Goal: Task Accomplishment & Management: Use online tool/utility

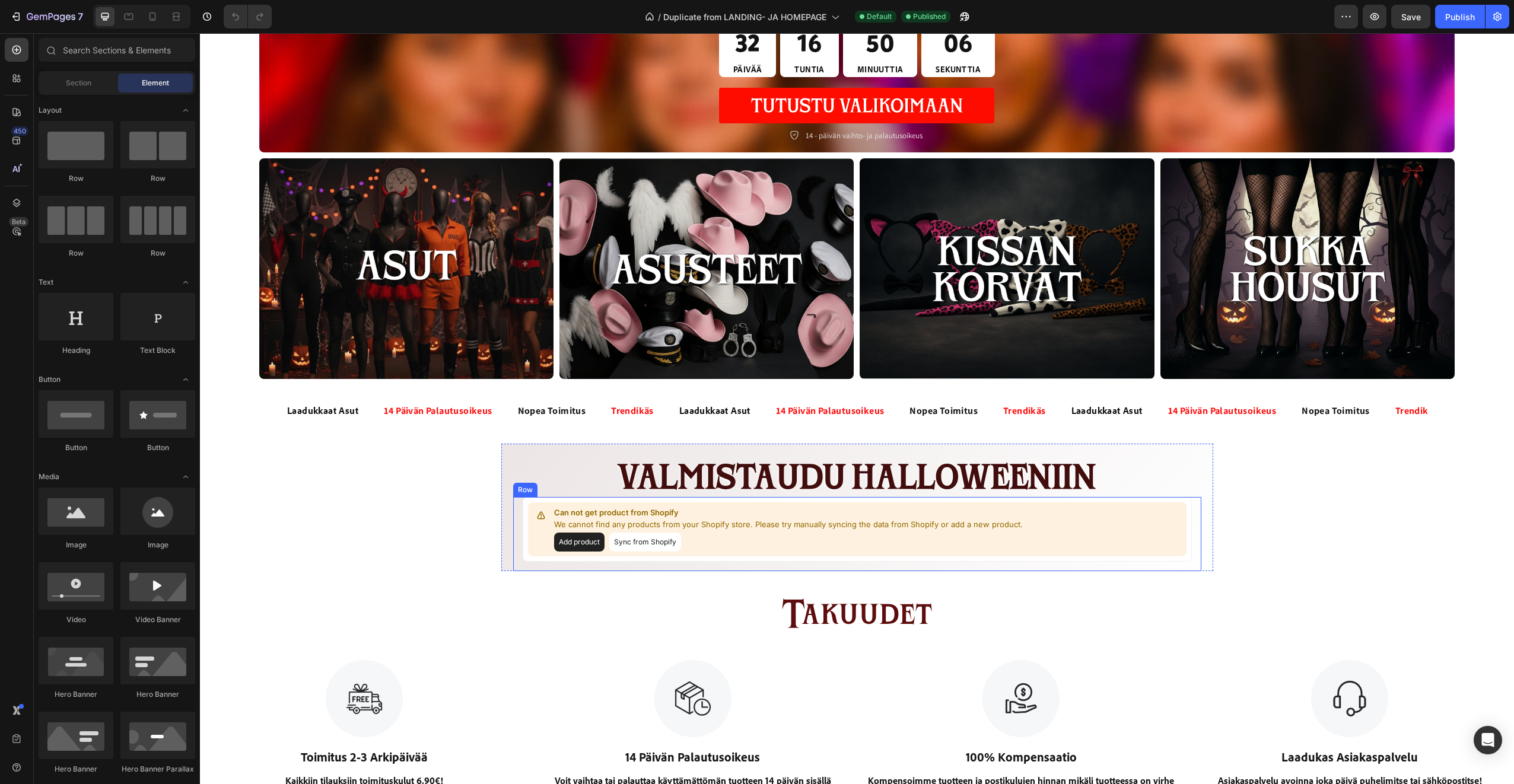
scroll to position [415, 0]
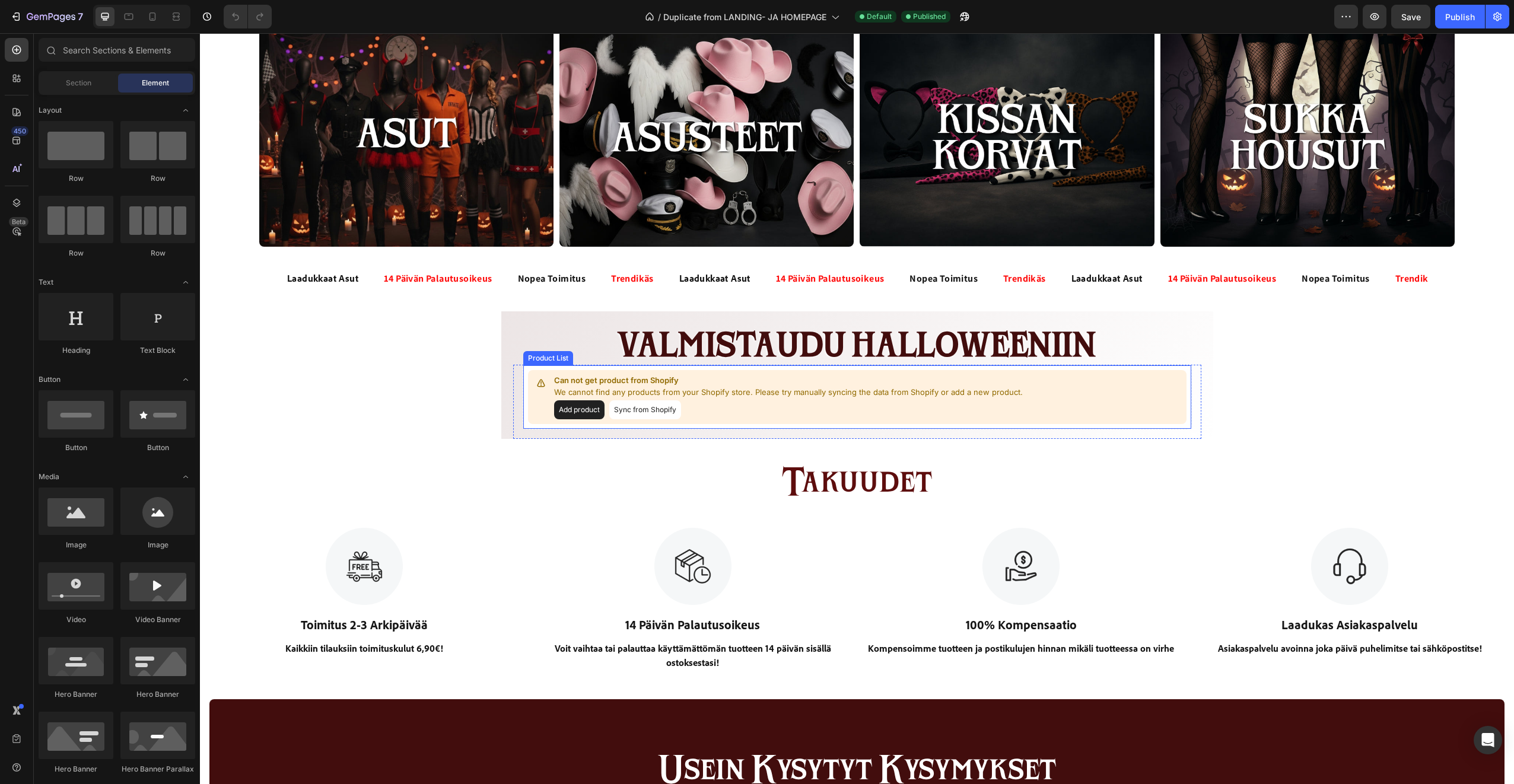
click at [631, 408] on button "Sync from Shopify" at bounding box center [645, 409] width 72 height 19
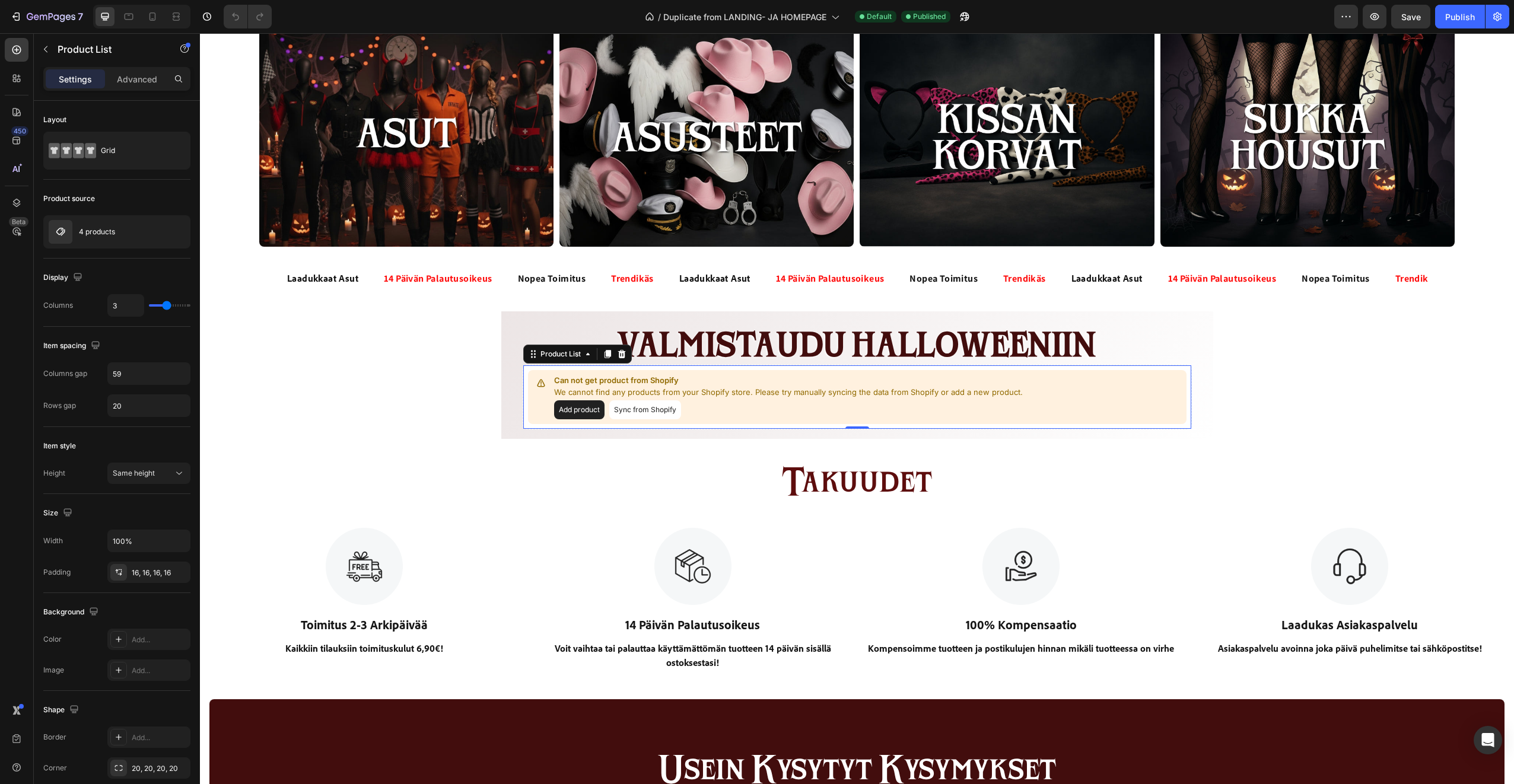
click at [623, 408] on button "Sync from Shopify" at bounding box center [645, 409] width 72 height 19
click at [640, 408] on button "Sync from Shopify" at bounding box center [645, 409] width 72 height 19
click at [578, 408] on button "Add product" at bounding box center [579, 409] width 51 height 19
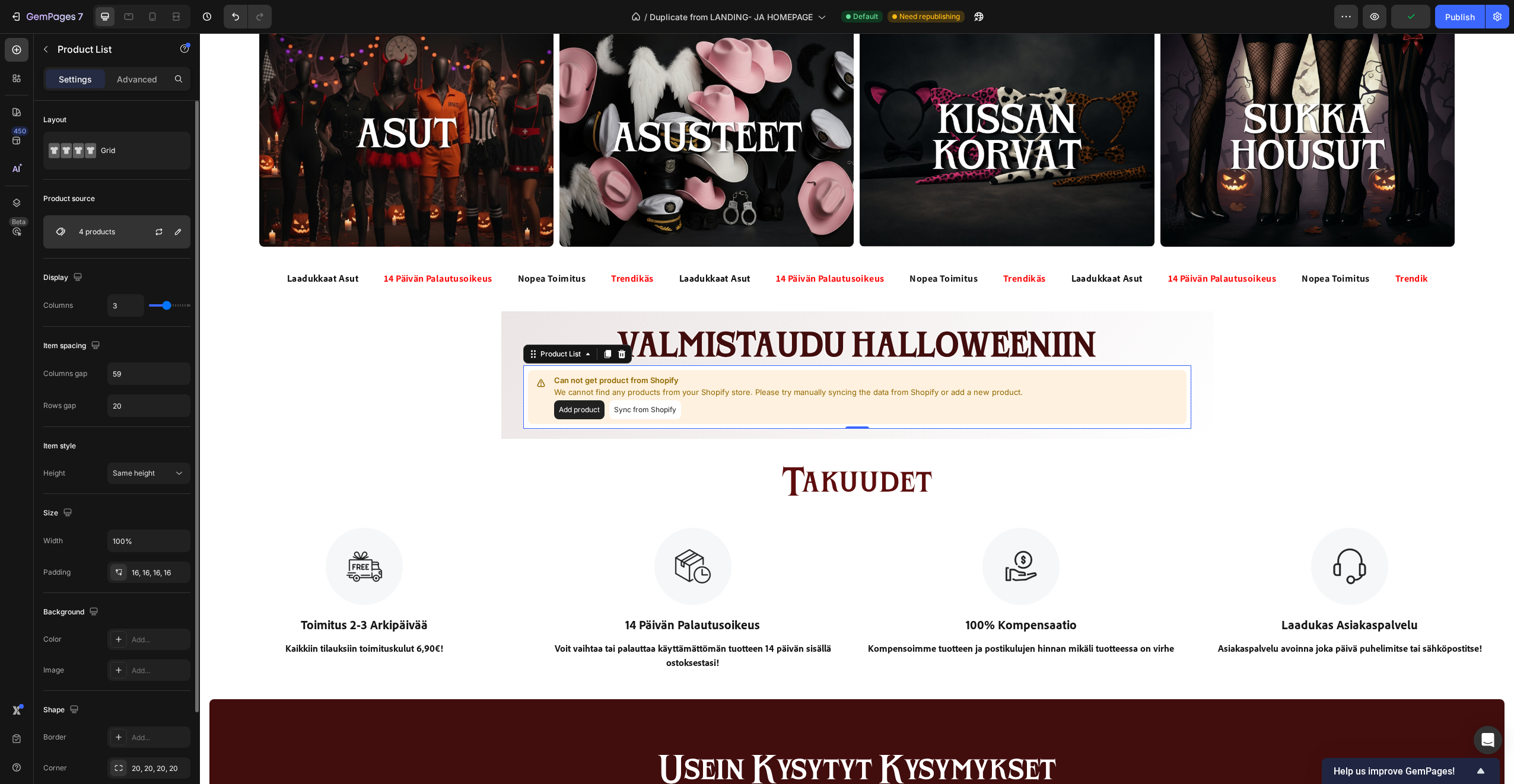
click at [131, 239] on div "4 products" at bounding box center [116, 232] width 147 height 34
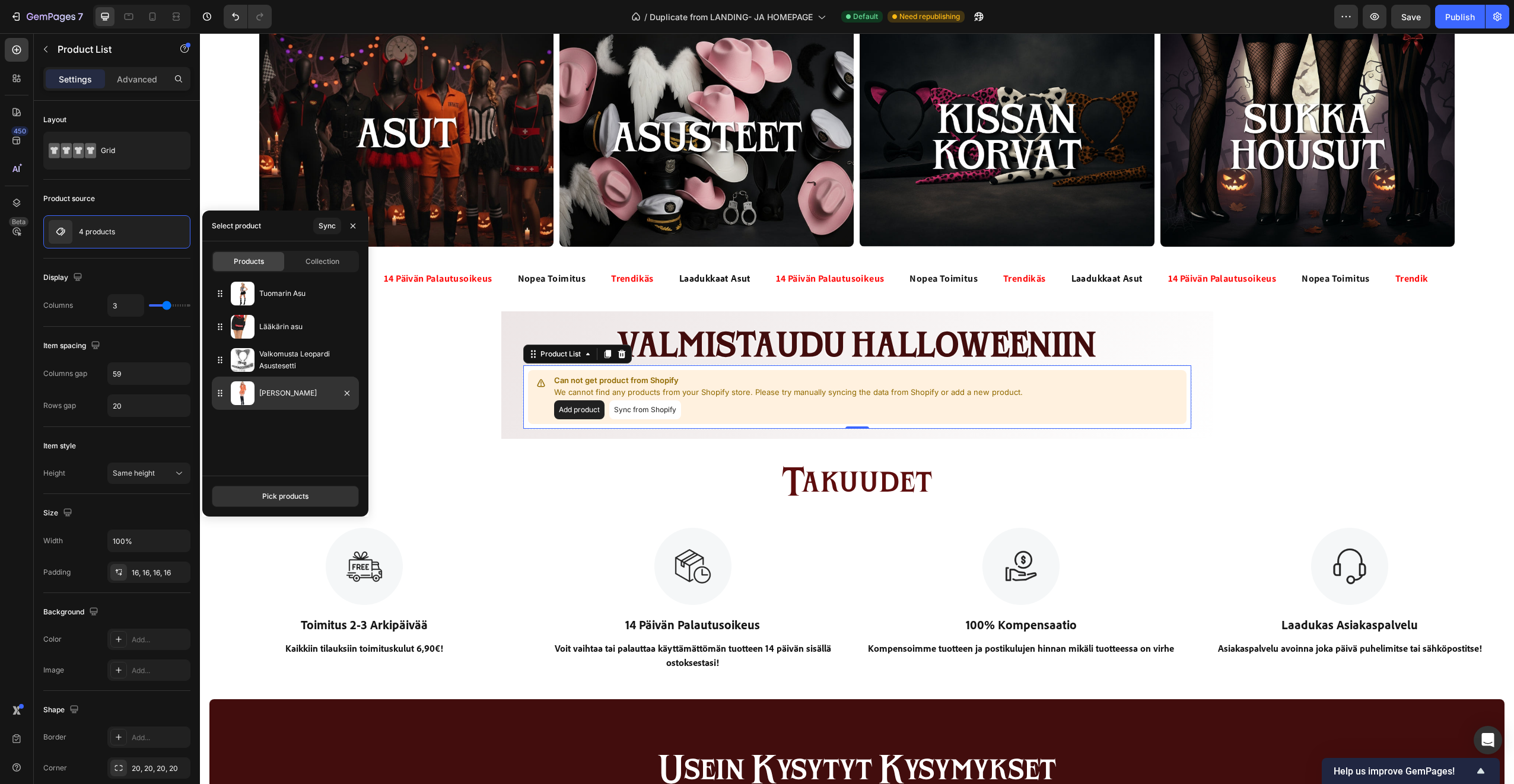
click at [297, 399] on div "[PERSON_NAME]" at bounding box center [285, 393] width 147 height 34
click at [262, 396] on p "[PERSON_NAME]" at bounding box center [306, 393] width 95 height 12
click at [517, 481] on h2 "takuudet" at bounding box center [857, 481] width 1296 height 45
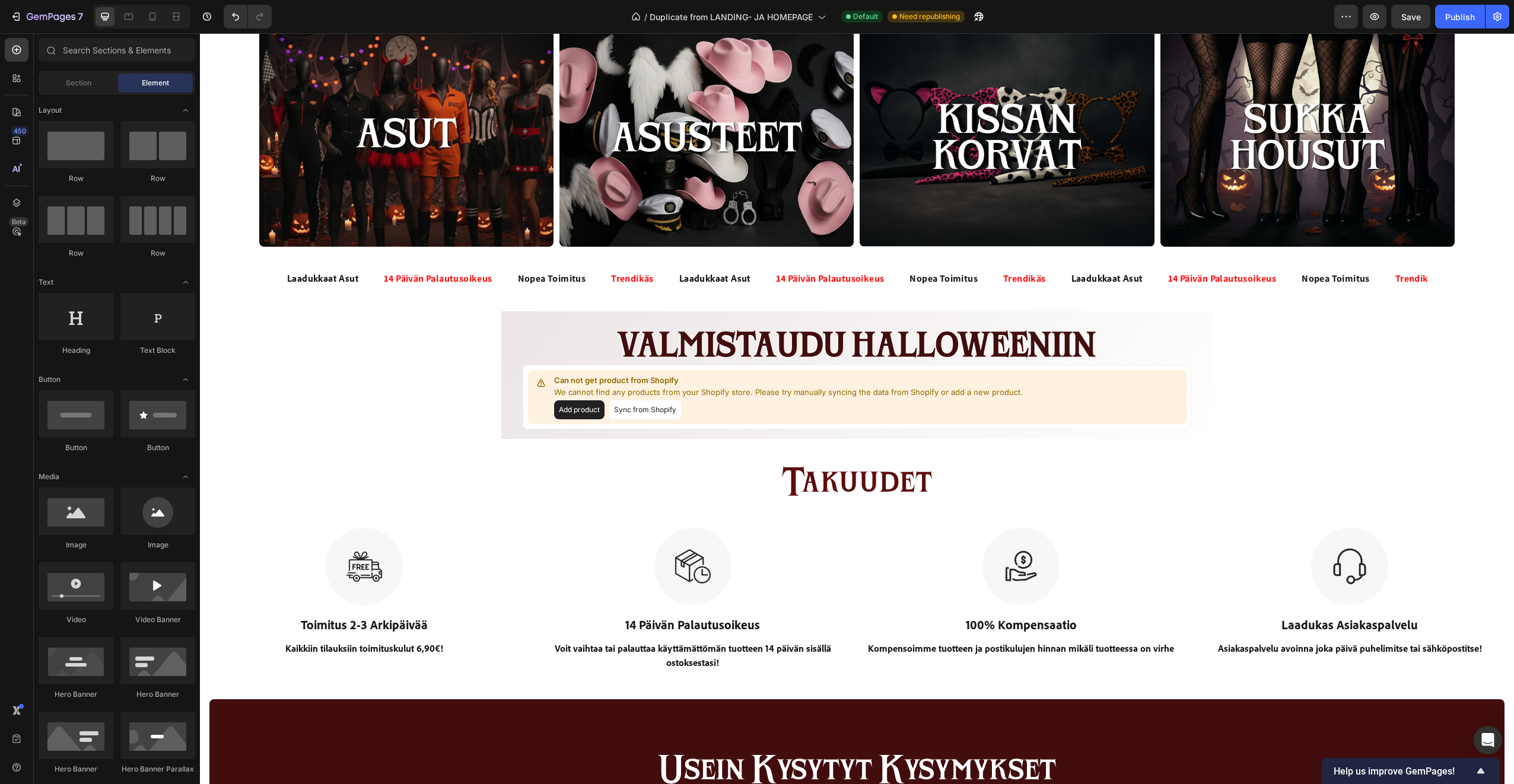
click at [403, 423] on div "HALLOWEEN-ASUT NUORILLE Heading 32 PÄIVÄÄ 16 TUNTIA 49 MINUUTTIA 46 SEKUNTTIA C…" at bounding box center [857, 691] width 1314 height 2097
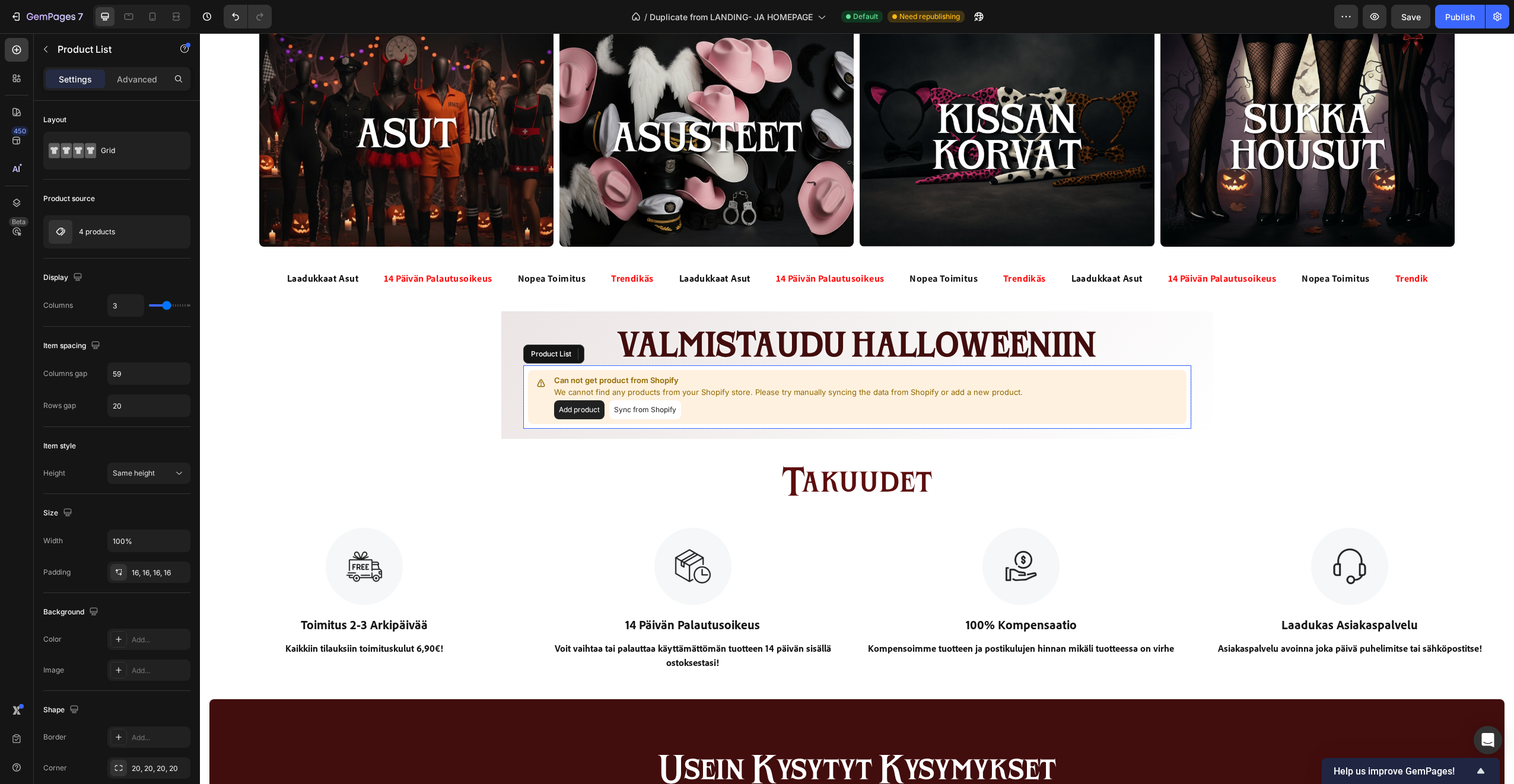
click at [585, 408] on button "Add product" at bounding box center [579, 409] width 51 height 19
click at [652, 411] on button "Sync from Shopify" at bounding box center [645, 409] width 72 height 19
click at [654, 411] on button "Sync from Shopify" at bounding box center [645, 409] width 72 height 19
click at [532, 553] on div "Image Toimitus 2-3 Arkipäivää Text Block Kaikkiin tilauksiin toimituskulut 6,90…" at bounding box center [857, 597] width 1296 height 148
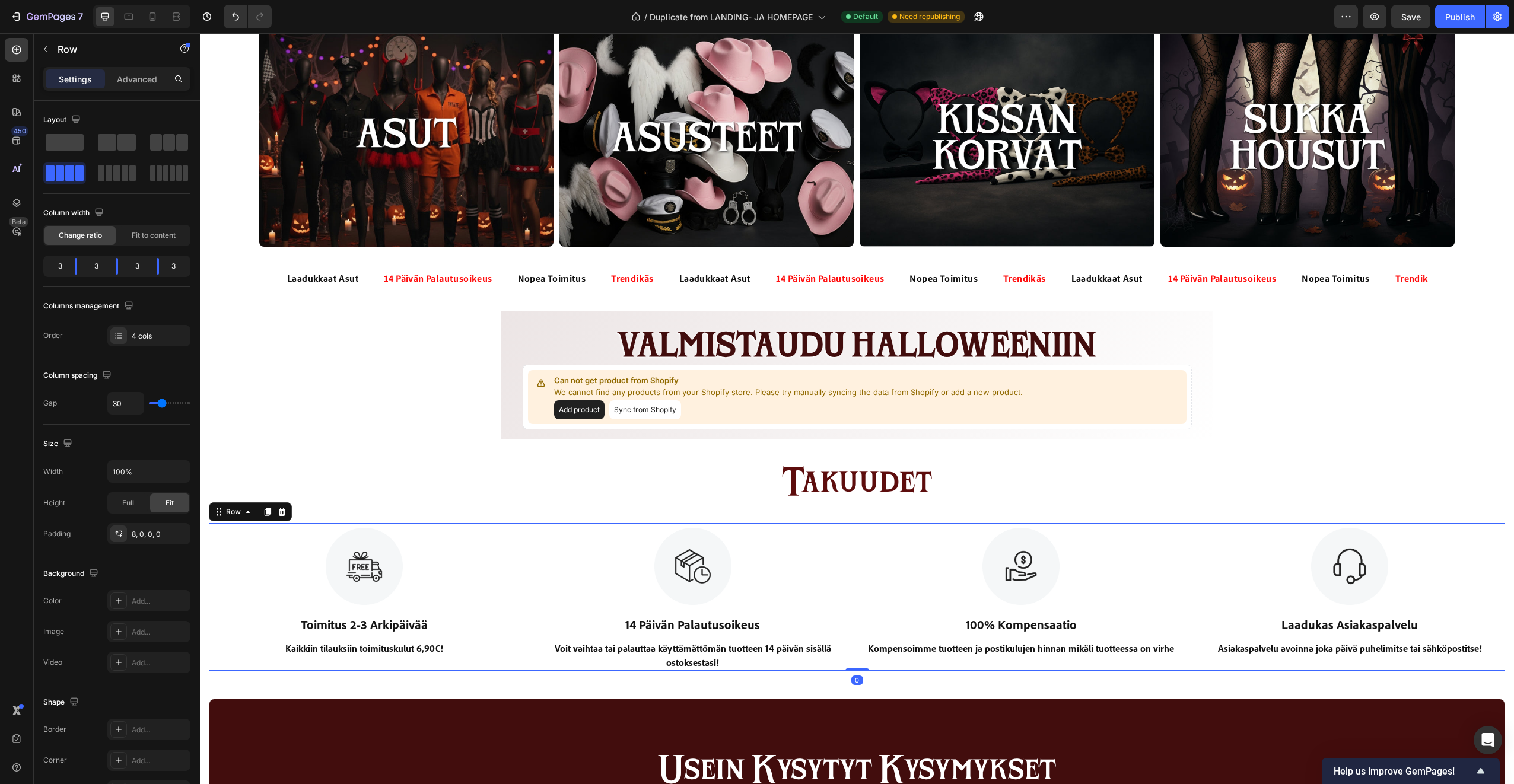
click at [426, 485] on h2 "takuudet" at bounding box center [857, 481] width 1296 height 45
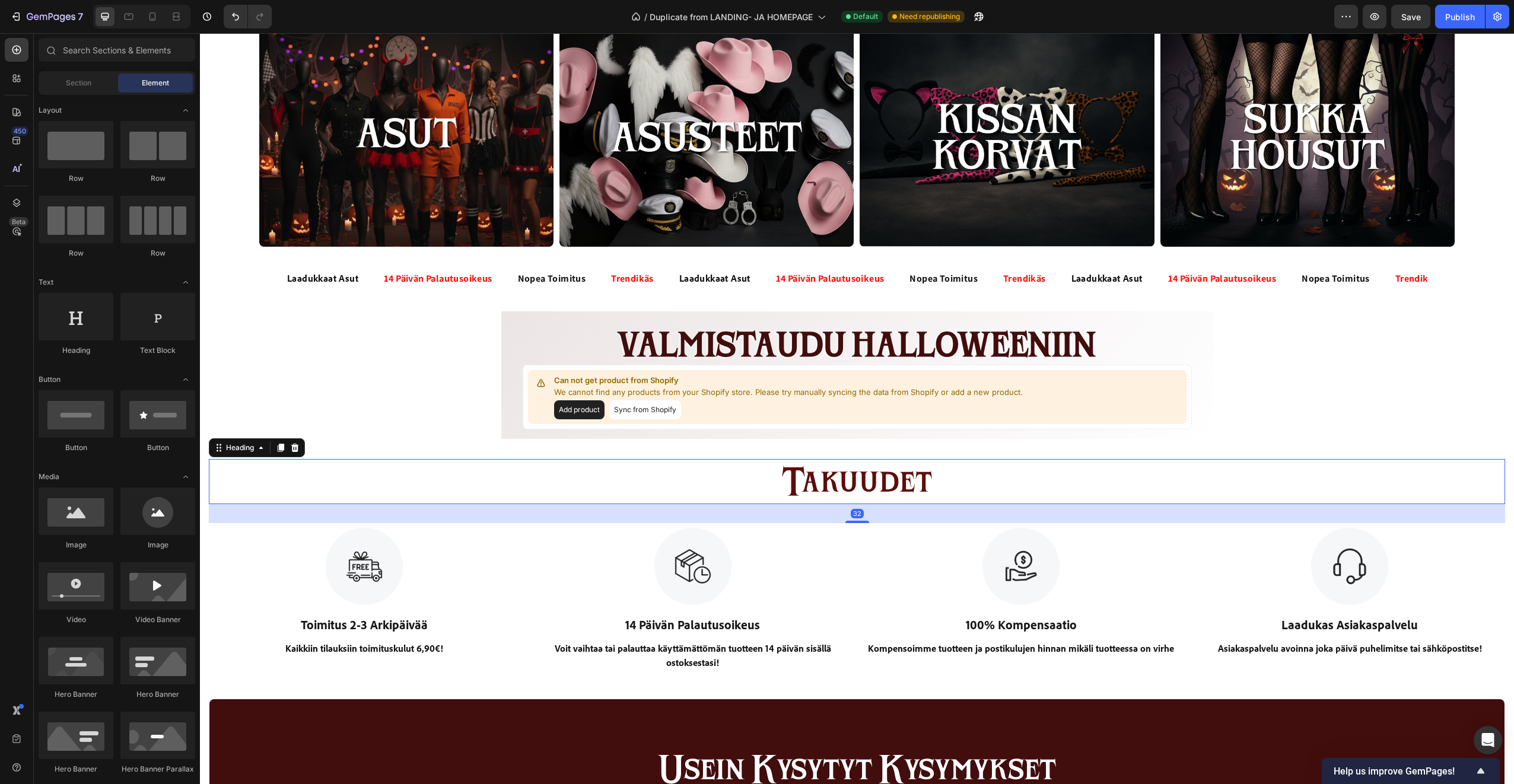
click at [400, 413] on div "HALLOWEEN-ASUT NUORILLE Heading 32 PÄIVÄÄ 16 TUNTIA 49 MINUUTTIA 15 SEKUNTTIA C…" at bounding box center [857, 691] width 1314 height 2097
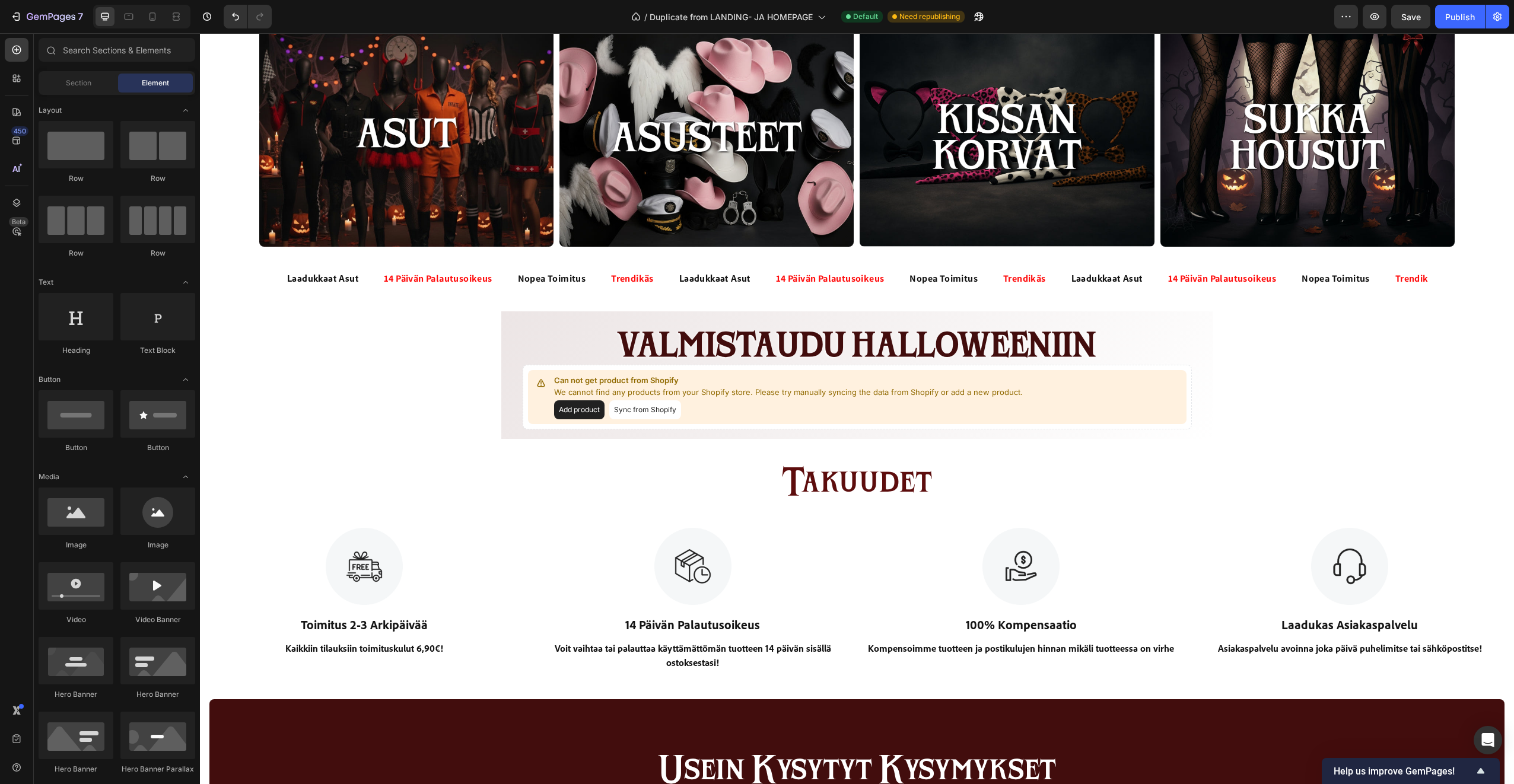
click at [436, 411] on div "HALLOWEEN-ASUT NUORILLE Heading 32 PÄIVÄÄ 16 TUNTIA 49 MINUUTTIA 14 SEKUNTTIA C…" at bounding box center [857, 691] width 1314 height 2097
click at [572, 344] on div "Valmistaudu Halloweeniin" at bounding box center [857, 344] width 688 height 41
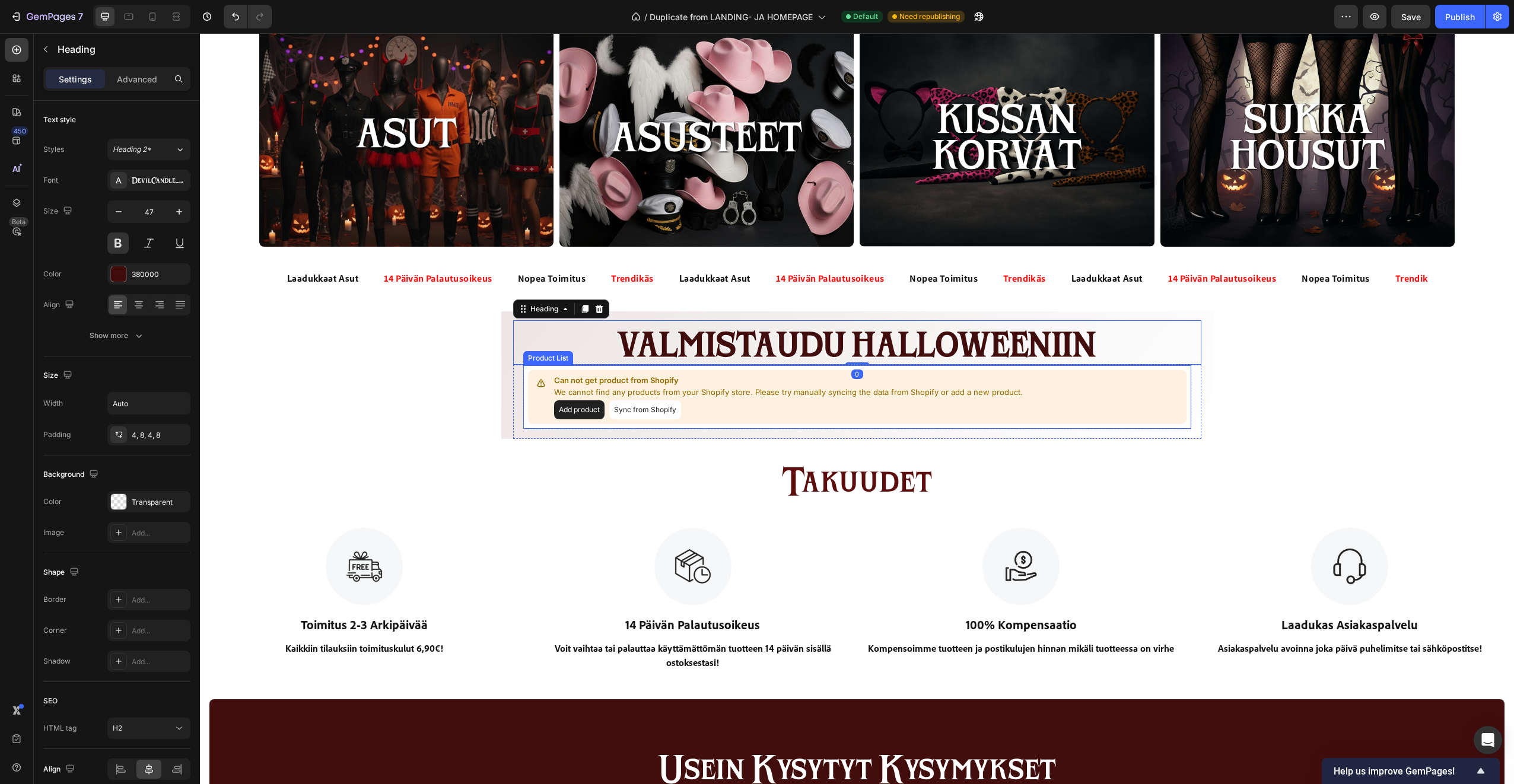
click at [544, 411] on div "Can not get product from Shopify We cannot find any products from your Shopify …" at bounding box center [857, 397] width 658 height 54
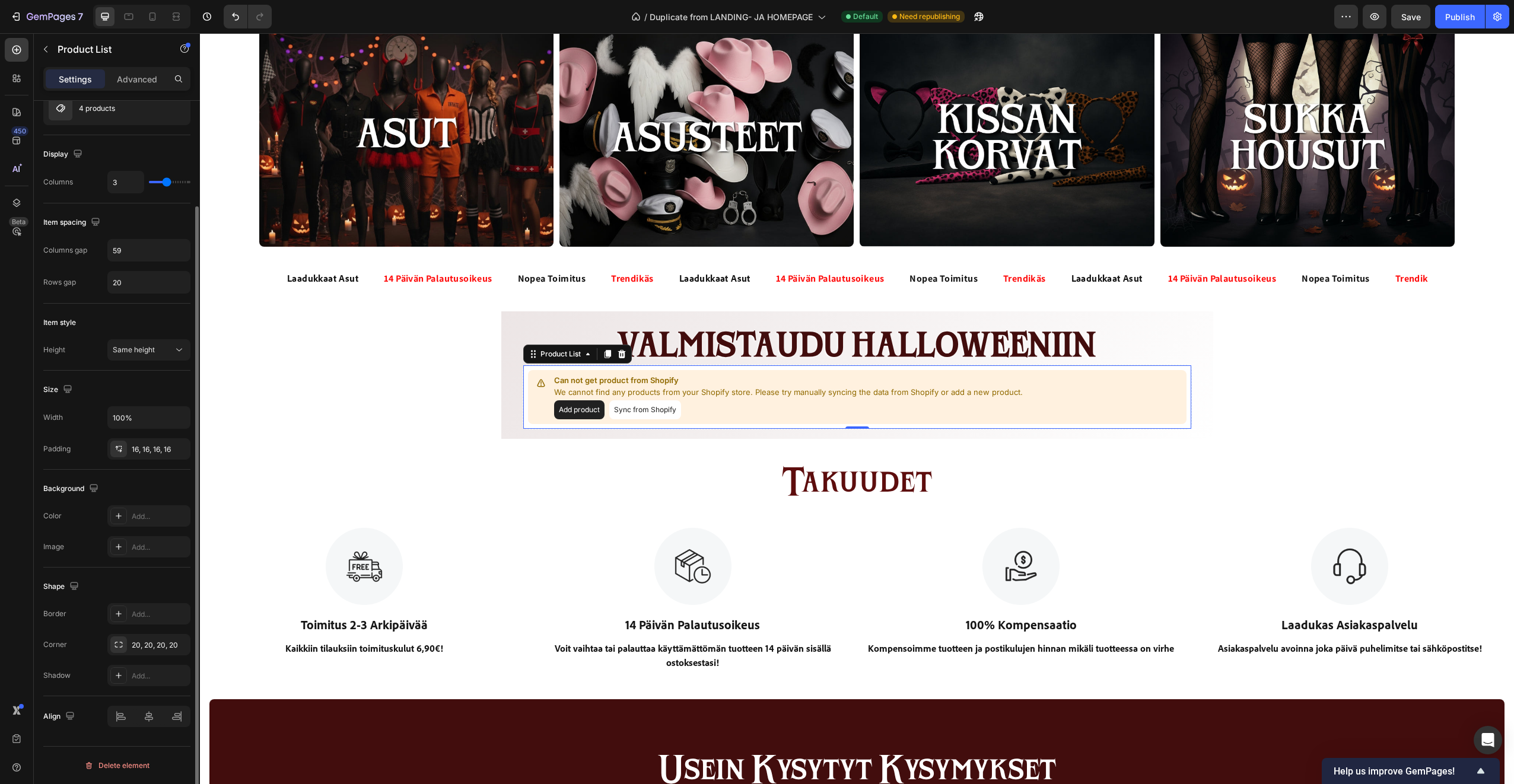
scroll to position [0, 0]
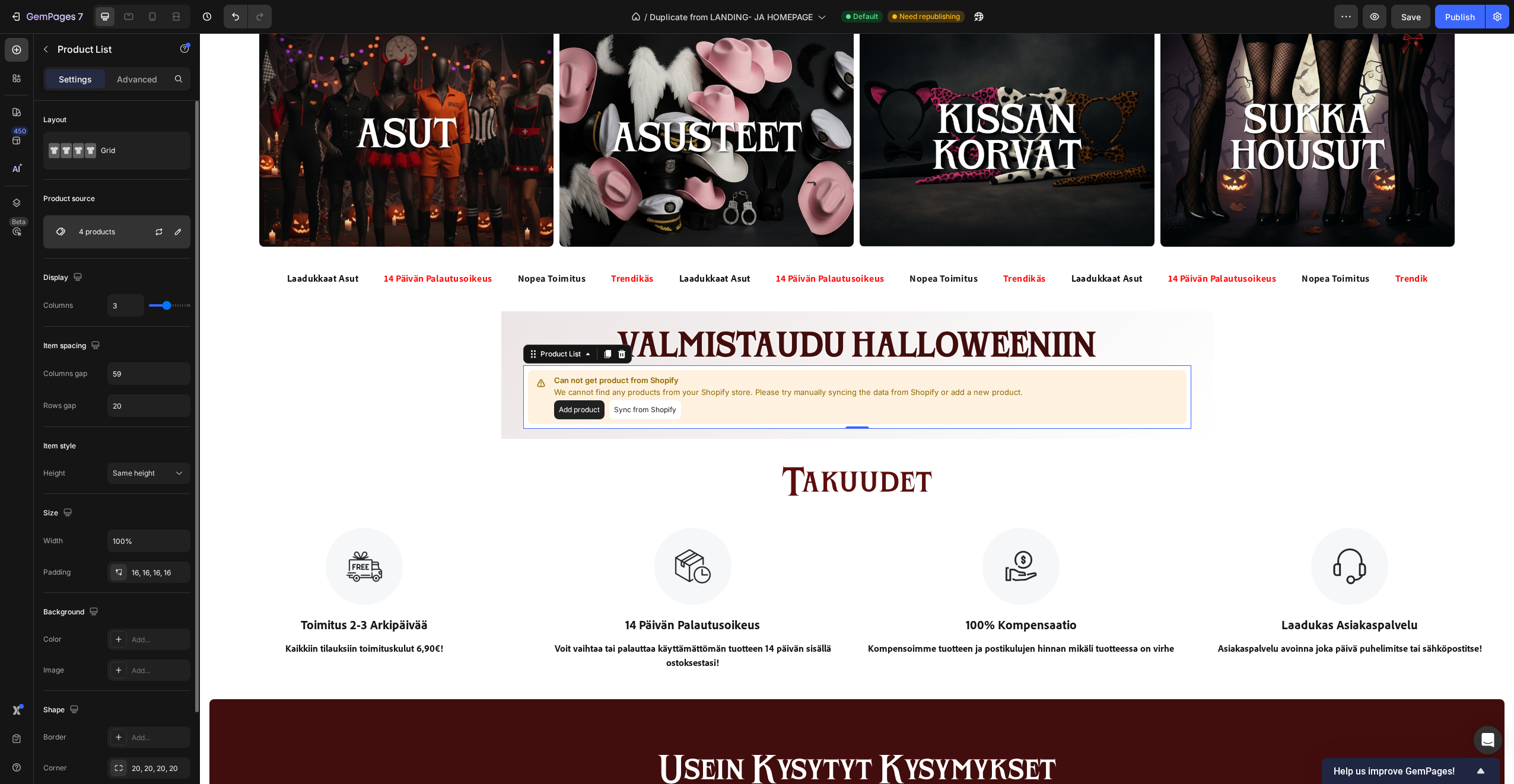
click at [130, 226] on div "4 products" at bounding box center [116, 232] width 147 height 34
click at [160, 230] on icon "button" at bounding box center [159, 230] width 7 height 4
click at [450, 420] on div "HALLOWEEN-ASUT NUORILLE Heading 32 PÄIVÄÄ 16 TUNTIA 48 MINUUTTIA 54 SEKUNTTIA C…" at bounding box center [857, 691] width 1314 height 2097
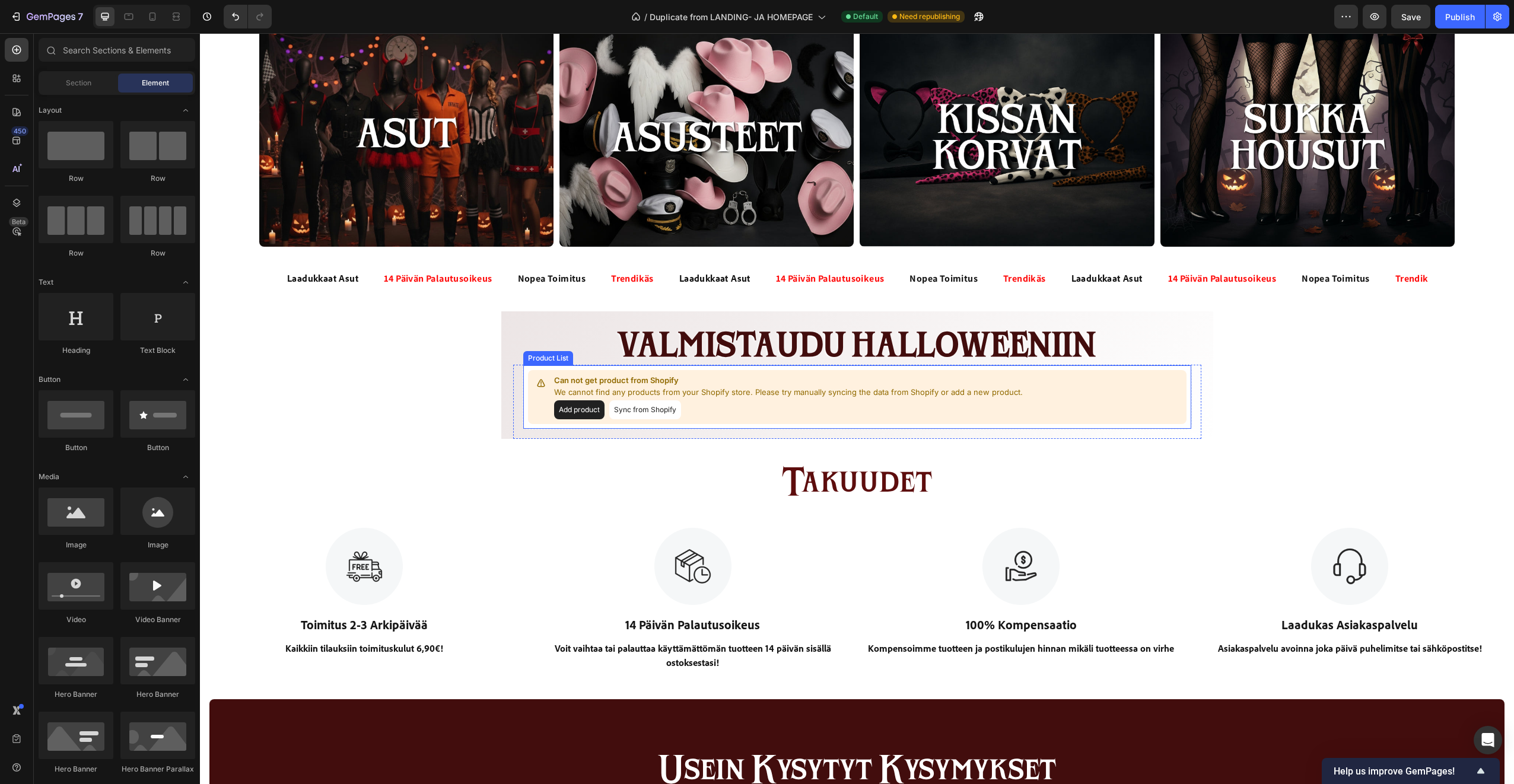
click at [565, 375] on p "Can not get product from Shopify" at bounding box center [788, 381] width 469 height 12
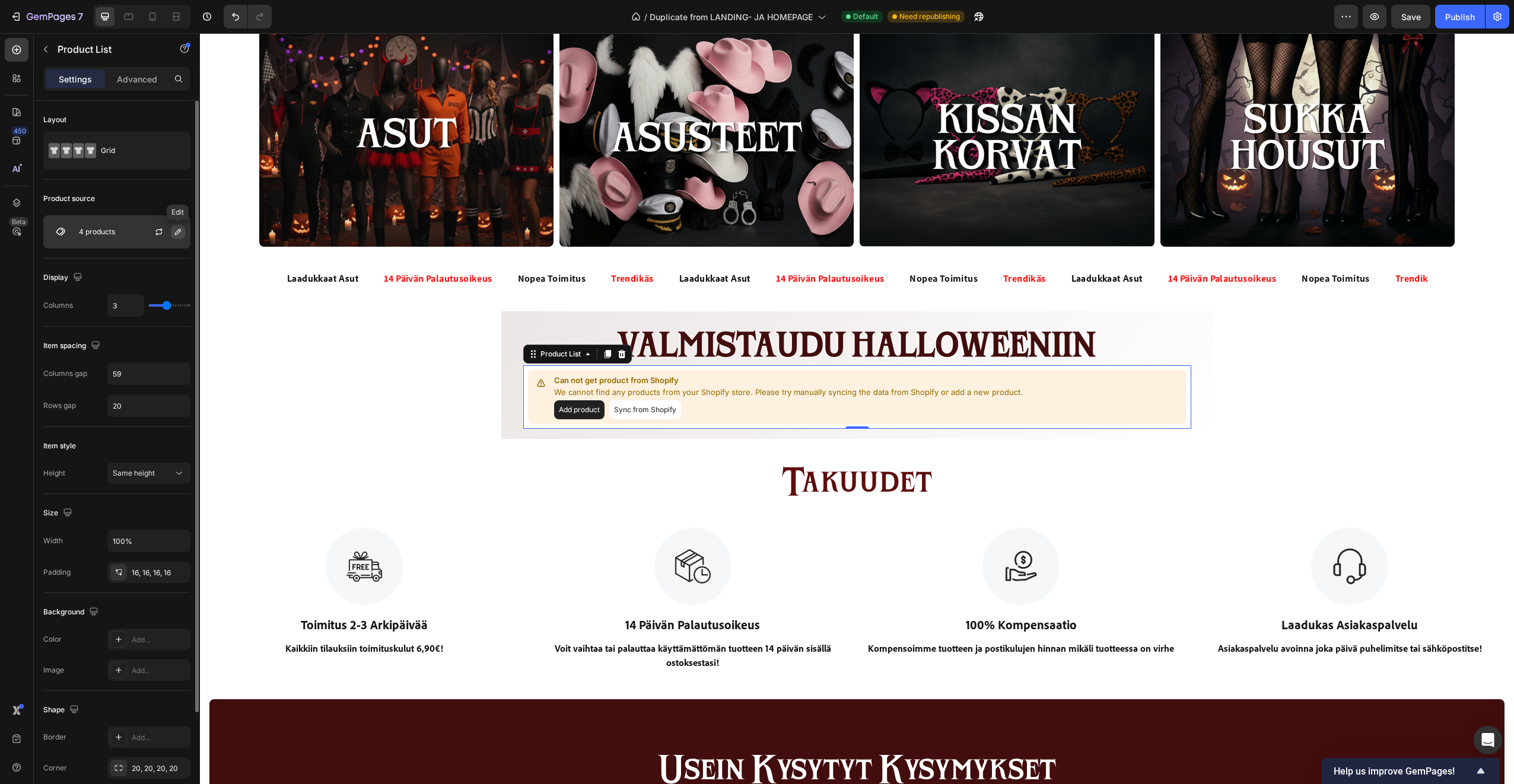
click at [175, 234] on icon "button" at bounding box center [178, 232] width 6 height 6
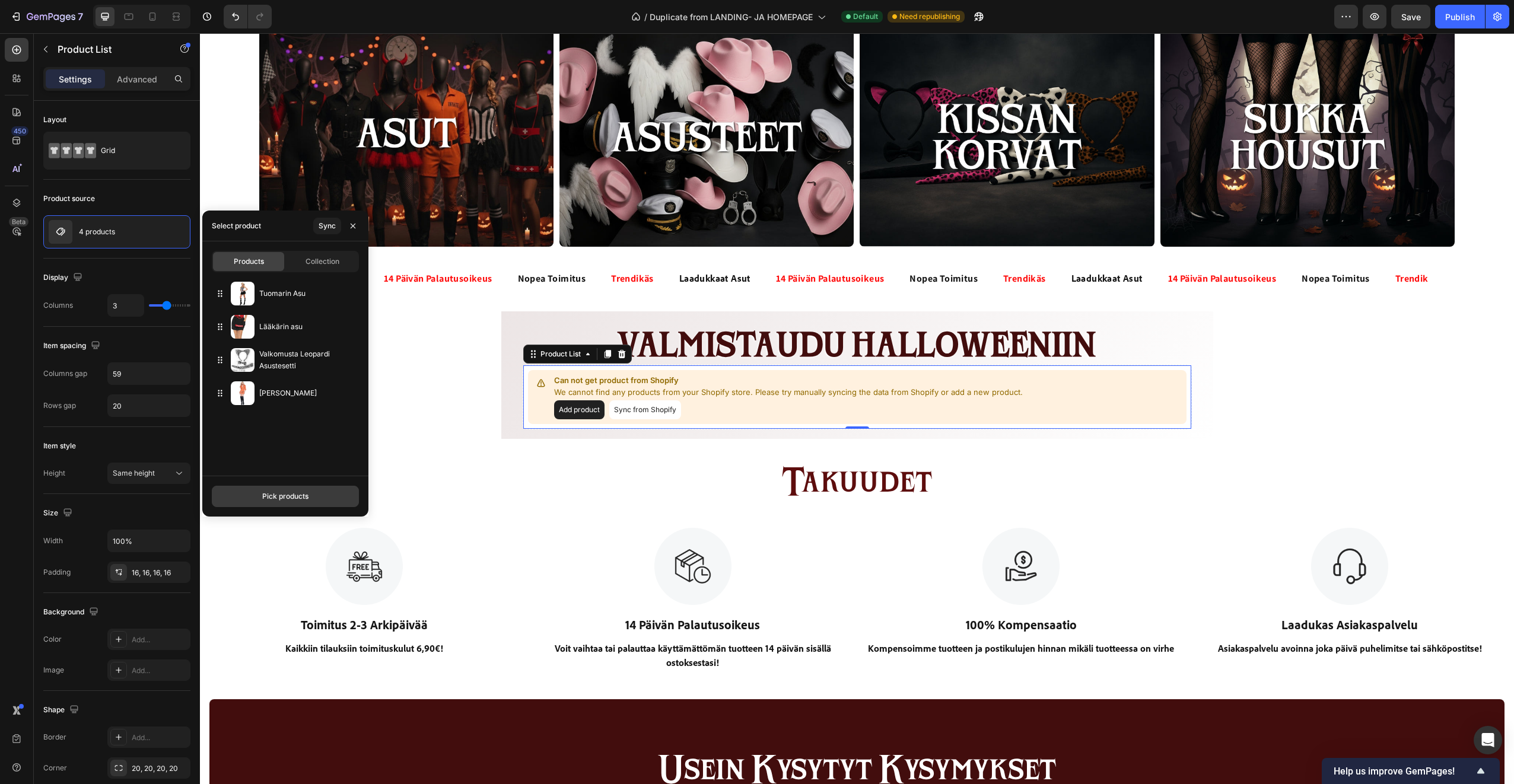
click at [315, 493] on button "Pick products" at bounding box center [285, 496] width 147 height 22
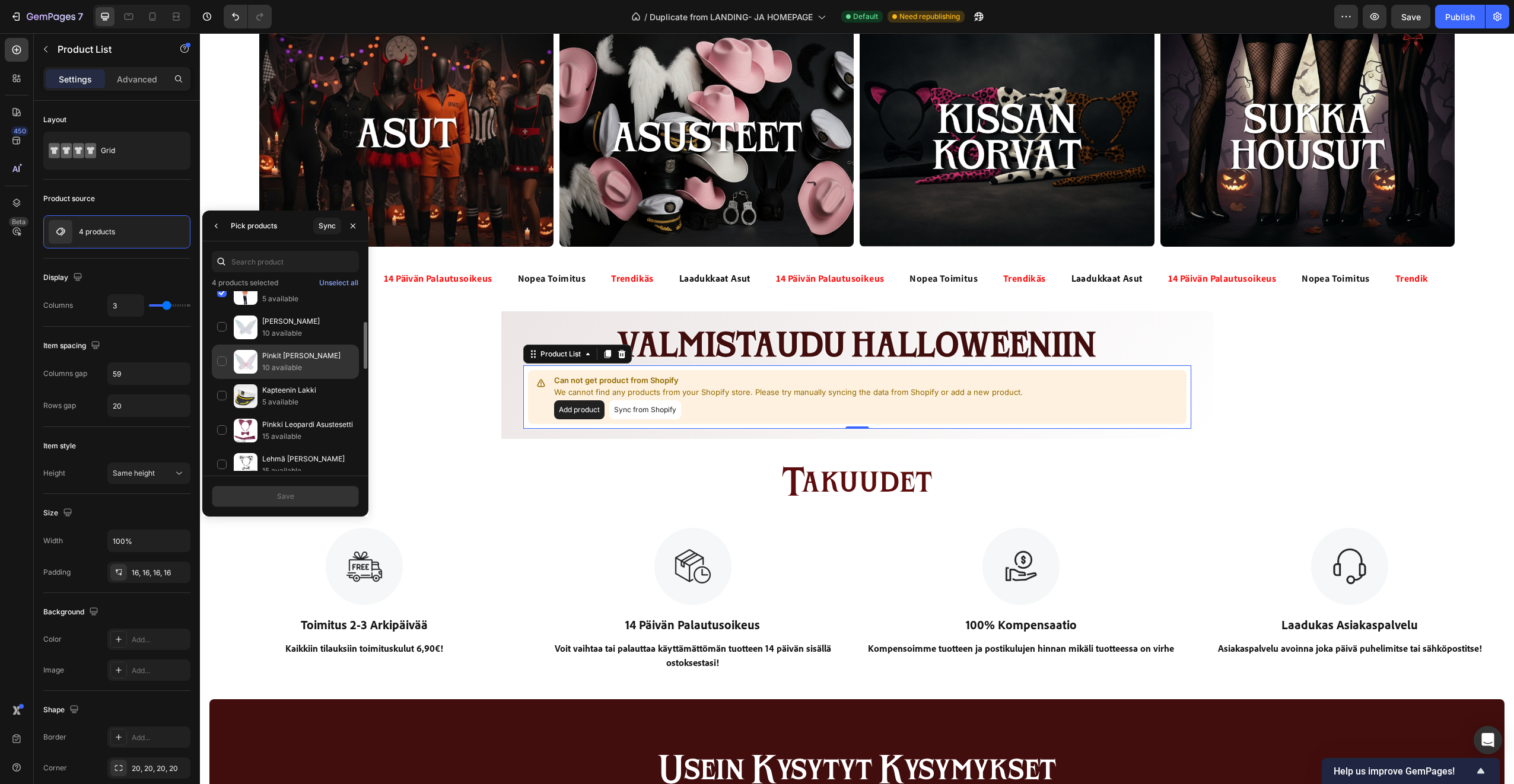
scroll to position [60, 0]
click at [231, 348] on div "Vanki Asu 5 available" at bounding box center [285, 353] width 147 height 34
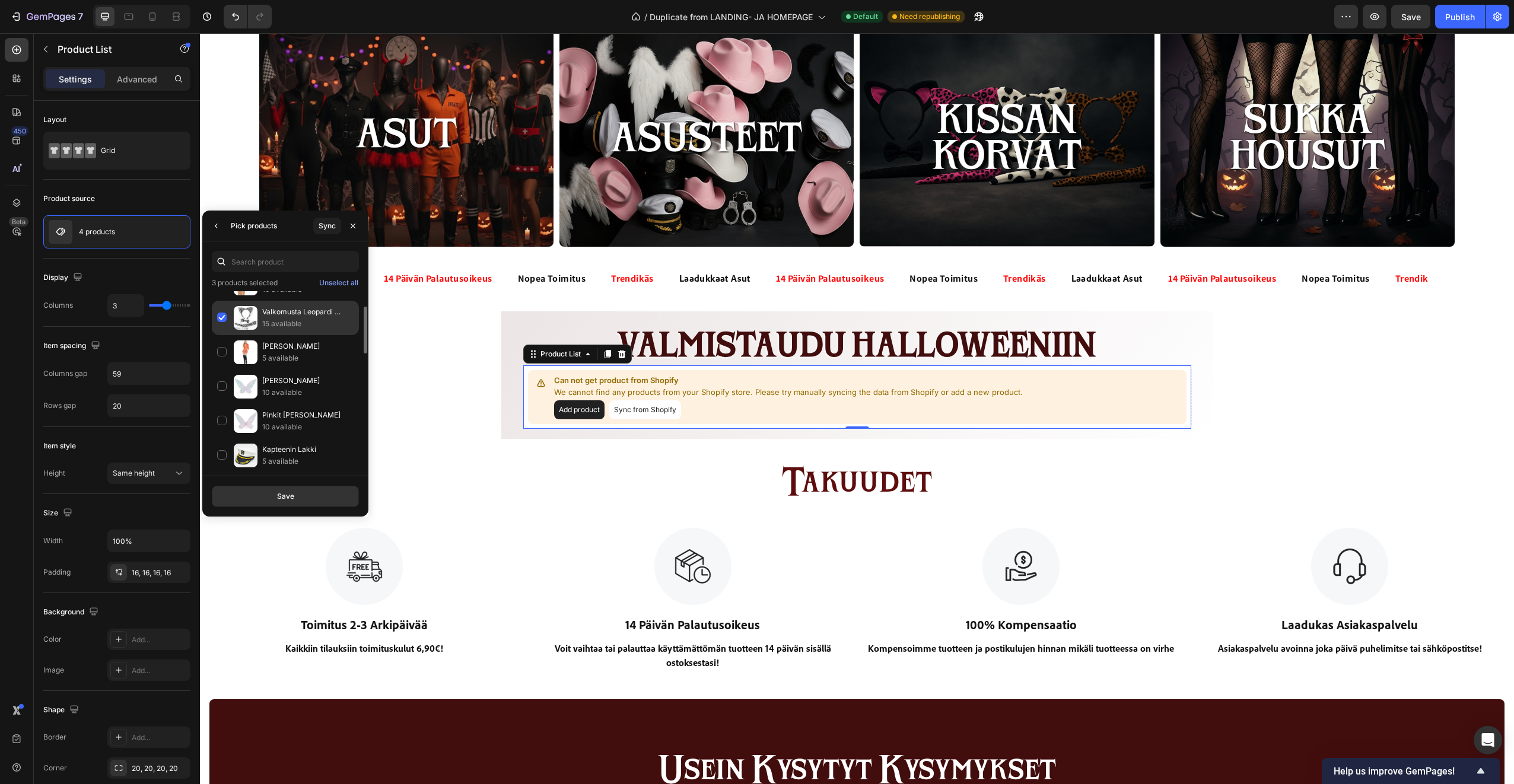
click at [222, 318] on div "Valkomusta Leopardi Asustesetti 15 available" at bounding box center [285, 317] width 147 height 34
click at [222, 332] on div "Lääkärin asu 10 available" at bounding box center [285, 343] width 147 height 34
click at [225, 303] on div "Tuomarin Asu 10 available" at bounding box center [285, 309] width 147 height 34
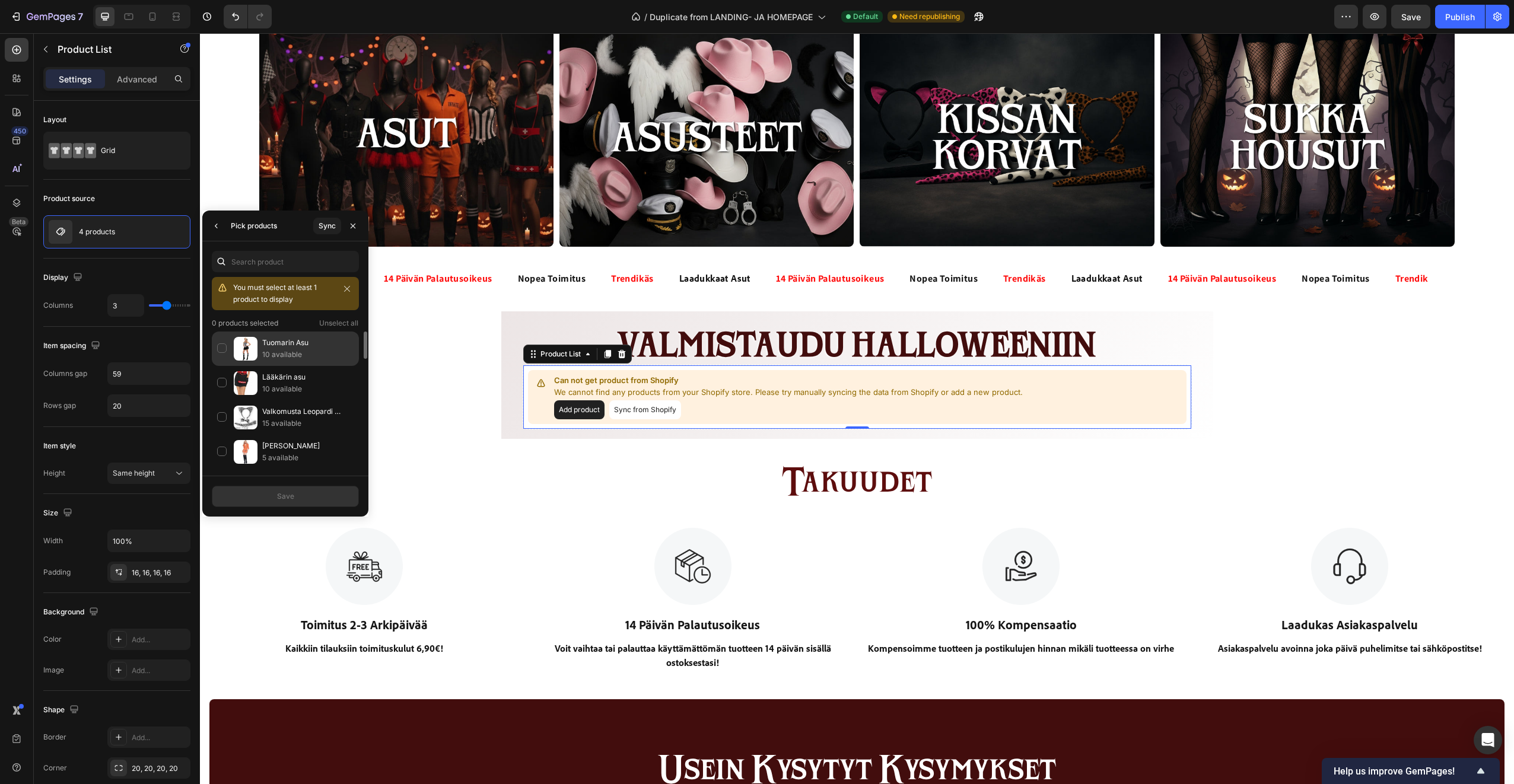
click at [224, 346] on div "Tuomarin Asu 10 available" at bounding box center [285, 349] width 147 height 34
click at [224, 337] on div "Lääkärin asu 10 available" at bounding box center [285, 343] width 147 height 34
click at [222, 347] on div "Poliisi Asu 18 available" at bounding box center [285, 350] width 147 height 34
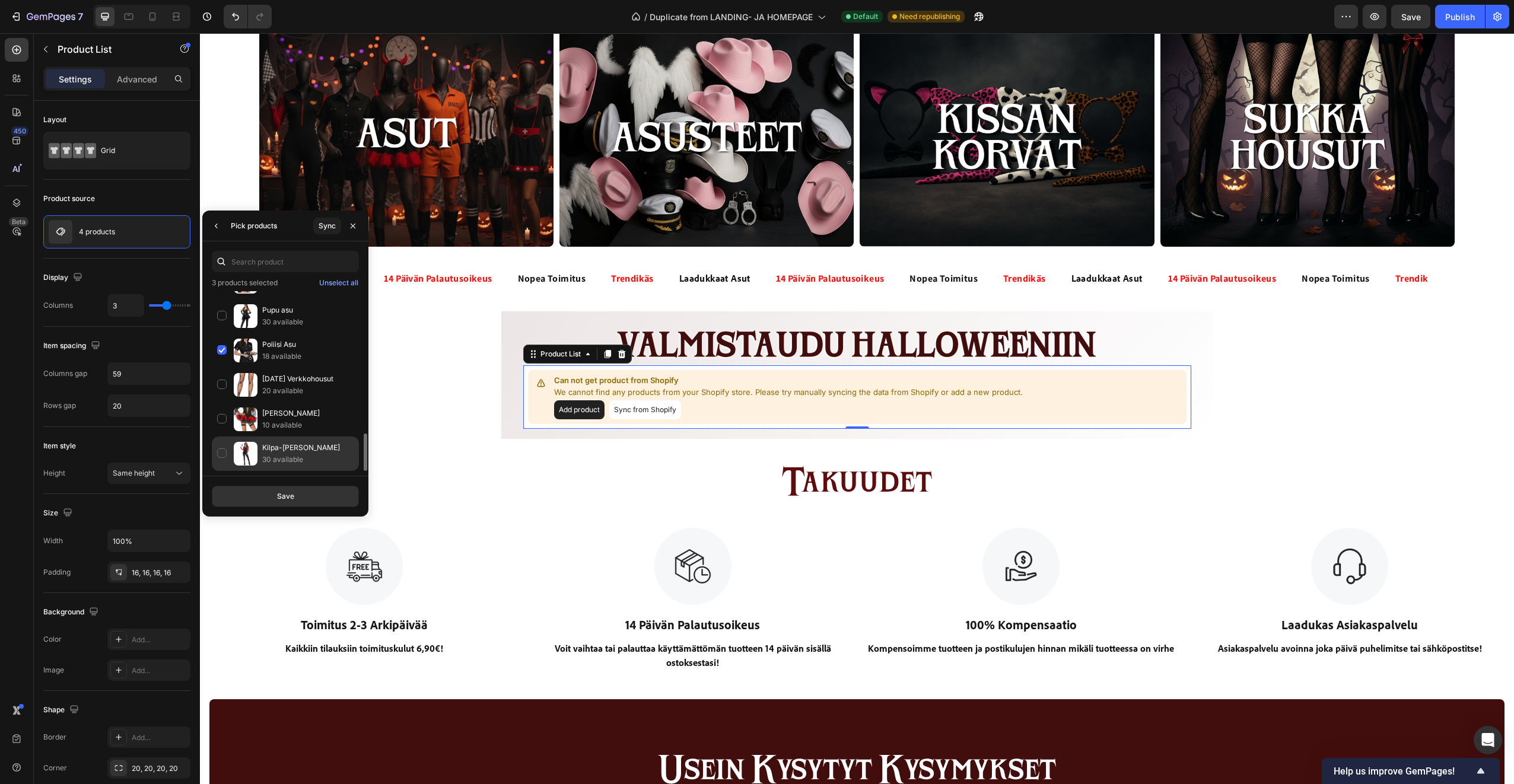
click at [224, 452] on div "Kilpa-Ajajan Asu 30 available" at bounding box center [285, 454] width 147 height 34
click at [263, 493] on button "Save" at bounding box center [285, 496] width 147 height 22
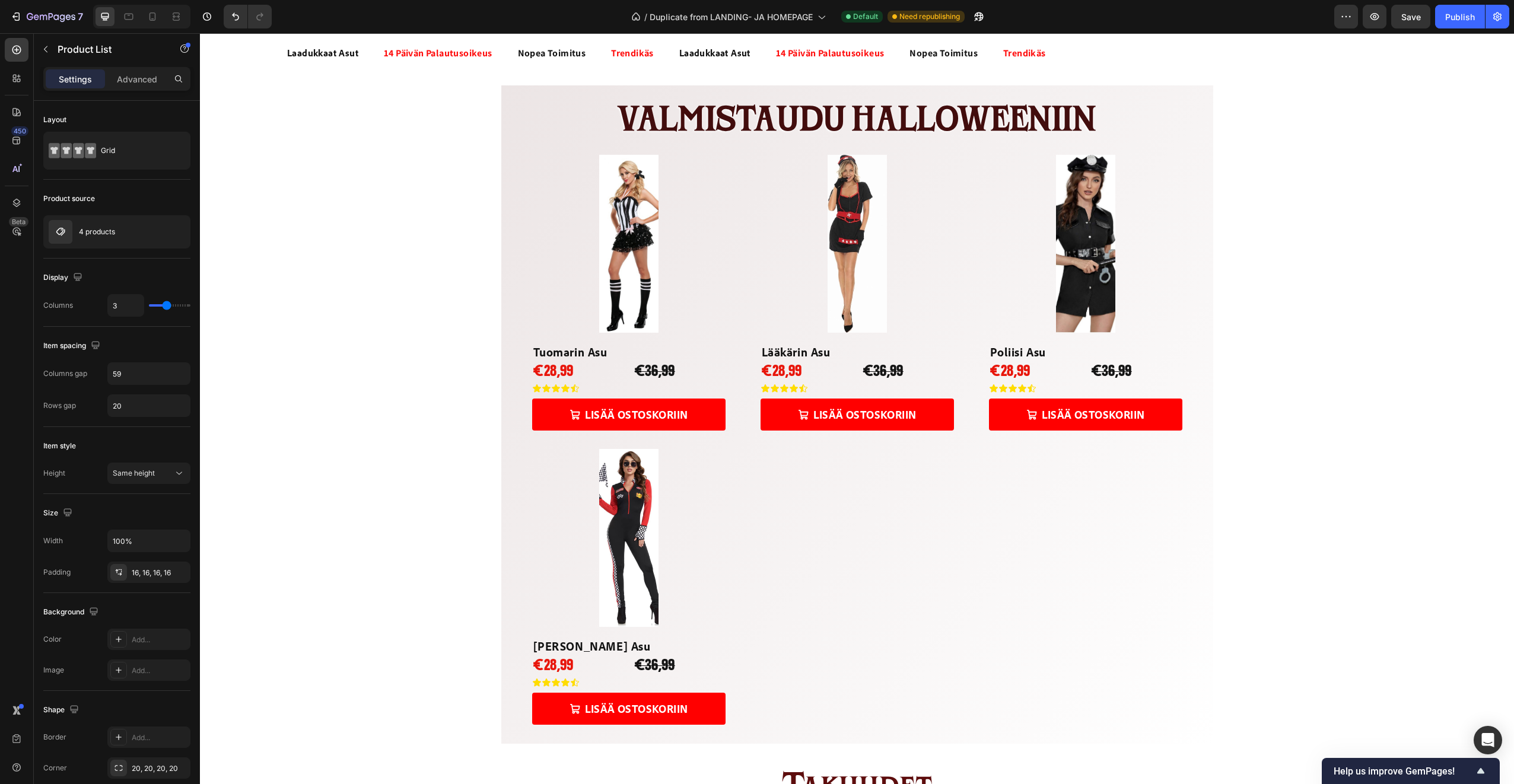
scroll to position [593, 0]
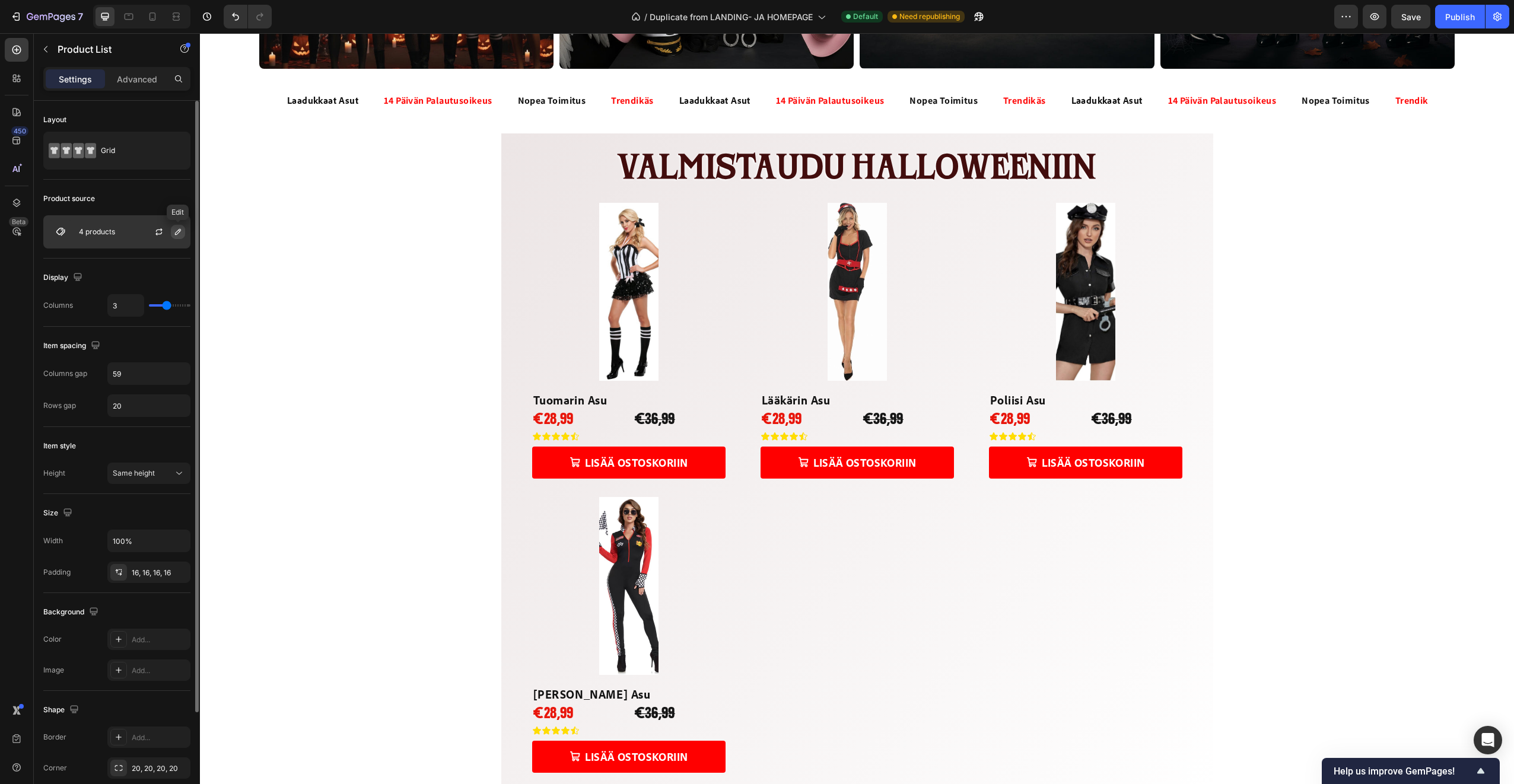
click at [176, 233] on icon "button" at bounding box center [178, 232] width 6 height 6
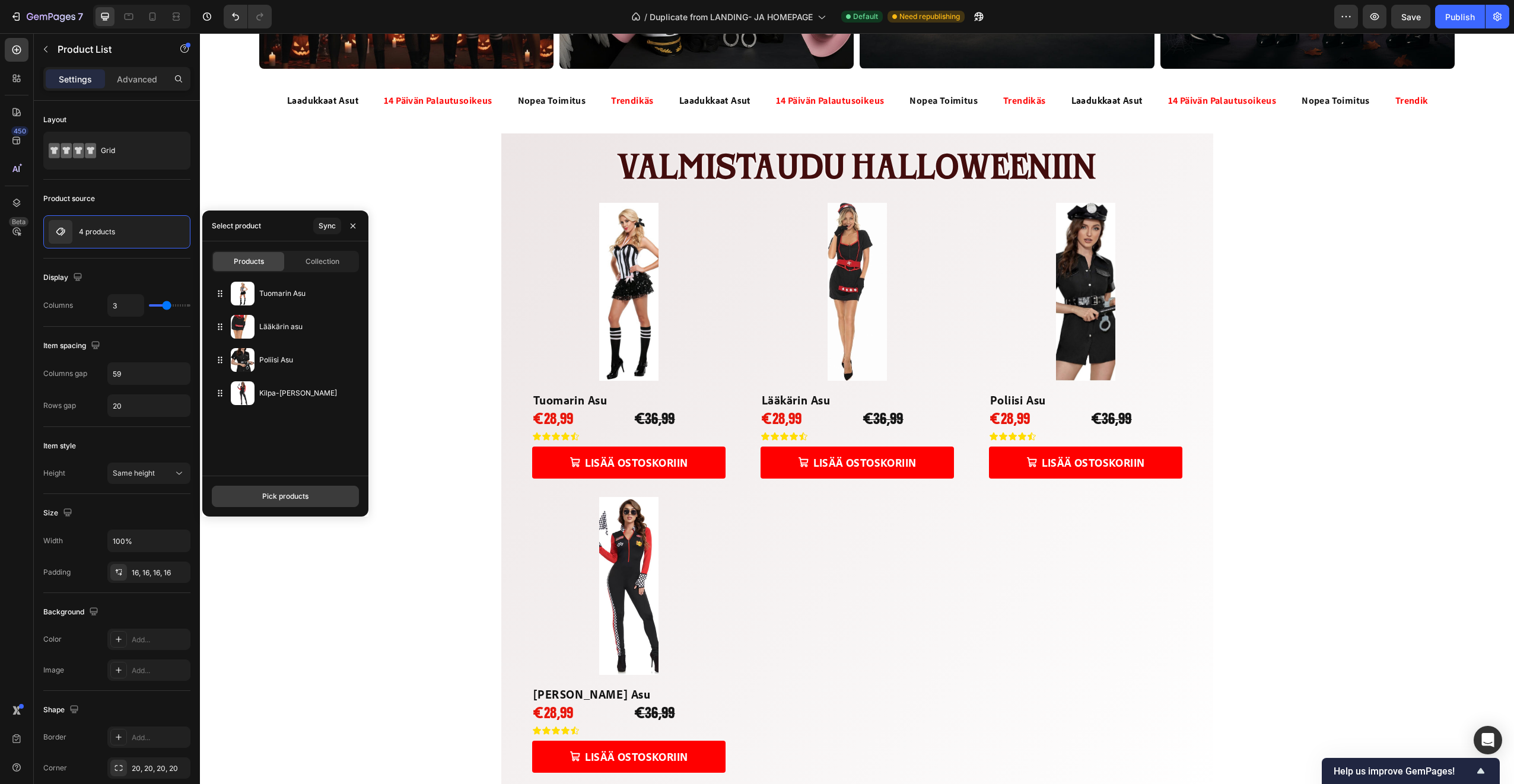
click at [327, 500] on button "Pick products" at bounding box center [285, 496] width 147 height 22
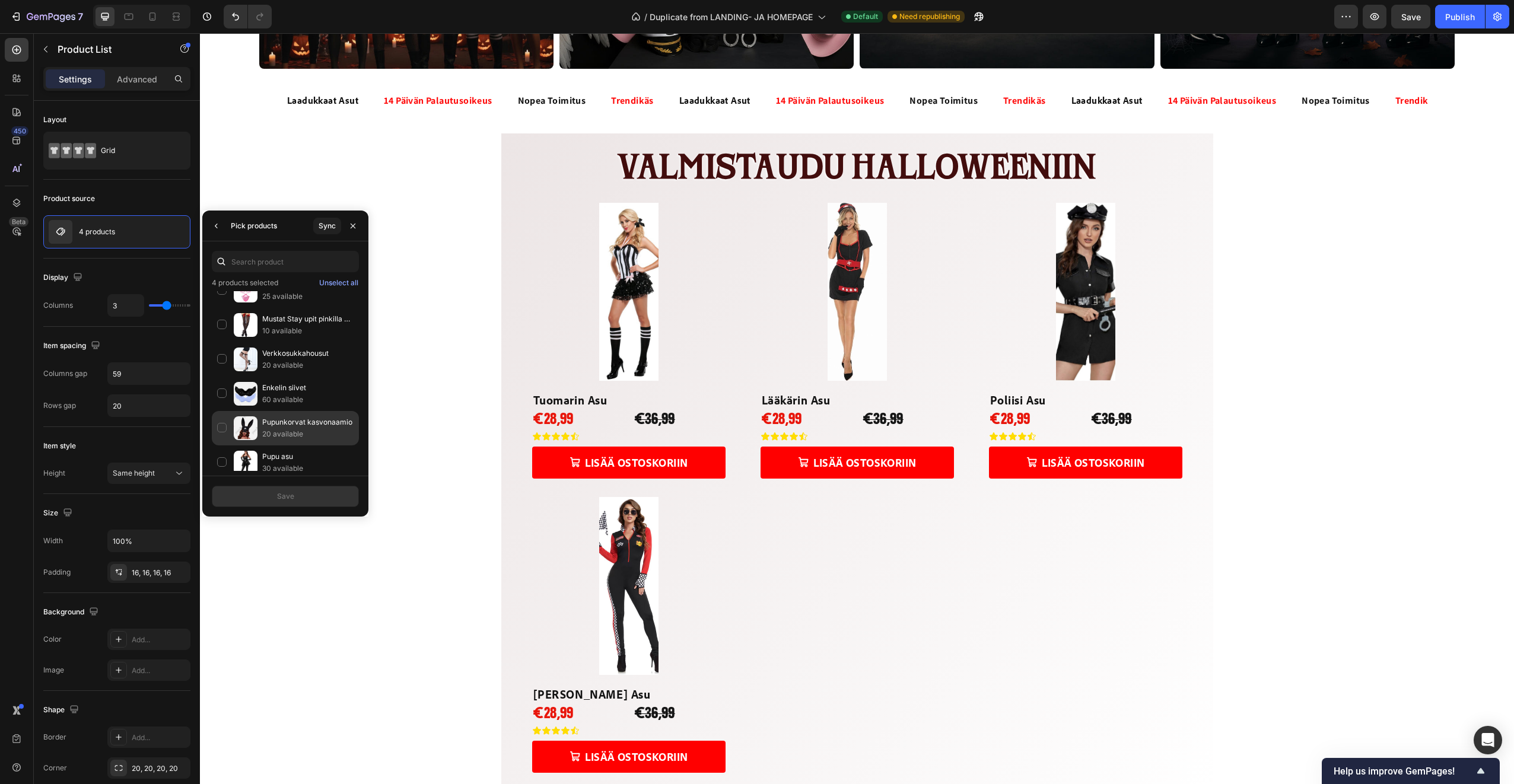
scroll to position [680, 0]
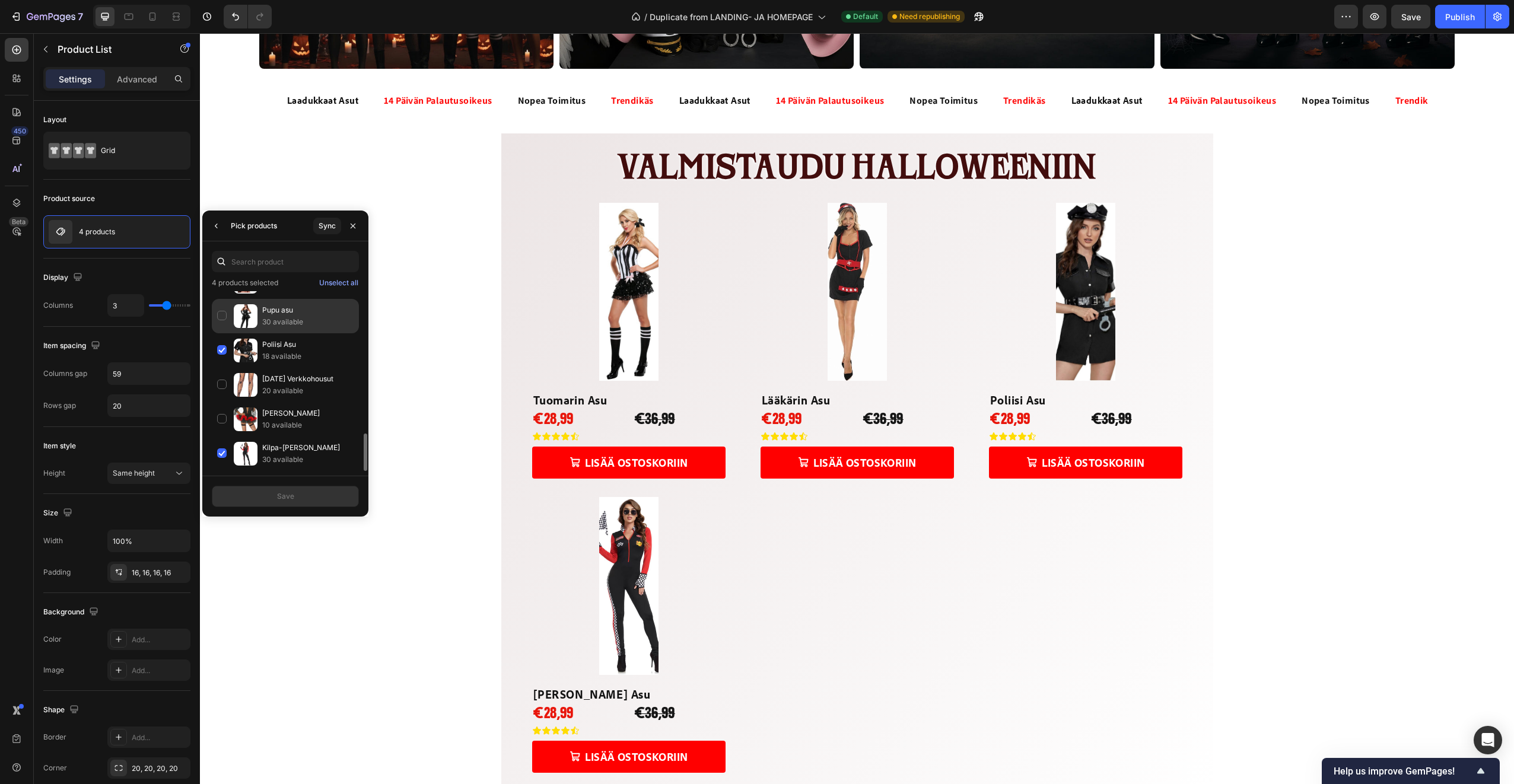
click at [262, 313] on div "Pupu asu 30 available" at bounding box center [285, 316] width 147 height 34
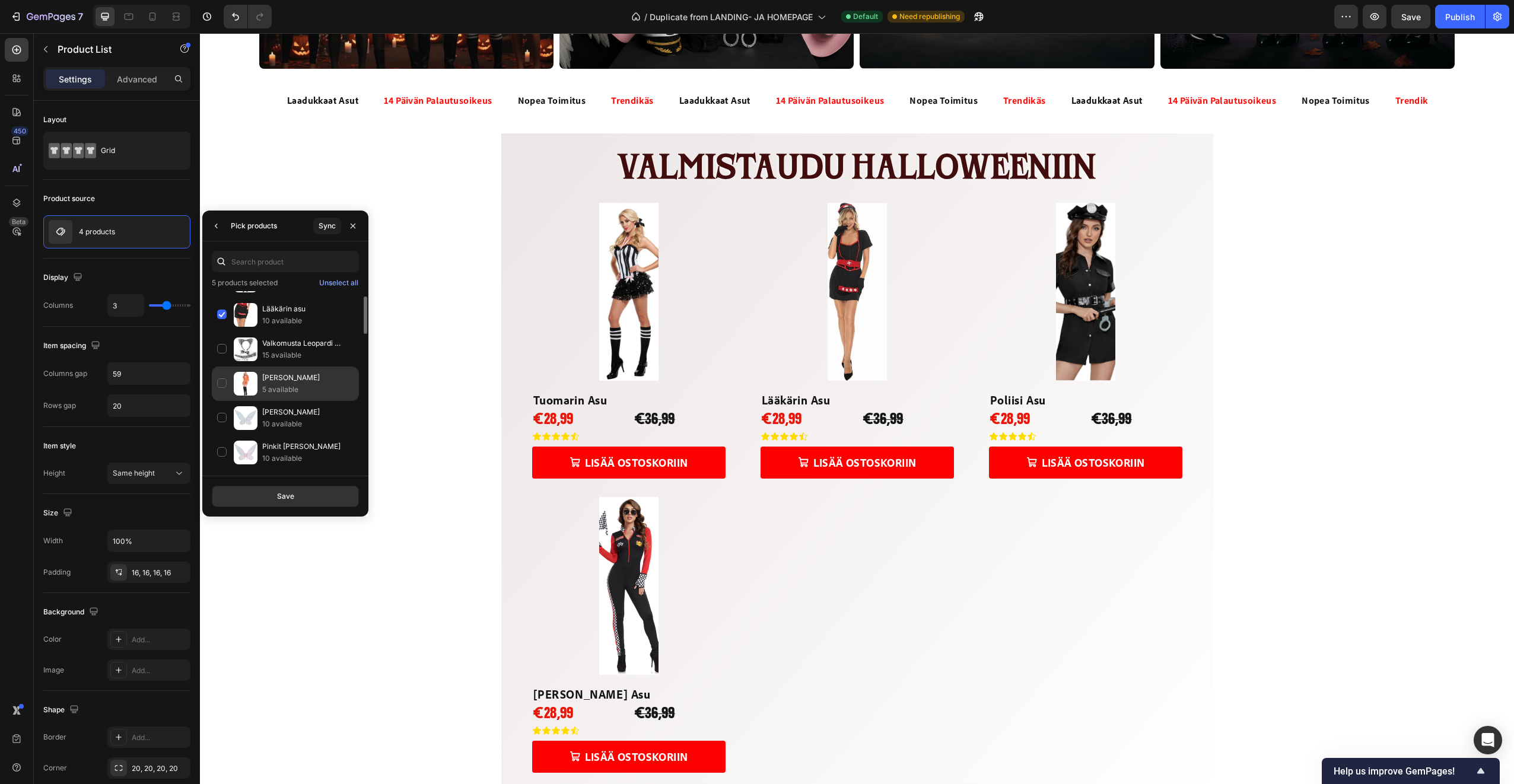
scroll to position [0, 0]
click at [291, 411] on p "[PERSON_NAME]" at bounding box center [308, 405] width 92 height 12
click at [328, 498] on button "Save" at bounding box center [285, 496] width 147 height 22
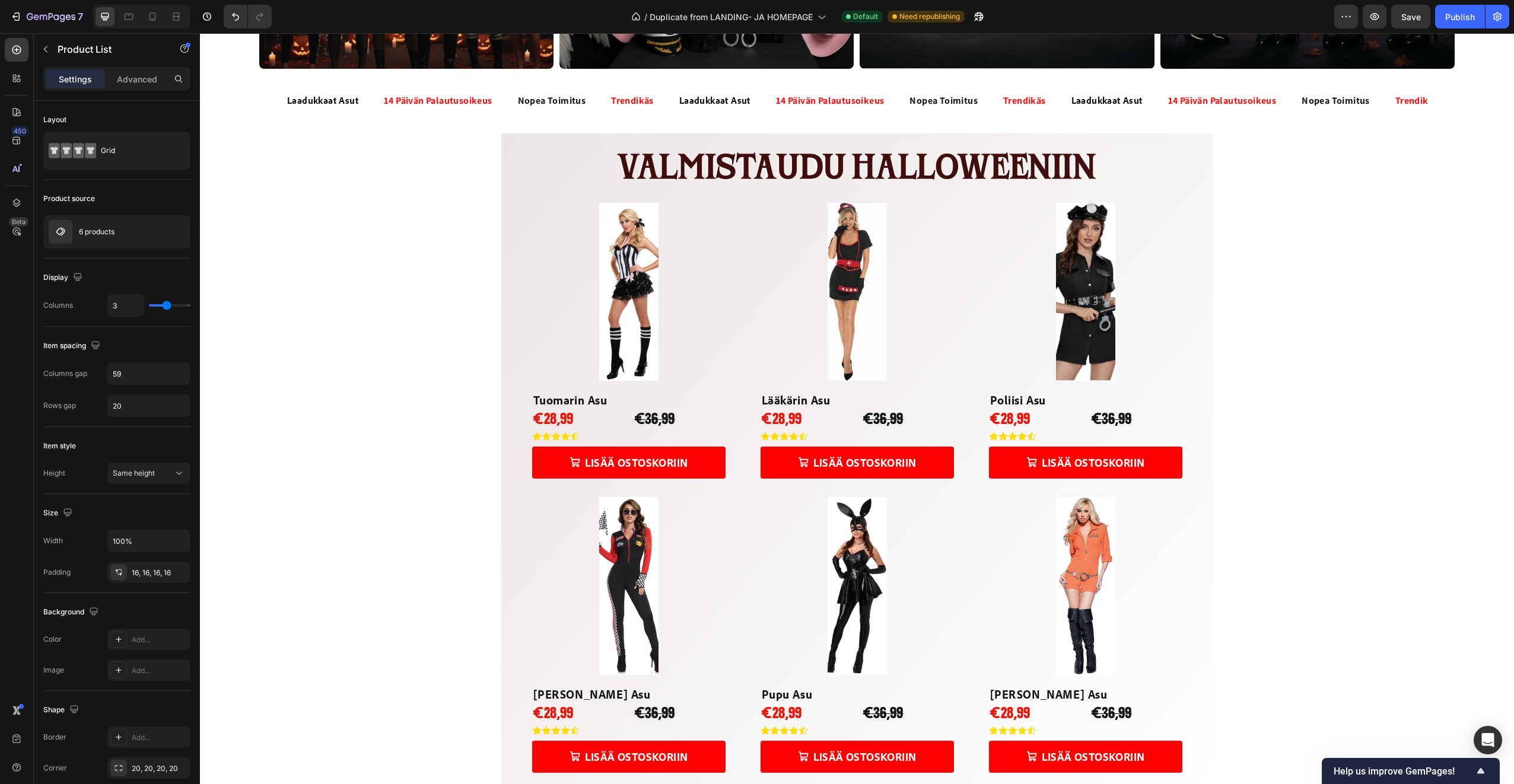
click at [423, 233] on div "HALLOWEEN-ASUT NUORILLE Heading 32 PÄIVÄÄ 16 TUNTIA 45 MINUUTTIA 43 SEKUNTTIA C…" at bounding box center [857, 778] width 1314 height 2628
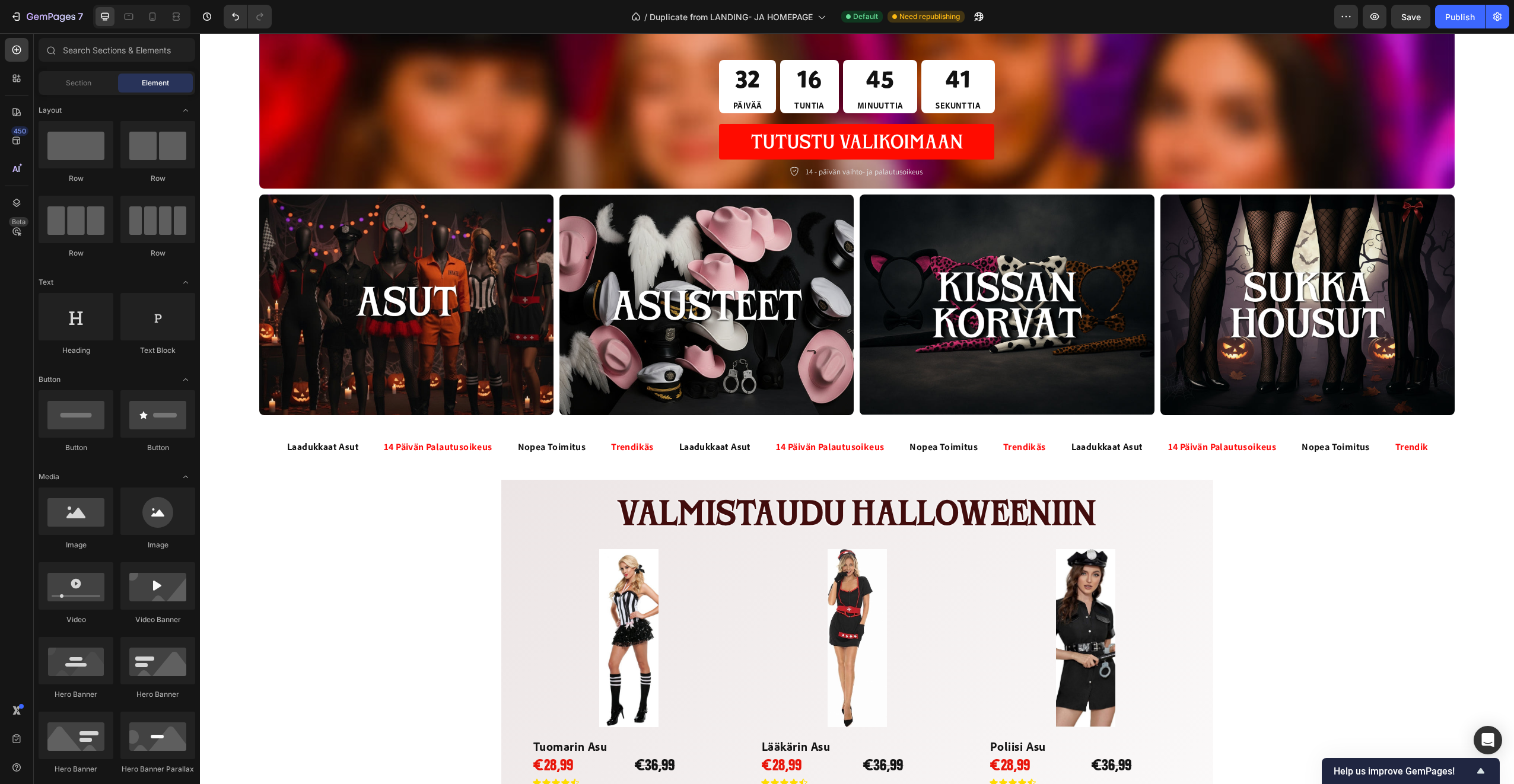
scroll to position [237, 0]
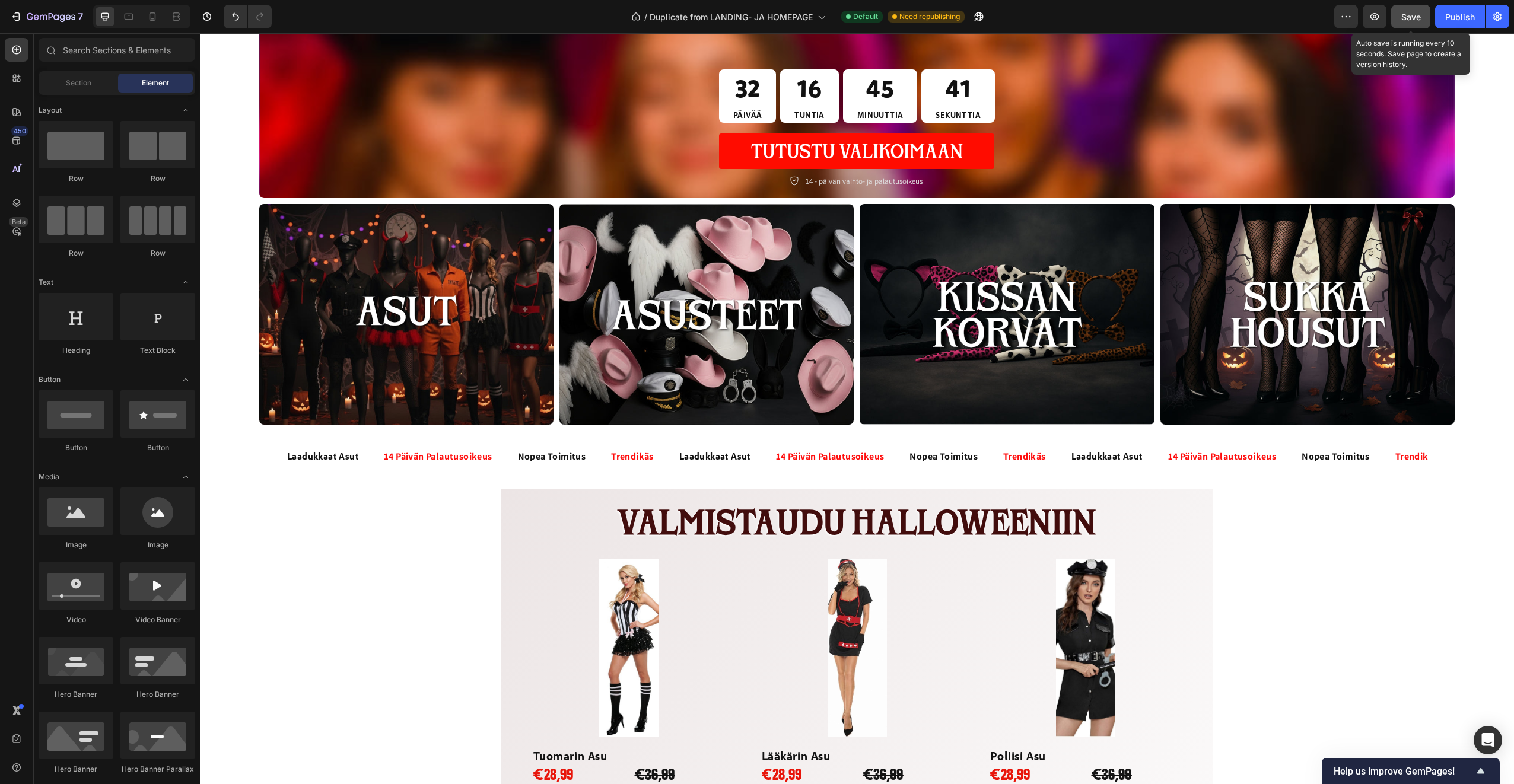
click at [1410, 16] on span "Save" at bounding box center [1411, 17] width 19 height 10
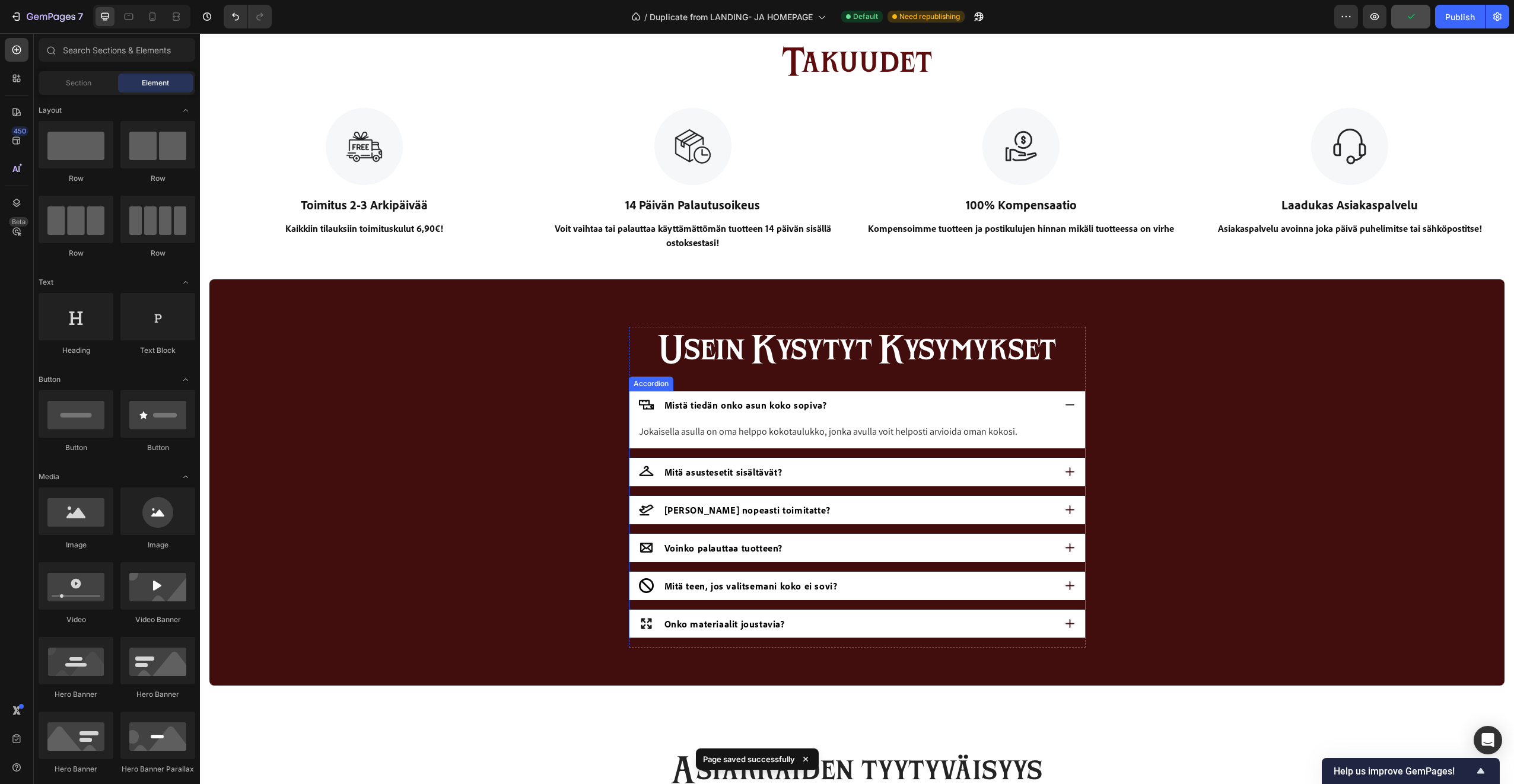
scroll to position [1660, 0]
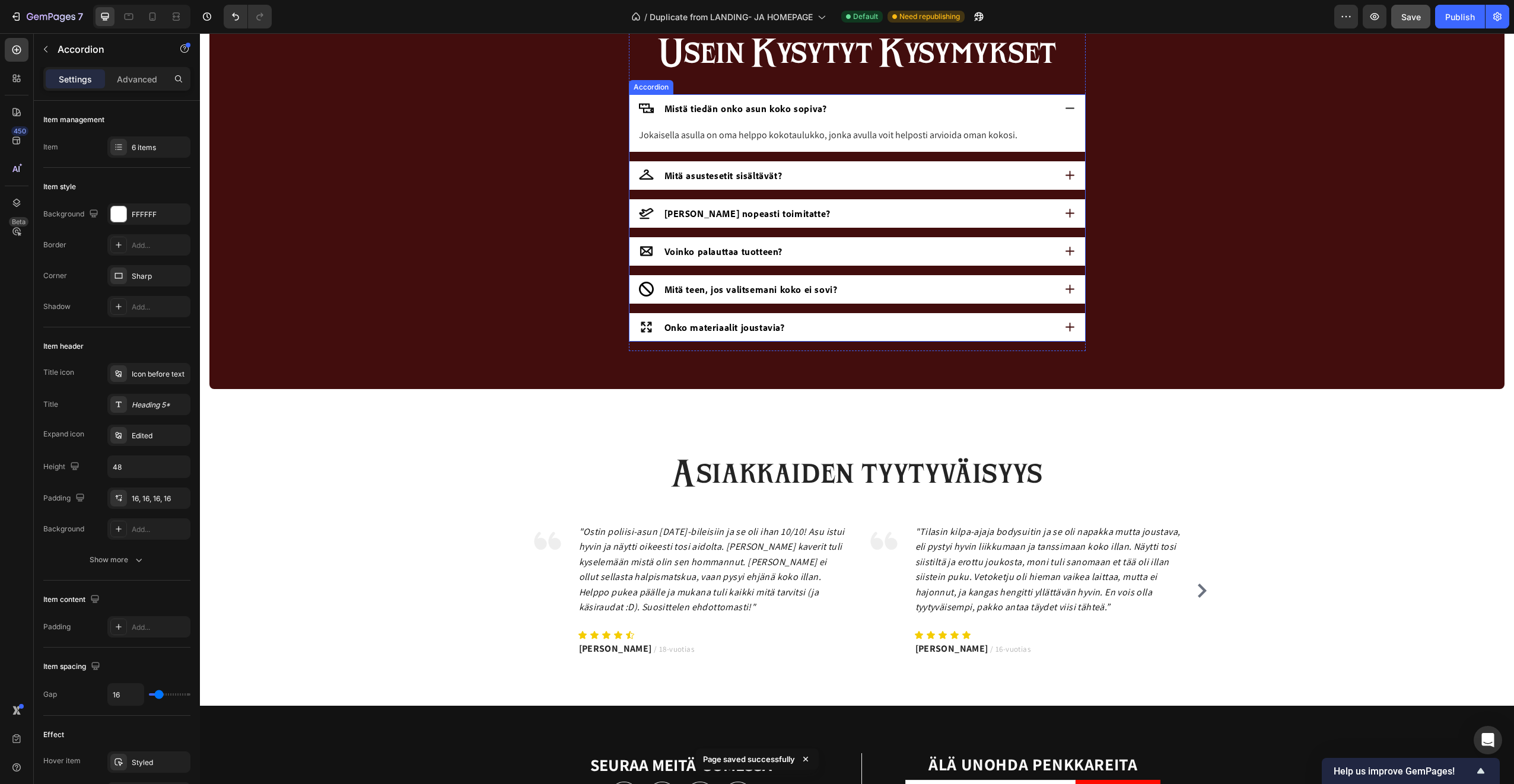
click at [798, 330] on div "Onko materiaalit joustavia?" at bounding box center [847, 327] width 416 height 18
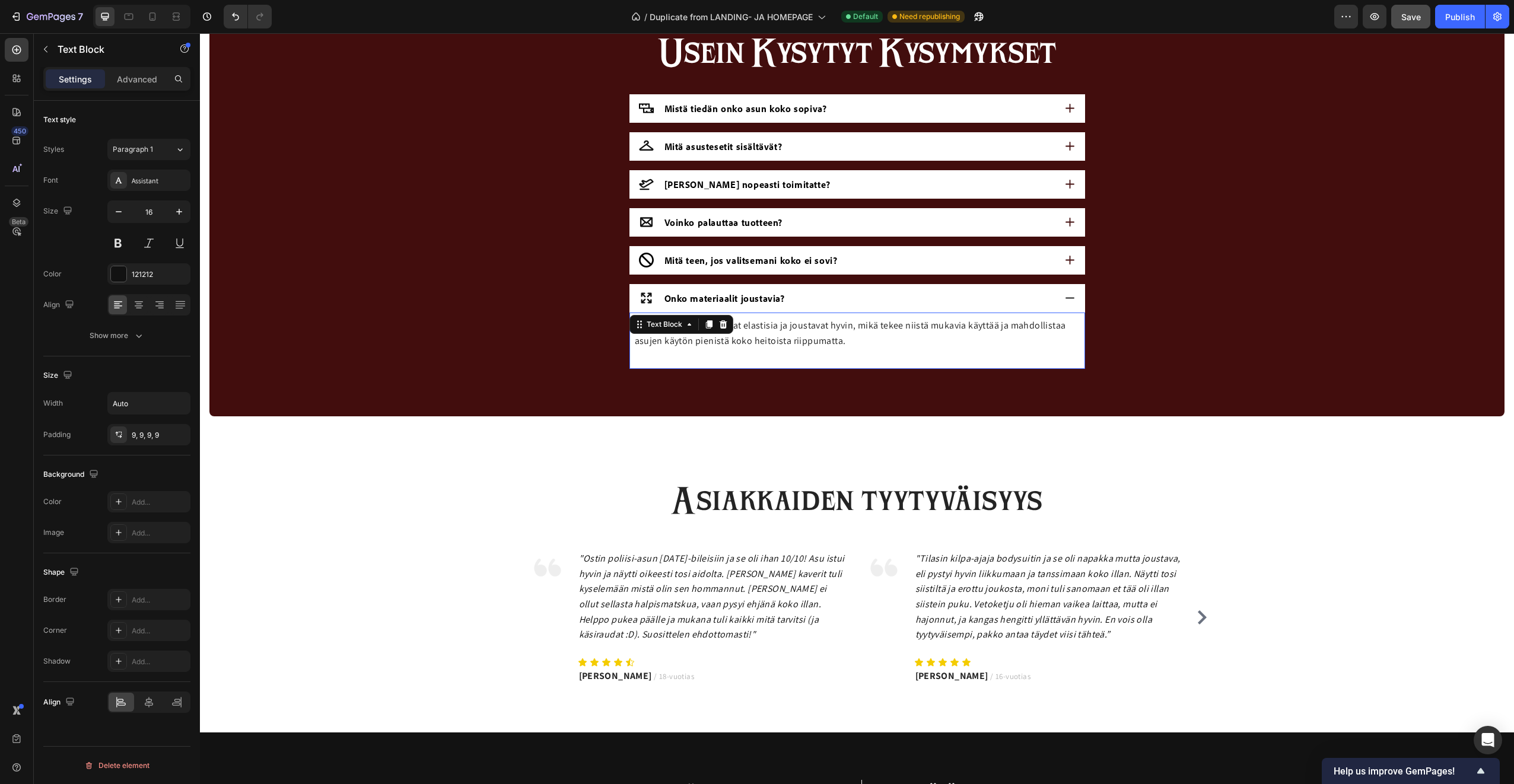
click at [748, 342] on p "Kyllä, useimmat asut ovat elastisia ja joustavat hyvin, mikä tekee niistä mukav…" at bounding box center [857, 333] width 445 height 31
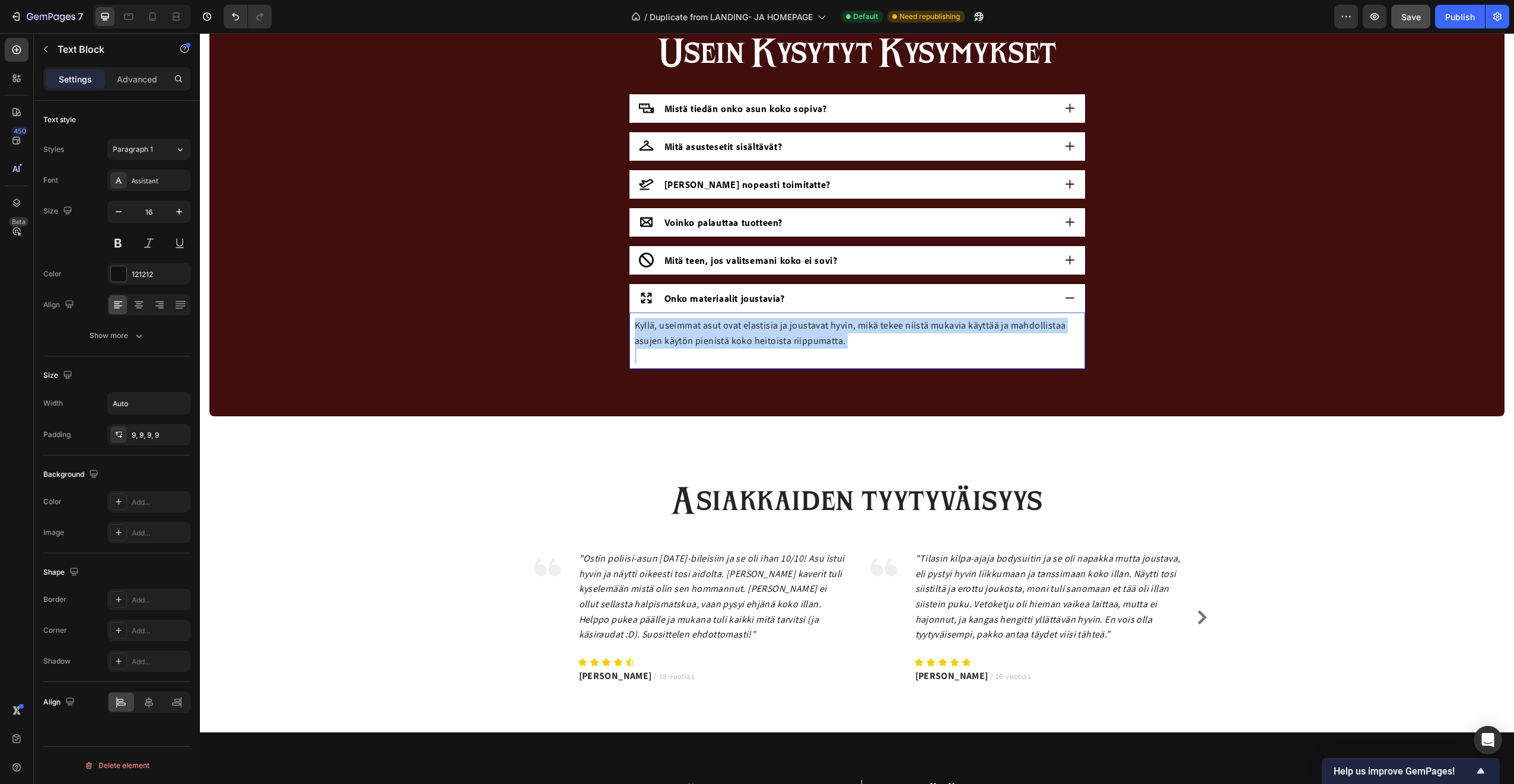
click at [749, 341] on p "Kyllä, useimmat asut ovat elastisia ja joustavat hyvin, mikä tekee niistä mukav…" at bounding box center [857, 333] width 445 height 31
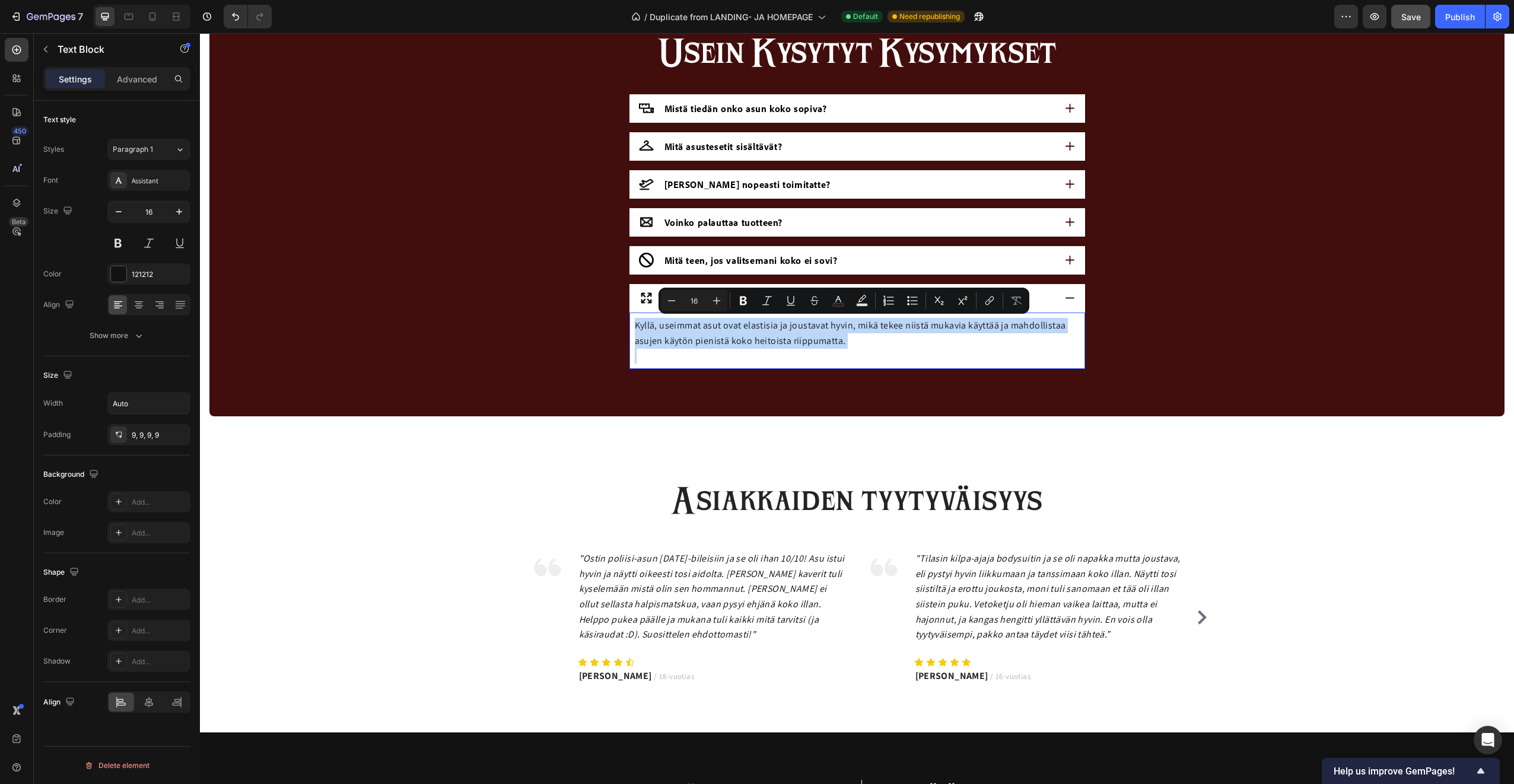
click at [749, 341] on p "Kyllä, useimmat asut ovat elastisia ja joustavat hyvin, mikä tekee niistä mukav…" at bounding box center [857, 333] width 445 height 31
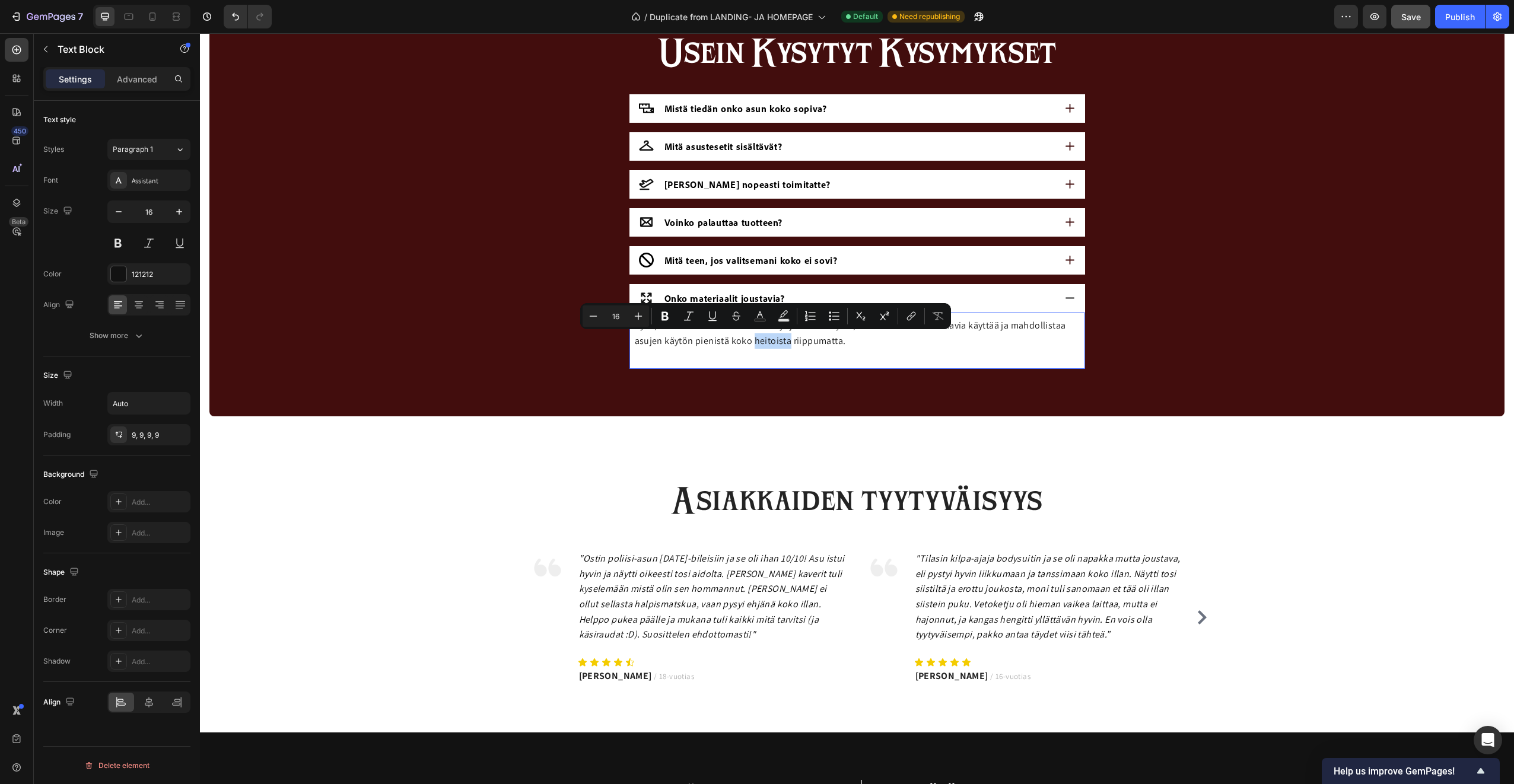
drag, startPoint x: 749, startPoint y: 341, endPoint x: 781, endPoint y: 341, distance: 32.0
click at [781, 341] on p "Kyllä, useimmat asut ovat elastisia ja joustavat hyvin, mikä tekee niistä mukav…" at bounding box center [857, 333] width 445 height 31
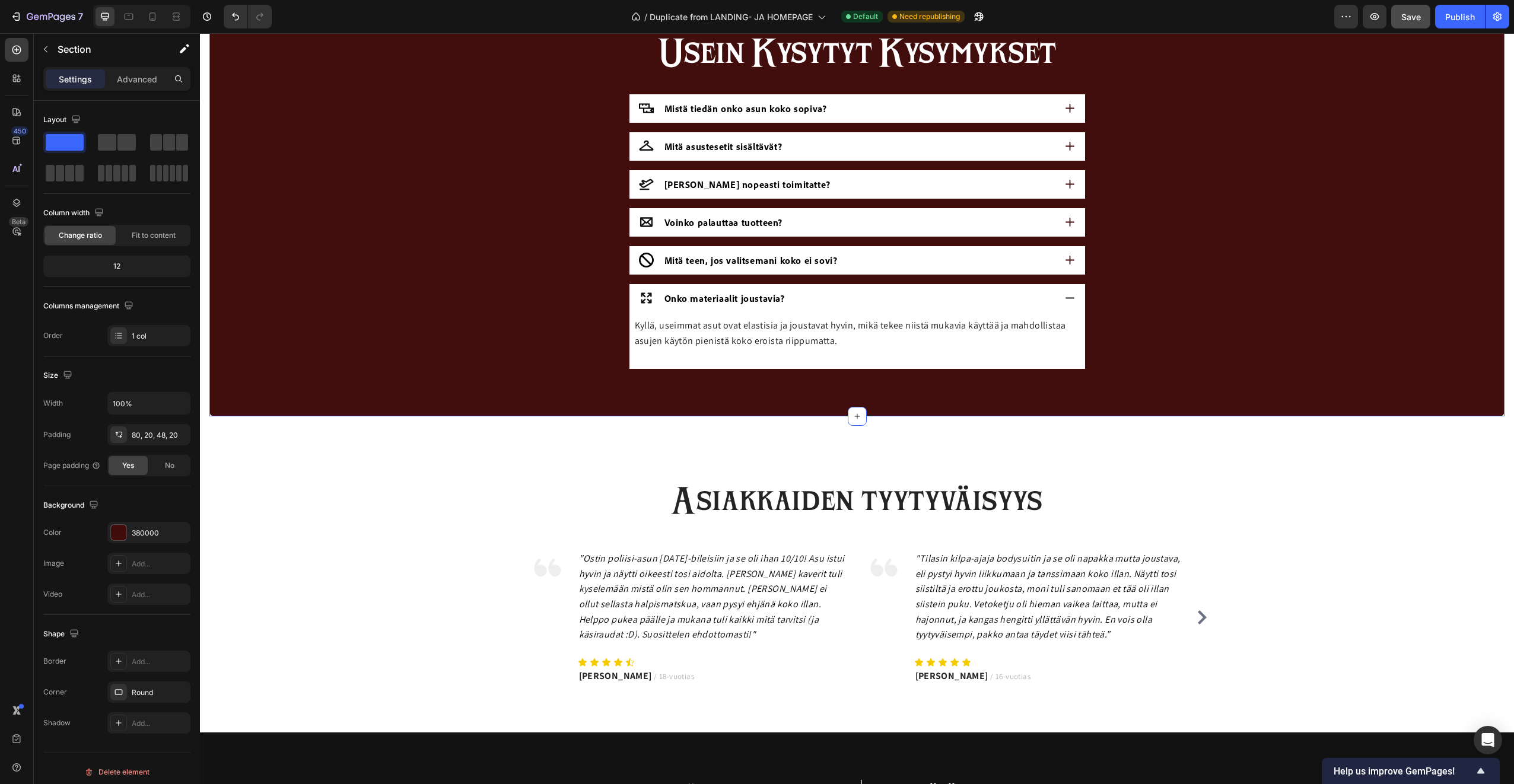
click at [812, 388] on div "usein kysytyt kysymykset Heading Mistä tiedän onko asun koko sopiva? Mitä asust…" at bounding box center [857, 199] width 1295 height 433
click at [846, 268] on div "Mitä teen, jos valitsemani koko ei sovi?" at bounding box center [847, 260] width 416 height 18
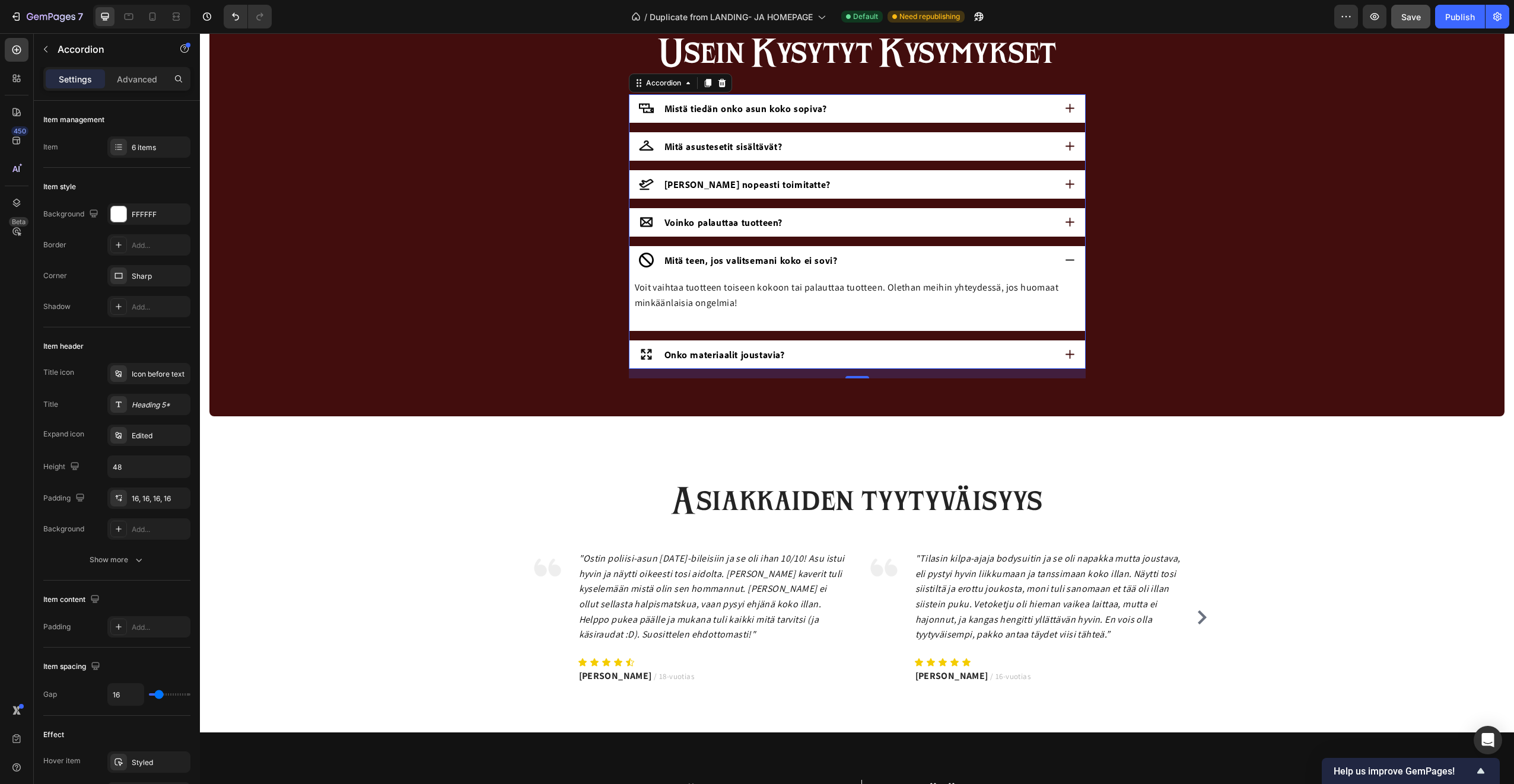
click at [864, 262] on div "Mitä teen, jos valitsemani koko ei sovi?" at bounding box center [847, 260] width 416 height 18
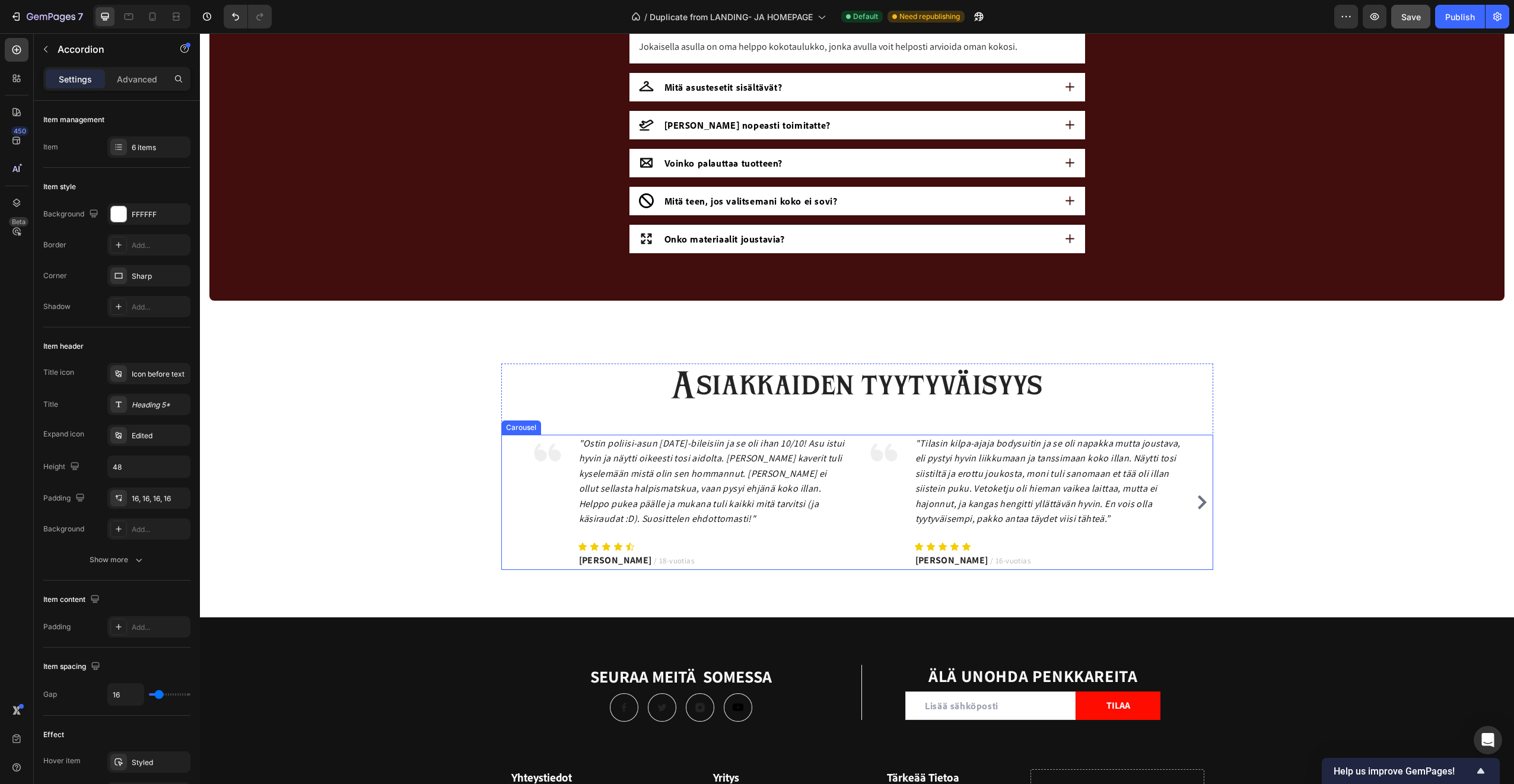
scroll to position [1839, 0]
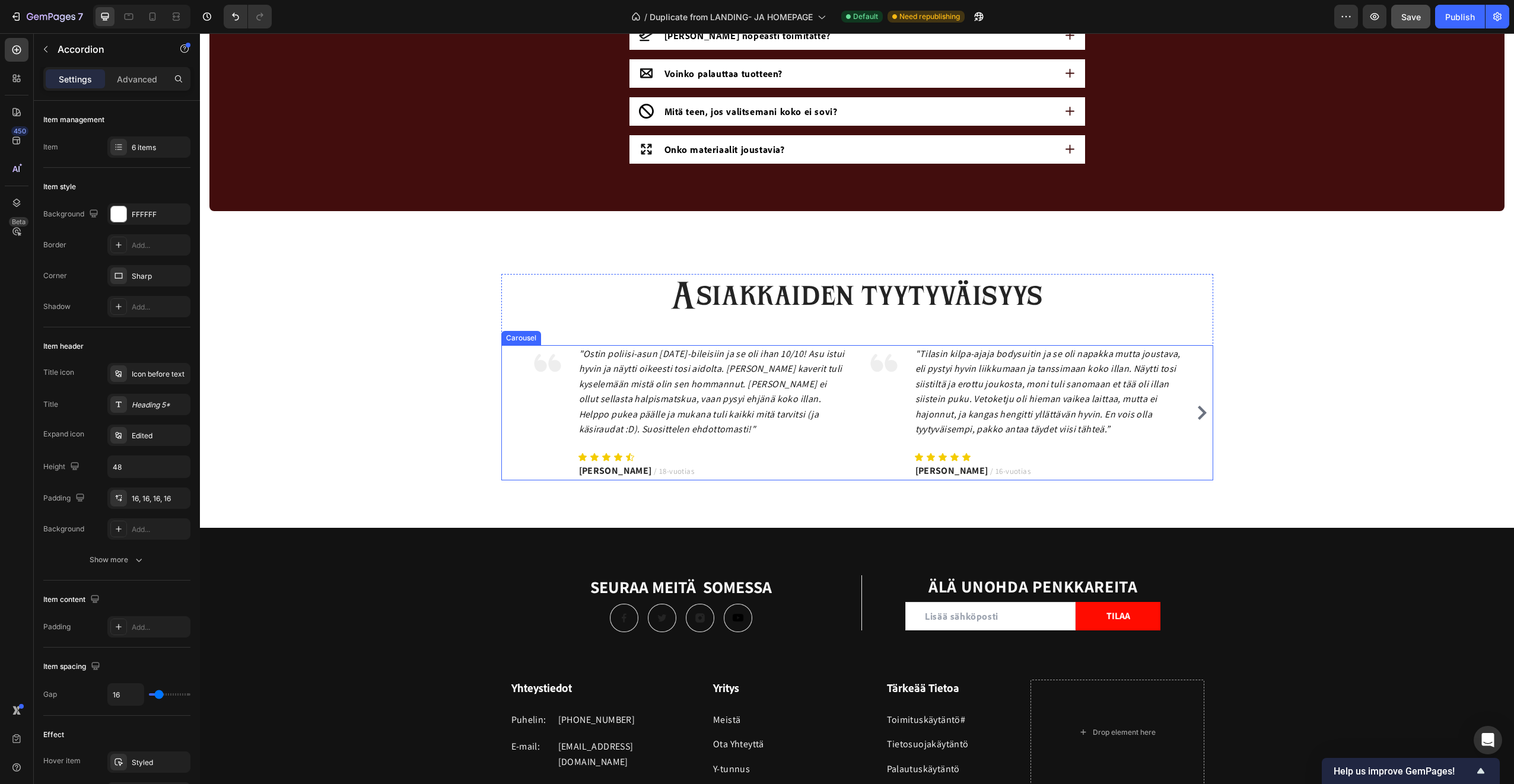
click at [1201, 412] on icon "Carousel Next Arrow" at bounding box center [1202, 412] width 9 height 14
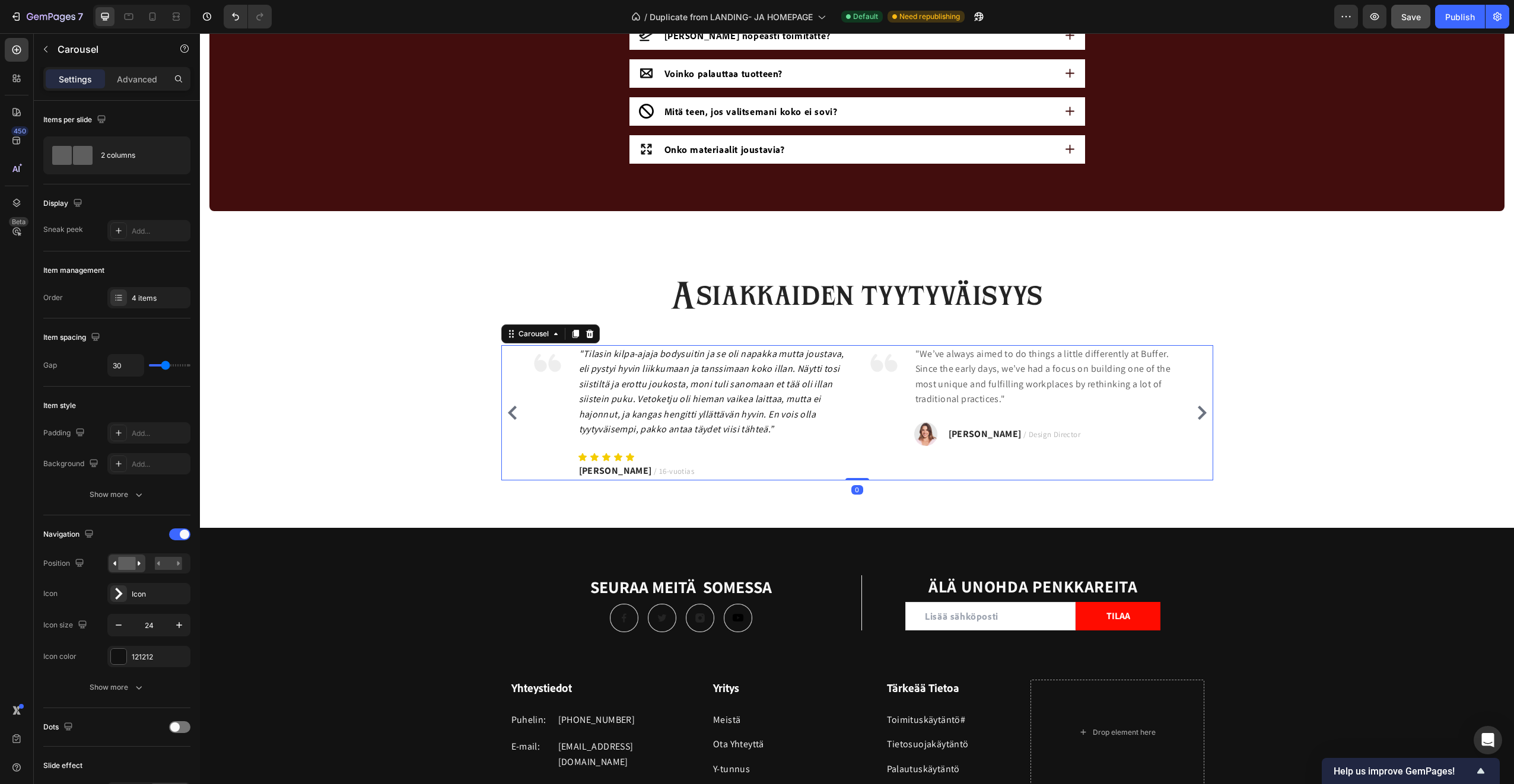
click at [1197, 413] on icon "Carousel Next Arrow" at bounding box center [1202, 412] width 14 height 14
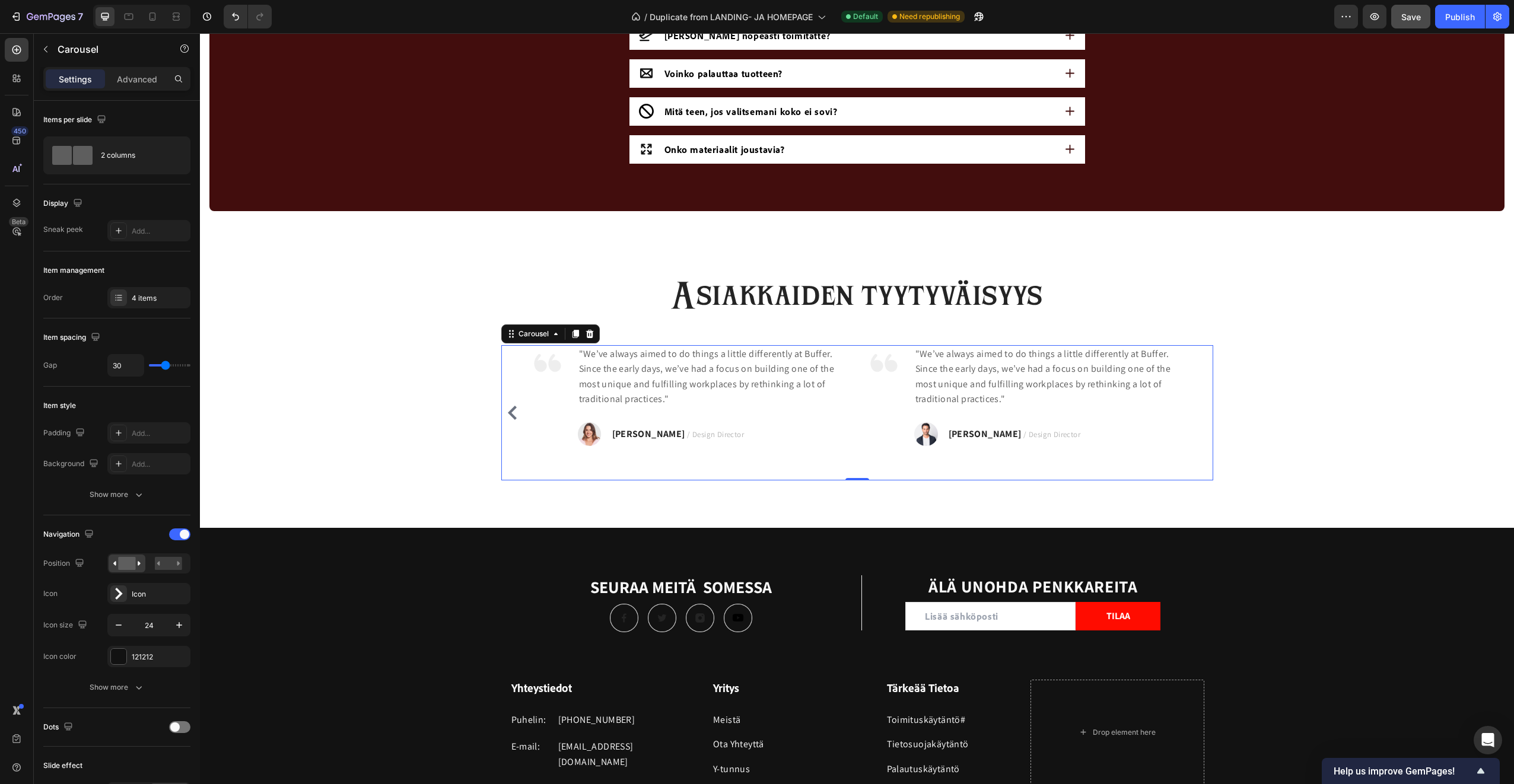
click at [505, 408] on icon "Carousel Back Arrow" at bounding box center [512, 412] width 14 height 14
click at [506, 418] on icon "Carousel Back Arrow" at bounding box center [512, 412] width 14 height 14
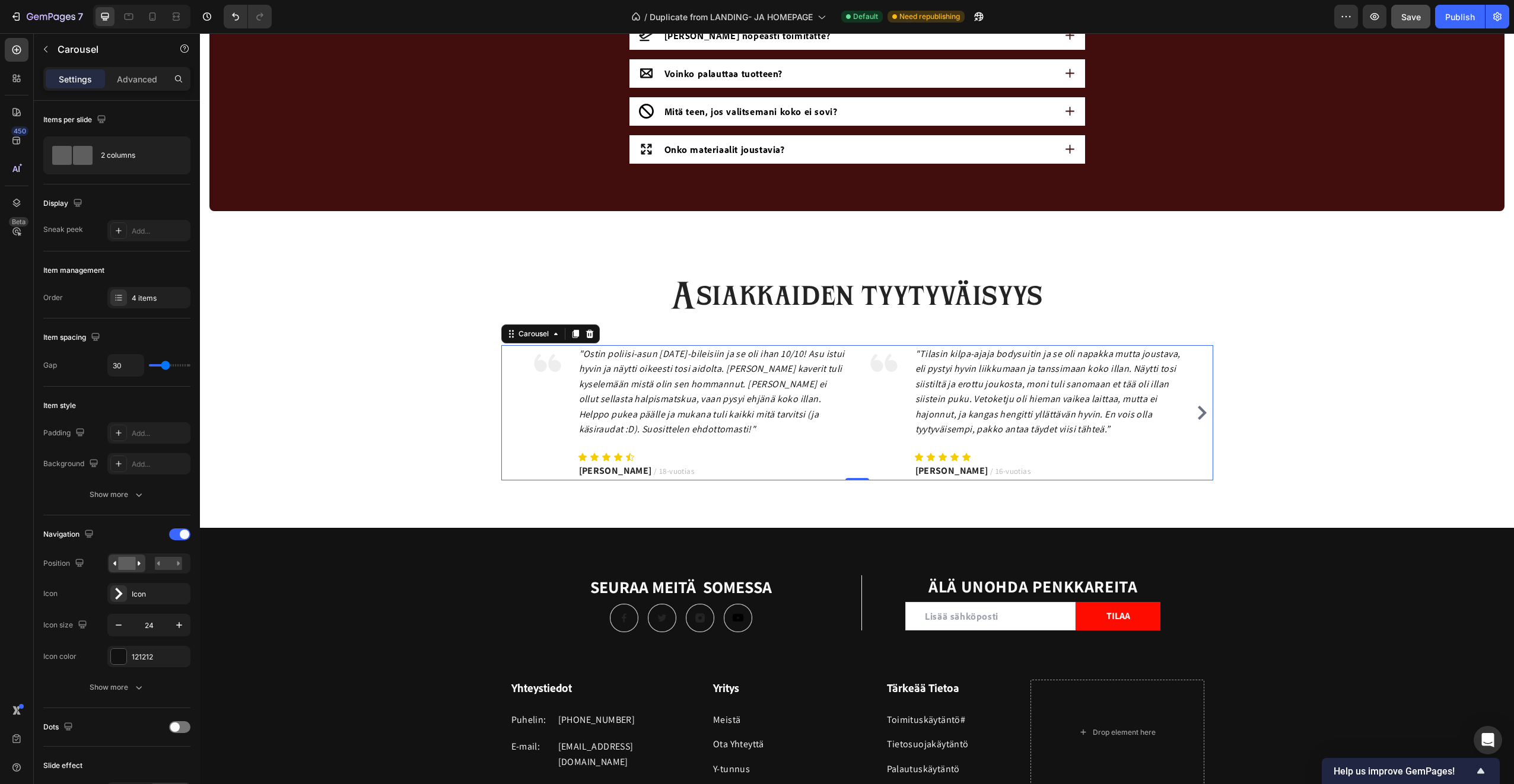
click at [1198, 417] on icon "Carousel Next Arrow" at bounding box center [1202, 412] width 9 height 14
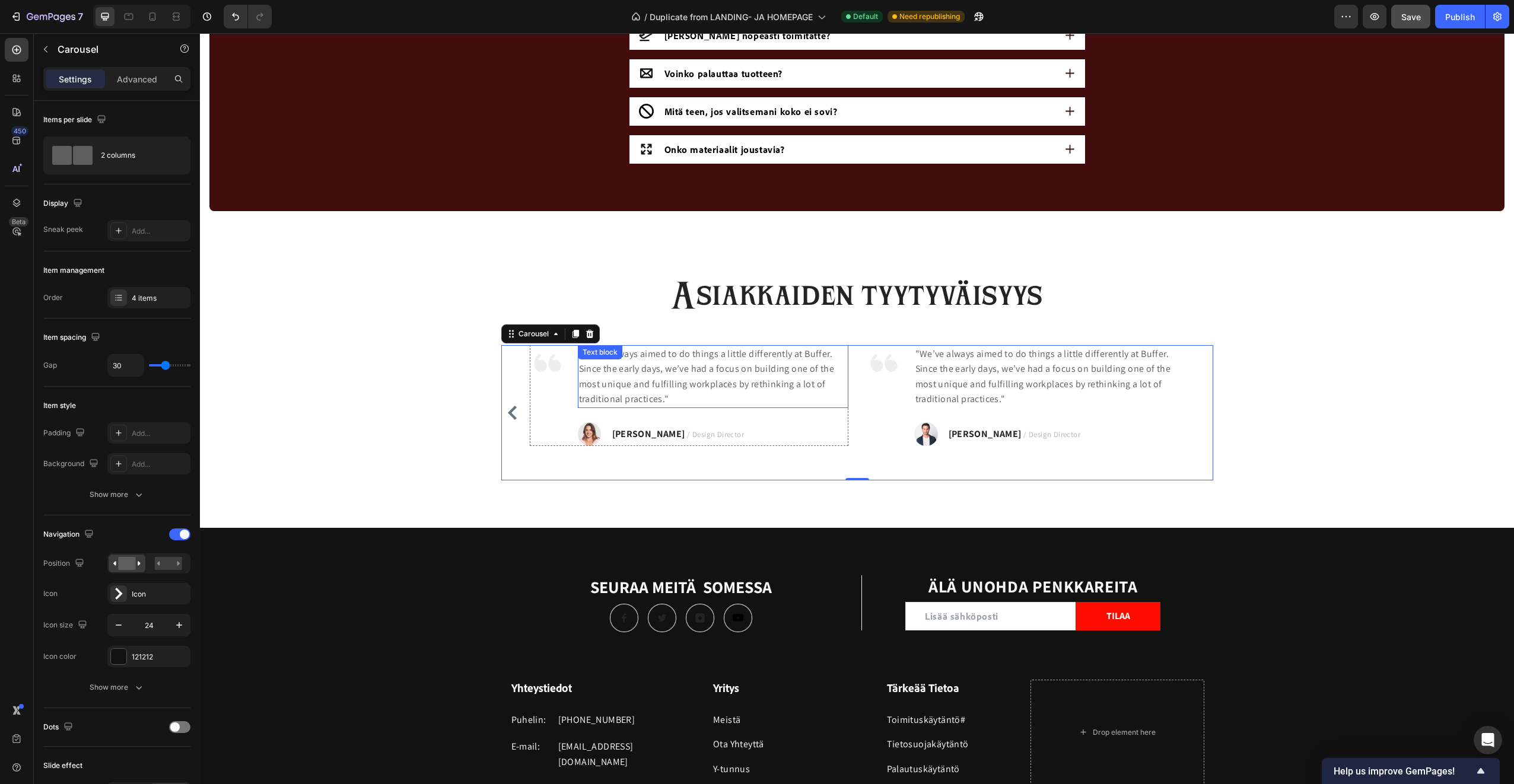
click at [667, 398] on p ""We’ve always aimed to do things a little differently at Buffer. Since the earl…" at bounding box center [713, 376] width 268 height 60
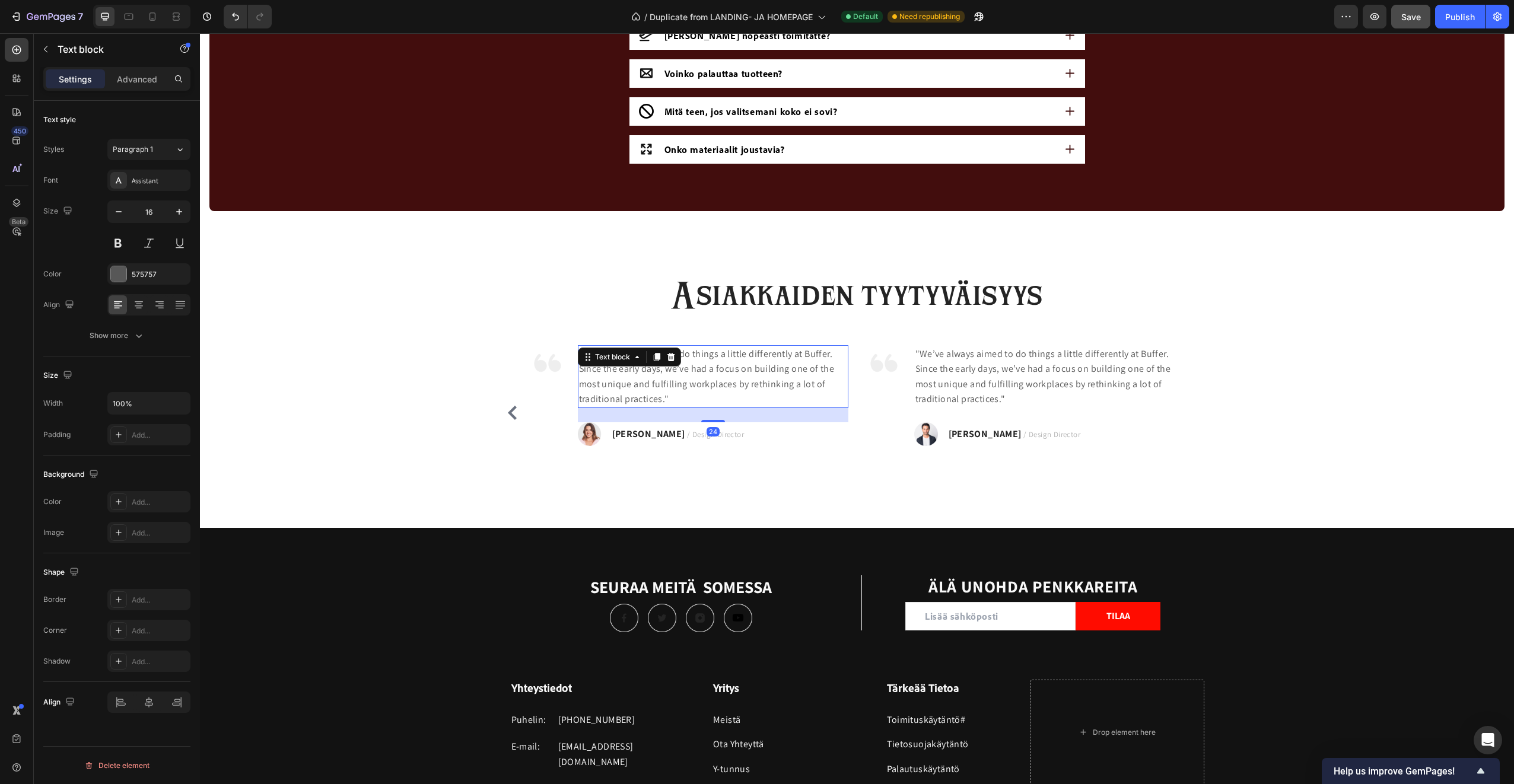
click at [667, 398] on p ""We’ve always aimed to do things a little differently at Buffer. Since the earl…" at bounding box center [713, 376] width 268 height 60
click at [658, 399] on p ""We’ve always aimed to do things a little differently at Buffer. Since the earl…" at bounding box center [713, 376] width 268 height 60
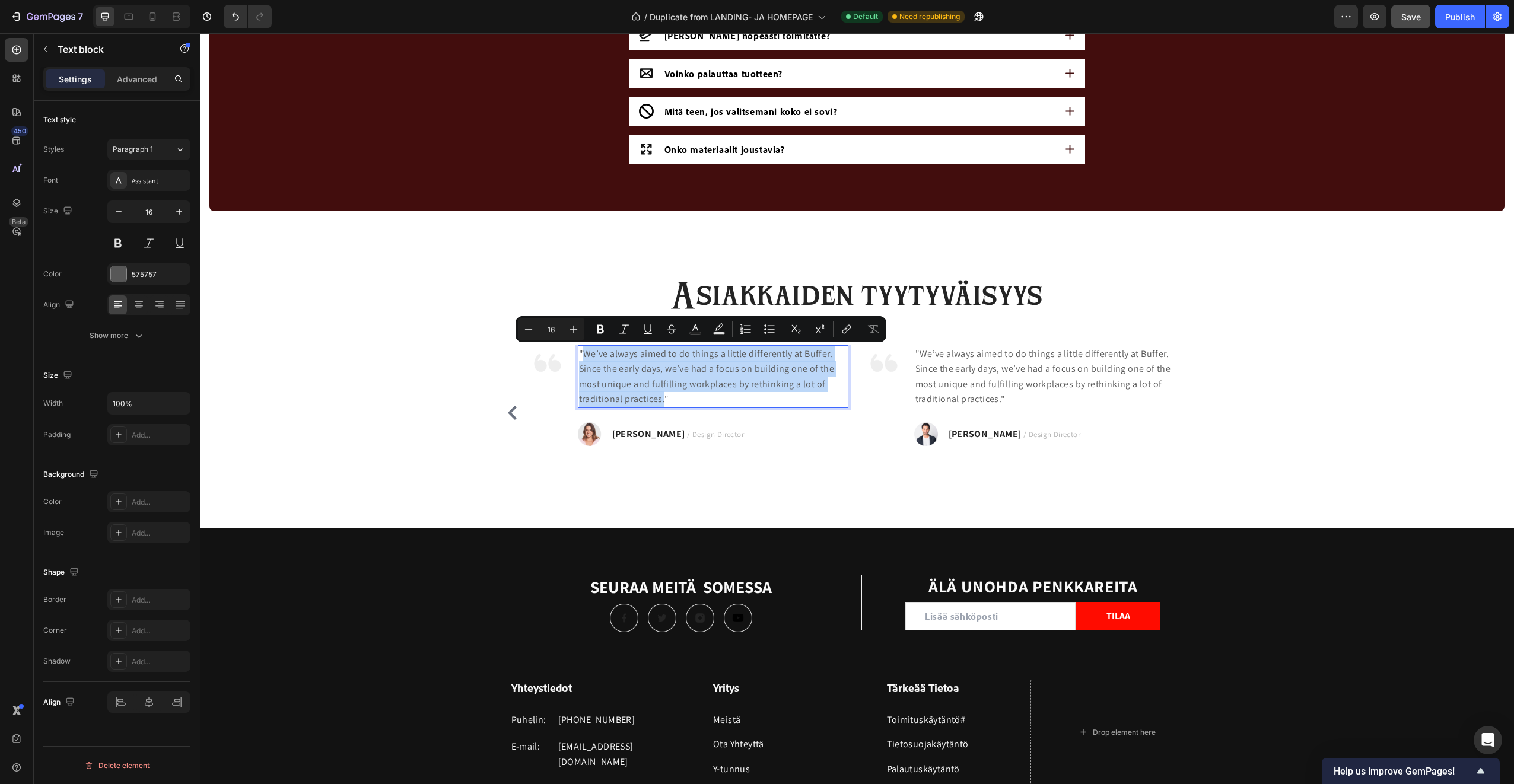
drag, startPoint x: 659, startPoint y: 402, endPoint x: 579, endPoint y: 349, distance: 96.0
click at [579, 349] on p ""We’ve always aimed to do things a little differently at Buffer. Since the earl…" at bounding box center [713, 376] width 268 height 60
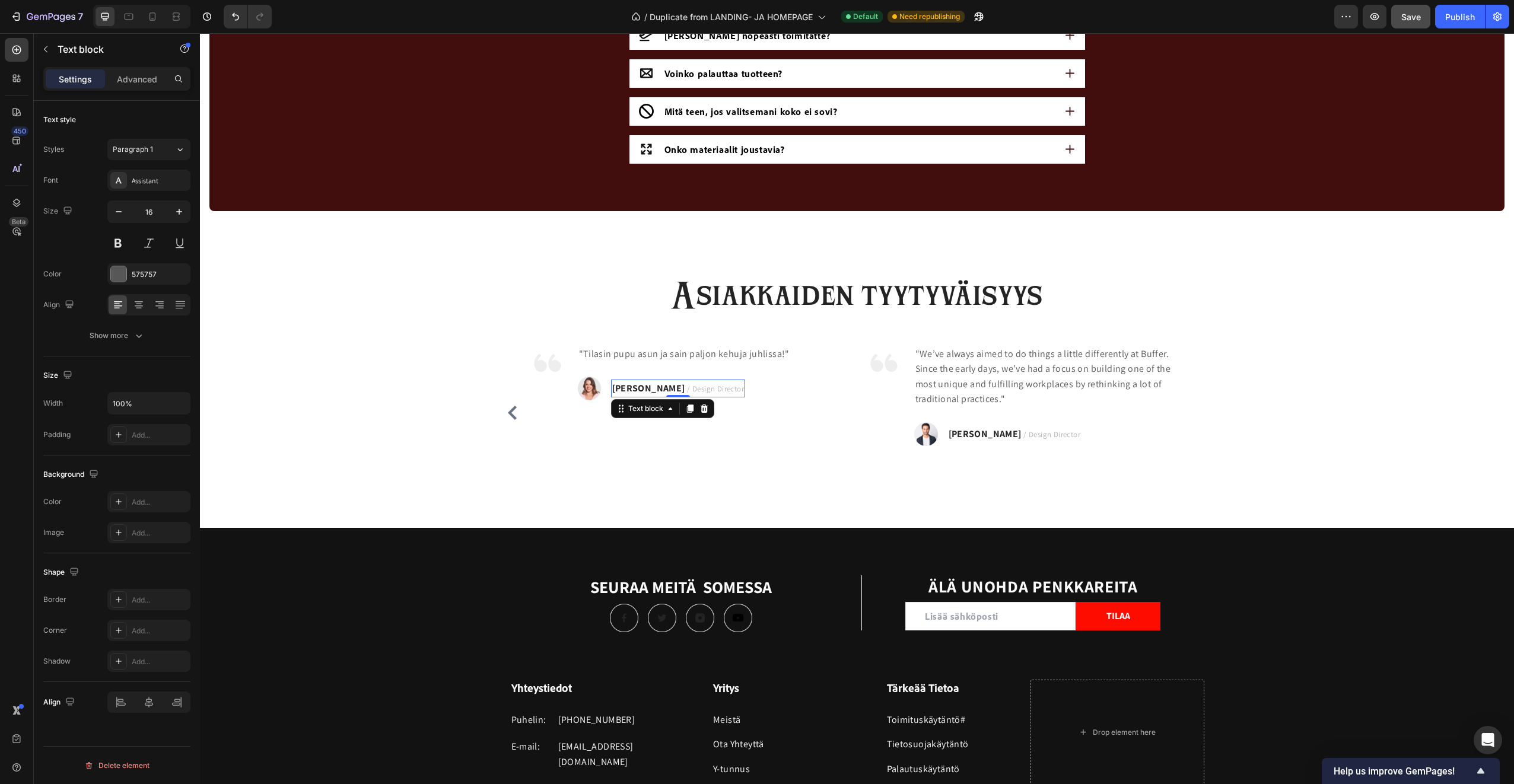
click at [615, 392] on strong "RYAN S." at bounding box center [649, 388] width 73 height 13
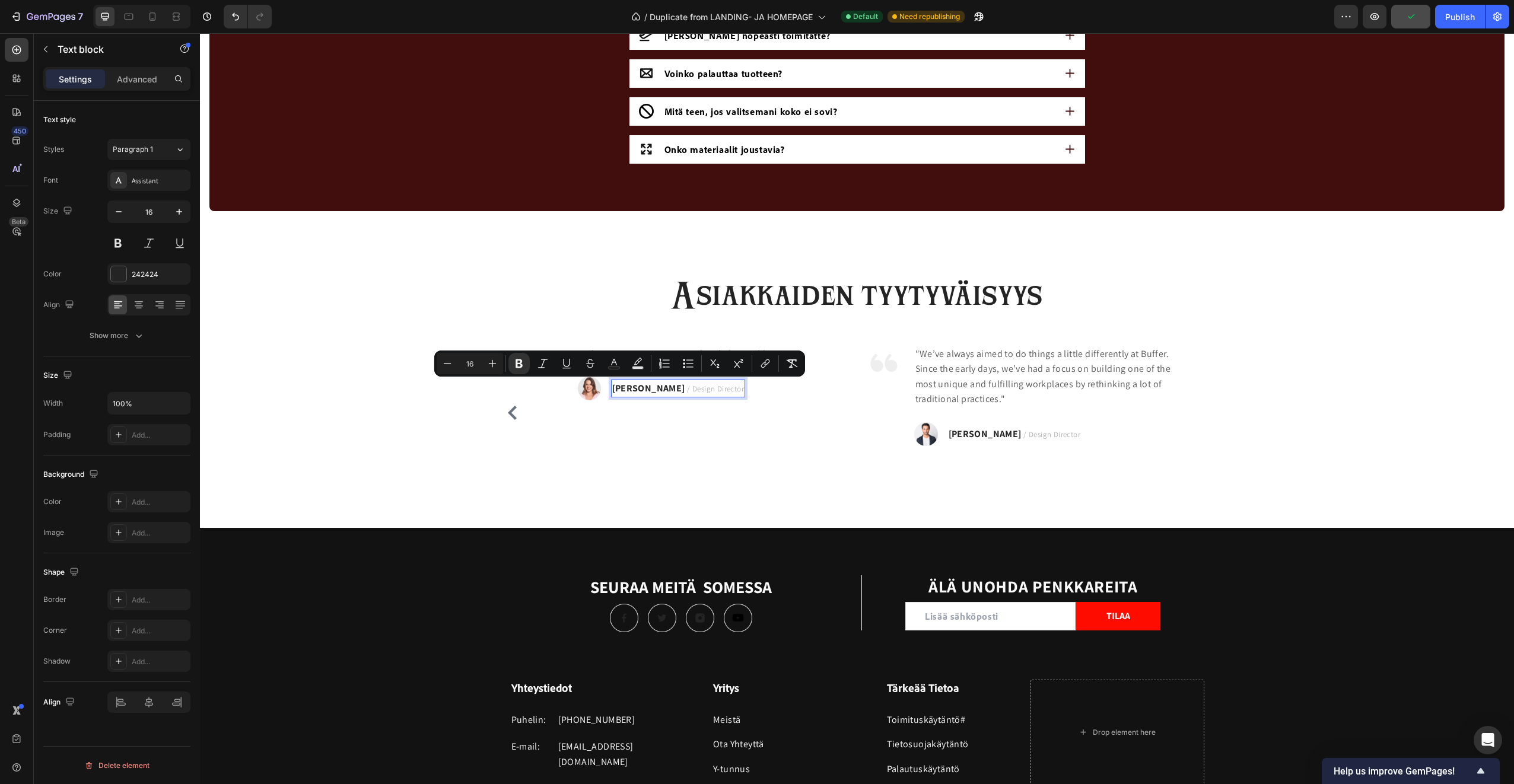
click at [638, 391] on strong "RYAN S." at bounding box center [649, 388] width 73 height 13
drag, startPoint x: 643, startPoint y: 391, endPoint x: 609, endPoint y: 393, distance: 34.1
click at [612, 393] on p "RYAN S. / Design Director" at bounding box center [678, 388] width 132 height 16
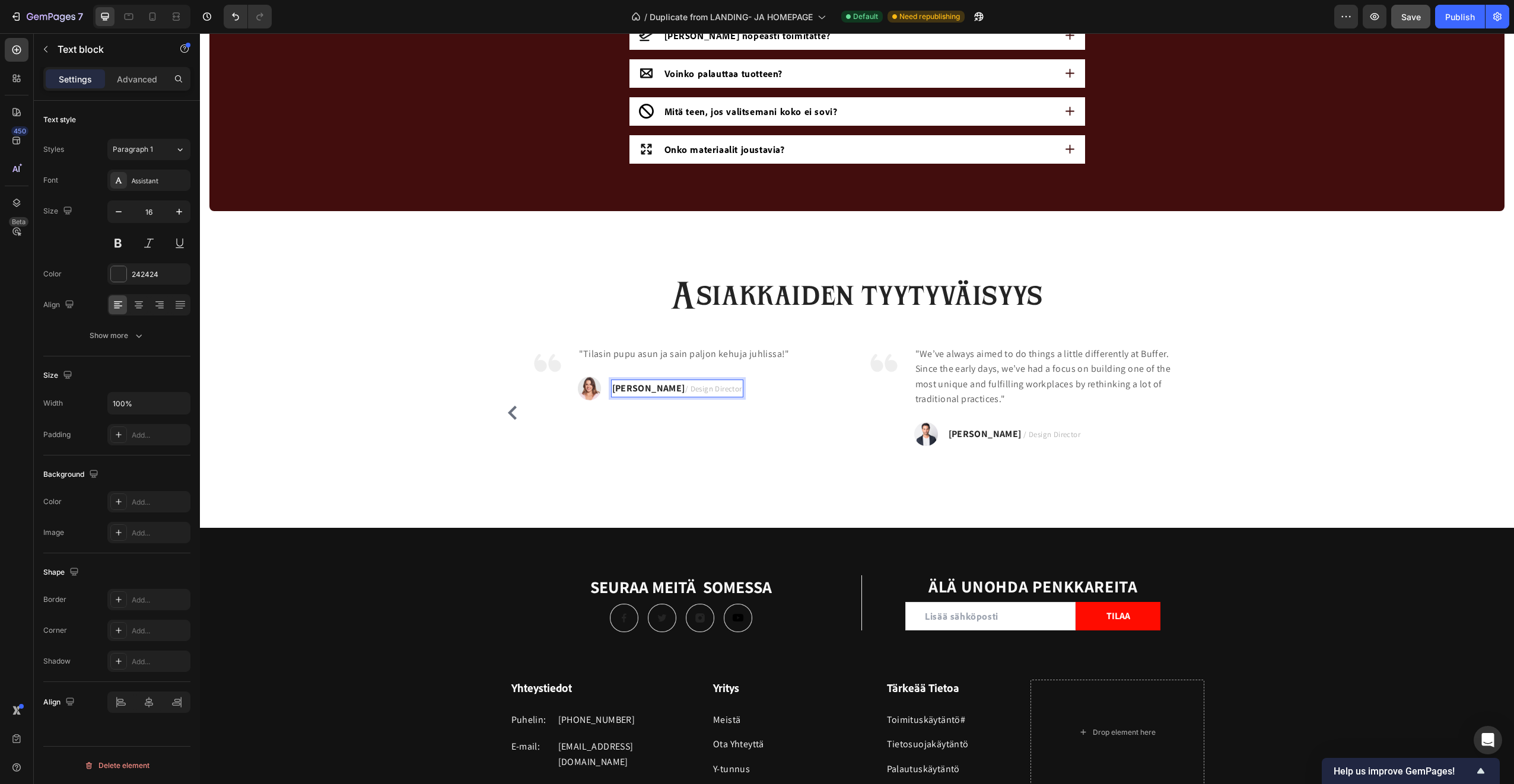
click at [685, 385] on span "/ Design Director" at bounding box center [713, 389] width 57 height 10
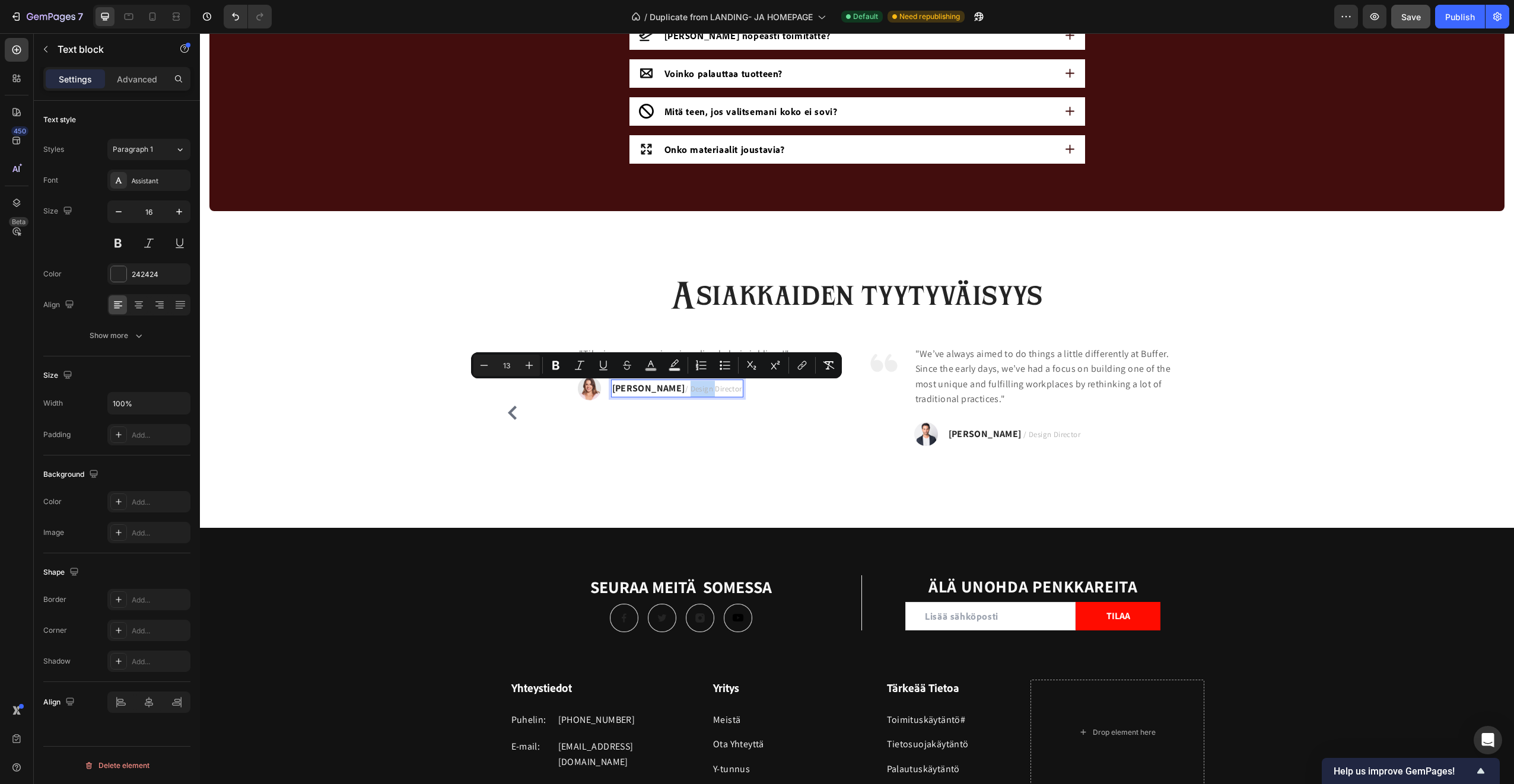
click at [685, 389] on span "/ Design Director" at bounding box center [713, 389] width 57 height 10
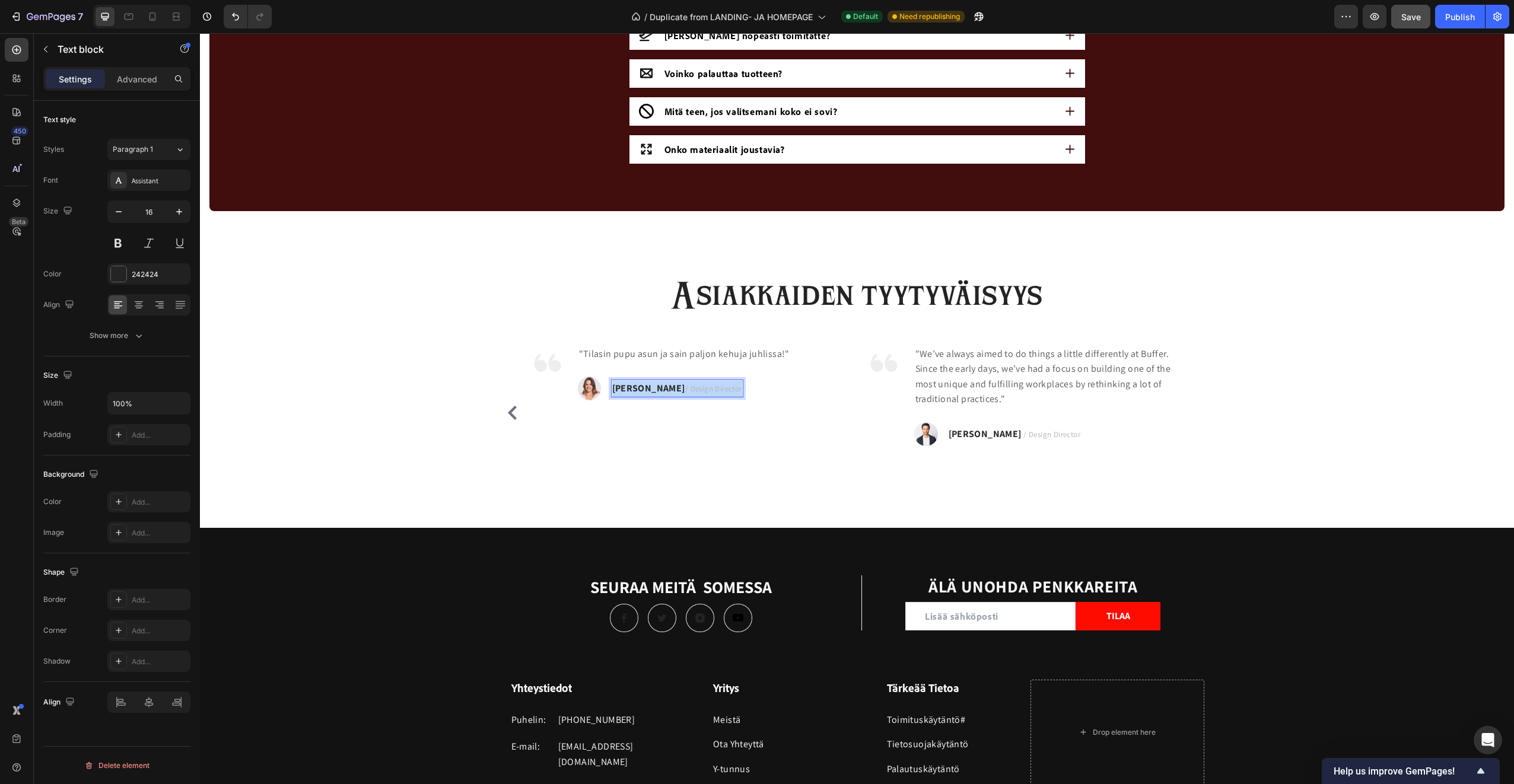
click at [685, 389] on span "/ Design Director" at bounding box center [713, 389] width 57 height 10
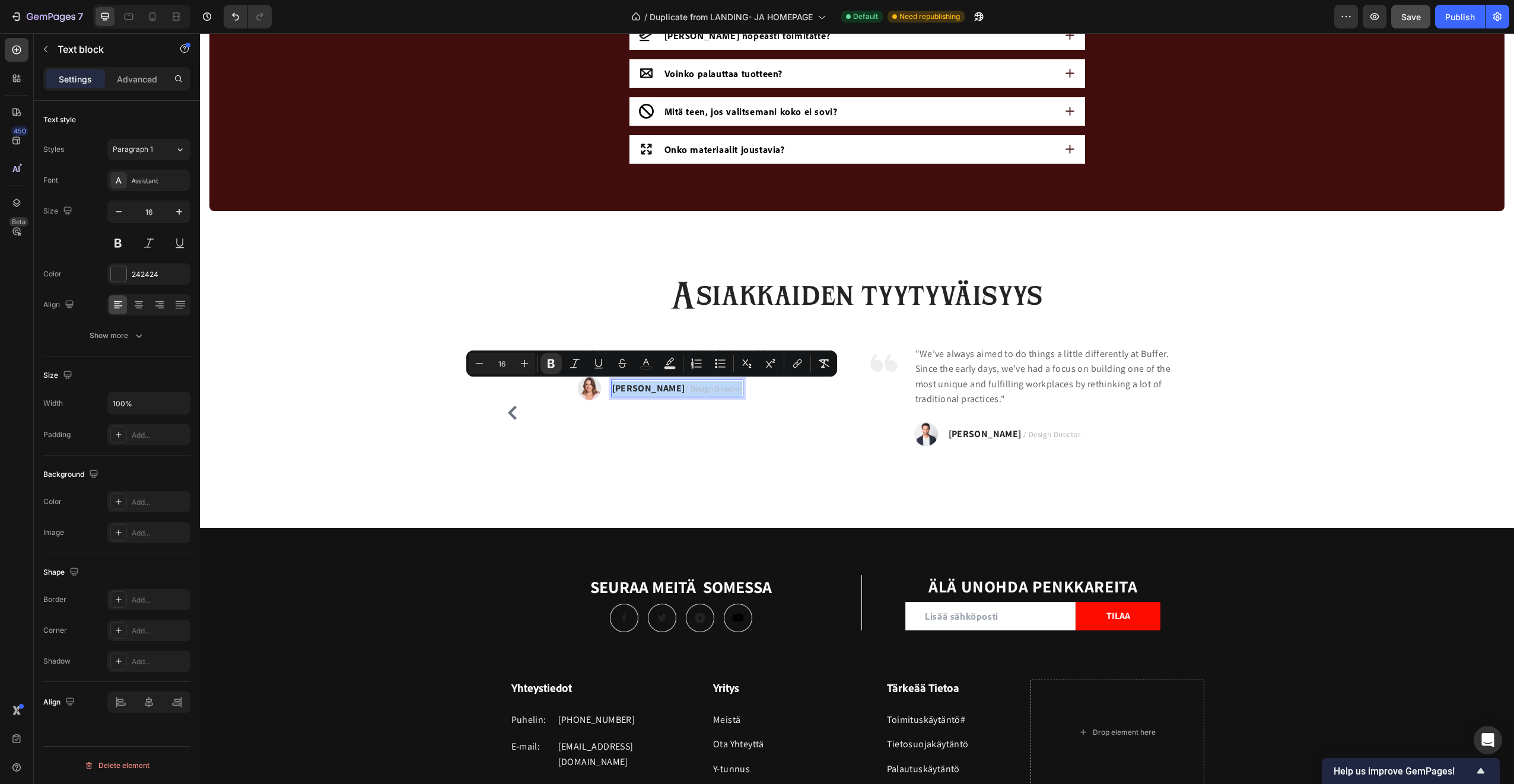
click at [685, 390] on span "/ Design Director" at bounding box center [713, 389] width 57 height 10
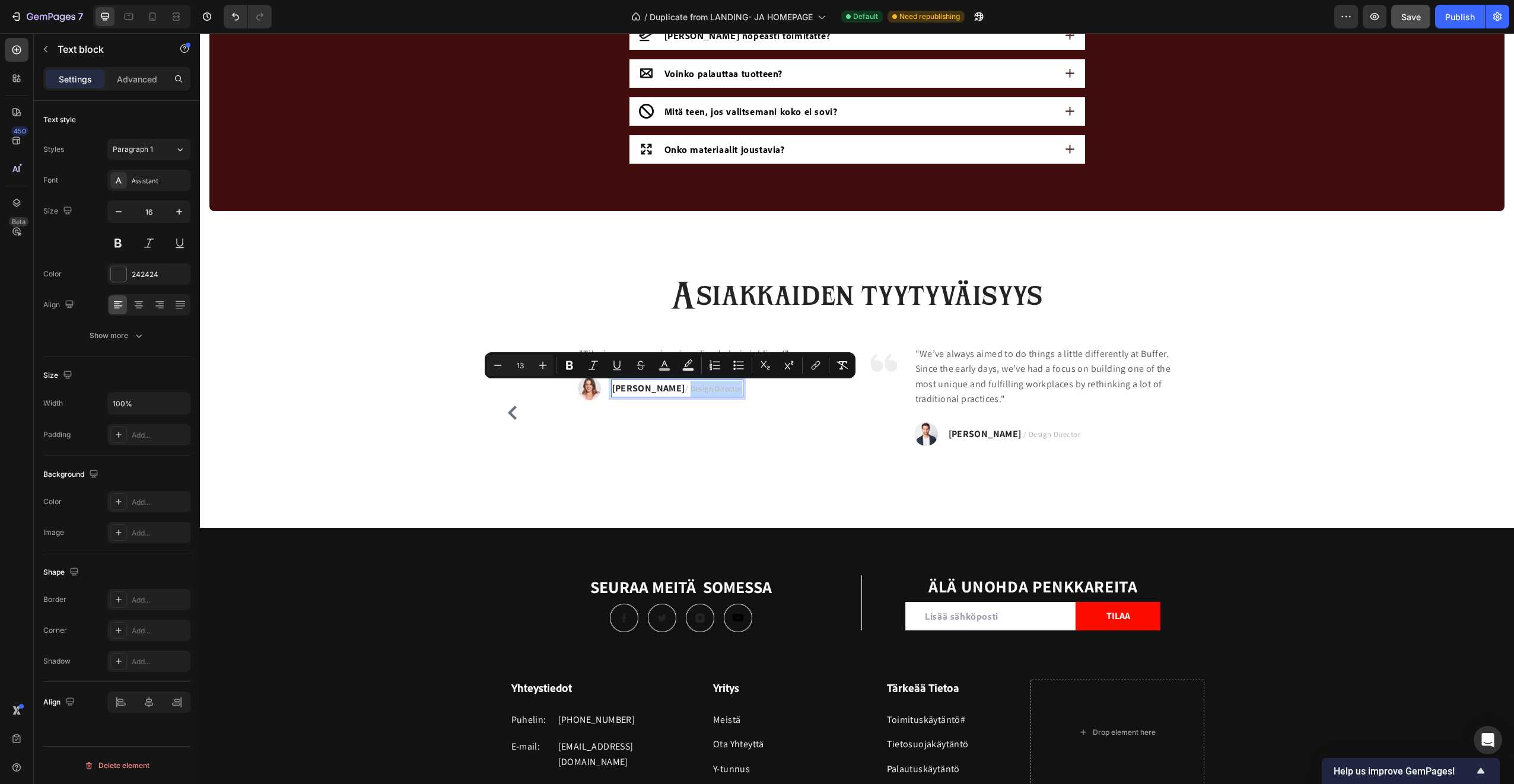
drag, startPoint x: 644, startPoint y: 392, endPoint x: 698, endPoint y: 391, distance: 54.0
click at [698, 391] on div "Nelli H. / Design Director" at bounding box center [677, 388] width 132 height 19
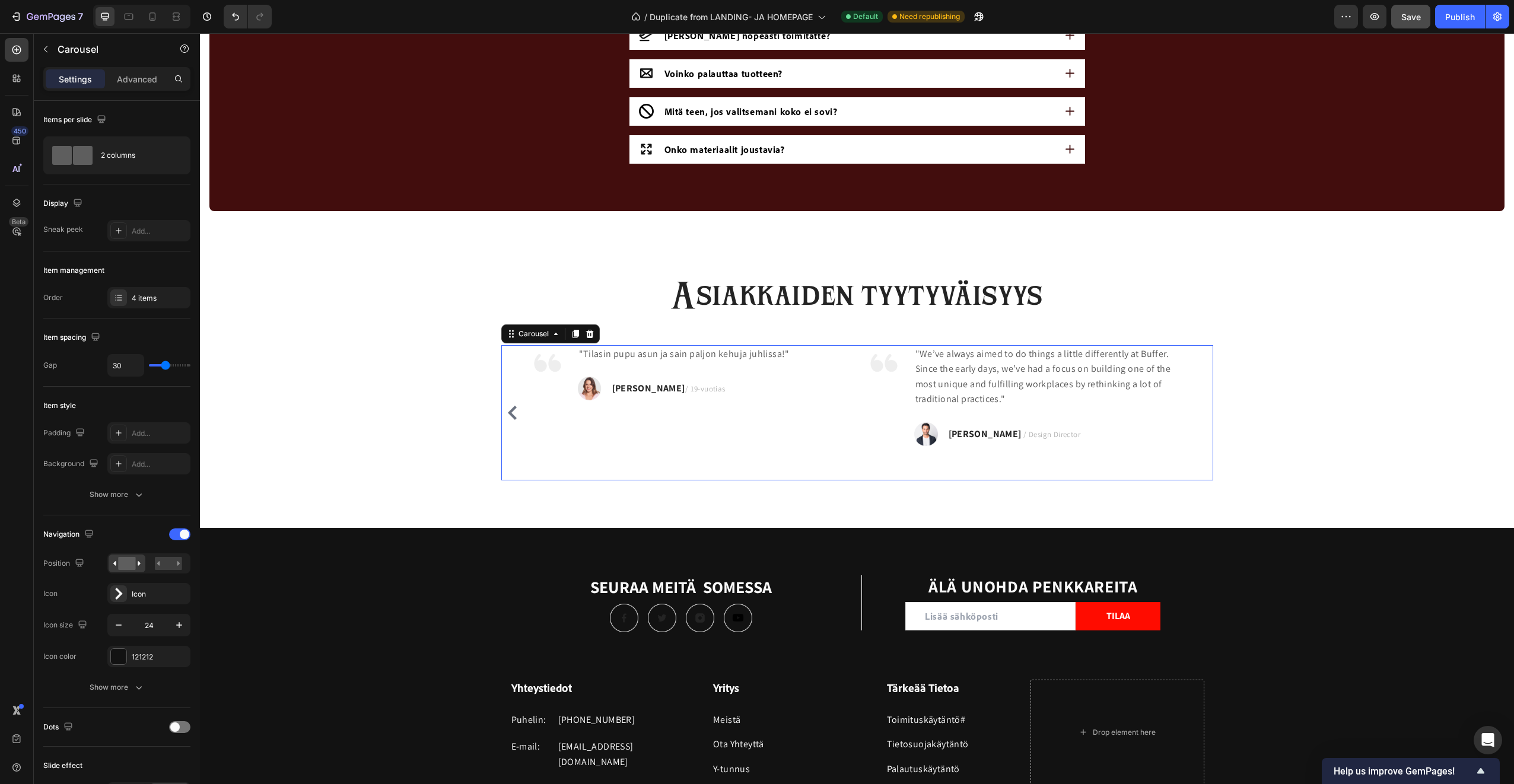
click at [722, 419] on div "Image "Tilasin pupu asun ja sain paljon kehuja juhlissa!" Text block Image Nell…" at bounding box center [689, 412] width 318 height 135
click at [510, 417] on icon "Carousel Back Arrow" at bounding box center [512, 412] width 9 height 14
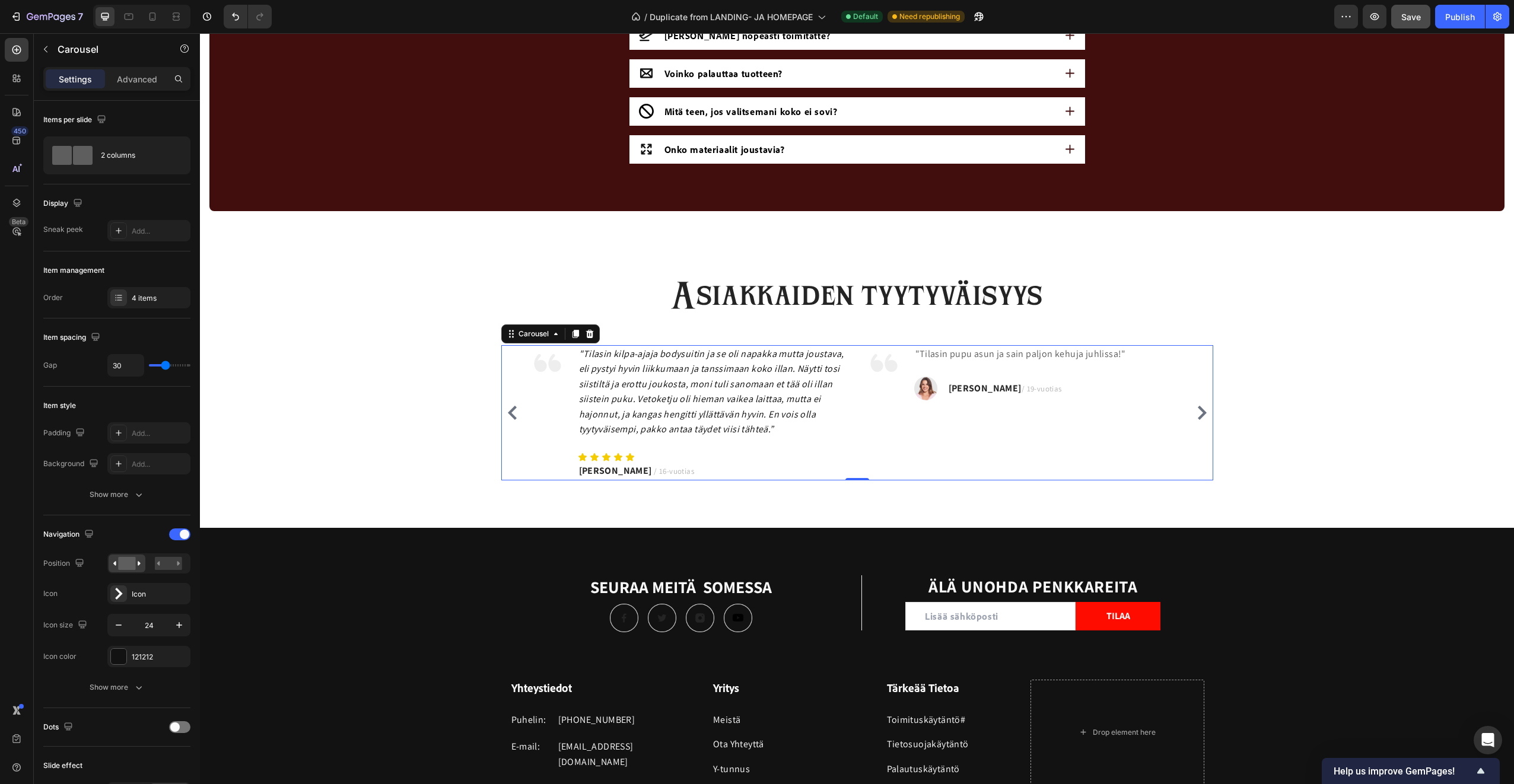
click at [1202, 414] on icon "Carousel Next Arrow" at bounding box center [1202, 412] width 14 height 14
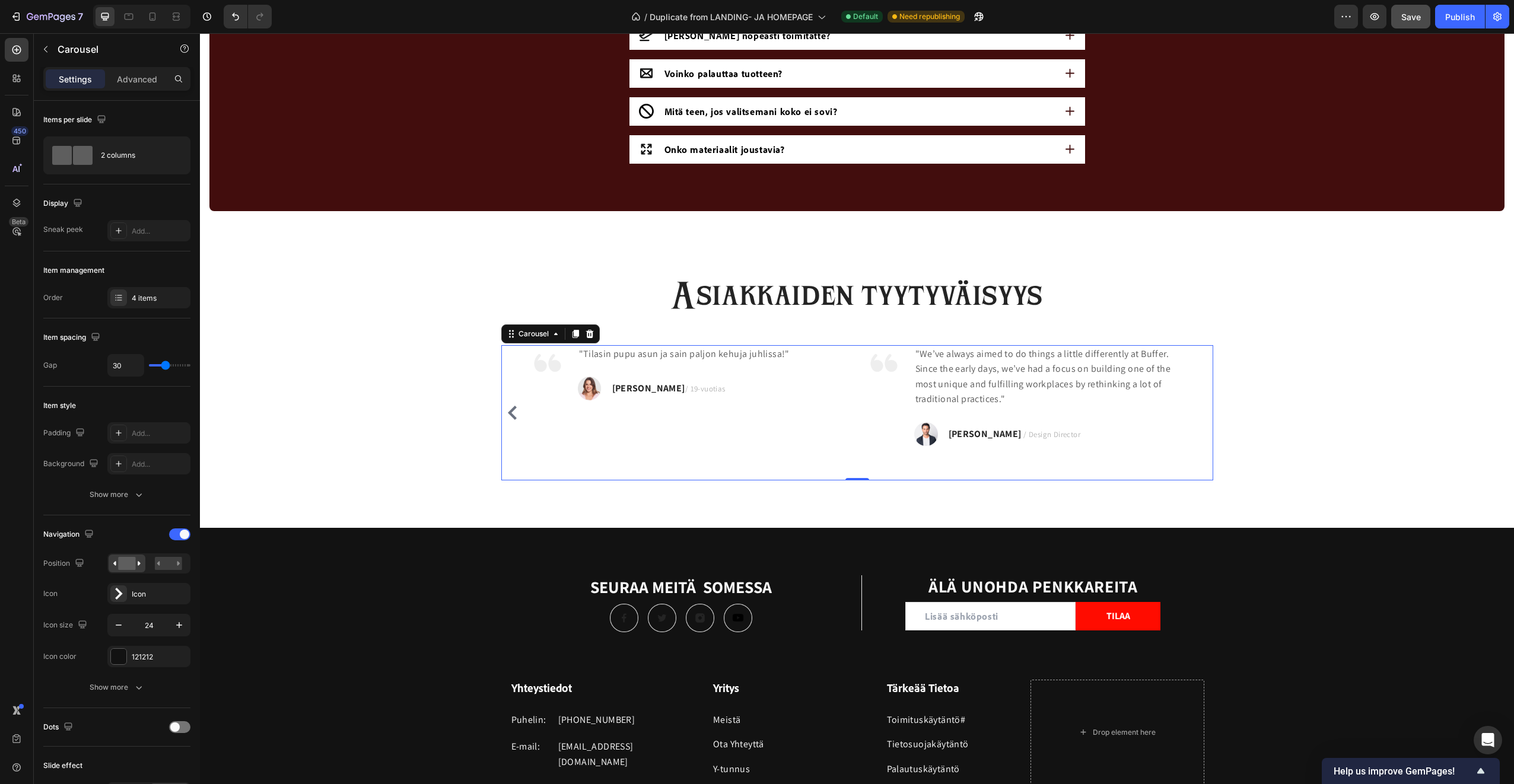
click at [507, 418] on icon "Carousel Back Arrow" at bounding box center [512, 412] width 14 height 14
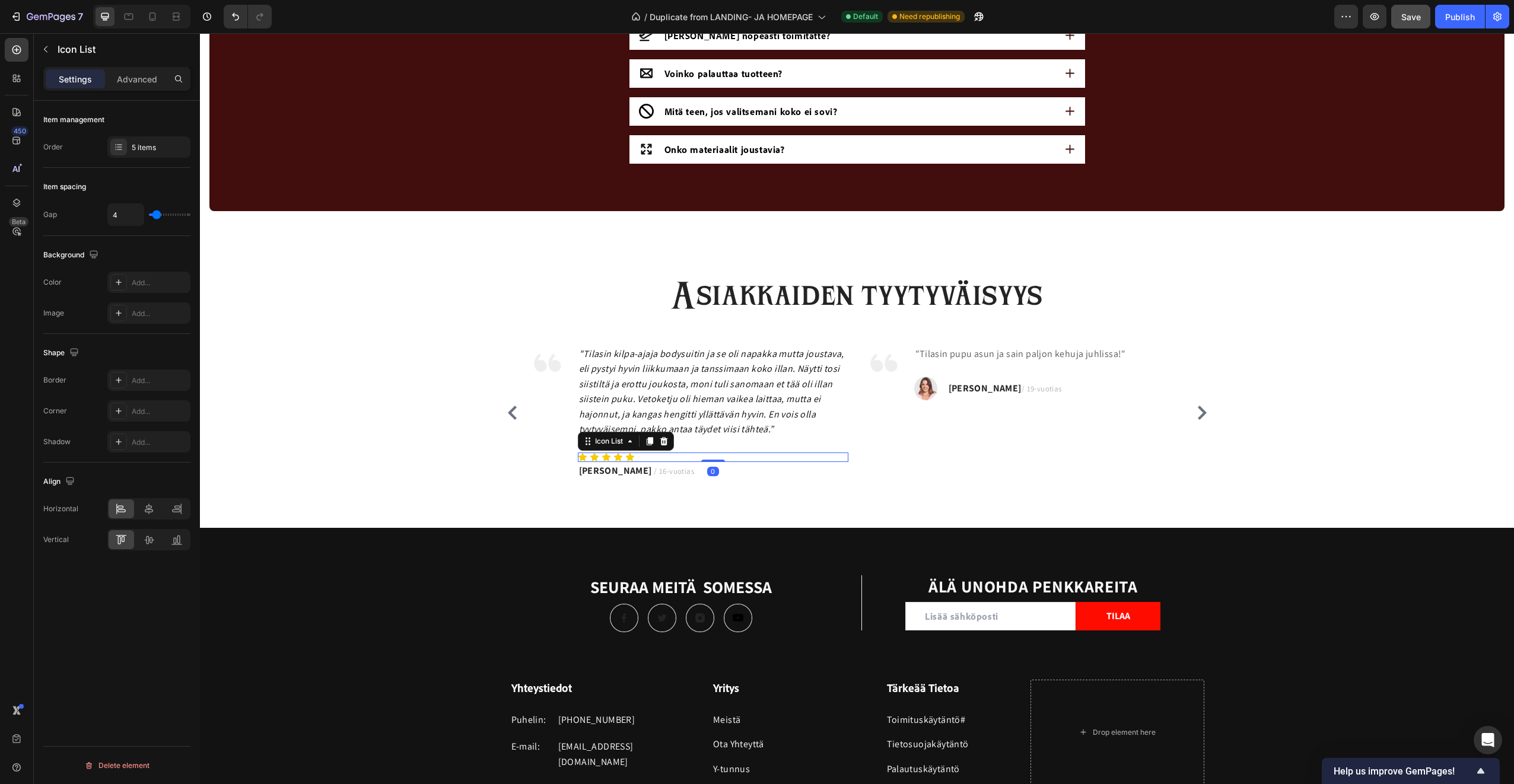
click at [640, 456] on div "Icon Icon Icon Icon Icon" at bounding box center [713, 457] width 271 height 10
click at [962, 379] on div "Nelli H. / 19-vuotias" at bounding box center [1005, 388] width 116 height 19
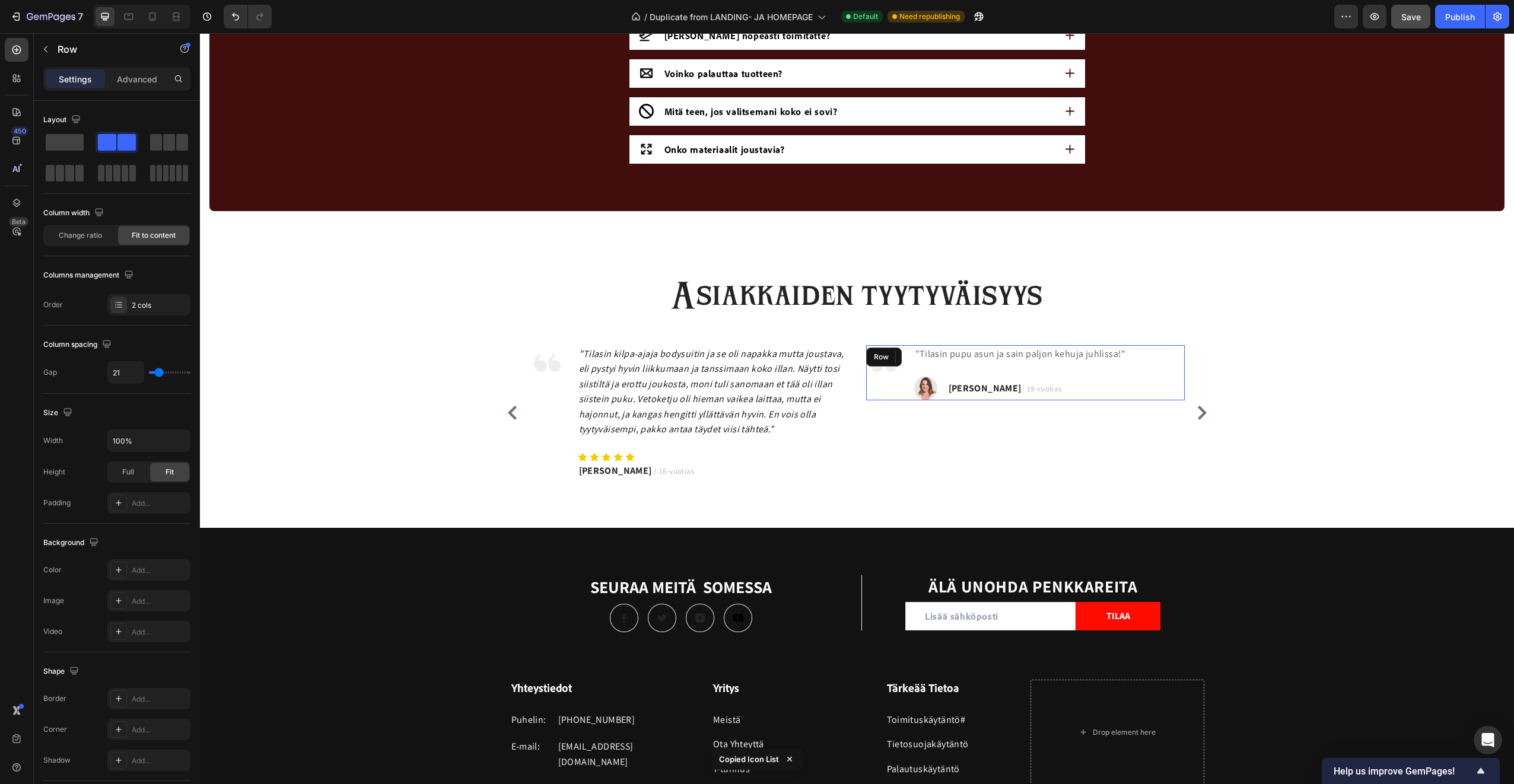
click at [944, 369] on div ""Tilasin pupu asun ja sain paljon kehuja juhlissa!" Text block Image Nelli H. /…" at bounding box center [1021, 373] width 213 height 56
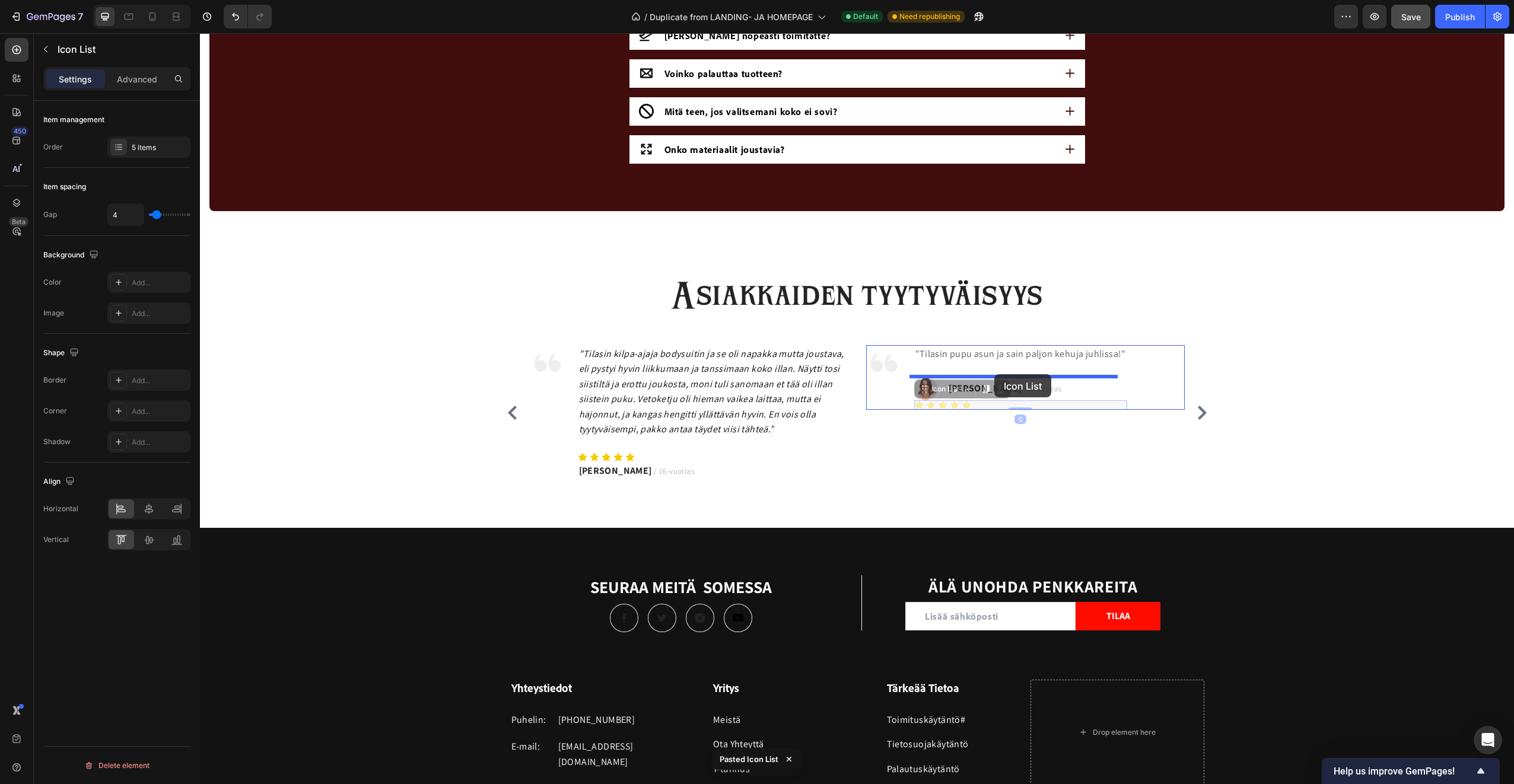
drag, startPoint x: 991, startPoint y: 405, endPoint x: 994, endPoint y: 374, distance: 31.1
click at [1016, 451] on div "Image "Tilasin pupu asun ja sain paljon kehuja juhlissa!" Text block Icon Icon …" at bounding box center [1025, 412] width 318 height 135
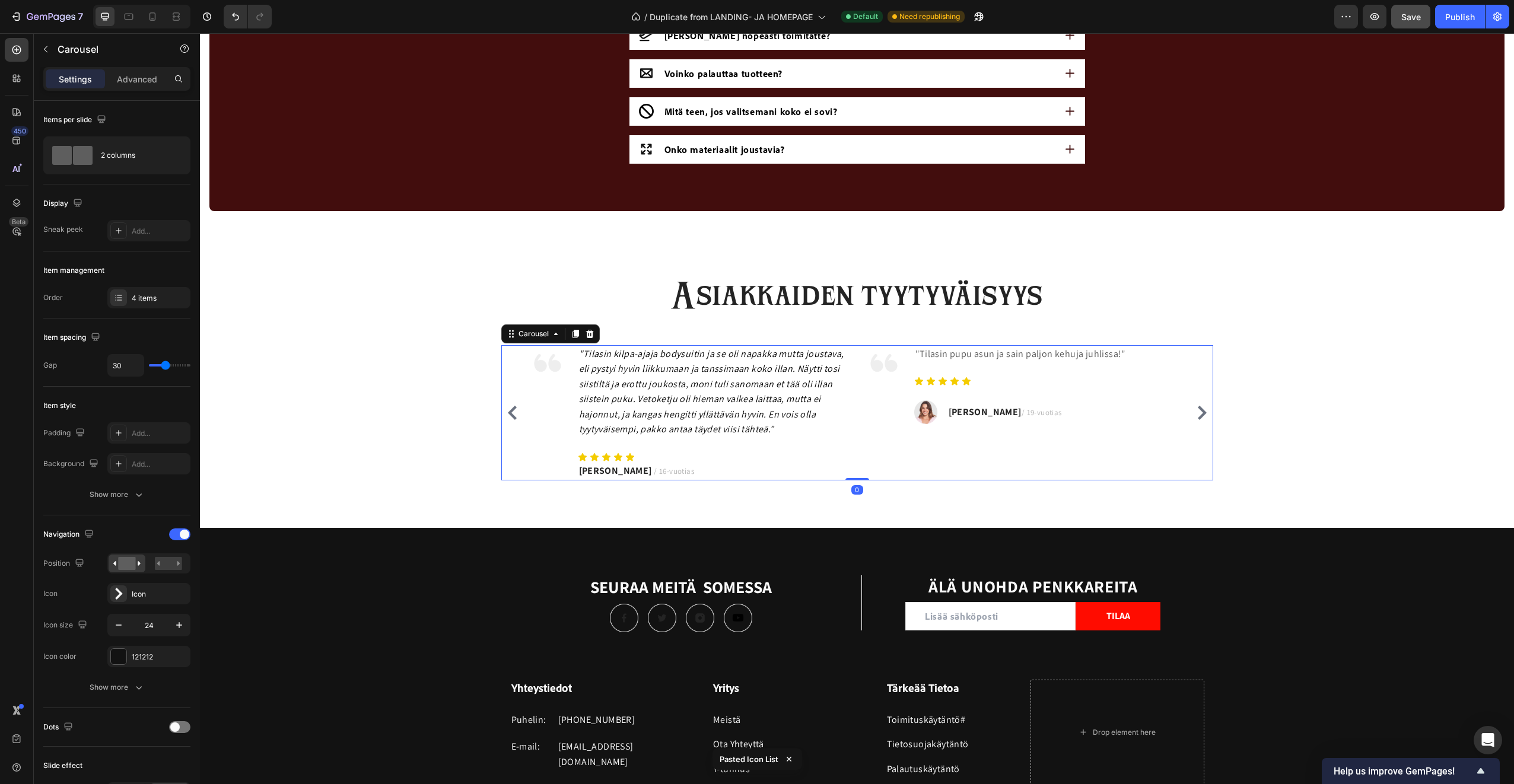
click at [1195, 409] on icon "Carousel Next Arrow" at bounding box center [1202, 412] width 14 height 14
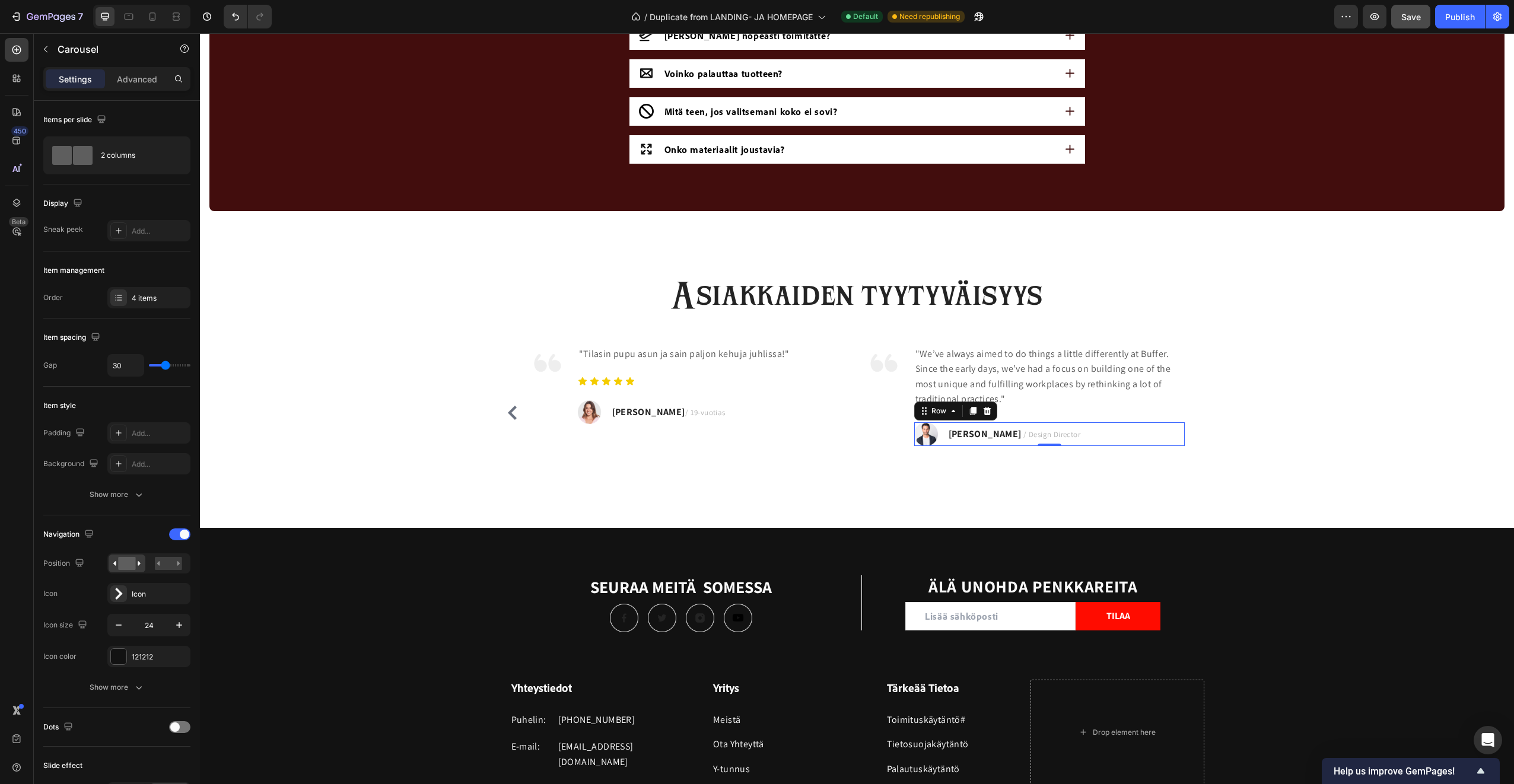
click at [991, 423] on div "TRAVIS J. / Design Director Text block" at bounding box center [1015, 434] width 134 height 24
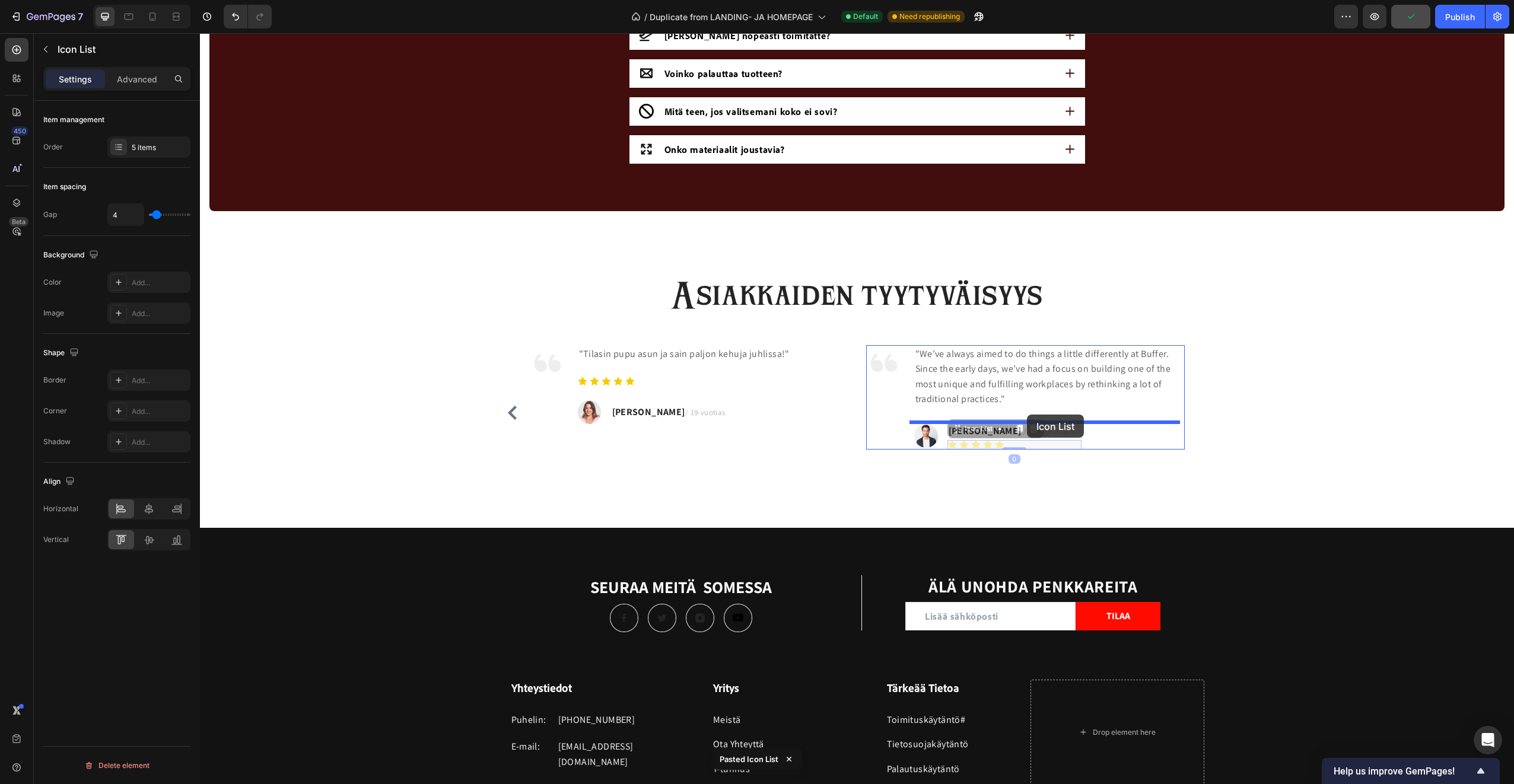
drag, startPoint x: 1026, startPoint y: 446, endPoint x: 1026, endPoint y: 414, distance: 32.0
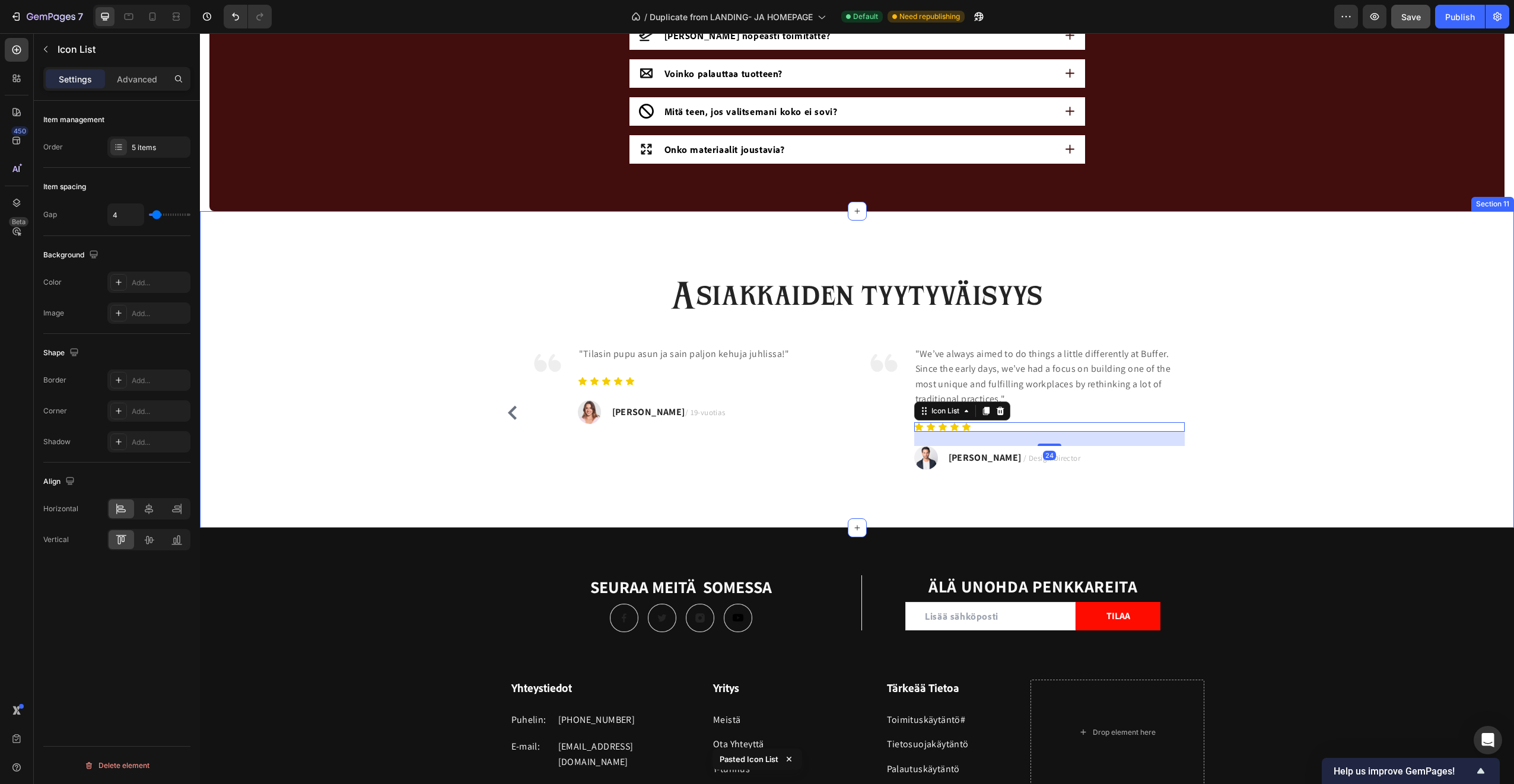
click at [1247, 458] on div "Asiakkaiden tyytyväisyys Heading Image "Ostin poliisi-asun Halloween-bileisiin …" at bounding box center [857, 377] width 1296 height 206
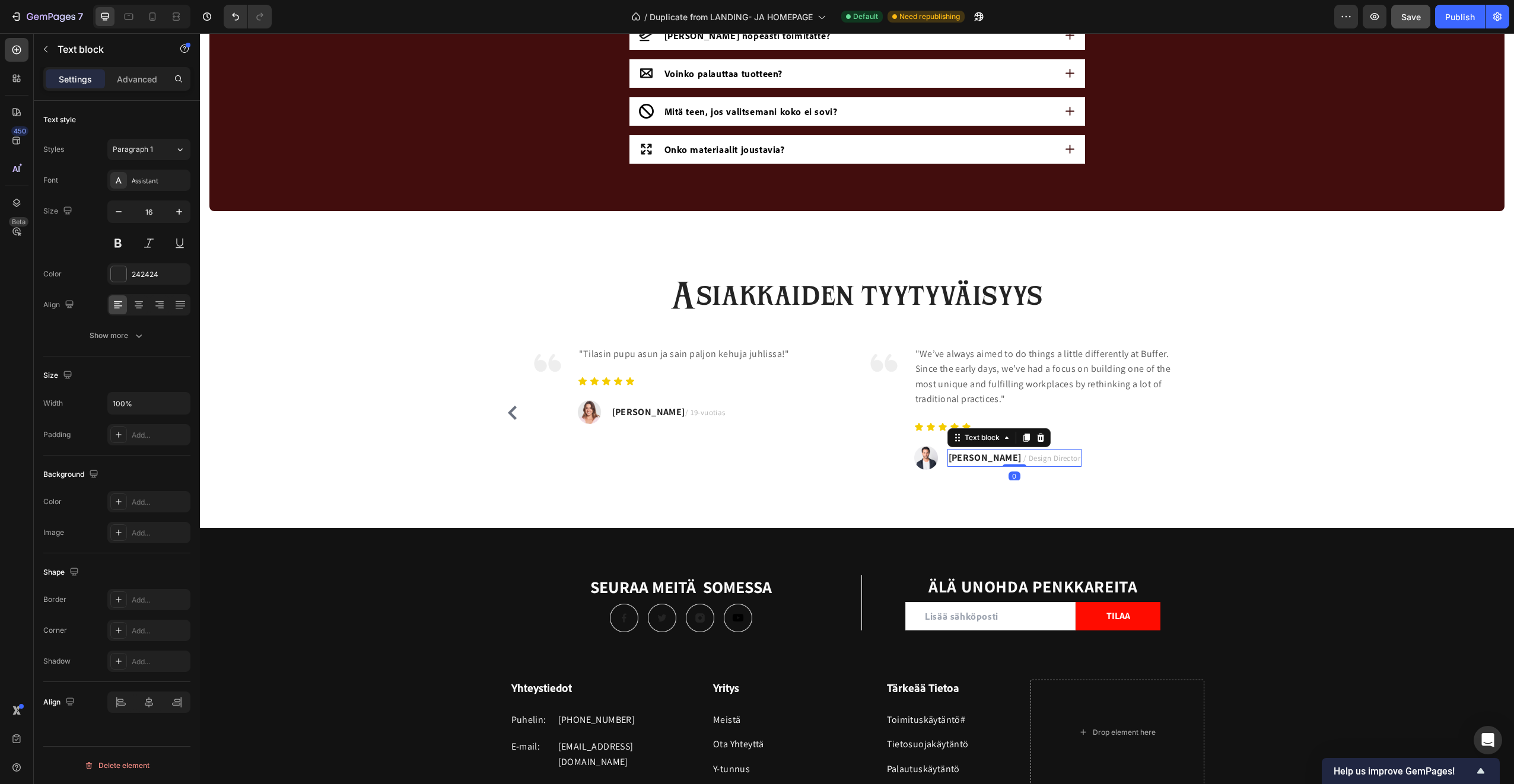
click at [977, 461] on strong "TRAVIS J." at bounding box center [985, 458] width 73 height 13
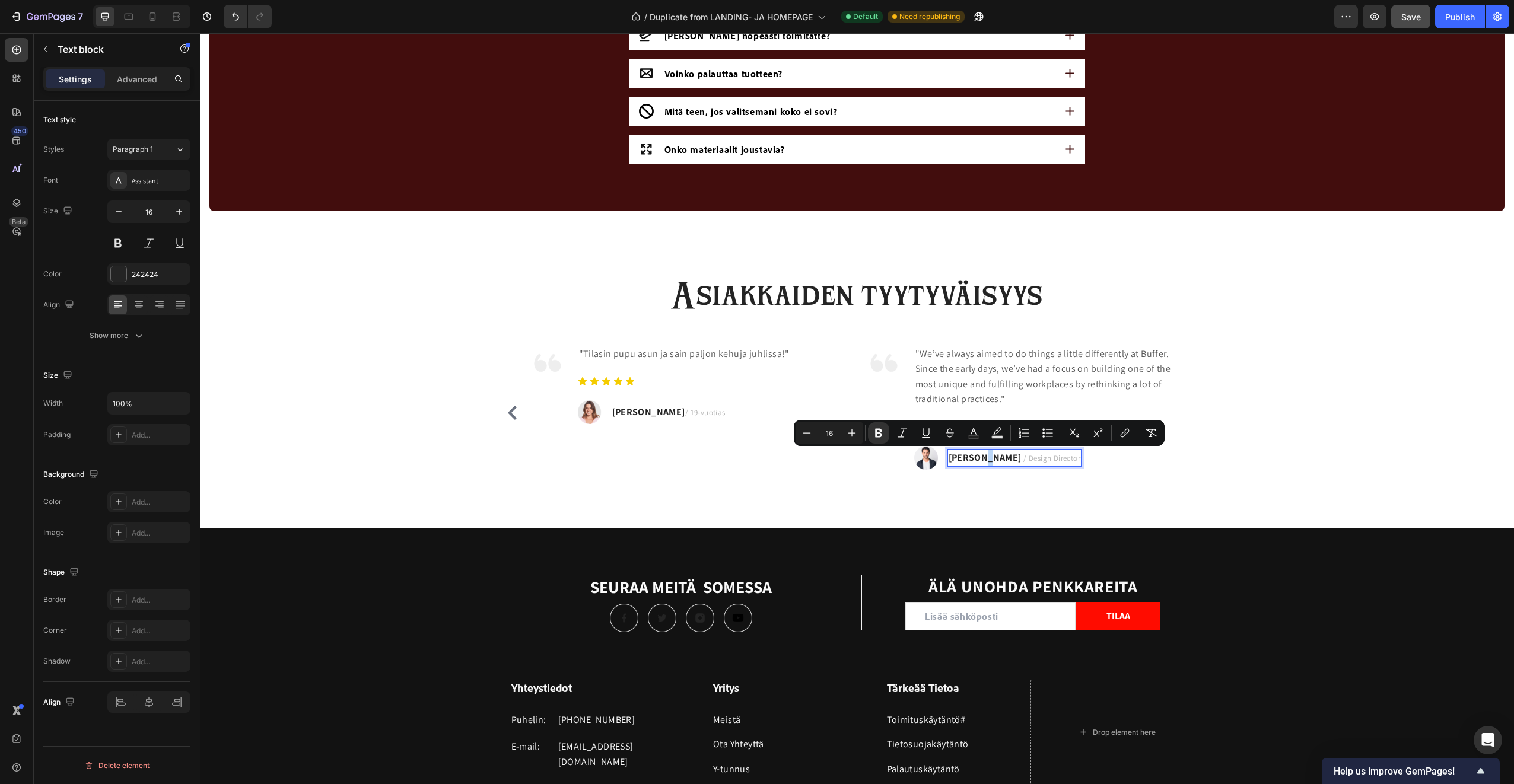
click at [977, 461] on strong "TRAVIS J." at bounding box center [985, 458] width 73 height 13
click at [951, 461] on strong "TRAVIS J." at bounding box center [985, 458] width 73 height 13
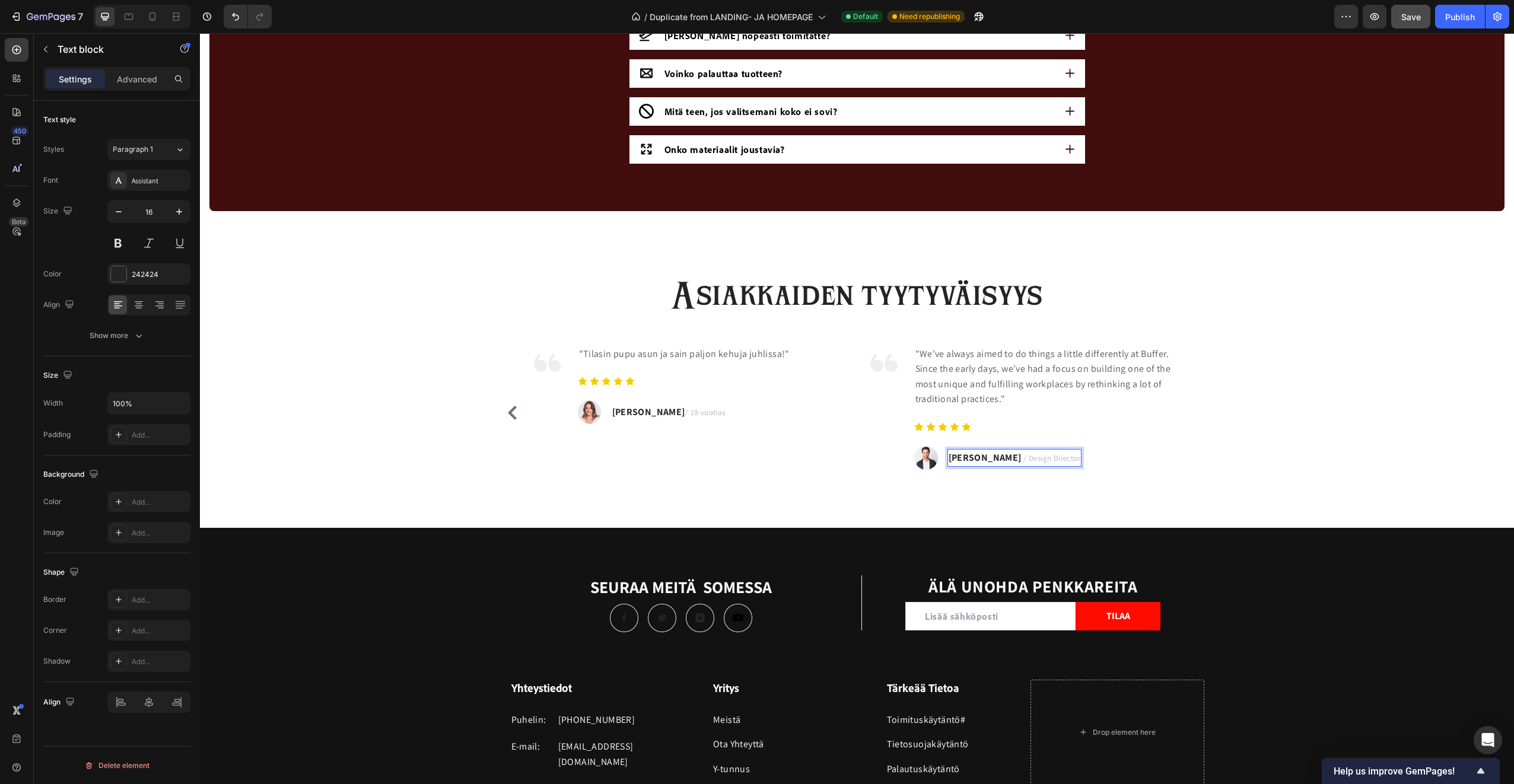
click at [948, 458] on strong "TRAVIS J." at bounding box center [985, 458] width 73 height 13
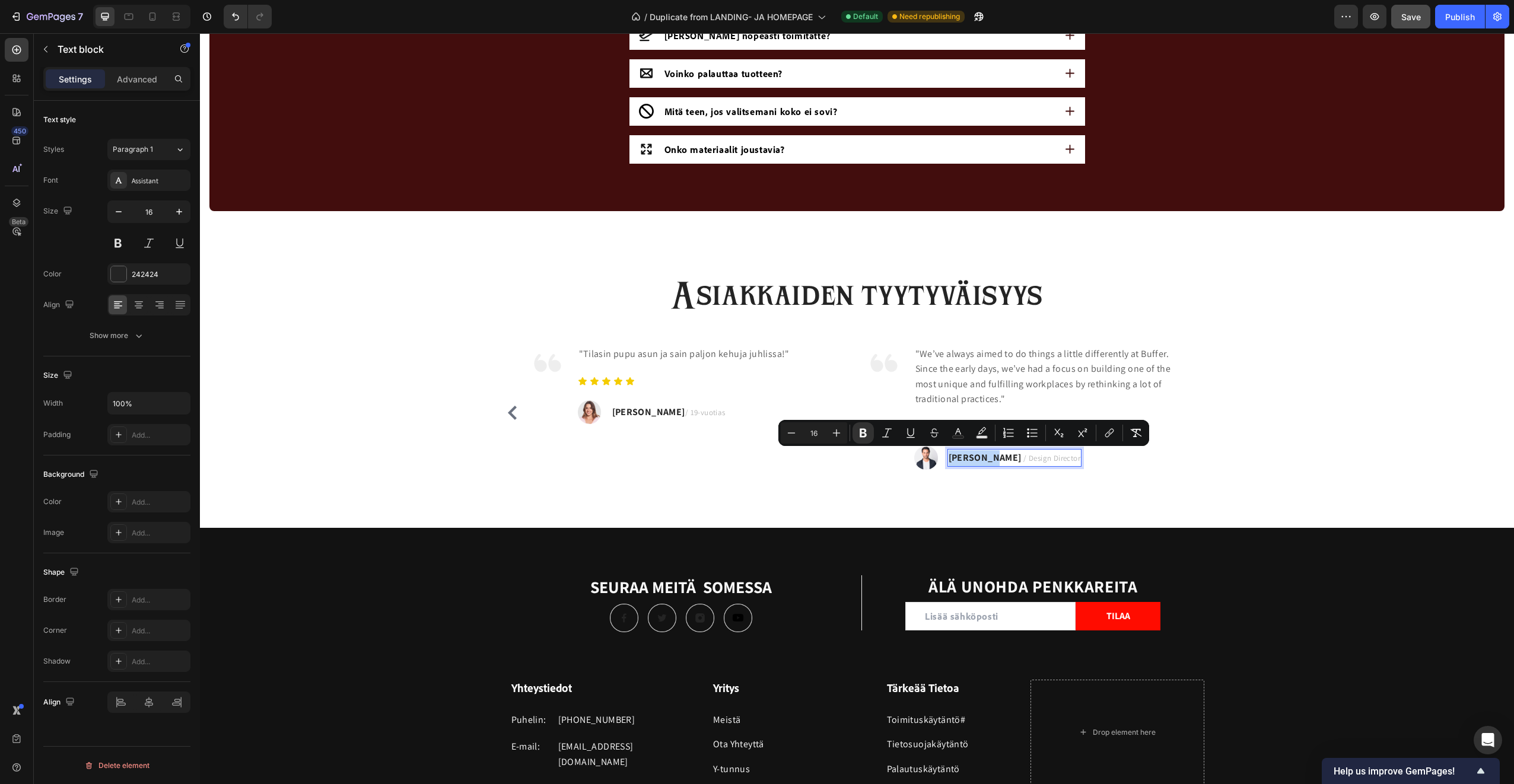
drag, startPoint x: 945, startPoint y: 458, endPoint x: 984, endPoint y: 456, distance: 39.1
click at [984, 456] on p "TRAVIS J. / Design Director" at bounding box center [1014, 458] width 132 height 16
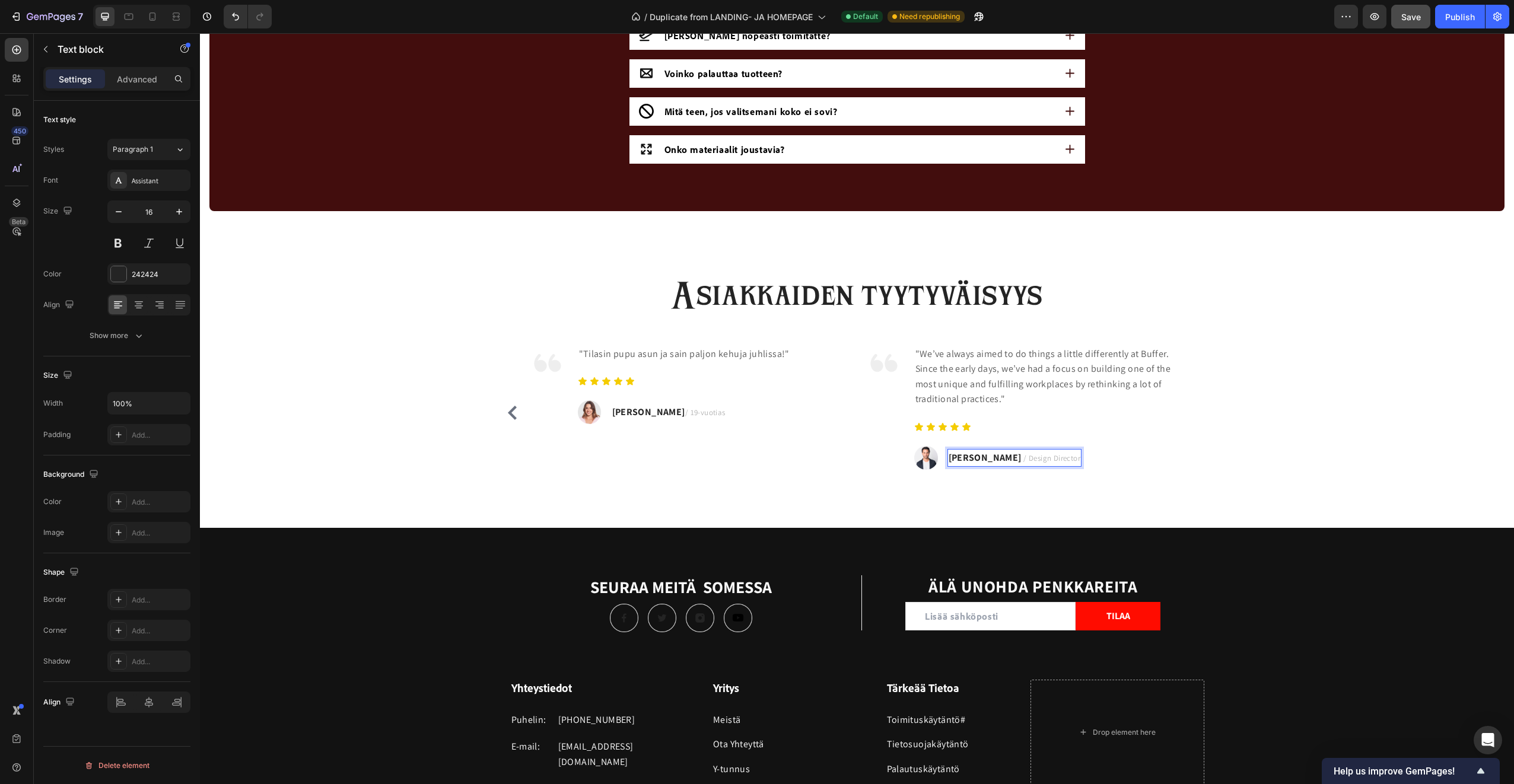
click at [1023, 461] on span "/ Design Director" at bounding box center [1052, 458] width 57 height 10
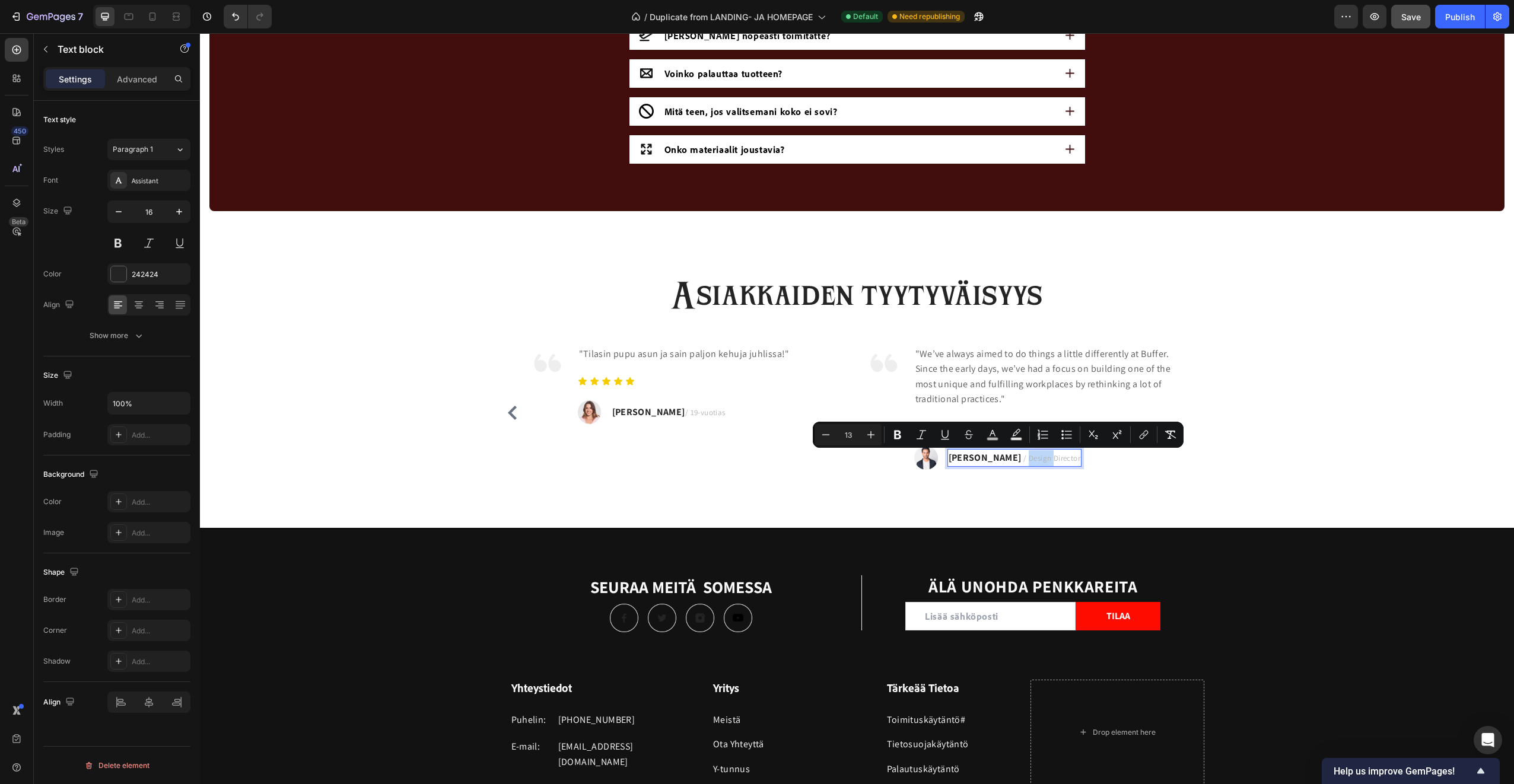
click at [1023, 462] on span "/ Design Director" at bounding box center [1052, 458] width 57 height 10
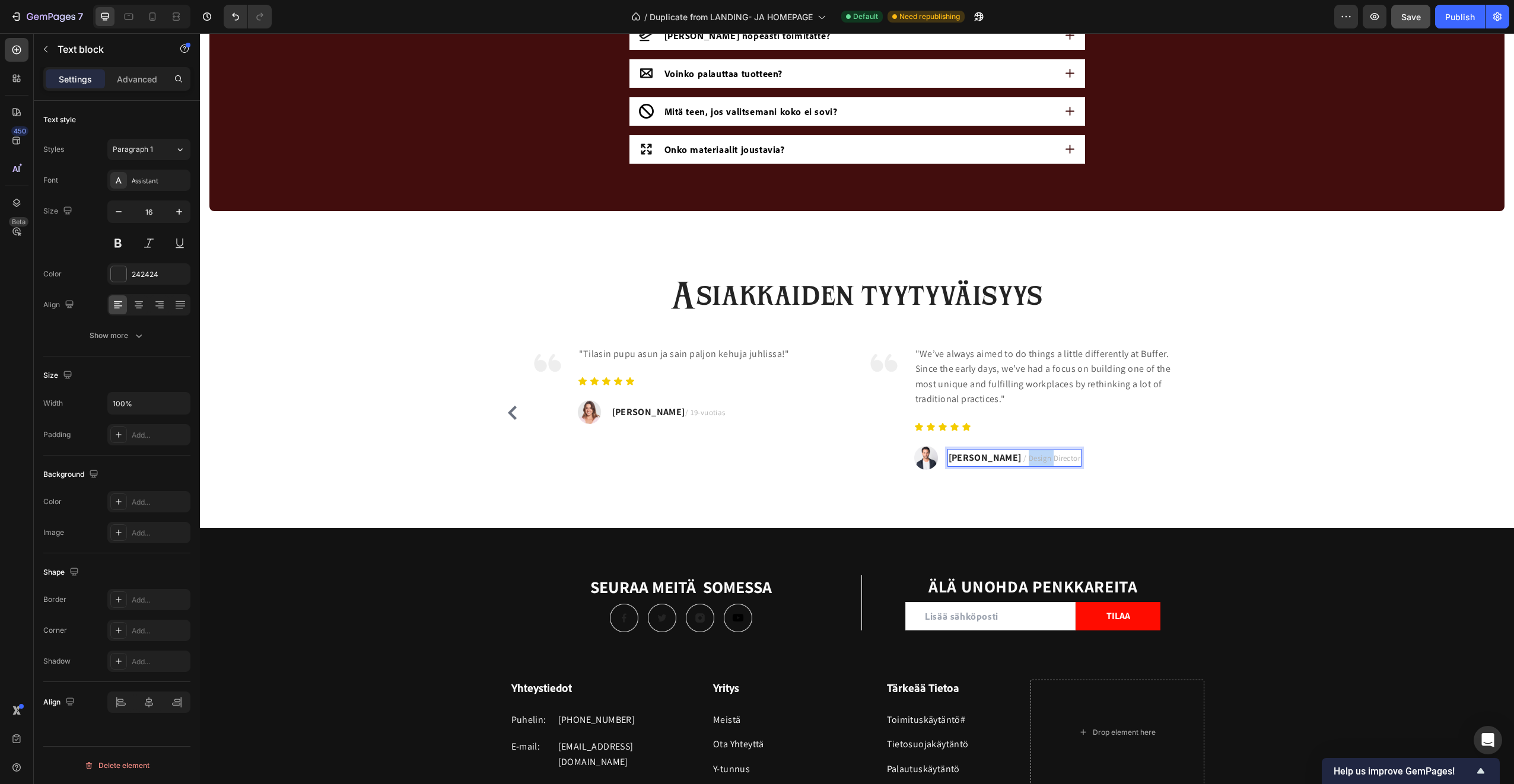
click at [1023, 462] on span "/ Design Director" at bounding box center [1052, 458] width 57 height 10
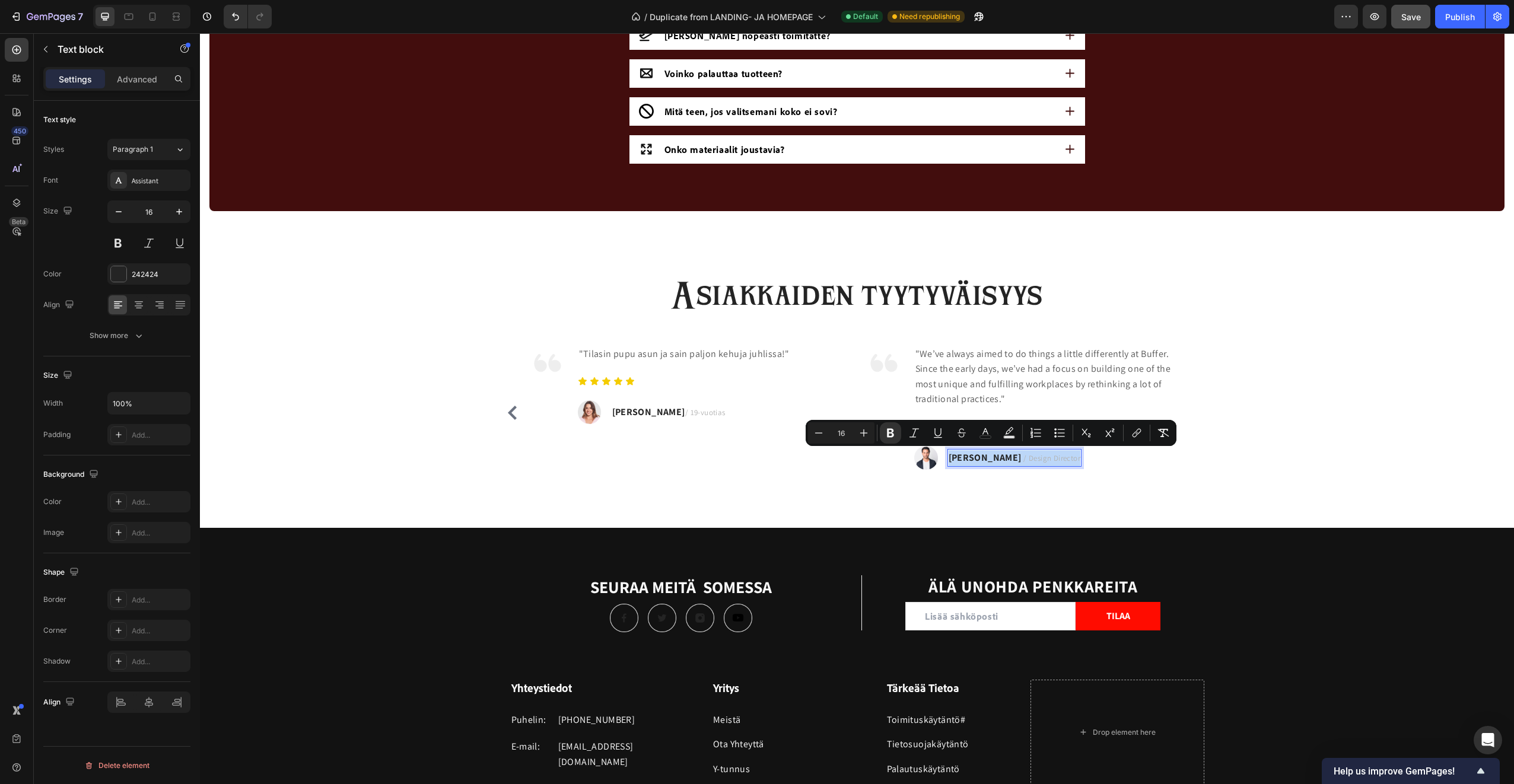
click at [1023, 462] on span "/ Design Director" at bounding box center [1052, 458] width 57 height 10
drag, startPoint x: 987, startPoint y: 460, endPoint x: 1039, endPoint y: 459, distance: 52.0
click at [1039, 459] on div "Lukas P. / Design Director" at bounding box center [1015, 458] width 134 height 19
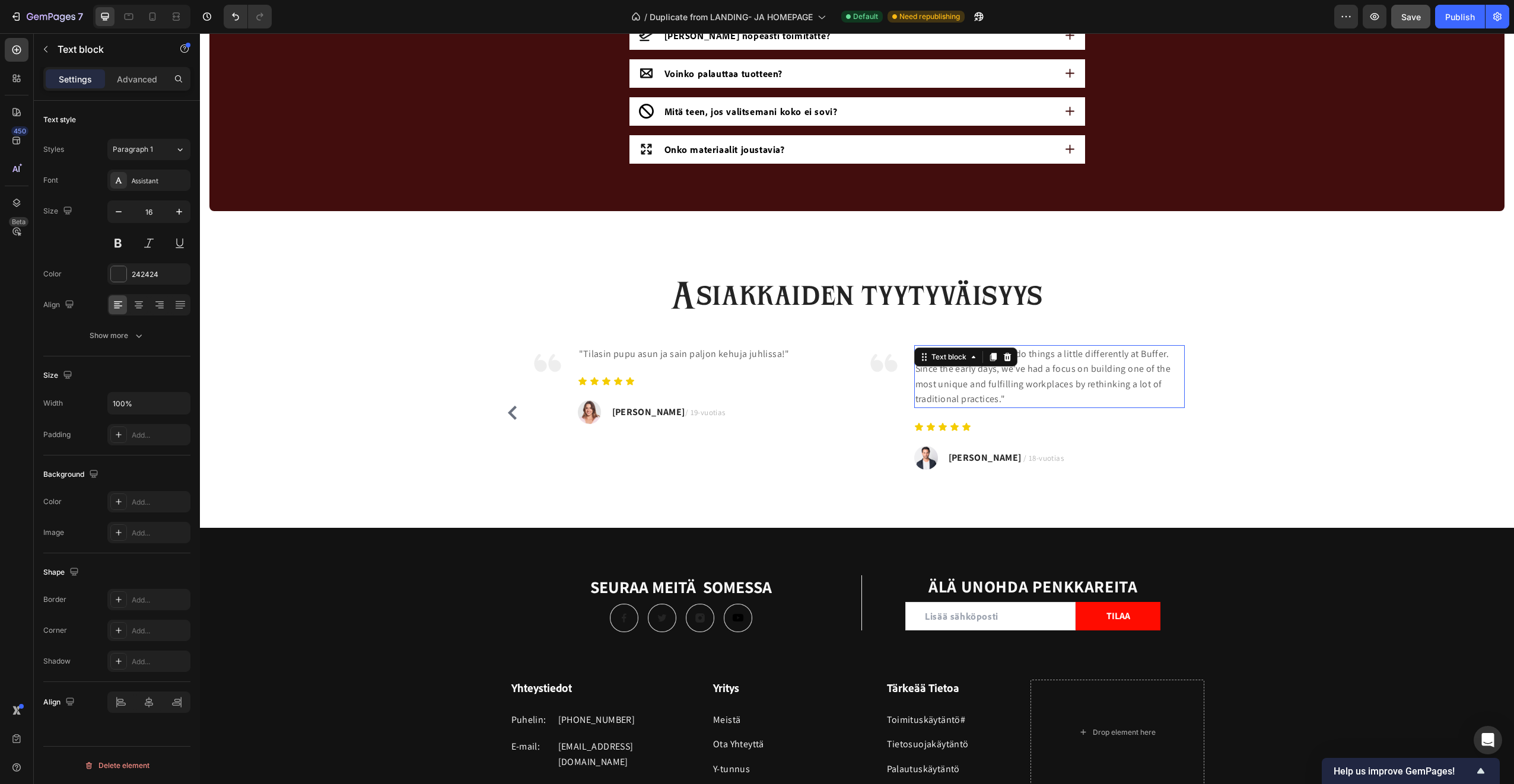
click at [950, 402] on p ""We’ve always aimed to do things a little differently at Buffer. Since the earl…" at bounding box center [1050, 376] width 268 height 60
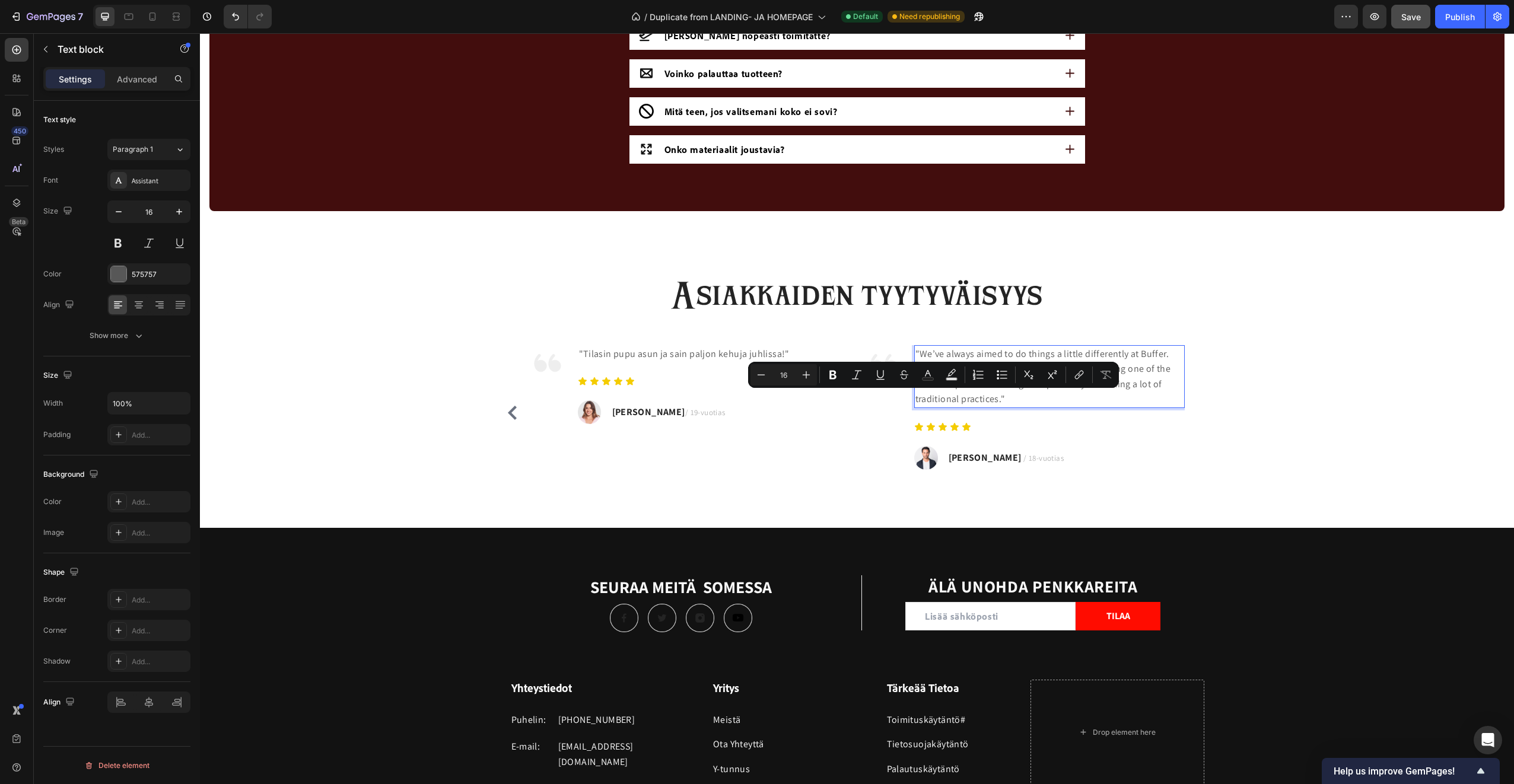
click at [993, 404] on p ""We’ve always aimed to do things a little differently at Buffer. Since the earl…" at bounding box center [1050, 376] width 268 height 60
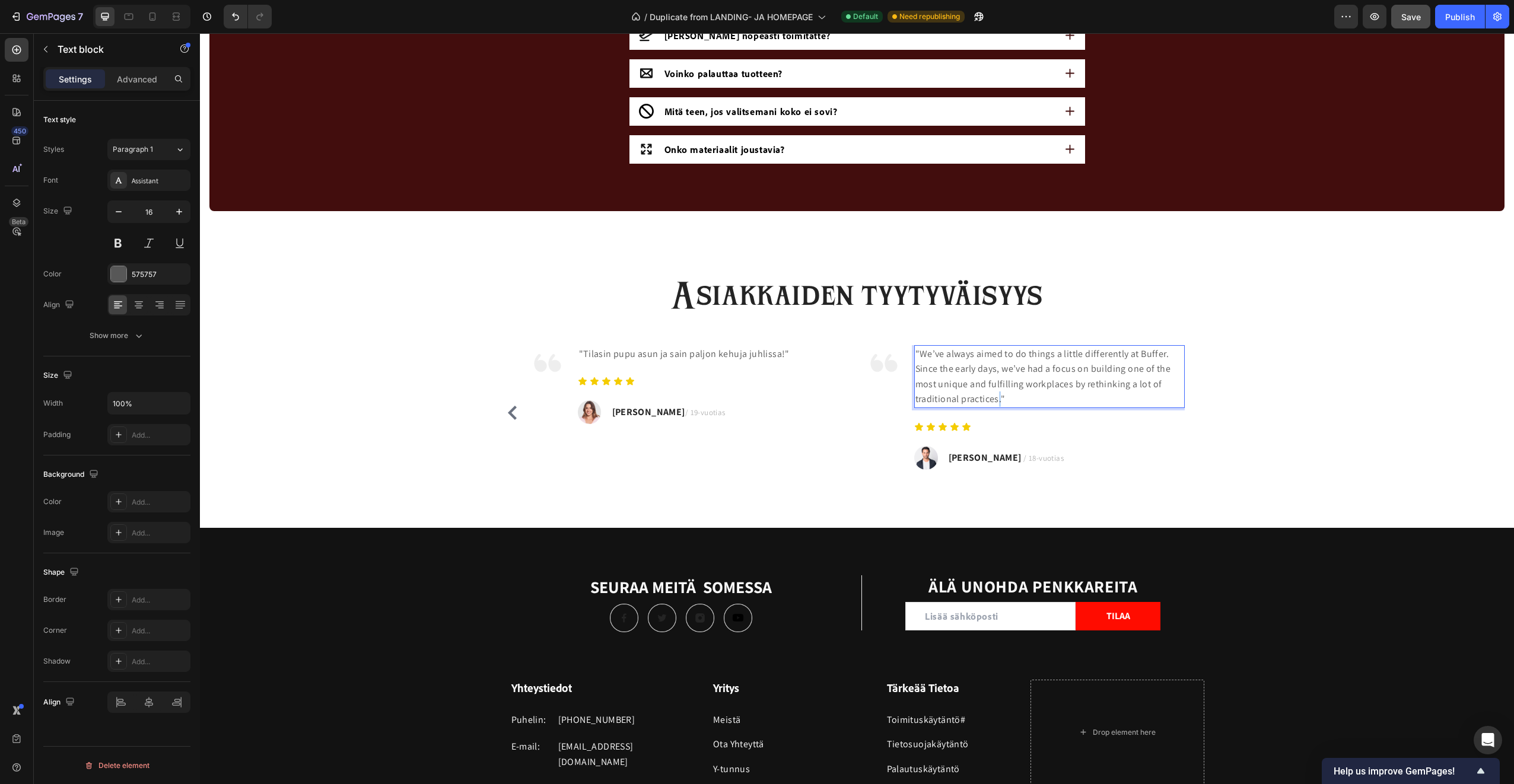
click at [993, 404] on p ""We’ve always aimed to do things a little differently at Buffer. Since the earl…" at bounding box center [1050, 376] width 268 height 60
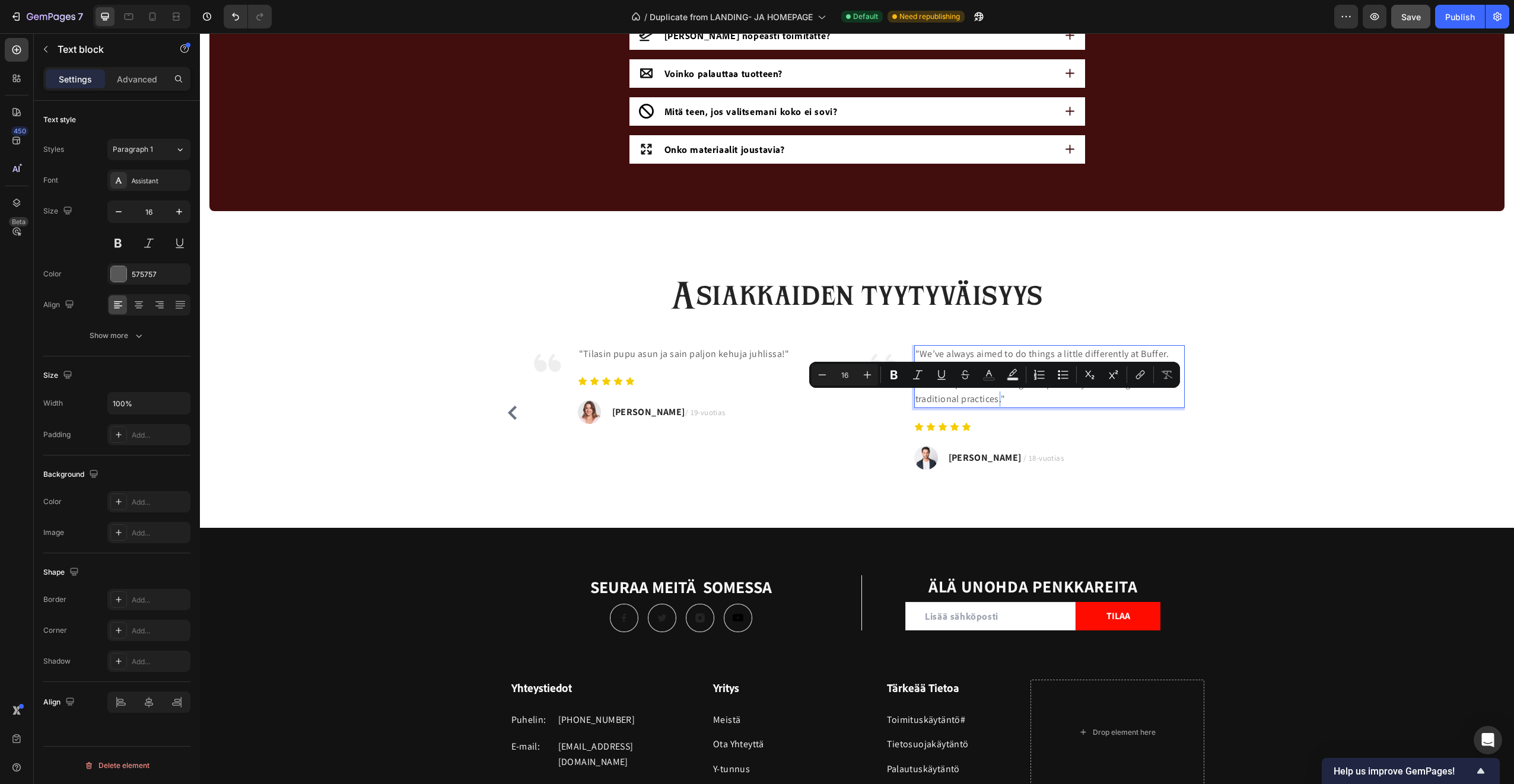
click at [994, 402] on p ""We’ve always aimed to do things a little differently at Buffer. Since the earl…" at bounding box center [1050, 376] width 268 height 60
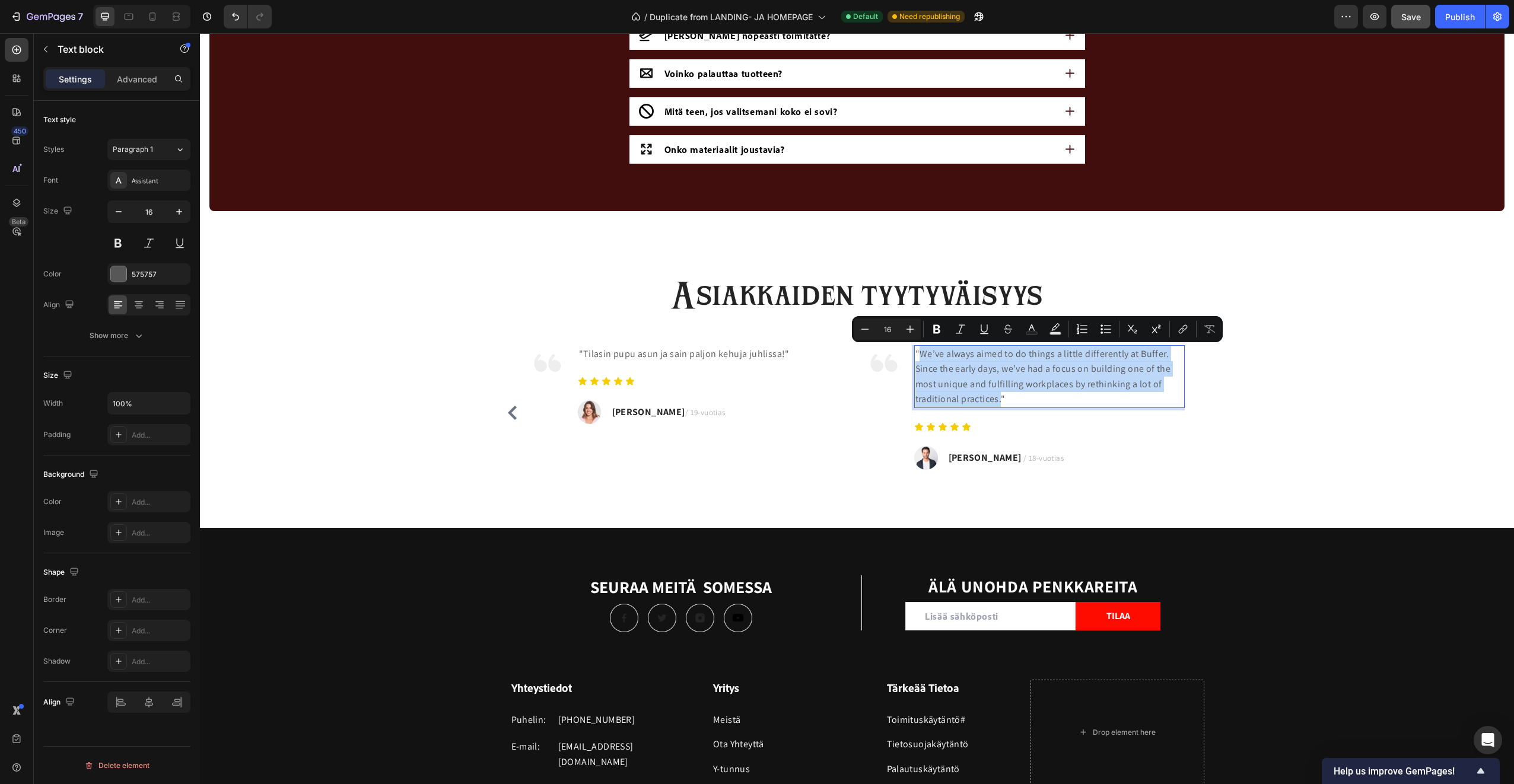
drag, startPoint x: 995, startPoint y: 402, endPoint x: 918, endPoint y: 358, distance: 88.7
click at [918, 358] on p ""We’ve always aimed to do things a little differently at Buffer. Since the earl…" at bounding box center [1050, 376] width 268 height 60
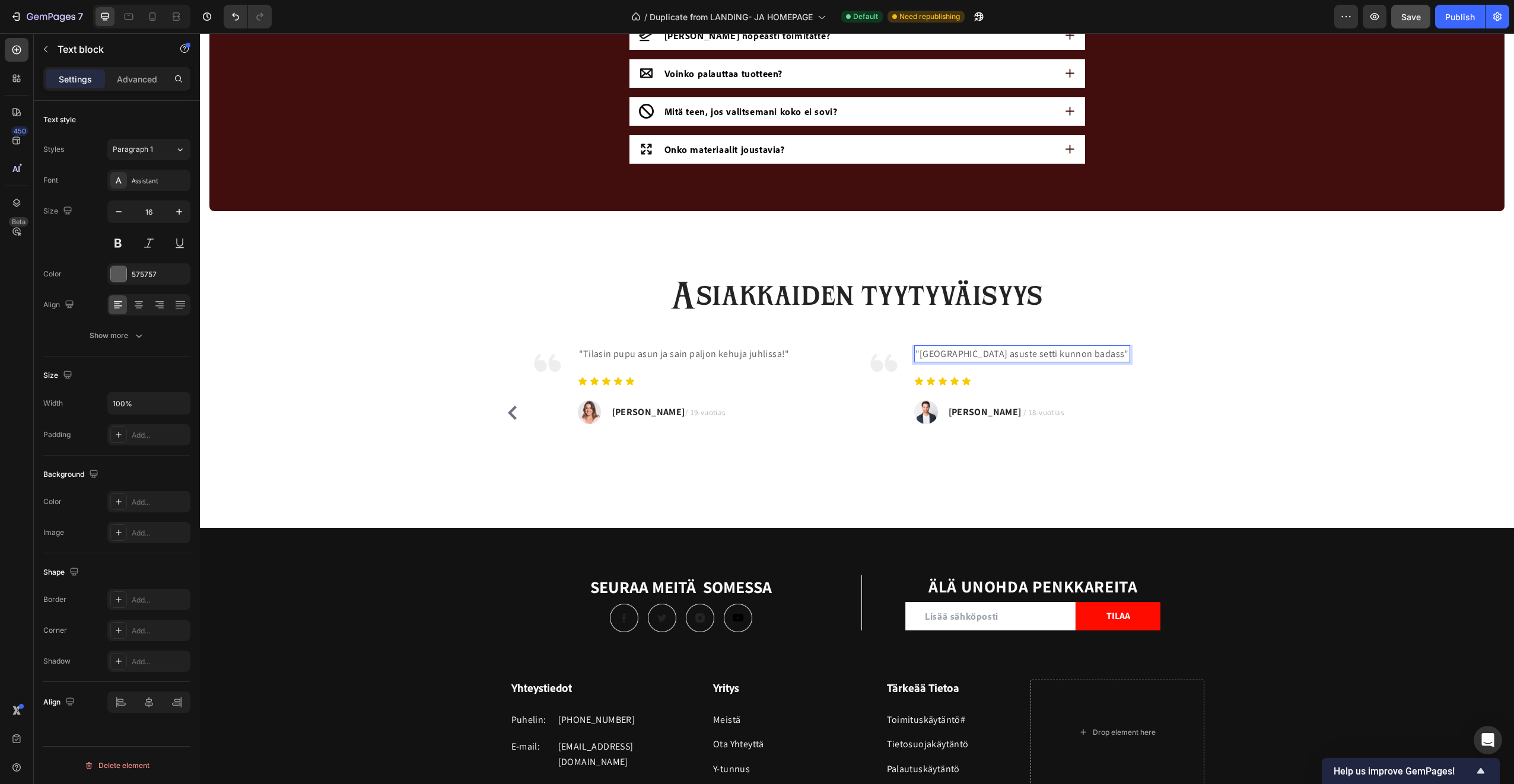
click at [991, 352] on p ""Poliisi asuste setti kunnon badass"" at bounding box center [1022, 354] width 213 height 16
click at [1064, 355] on p ""Poliisi asuste setti on kunnon badass"" at bounding box center [1029, 354] width 227 height 16
click at [1066, 356] on p ""Poliisi asuste setti on kunnon badass"" at bounding box center [1029, 354] width 227 height 16
click at [1168, 355] on p ""Poliisi asuste setti on kunnon badass ja saa kyllä näyttämään jenkki kytältä!"" at bounding box center [1050, 361] width 268 height 31
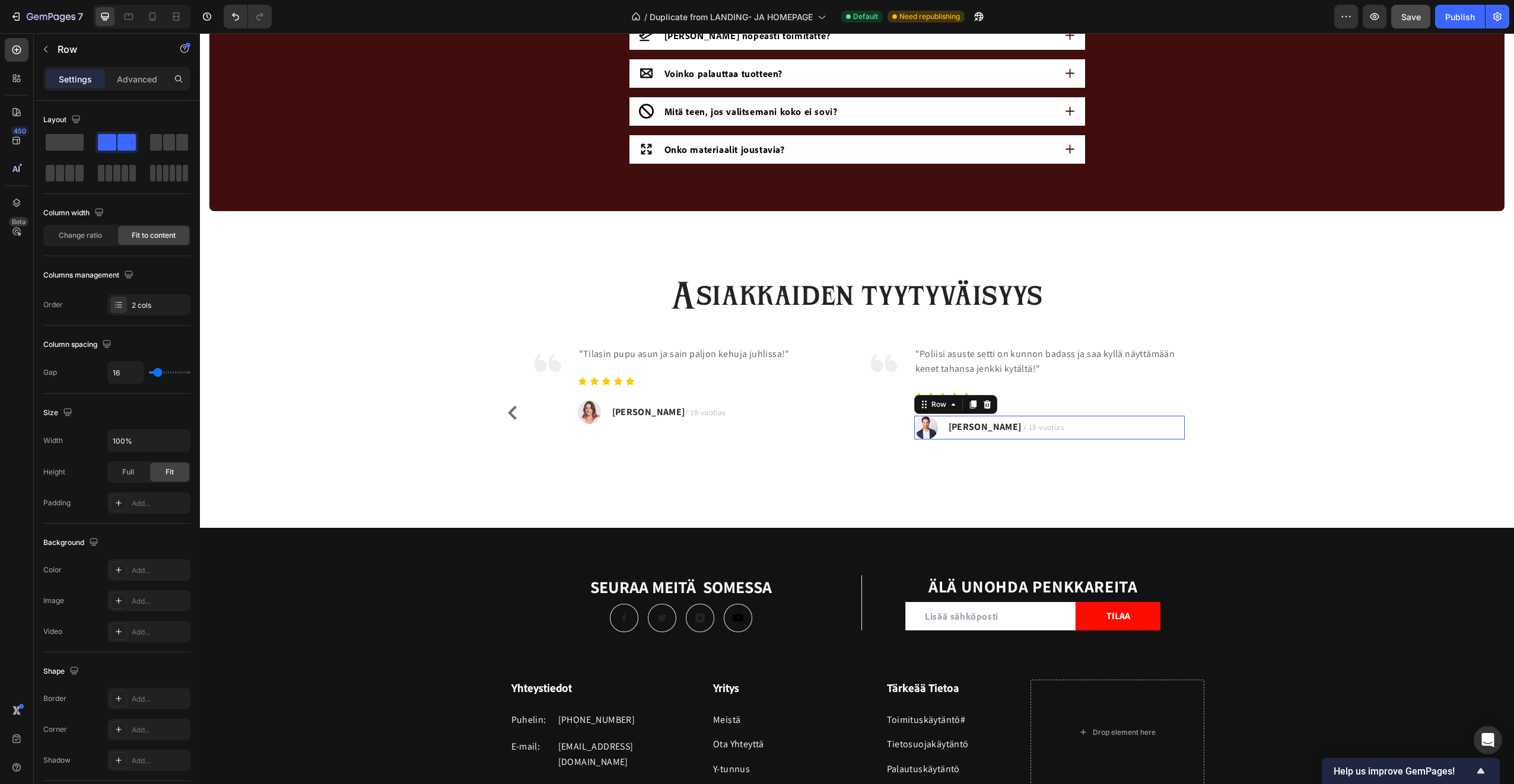
click at [934, 429] on div "Image Lukas P. / 18-vuotias Text block Row 0" at bounding box center [1049, 428] width 271 height 24
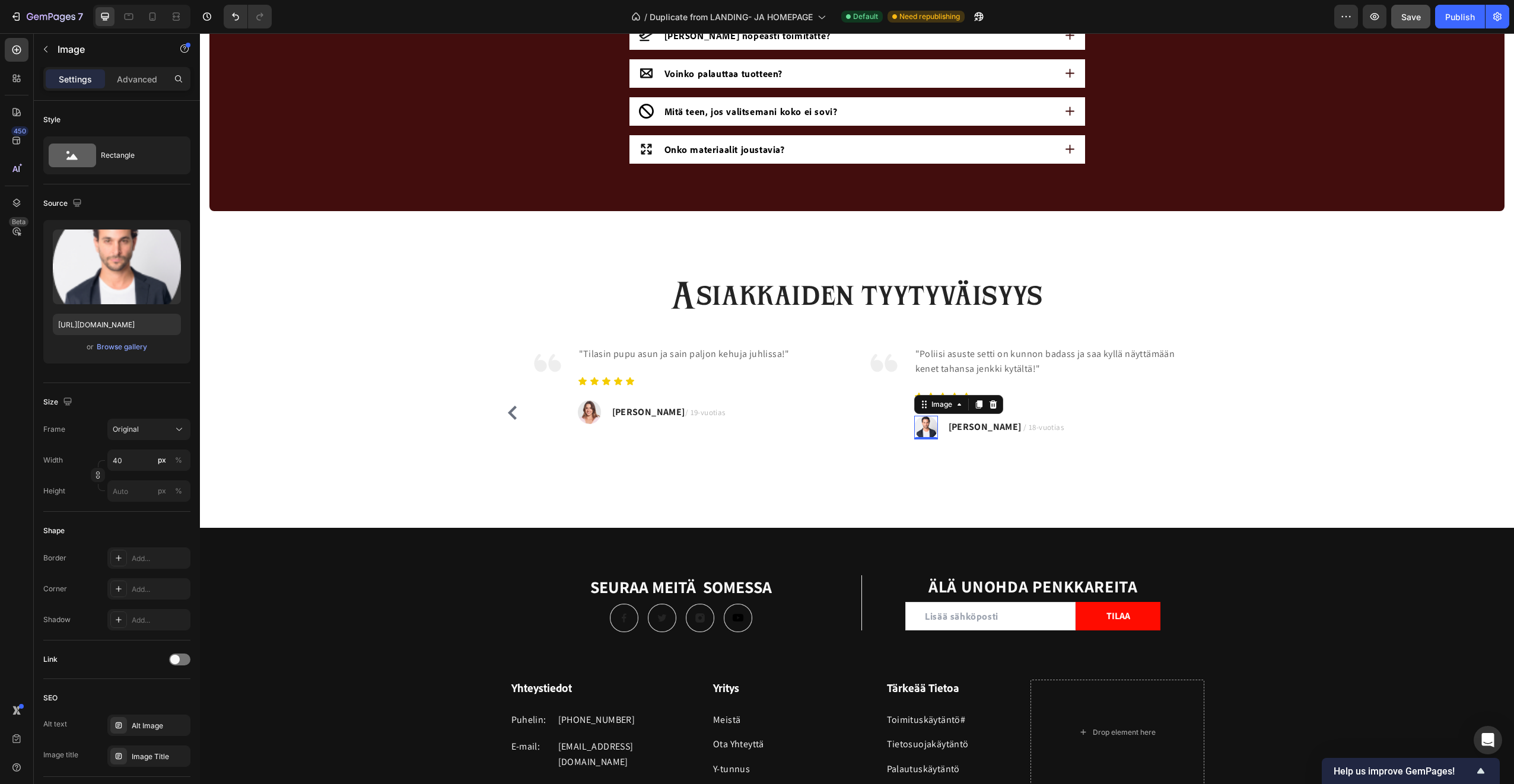
click at [925, 428] on img at bounding box center [926, 428] width 24 height 24
click at [995, 403] on div at bounding box center [993, 404] width 14 height 14
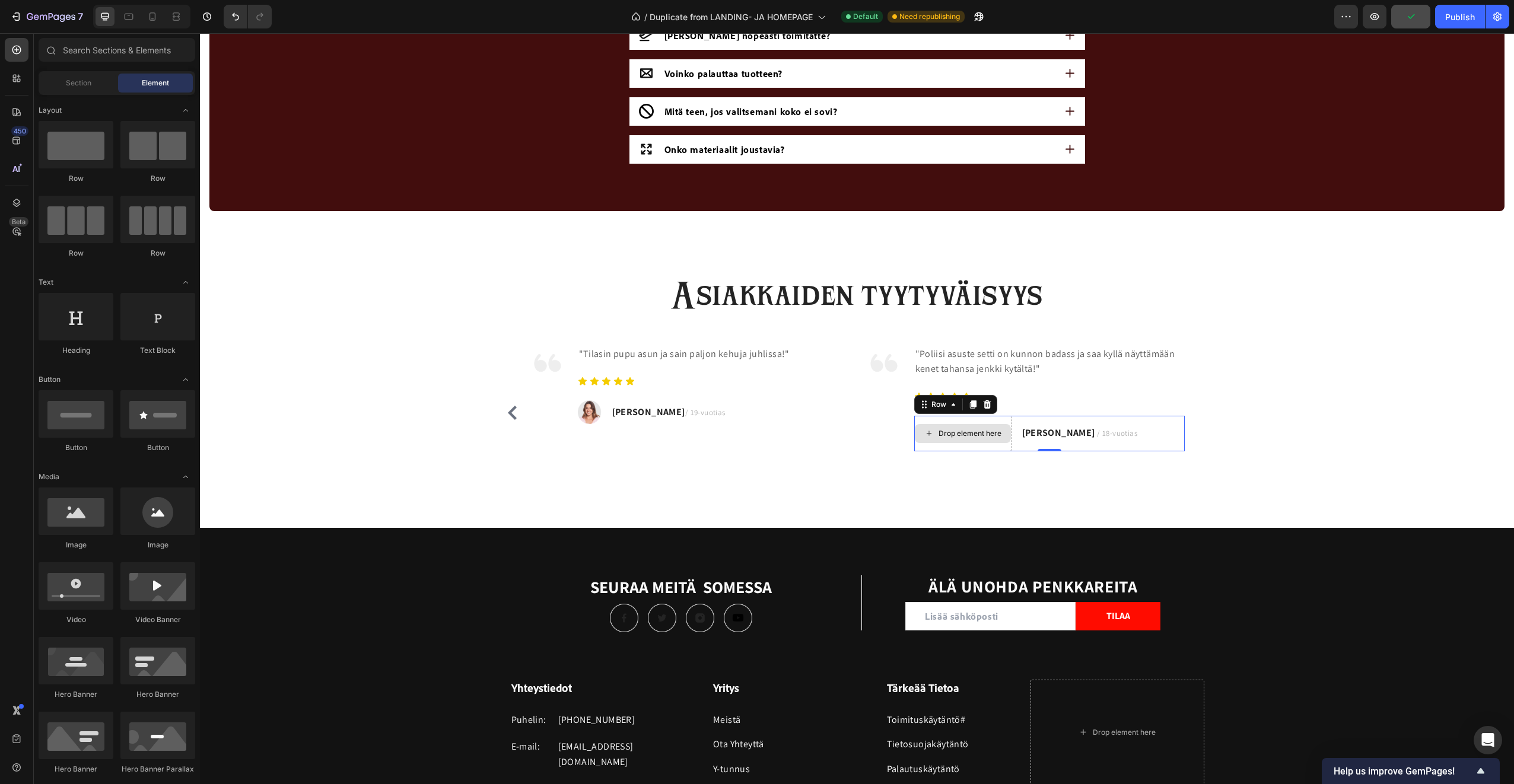
click at [993, 446] on div "Drop element here" at bounding box center [962, 434] width 98 height 36
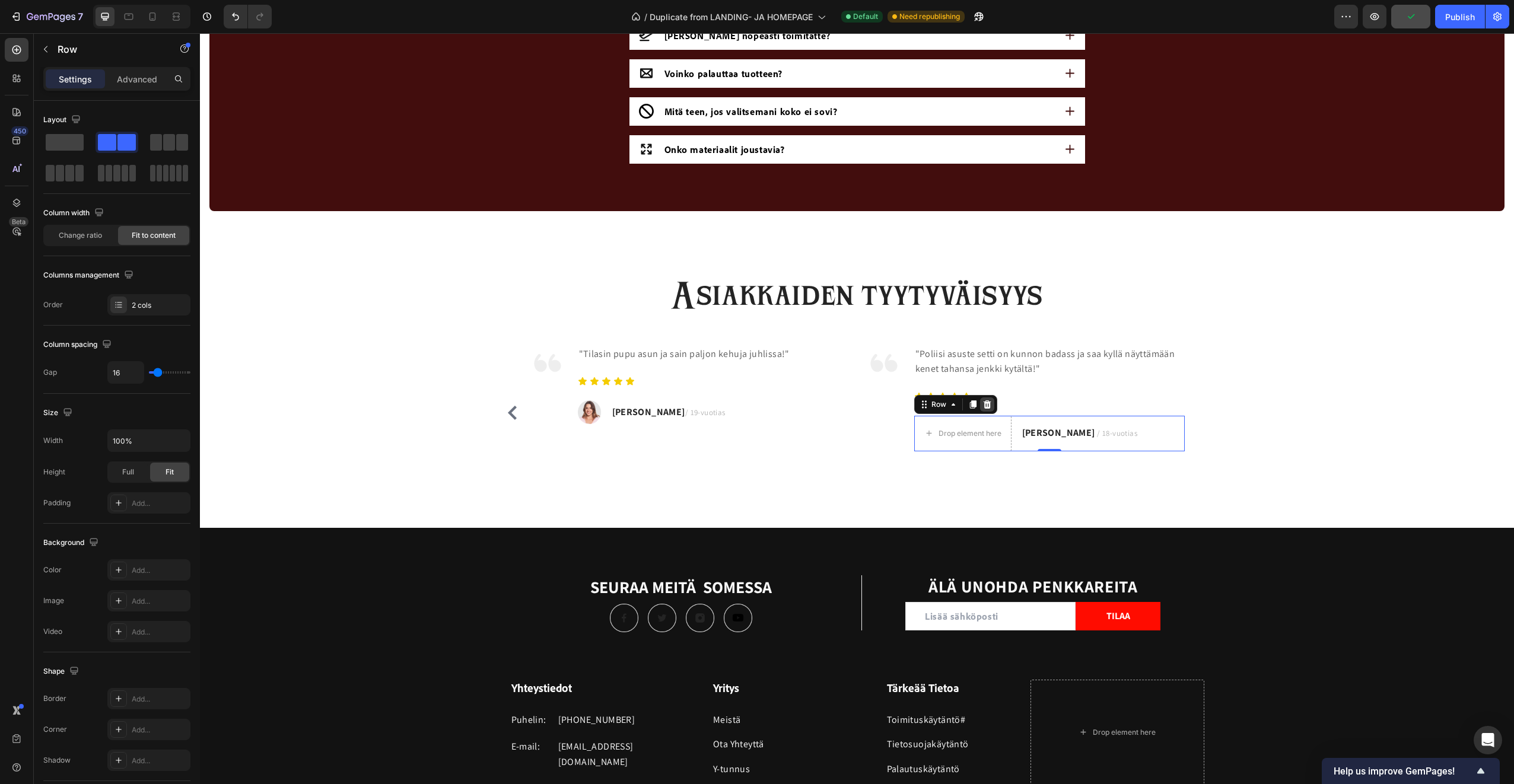
click at [984, 402] on icon at bounding box center [987, 404] width 7 height 8
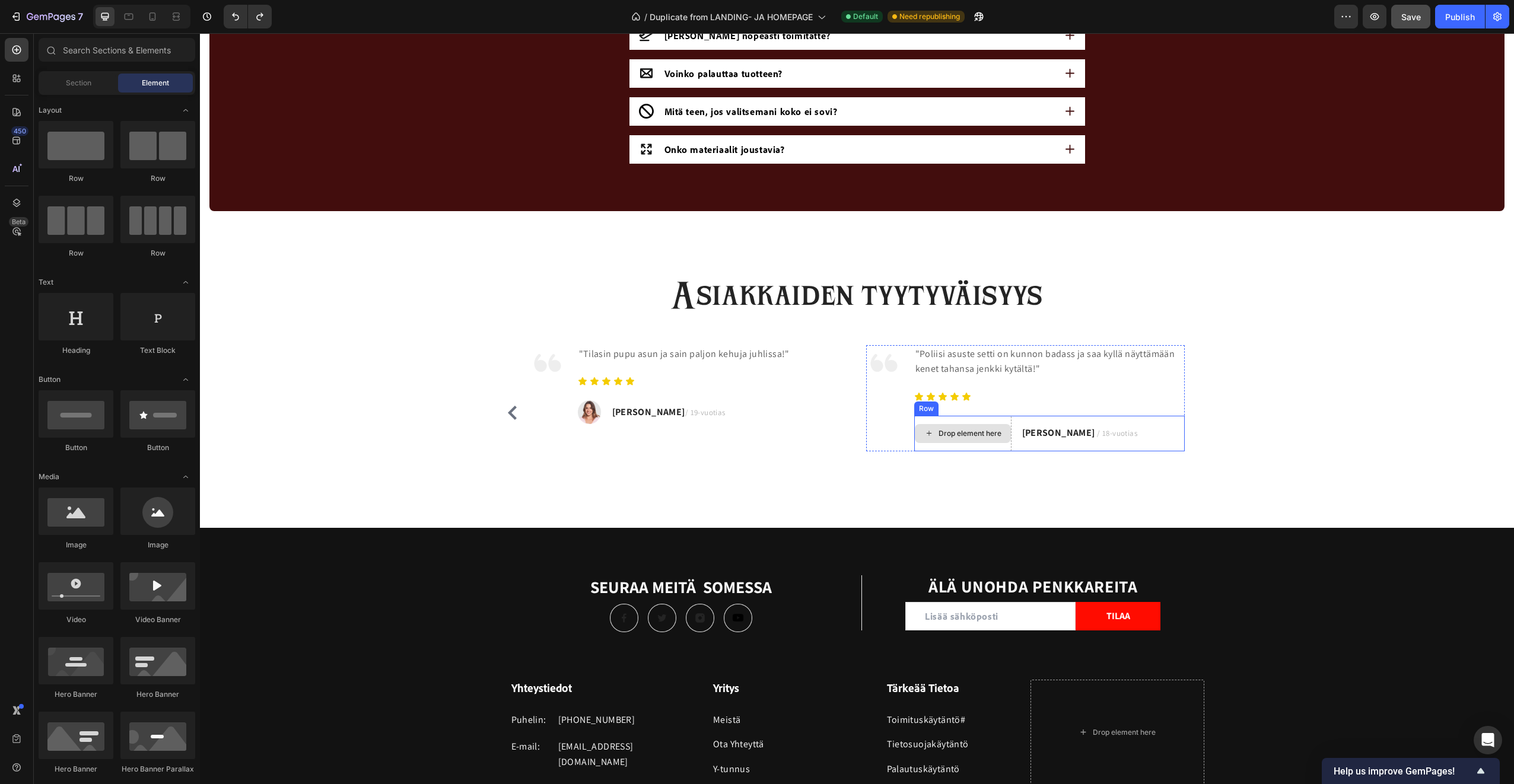
click at [993, 420] on div "Drop element here" at bounding box center [962, 434] width 98 height 36
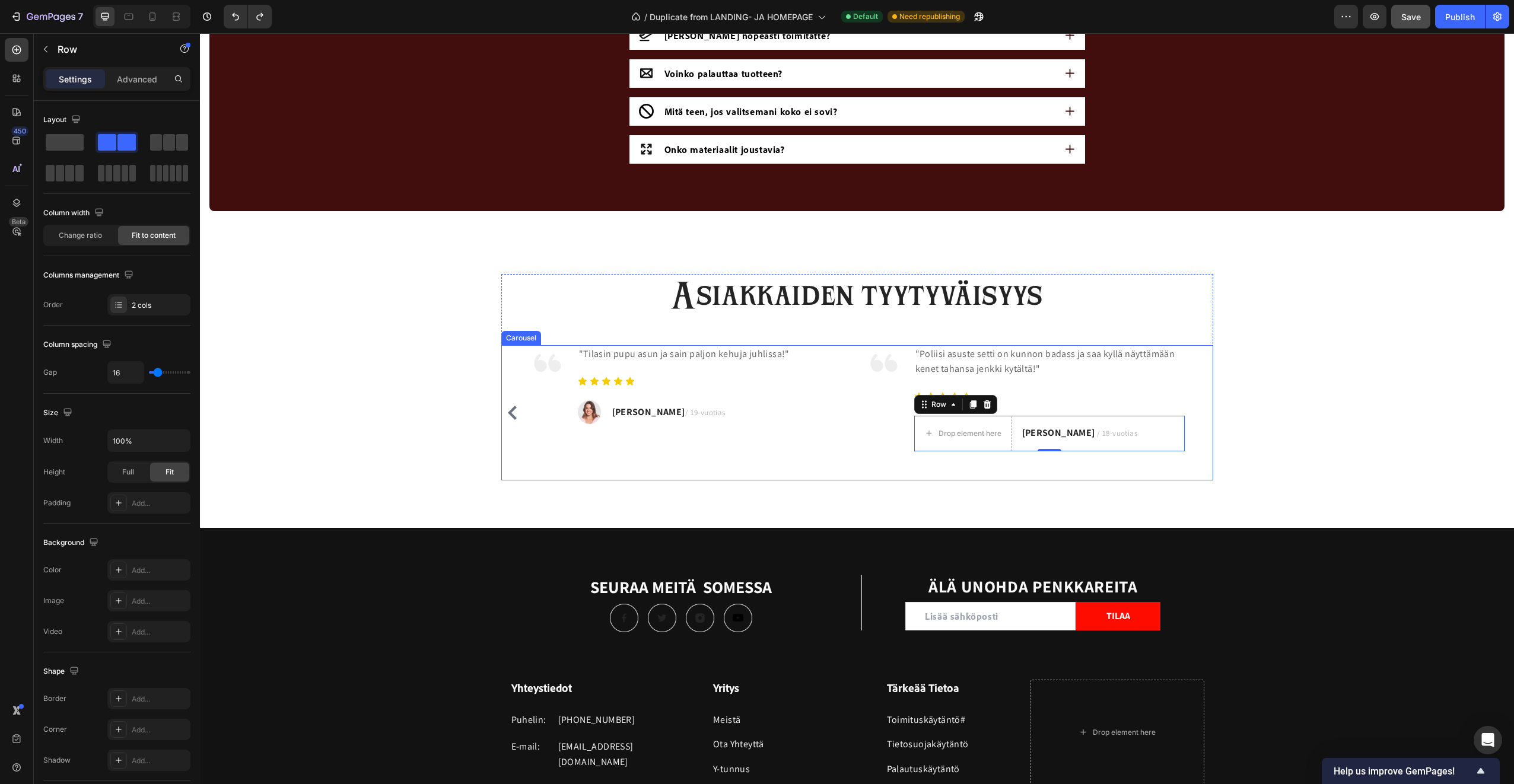
click at [800, 476] on div "Image "Tilasin pupu asun ja sain paljon kehuja juhlissa!" Text block Icon Icon …" at bounding box center [689, 412] width 318 height 135
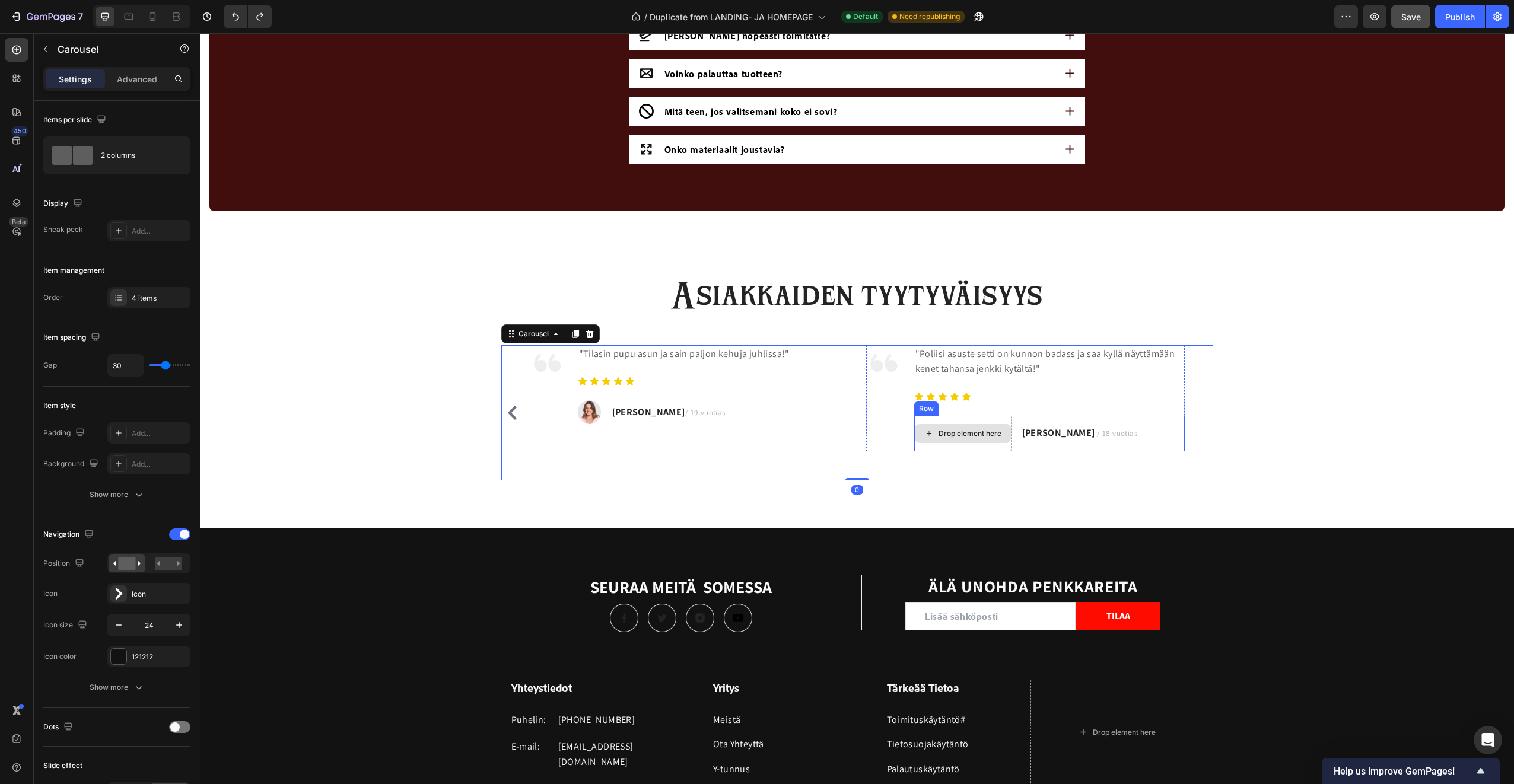
click at [986, 420] on div "Drop element here" at bounding box center [962, 434] width 98 height 36
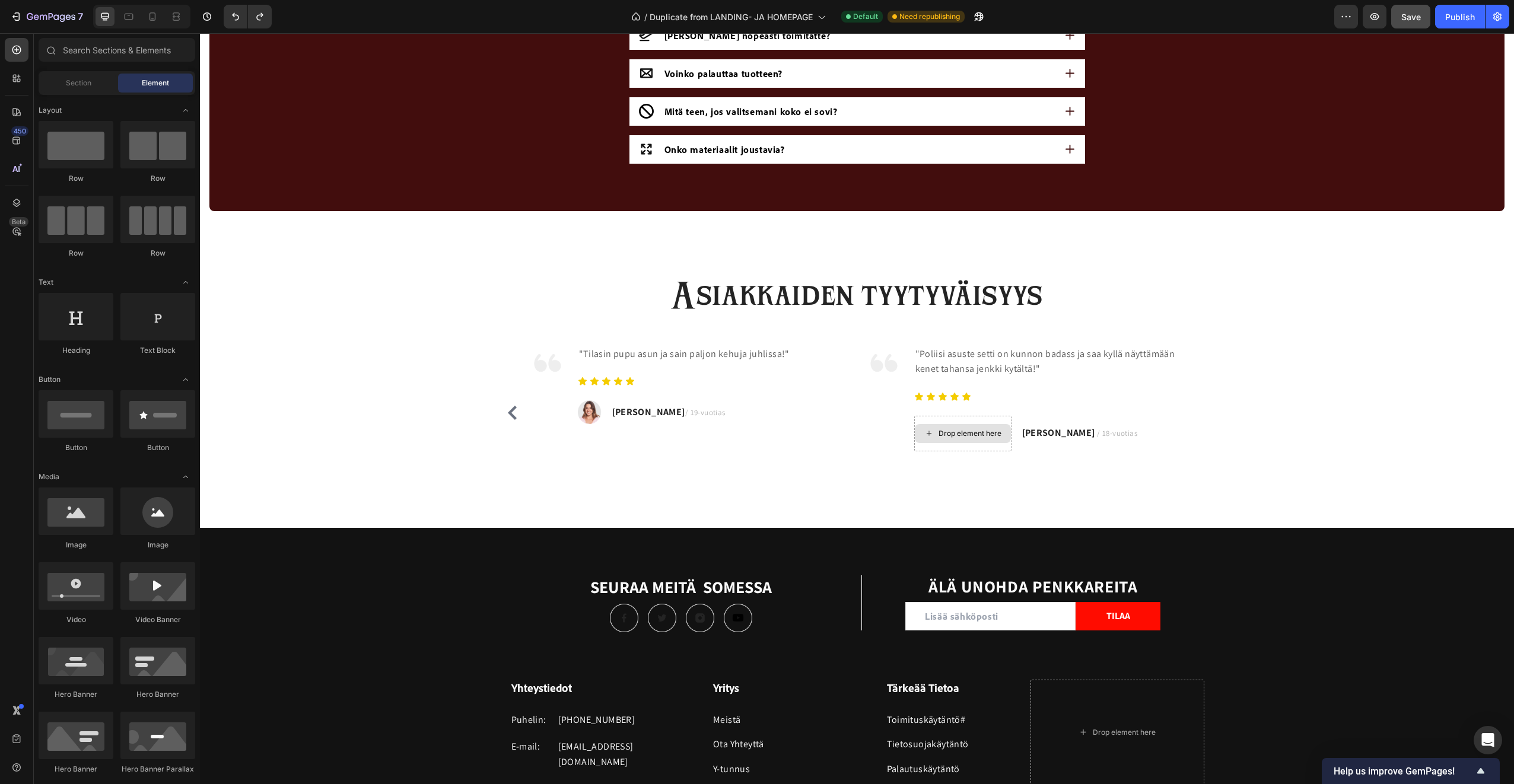
click at [983, 442] on div "Drop element here" at bounding box center [962, 433] width 96 height 19
click at [977, 432] on div "Drop element here" at bounding box center [970, 433] width 63 height 10
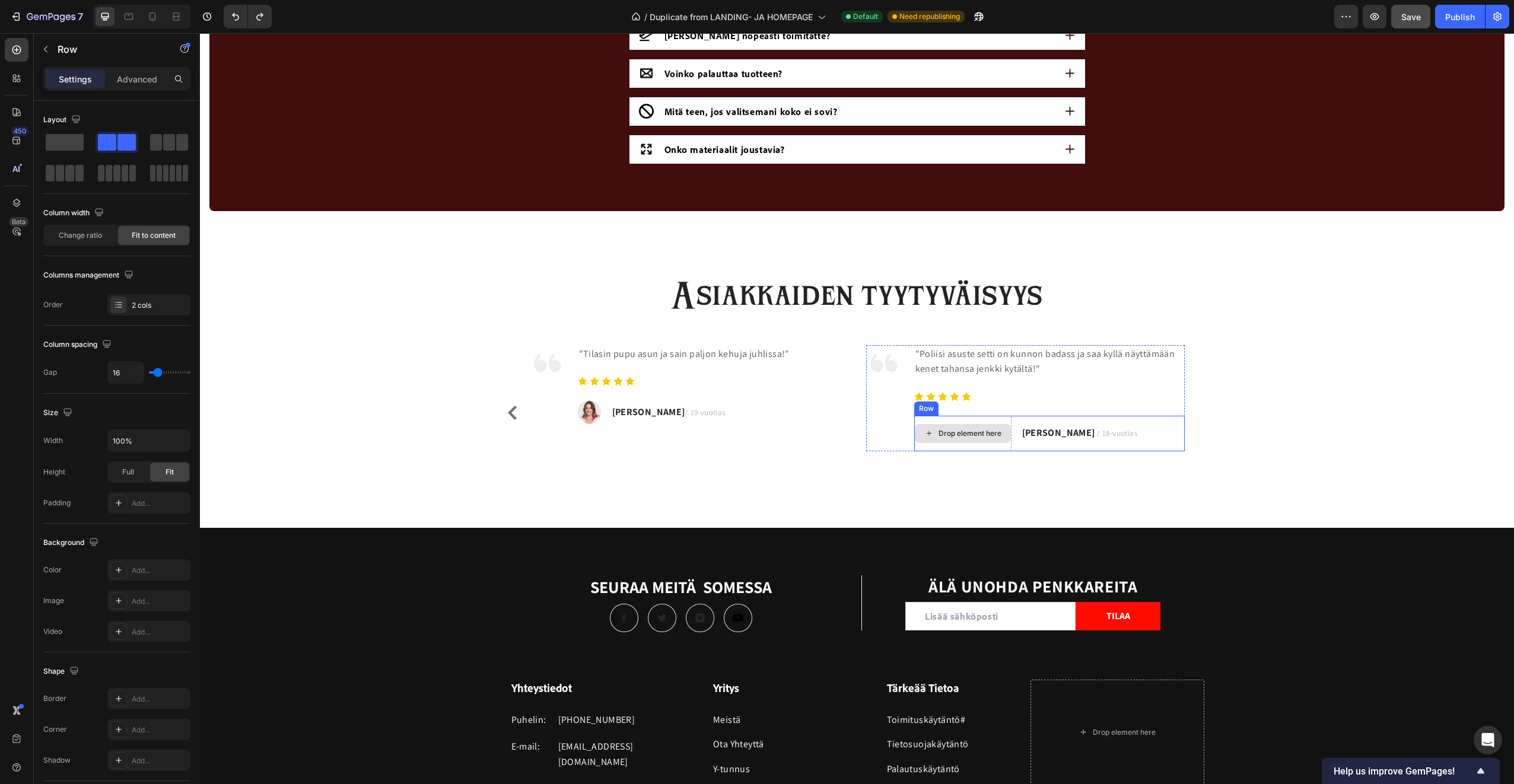
click at [983, 444] on div "Drop element here" at bounding box center [962, 434] width 98 height 36
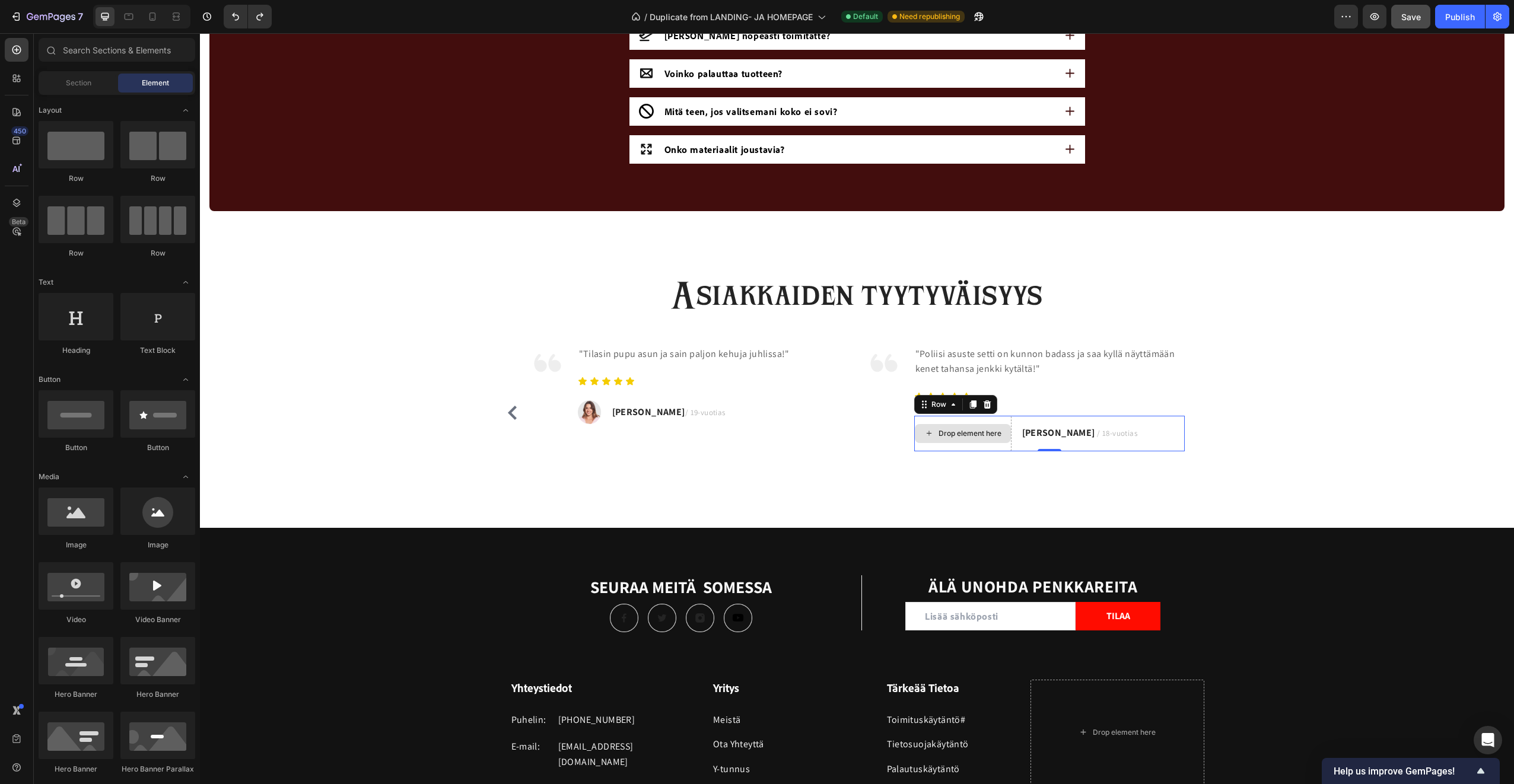
click at [971, 441] on div "Drop element here" at bounding box center [962, 433] width 96 height 19
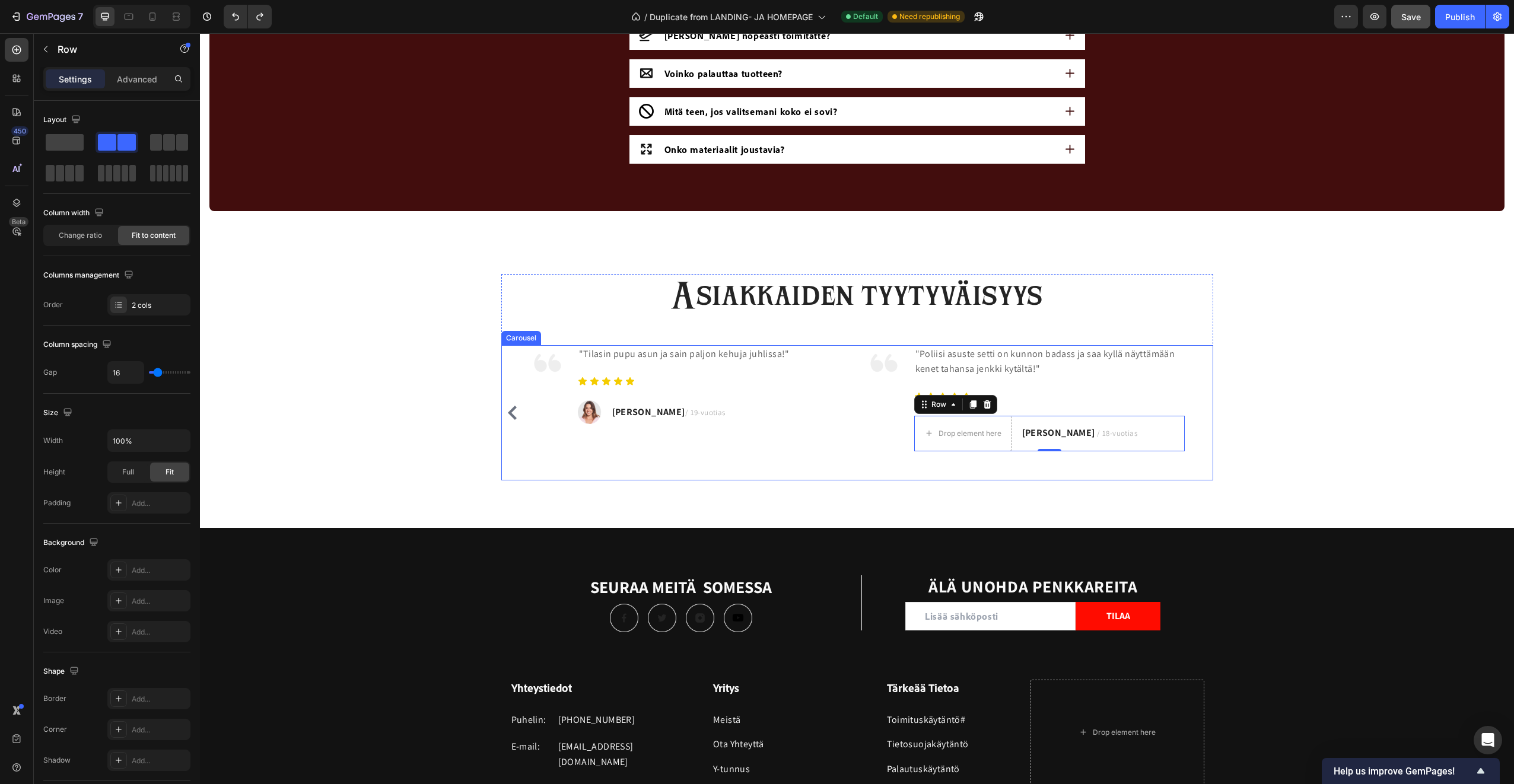
click at [824, 471] on div "Image "Tilasin pupu asun ja sain paljon kehuja juhlissa!" Text block Icon Icon …" at bounding box center [689, 412] width 318 height 135
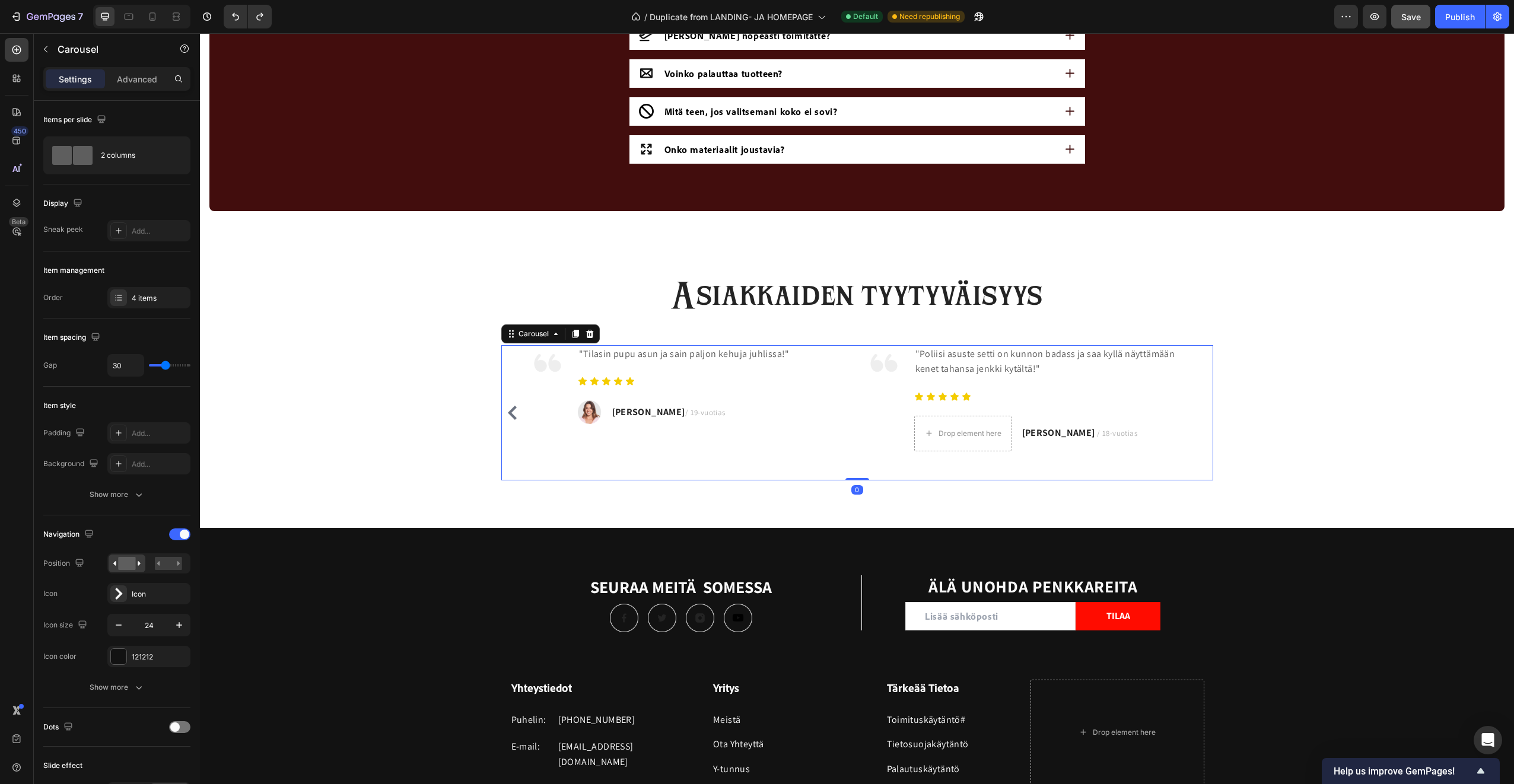
click at [510, 417] on icon "Carousel Back Arrow" at bounding box center [512, 412] width 9 height 14
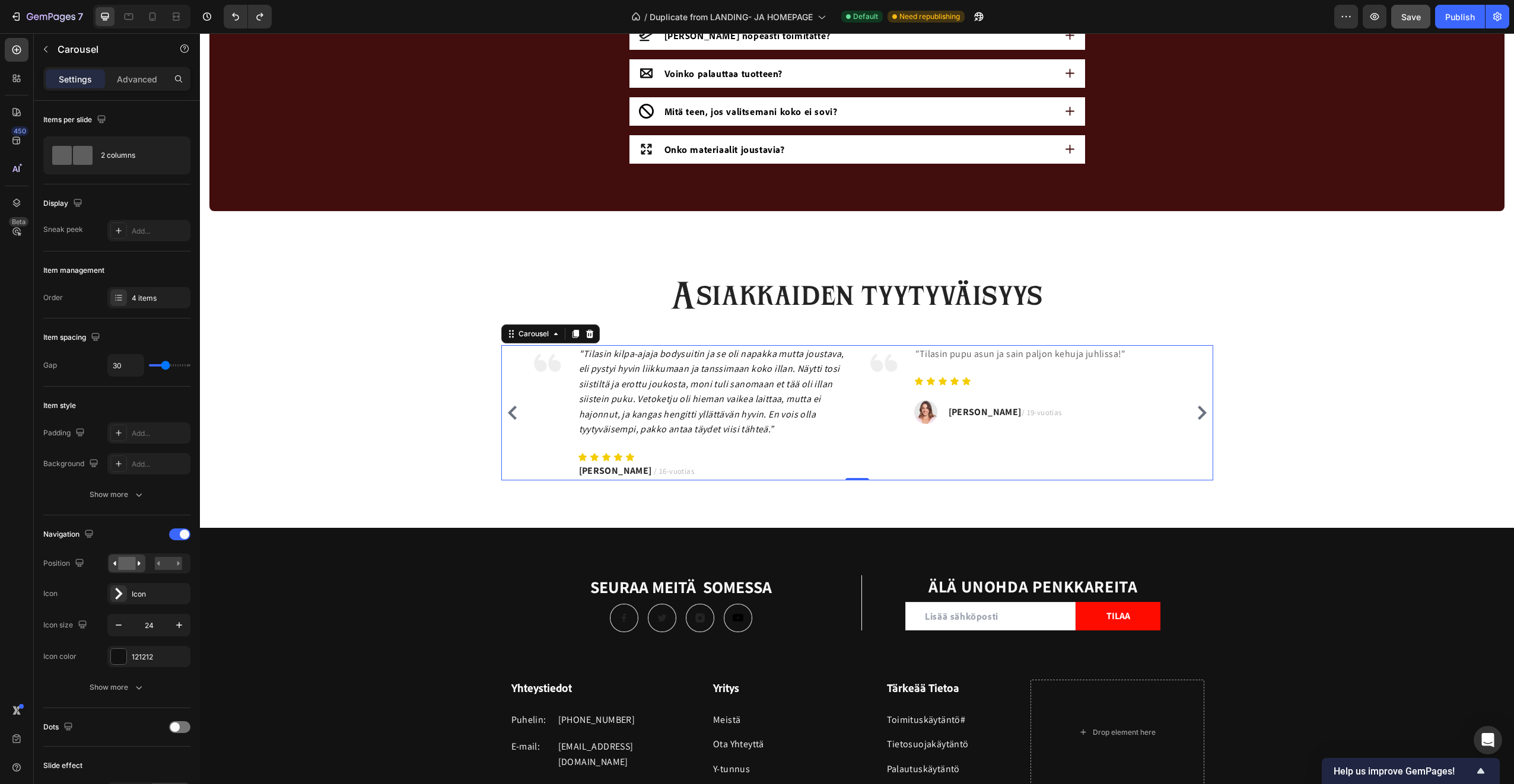
click at [1198, 409] on icon "Carousel Next Arrow" at bounding box center [1202, 412] width 9 height 14
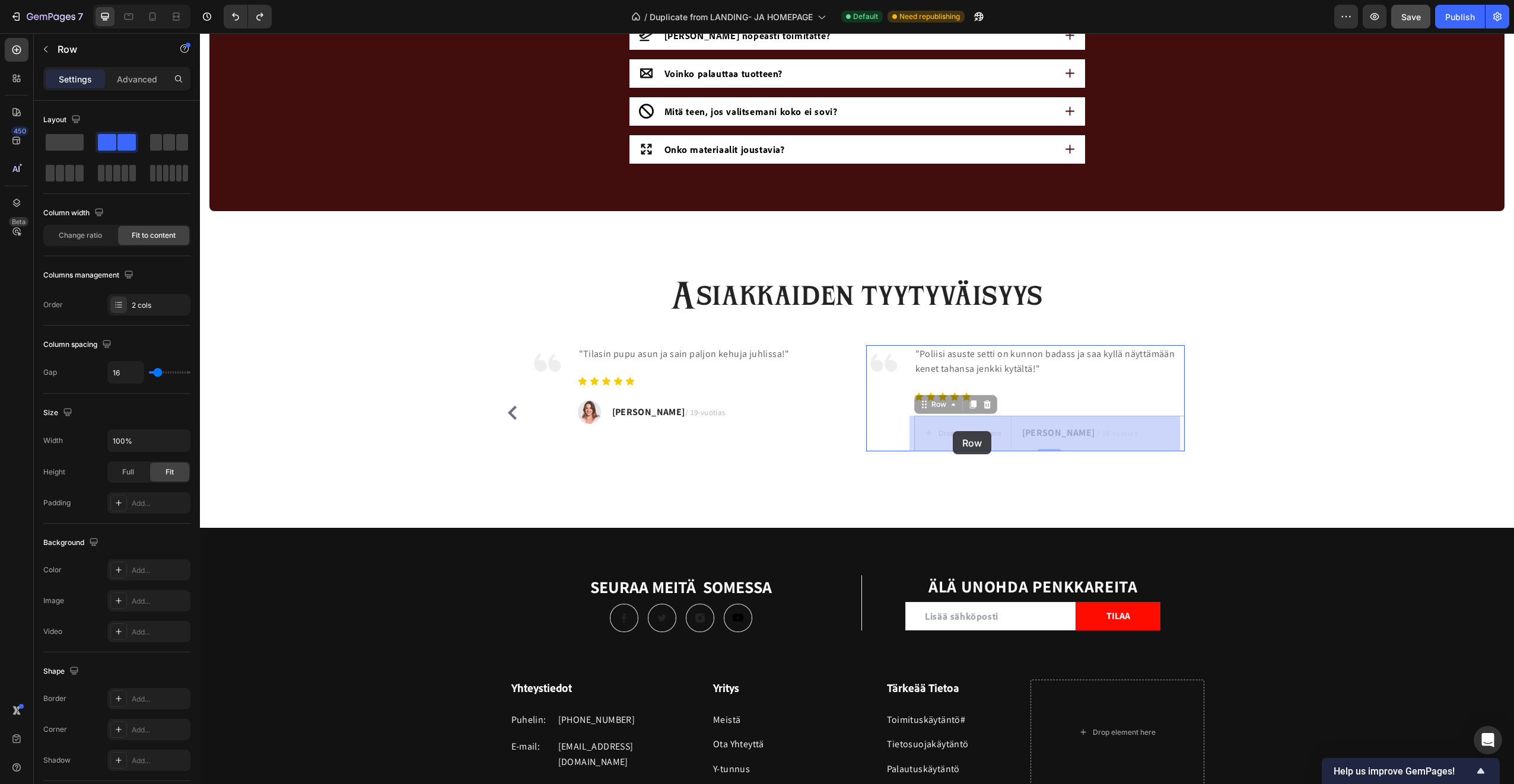
drag, startPoint x: 1124, startPoint y: 429, endPoint x: 953, endPoint y: 431, distance: 171.0
drag, startPoint x: 1100, startPoint y: 427, endPoint x: 901, endPoint y: 434, distance: 199.1
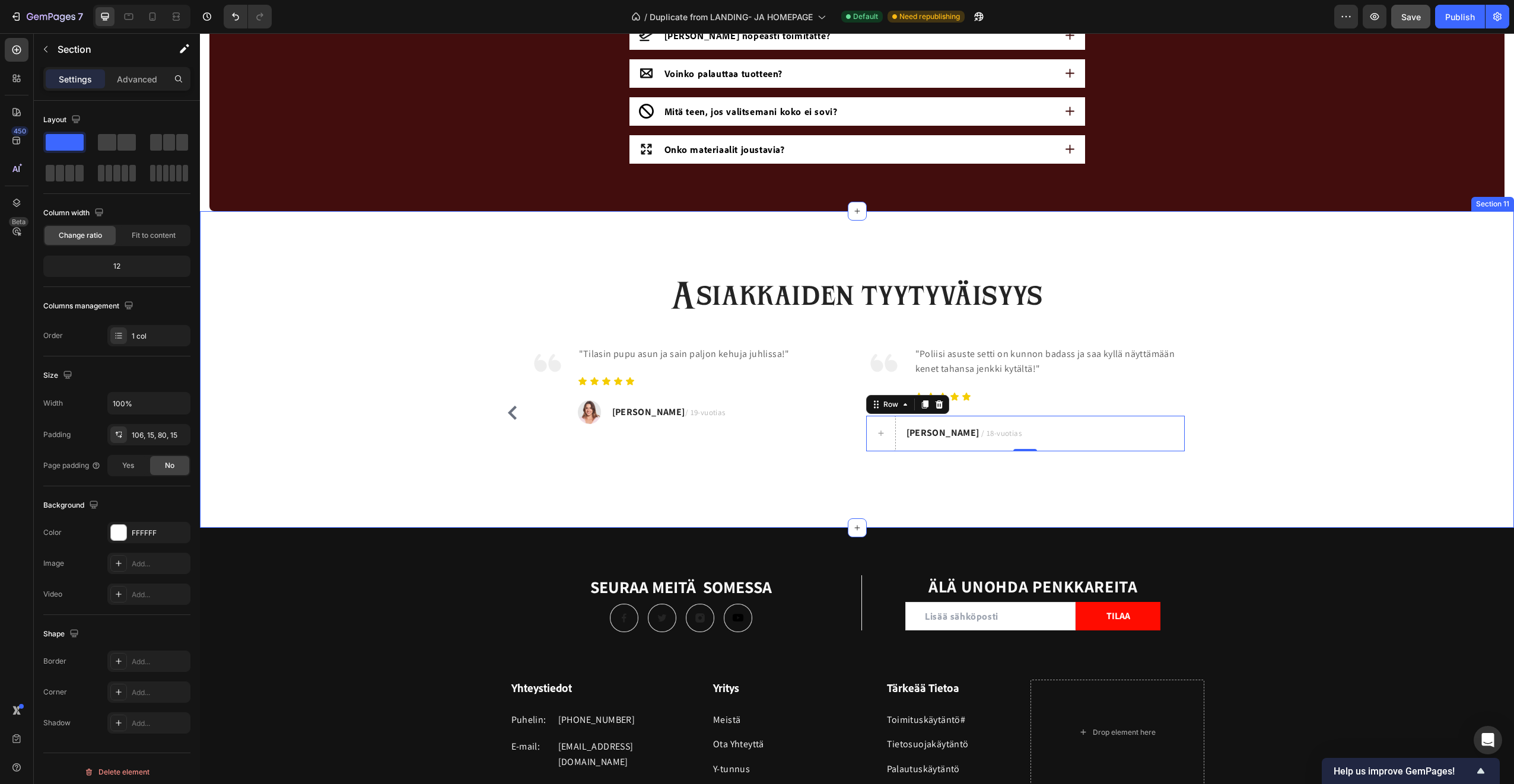
click at [982, 487] on div "Asiakkaiden tyytyväisyys Heading Image "Ostin poliisi-asun Halloween-bileisiin …" at bounding box center [857, 369] width 1314 height 317
click at [588, 411] on img at bounding box center [590, 412] width 24 height 24
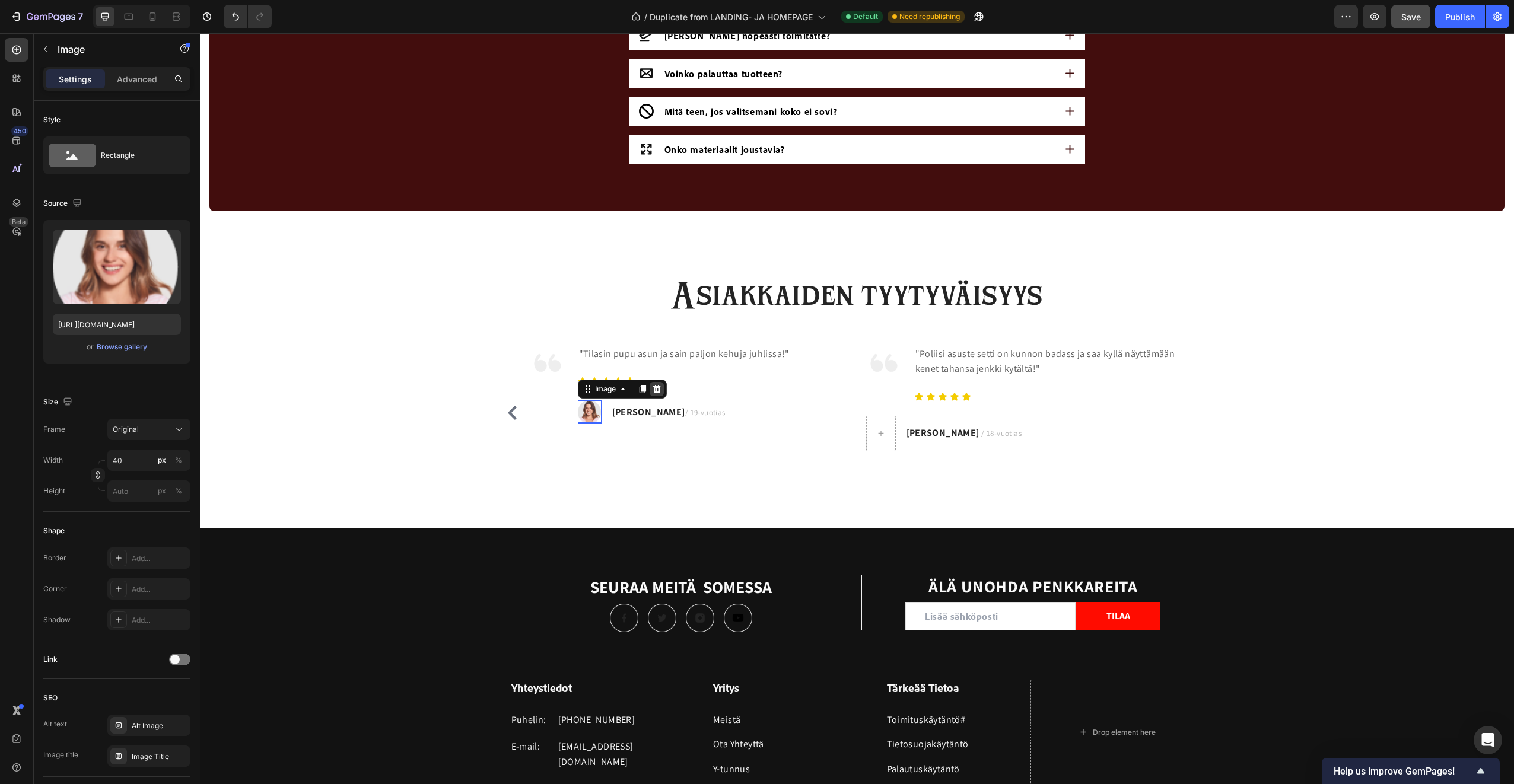
click at [652, 387] on icon at bounding box center [656, 388] width 7 height 8
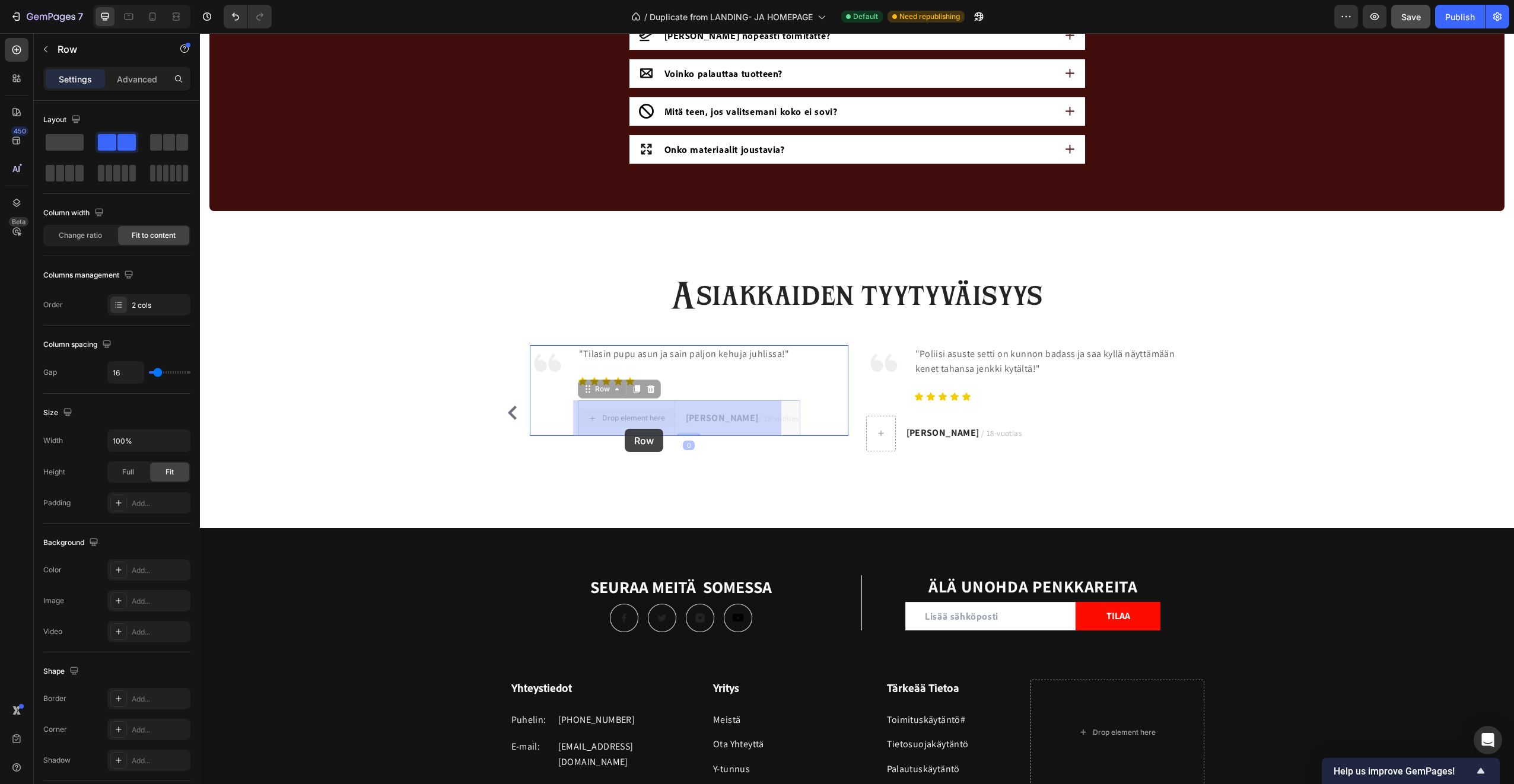
drag, startPoint x: 690, startPoint y: 429, endPoint x: 635, endPoint y: 429, distance: 55.0
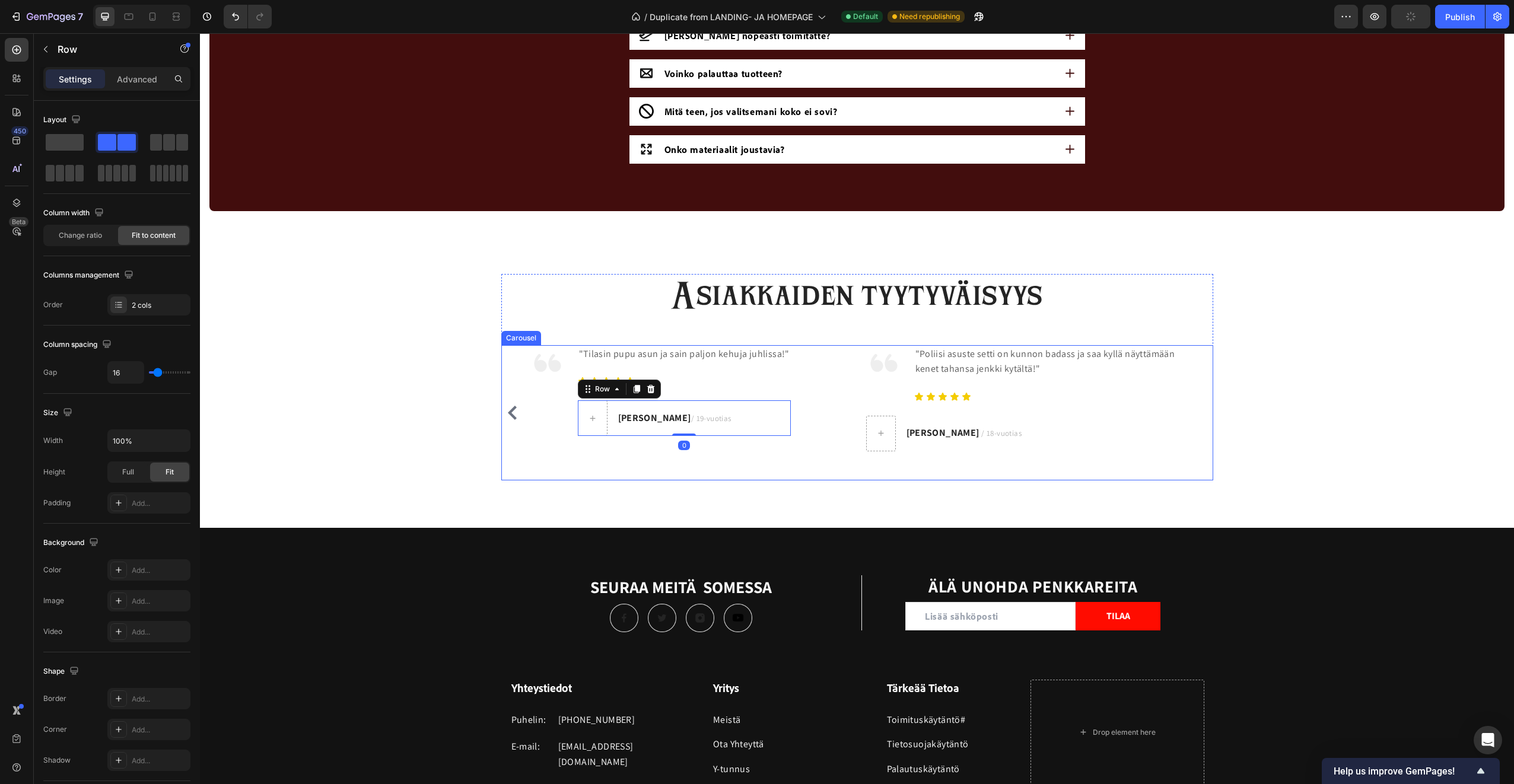
click at [640, 463] on div "Image "Tilasin pupu asun ja sain paljon kehuja juhlissa!" Text block Icon Icon …" at bounding box center [689, 412] width 318 height 135
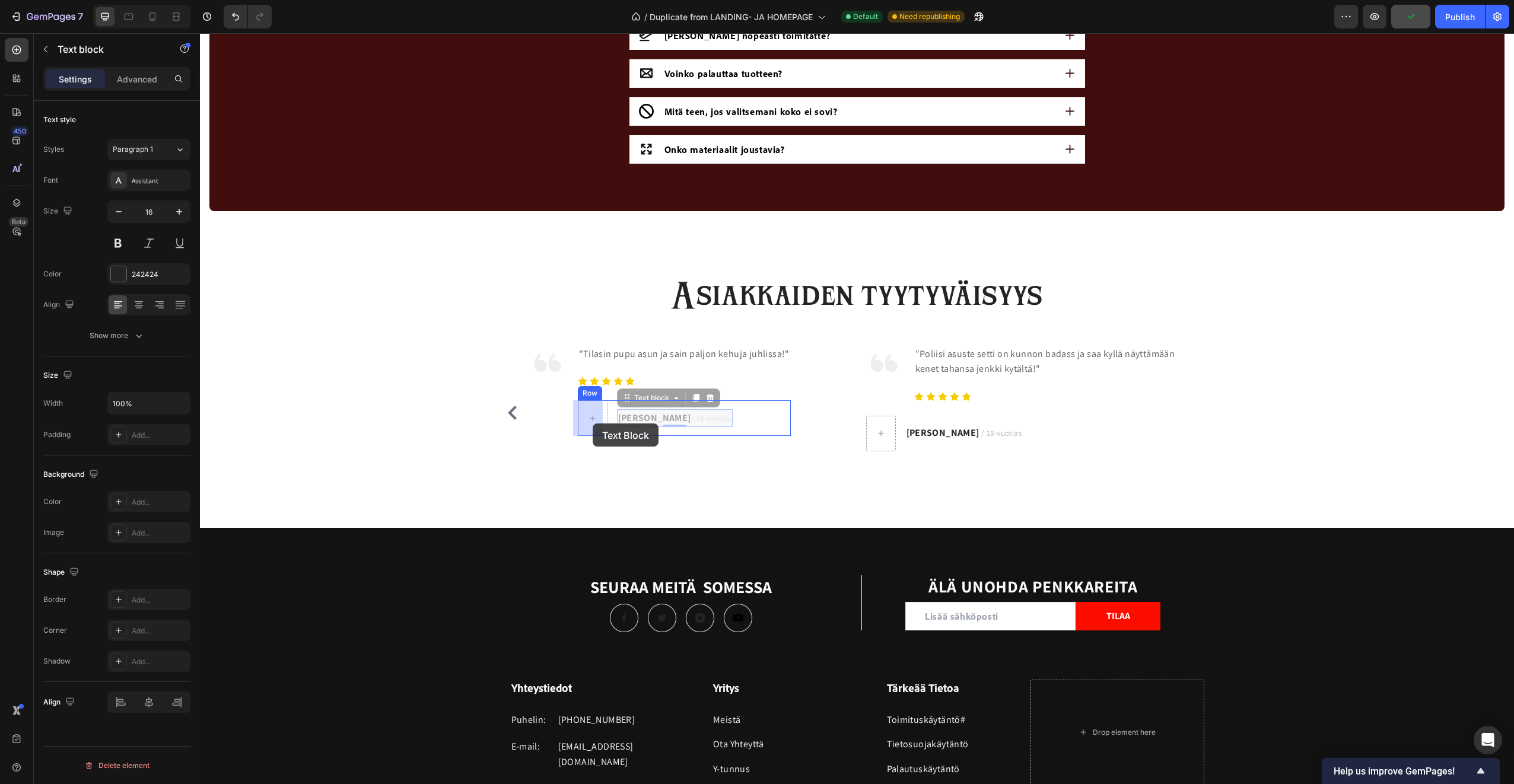
drag, startPoint x: 640, startPoint y: 424, endPoint x: 626, endPoint y: 430, distance: 15.2
click at [678, 466] on div "Image "Tilasin pupu asun ja sain paljon kehuja juhlissa!" Text block Icon Icon …" at bounding box center [689, 412] width 318 height 135
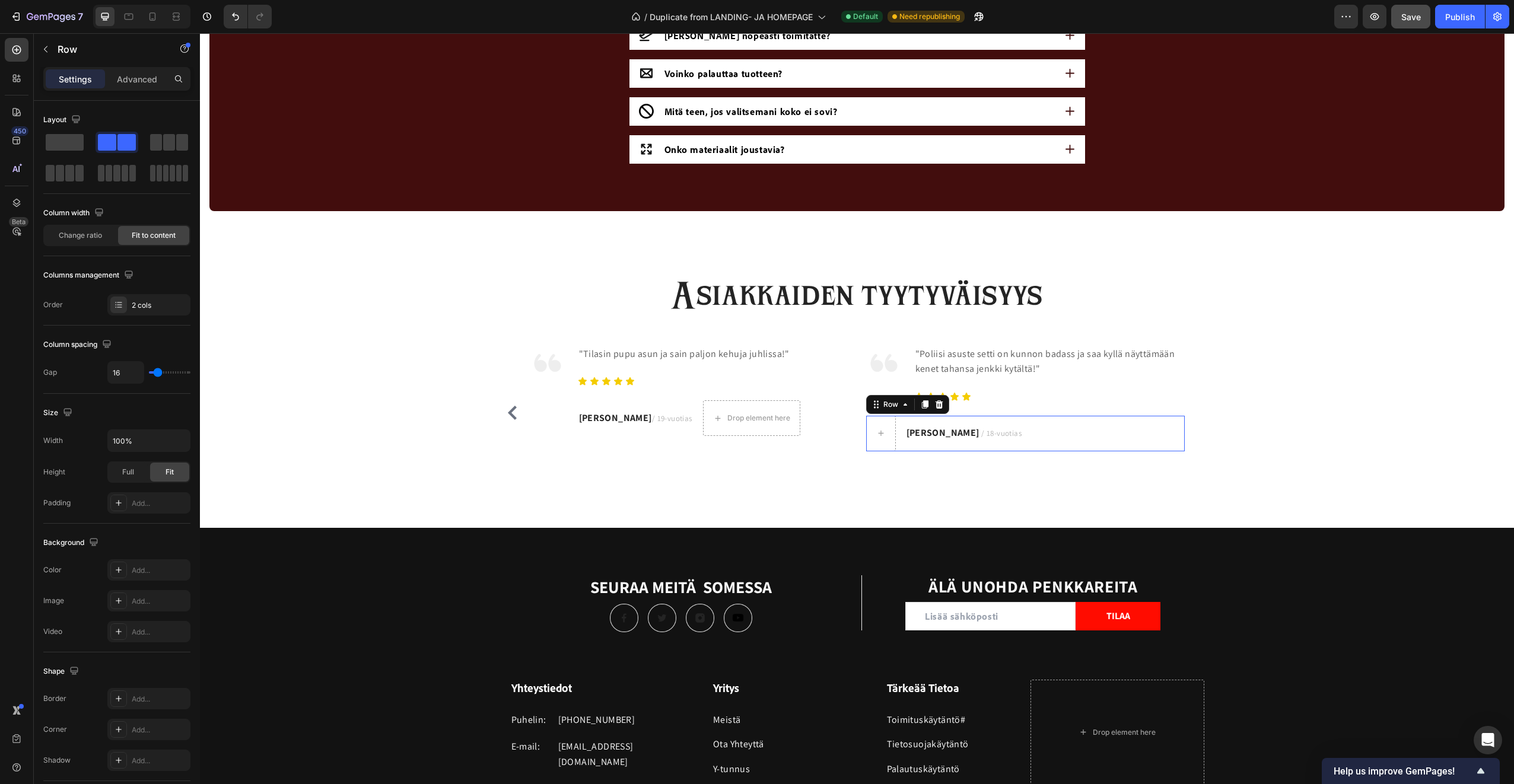
click at [967, 446] on div "Lukas P. / 18-vuotias Text block" at bounding box center [964, 434] width 118 height 36
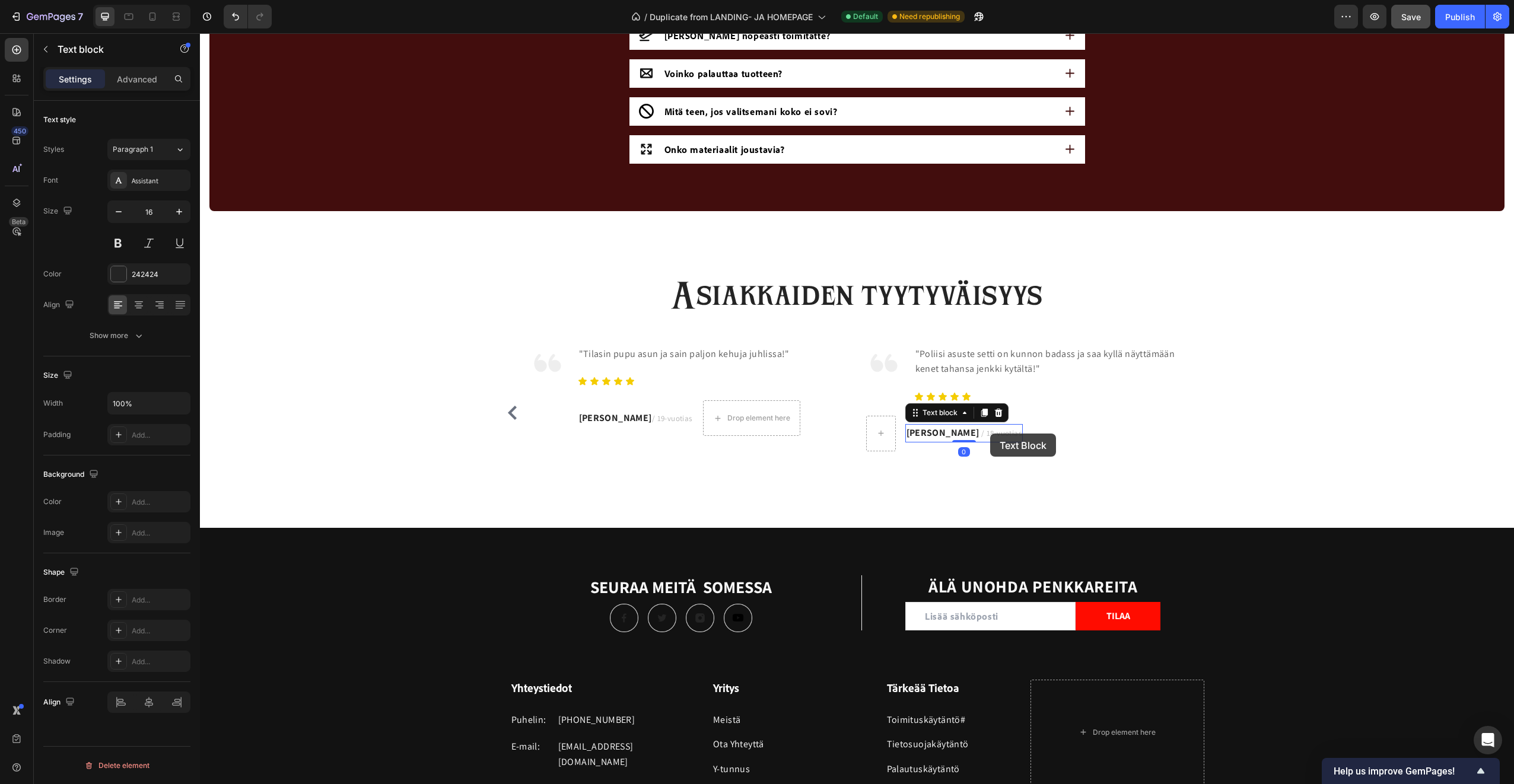
drag, startPoint x: 924, startPoint y: 434, endPoint x: 990, endPoint y: 434, distance: 66.0
drag, startPoint x: 881, startPoint y: 458, endPoint x: 880, endPoint y: 408, distance: 50.0
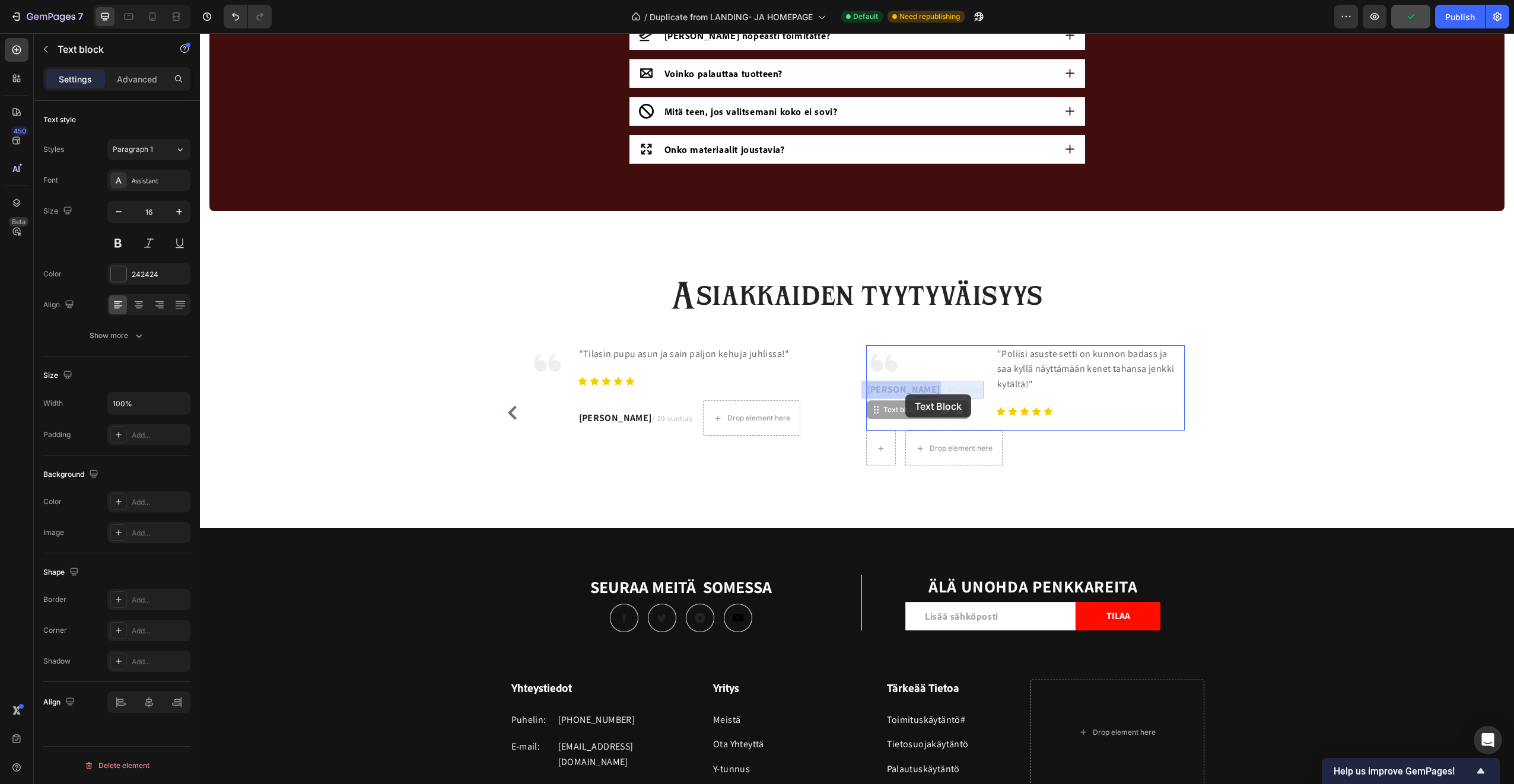
drag, startPoint x: 947, startPoint y: 423, endPoint x: 905, endPoint y: 394, distance: 51.0
drag, startPoint x: 915, startPoint y: 387, endPoint x: 983, endPoint y: 414, distance: 73.2
click at [942, 385] on span "/ 18-vuotias" at bounding box center [962, 390] width 40 height 10
click at [868, 403] on div "Image Lukas P. / 18-vuotias Text block" at bounding box center [925, 388] width 118 height 86
drag, startPoint x: 890, startPoint y: 391, endPoint x: 974, endPoint y: 410, distance: 86.1
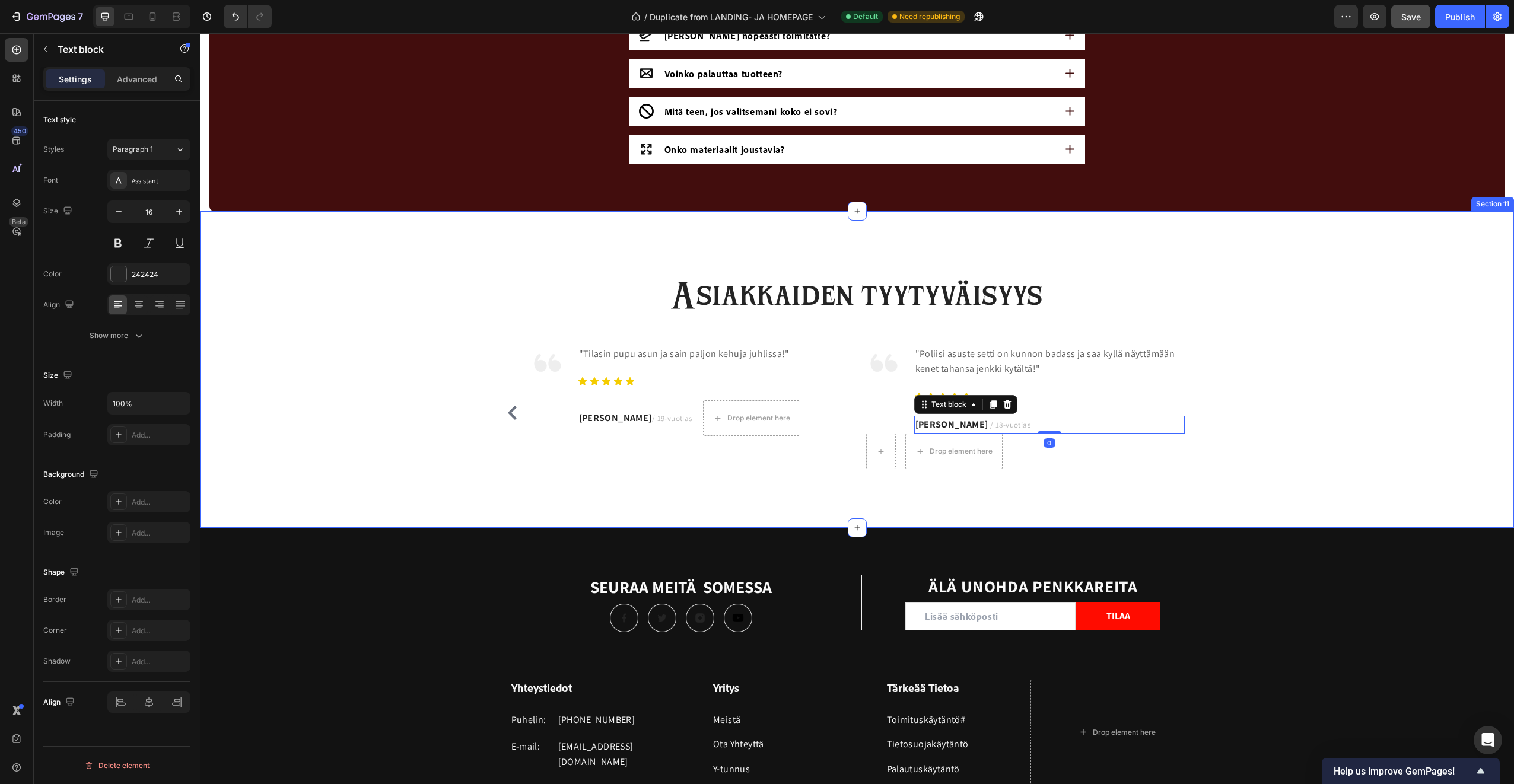
click at [1175, 466] on div "Drop element here Row" at bounding box center [1025, 452] width 318 height 36
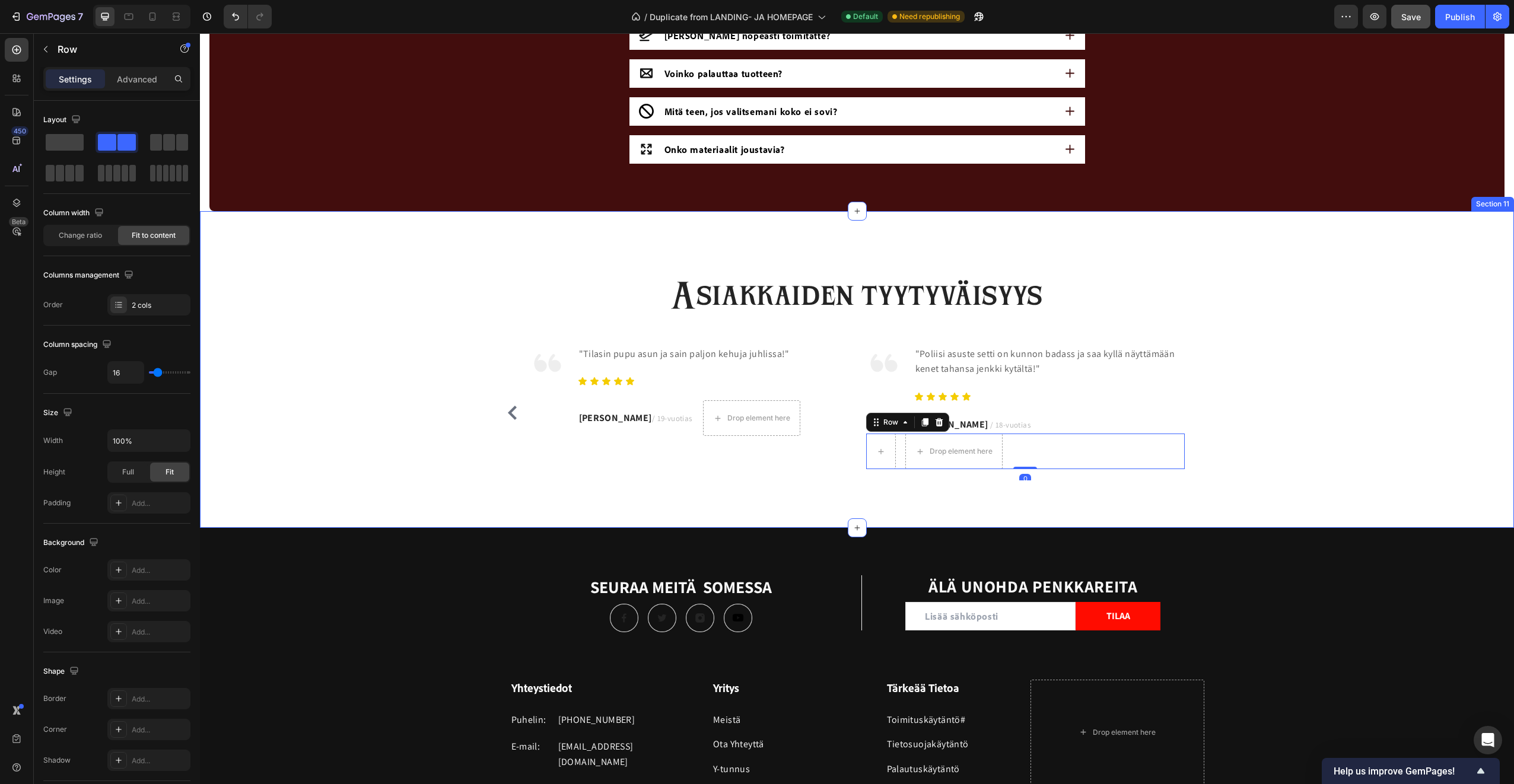
click at [1314, 510] on div "Asiakkaiden tyytyväisyys Heading Image "Ostin poliisi-asun Halloween-bileisiin …" at bounding box center [857, 369] width 1314 height 317
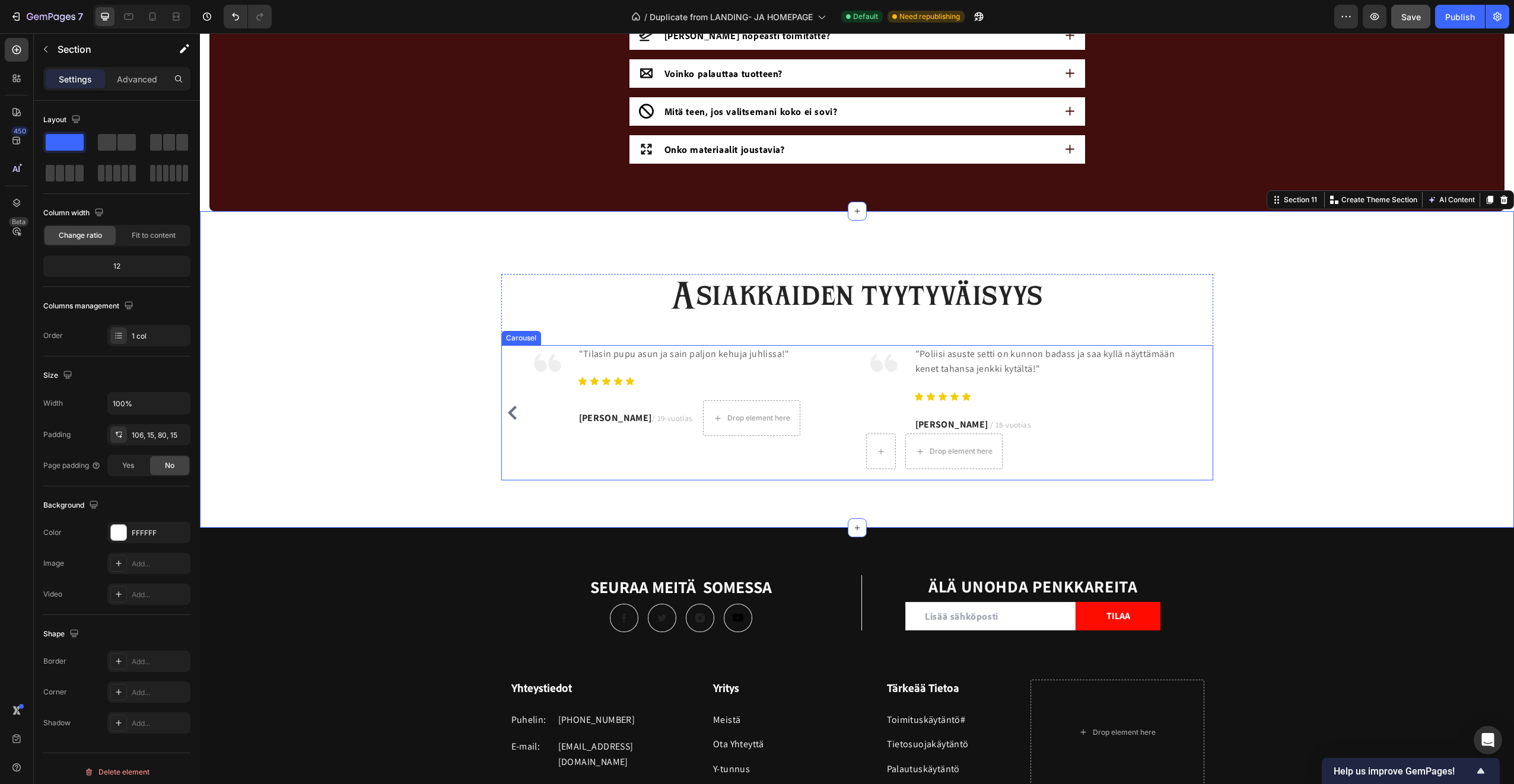
click at [508, 405] on button "Carousel Back Arrow" at bounding box center [512, 412] width 19 height 19
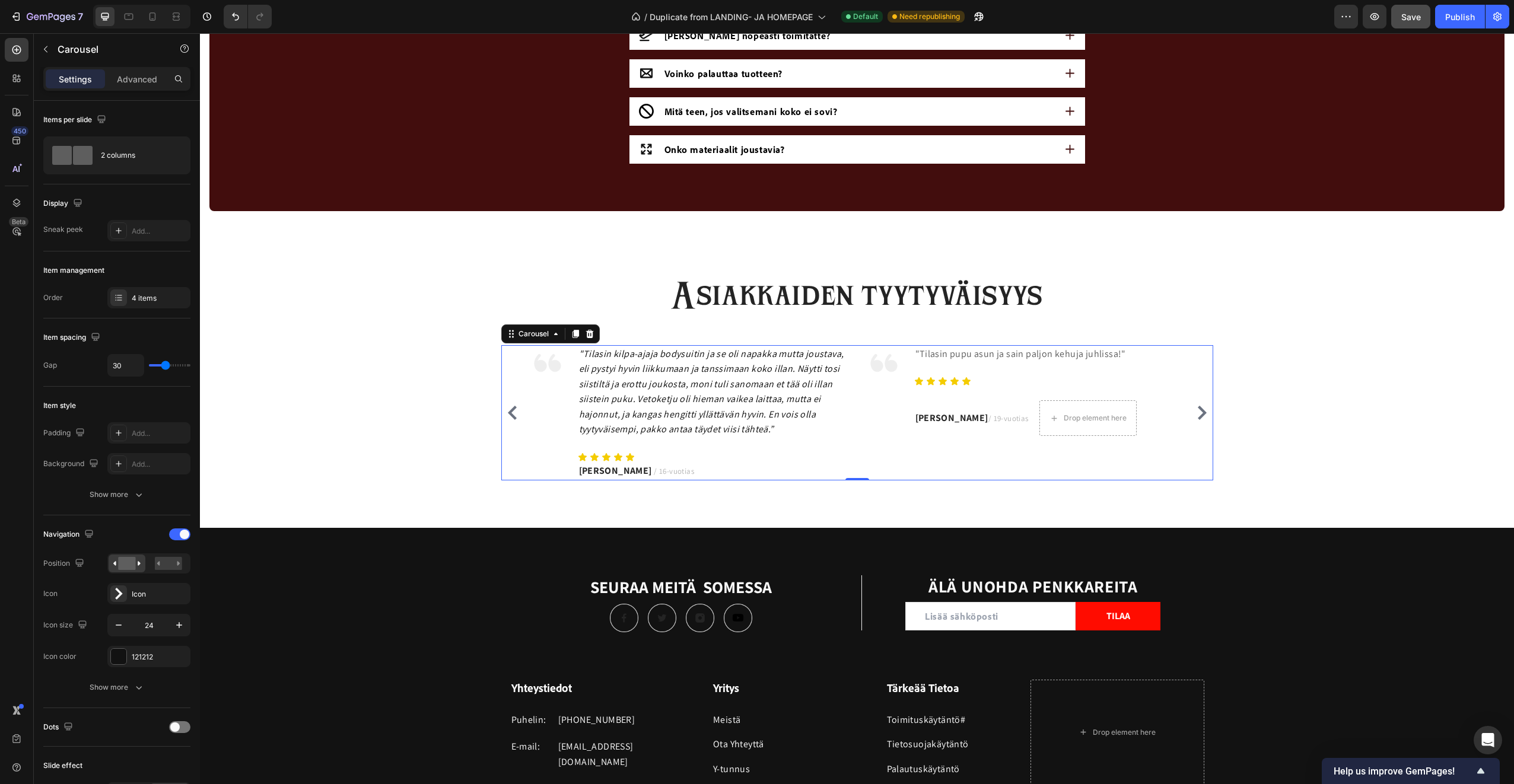
click at [1204, 417] on button "Carousel Next Arrow" at bounding box center [1201, 412] width 19 height 19
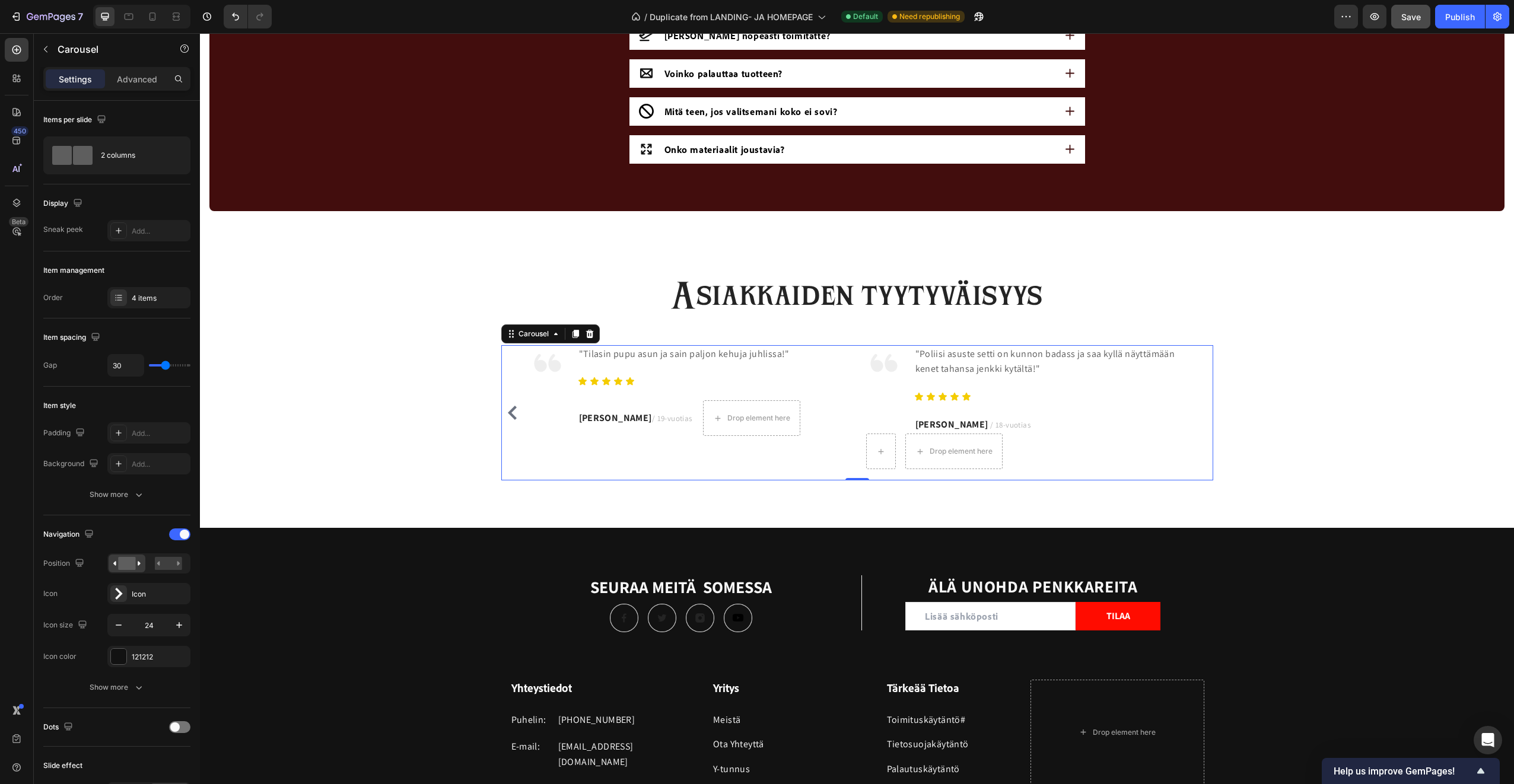
click at [505, 416] on icon "Carousel Back Arrow" at bounding box center [512, 412] width 14 height 14
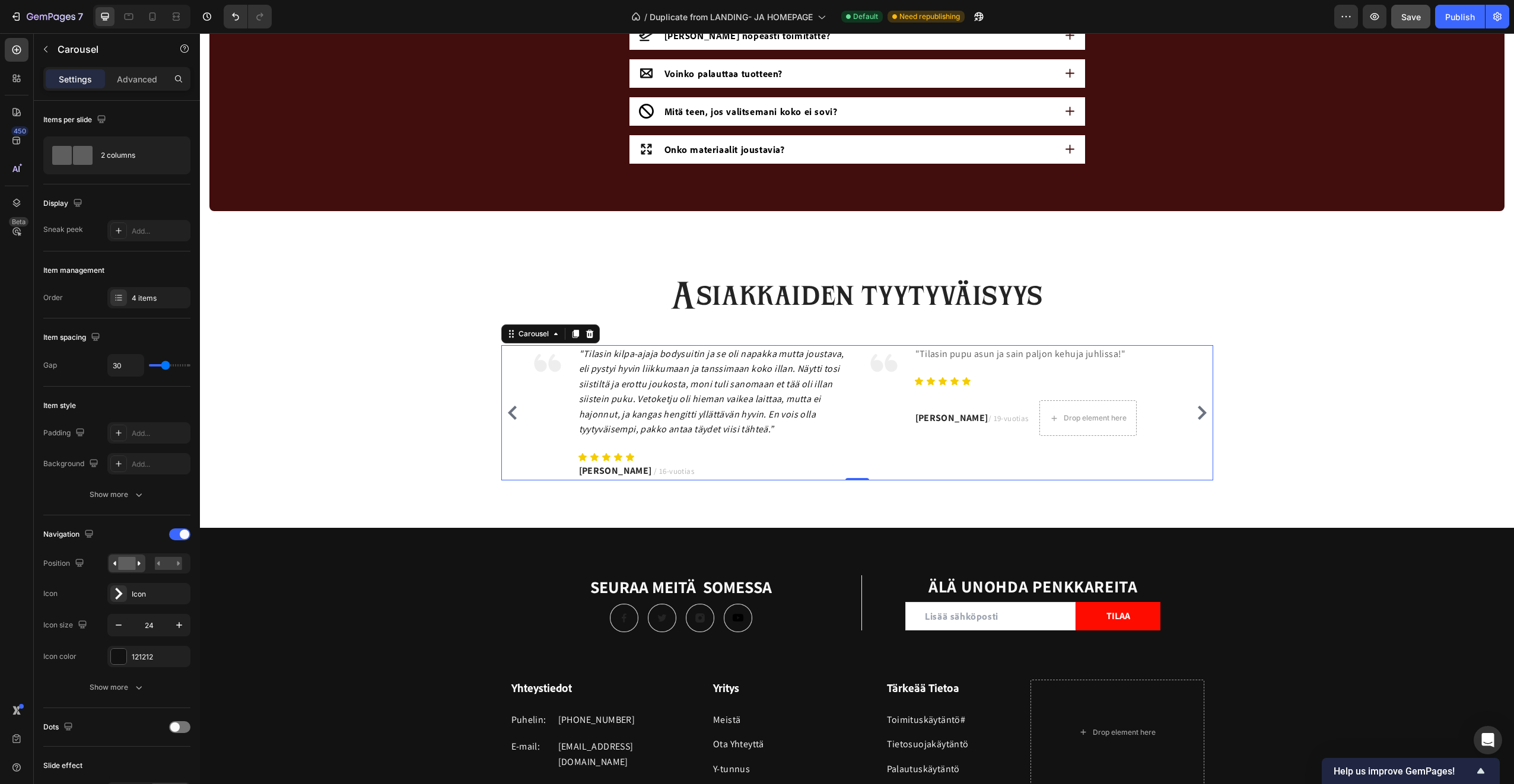
click at [505, 416] on icon "Carousel Back Arrow" at bounding box center [512, 412] width 14 height 14
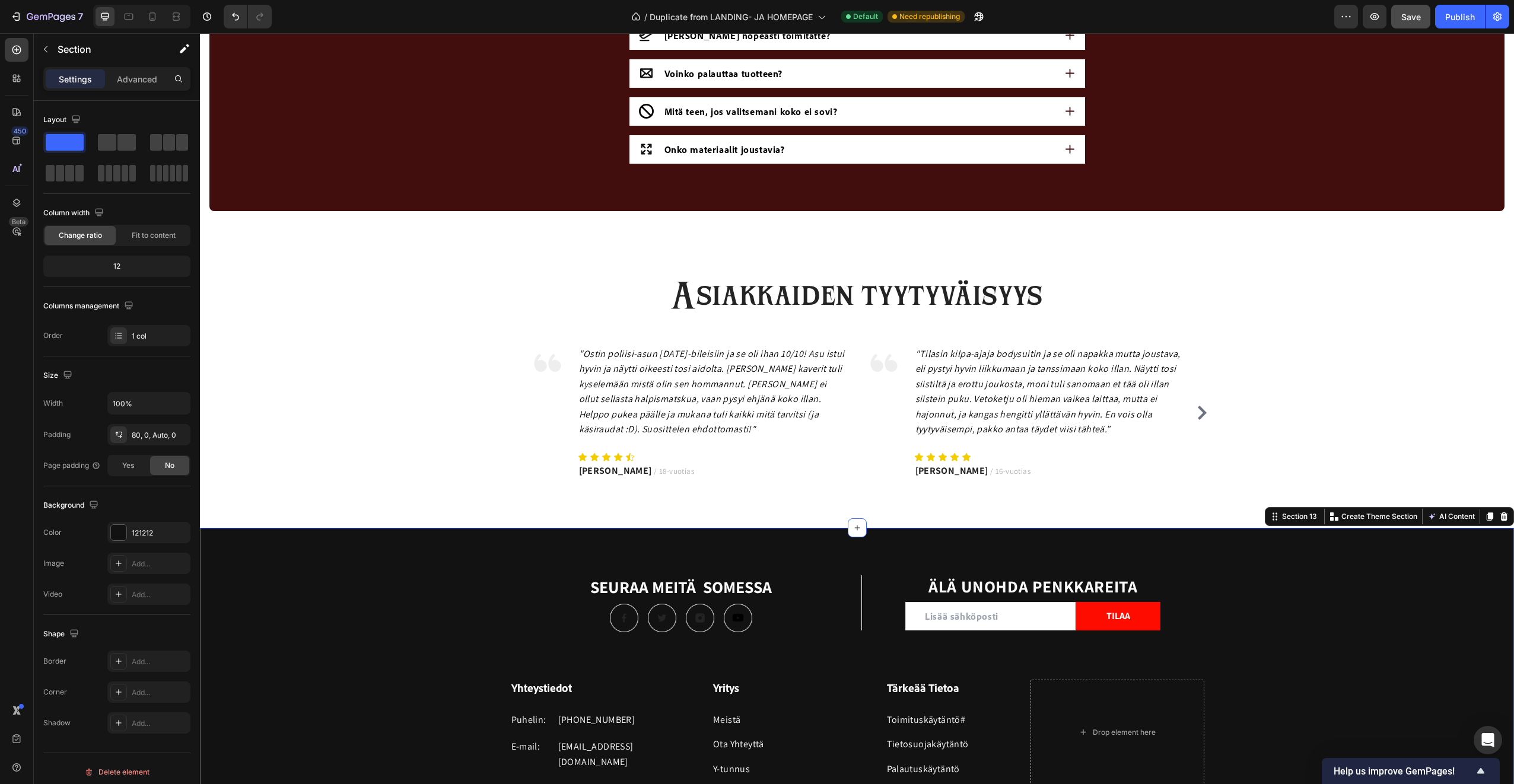
click at [438, 614] on div "SEURAA MEITÄ SOMESSA Heading Image Image Image Image Row Title Line ÄLÄ UNOHDA …" at bounding box center [857, 711] width 1314 height 271
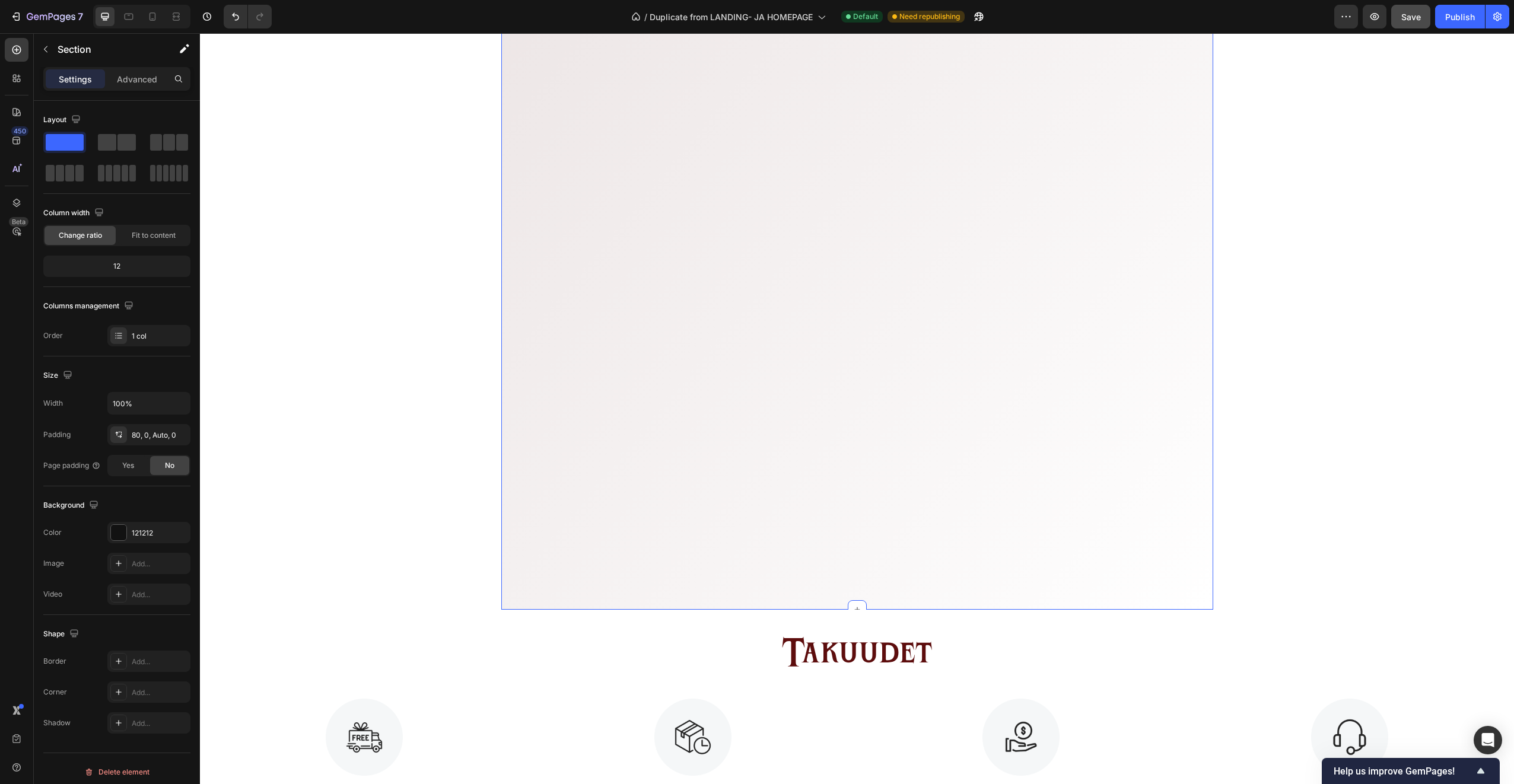
scroll to position [652, 0]
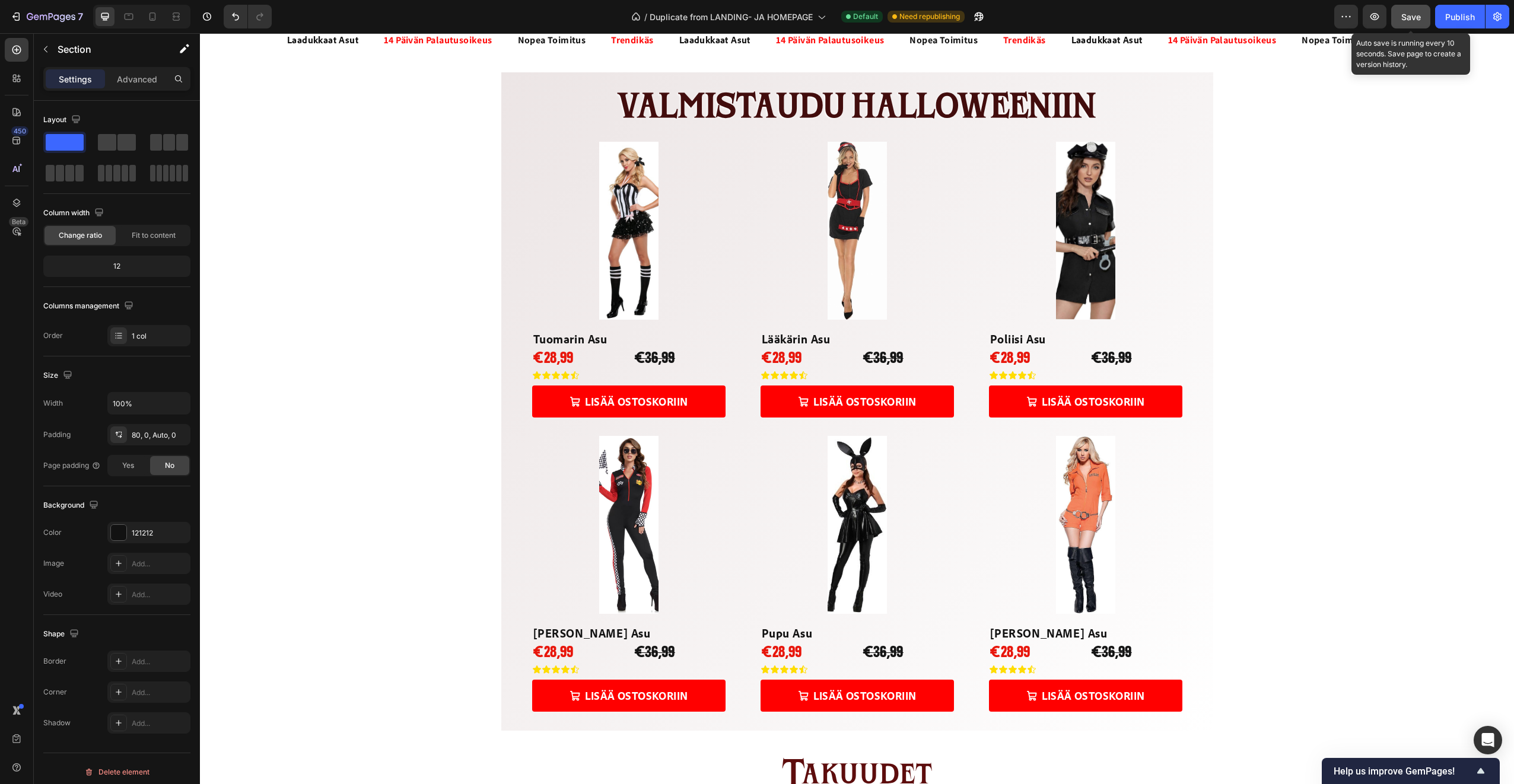
click at [1404, 12] on span "Save" at bounding box center [1411, 17] width 19 height 10
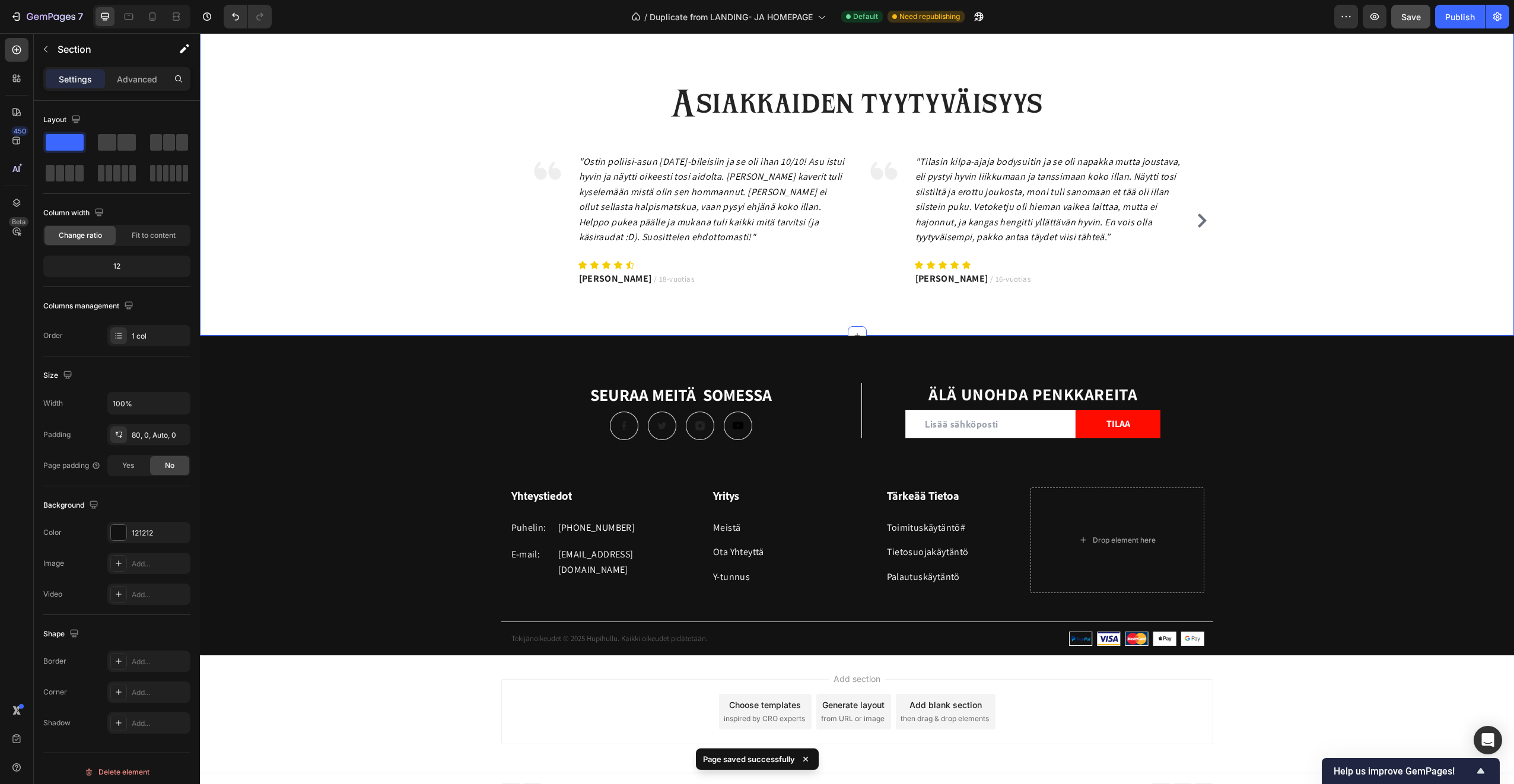
scroll to position [2044, 0]
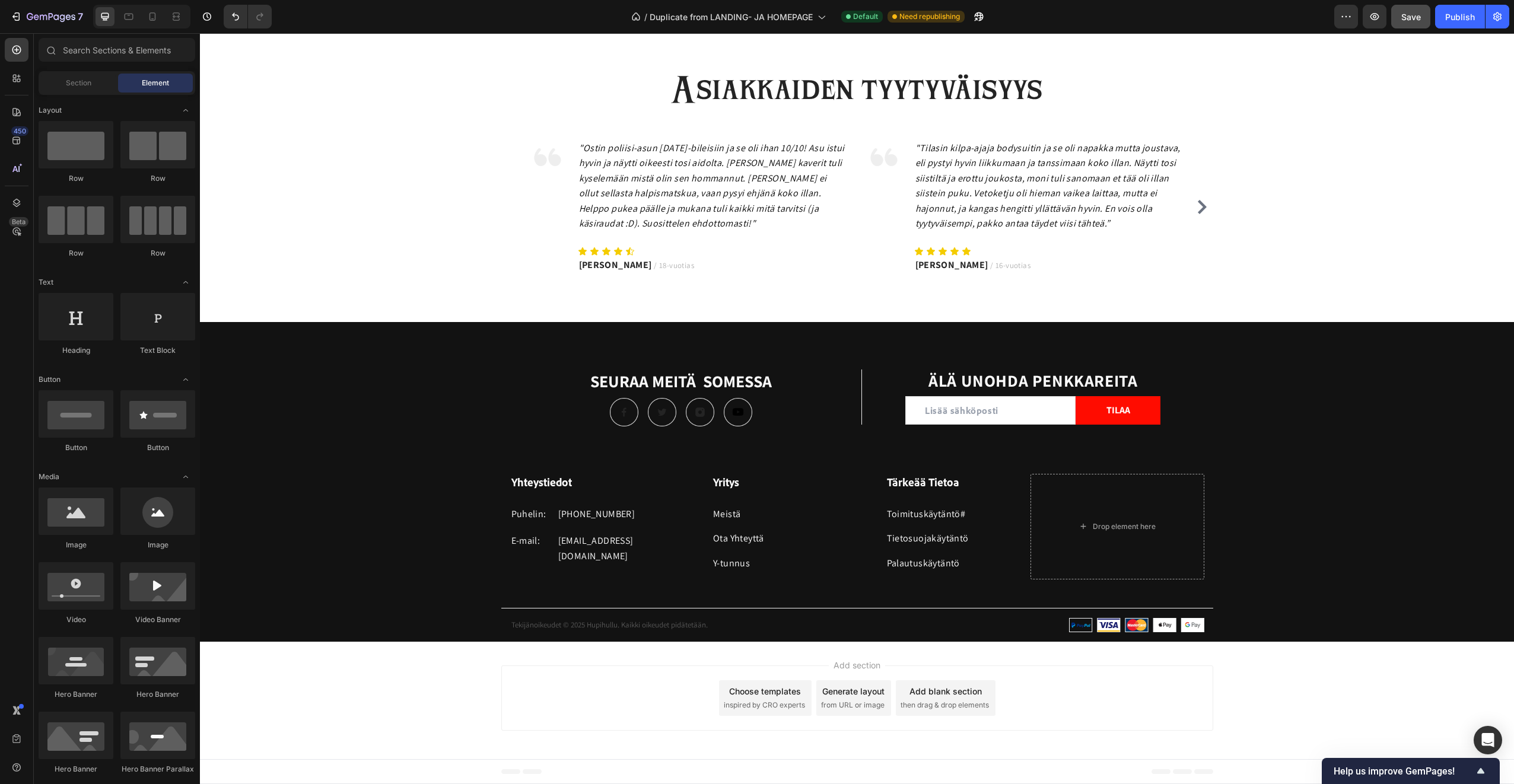
click at [632, 663] on div "Add section Choose templates inspired by CRO experts Generate layout from URL o…" at bounding box center [857, 701] width 1314 height 118
click at [941, 484] on h3 "Tärkeää Tietoa" at bounding box center [958, 482] width 145 height 17
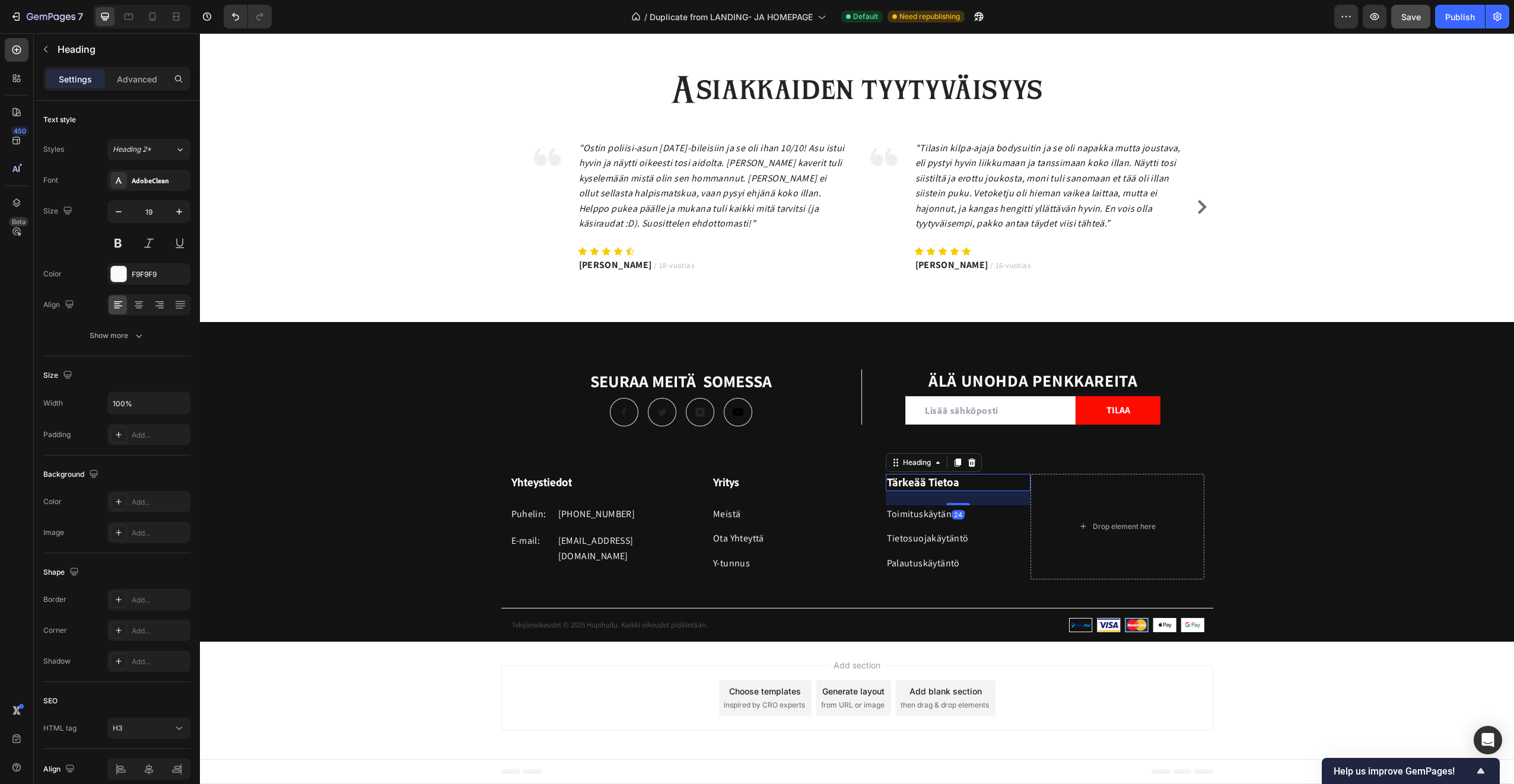
click at [941, 484] on h3 "Tärkeää Tietoa" at bounding box center [958, 482] width 145 height 17
click at [941, 484] on p "Tärkeää Tietoa" at bounding box center [959, 482] width 143 height 15
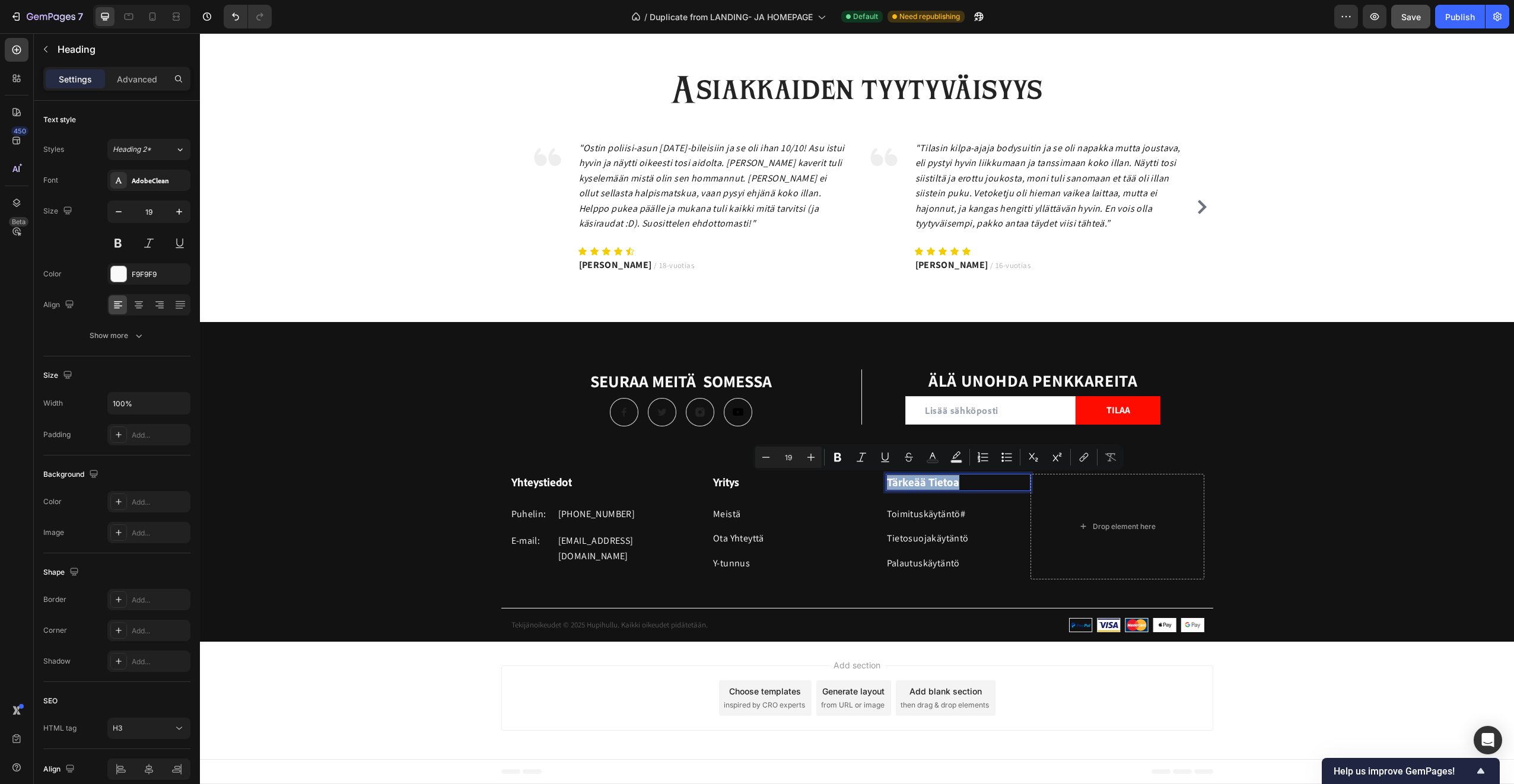
click at [941, 484] on p "Tärkeää Tietoa" at bounding box center [959, 482] width 143 height 15
click at [928, 483] on p "Tärkeää Tietoa" at bounding box center [959, 482] width 143 height 15
click at [909, 491] on div "Text block" at bounding box center [908, 498] width 45 height 14
click at [909, 483] on p "Tärkeää Tietoa" at bounding box center [959, 482] width 143 height 15
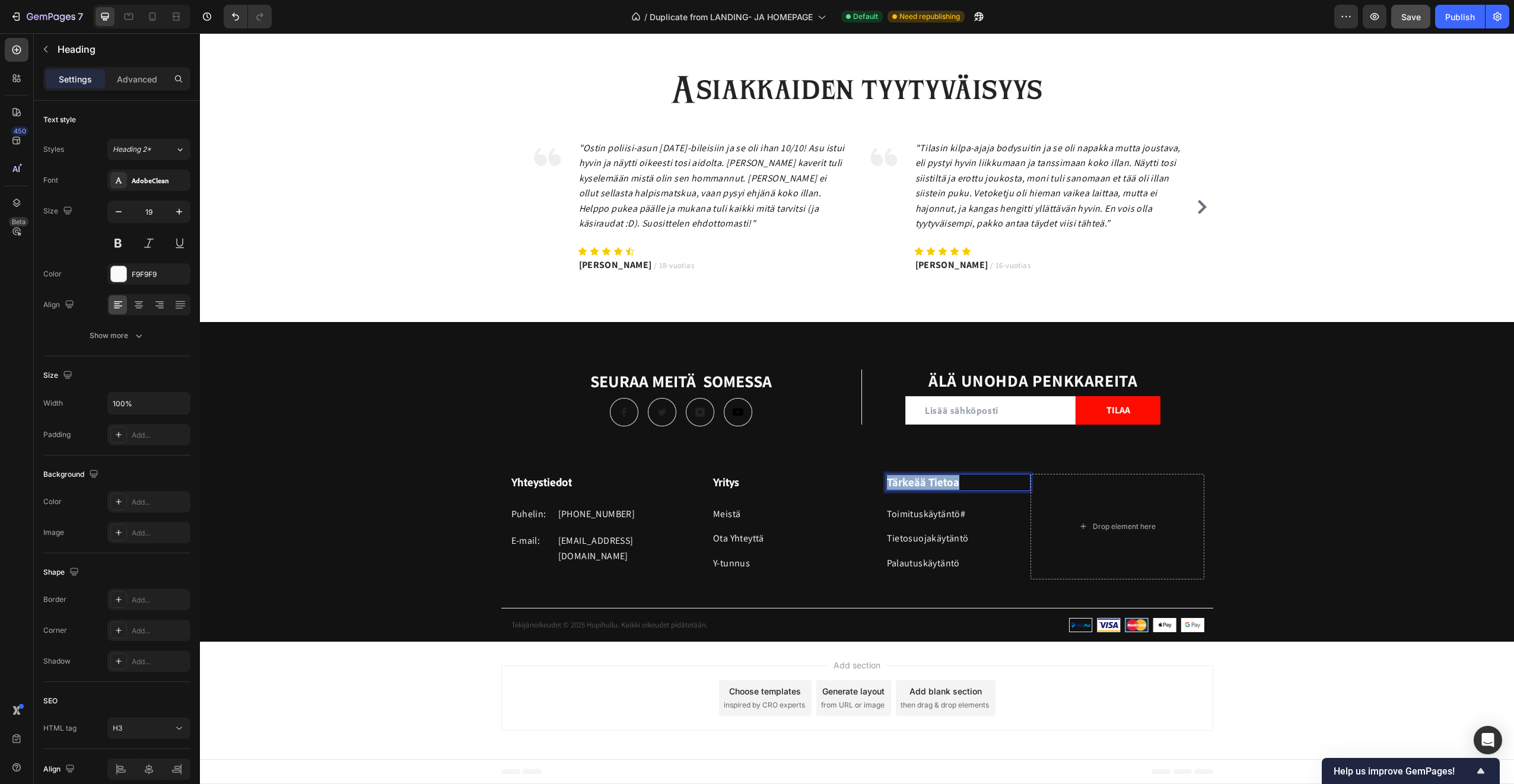
click at [909, 483] on p "Tärkeää Tietoa" at bounding box center [959, 482] width 143 height 15
click at [906, 480] on p "Käyrtännöt" at bounding box center [959, 482] width 143 height 15
click at [929, 600] on div "Yhteystiedot Heading Puhelin: Text block +358 45 184 0894 Text block Row E-mail…" at bounding box center [857, 557] width 1314 height 167
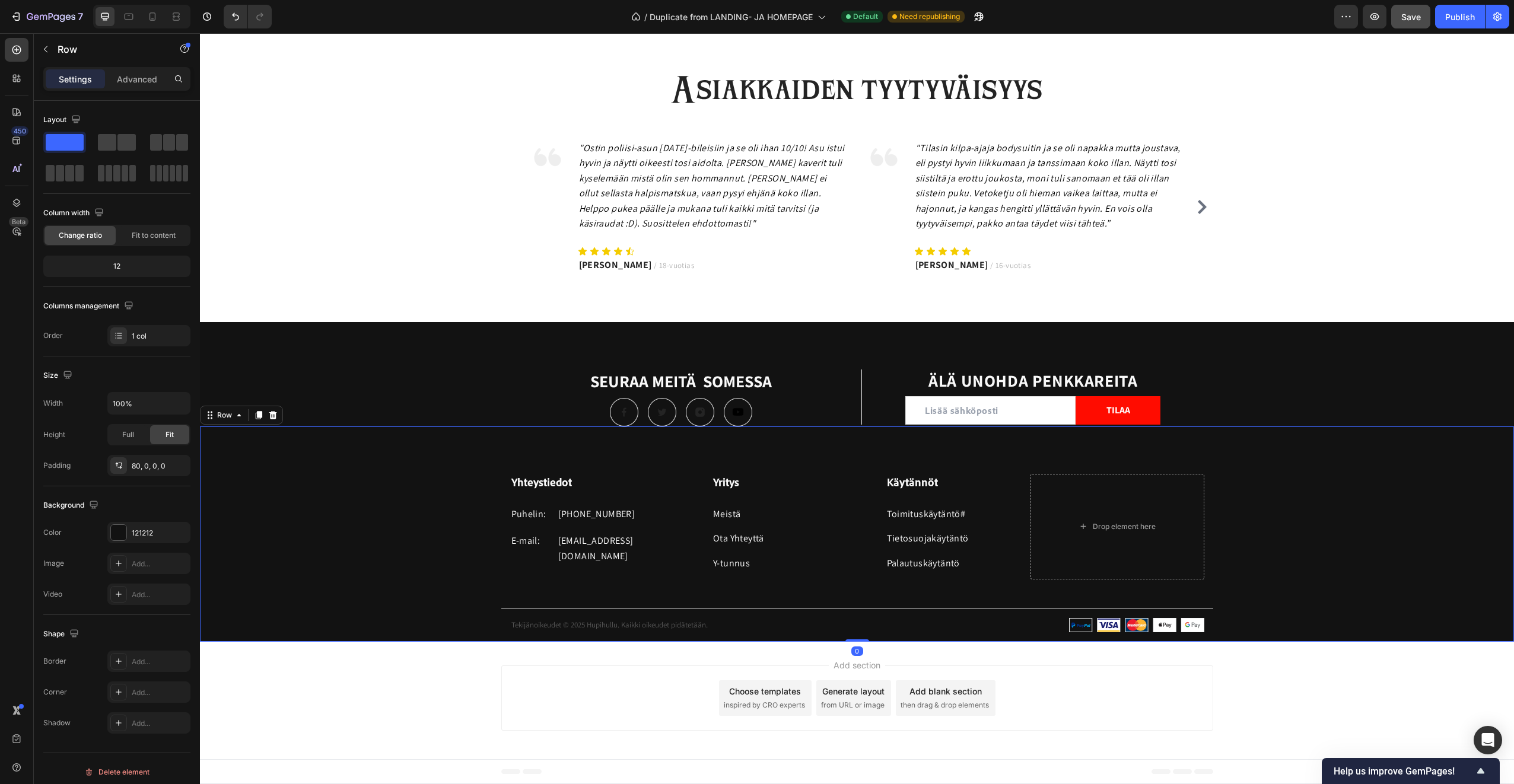
scroll to position [1985, 0]
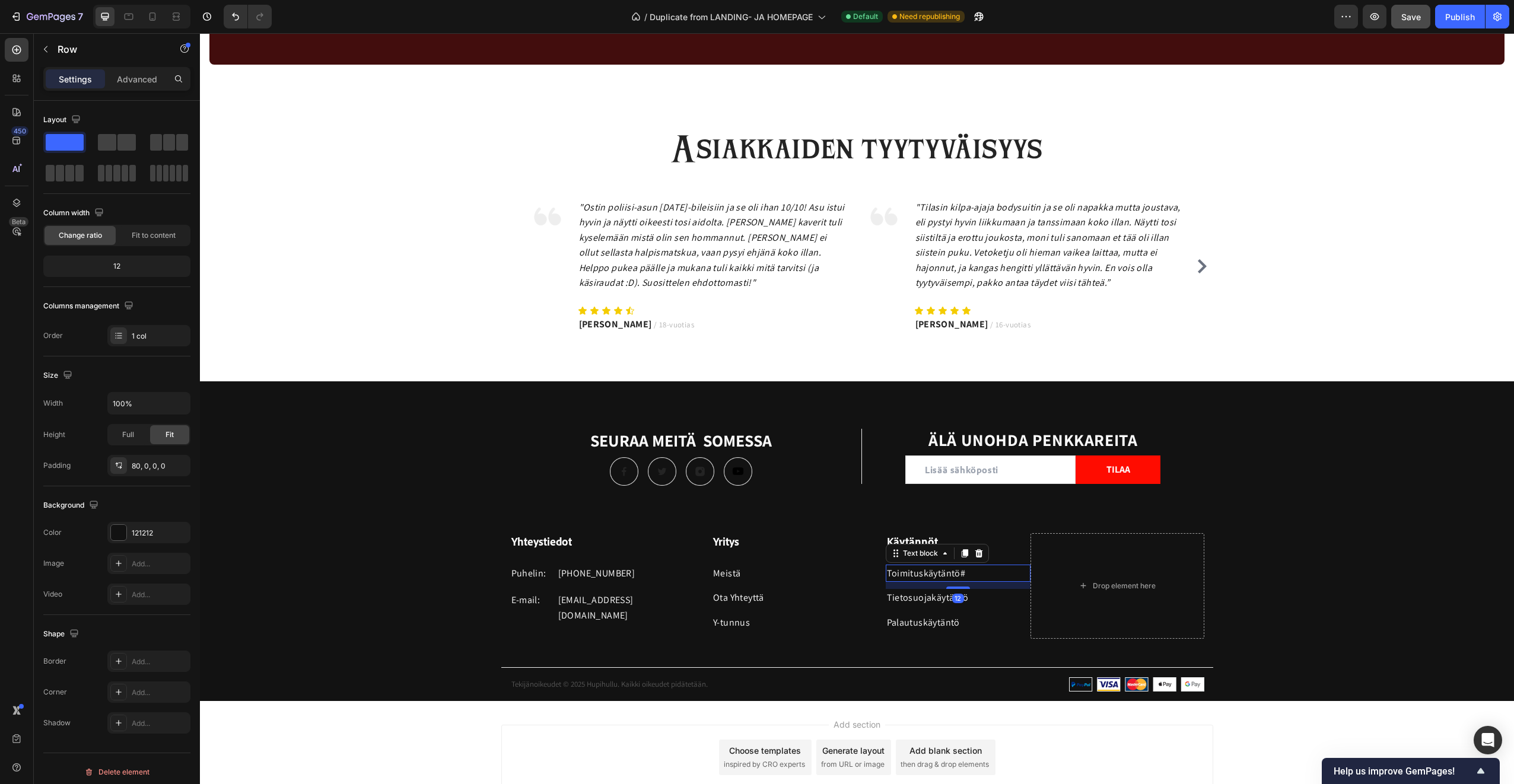
click at [923, 574] on p "Toimituskäytäntö #" at bounding box center [959, 573] width 143 height 16
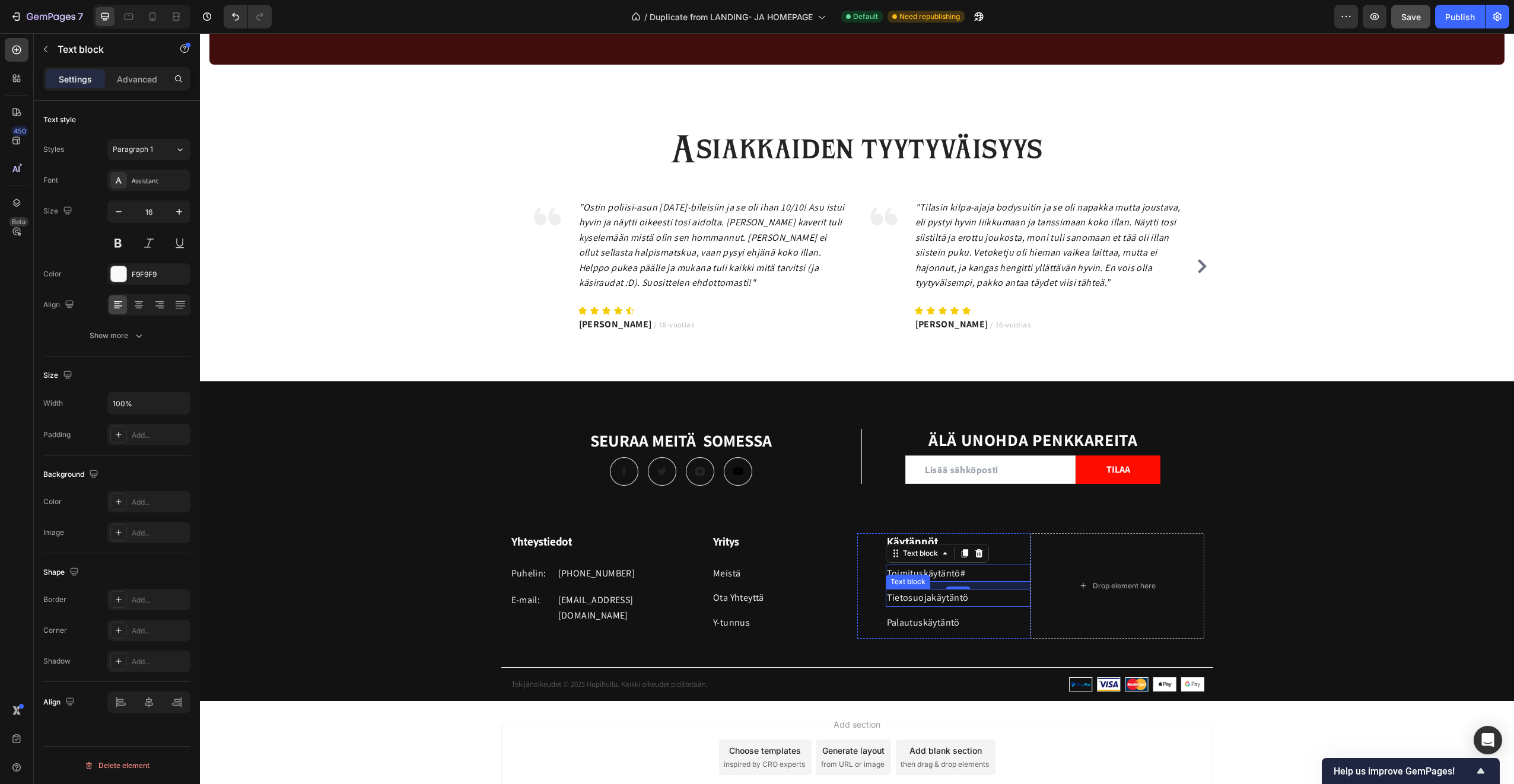
click at [931, 600] on link "Tietosuojakäytäntö" at bounding box center [928, 597] width 82 height 13
click at [933, 598] on link "Tietosuojakäytäntö" at bounding box center [928, 597] width 82 height 13
click at [945, 632] on input "#" at bounding box center [930, 629] width 193 height 19
type input "#h"
click at [883, 656] on span "Open in new tab" at bounding box center [875, 652] width 54 height 14
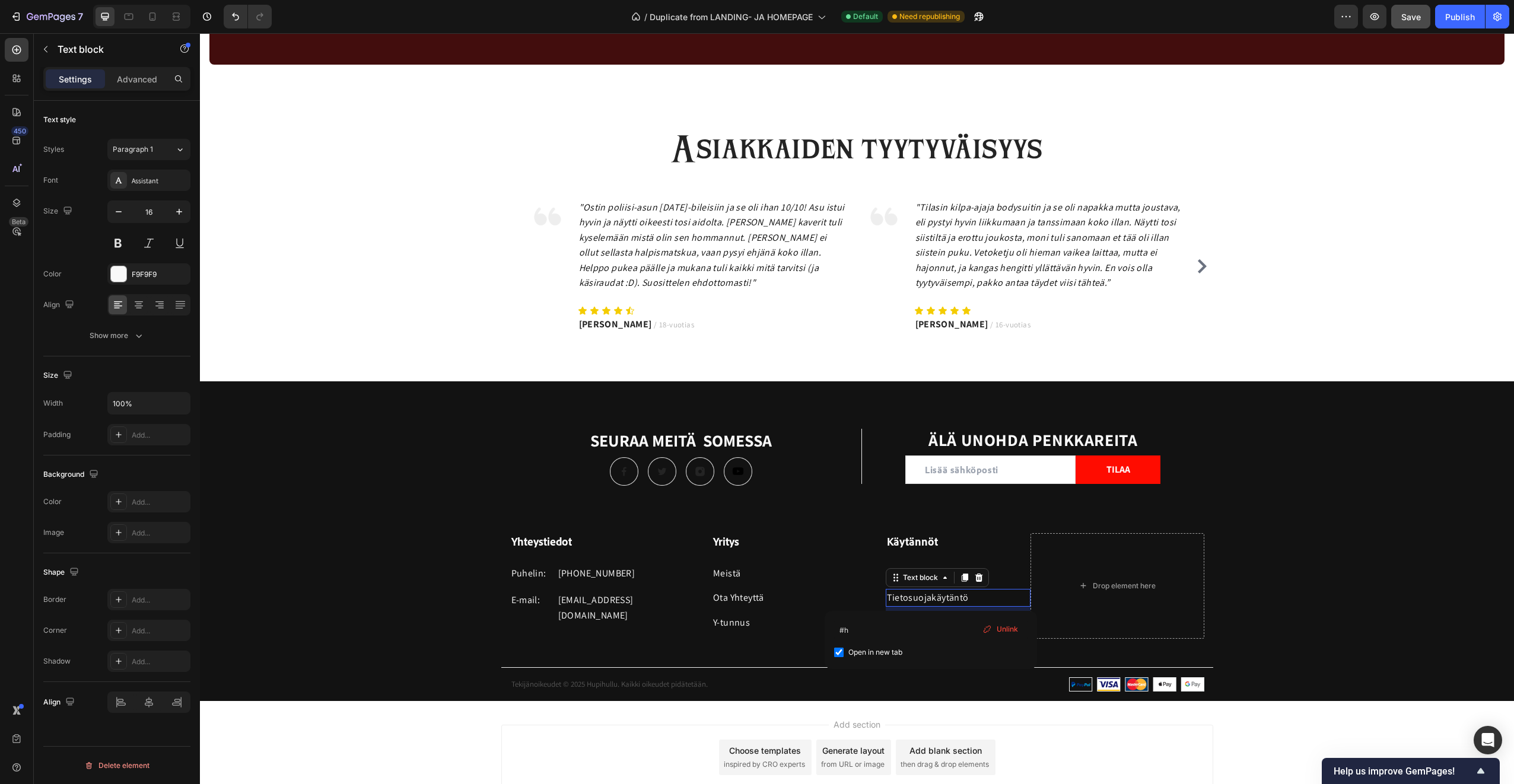
checkbox input "true"
click at [878, 628] on input "#h" at bounding box center [930, 629] width 193 height 19
type input "#"
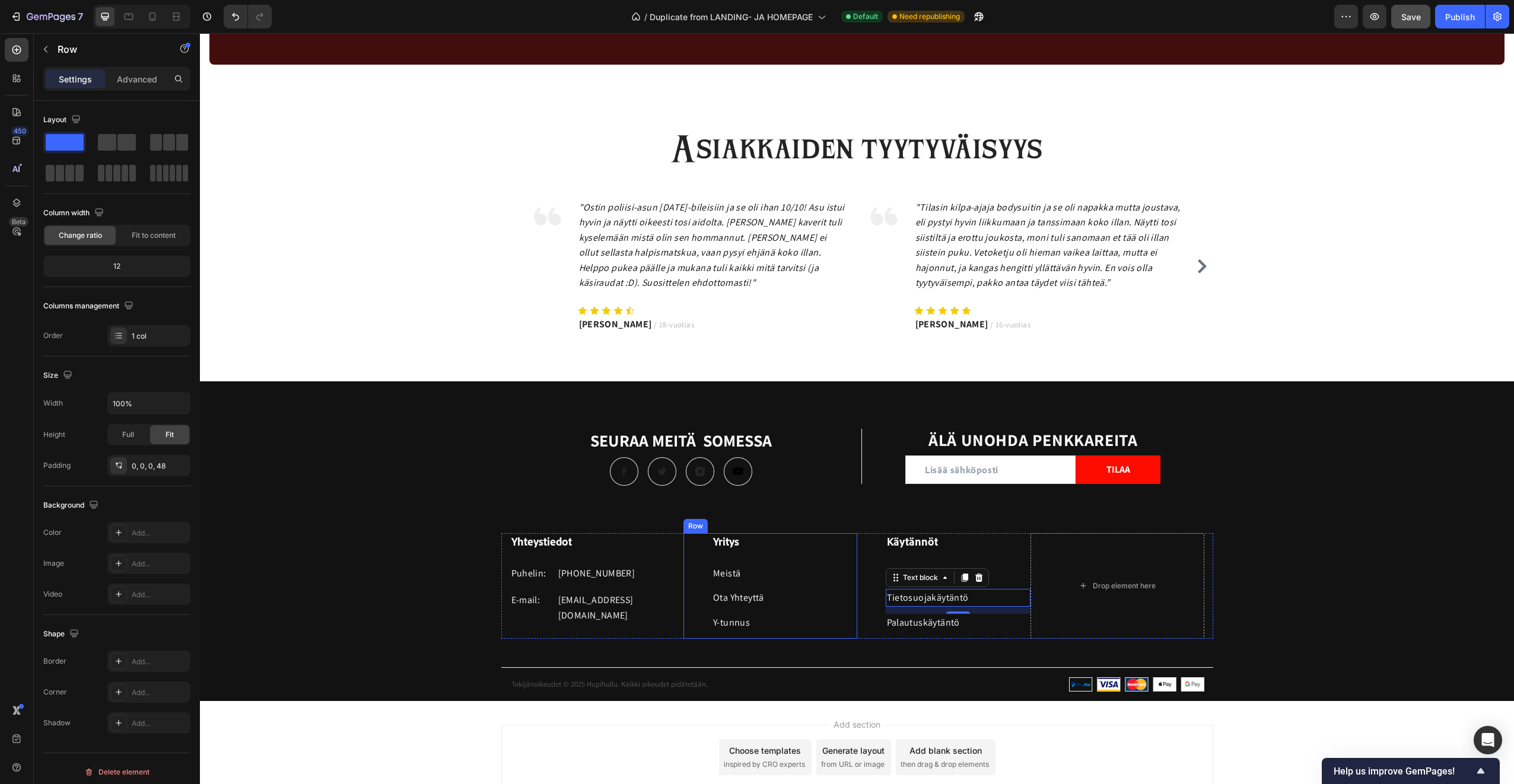
click at [841, 585] on div "Yritys Heading Meistä Text block Ota Yhteyttä Text block Y-tunnus Text block" at bounding box center [784, 585] width 145 height 105
click at [915, 592] on link "Tietosuojakäytäntö" at bounding box center [928, 597] width 82 height 13
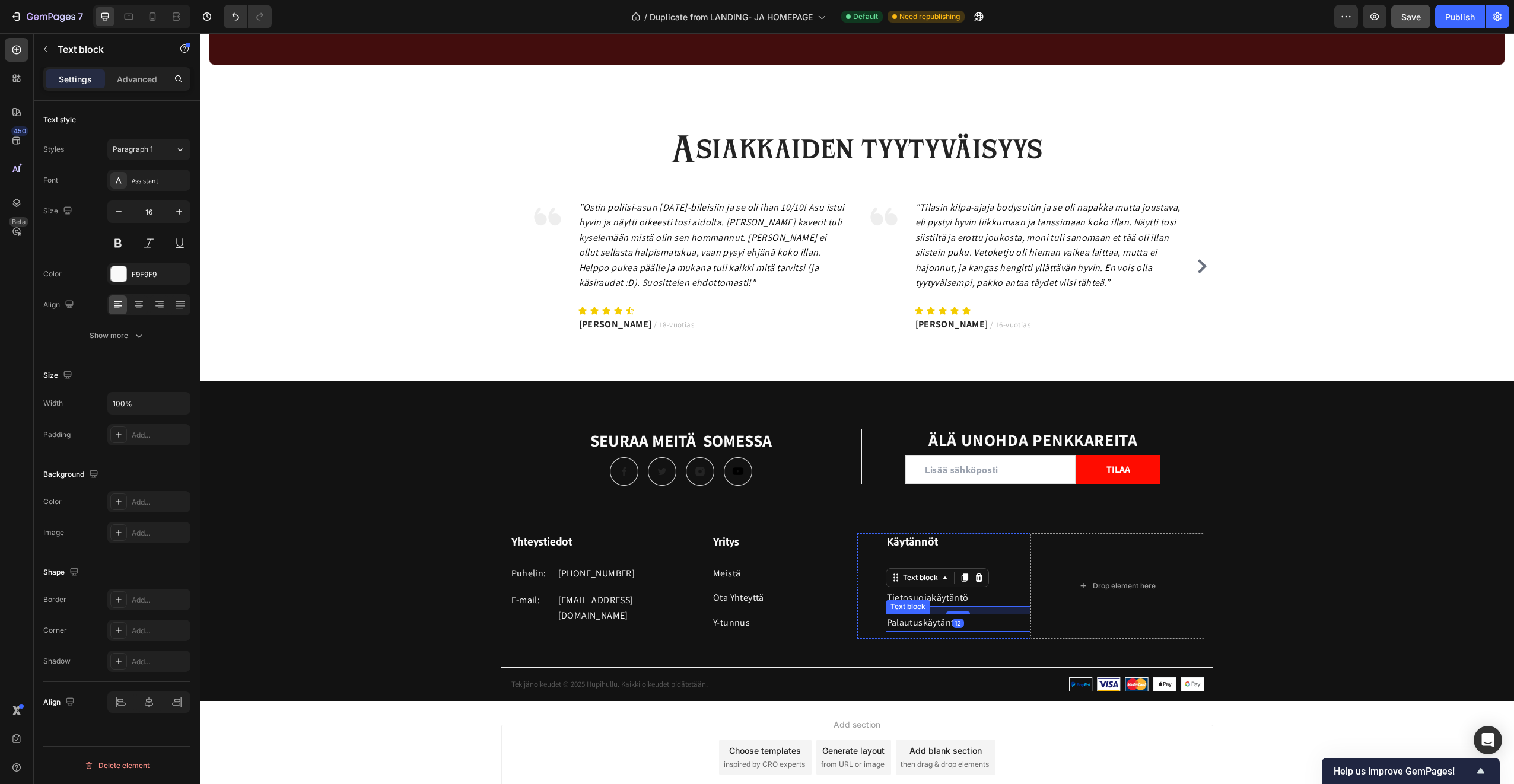
click at [906, 625] on link "Palautuskäytäntö" at bounding box center [924, 622] width 73 height 13
click at [919, 624] on link "Palautuskäytäntö" at bounding box center [924, 622] width 73 height 13
click at [821, 678] on input "checkbox" at bounding box center [826, 677] width 10 height 10
checkbox input "true"
click at [839, 597] on p "Ota Yhteyttä" at bounding box center [784, 598] width 143 height 16
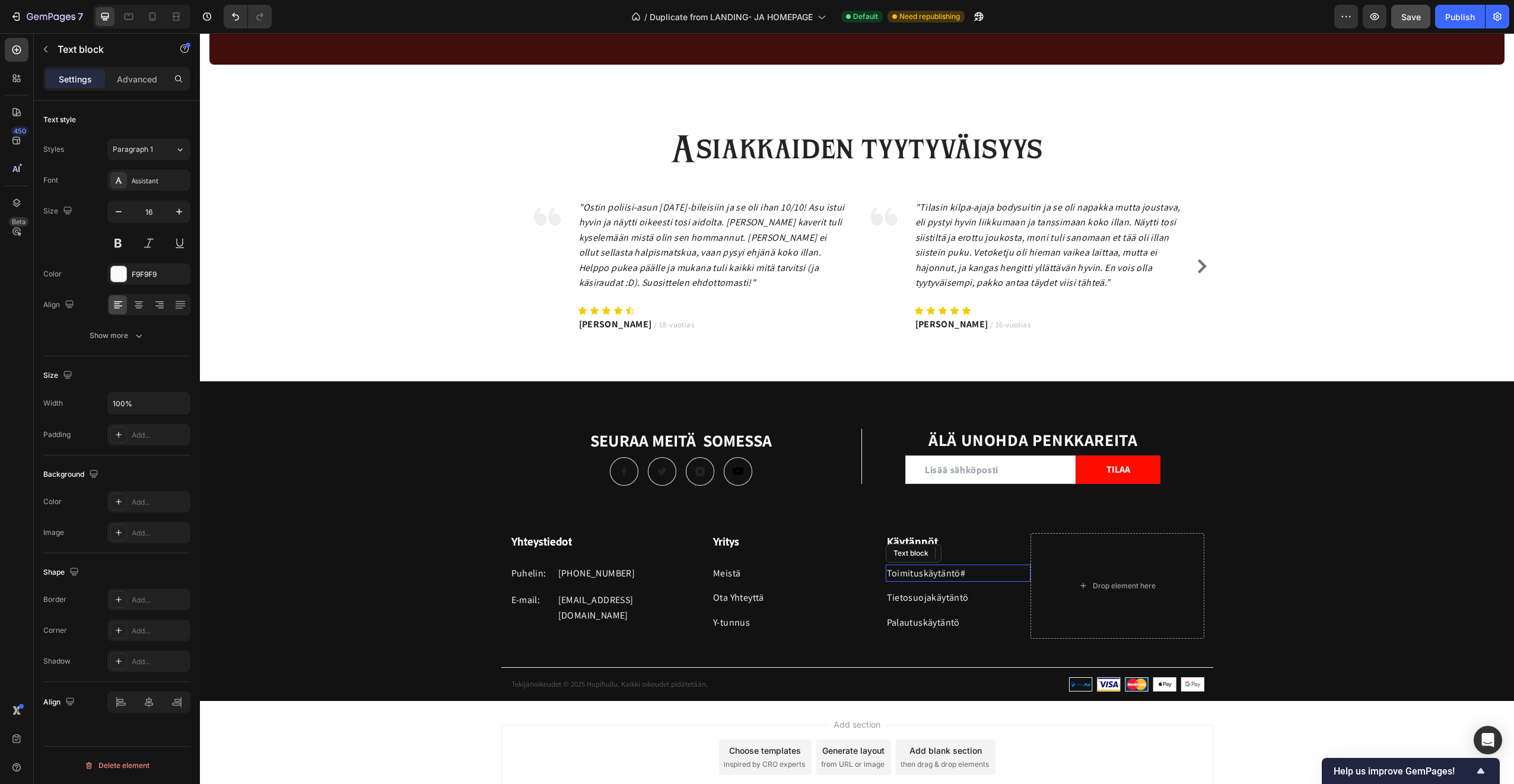
click at [947, 567] on p "Toimituskäytäntö #" at bounding box center [959, 573] width 143 height 16
click at [873, 627] on label "Open in new tab" at bounding box center [902, 627] width 59 height 14
checkbox input "true"
click at [837, 549] on h3 "Yritys" at bounding box center [784, 541] width 145 height 17
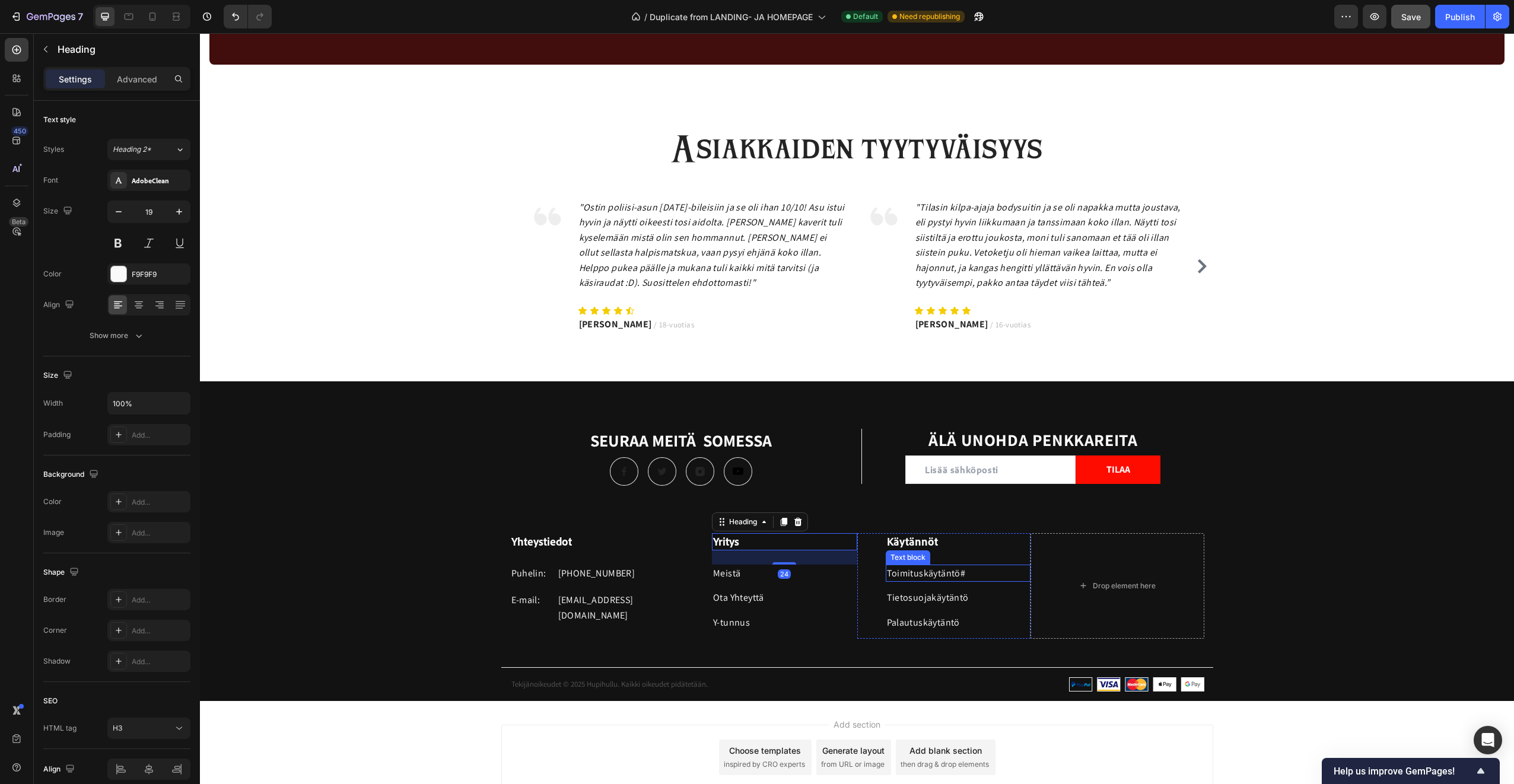
click at [971, 572] on p "Toimituskäytäntö #" at bounding box center [959, 573] width 143 height 16
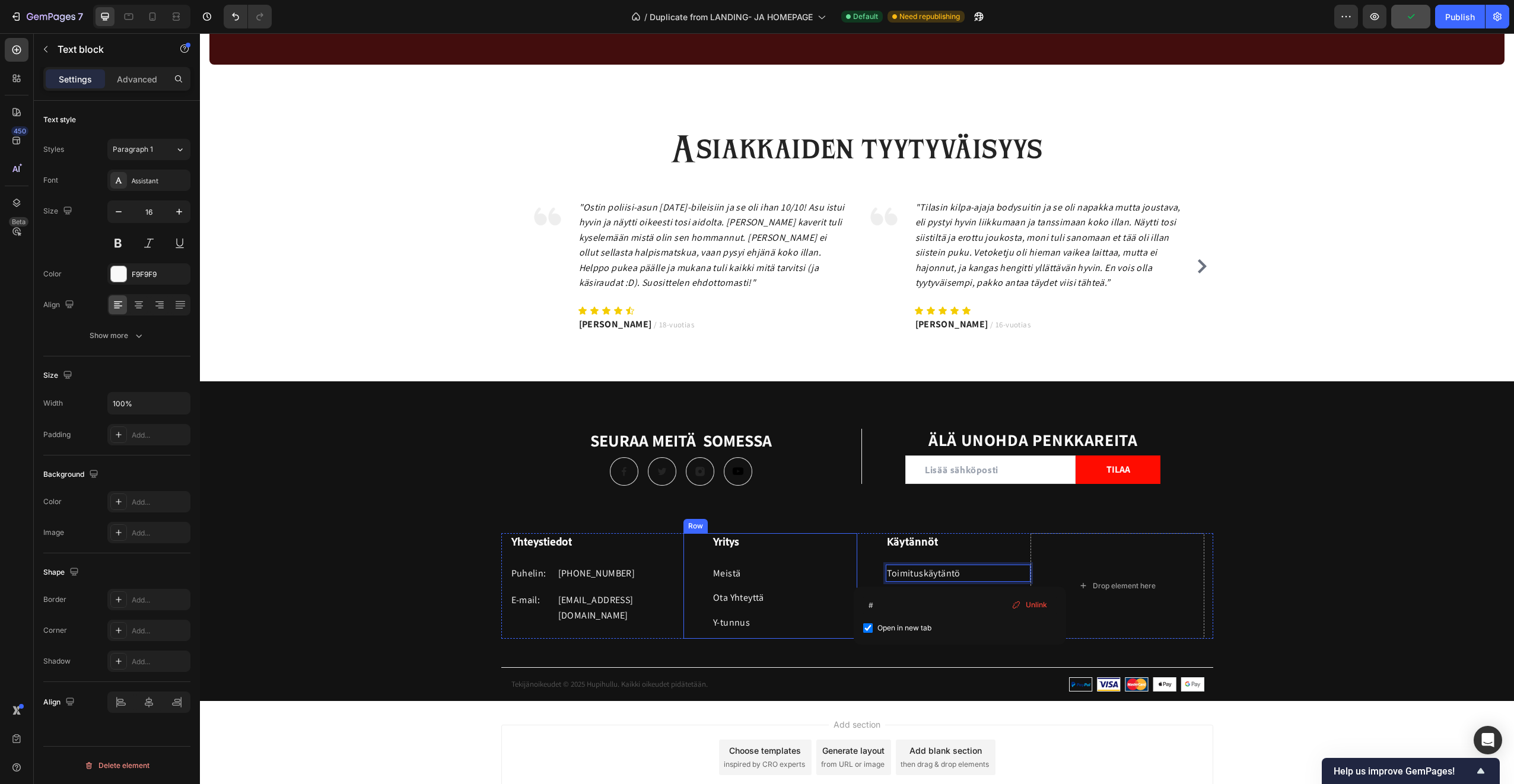
click at [831, 559] on div "Yritys Heading Meistä Text block Ota Yhteyttä Text block Y-tunnus Text block" at bounding box center [784, 585] width 145 height 105
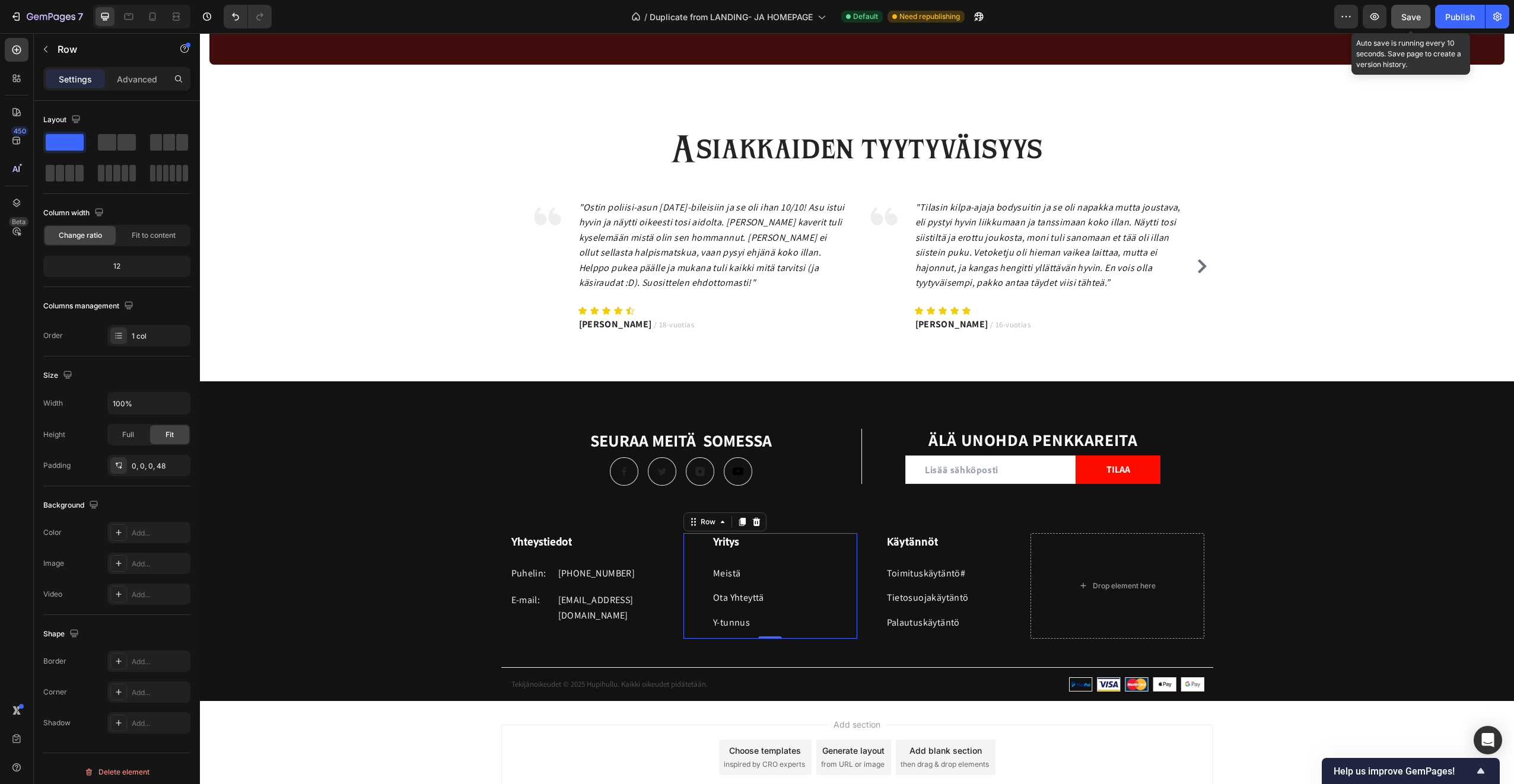
click at [1406, 13] on span "Save" at bounding box center [1411, 17] width 19 height 10
click at [1463, 22] on div "Publish" at bounding box center [1460, 16] width 30 height 13
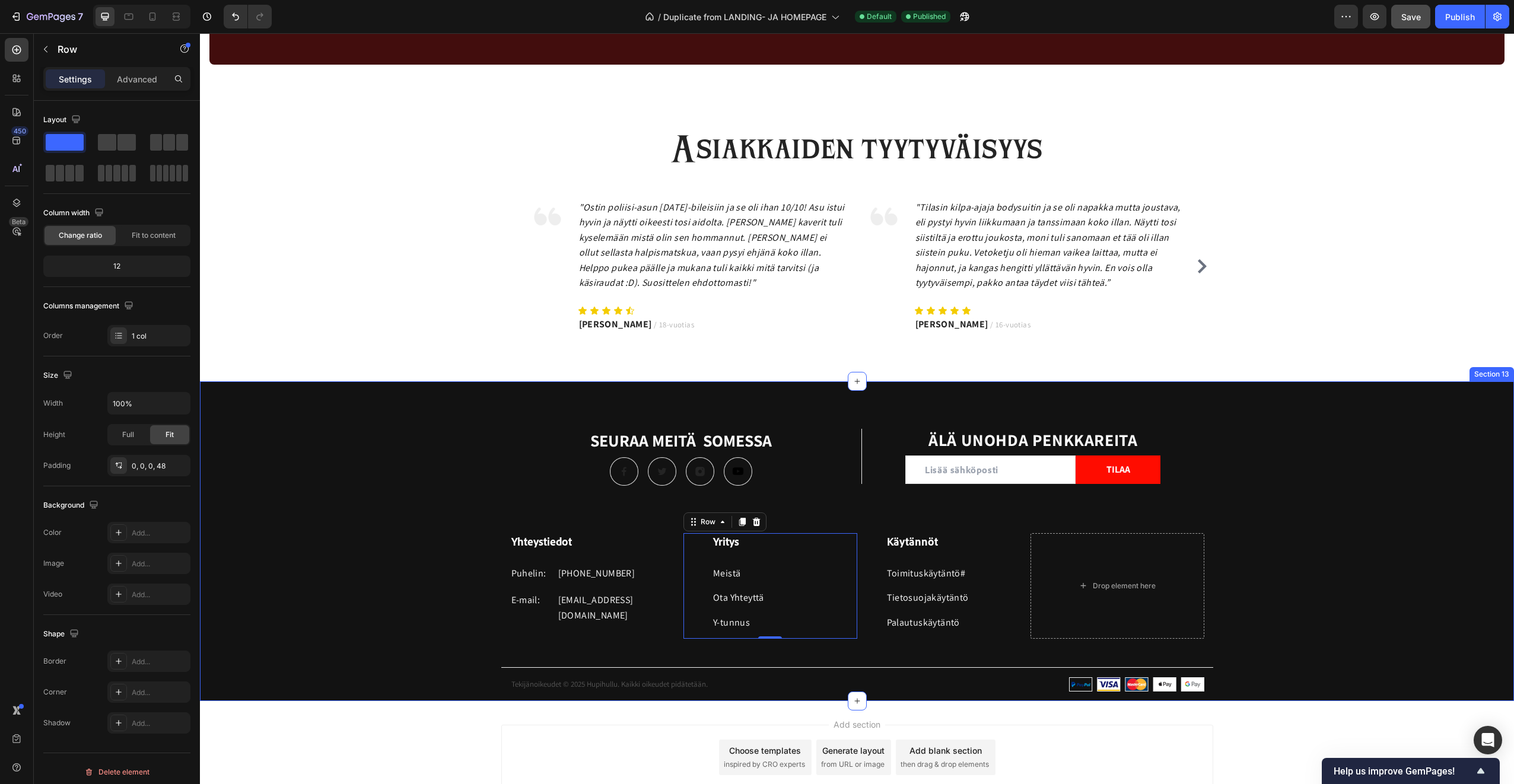
scroll to position [1926, 0]
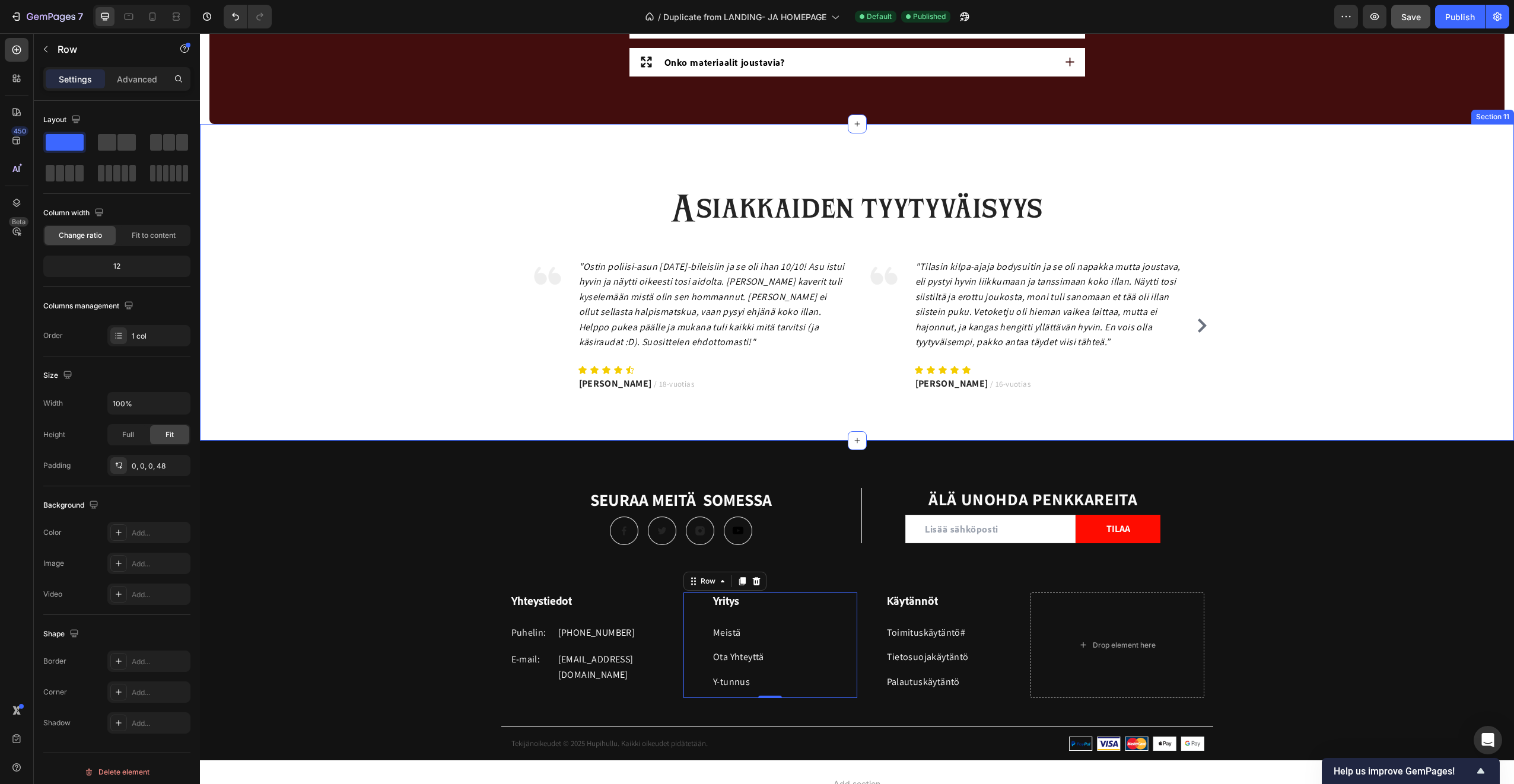
click at [459, 446] on div "SEURAA MEITÄ SOMESSA Heading Image Image Image Image Row Title Line ÄLÄ UNOHDA …" at bounding box center [857, 600] width 1314 height 320
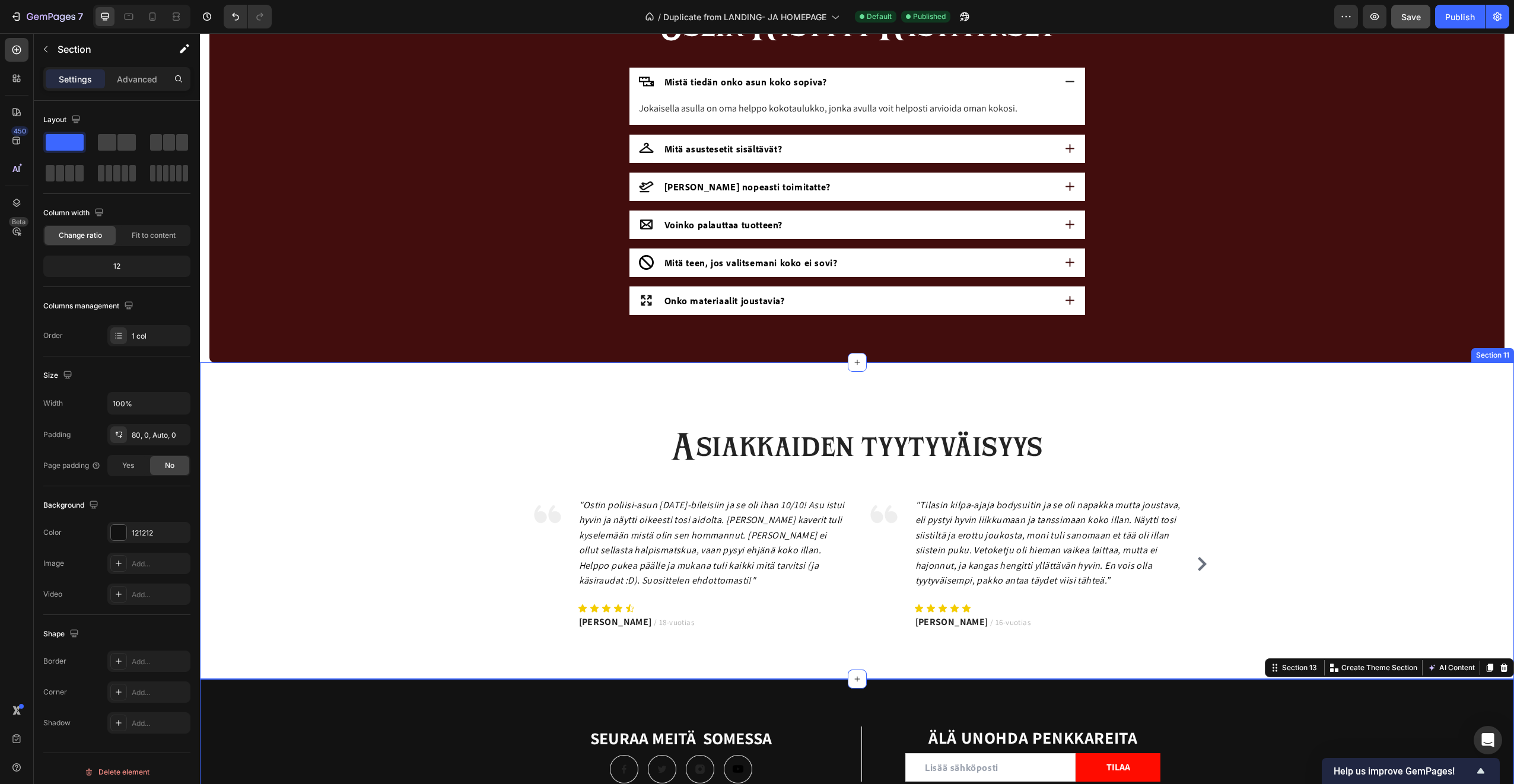
scroll to position [1569, 0]
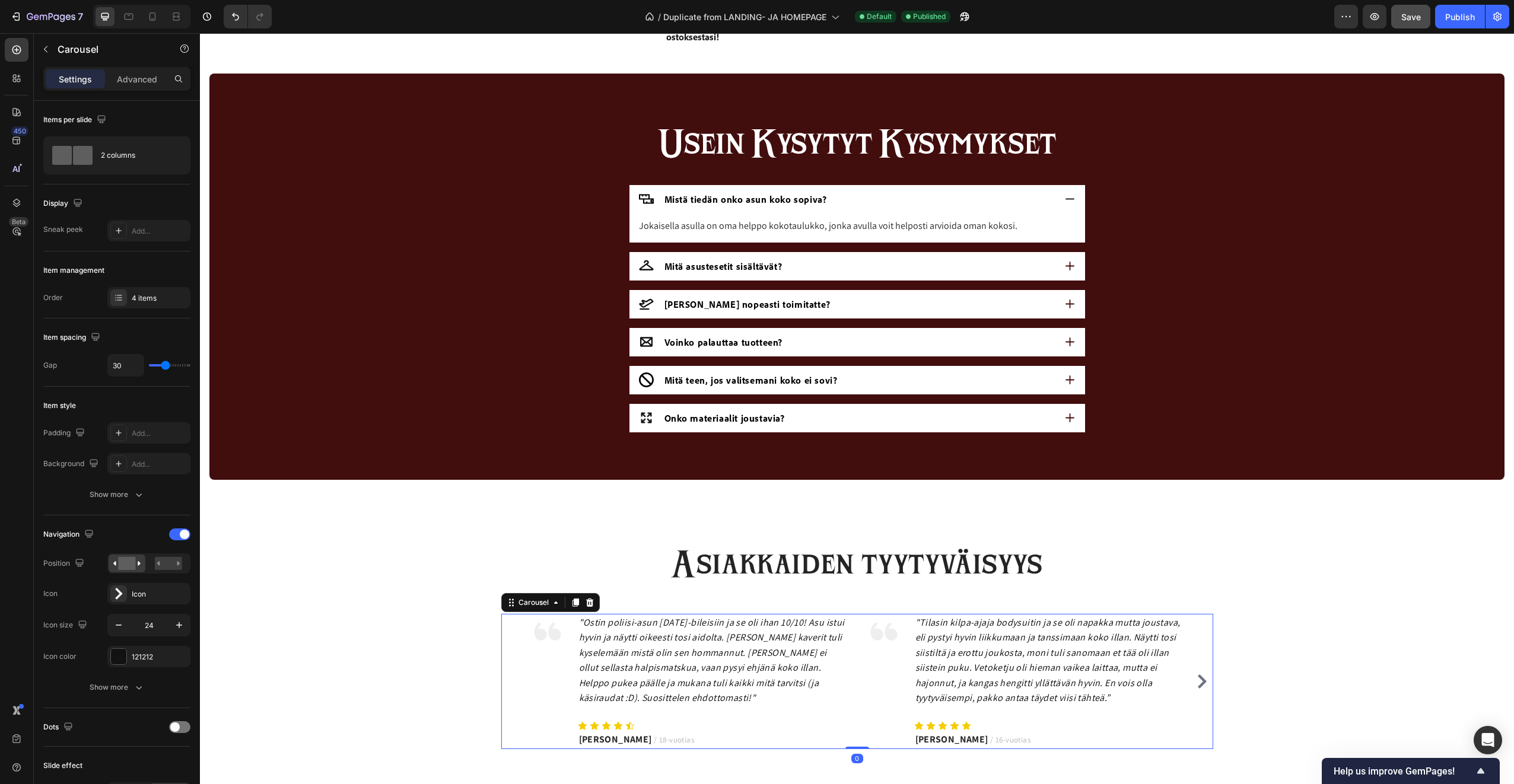
click at [1202, 674] on icon "Carousel Next Arrow" at bounding box center [1202, 681] width 14 height 14
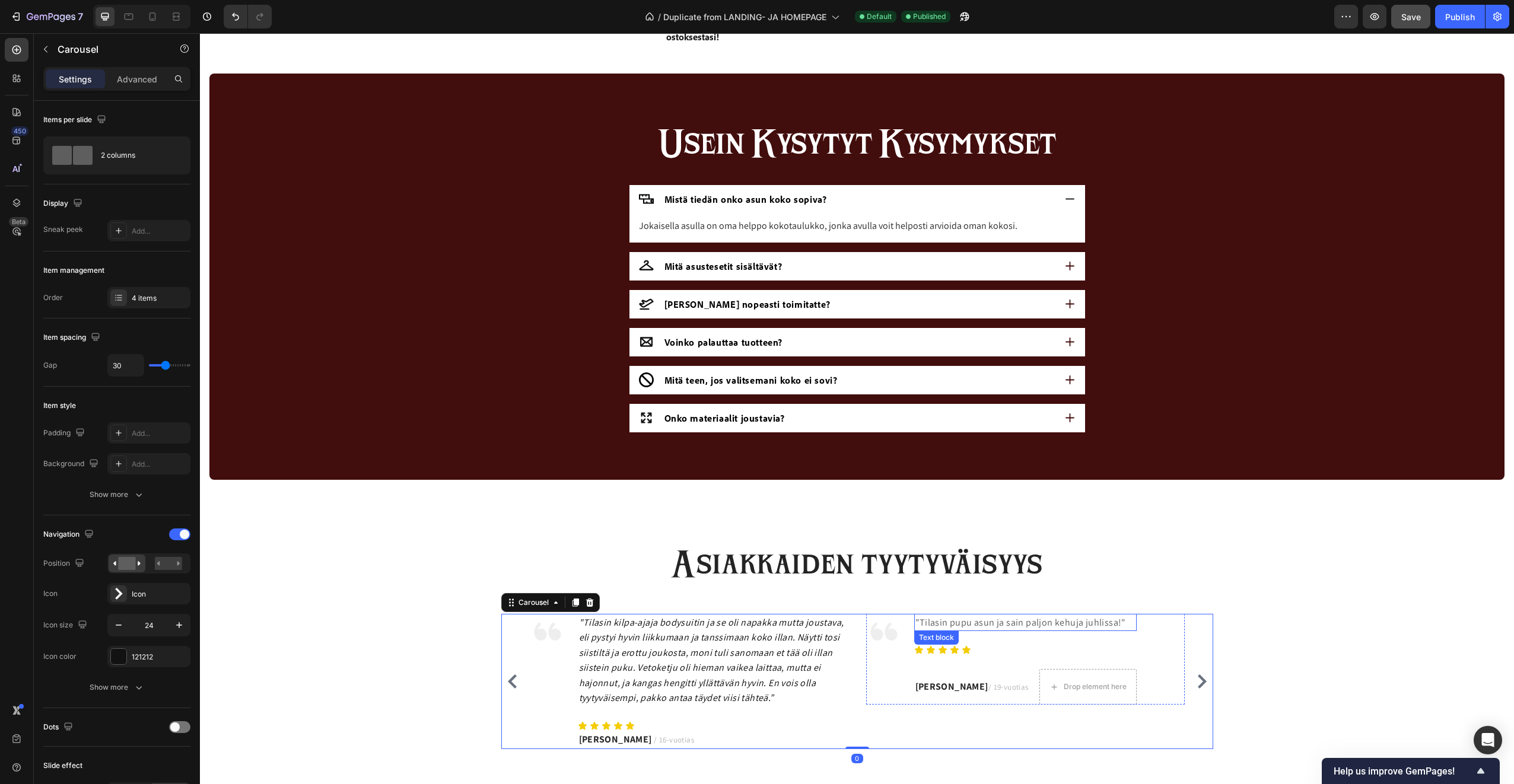
click at [1038, 626] on p ""Tilasin pupu asun ja sain paljon kehuja juhlissa!"" at bounding box center [1025, 622] width 220 height 16
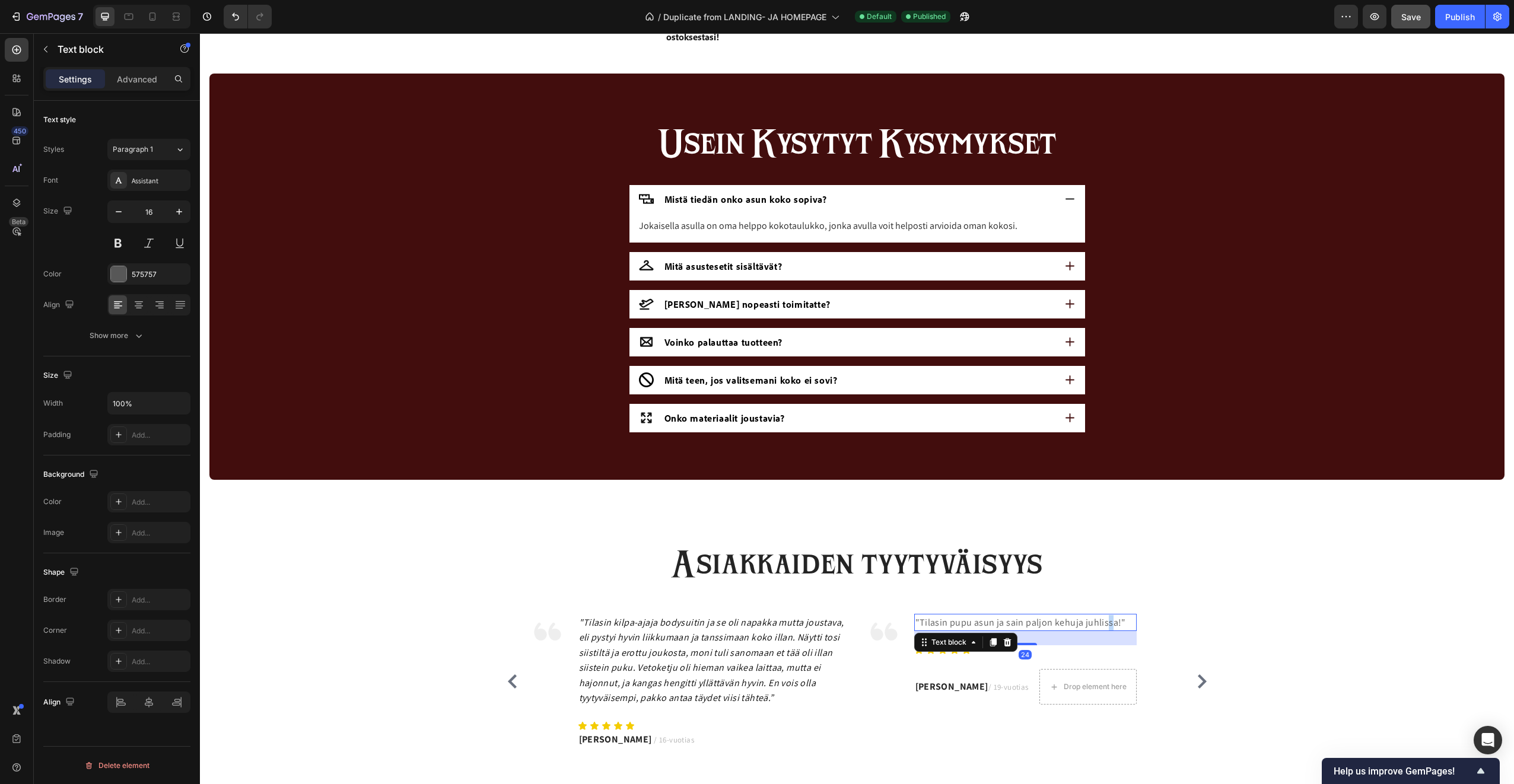
click at [1103, 625] on p ""Tilasin pupu asun ja sain paljon kehuja juhlissa!"" at bounding box center [1025, 622] width 220 height 16
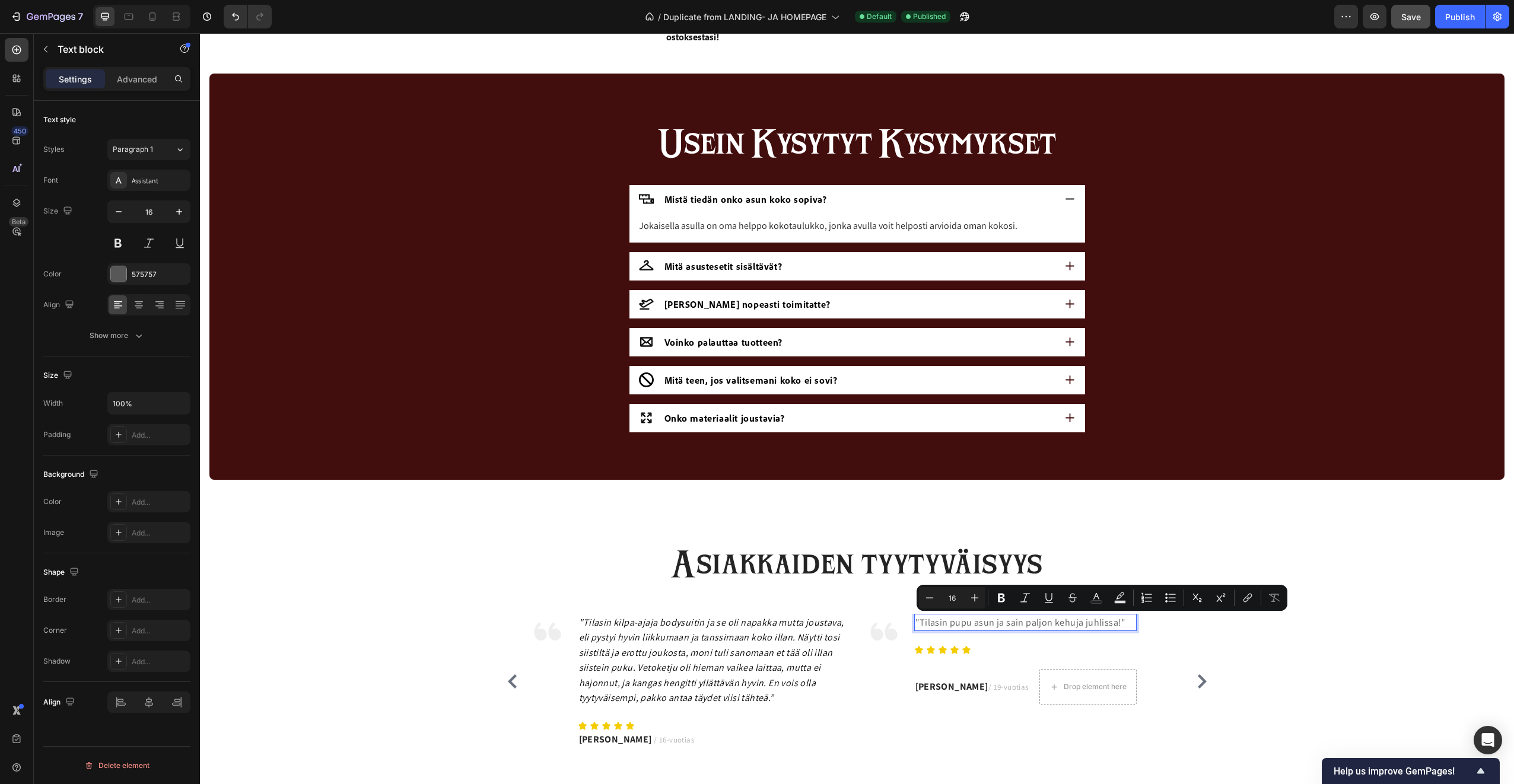
click at [1113, 623] on p ""Tilasin pupu asun ja sain paljon kehuja juhlissa!"" at bounding box center [1025, 622] width 220 height 16
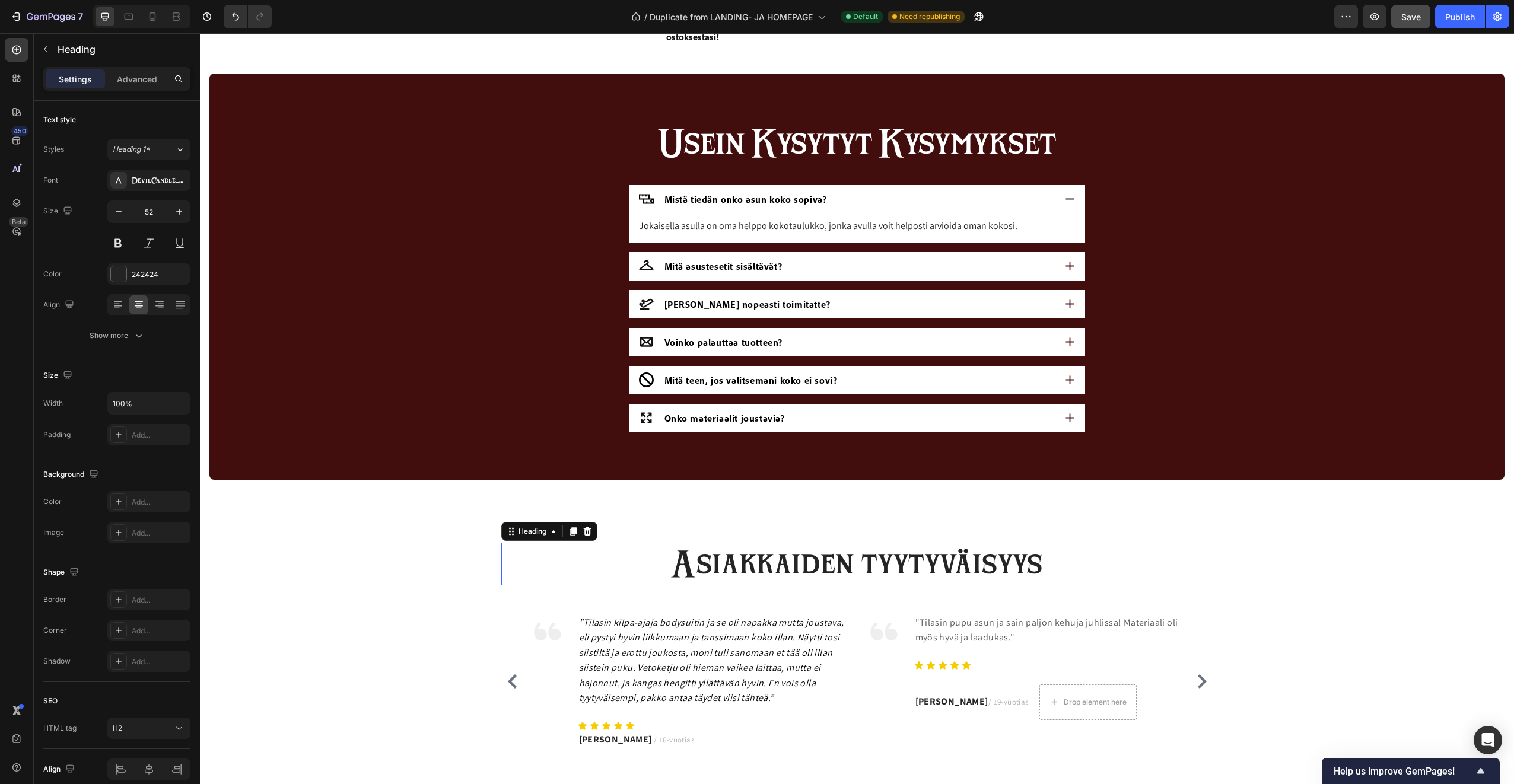
click at [1103, 553] on h2 "Asiakkaiden tyytyväisyys" at bounding box center [857, 563] width 712 height 42
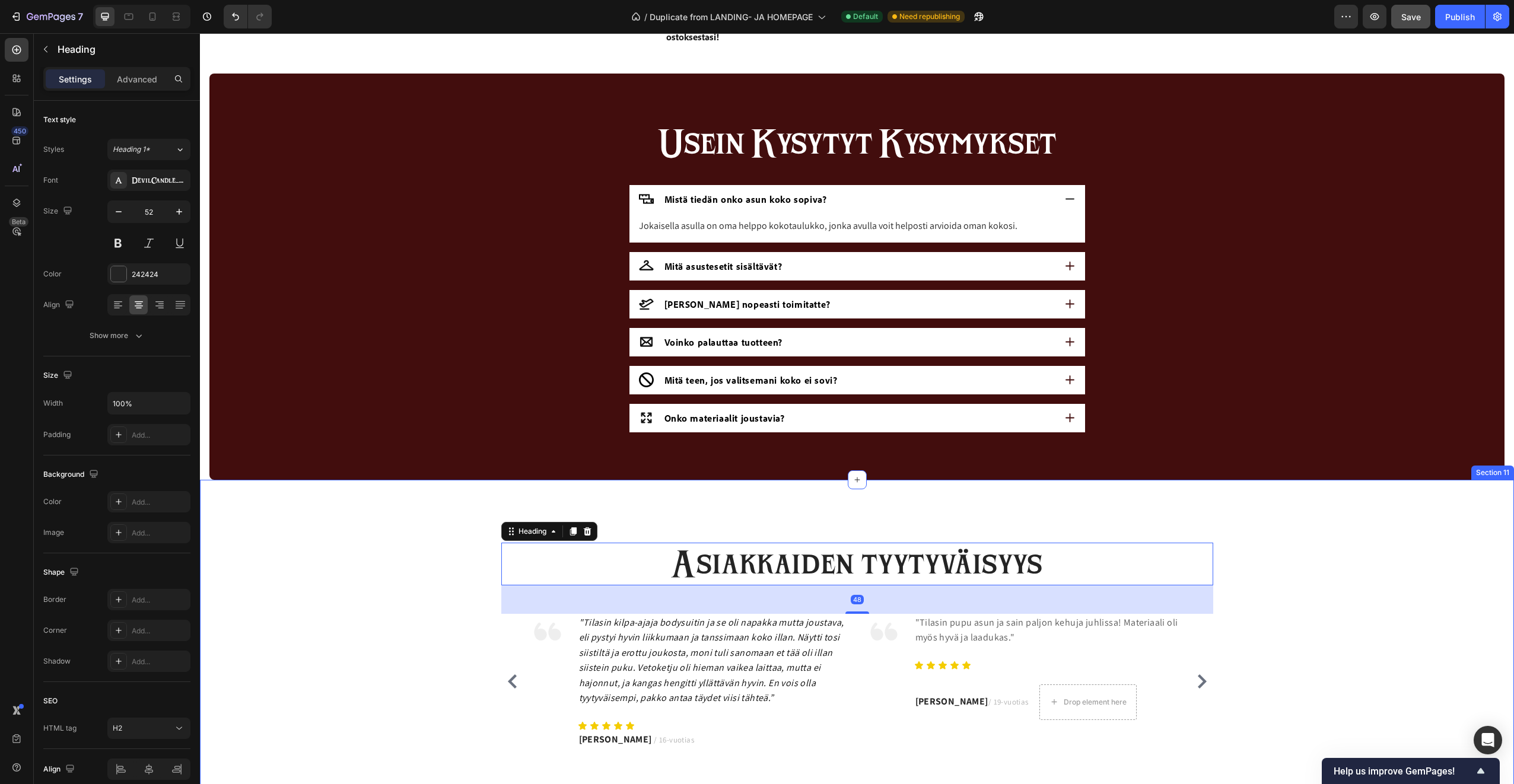
click at [1258, 565] on div "Asiakkaiden tyytyväisyys Heading 48 Image "Ostin poliisi-asun Halloween-bileisi…" at bounding box center [857, 645] width 1296 height 206
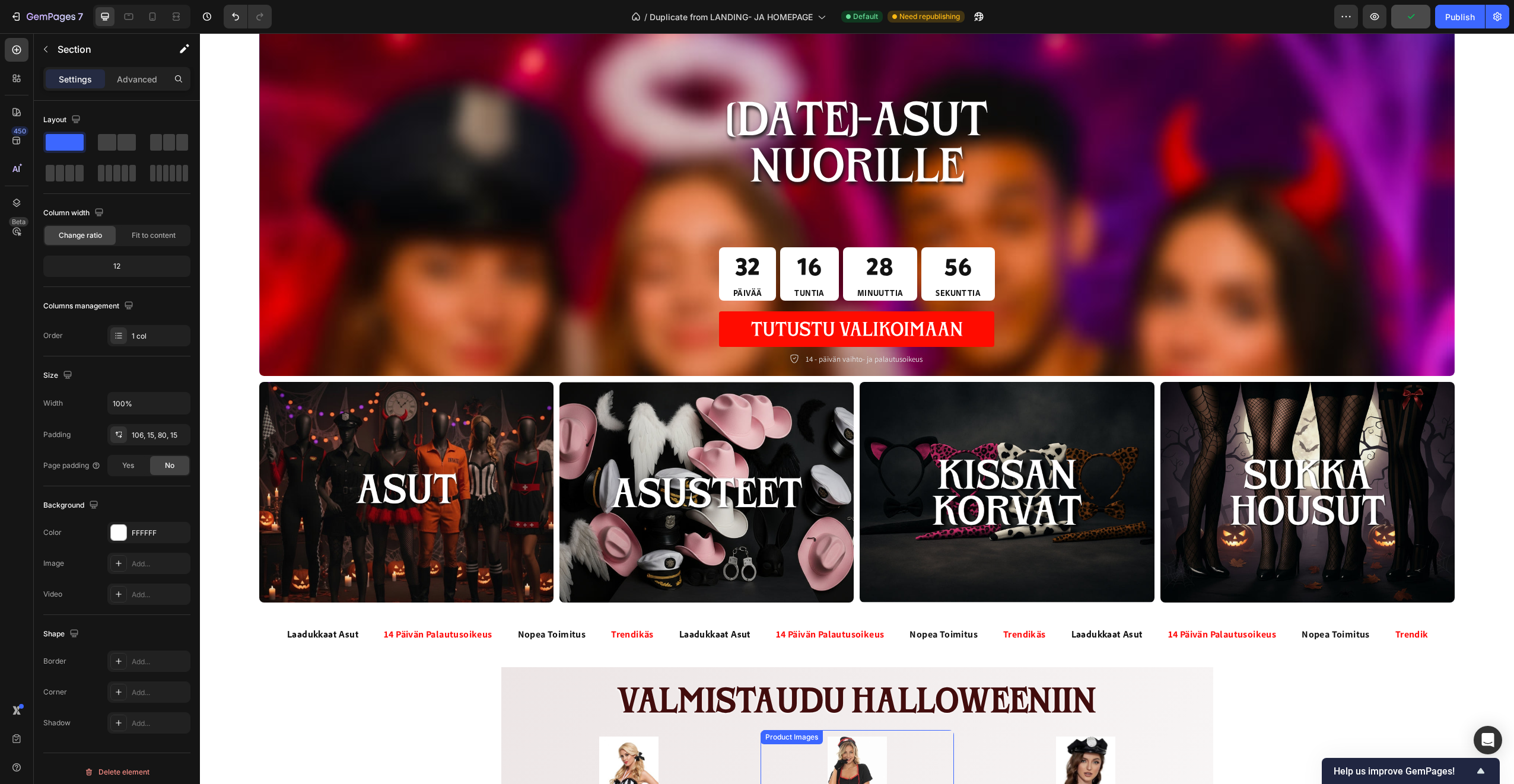
scroll to position [0, 0]
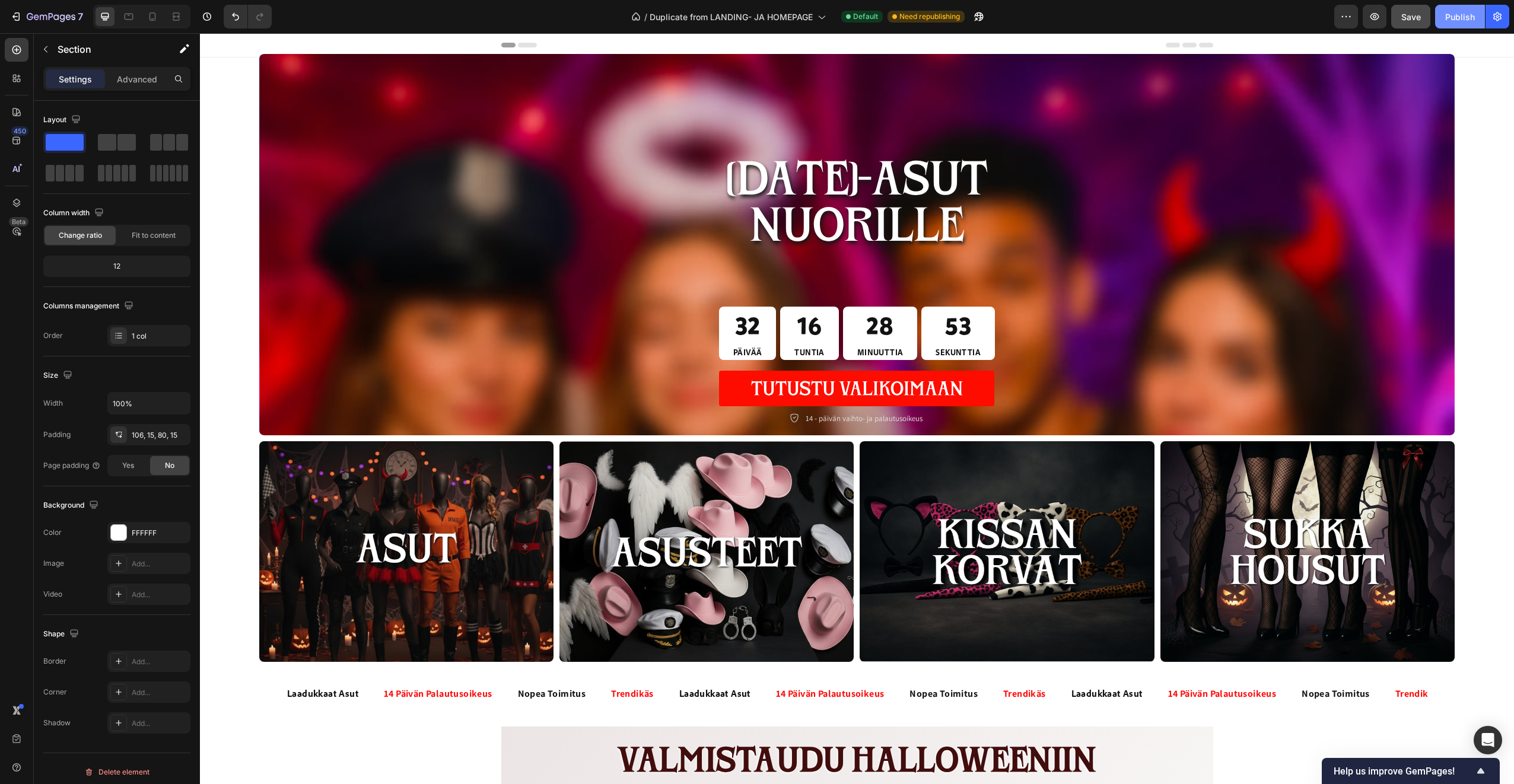
click at [1467, 18] on div "Publish" at bounding box center [1460, 16] width 30 height 13
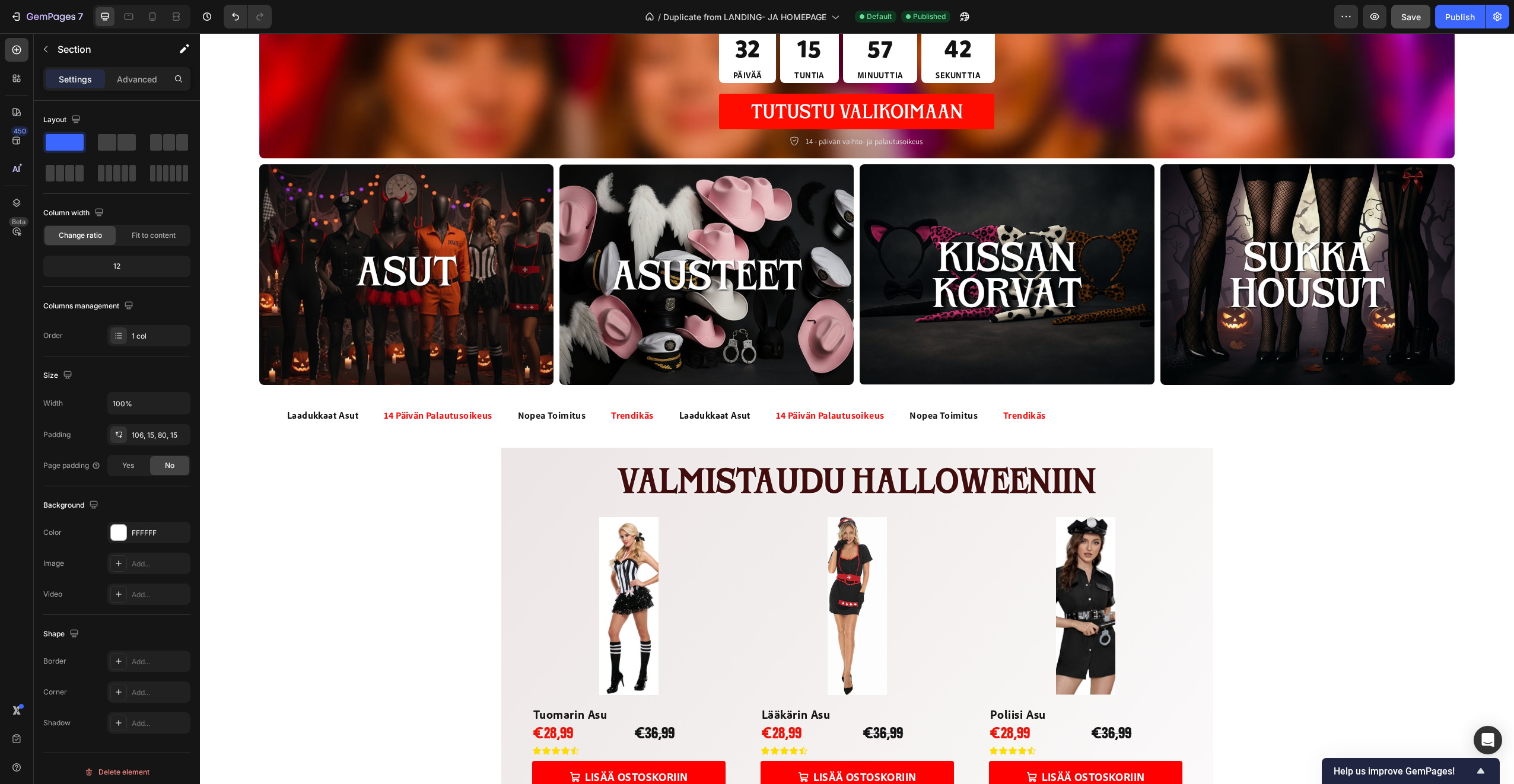
scroll to position [118, 0]
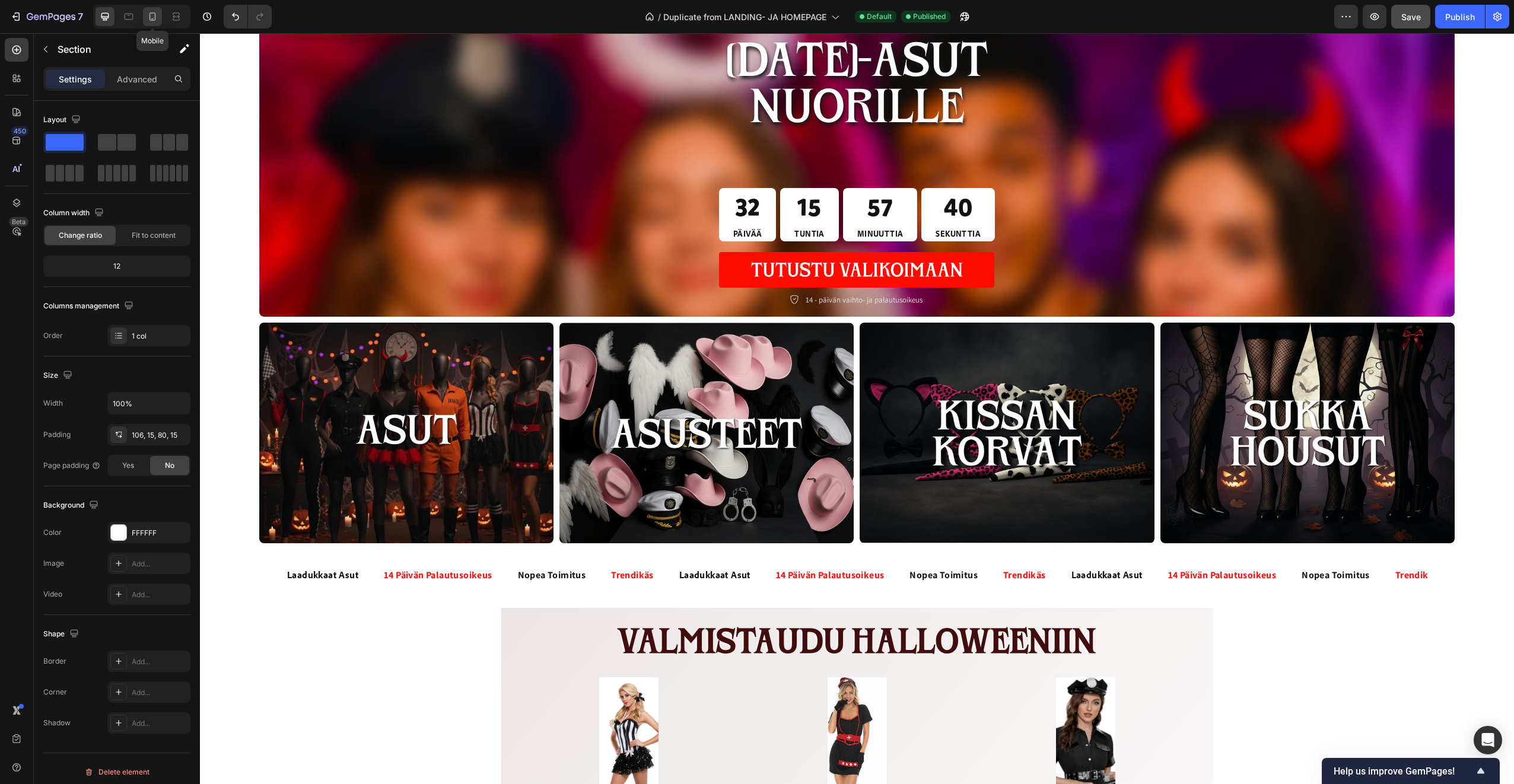
click at [144, 19] on div at bounding box center [152, 16] width 19 height 19
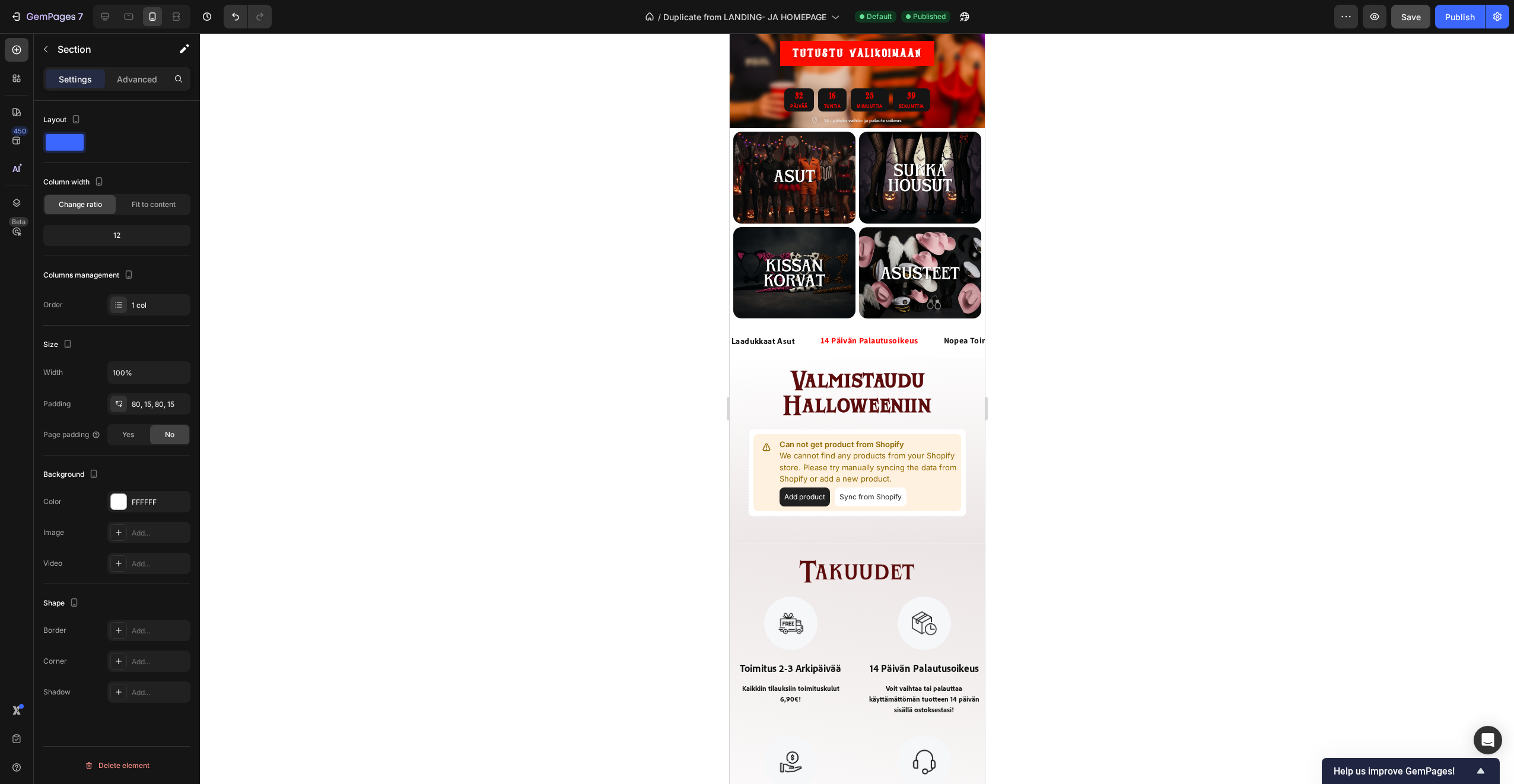
scroll to position [77, 0]
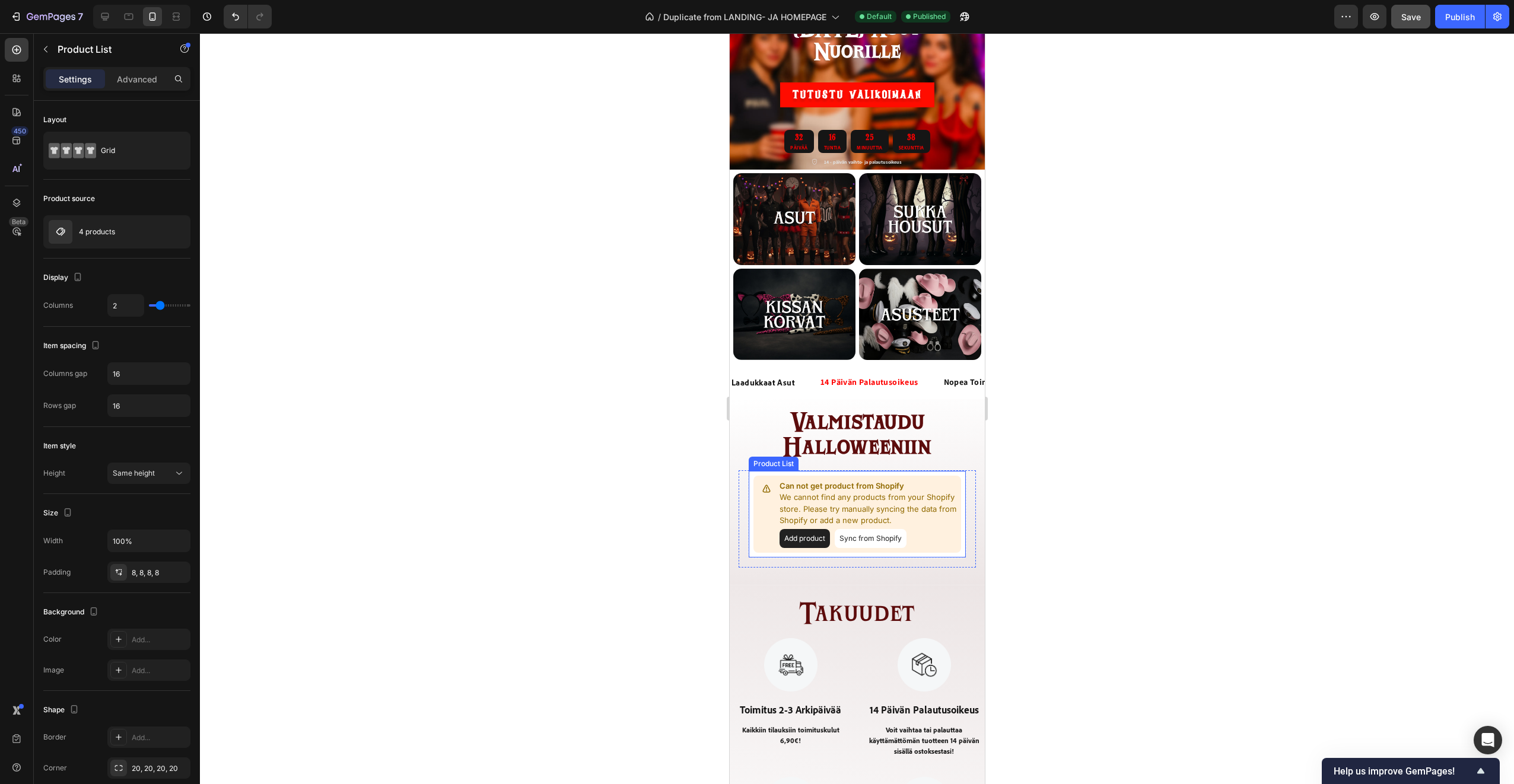
click at [807, 493] on p "We cannot find any products from your Shopify store. Please try manually syncin…" at bounding box center [867, 509] width 177 height 35
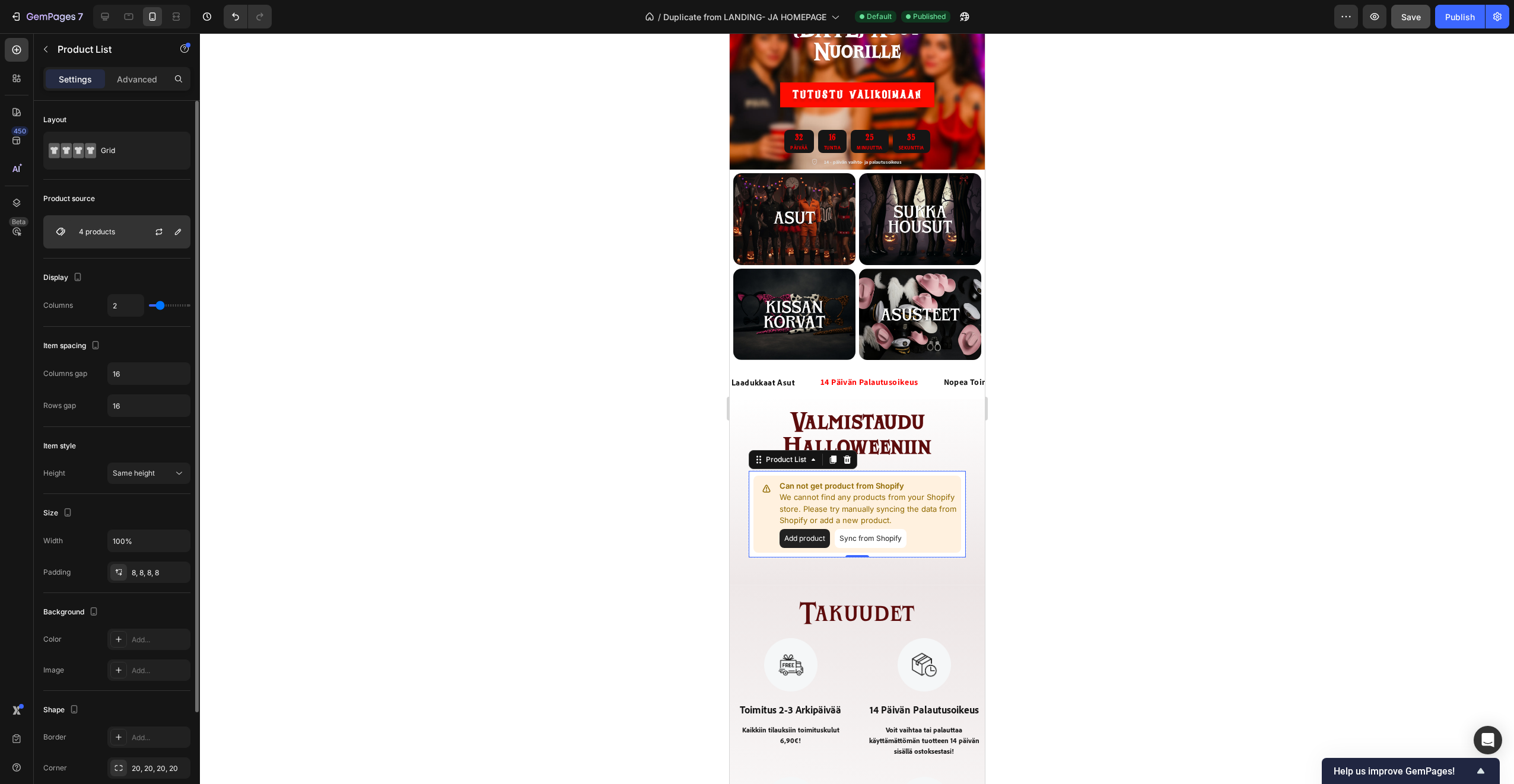
click at [128, 234] on div "4 products" at bounding box center [116, 232] width 147 height 34
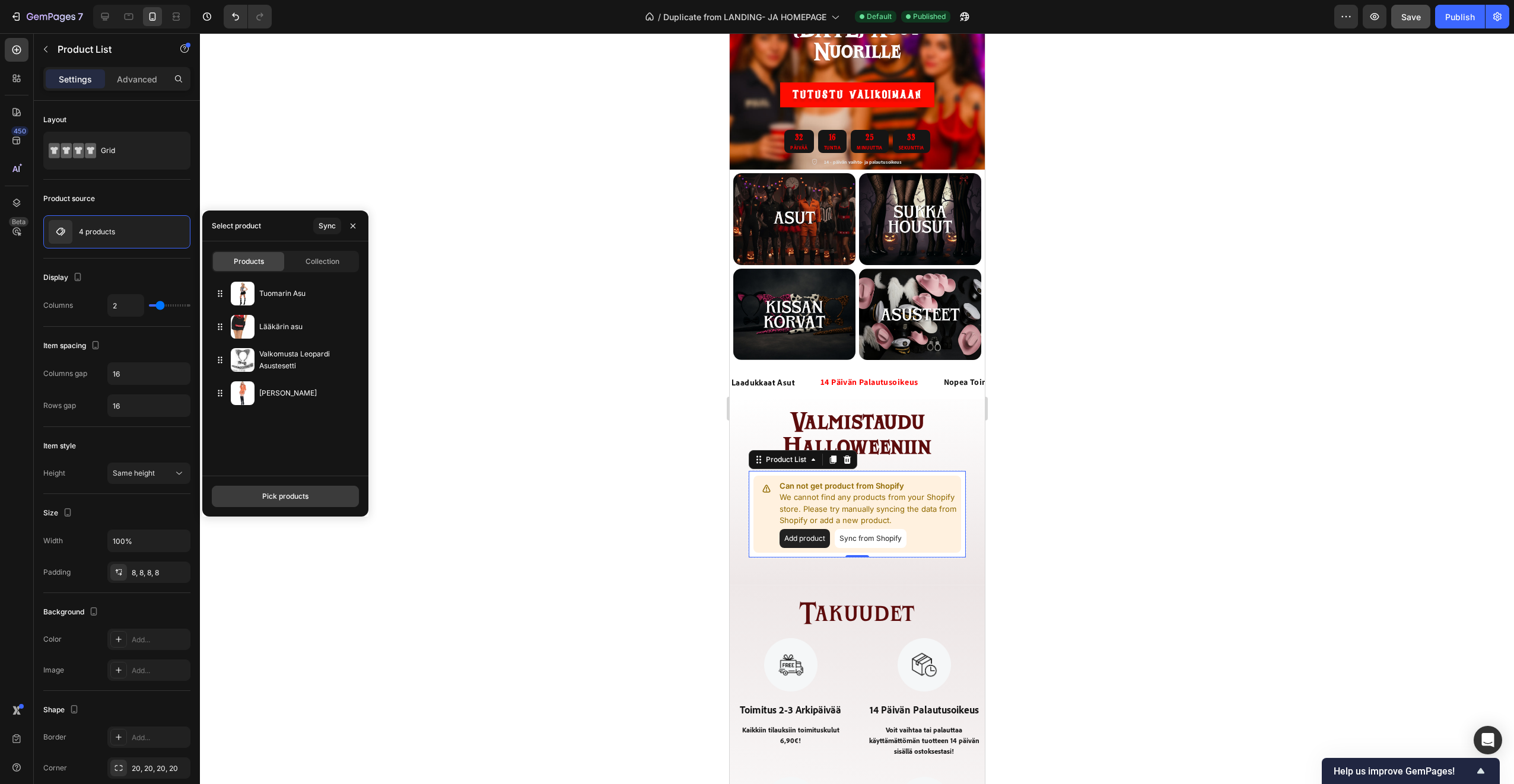
click at [287, 499] on div "Pick products" at bounding box center [286, 496] width 46 height 10
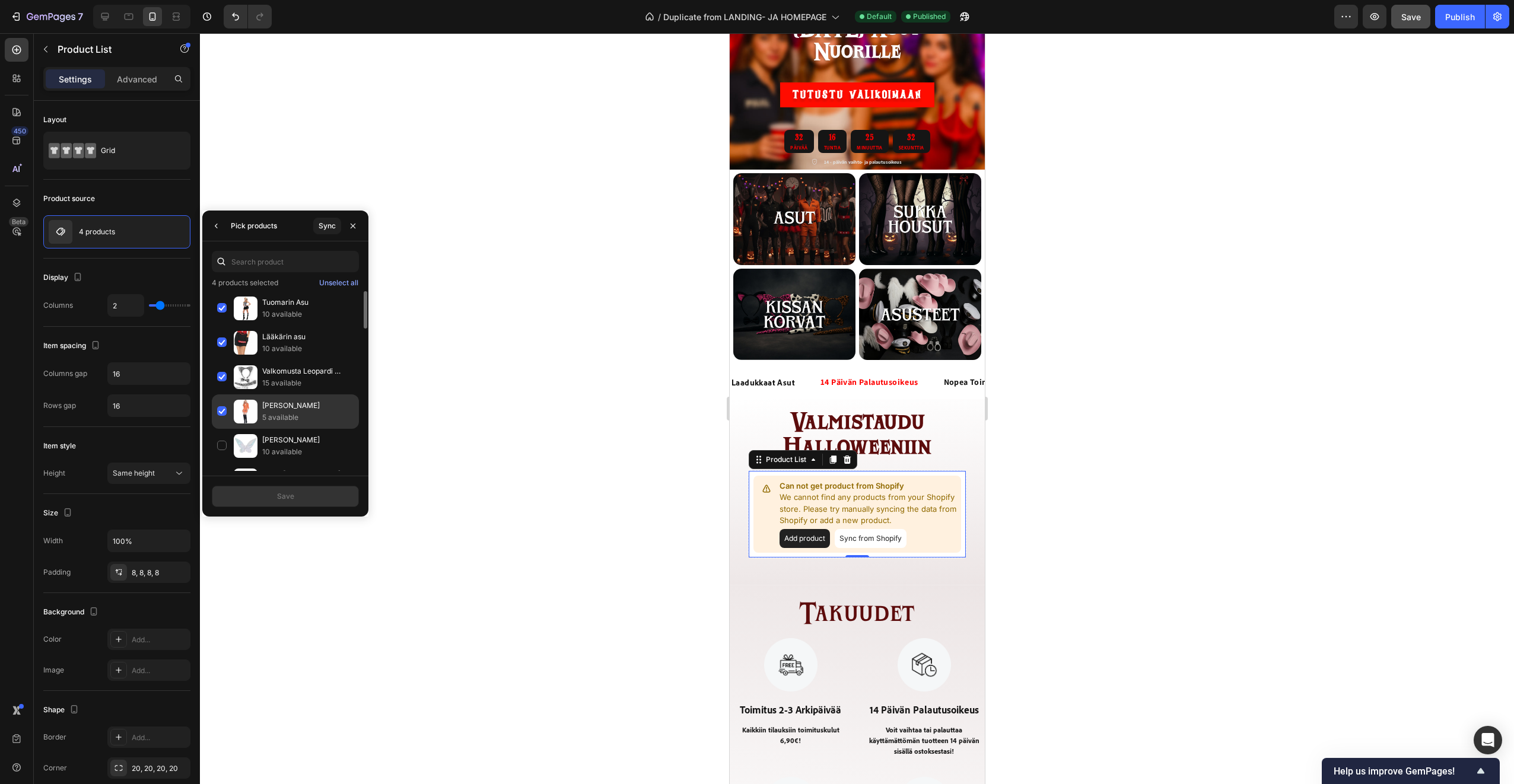
click at [221, 411] on div "Vanki Asu 5 available" at bounding box center [285, 411] width 147 height 34
click at [222, 381] on div "Valkomusta Leopardi Asustesetti 15 available" at bounding box center [285, 377] width 147 height 34
click at [222, 339] on div "Lääkärin asu 10 available" at bounding box center [285, 343] width 147 height 34
click at [219, 306] on div "Tuomarin Asu 10 available" at bounding box center [285, 309] width 147 height 34
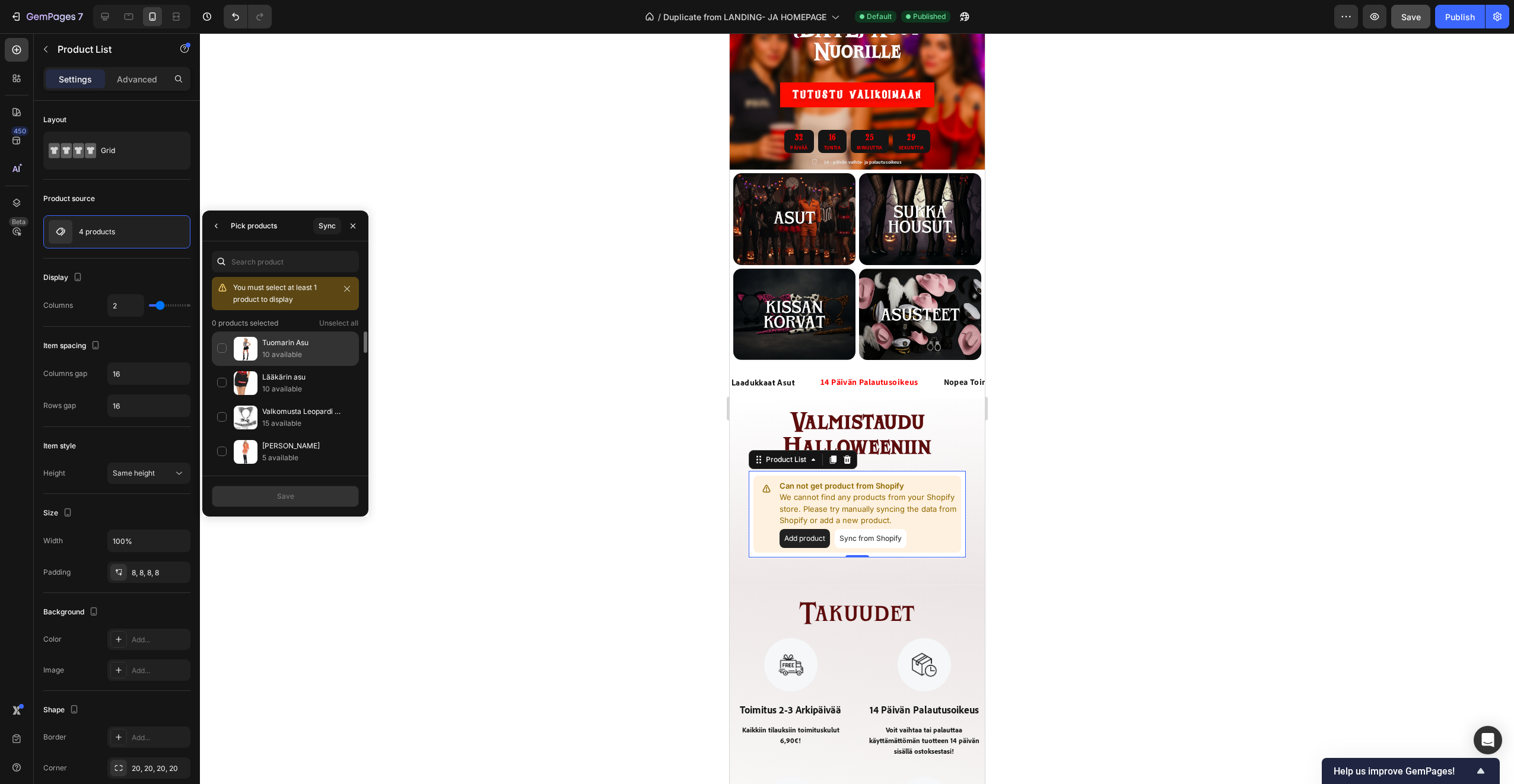
click at [223, 348] on div "Tuomarin Asu 10 available" at bounding box center [285, 349] width 147 height 34
click at [228, 344] on div "Lääkärin asu 10 available" at bounding box center [285, 343] width 147 height 34
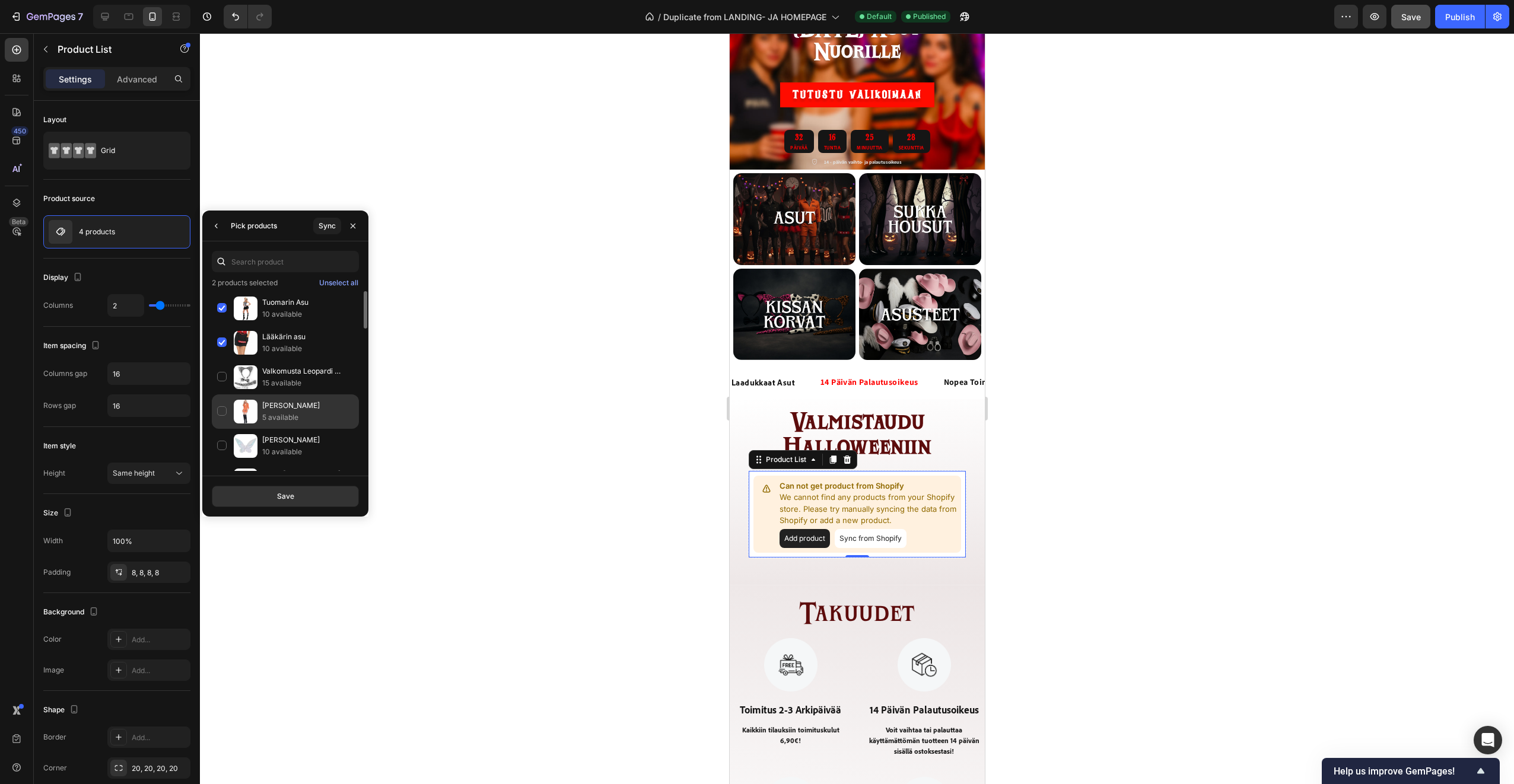
click at [224, 409] on div "Vanki Asu 5 available" at bounding box center [285, 411] width 147 height 34
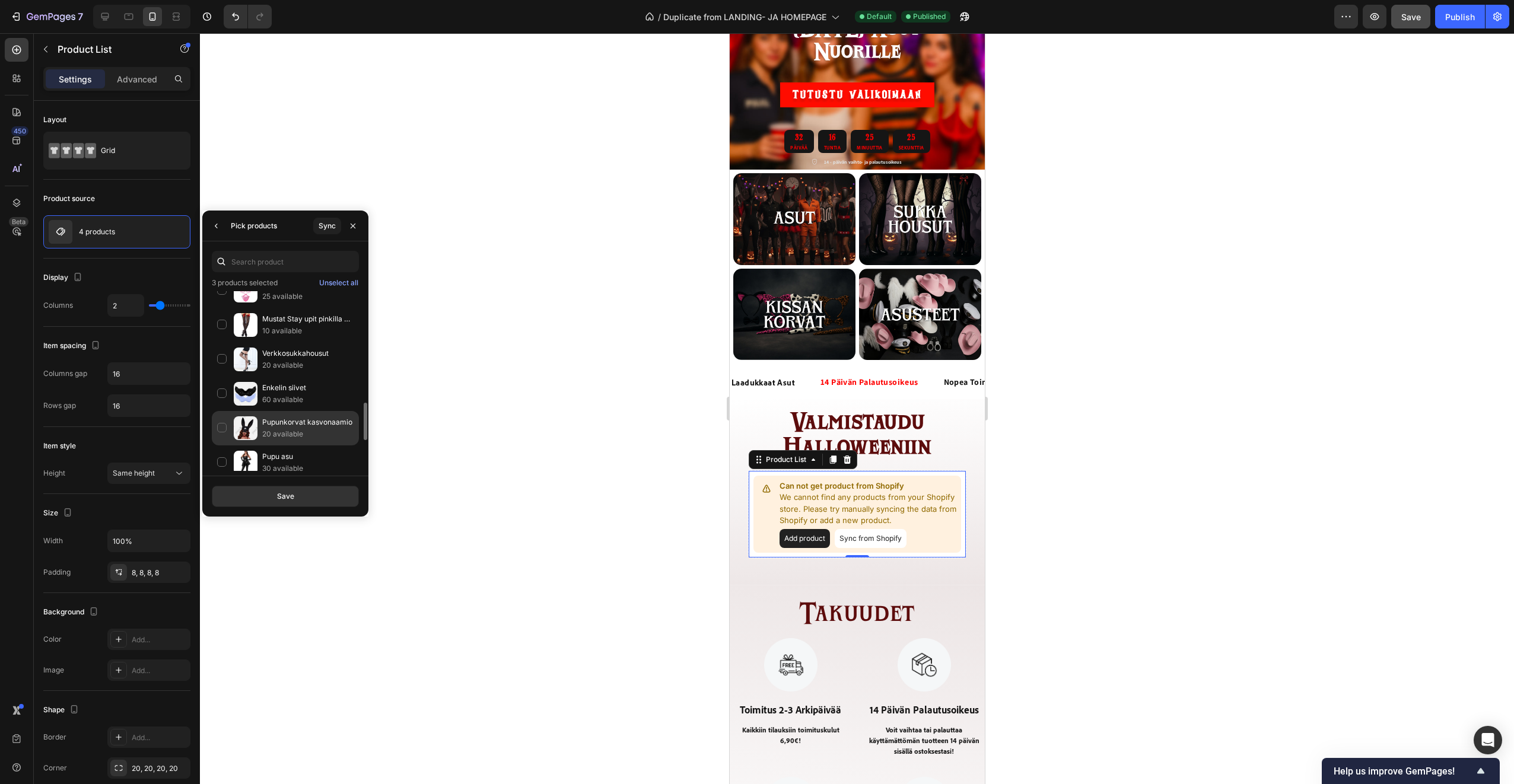
scroll to position [680, 0]
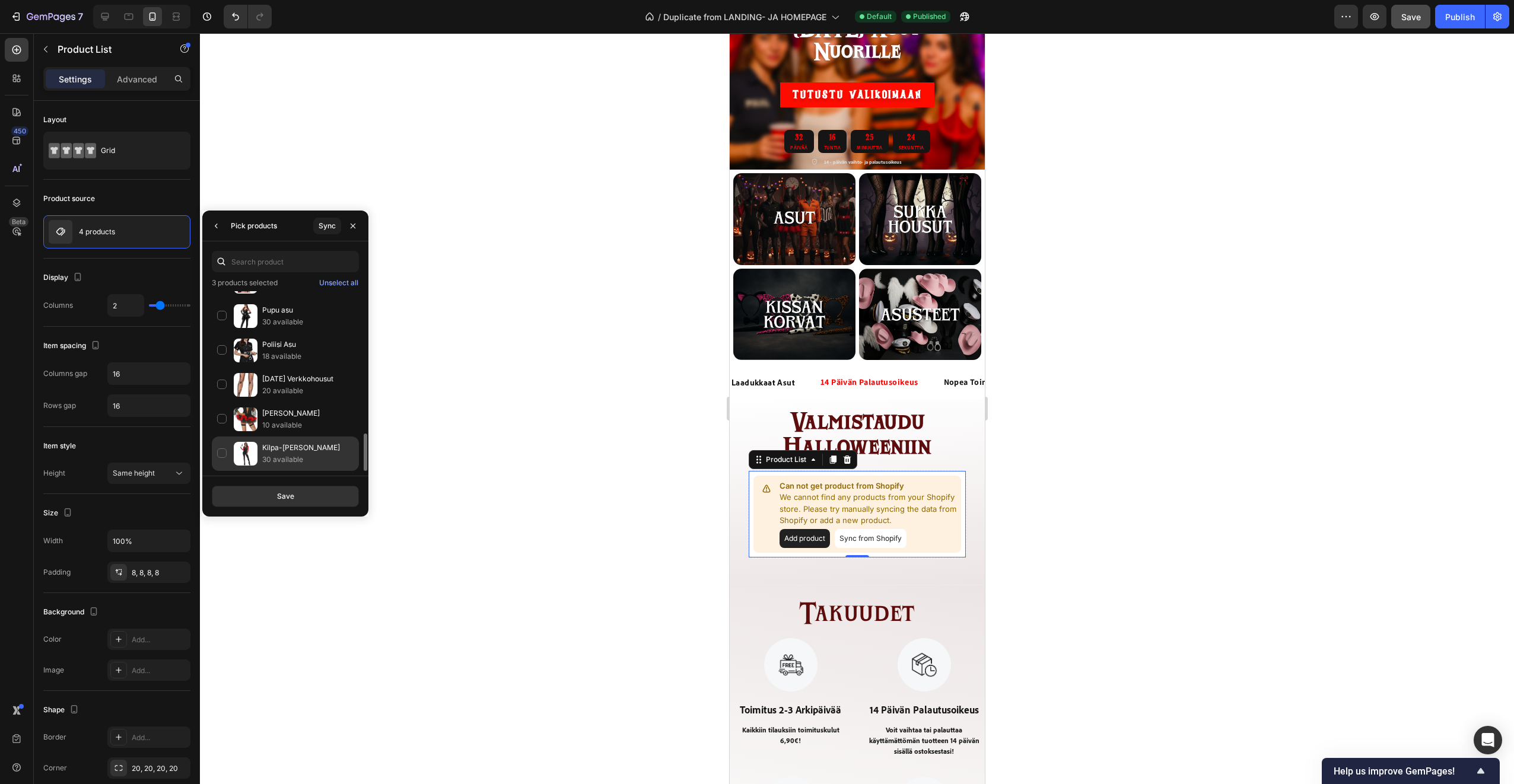
click at [227, 446] on div "Kilpa-Ajajan Asu 30 available" at bounding box center [285, 454] width 147 height 34
click at [274, 489] on button "Save" at bounding box center [285, 496] width 147 height 22
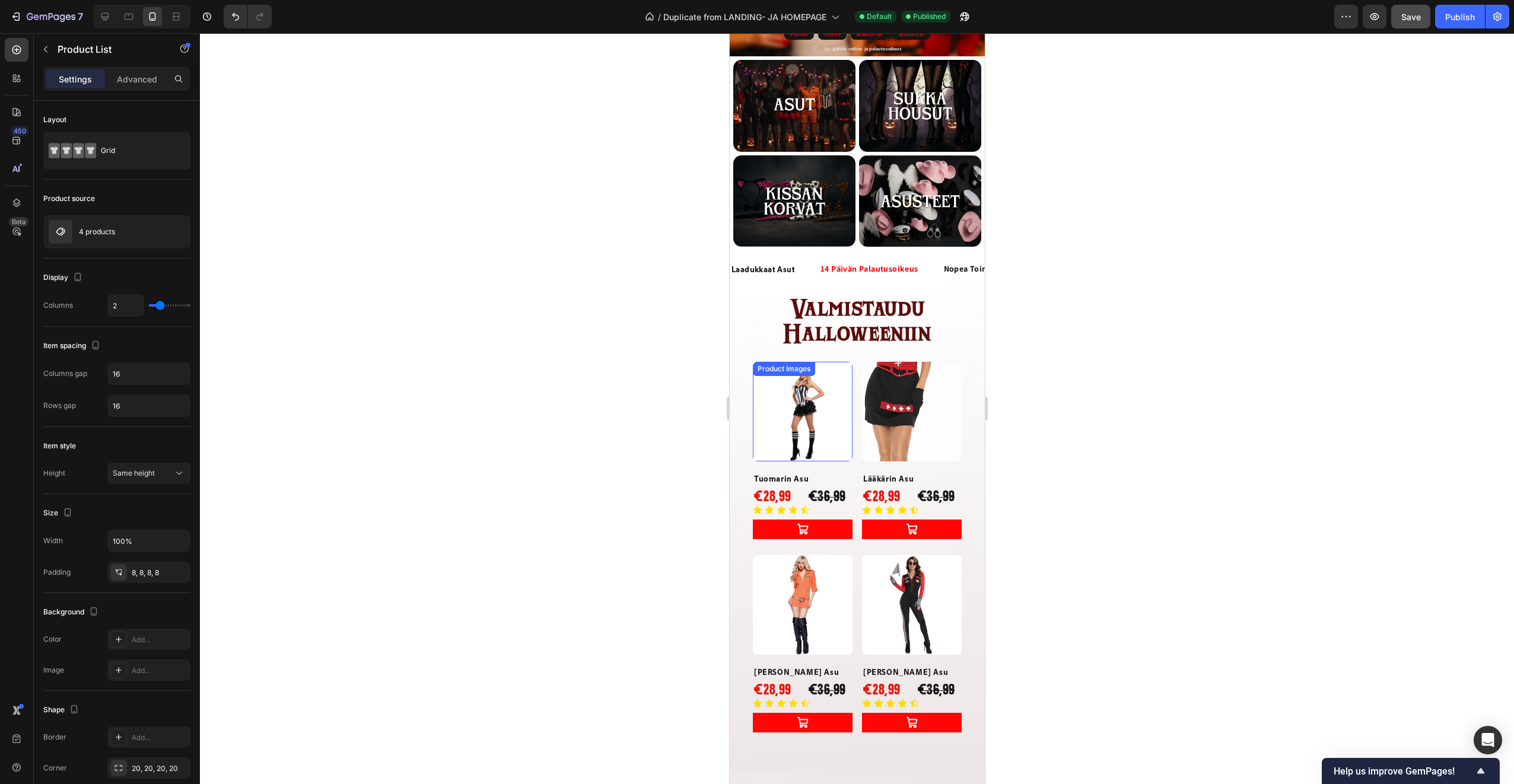
scroll to position [196, 0]
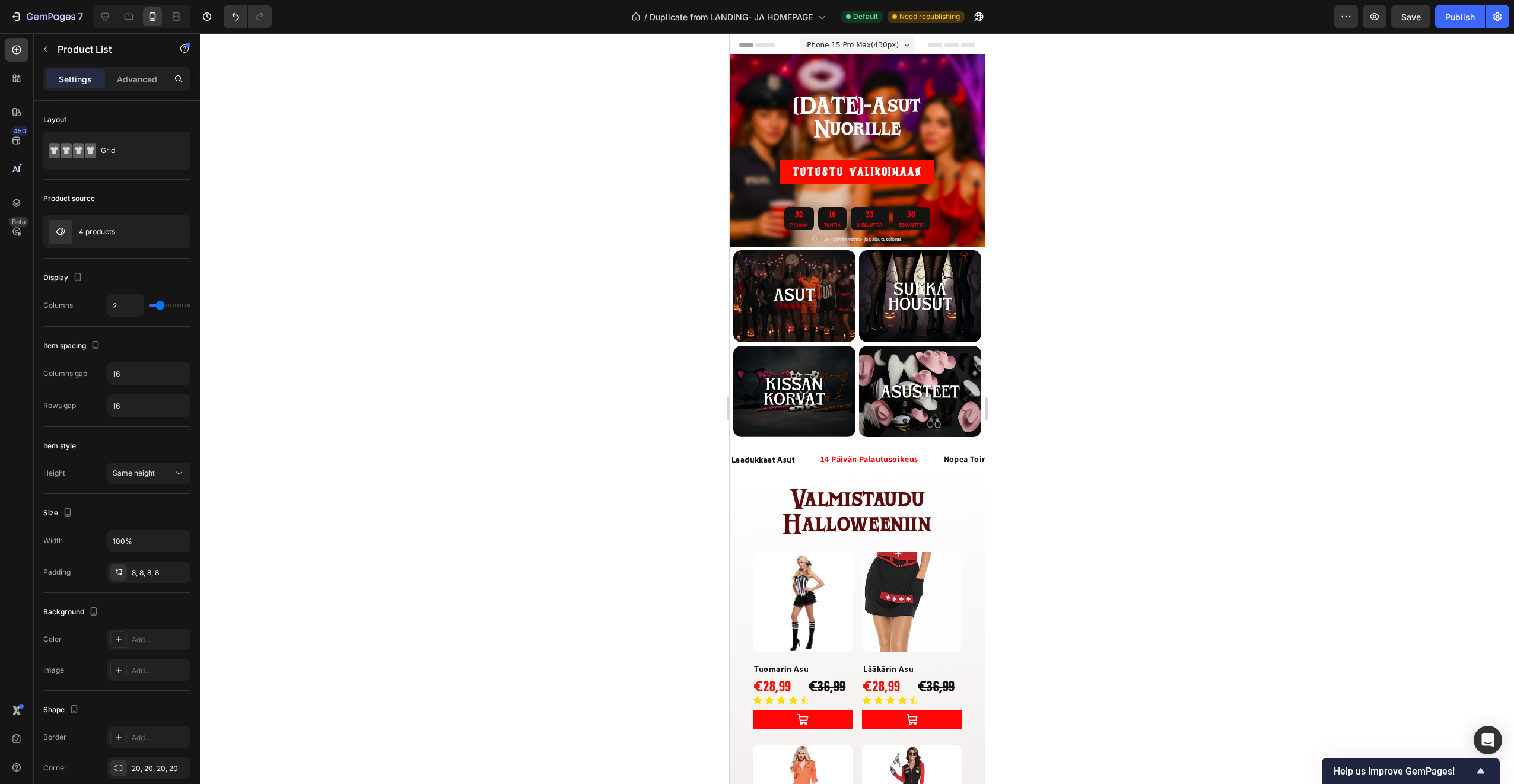
scroll to position [196, 0]
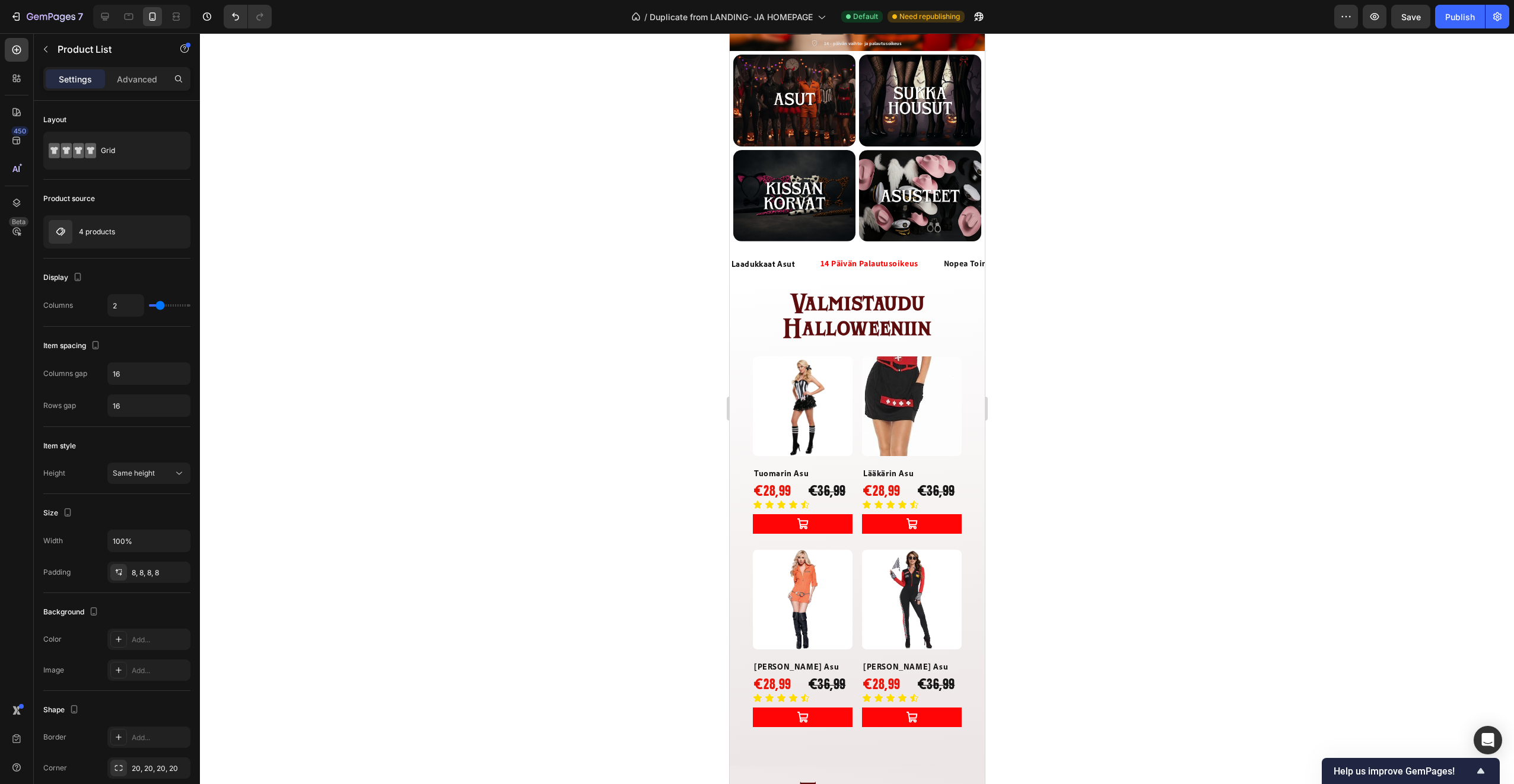
click at [616, 469] on div at bounding box center [857, 408] width 1314 height 750
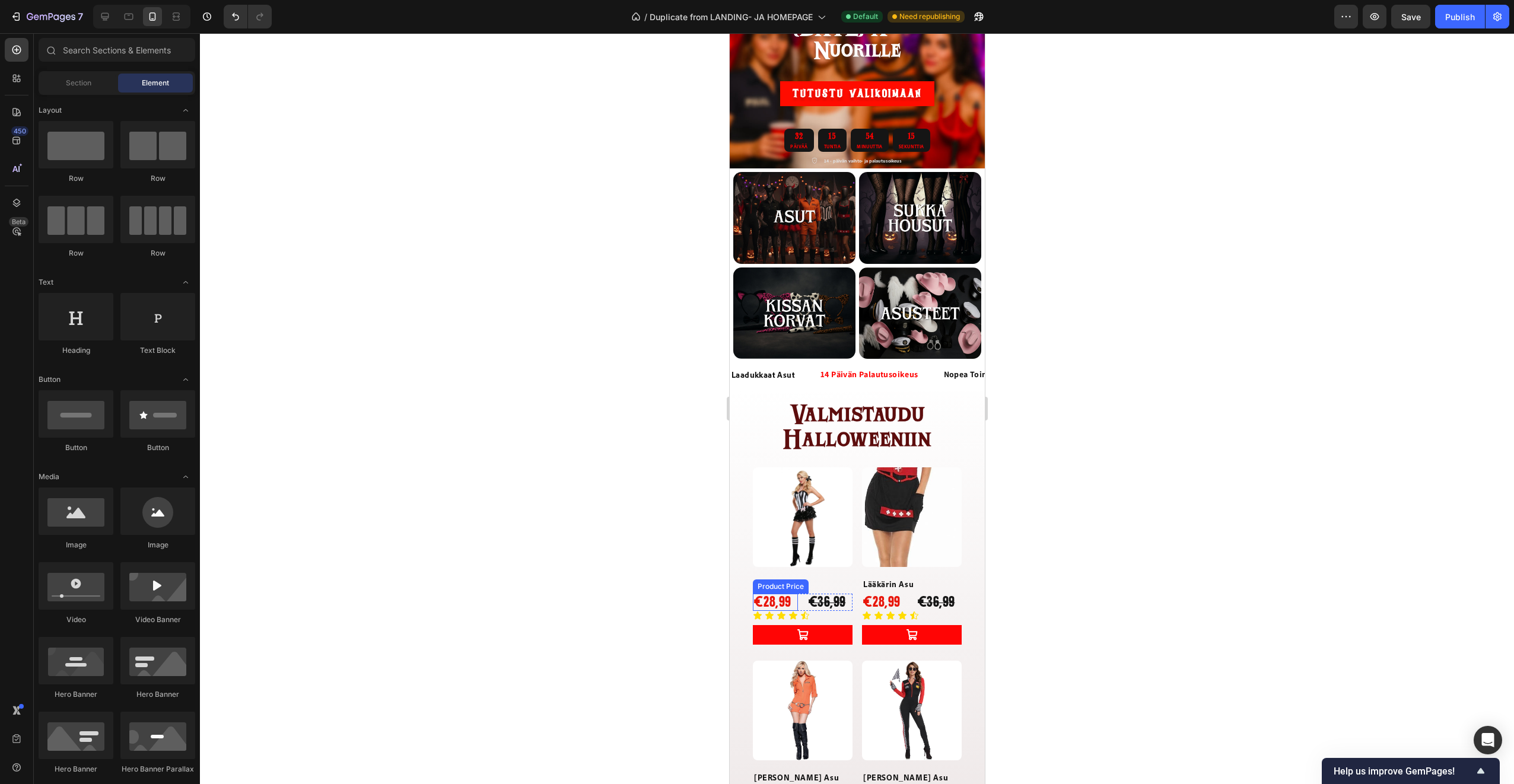
scroll to position [0, 0]
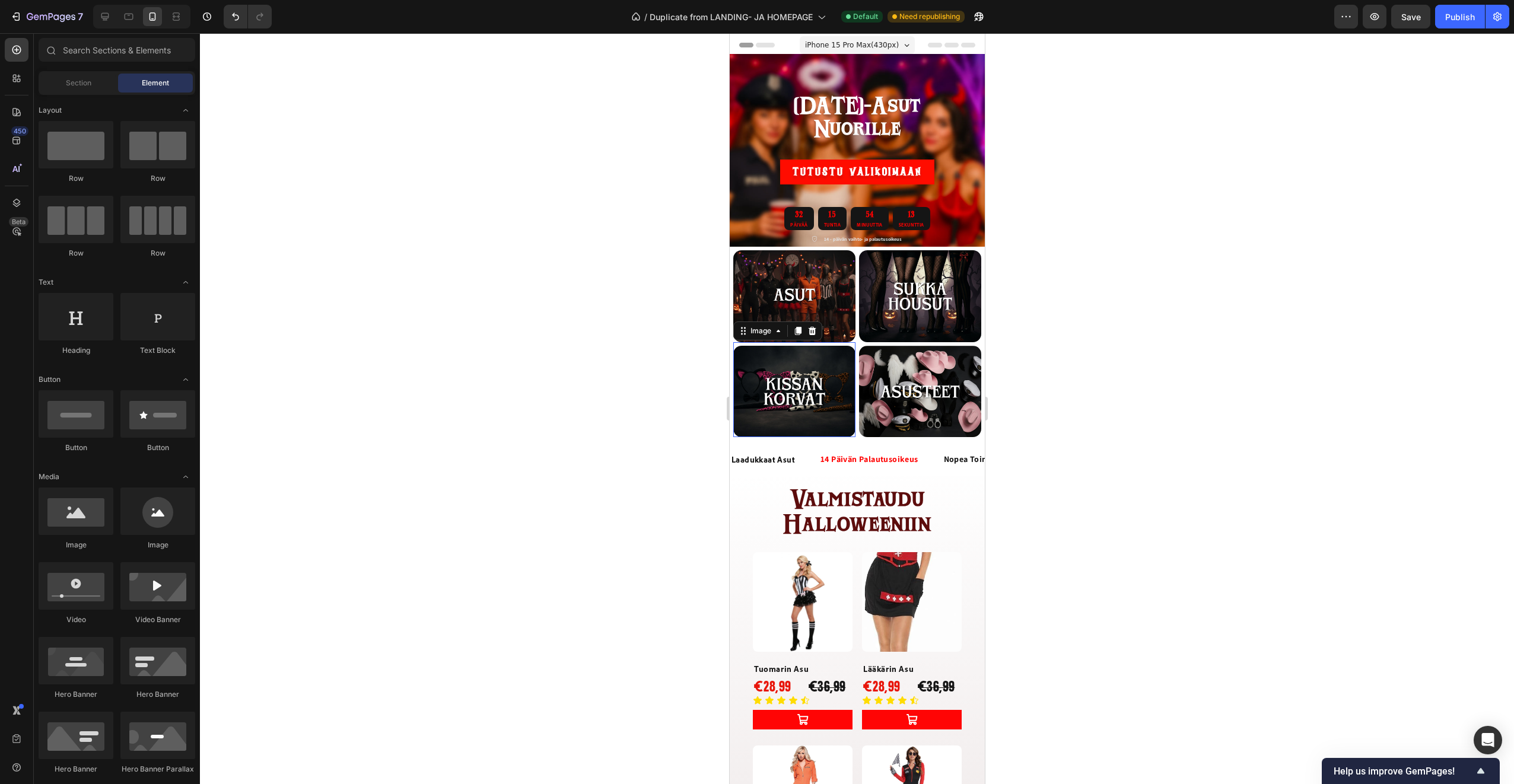
click at [795, 385] on img at bounding box center [794, 391] width 122 height 92
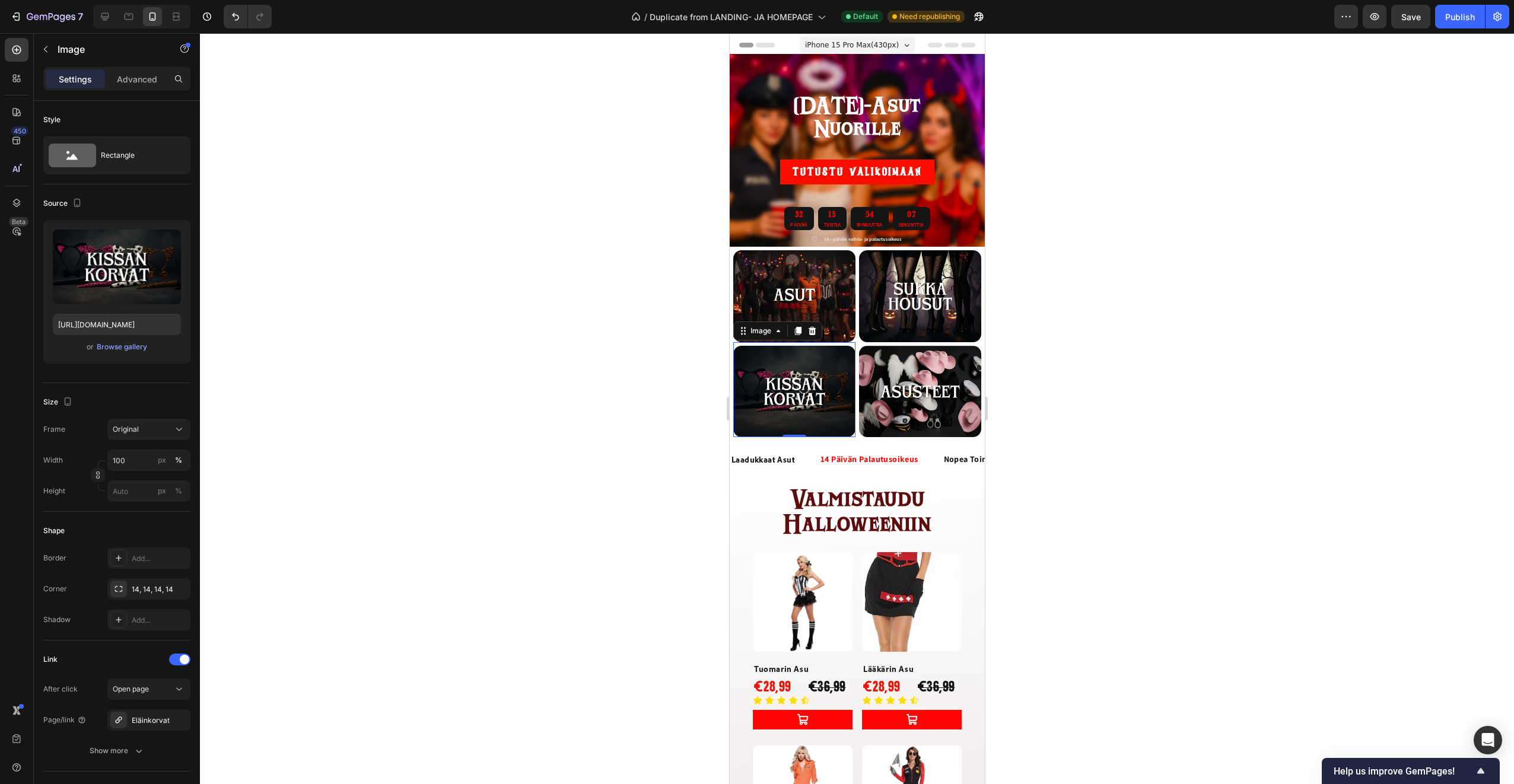
click at [538, 470] on div at bounding box center [857, 408] width 1314 height 750
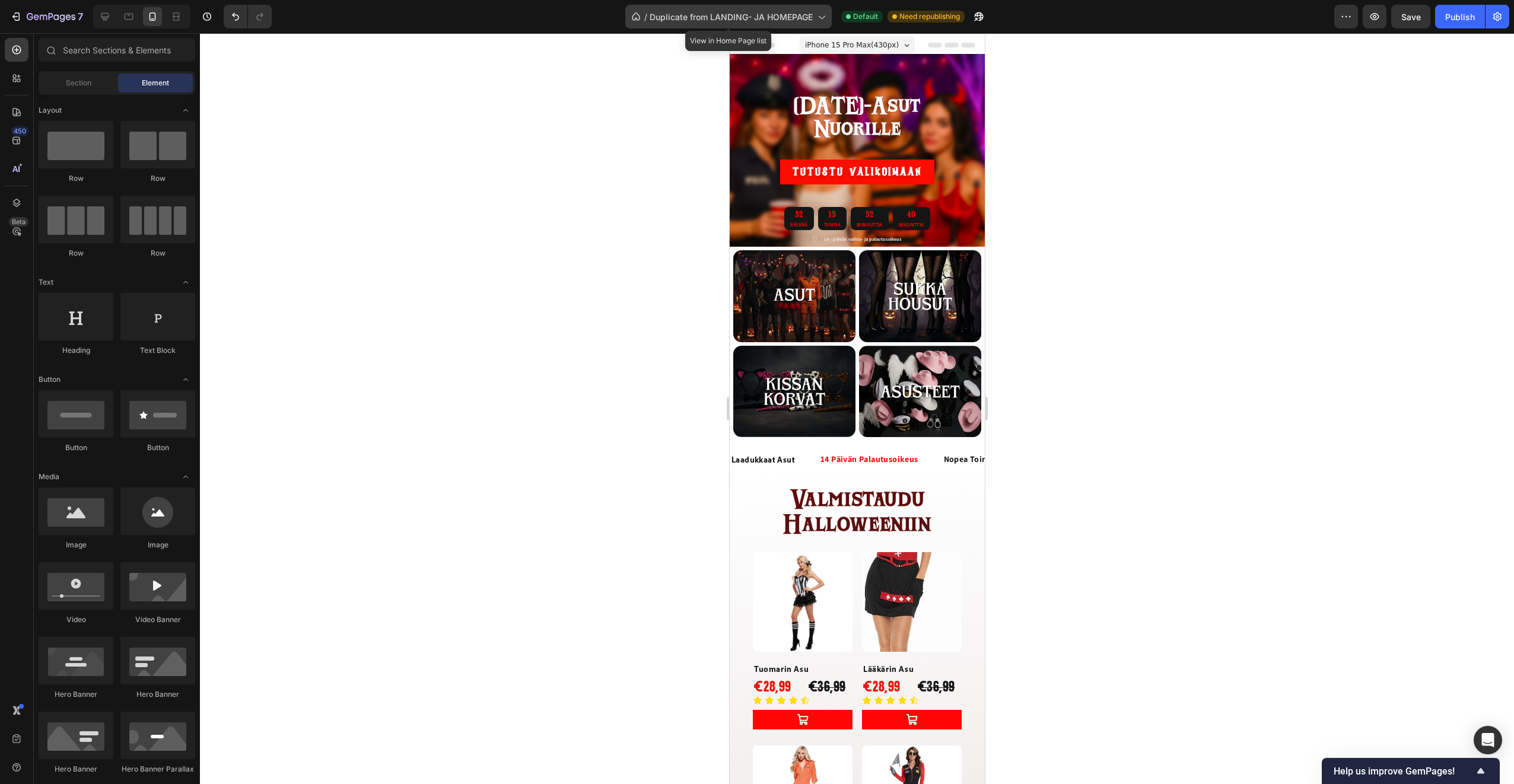
click at [808, 22] on span "Duplicate from LANDING- JA HOMEPAGE" at bounding box center [731, 16] width 163 height 13
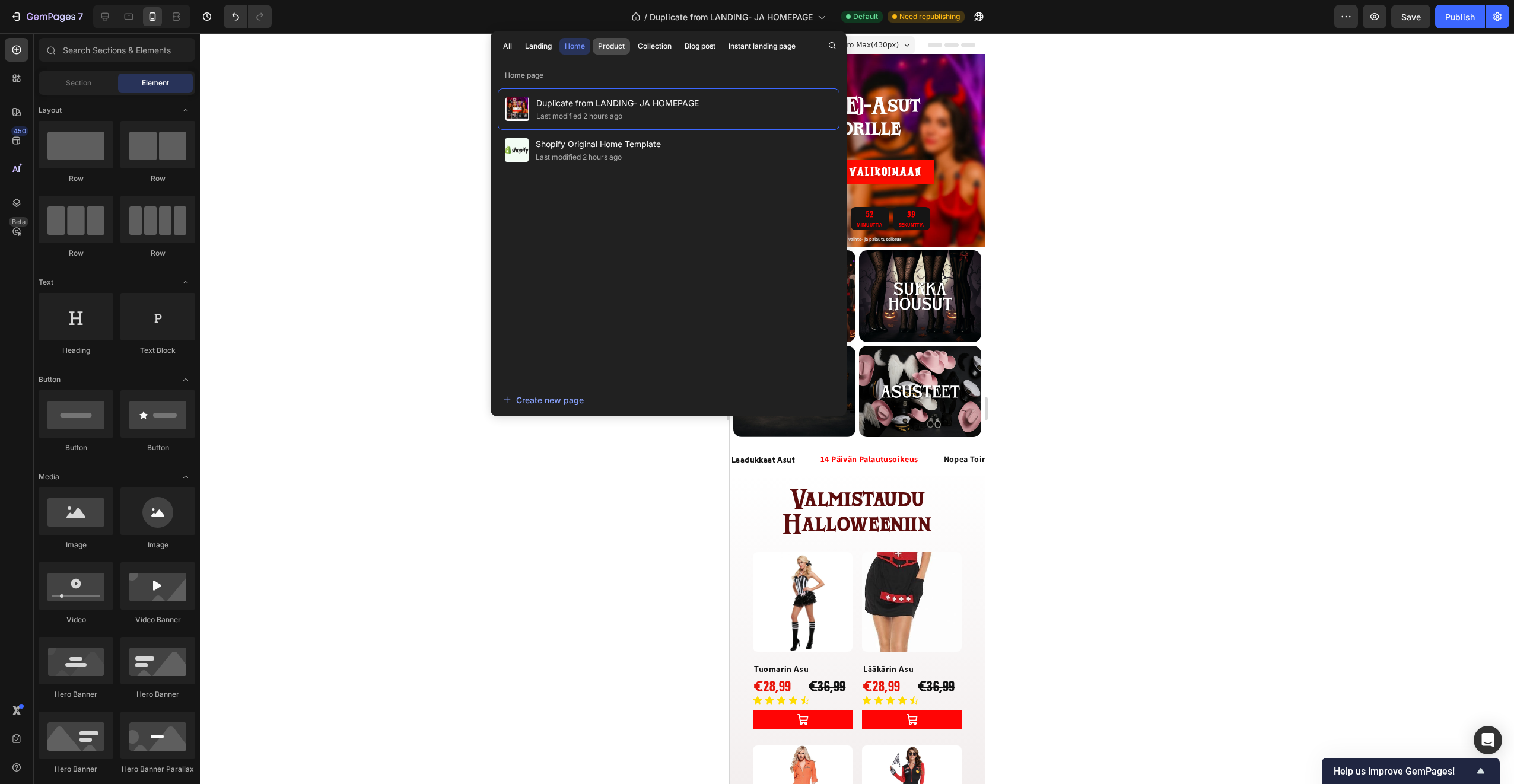
click at [611, 44] on div "Product" at bounding box center [611, 46] width 27 height 10
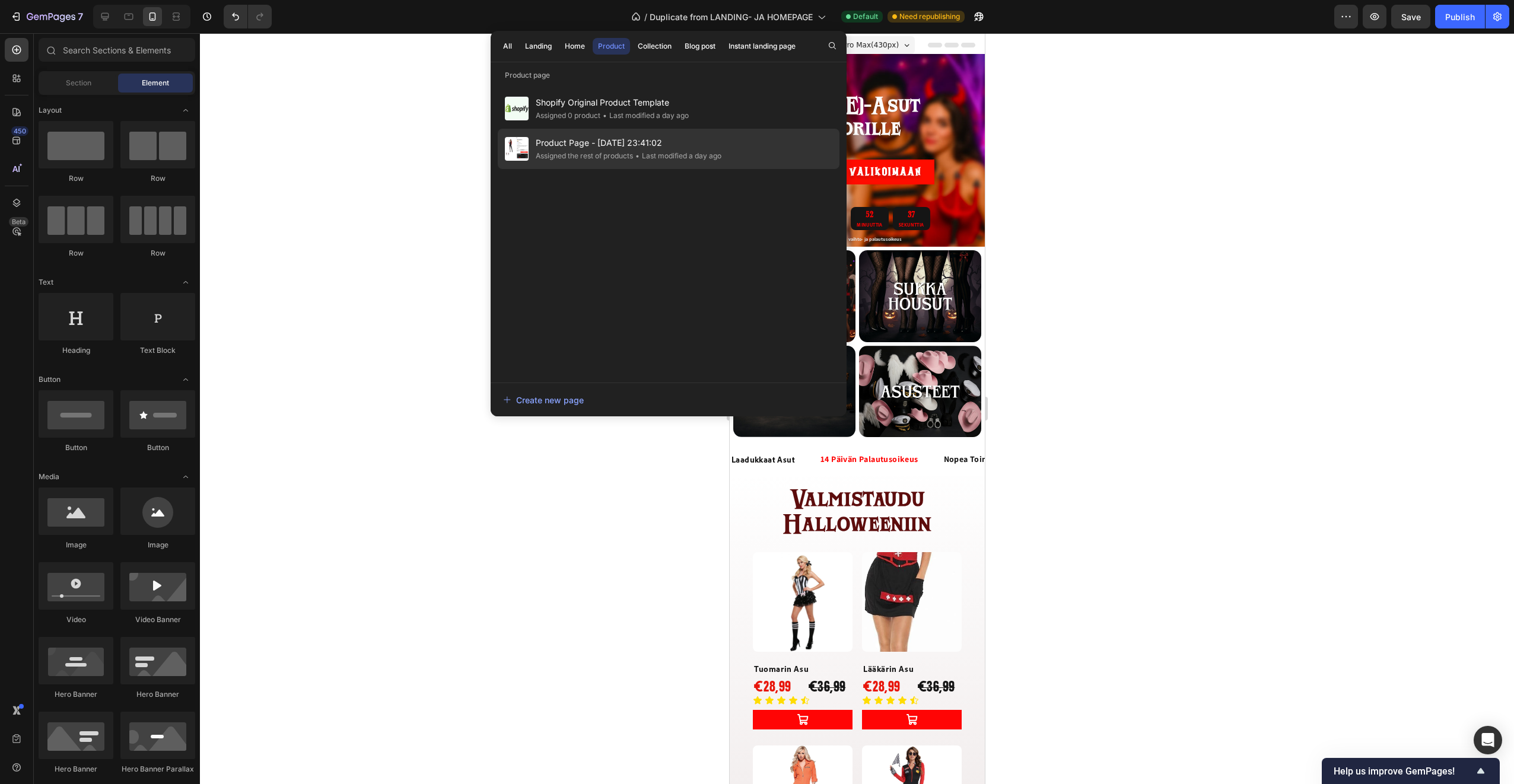
click at [689, 151] on div "• Last modified a day ago" at bounding box center [677, 156] width 89 height 12
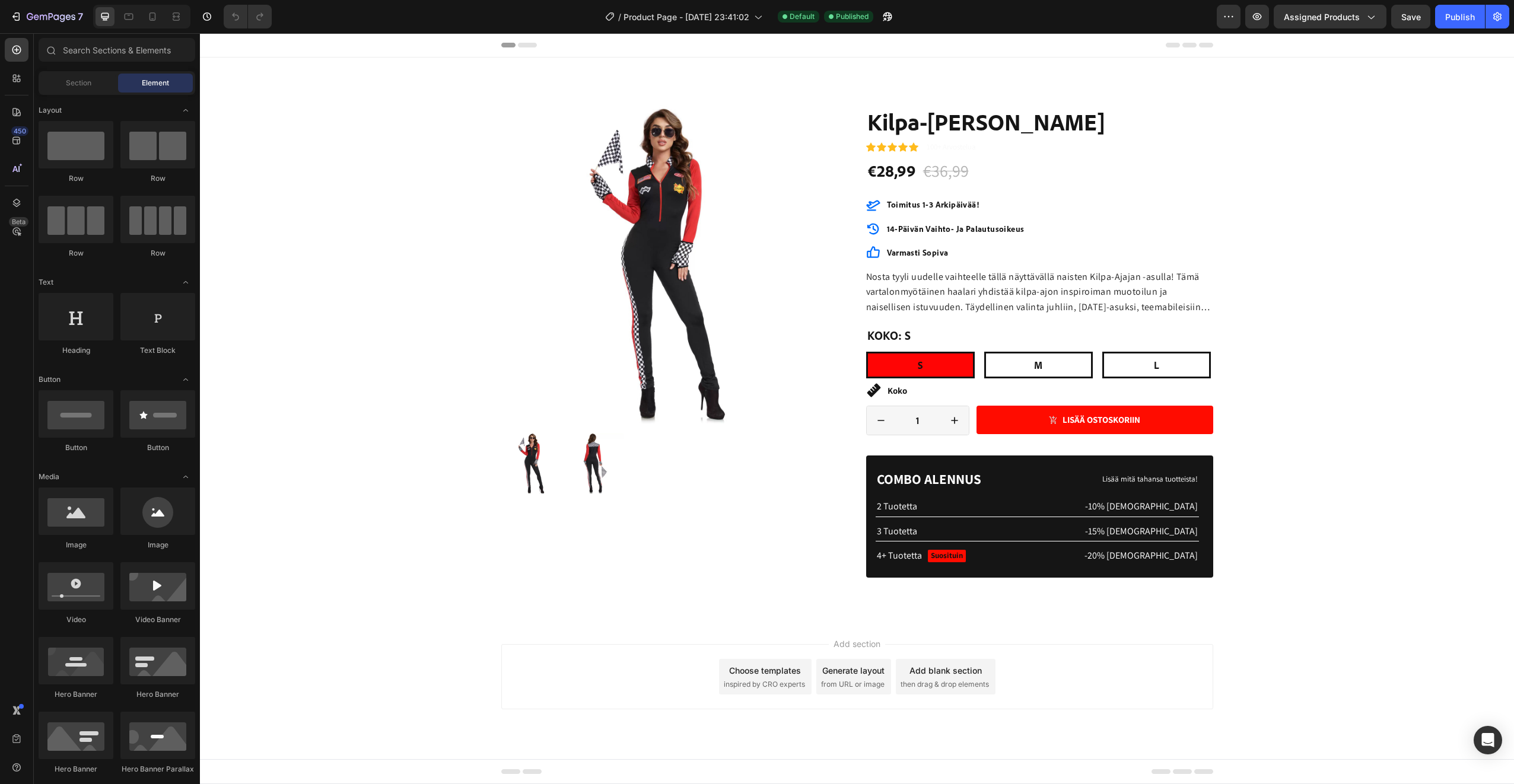
radio input "false"
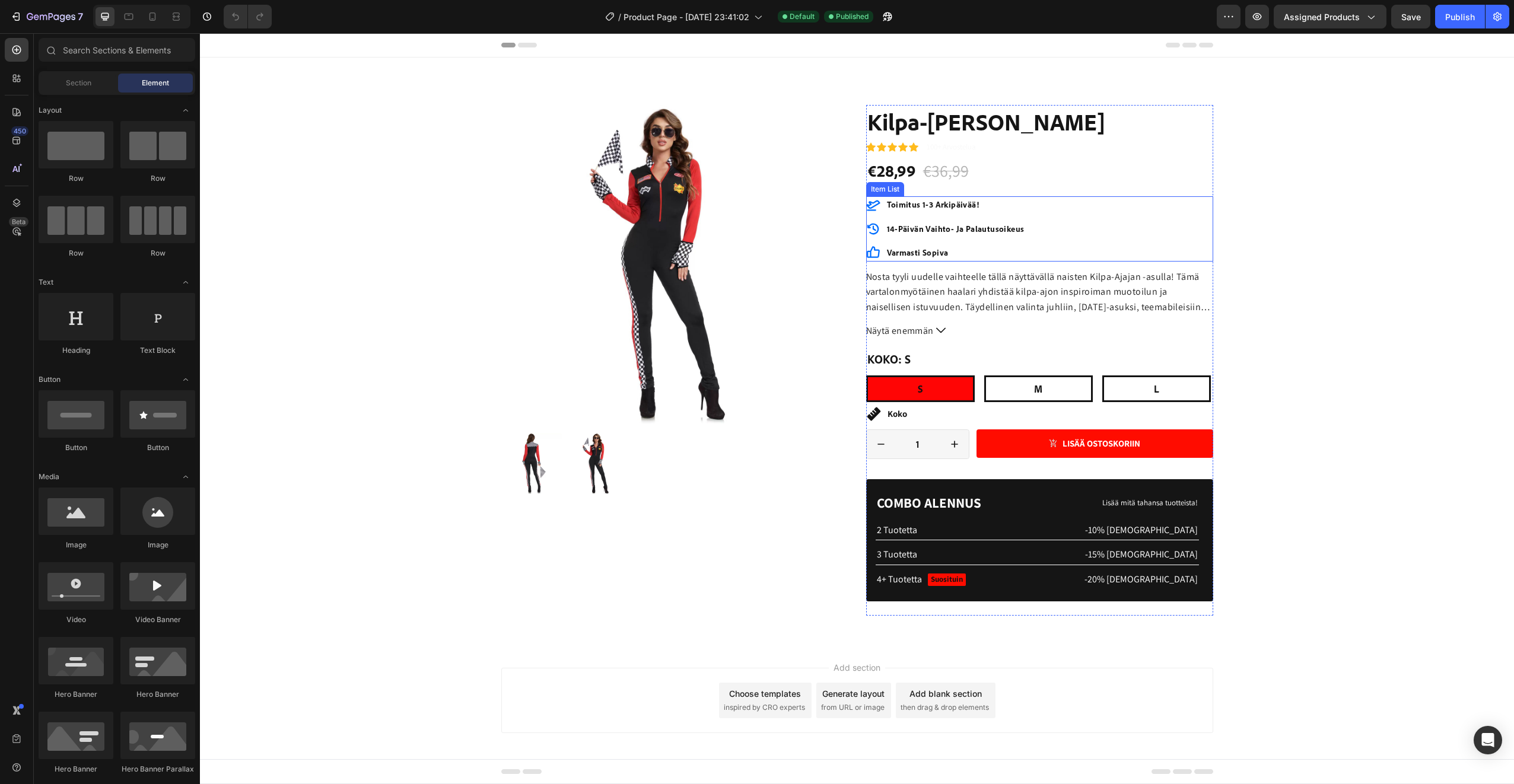
click at [869, 253] on icon at bounding box center [873, 252] width 14 height 14
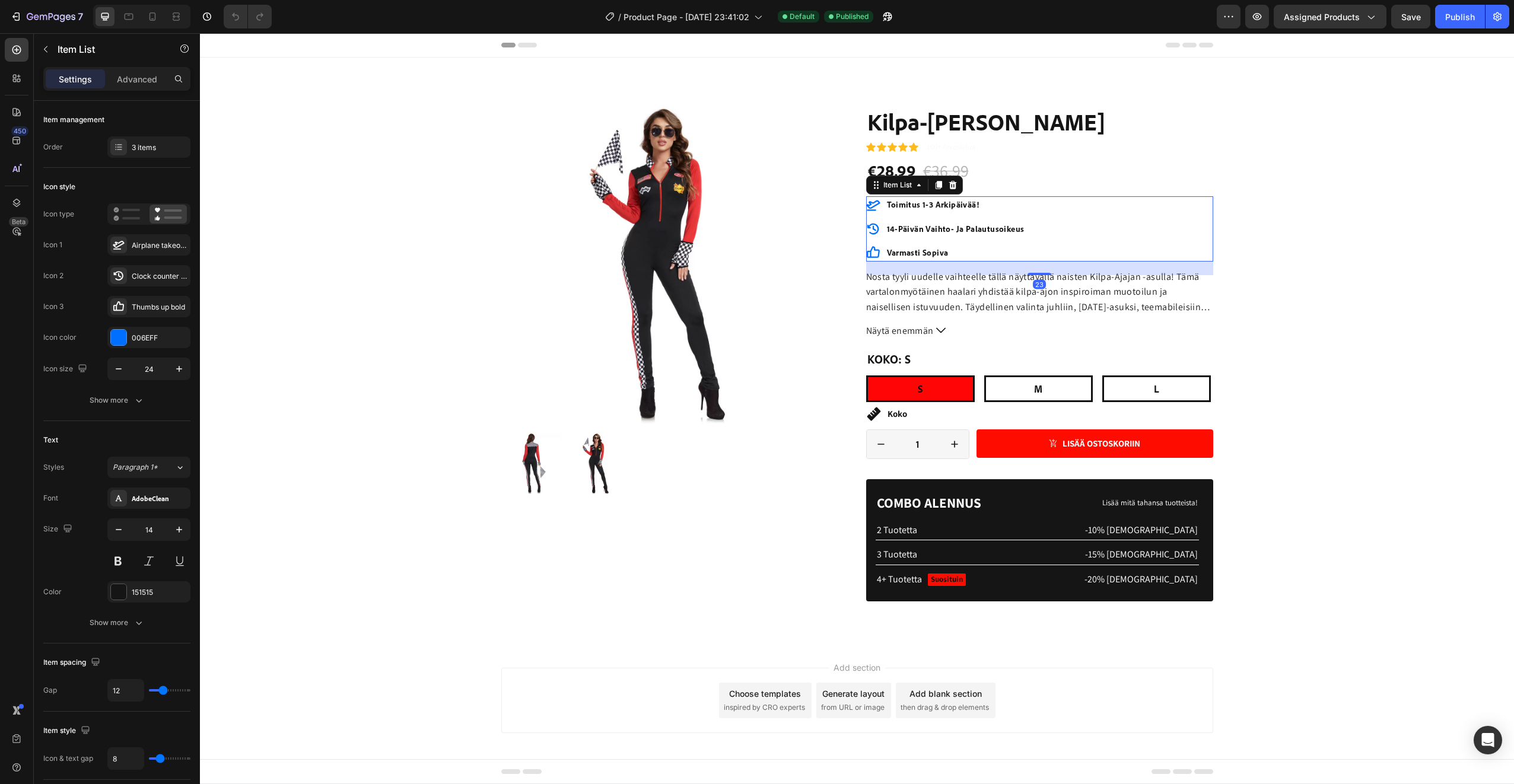
click at [880, 251] on div "varmasti sopiva" at bounding box center [946, 253] width 160 height 16
click at [906, 248] on p "varmasti sopiva" at bounding box center [956, 253] width 138 height 13
click at [873, 250] on icon at bounding box center [874, 252] width 13 height 12
click at [917, 251] on p "varmasti sopiva" at bounding box center [956, 253] width 138 height 13
click at [867, 250] on icon at bounding box center [874, 252] width 13 height 12
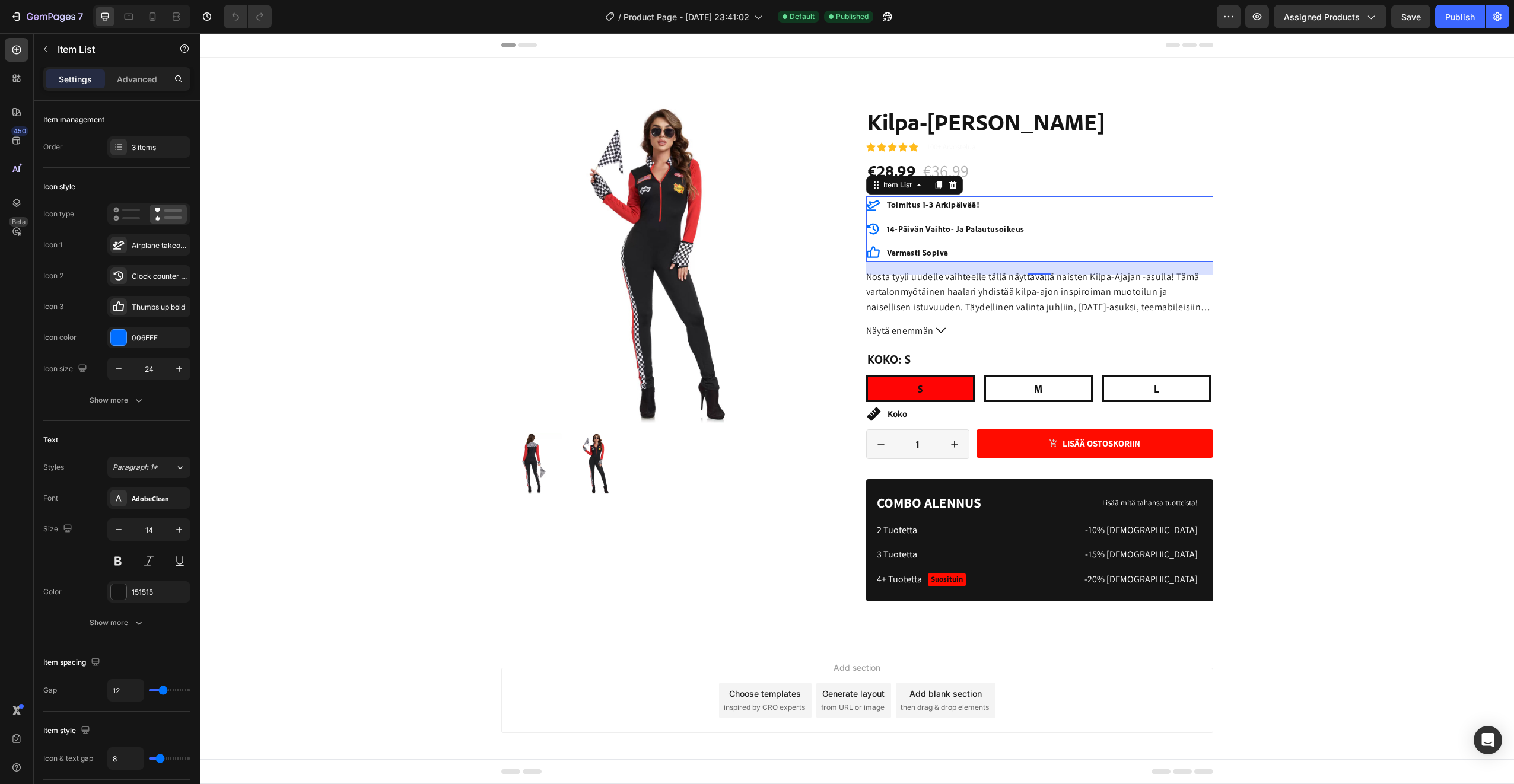
click at [875, 249] on icon at bounding box center [873, 252] width 14 height 14
click at [142, 306] on div "Thumbs up bold" at bounding box center [160, 307] width 56 height 10
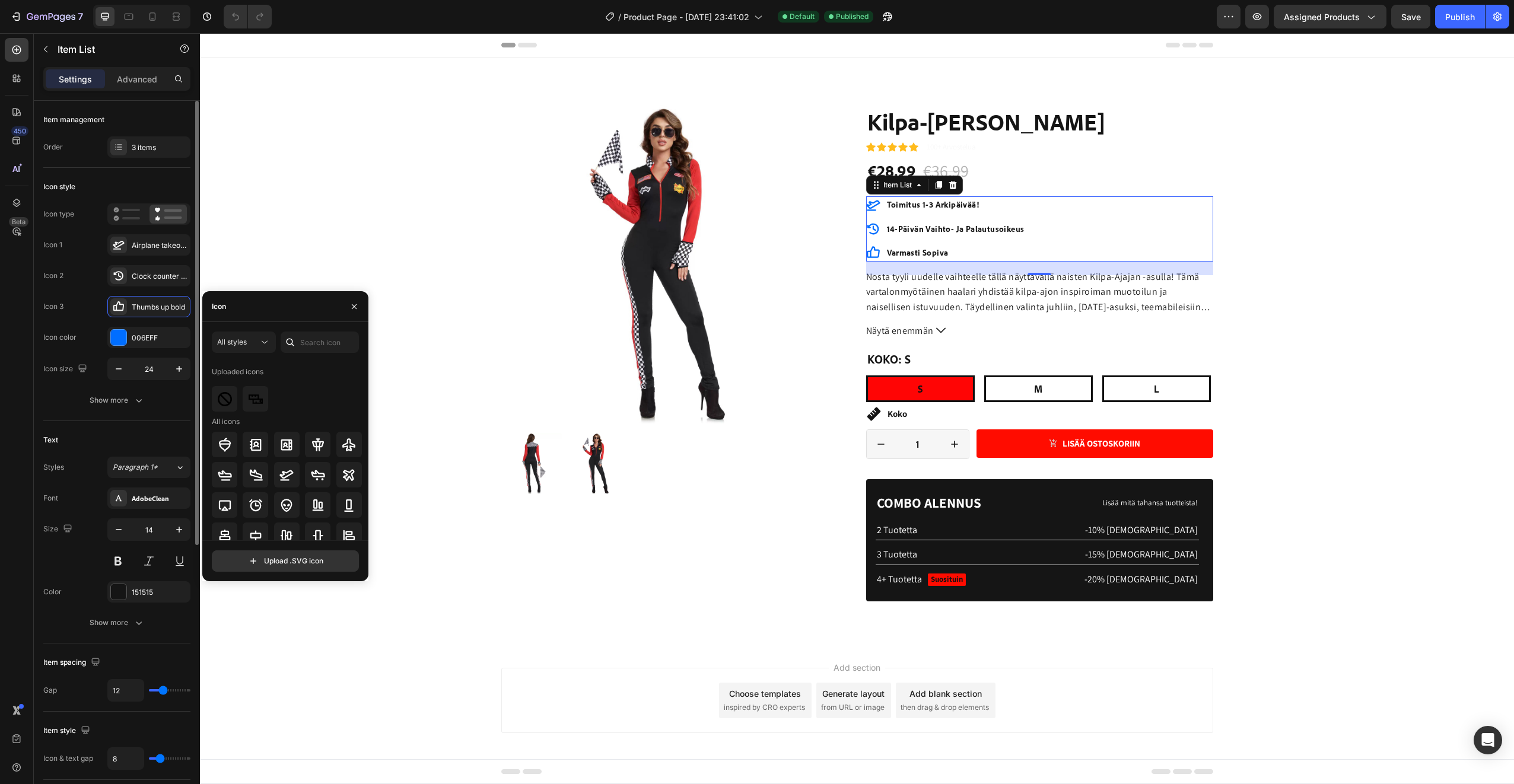
click at [74, 303] on div "Icon 3 Thumbs up bold" at bounding box center [116, 306] width 147 height 22
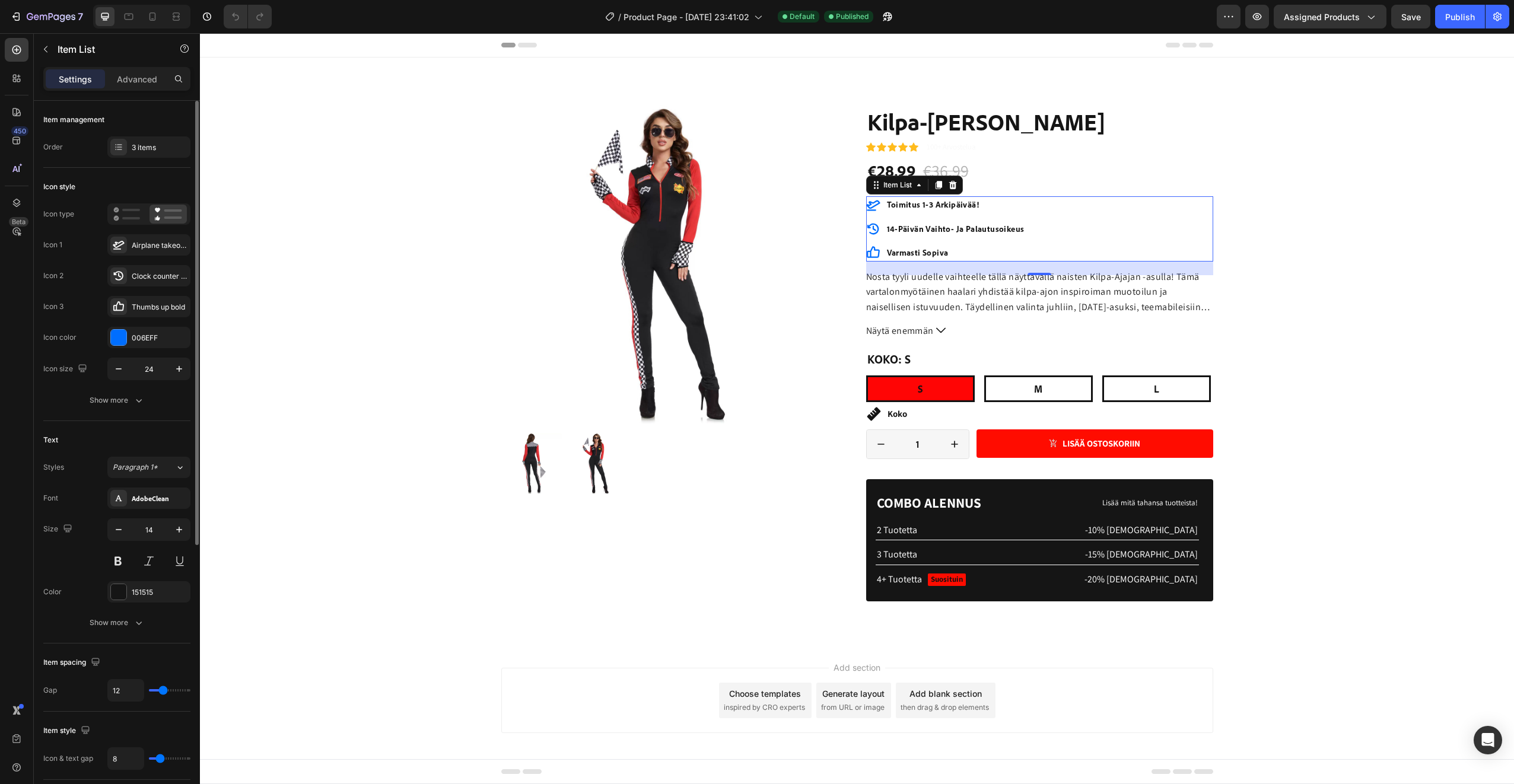
click at [54, 306] on div "Icon 3" at bounding box center [53, 306] width 20 height 10
click at [135, 405] on icon "button" at bounding box center [139, 400] width 12 height 12
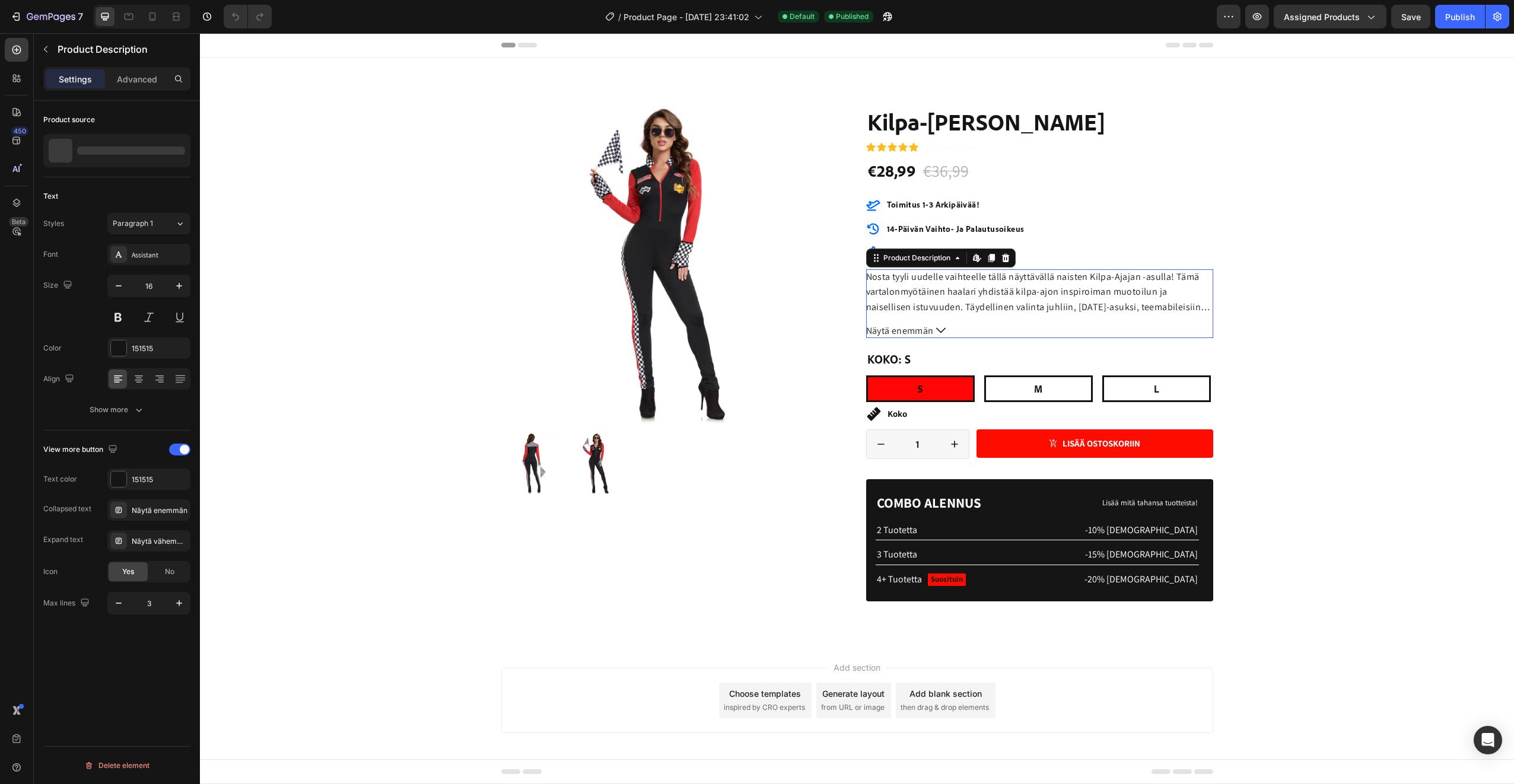
click at [926, 329] on span "Näytä enemmän" at bounding box center [900, 331] width 68 height 16
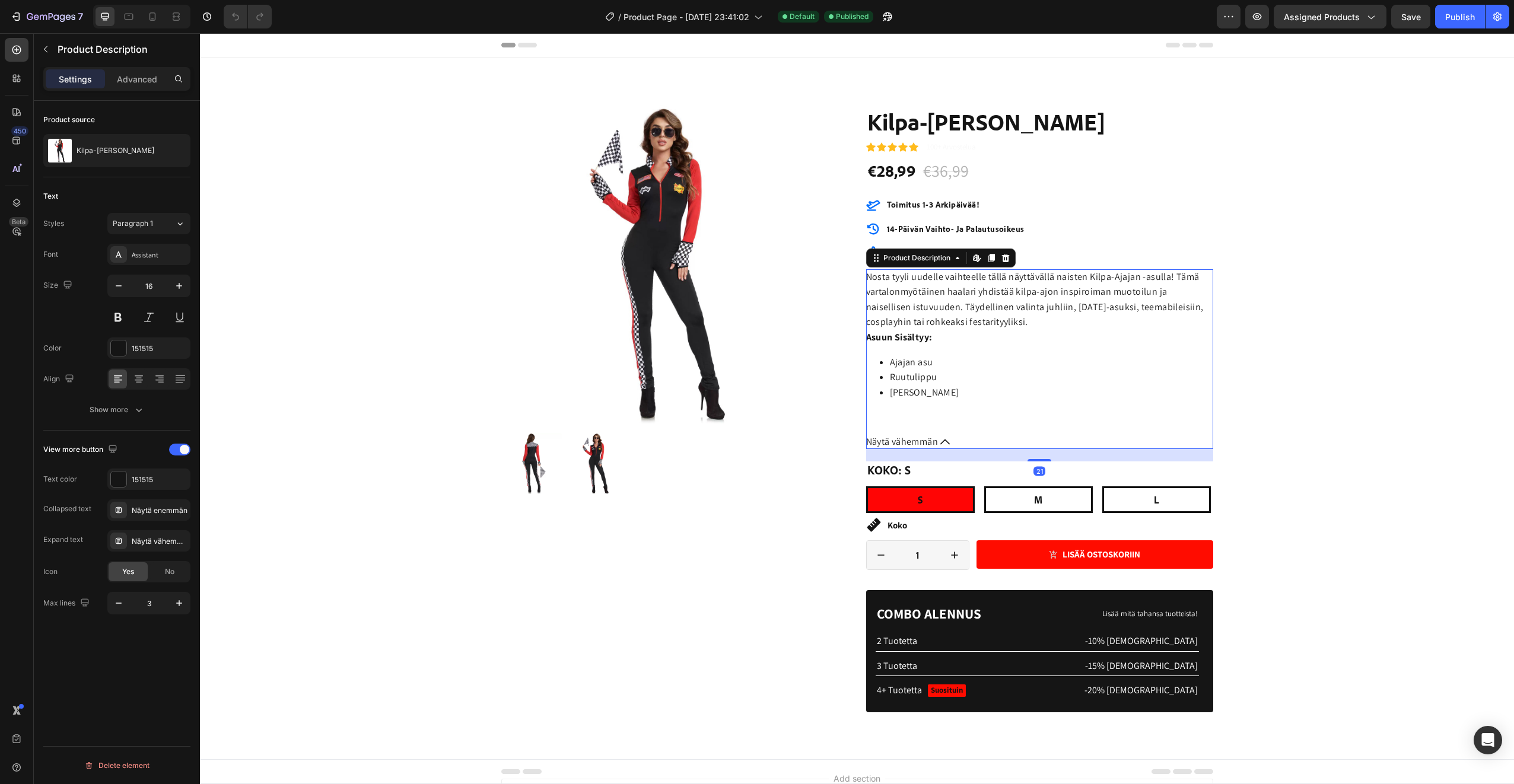
click at [933, 439] on span "Näytä vähemmän" at bounding box center [902, 441] width 72 height 16
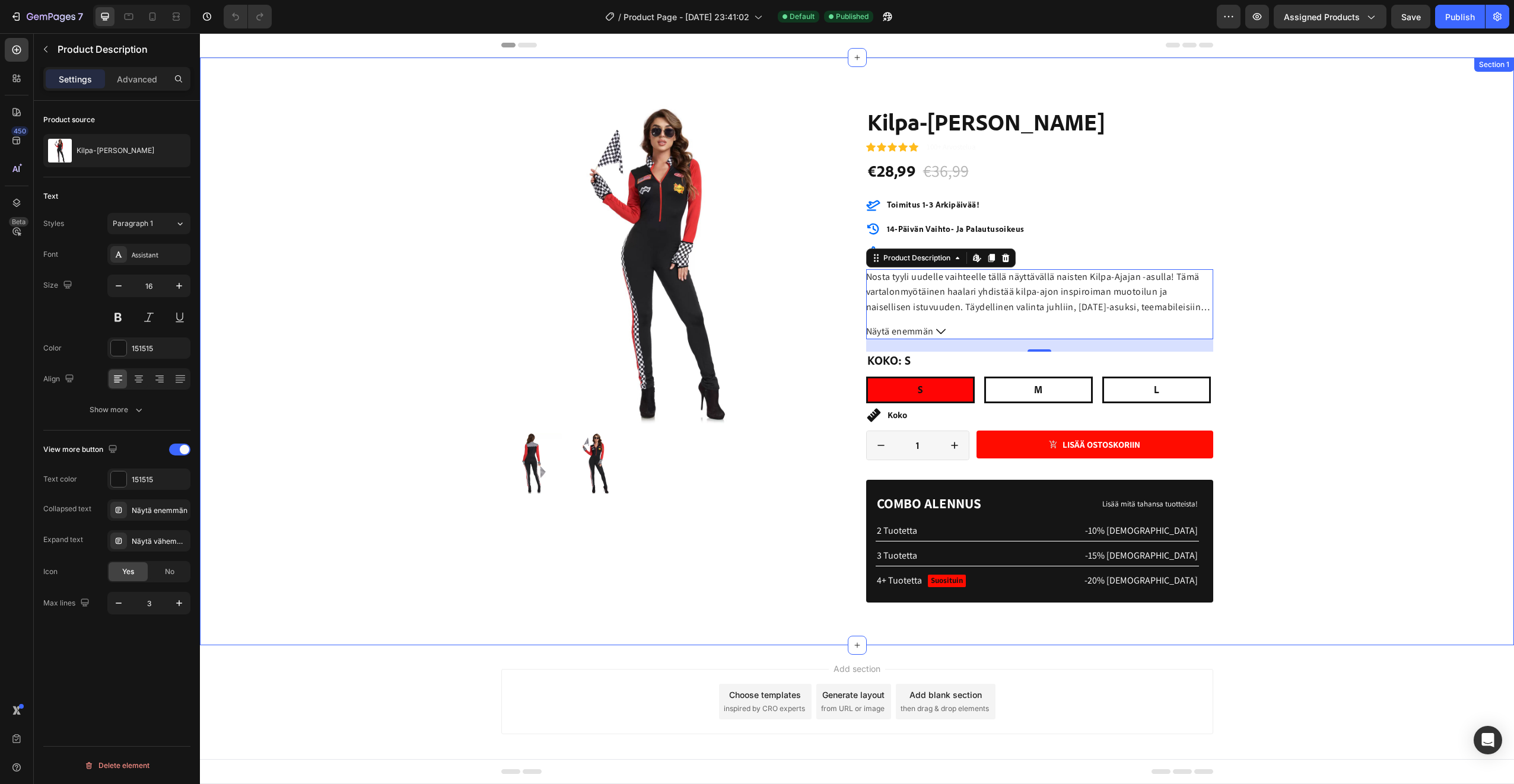
click at [411, 539] on div "Product Images Koko Taulukko Toimitus Tuotetiedot Accordion Icon Icon Icon Icon…" at bounding box center [857, 361] width 1296 height 512
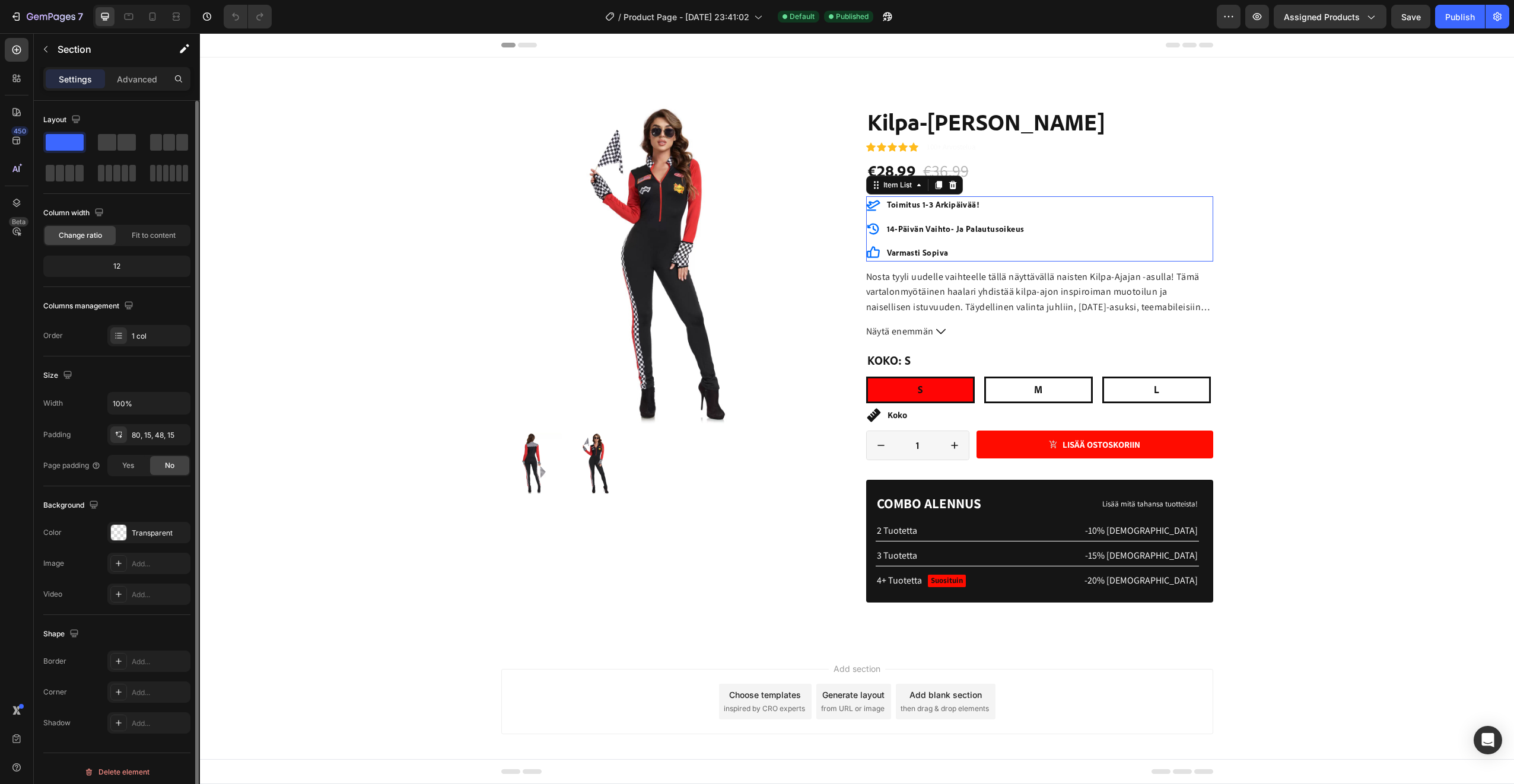
click at [866, 254] on icon at bounding box center [873, 252] width 14 height 14
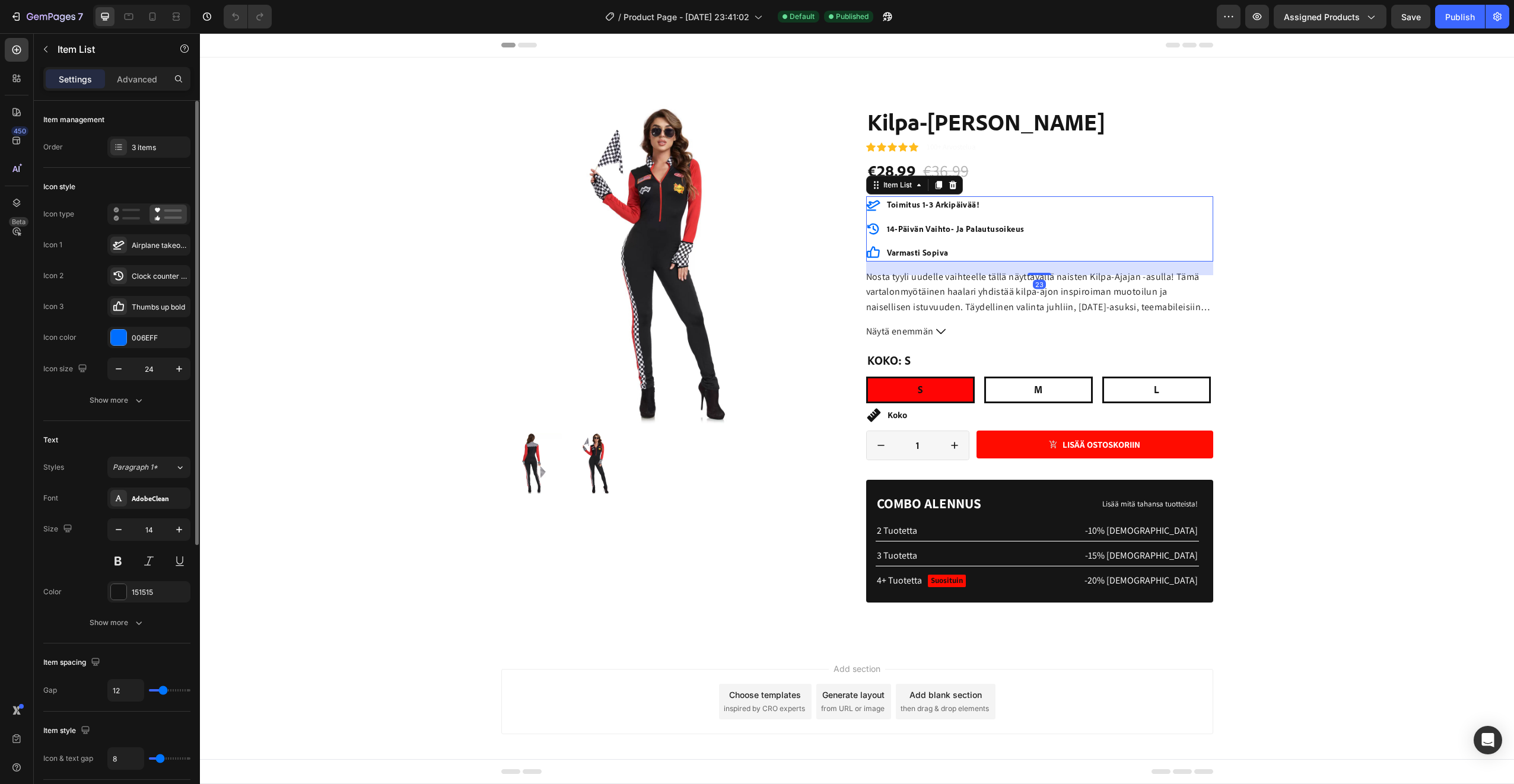
click at [867, 251] on icon at bounding box center [873, 252] width 14 height 14
click at [913, 191] on div "Item List" at bounding box center [898, 185] width 57 height 14
click at [170, 303] on div "Thumbs up bold" at bounding box center [160, 307] width 56 height 10
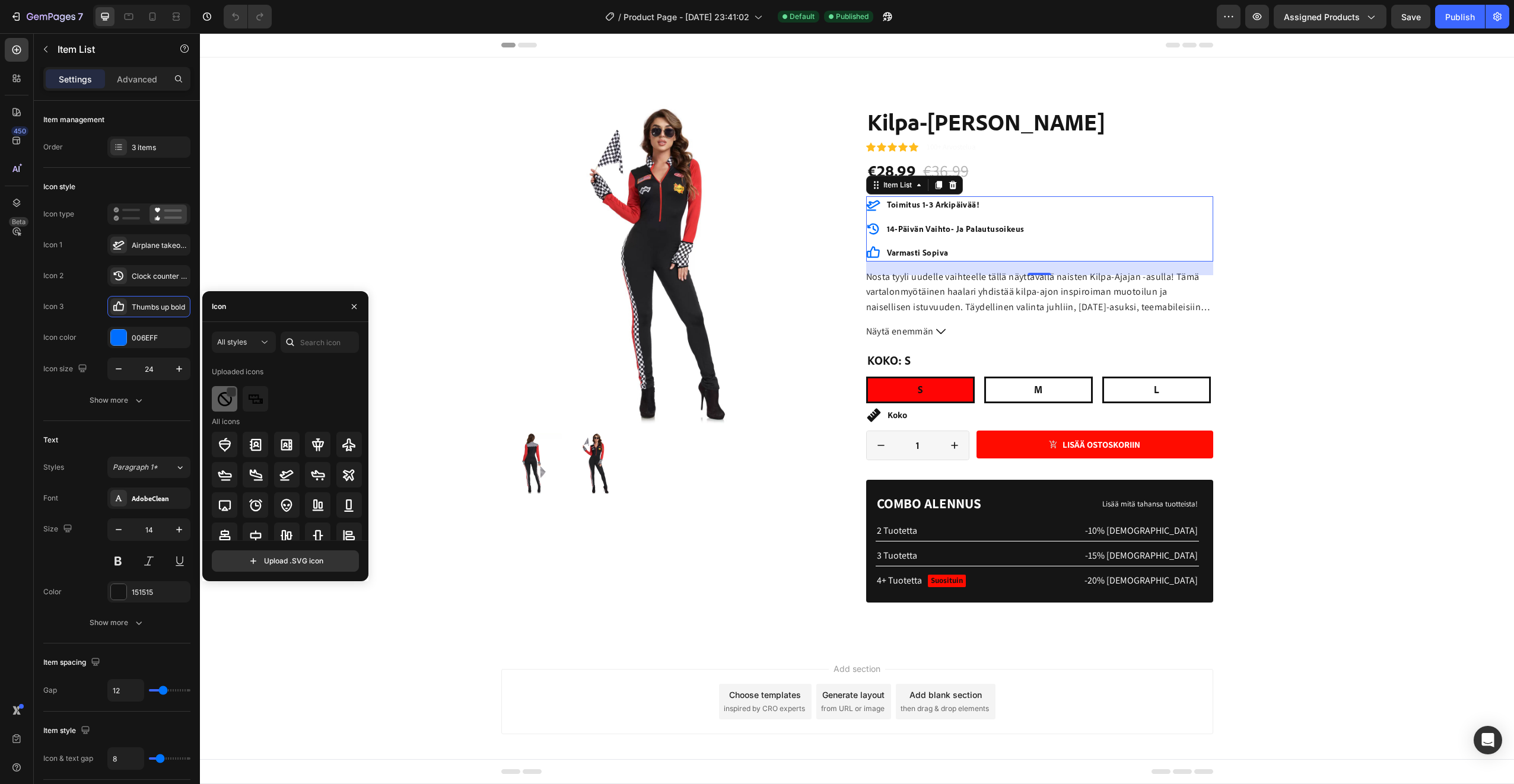
click at [219, 401] on img at bounding box center [224, 399] width 14 height 14
click at [306, 338] on input "text" at bounding box center [319, 342] width 78 height 22
type input "chec"
click at [344, 388] on icon at bounding box center [348, 391] width 14 height 14
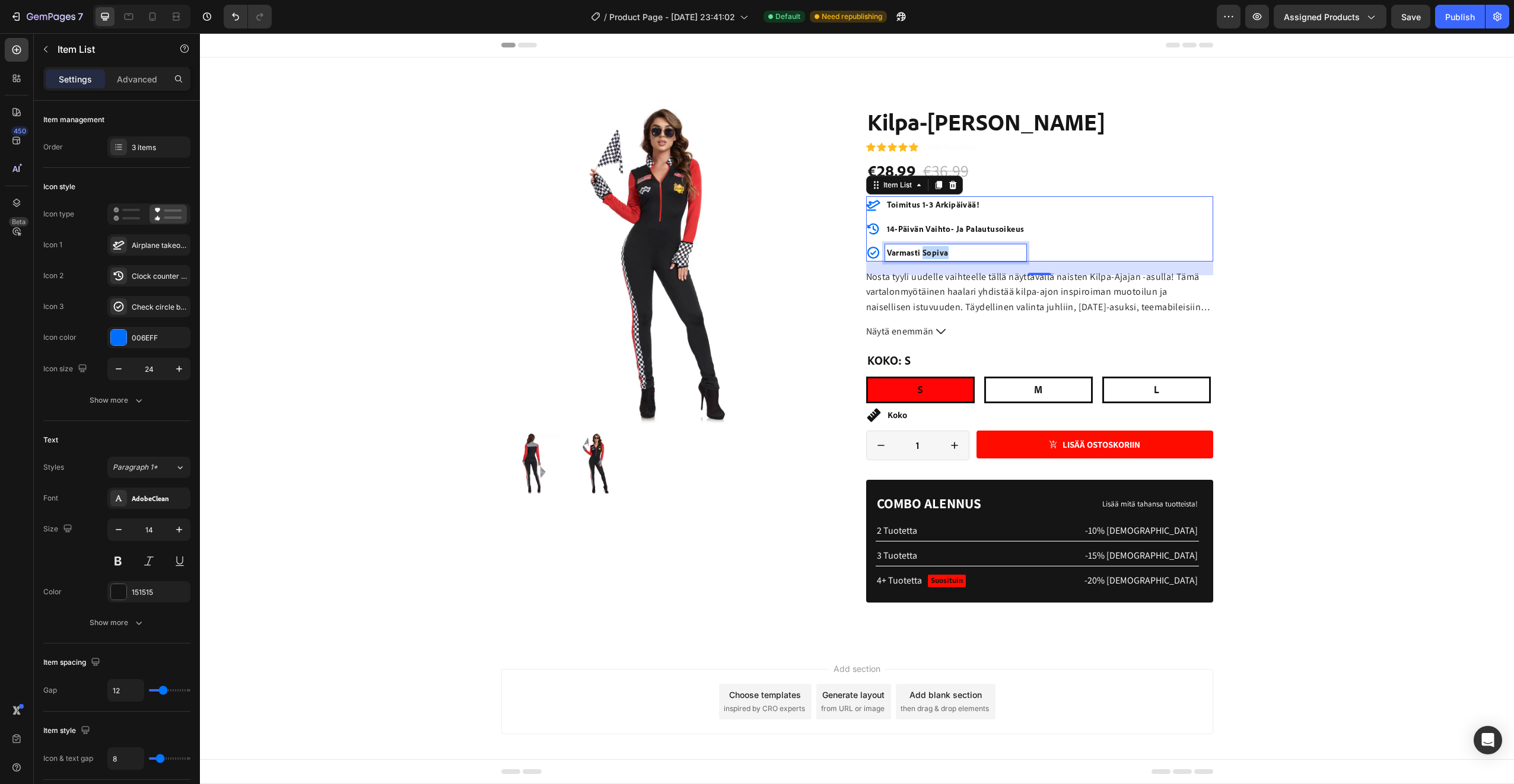
click at [924, 250] on p "varmasti sopiva" at bounding box center [956, 253] width 138 height 13
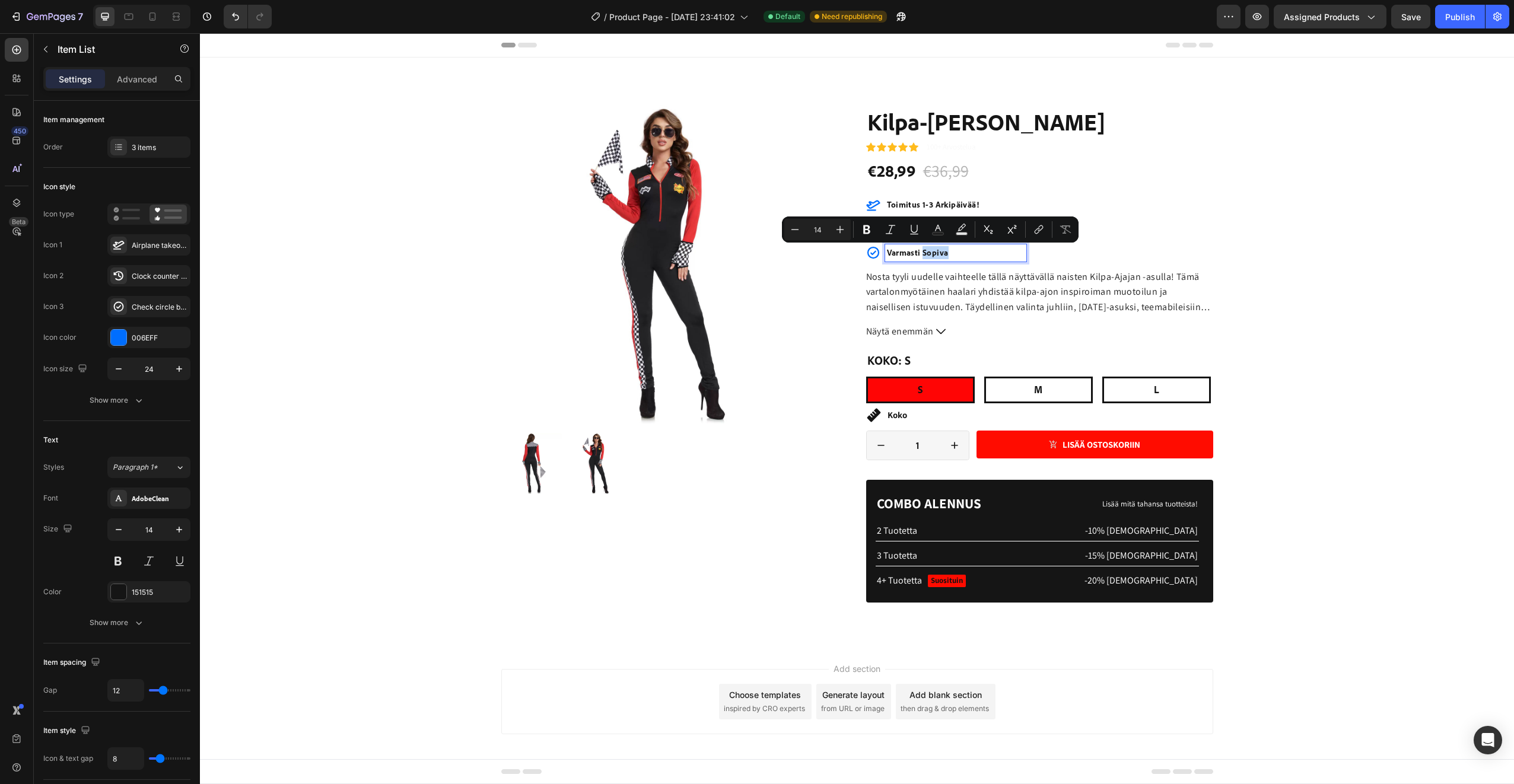
click at [958, 255] on p "varmasti sopiva" at bounding box center [956, 253] width 138 height 13
drag, startPoint x: 958, startPoint y: 255, endPoint x: 868, endPoint y: 244, distance: 90.7
click at [868, 244] on div "varmasti sopiva" at bounding box center [946, 253] width 160 height 16
click at [1070, 245] on div "toimitus 1-3 arkipäivää! 14-päivän vaihto- ja palautusoikeus Laatu takuu!" at bounding box center [1040, 228] width 347 height 65
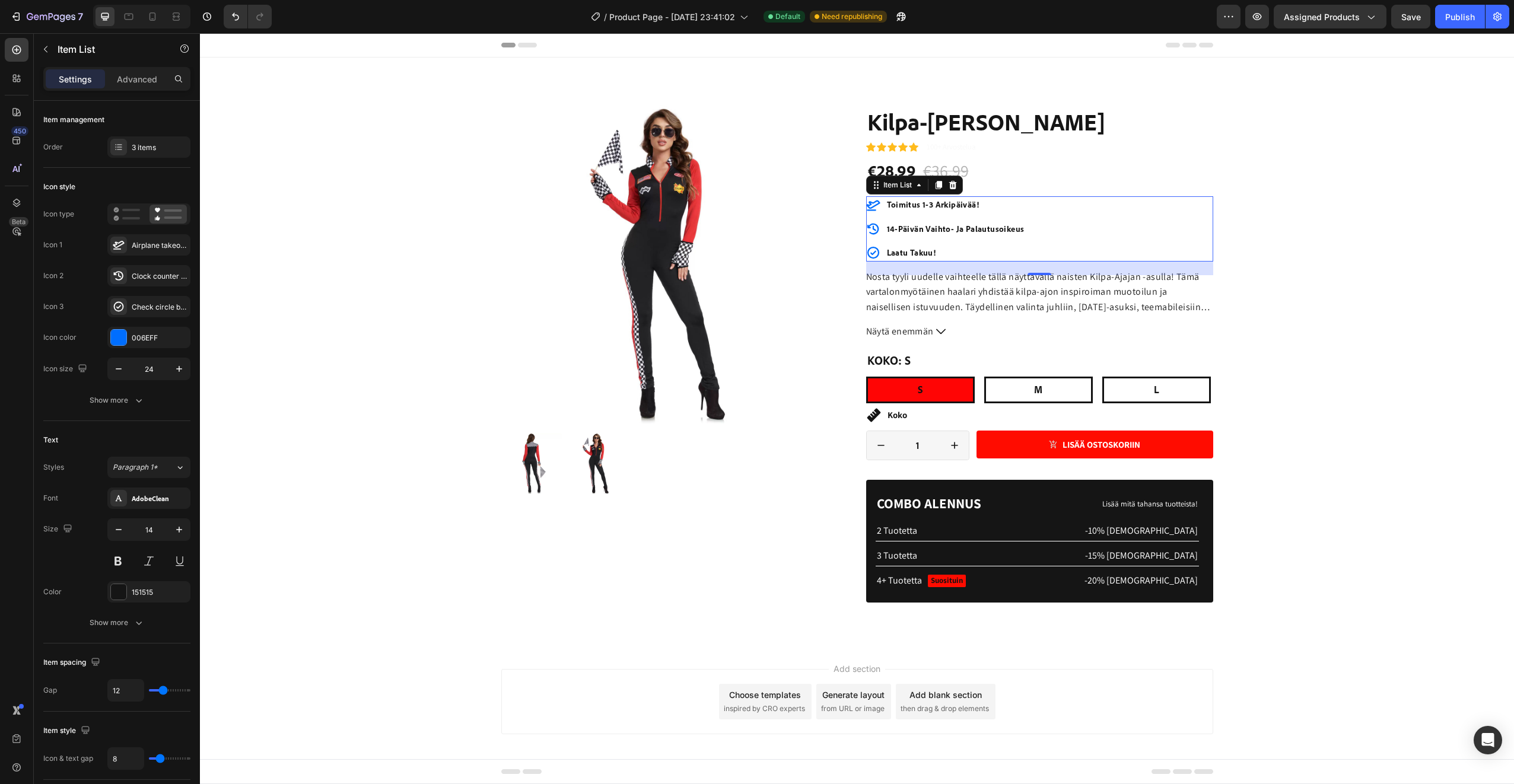
click at [937, 254] on p "Laatu takuu!" at bounding box center [956, 253] width 138 height 13
drag, startPoint x: 937, startPoint y: 254, endPoint x: 880, endPoint y: 261, distance: 57.4
click at [885, 261] on div "Laatu takuu!" at bounding box center [955, 253] width 141 height 16
click at [895, 247] on div "Rich Text Editor. Editing area: main" at bounding box center [955, 253] width 141 height 16
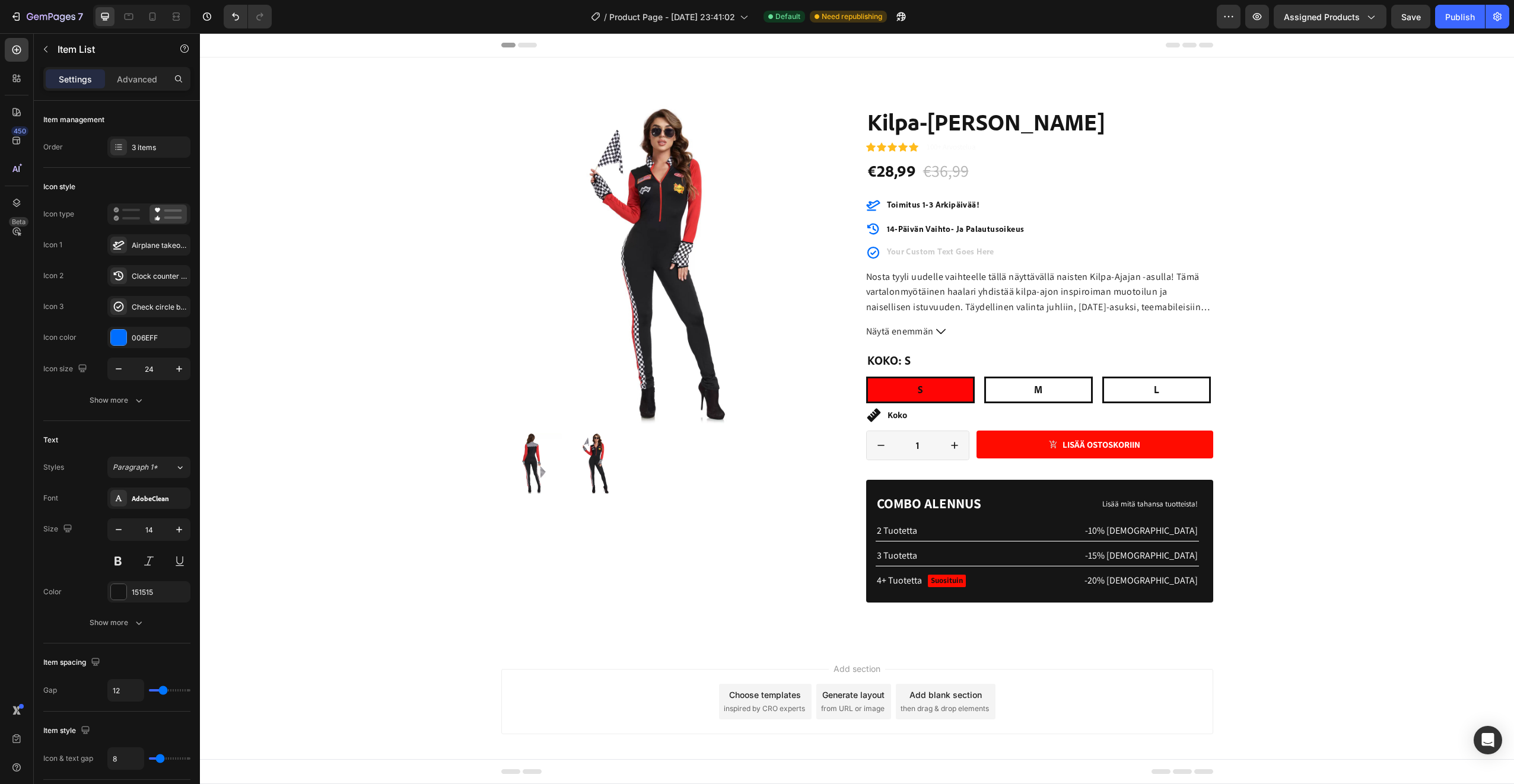
click at [895, 253] on div "Rich Text Editor. Editing area: main" at bounding box center [955, 253] width 141 height 16
click at [836, 262] on div "Product Images" at bounding box center [675, 300] width 347 height 389
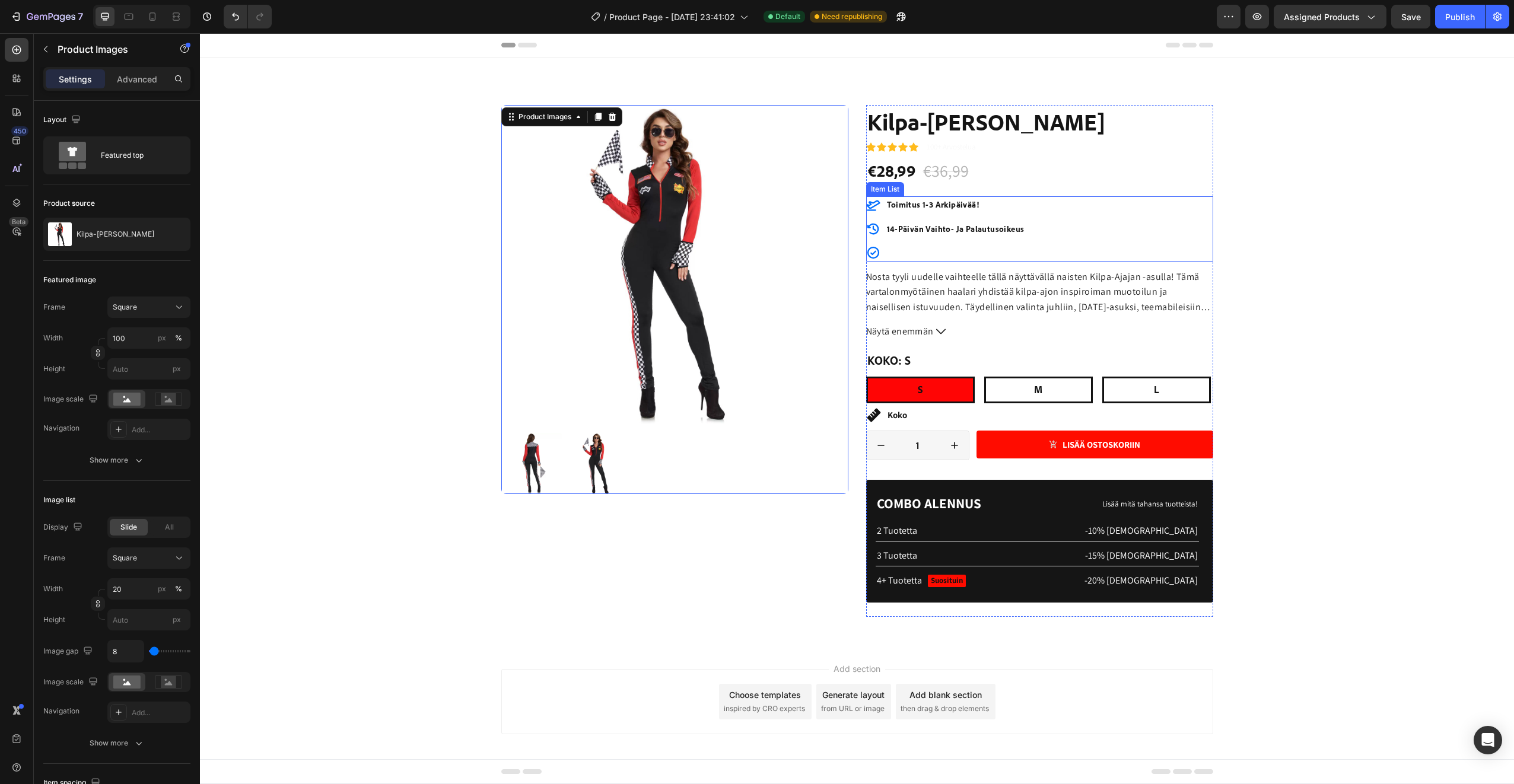
click at [898, 253] on p "Rich Text Editor. Editing area: main" at bounding box center [956, 253] width 138 height 13
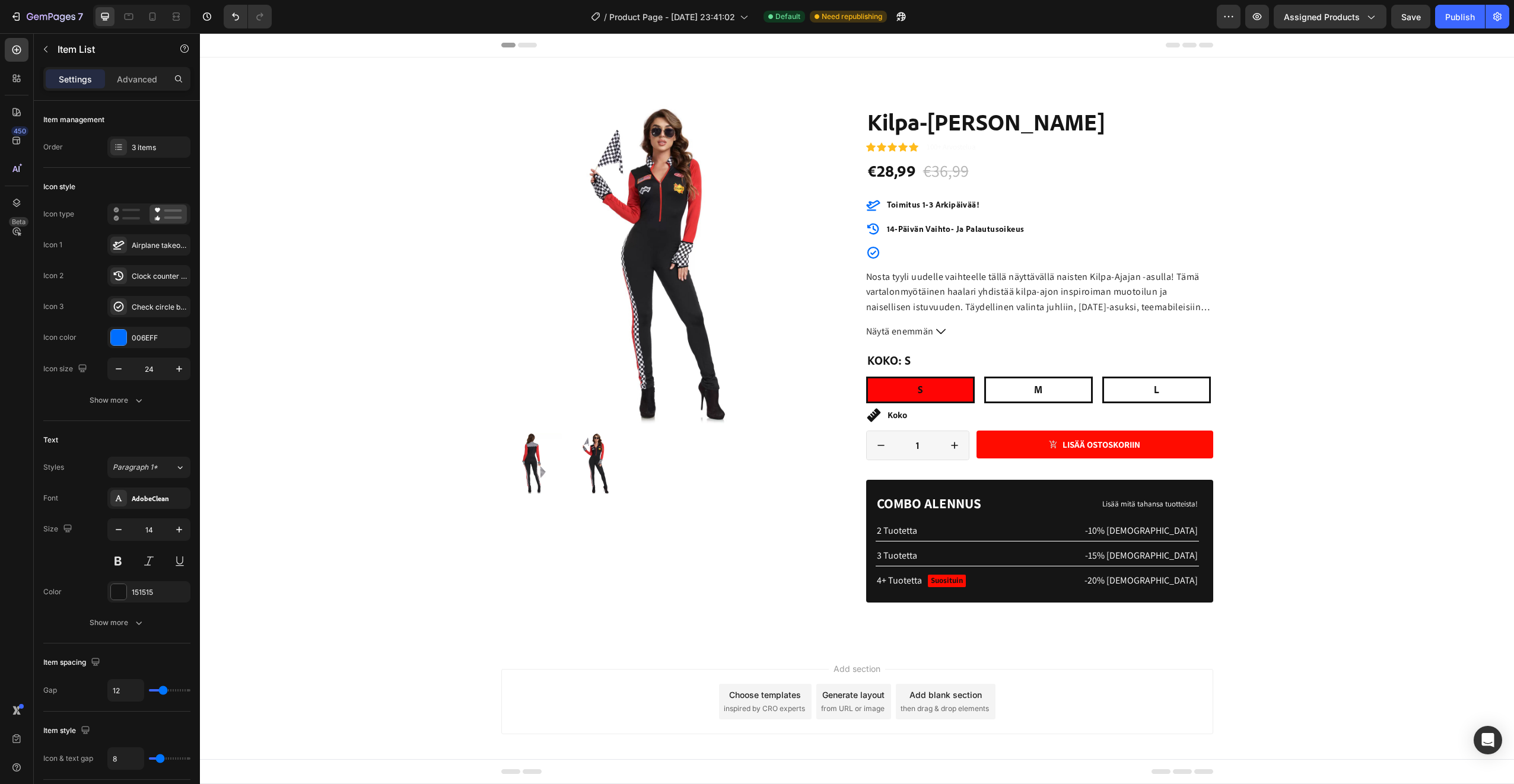
click at [868, 206] on icon at bounding box center [873, 205] width 14 height 14
click at [891, 253] on p "Rich Text Editor. Editing area: main" at bounding box center [956, 253] width 138 height 13
click at [121, 247] on icon at bounding box center [119, 245] width 12 height 12
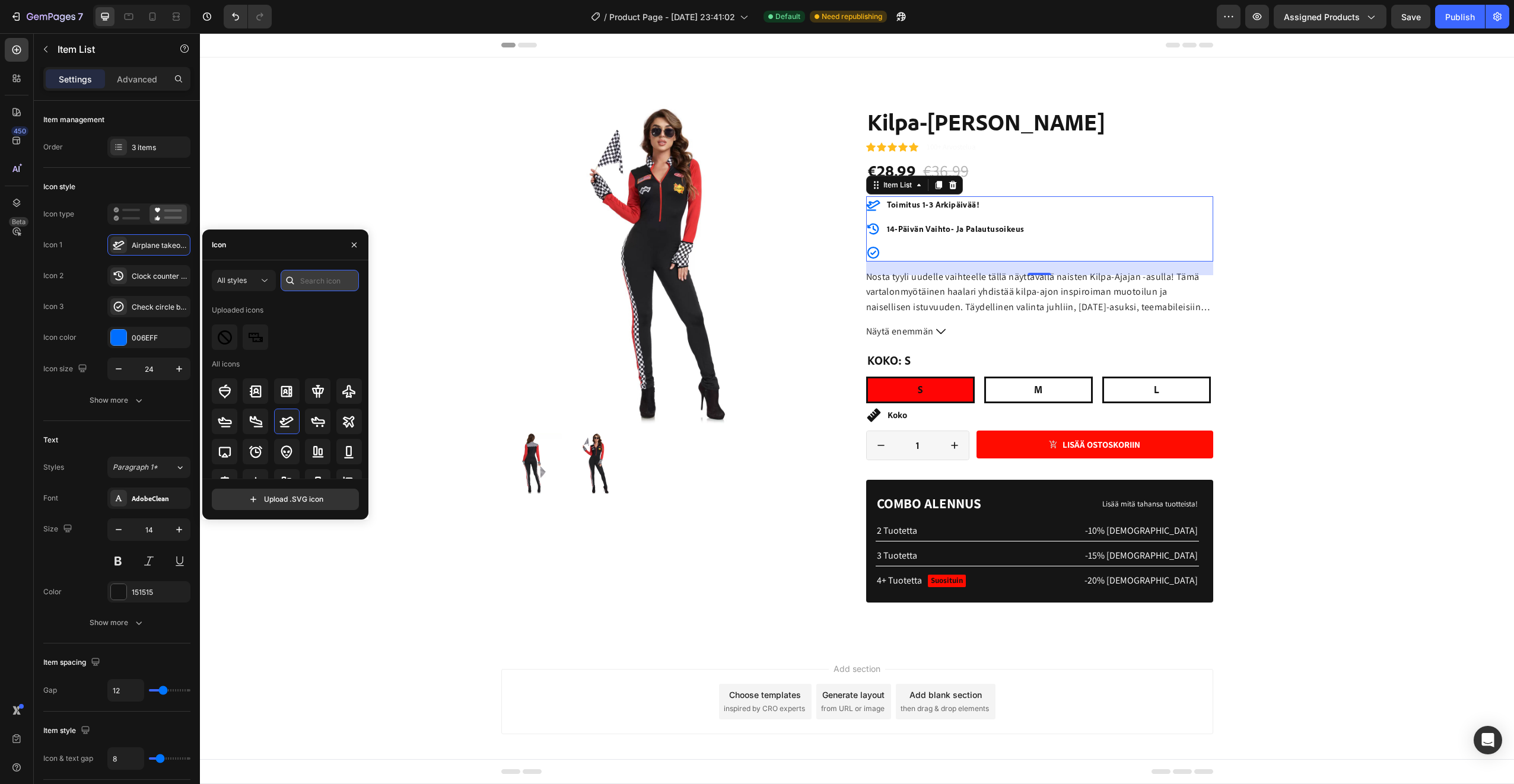
click at [310, 278] on input "text" at bounding box center [319, 280] width 78 height 22
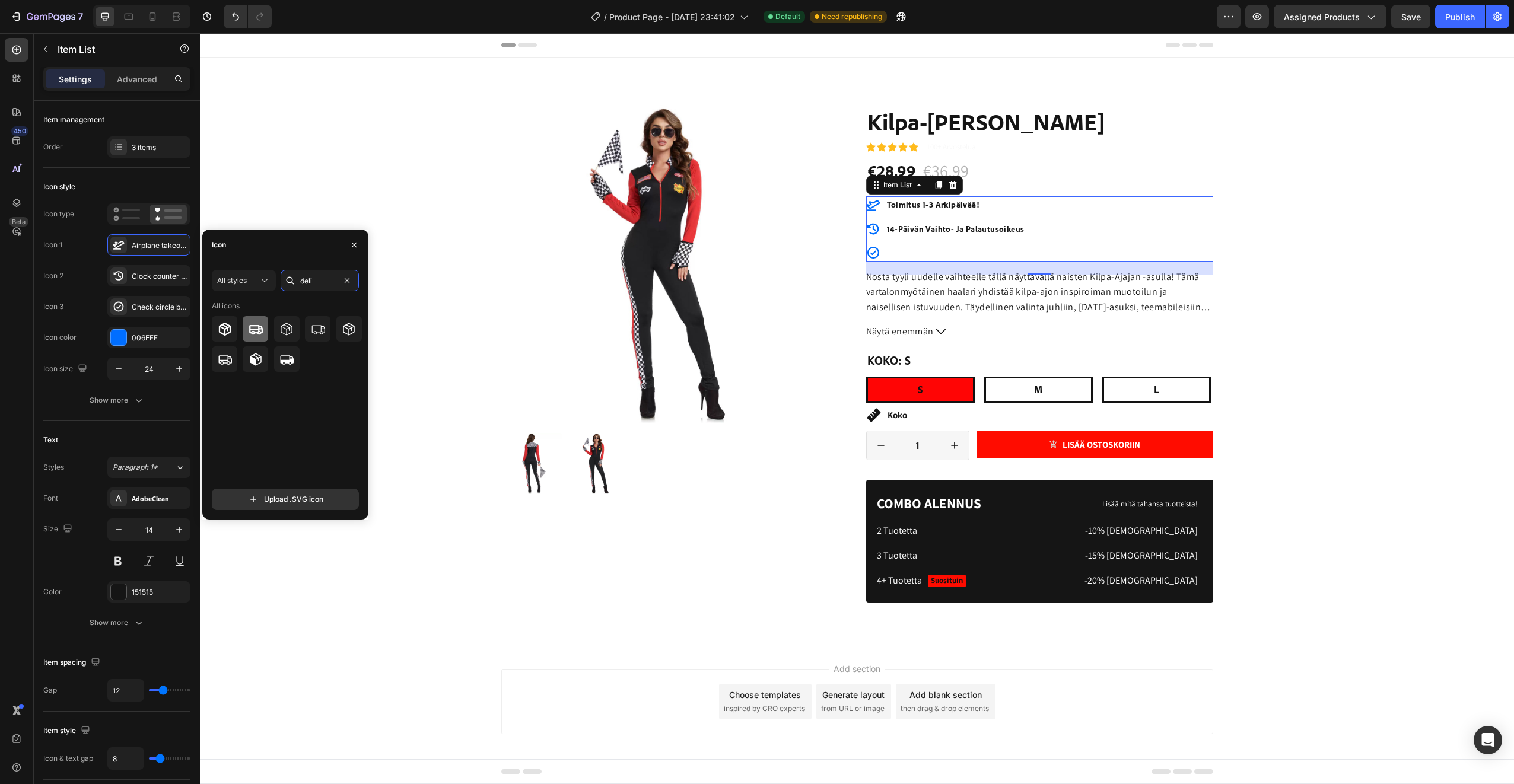
type input "deli"
click at [259, 326] on icon at bounding box center [256, 329] width 13 height 10
click at [231, 323] on icon at bounding box center [224, 329] width 14 height 14
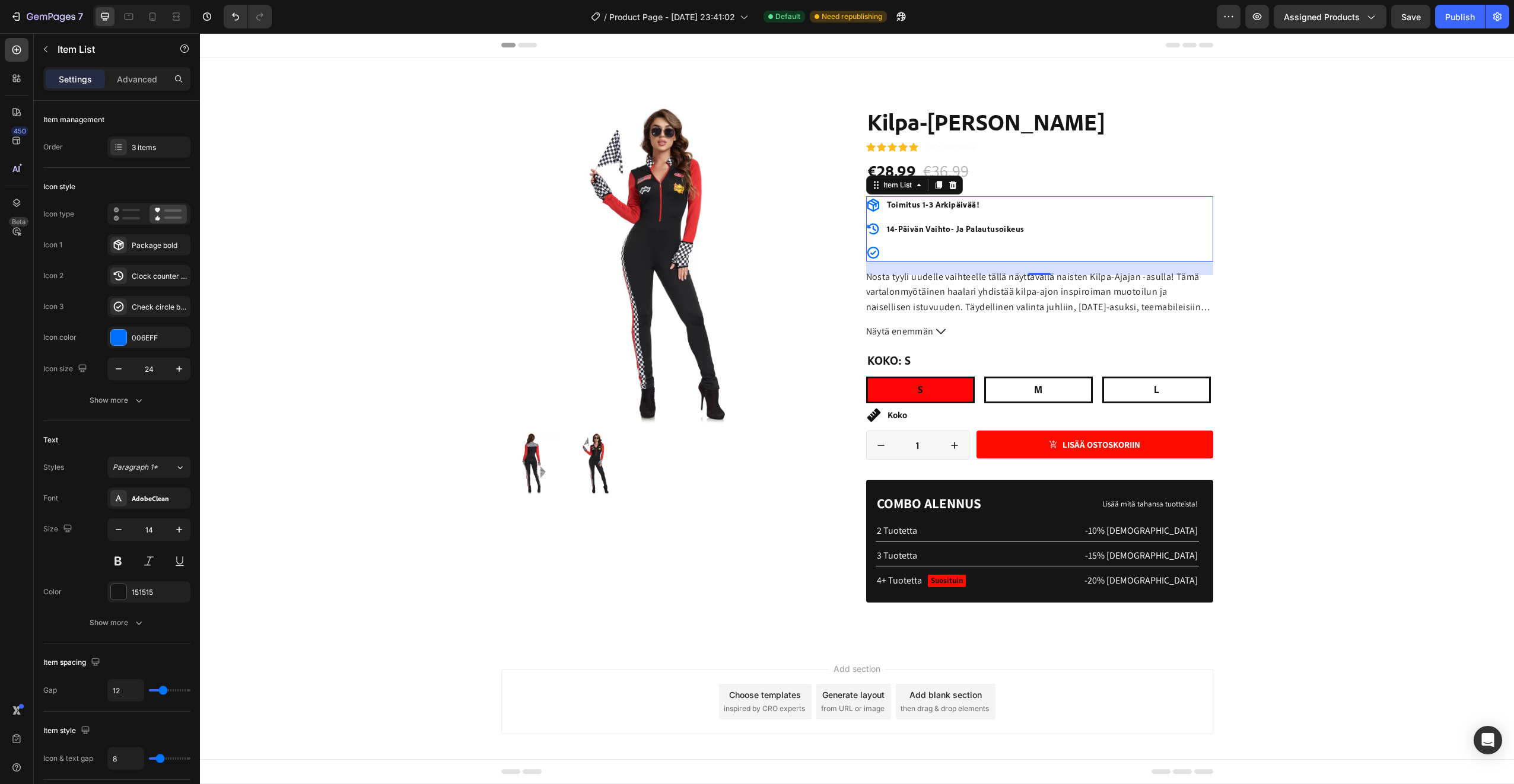
click at [868, 259] on icon at bounding box center [873, 253] width 12 height 12
click at [892, 256] on p "Rich Text Editor. Editing area: main" at bounding box center [956, 253] width 138 height 13
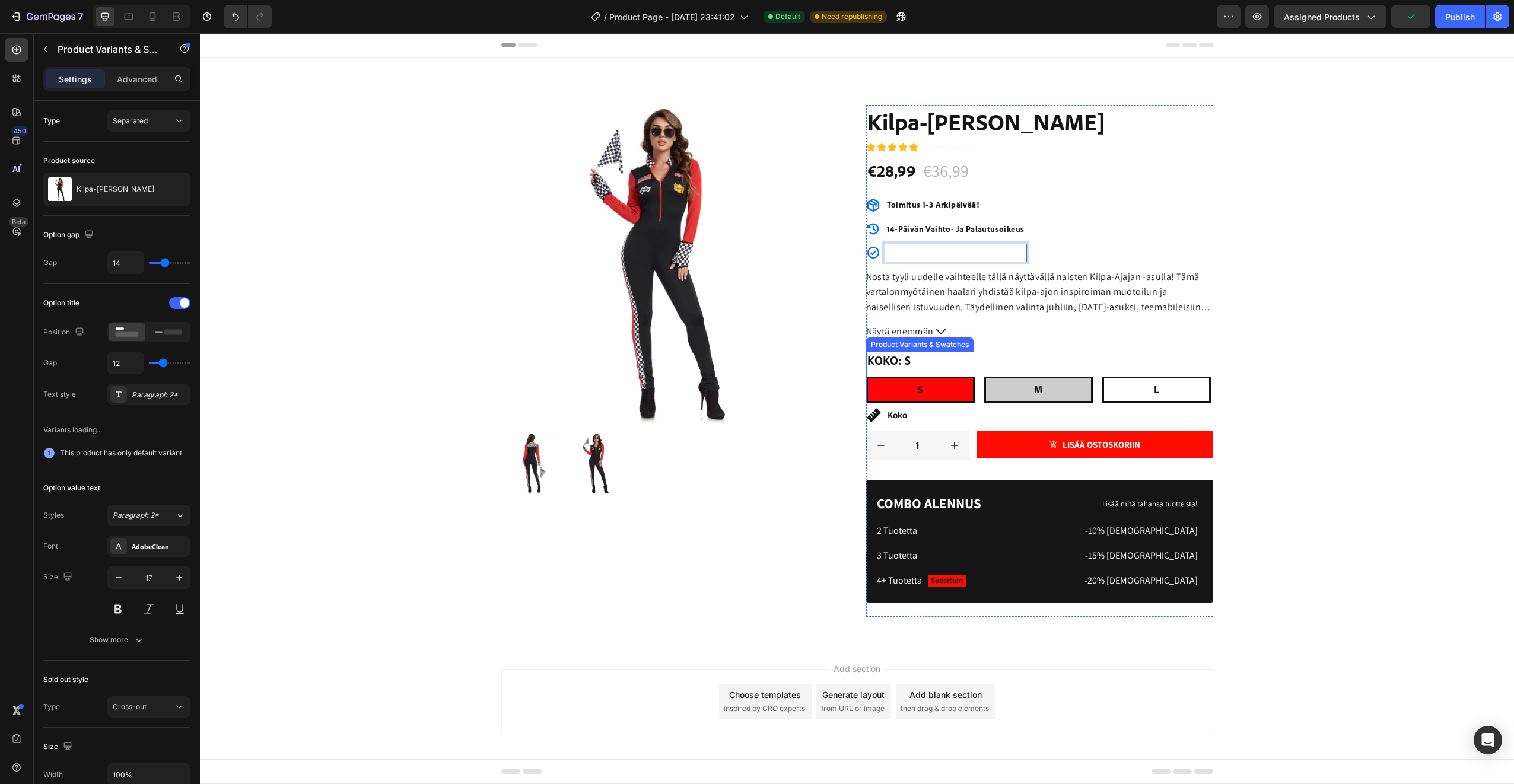
click at [1018, 392] on div "M" at bounding box center [1038, 390] width 109 height 27
click at [984, 376] on input "M M M" at bounding box center [983, 376] width 1 height 1
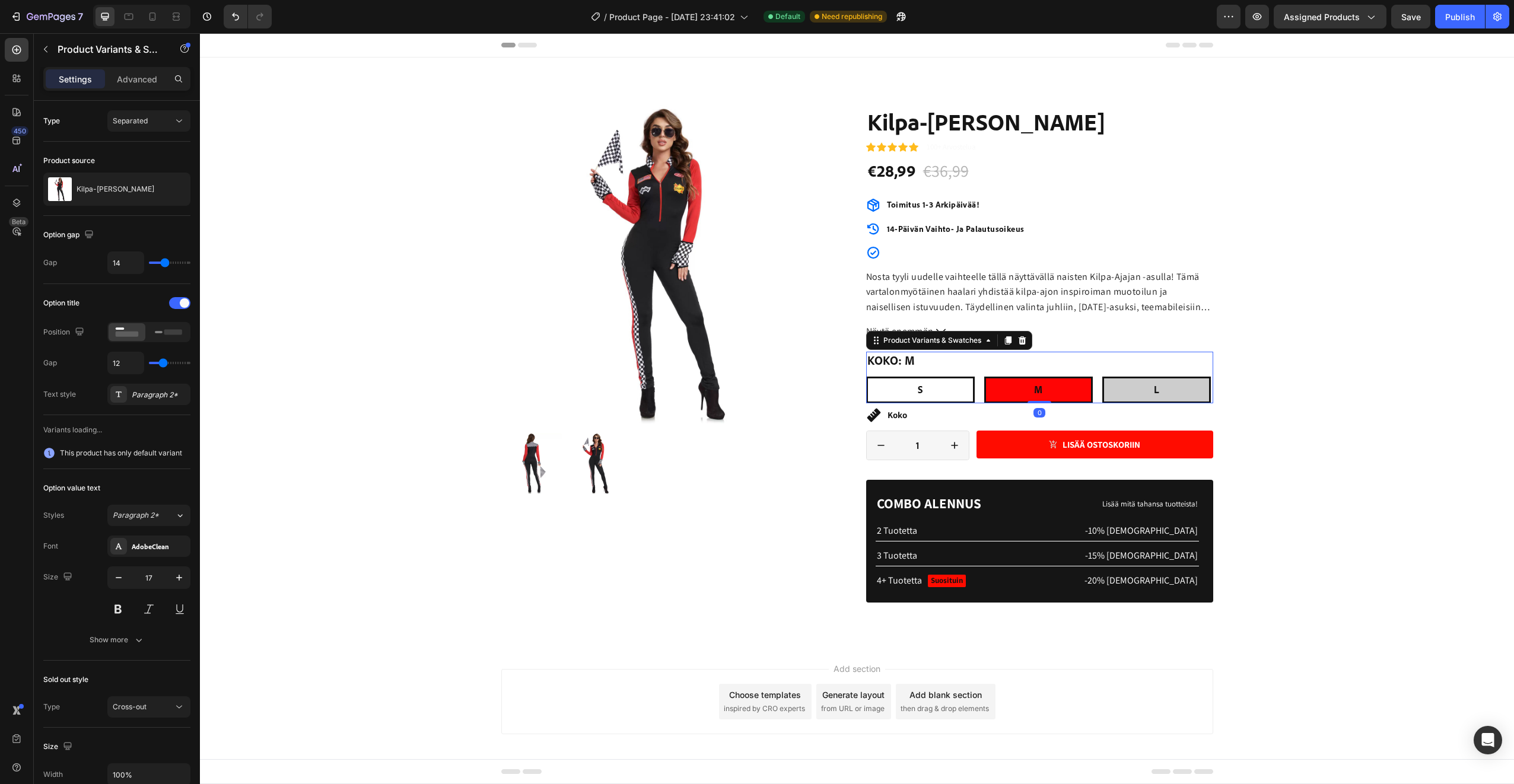
radio input "false"
click at [1126, 393] on div "L" at bounding box center [1156, 390] width 109 height 27
click at [1102, 376] on input "L L L" at bounding box center [1102, 376] width 1 height 1
radio input "false"
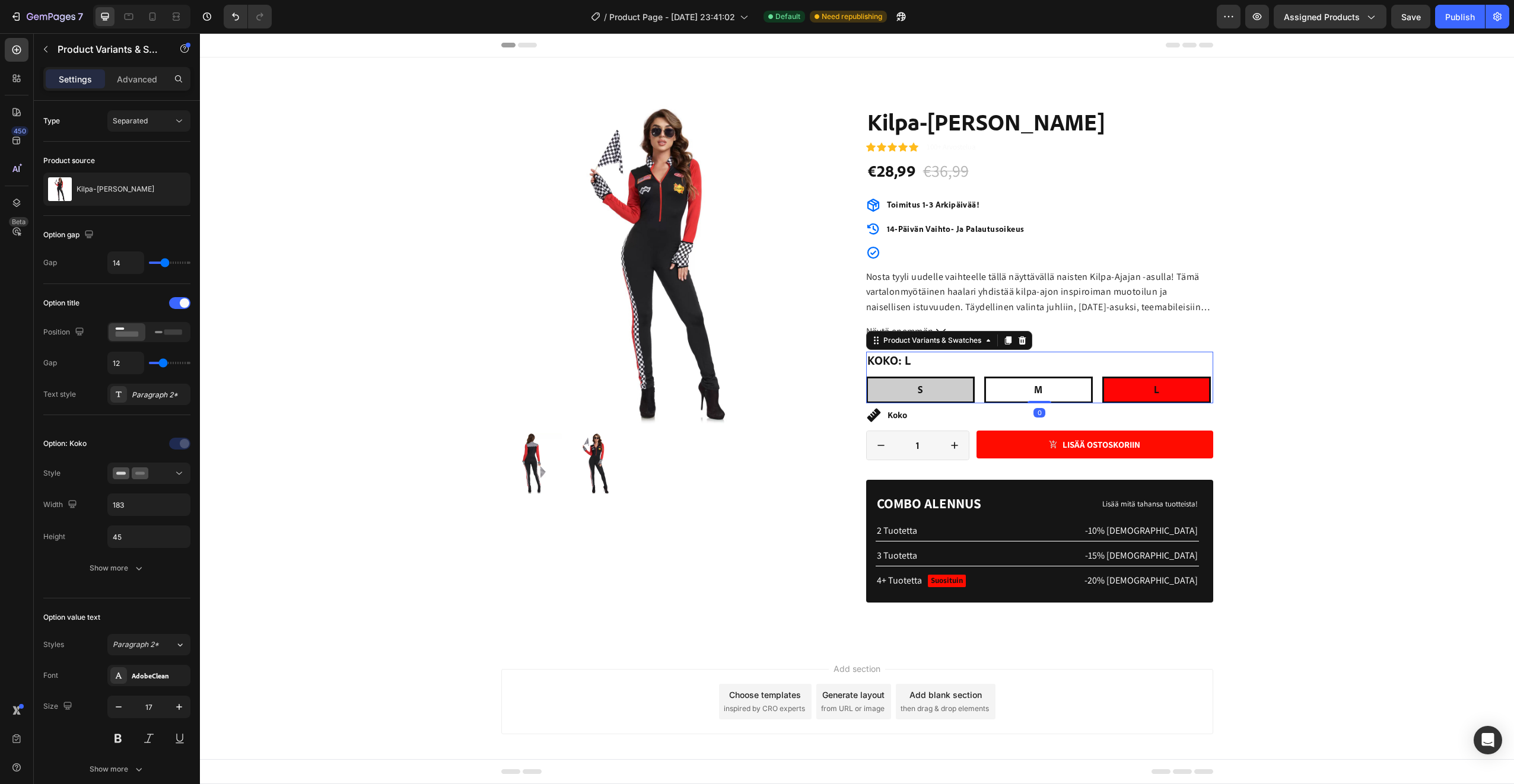
click at [918, 393] on span "S" at bounding box center [920, 389] width 5 height 13
click at [866, 376] on input "S S S" at bounding box center [865, 376] width 1 height 1
radio input "false"
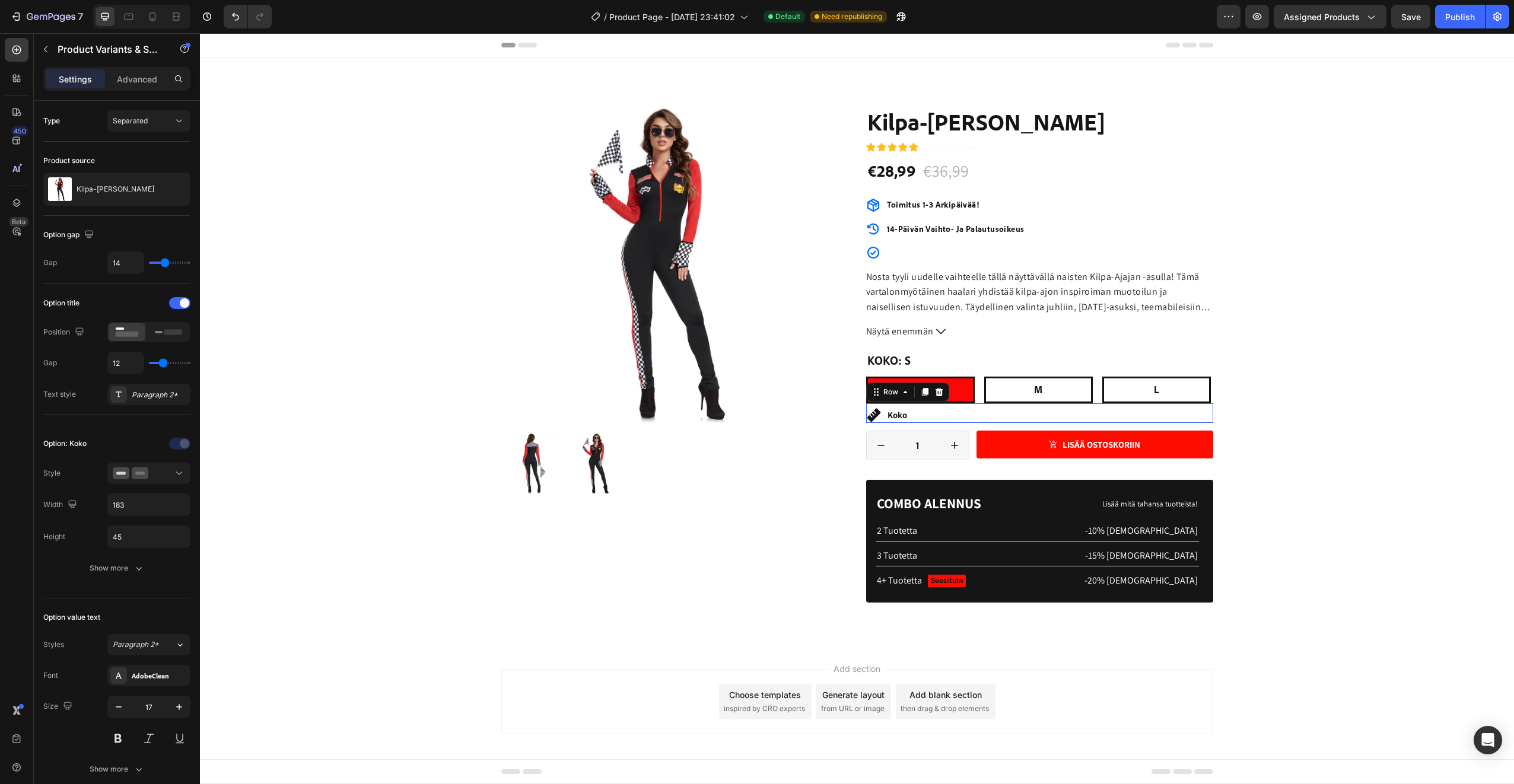
click at [926, 410] on div "Icon Koko Text Block Row 0" at bounding box center [1040, 413] width 347 height 19
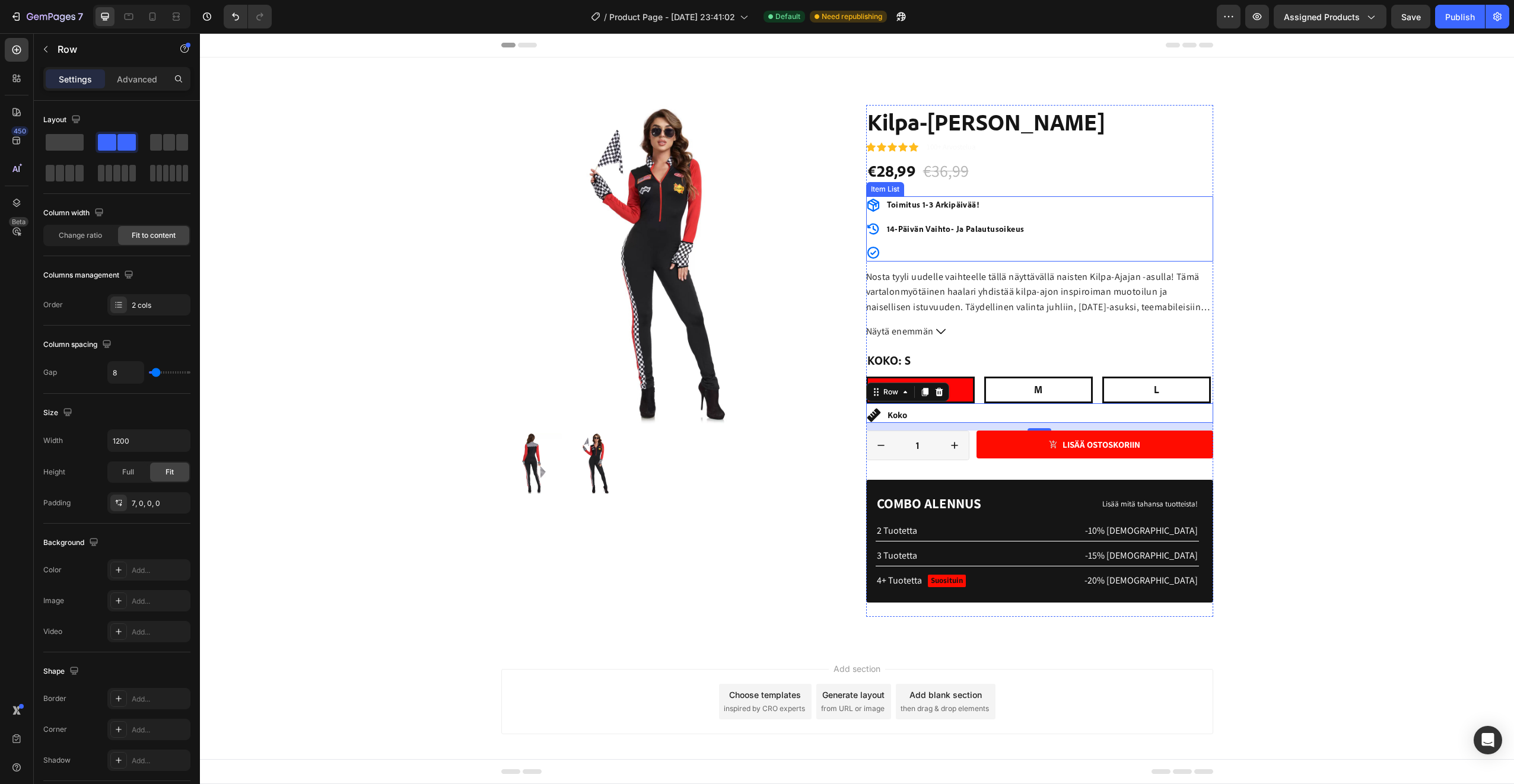
click at [947, 248] on p "Rich Text Editor. Editing area: main" at bounding box center [956, 253] width 138 height 13
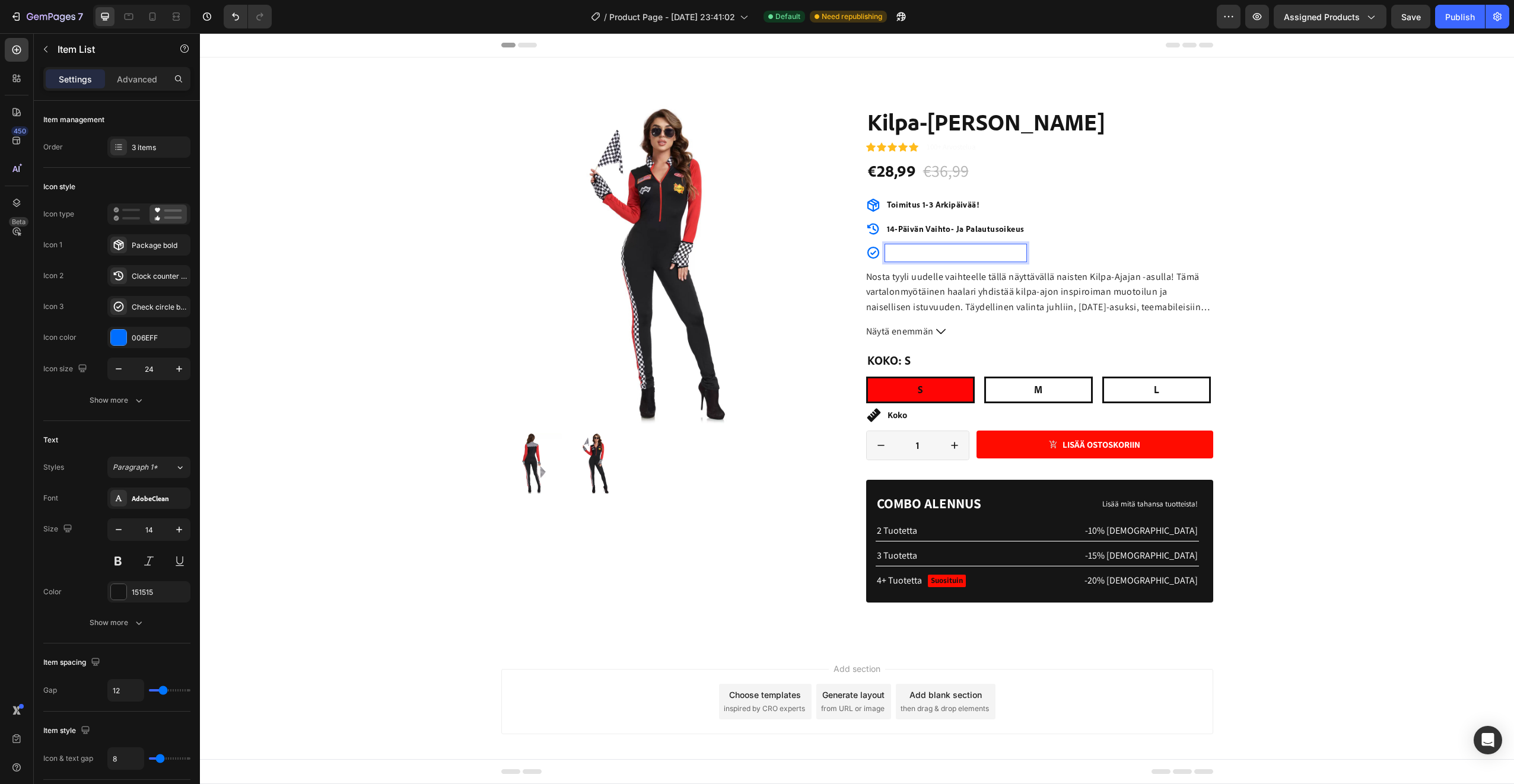
click at [947, 254] on p "Rich Text Editor. Editing area: main" at bounding box center [956, 253] width 138 height 13
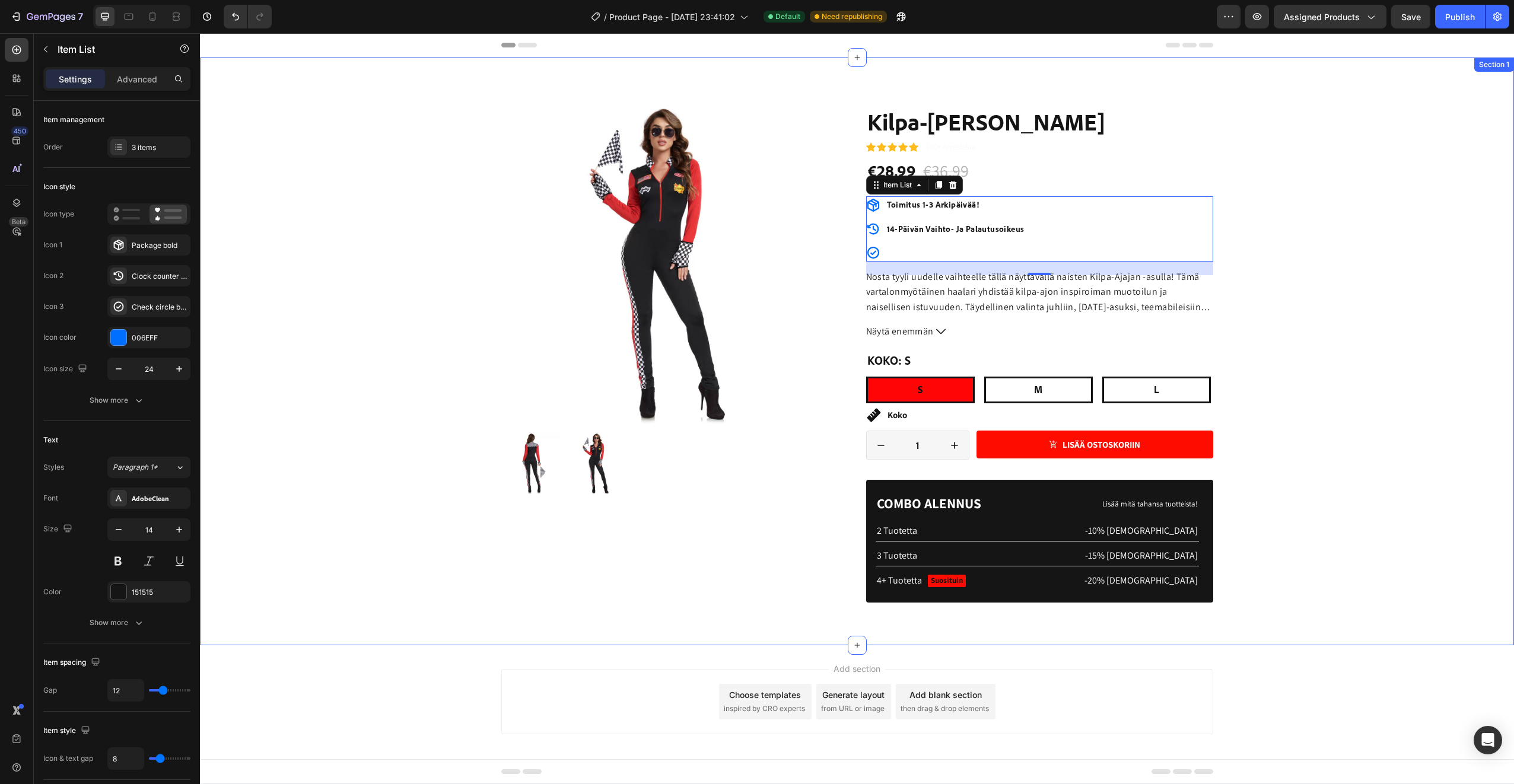
click at [429, 613] on div "Product Images Koko Taulukko Toimitus Tuotetiedot Accordion Icon Icon Icon Icon…" at bounding box center [857, 361] width 1296 height 512
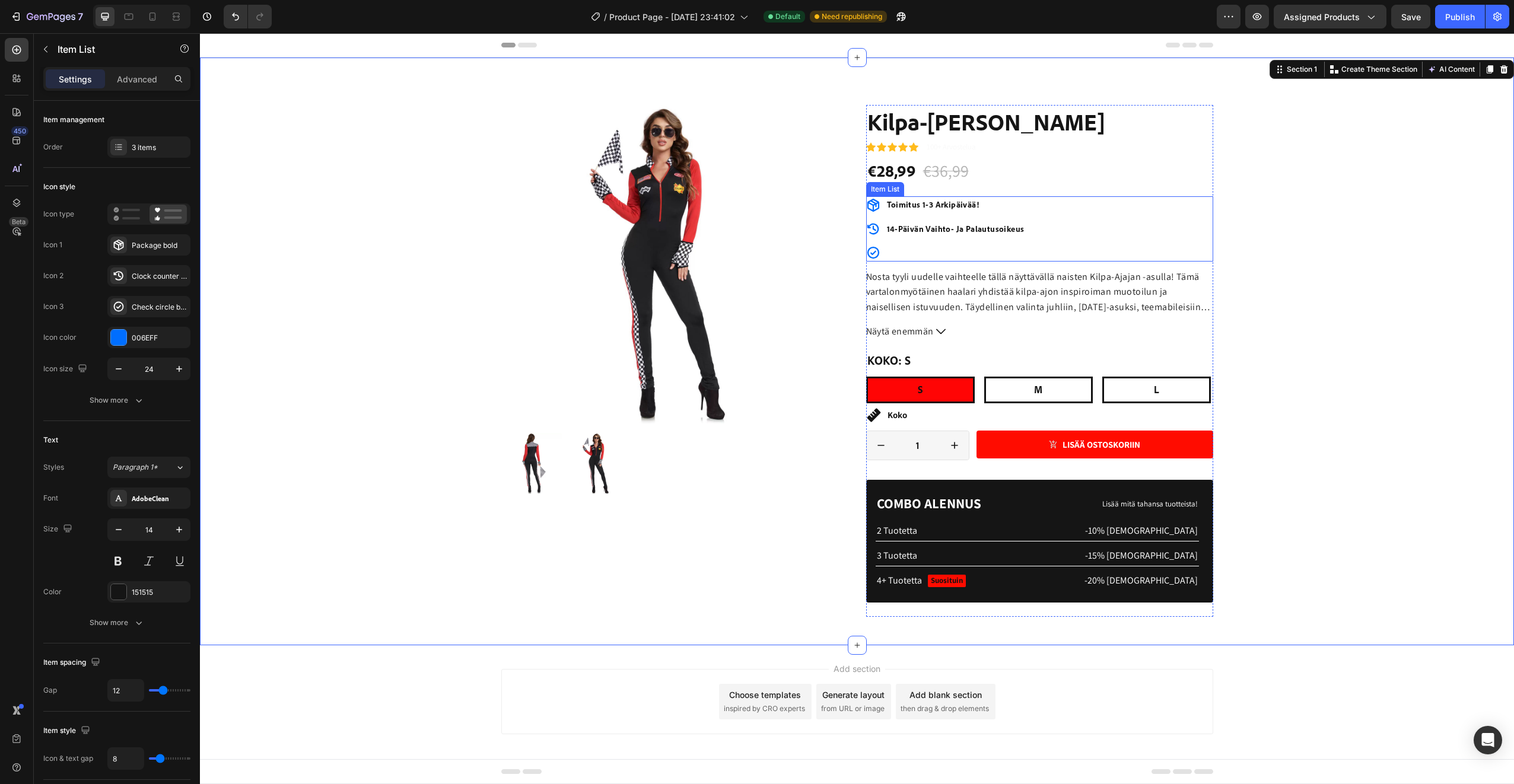
click at [916, 253] on p "Rich Text Editor. Editing area: main" at bounding box center [956, 253] width 138 height 13
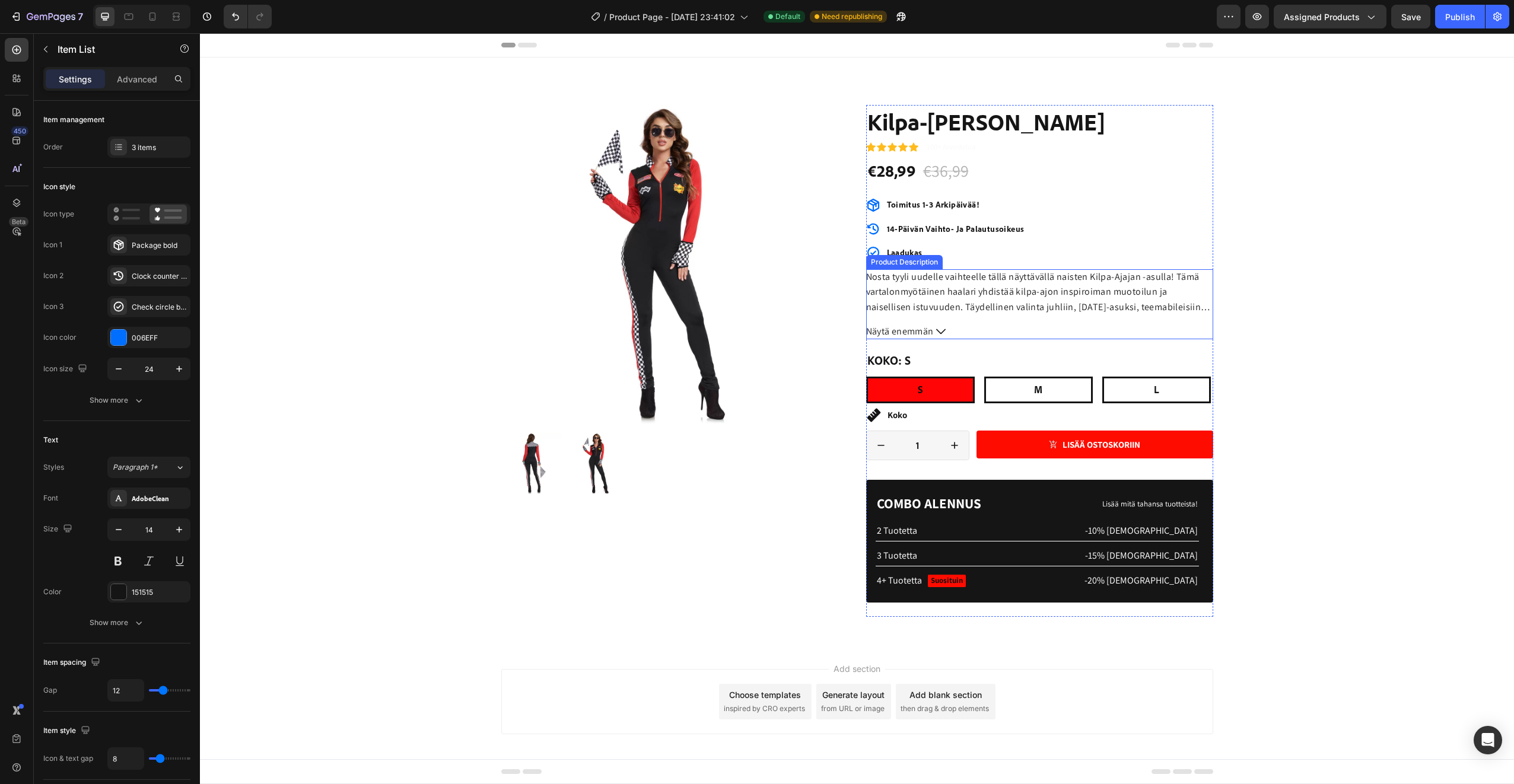
click at [1331, 315] on div "Product Images Koko Taulukko Toimitus Tuotetiedot Accordion Icon Icon Icon Icon…" at bounding box center [857, 361] width 1296 height 512
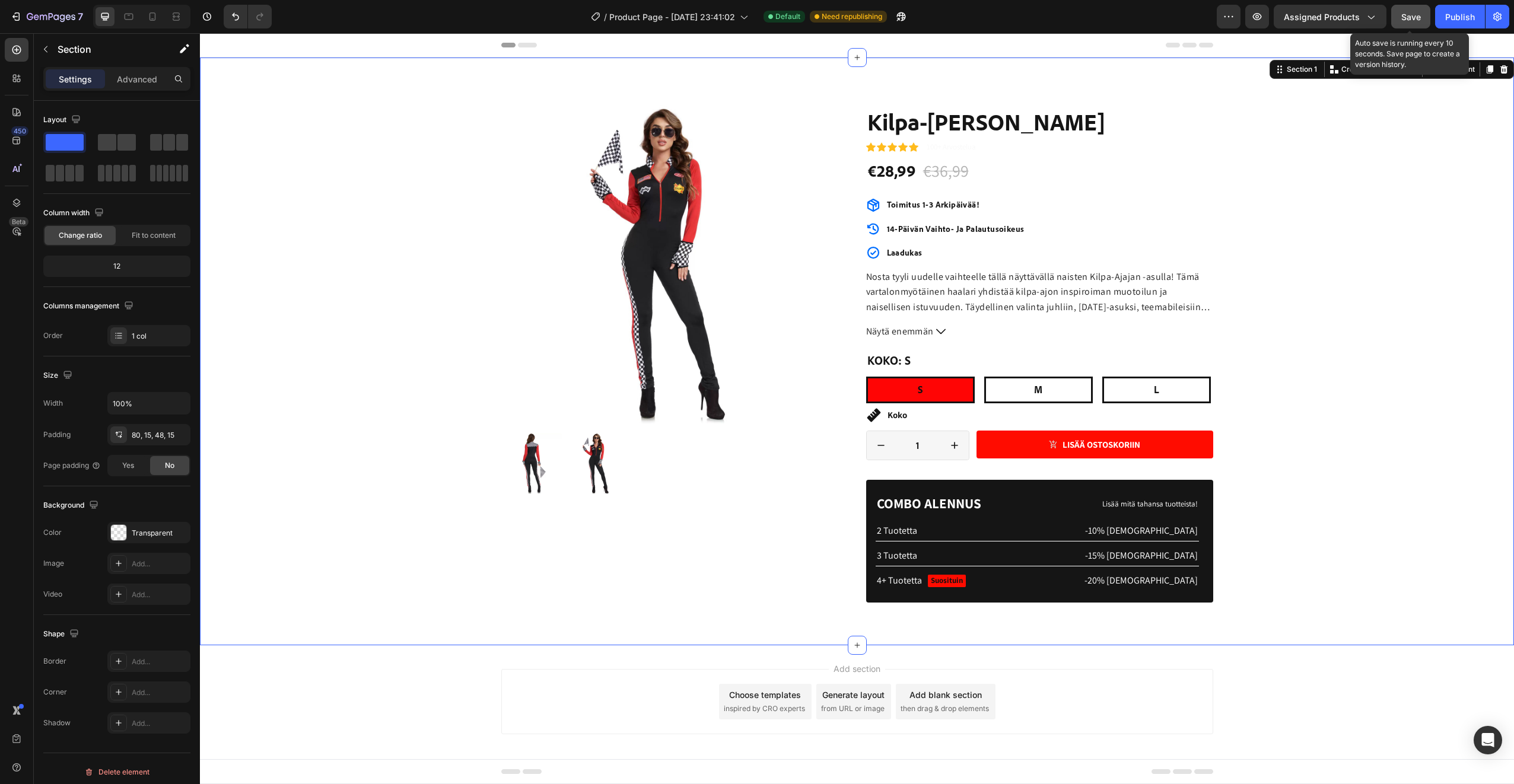
click at [1417, 16] on span "Save" at bounding box center [1411, 17] width 19 height 10
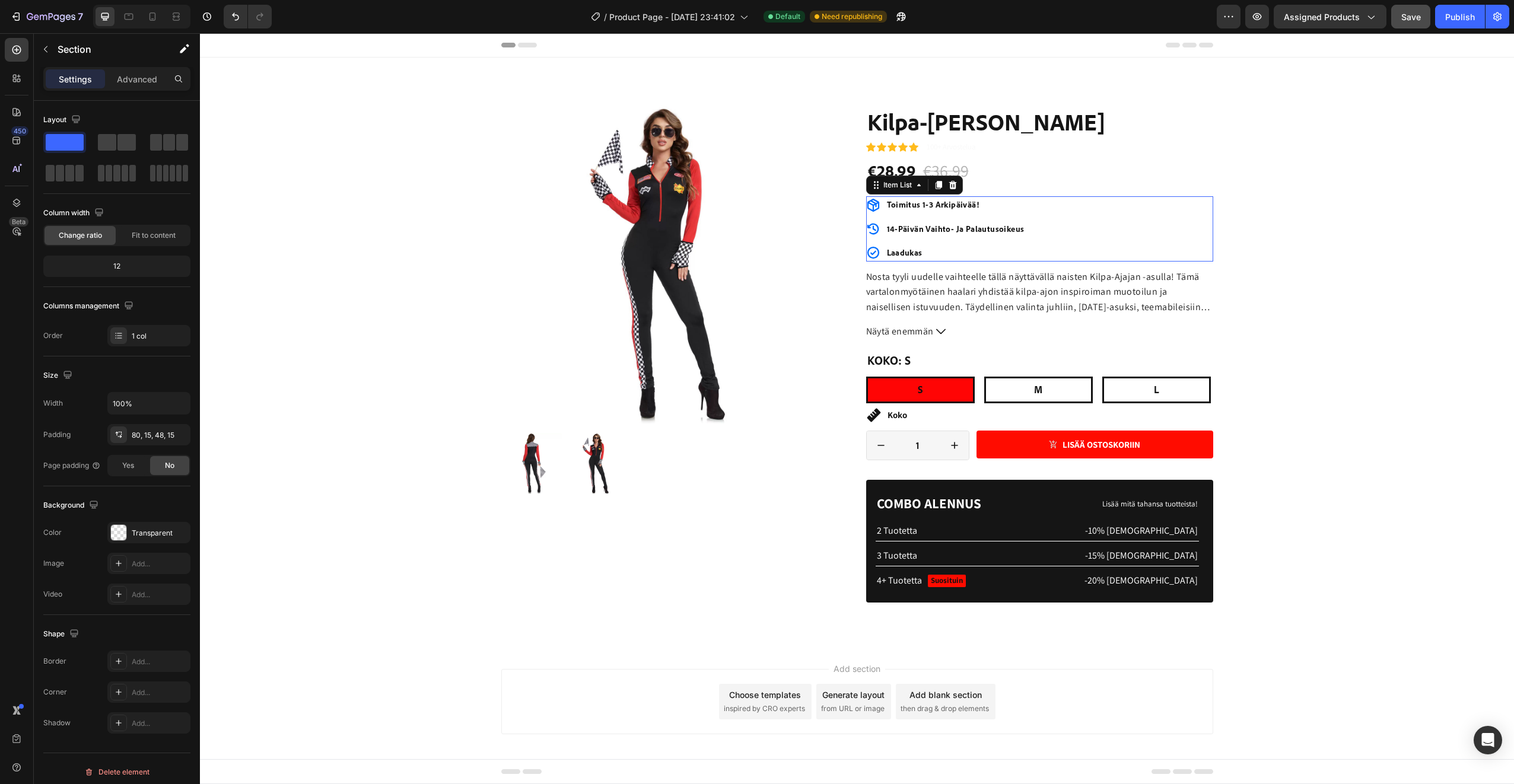
click at [924, 254] on p "Laadukas" at bounding box center [956, 253] width 138 height 13
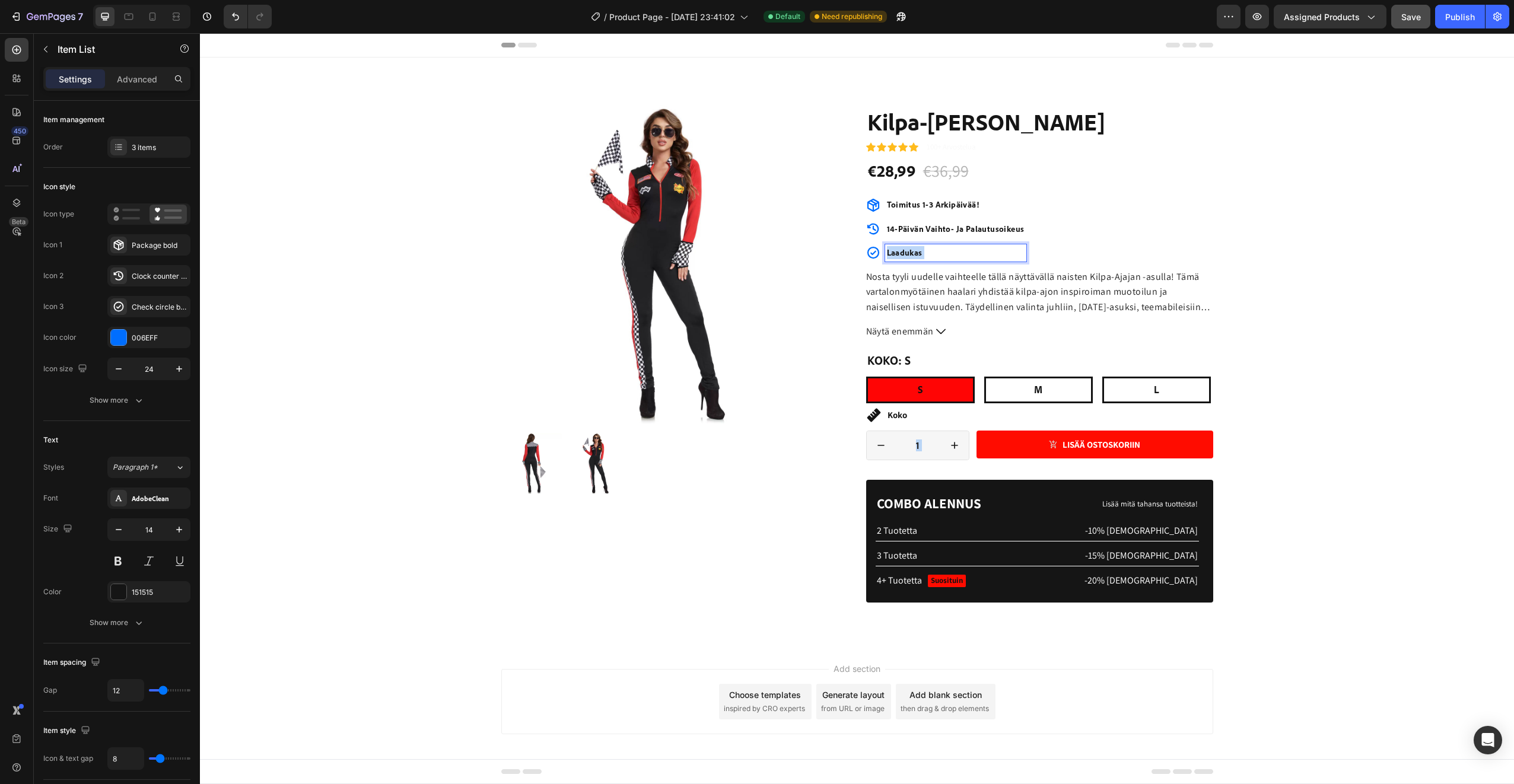
drag, startPoint x: 942, startPoint y: 251, endPoint x: 887, endPoint y: 252, distance: 55.0
click at [887, 252] on p "Laadukas" at bounding box center [956, 253] width 138 height 13
drag, startPoint x: 928, startPoint y: 248, endPoint x: 883, endPoint y: 254, distance: 45.4
click at [887, 254] on p "Laadukas" at bounding box center [956, 253] width 138 height 13
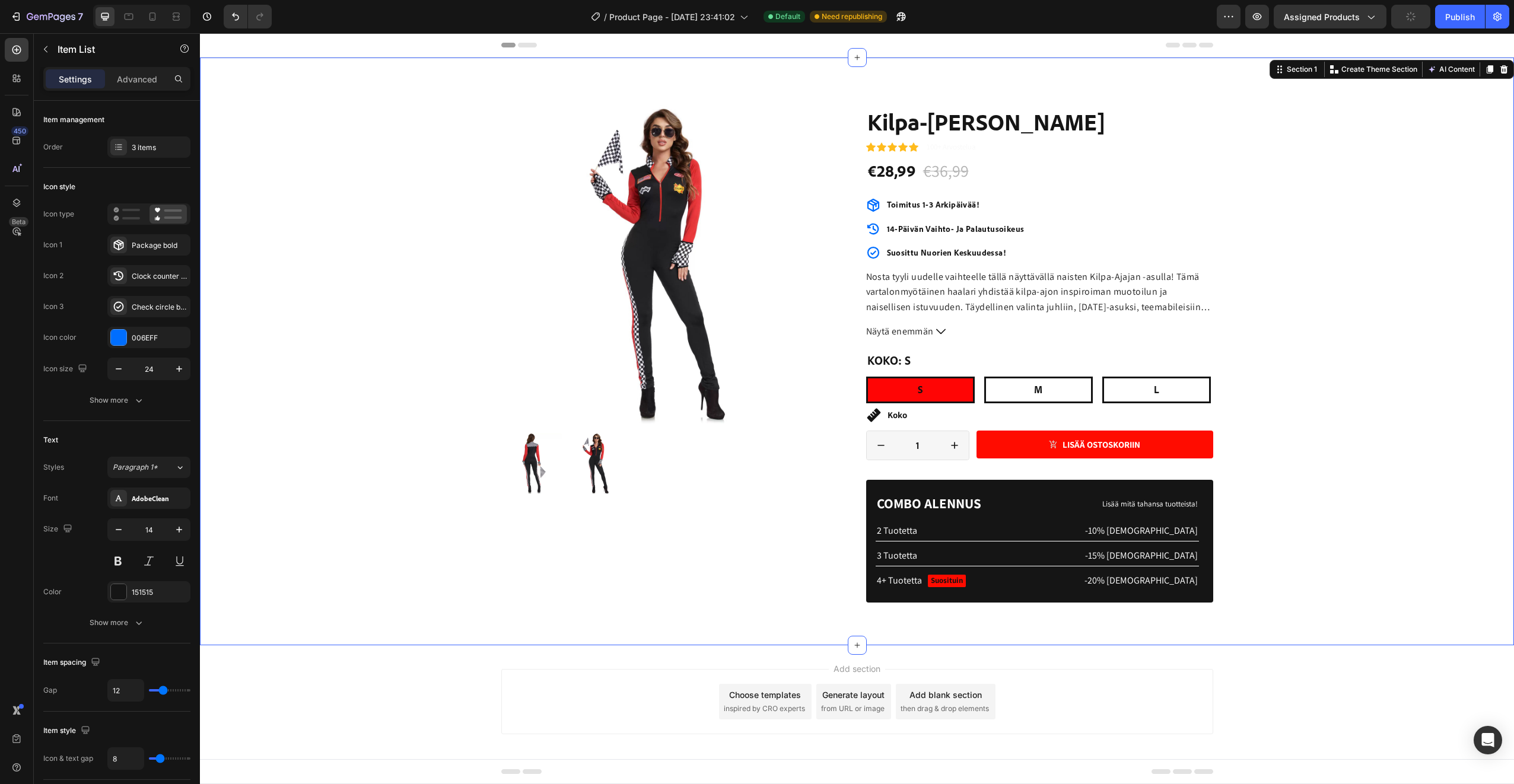
click at [1375, 259] on div "Product Images Koko Taulukko Toimitus Tuotetiedot Accordion Icon Icon Icon Icon…" at bounding box center [857, 361] width 1296 height 512
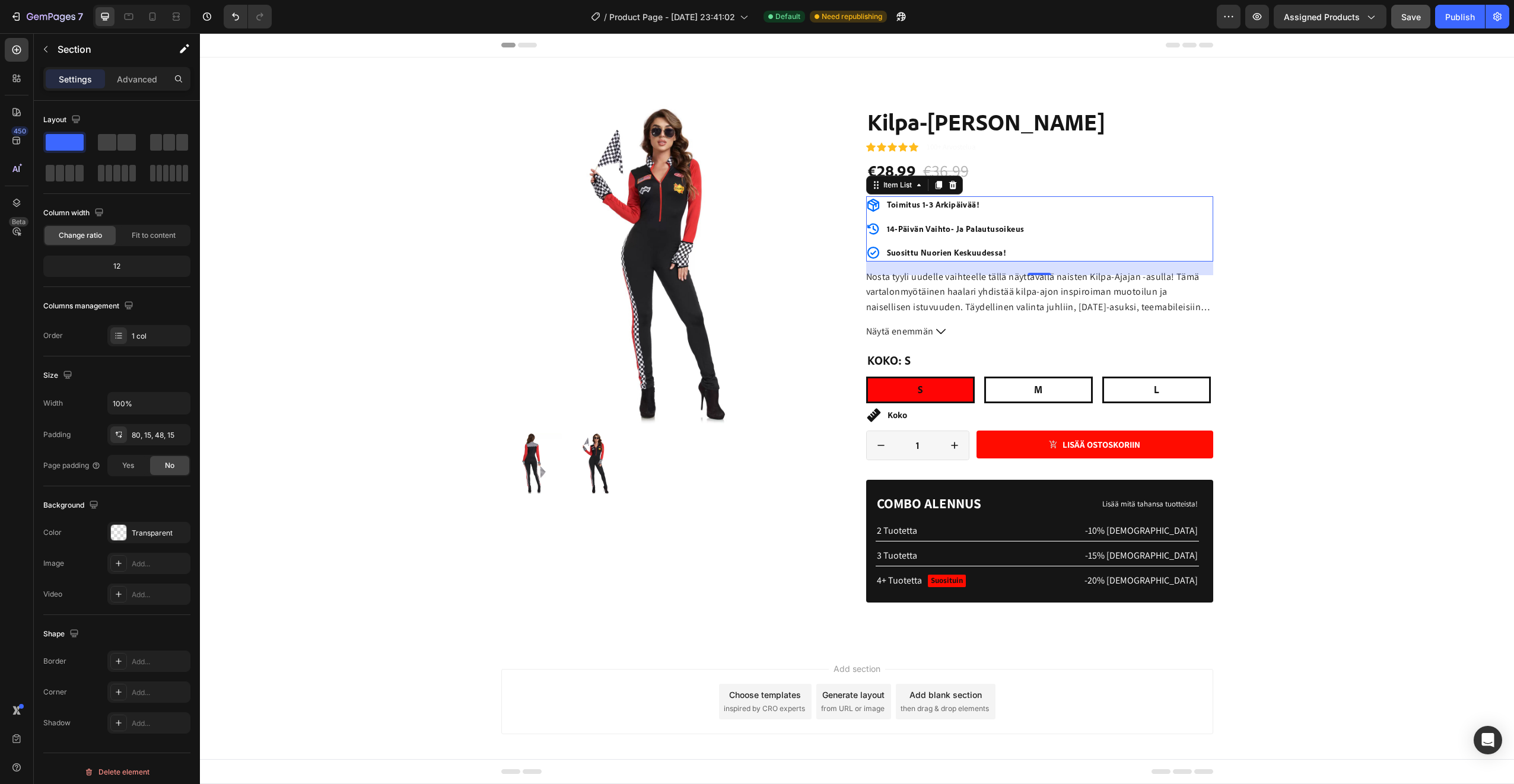
click at [1003, 251] on p "Suosittu nuorien keskuudessa!" at bounding box center [956, 253] width 138 height 13
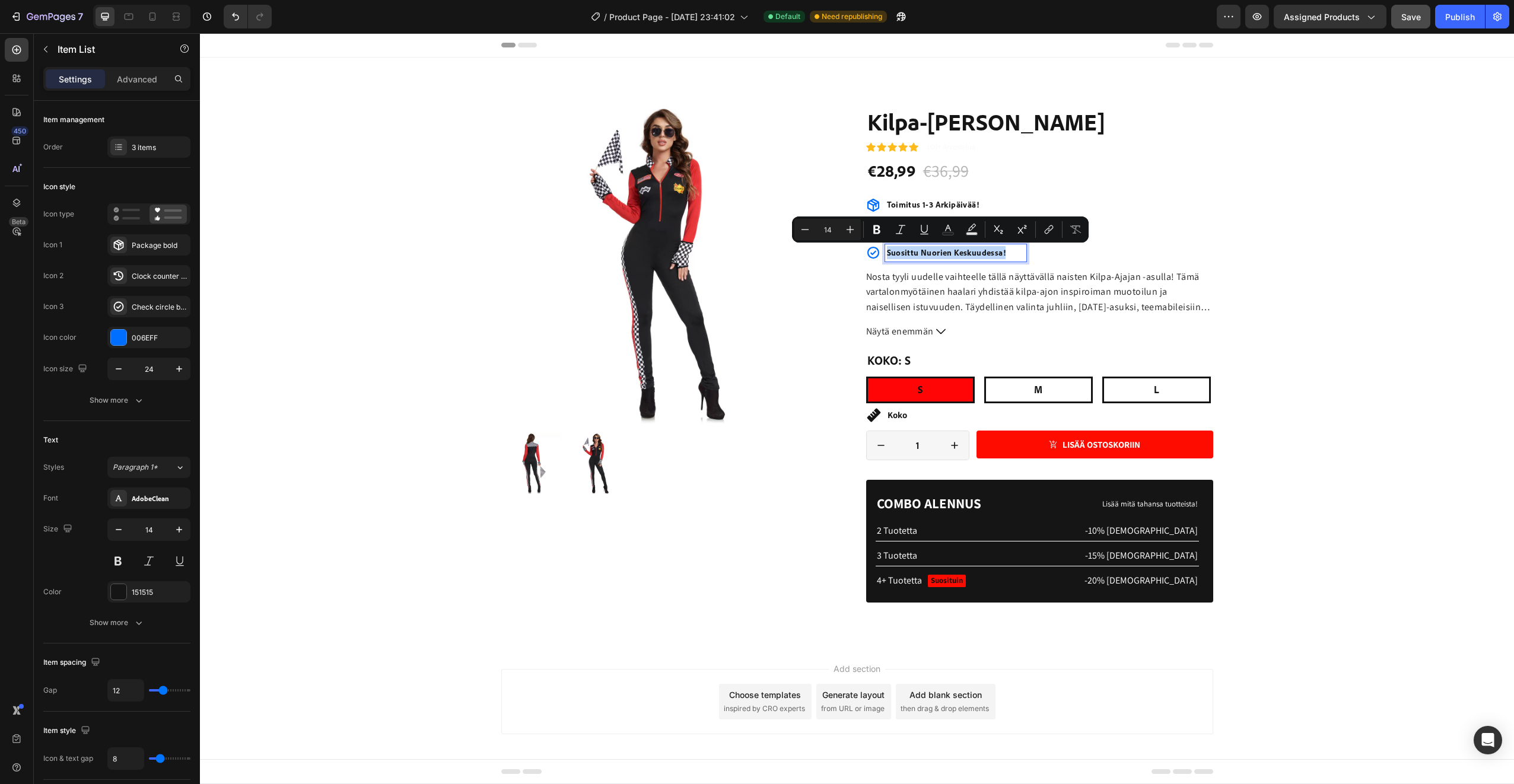
drag, startPoint x: 1003, startPoint y: 251, endPoint x: 889, endPoint y: 245, distance: 114.2
click at [889, 245] on div "Suosittu nuorien keskuudessa!" at bounding box center [955, 253] width 141 height 16
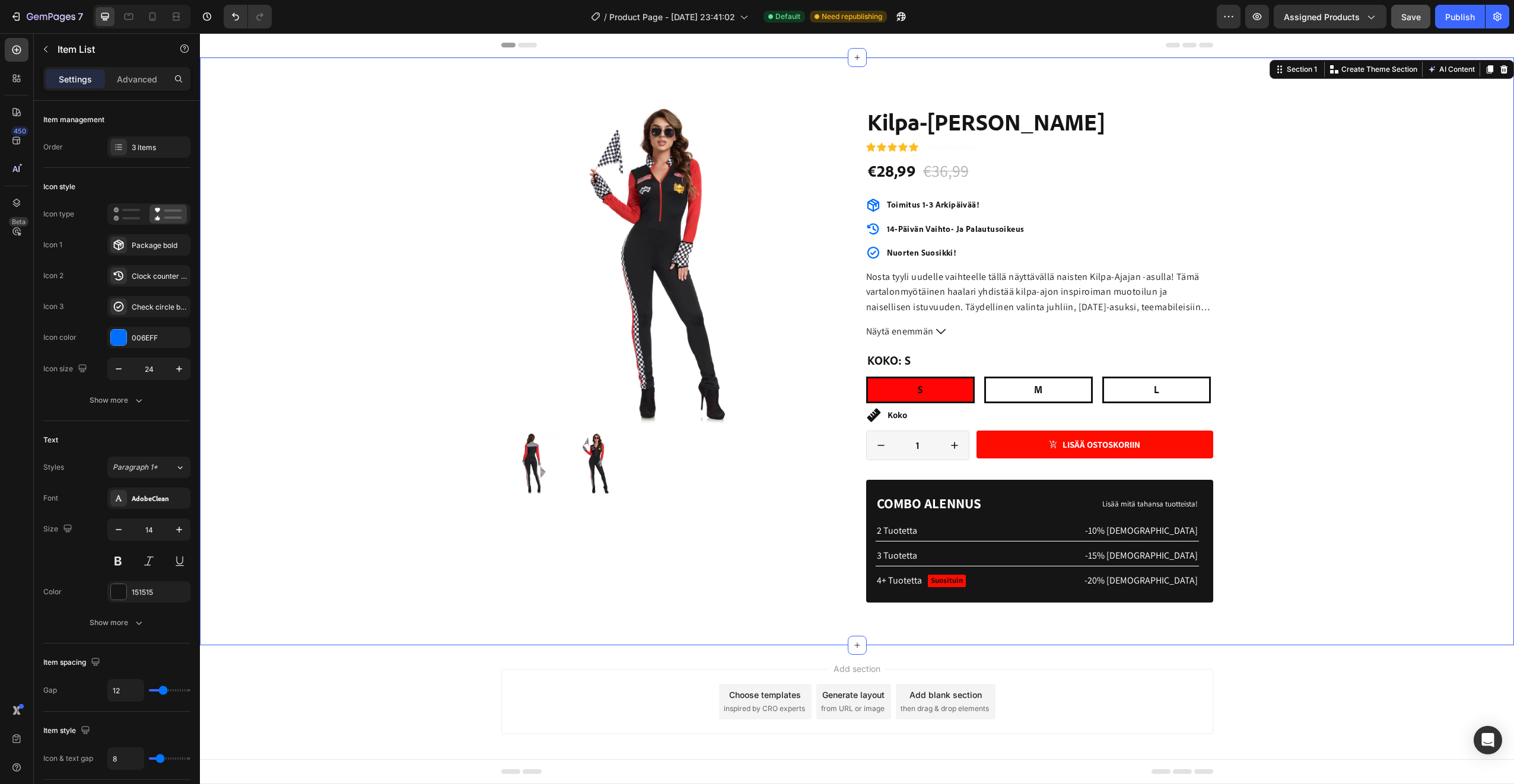
drag, startPoint x: 1410, startPoint y: 261, endPoint x: 1407, endPoint y: 254, distance: 7.6
click at [1409, 260] on div "Product Images Koko Taulukko Toimitus Tuotetiedot Accordion Icon Icon Icon Icon…" at bounding box center [857, 361] width 1296 height 512
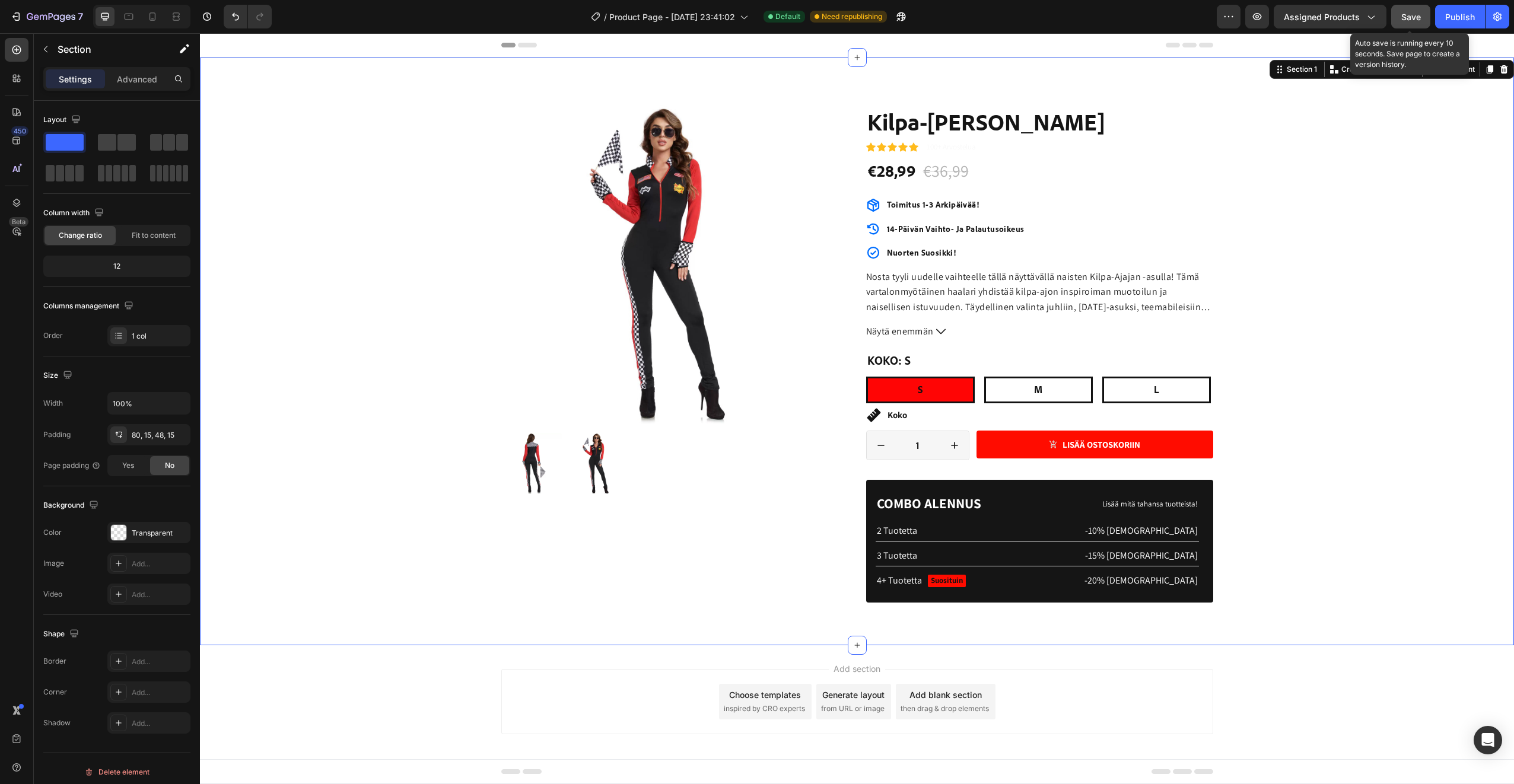
click at [1410, 19] on span "Save" at bounding box center [1411, 17] width 19 height 10
click at [1325, 20] on span "Assigned Products" at bounding box center [1322, 16] width 76 height 13
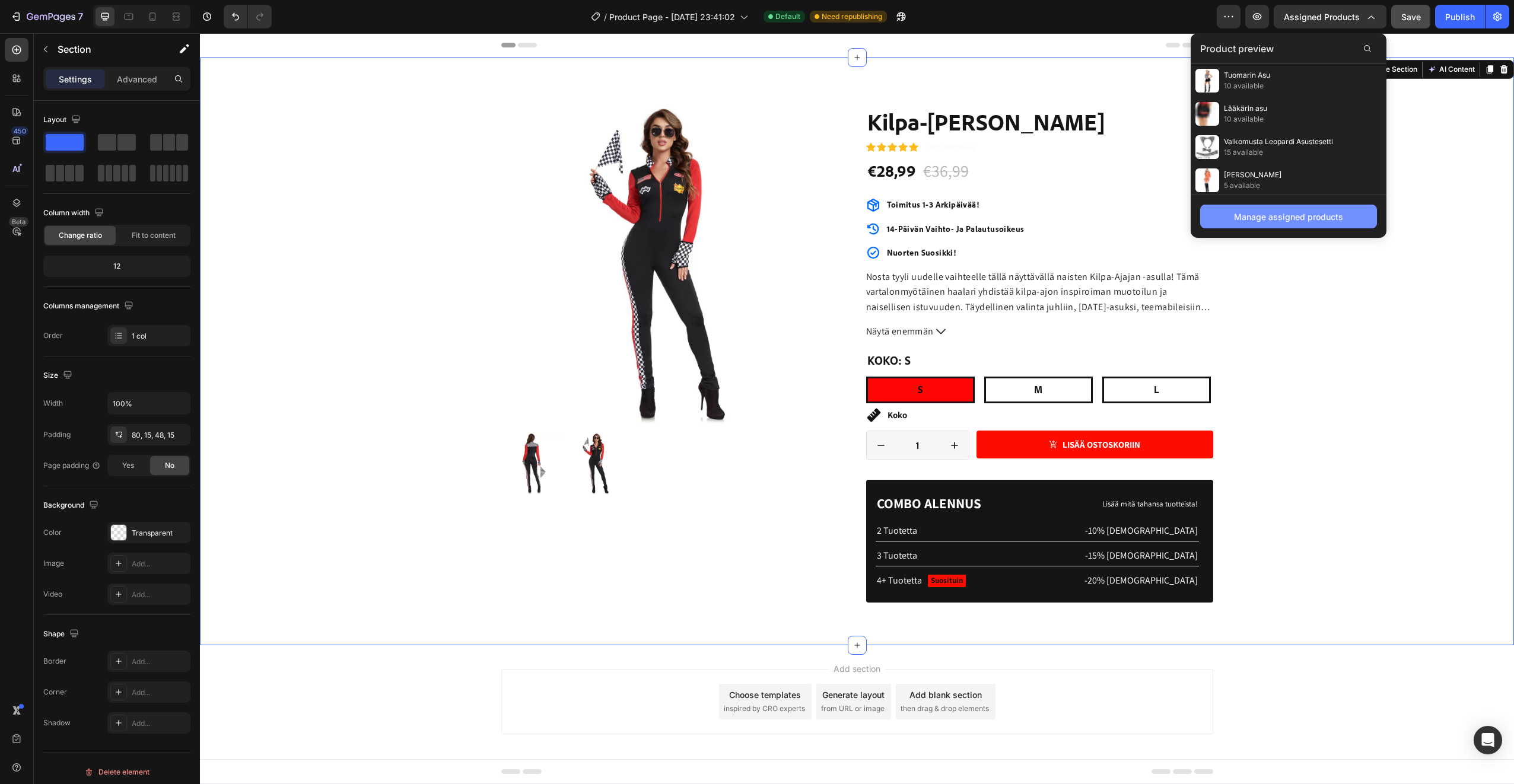
click at [1302, 222] on div "Manage assigned products" at bounding box center [1288, 216] width 109 height 13
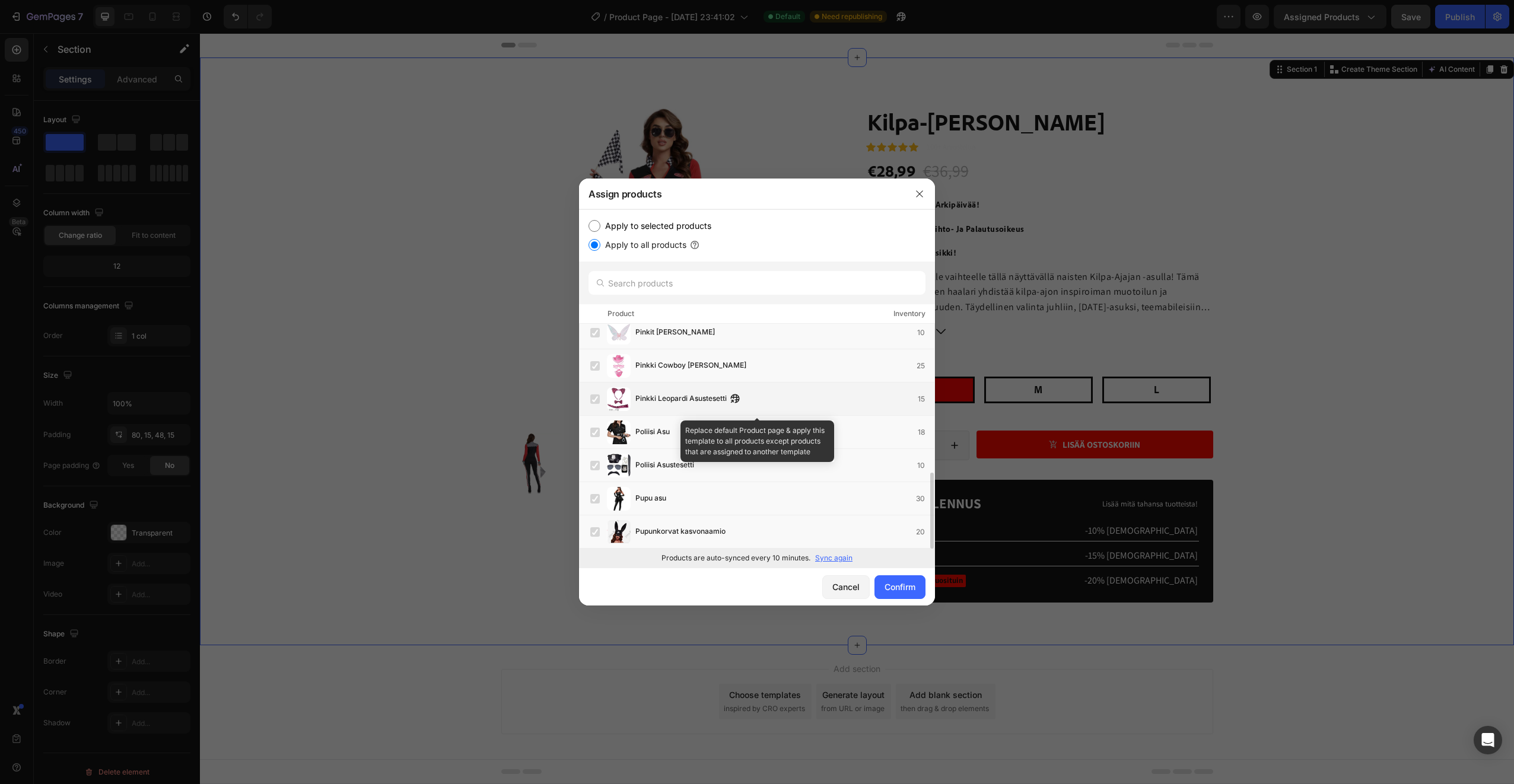
scroll to position [440, 0]
click at [908, 587] on div "Confirm" at bounding box center [899, 587] width 31 height 13
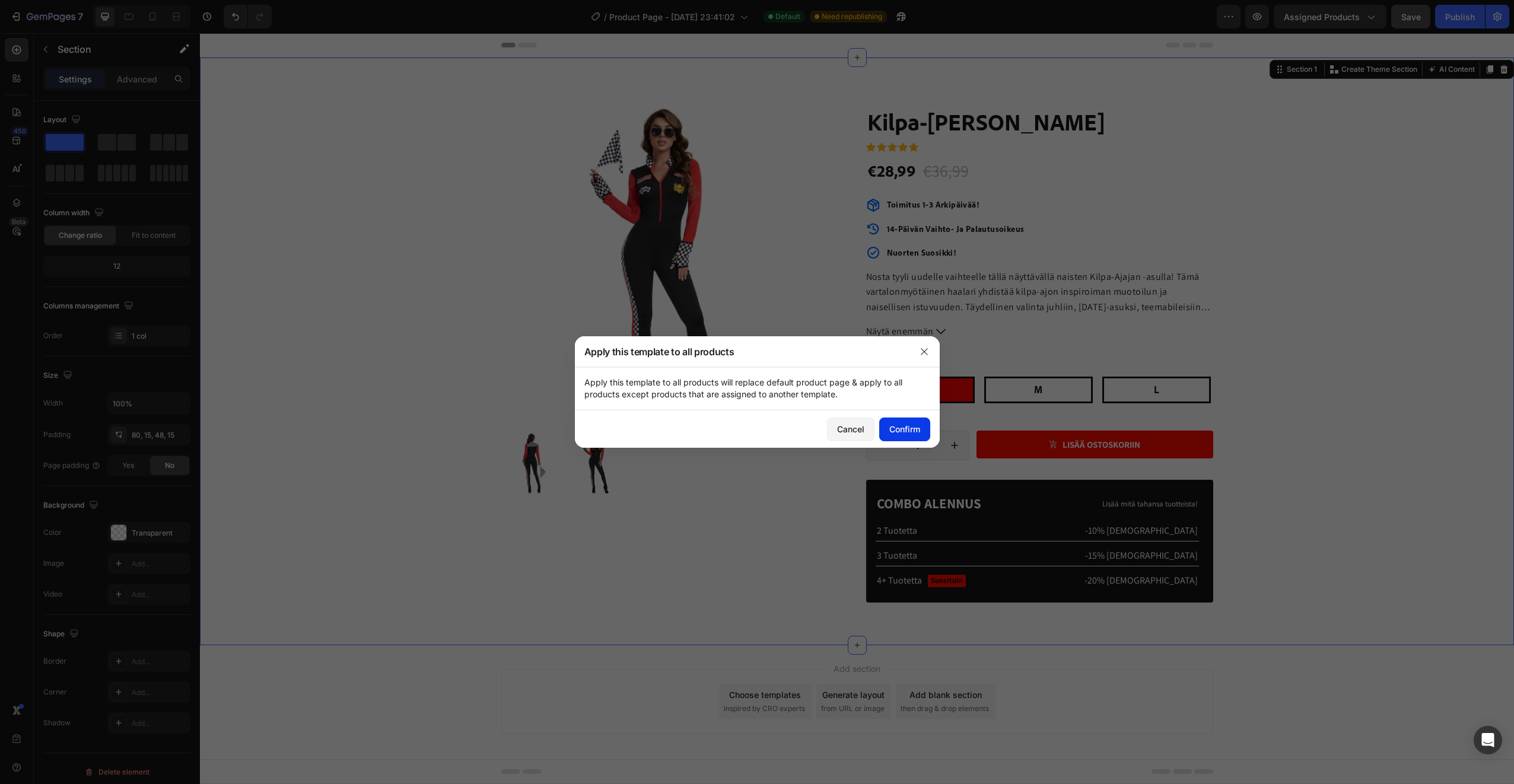
click at [908, 425] on div "Confirm" at bounding box center [904, 429] width 31 height 13
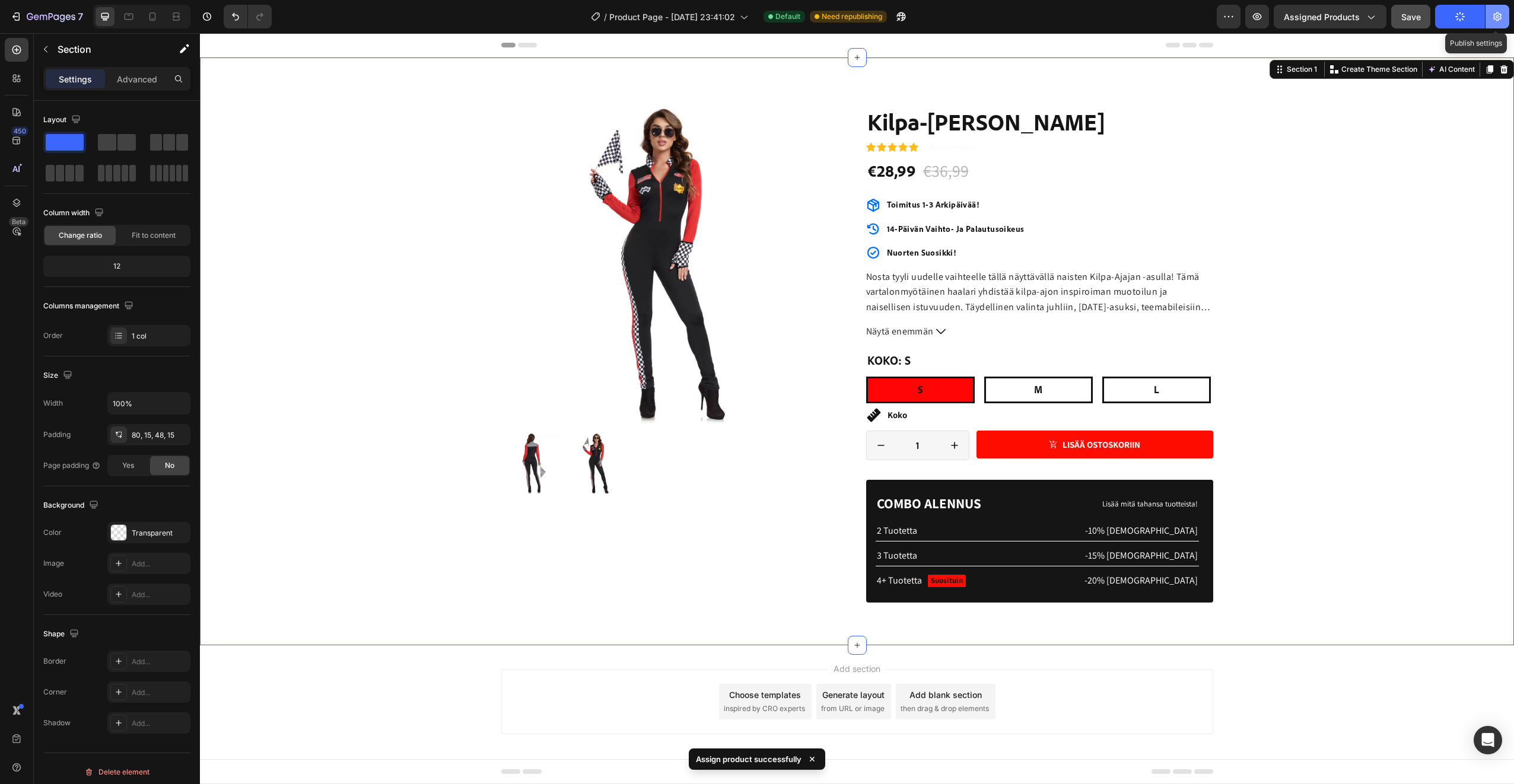
click at [1497, 23] on button "button" at bounding box center [1498, 16] width 24 height 24
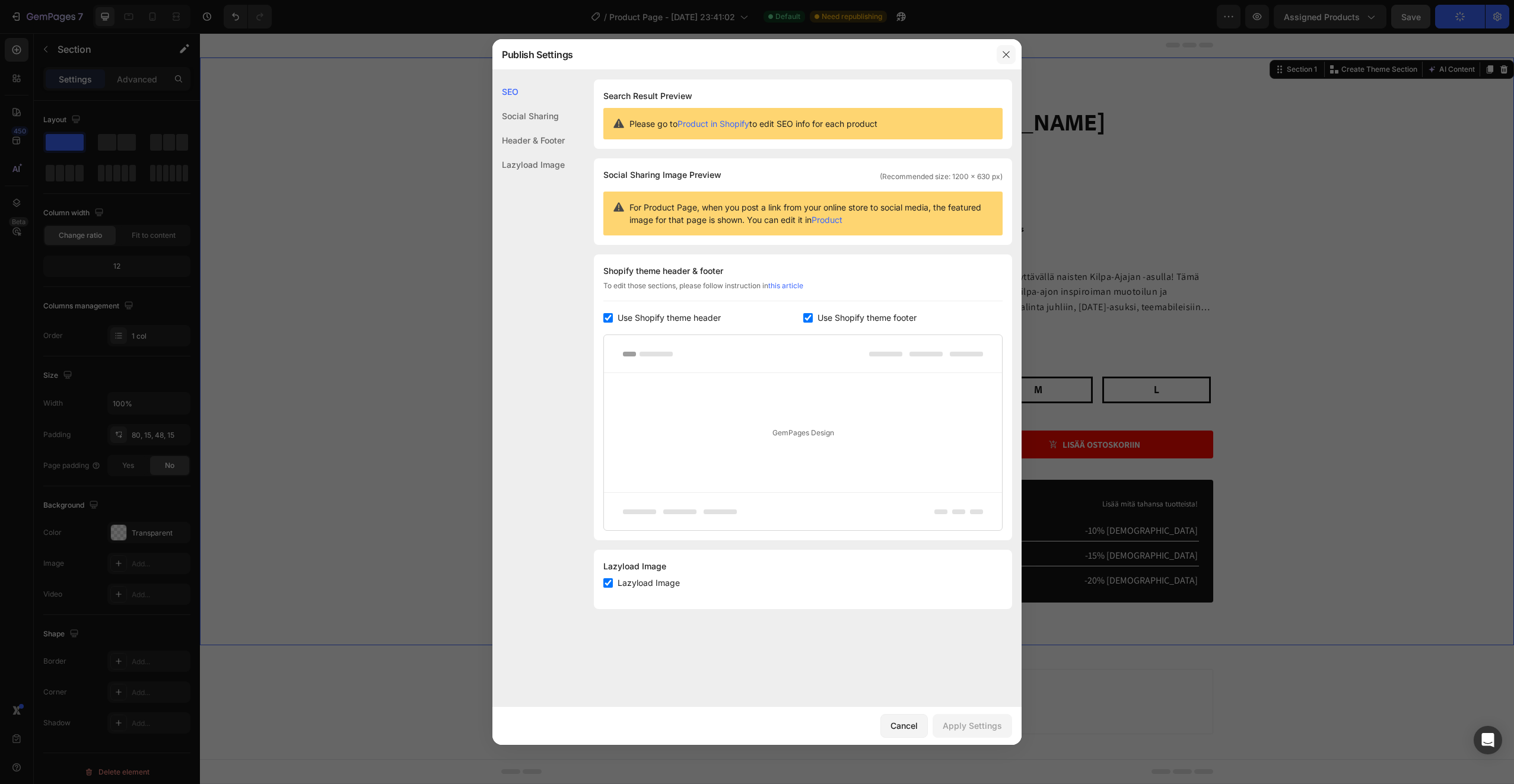
click at [1005, 59] on icon "button" at bounding box center [1006, 54] width 10 height 10
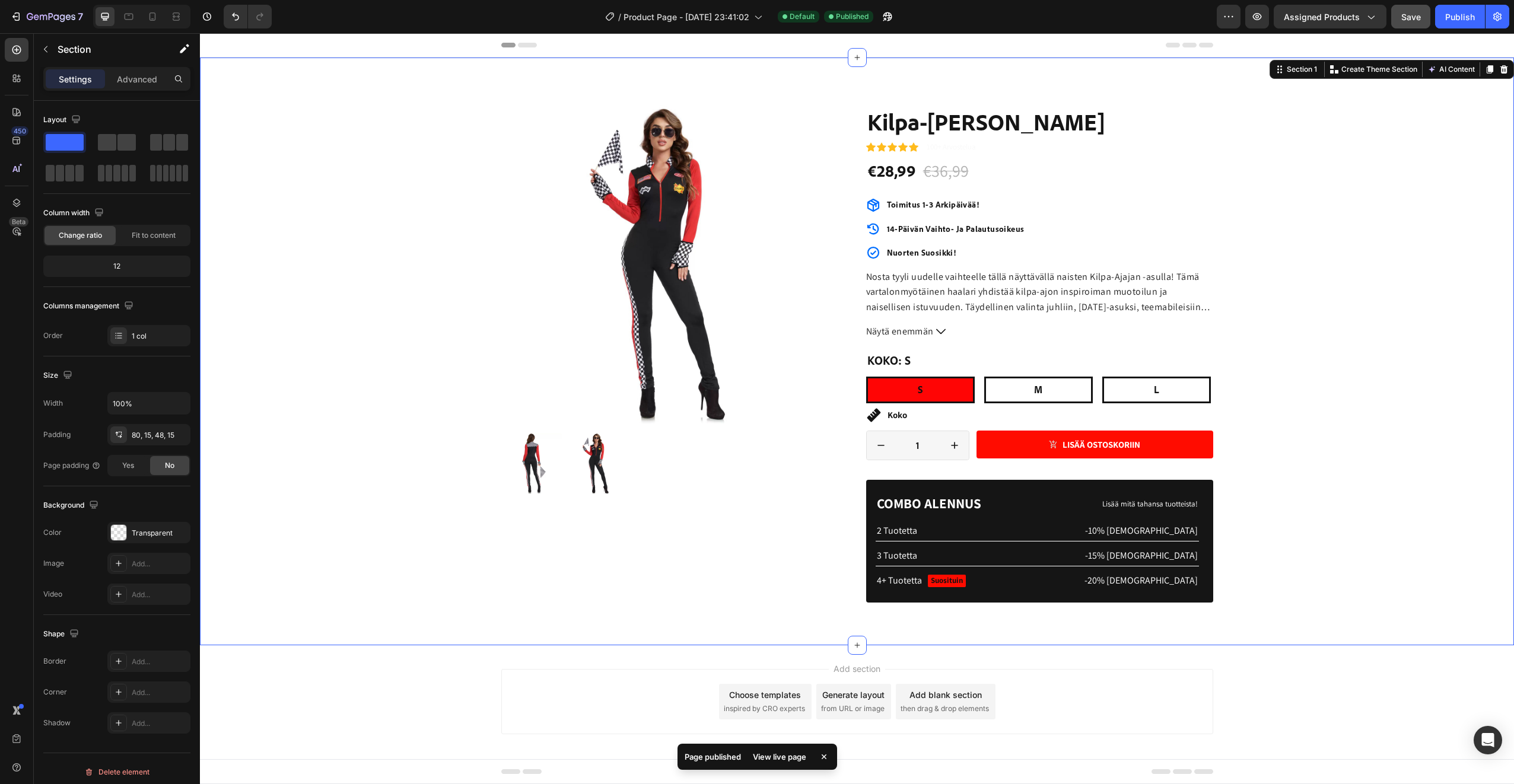
click at [1463, 19] on div "Publish" at bounding box center [1460, 16] width 30 height 13
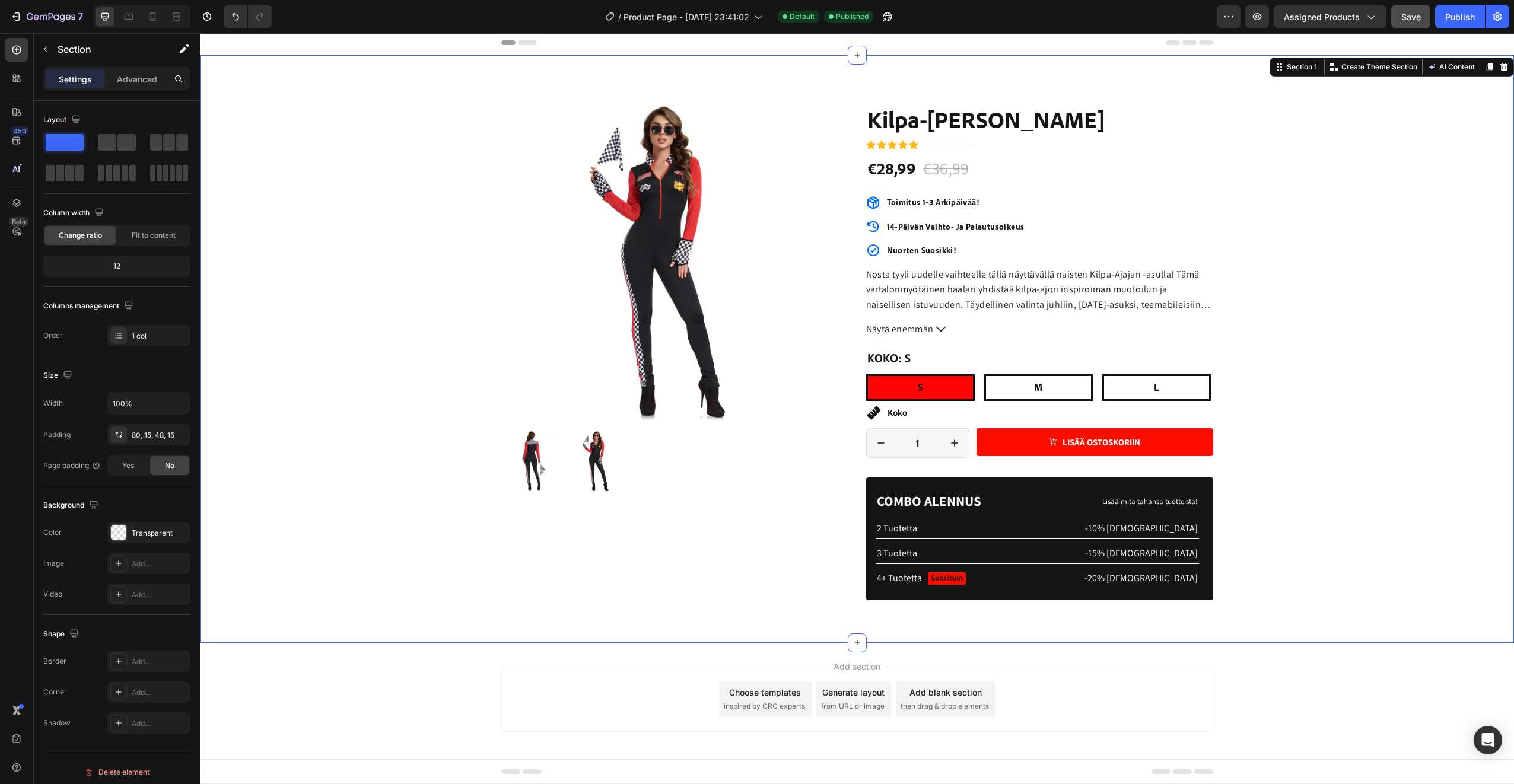
scroll to position [0, 0]
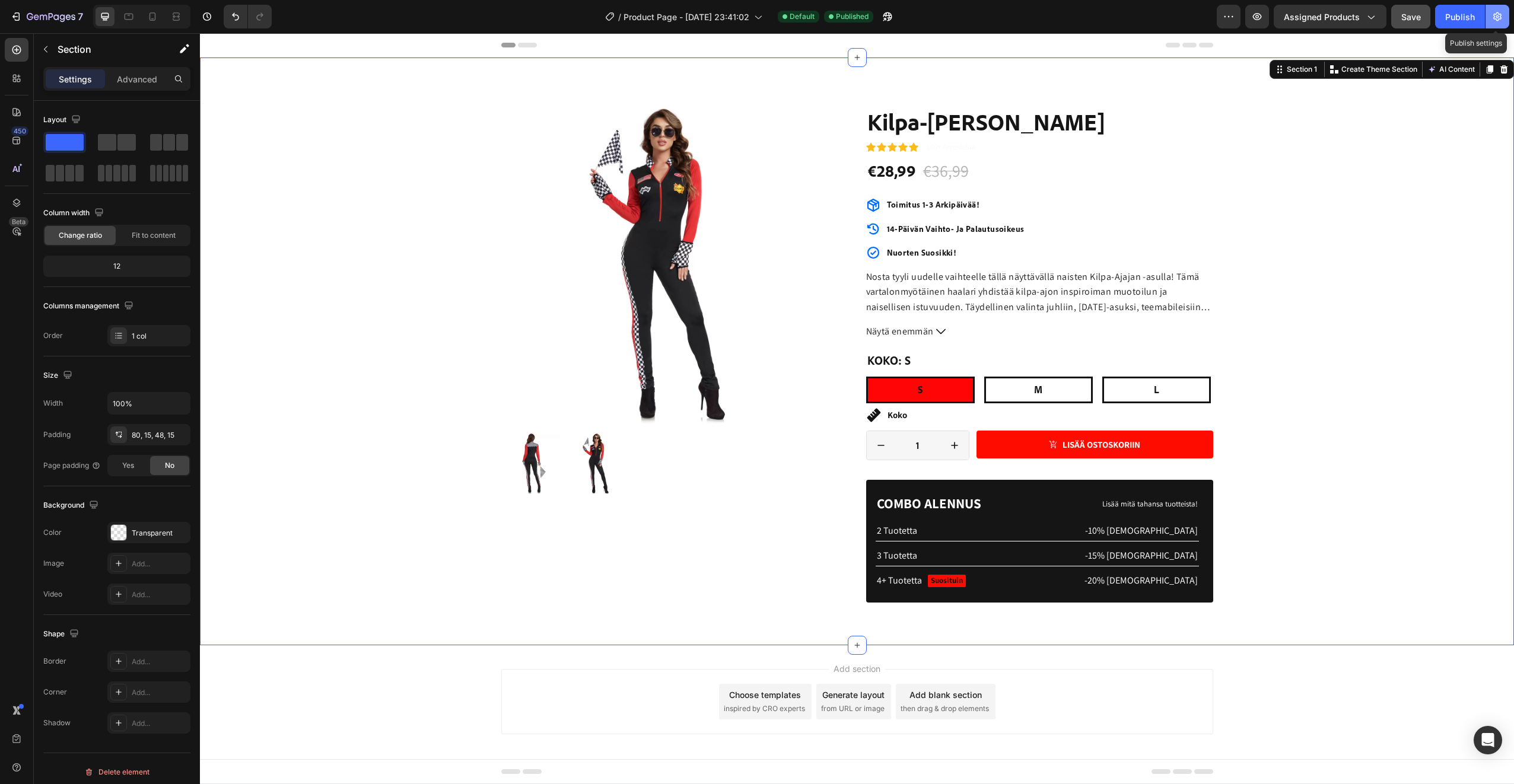
click at [1504, 22] on button "button" at bounding box center [1498, 16] width 24 height 24
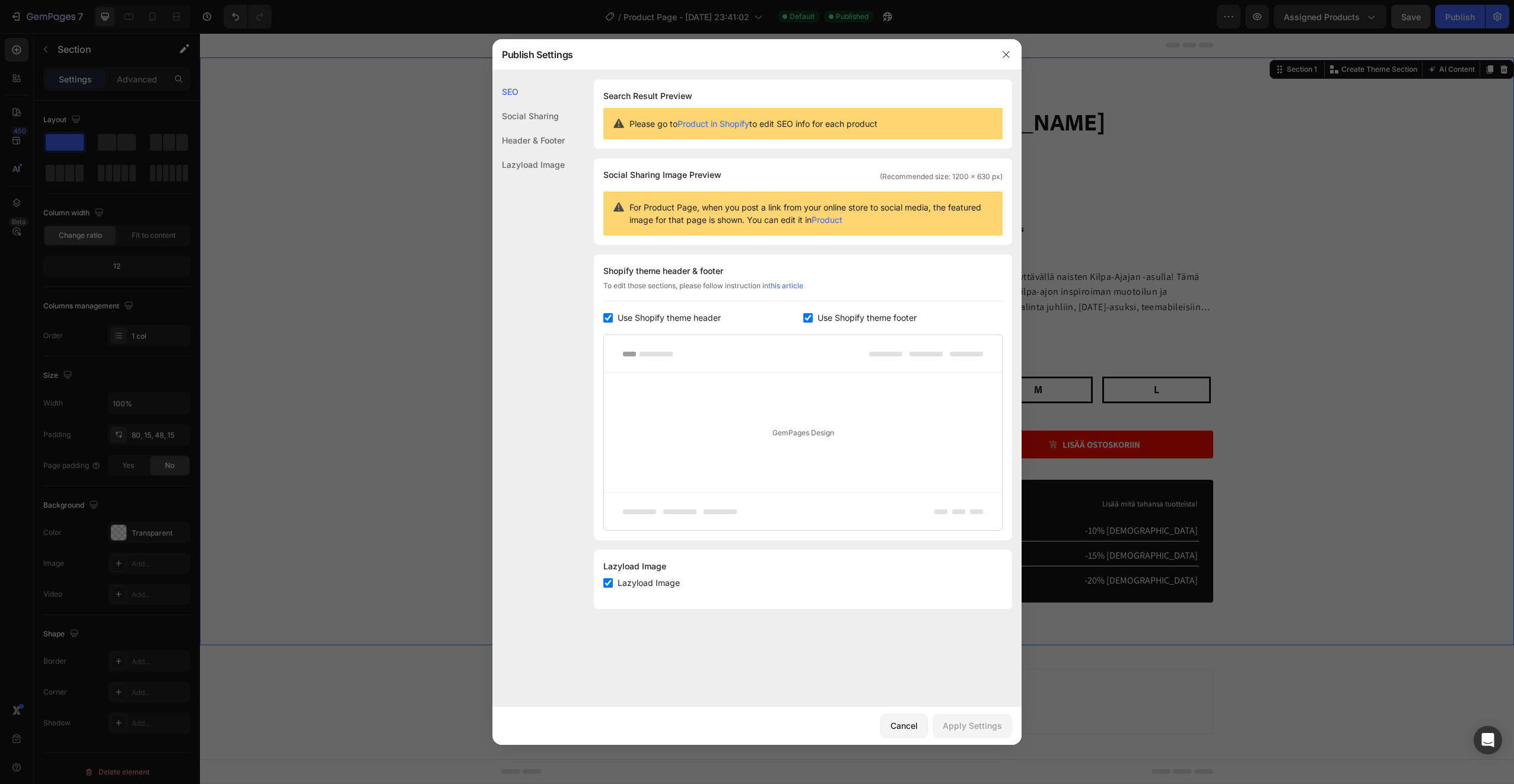
click at [803, 317] on input "checkbox" at bounding box center [807, 317] width 10 height 10
checkbox input "false"
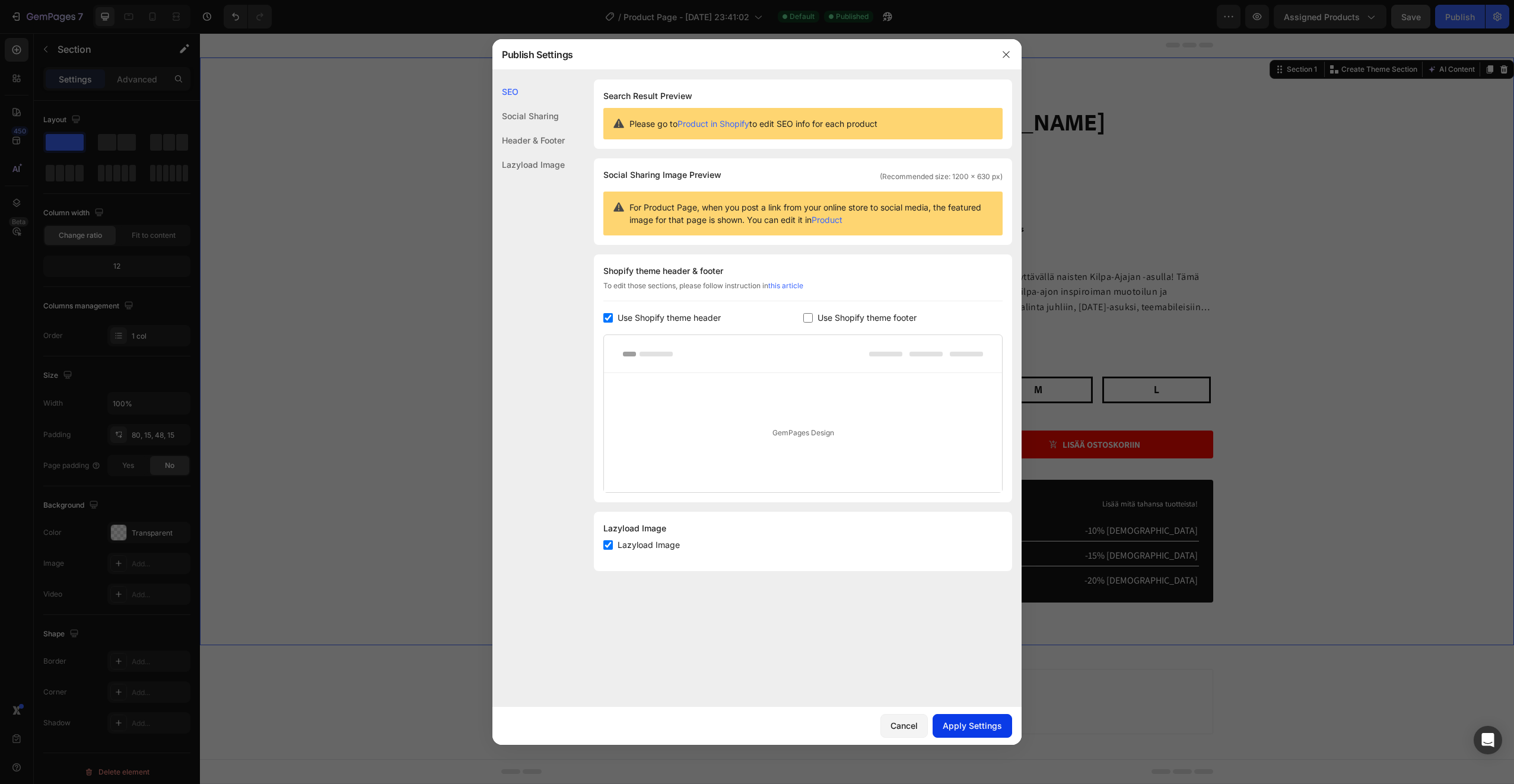
click at [983, 724] on div "Apply Settings" at bounding box center [972, 725] width 60 height 13
drag, startPoint x: 1384, startPoint y: 250, endPoint x: 1179, endPoint y: 199, distance: 211.2
click at [1384, 250] on div at bounding box center [757, 392] width 1514 height 784
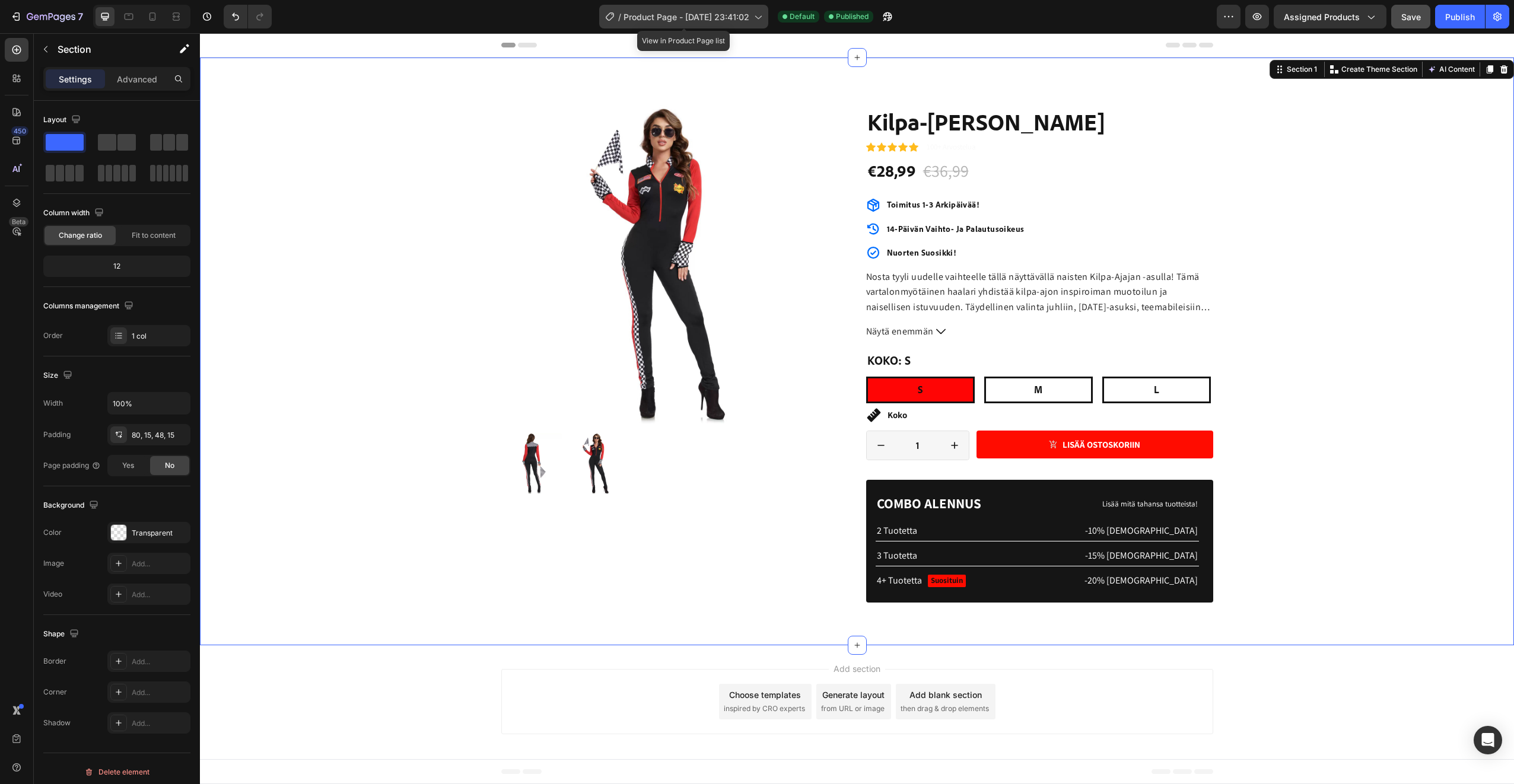
click at [735, 17] on span "Product Page - [DATE] 23:41:02" at bounding box center [686, 16] width 126 height 13
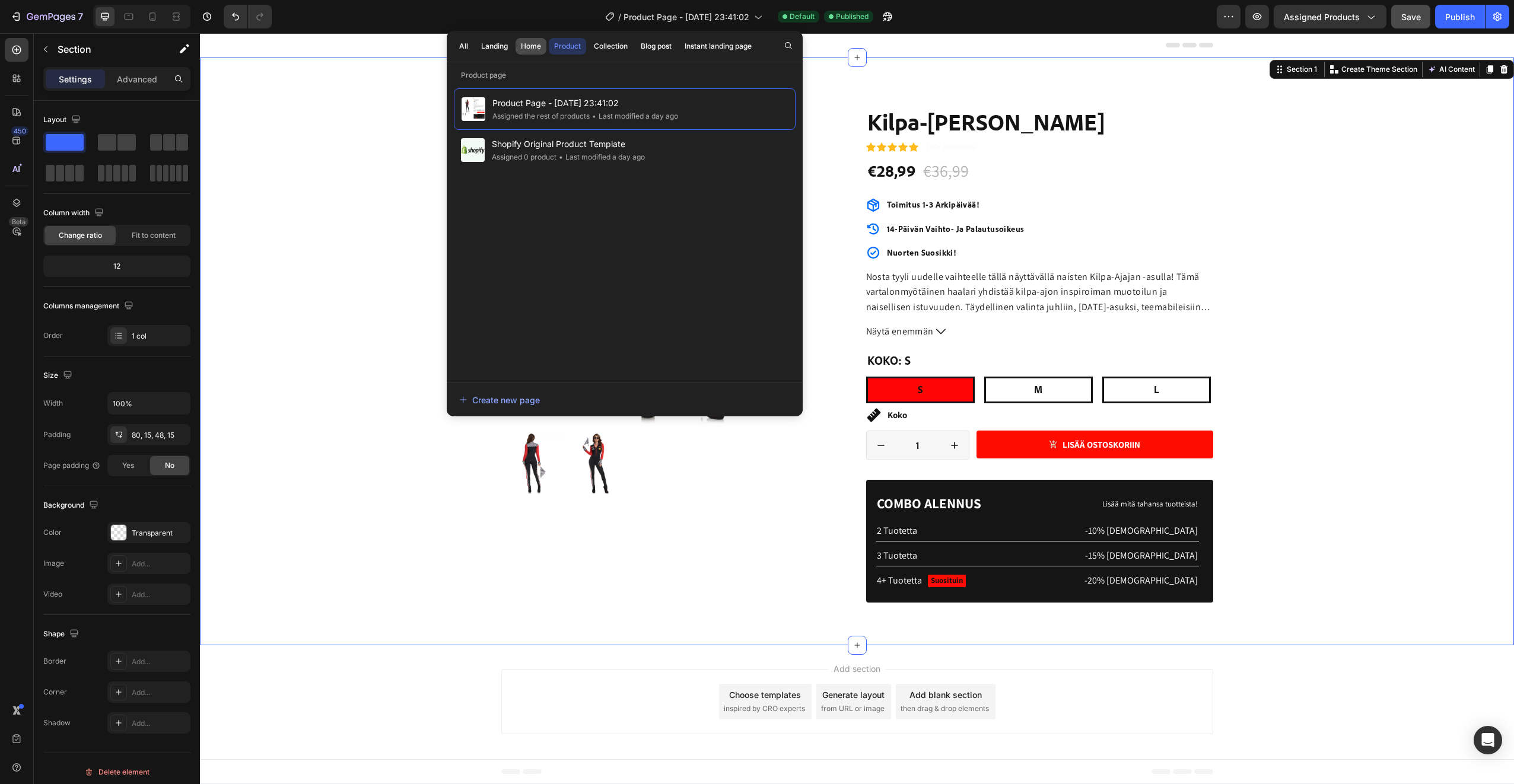
click at [524, 46] on div "Home" at bounding box center [531, 46] width 20 height 10
click at [836, 124] on div "Product Images" at bounding box center [675, 300] width 347 height 389
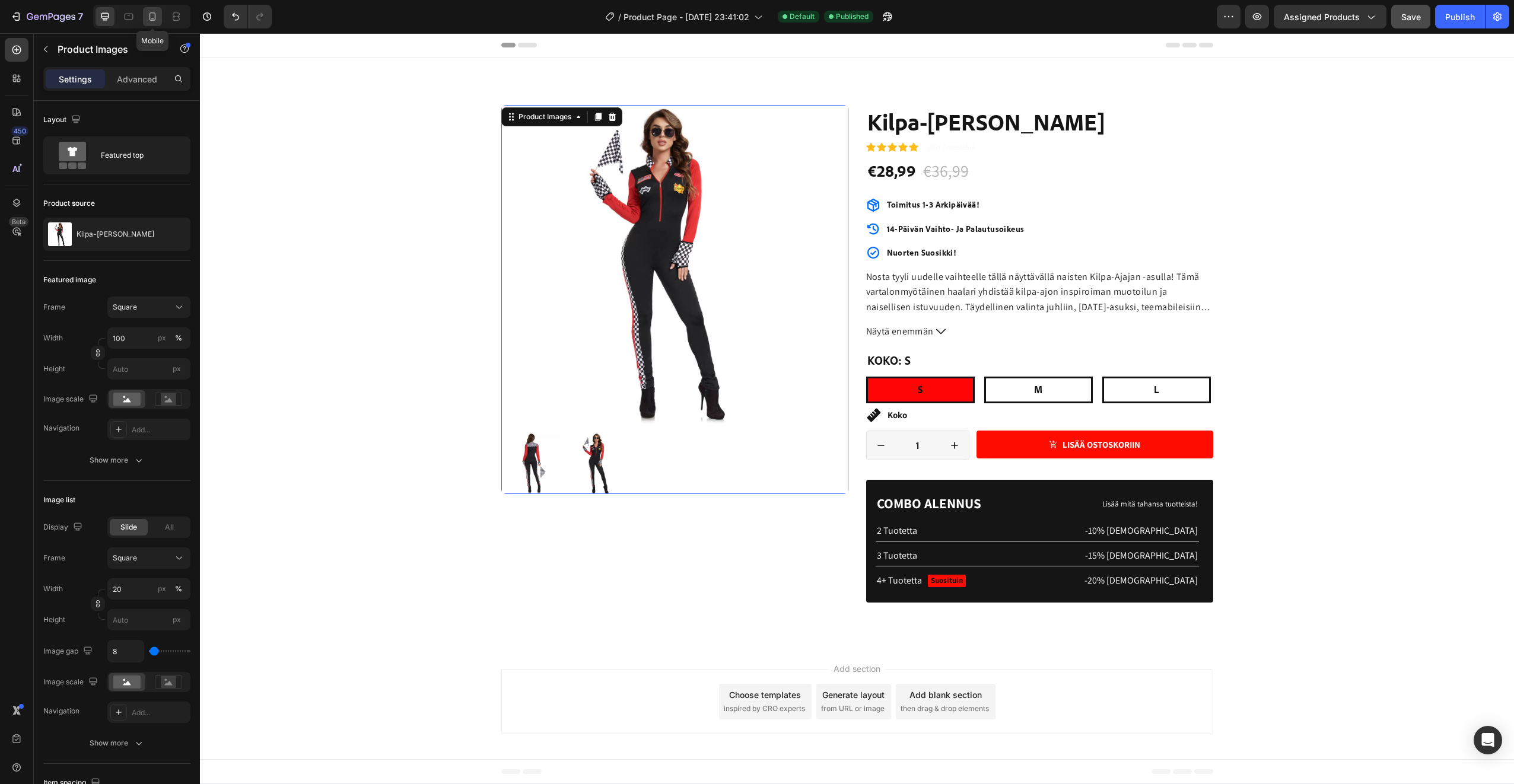
click at [160, 21] on div at bounding box center [152, 16] width 19 height 19
type input "8"
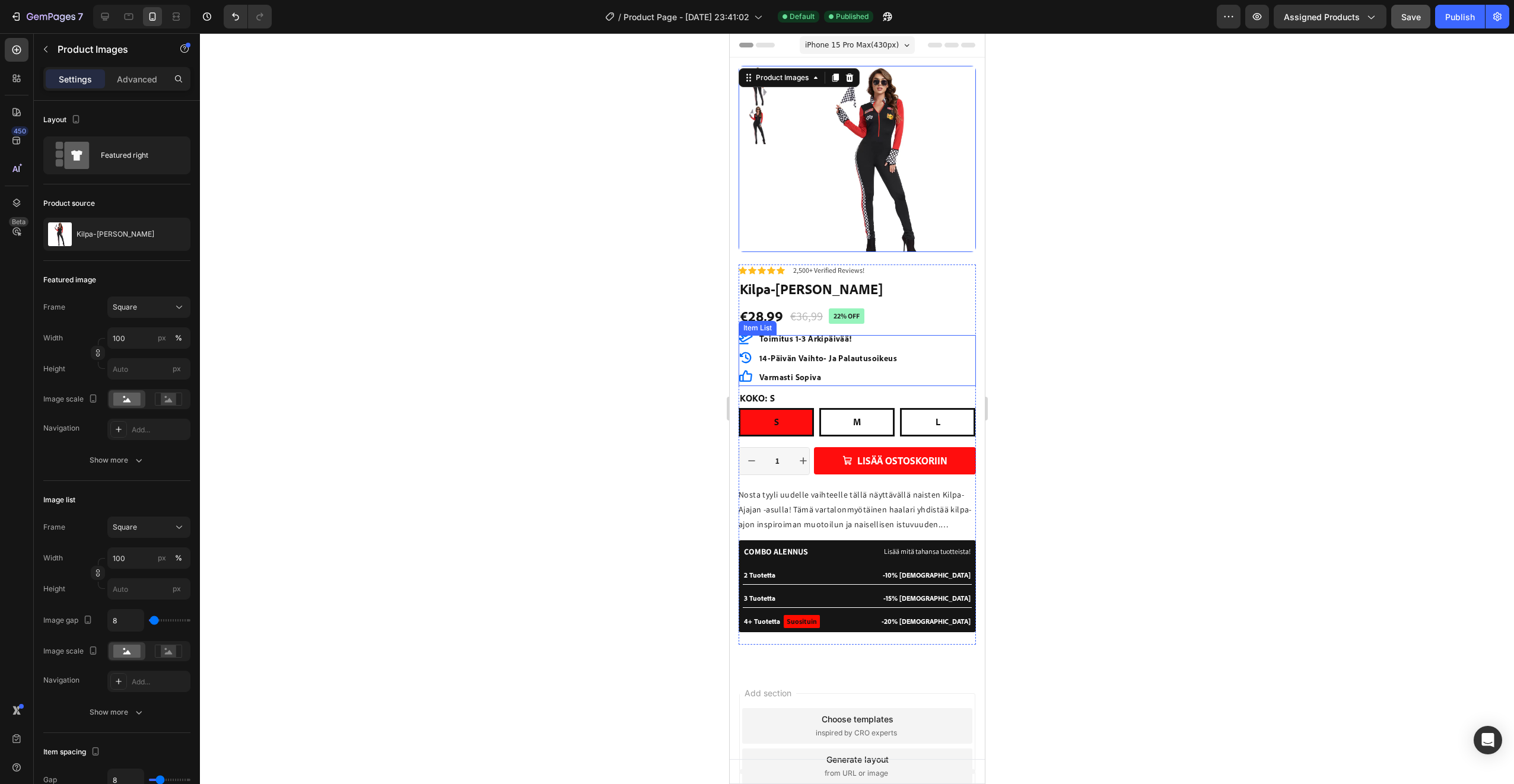
click at [745, 341] on icon at bounding box center [745, 338] width 14 height 14
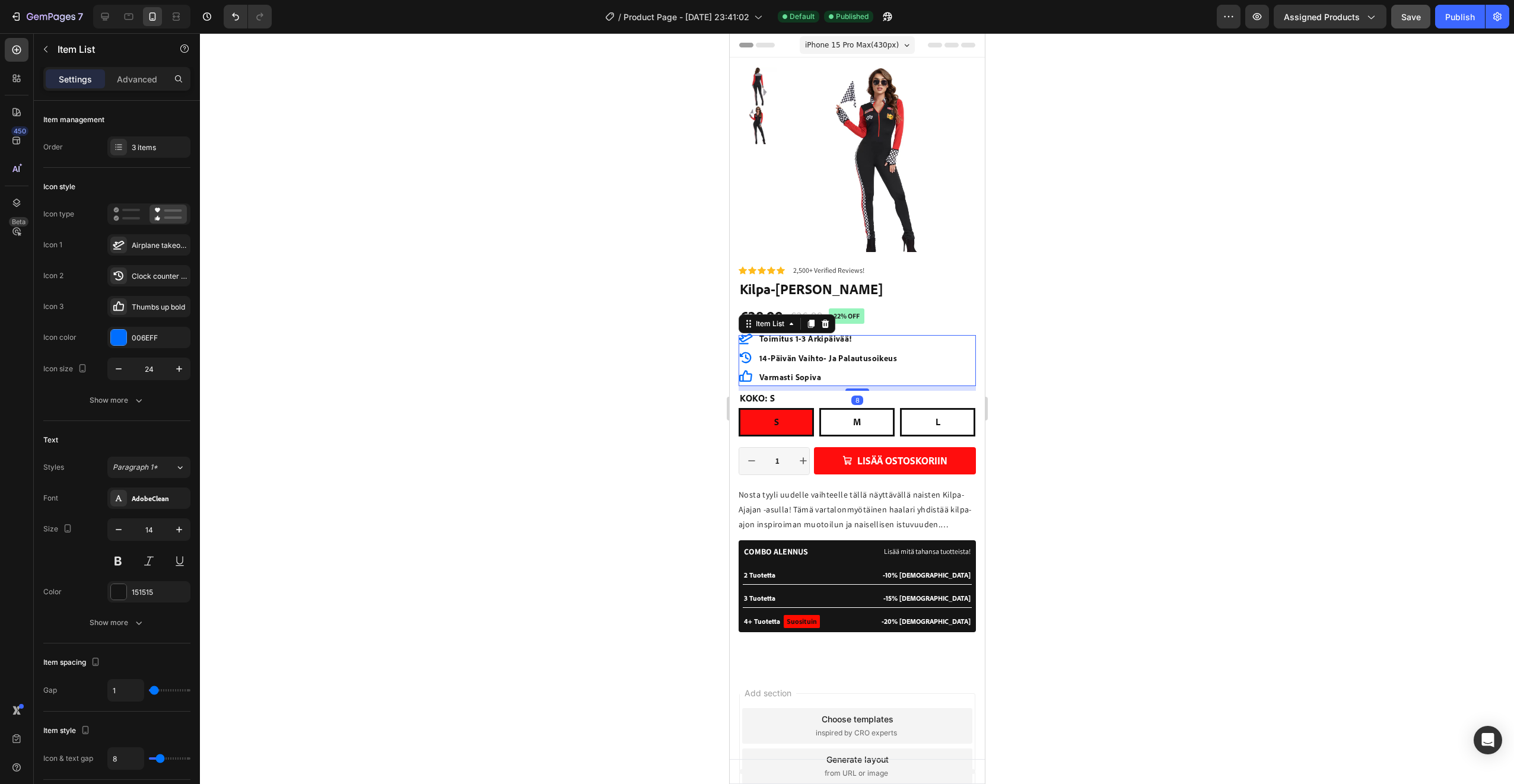
click at [742, 338] on icon at bounding box center [745, 339] width 13 height 10
click at [745, 341] on icon at bounding box center [745, 339] width 13 height 10
click at [795, 379] on p "varmasti sopiva" at bounding box center [827, 377] width 138 height 15
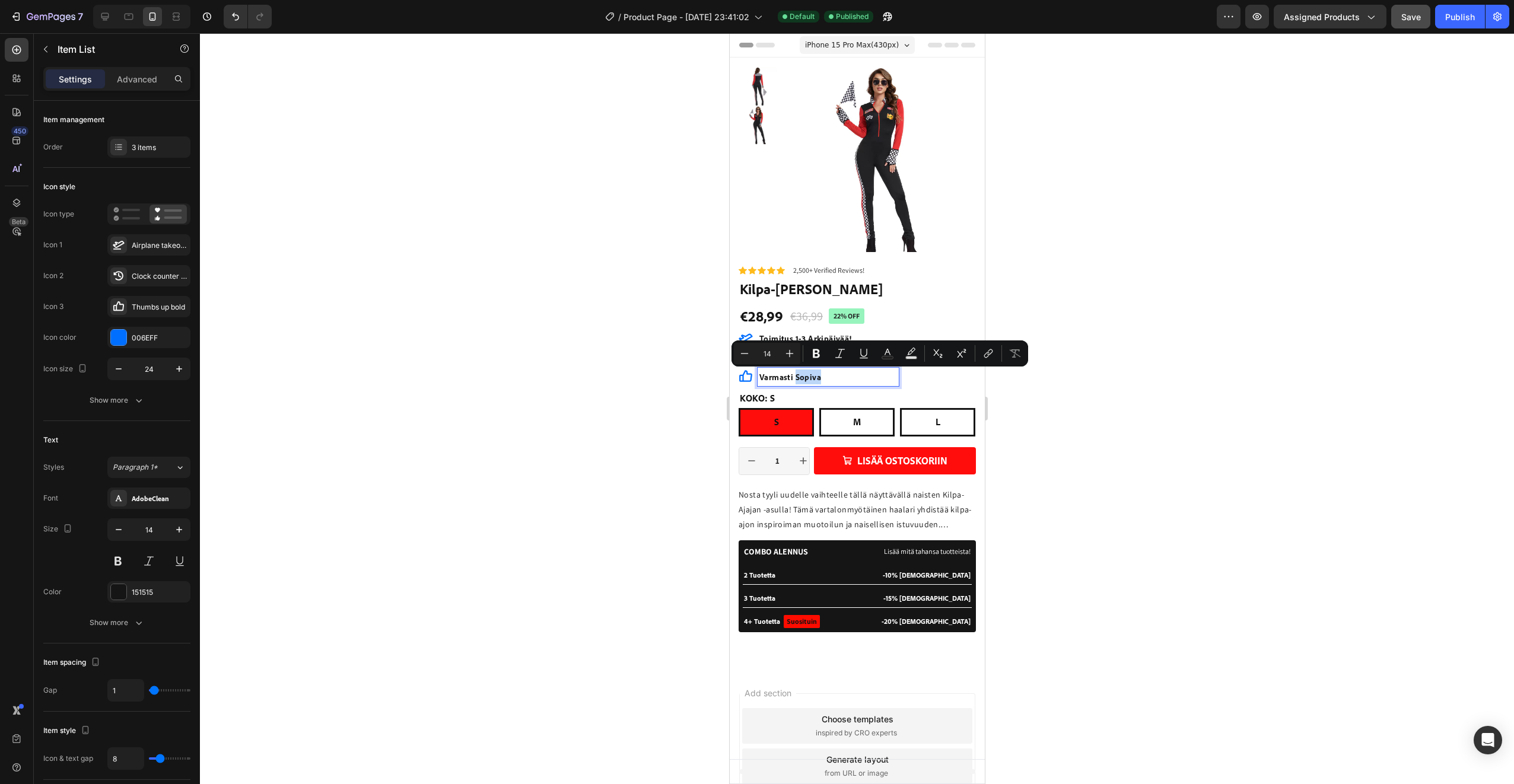
click at [802, 379] on p "varmasti sopiva" at bounding box center [827, 377] width 138 height 15
click at [798, 379] on p "varmasti sopiva" at bounding box center [827, 377] width 138 height 15
click at [797, 379] on p "varmasti sopiva" at bounding box center [827, 377] width 138 height 15
click at [831, 382] on p "varmasti sopiva" at bounding box center [827, 377] width 138 height 15
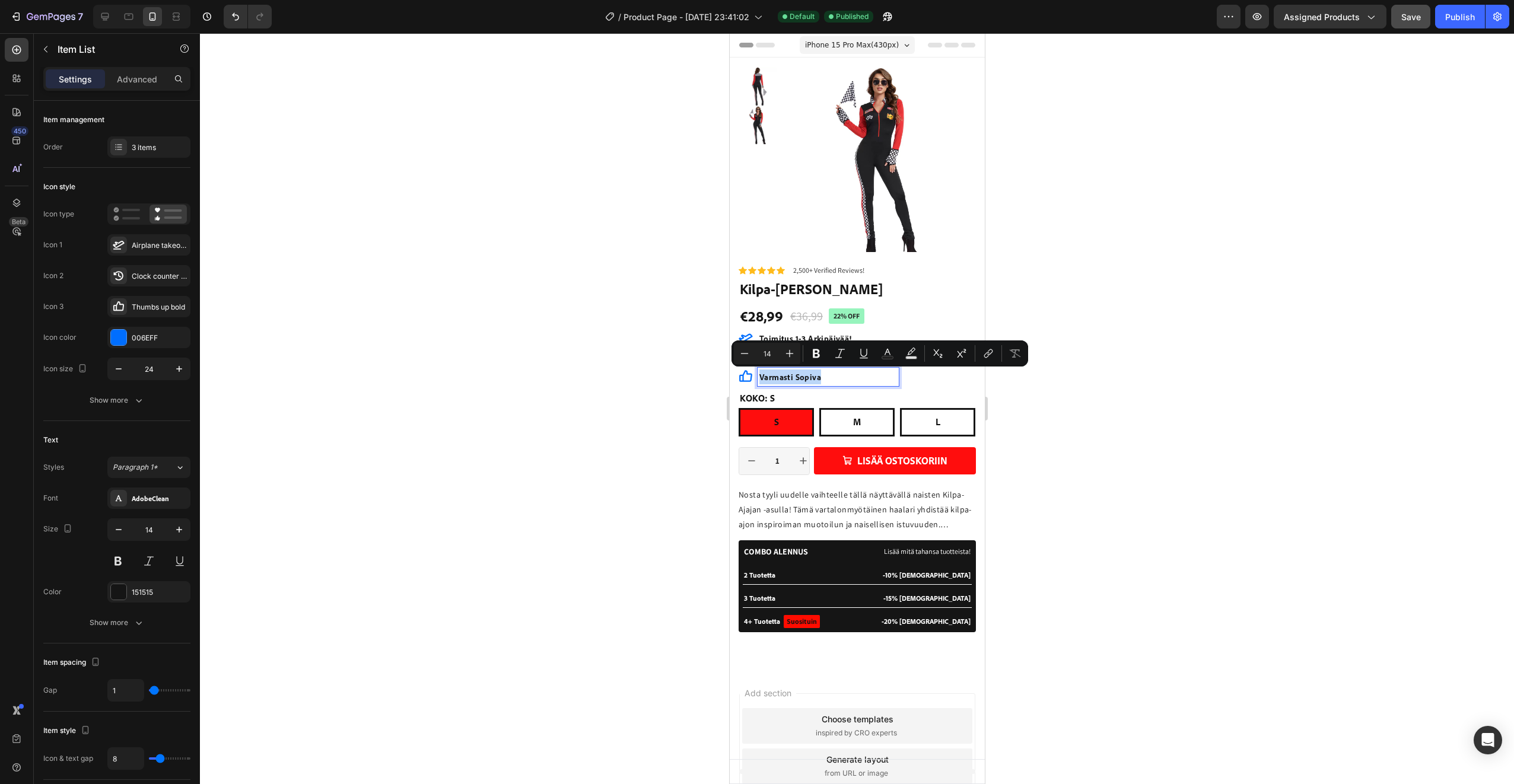
drag, startPoint x: 834, startPoint y: 382, endPoint x: 754, endPoint y: 384, distance: 80.0
click at [754, 384] on div "varmasti sopiva" at bounding box center [818, 376] width 160 height 19
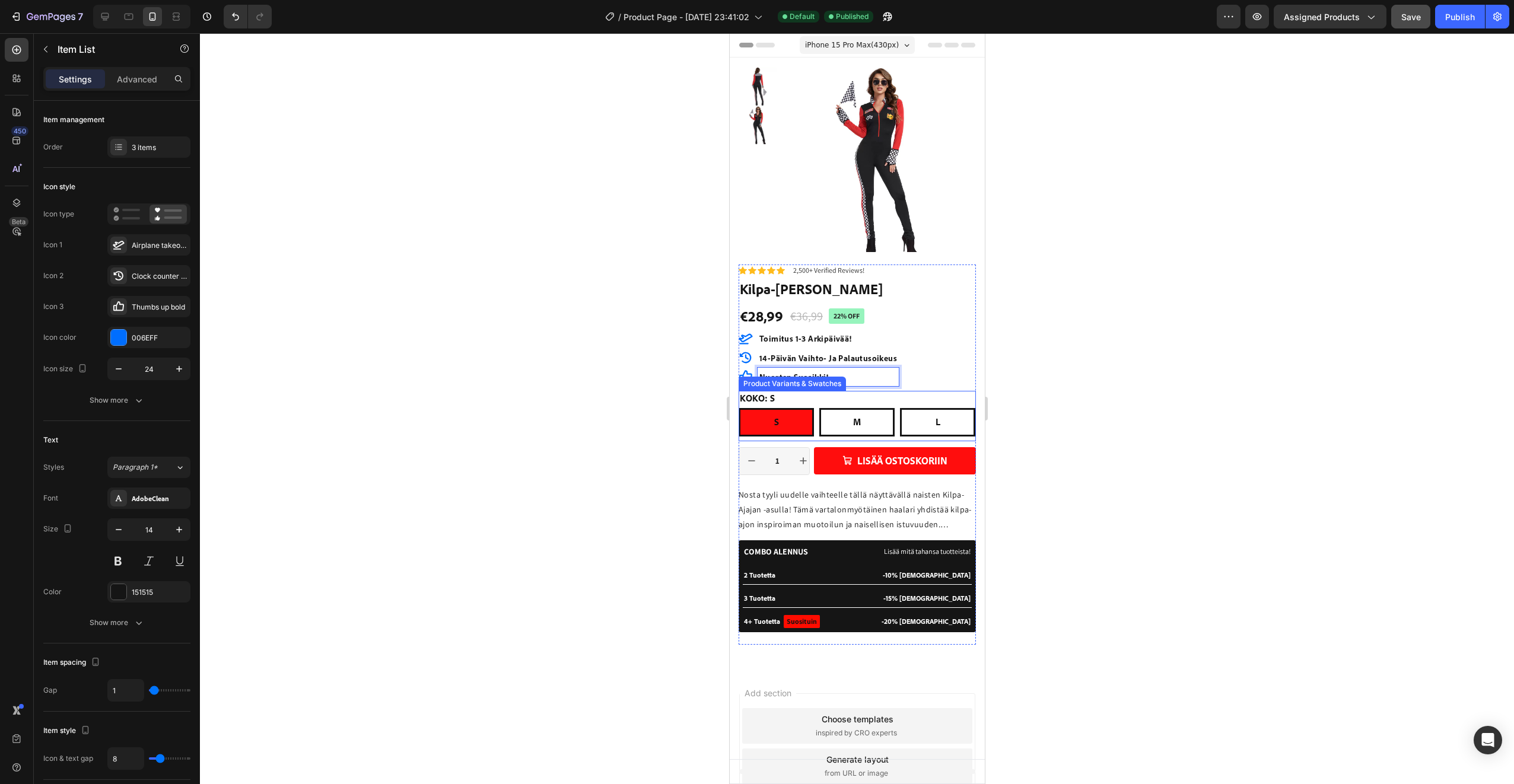
click at [748, 379] on div "Product Variants & Swatches" at bounding box center [792, 384] width 103 height 10
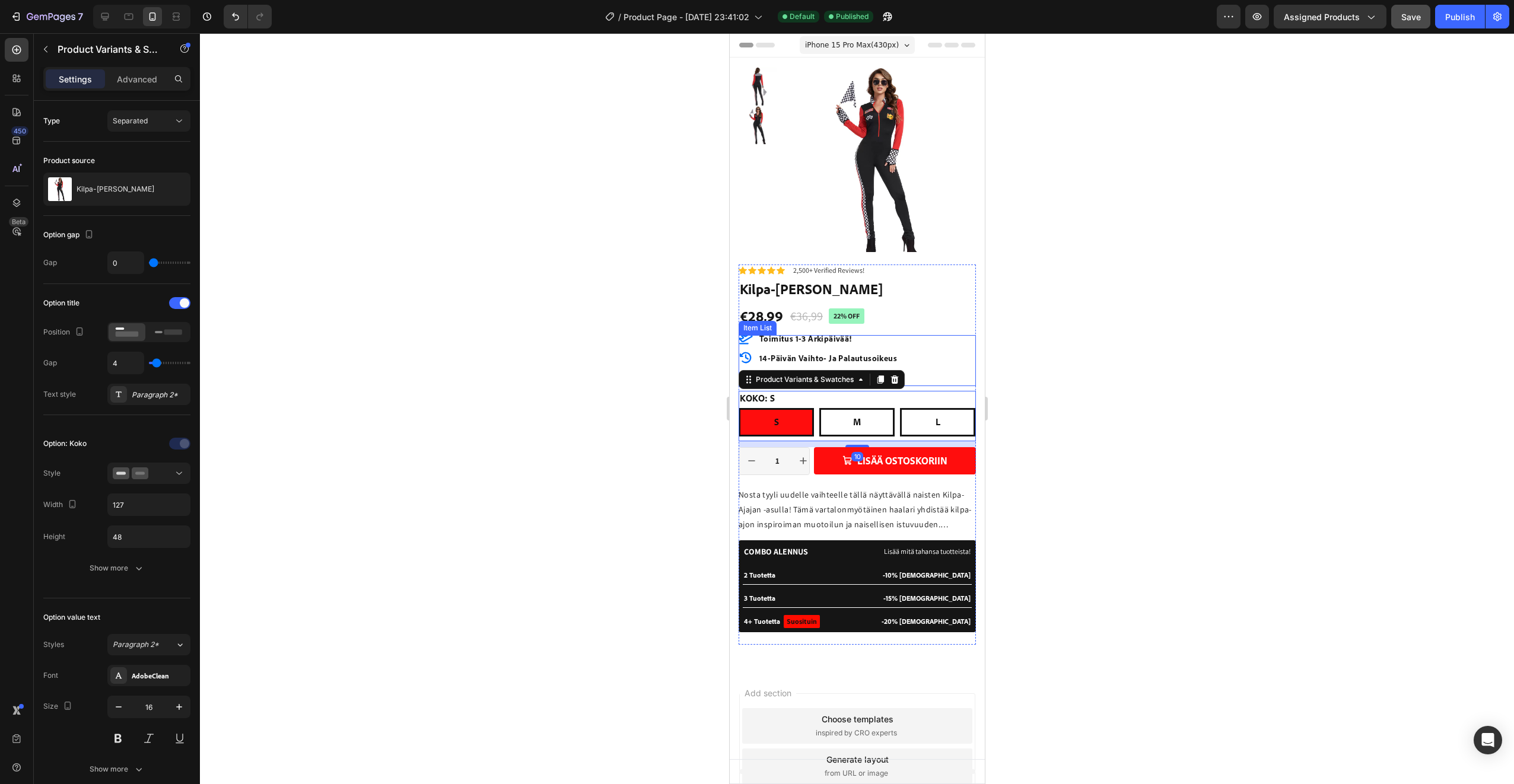
click at [918, 376] on div "toimitus 1-3 arkipäivää! 14-päivän vaihto- ja palautusoikeus Nuorten Suosikki!" at bounding box center [857, 358] width 237 height 57
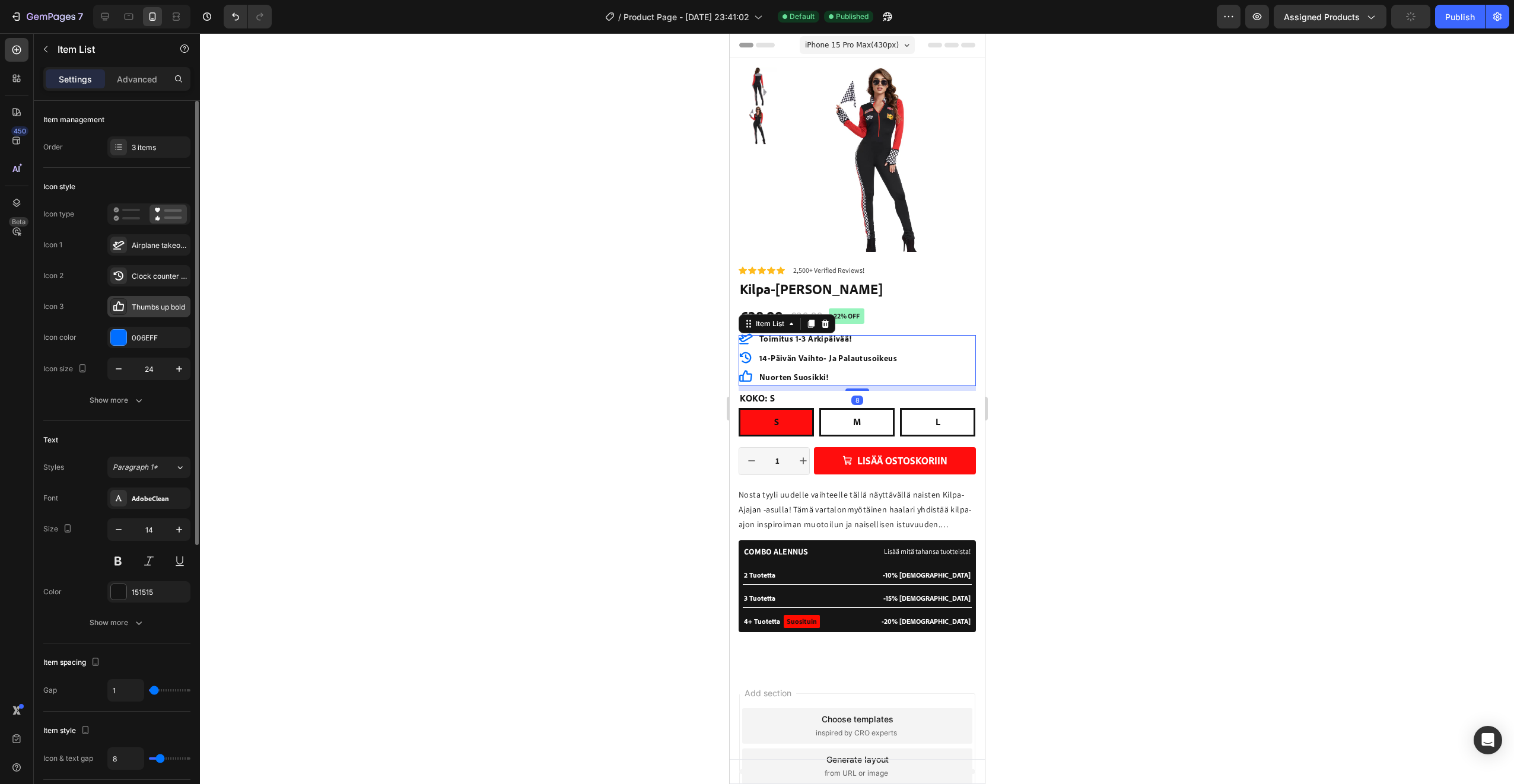
click at [116, 303] on icon at bounding box center [119, 306] width 12 height 12
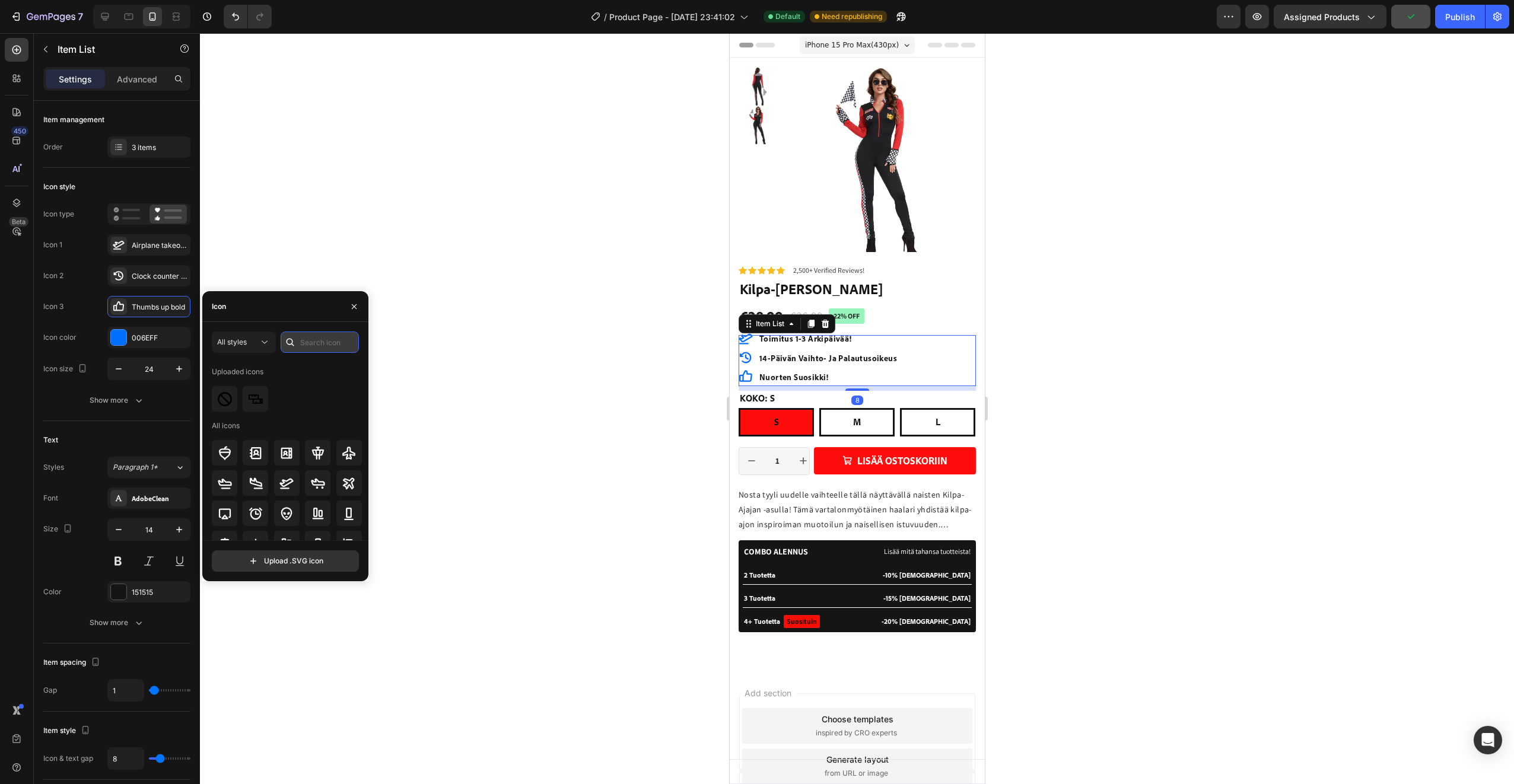
click at [310, 341] on input "text" at bounding box center [319, 342] width 78 height 22
type input "check"
click at [348, 391] on icon at bounding box center [348, 391] width 14 height 14
click at [748, 344] on icon at bounding box center [745, 338] width 14 height 14
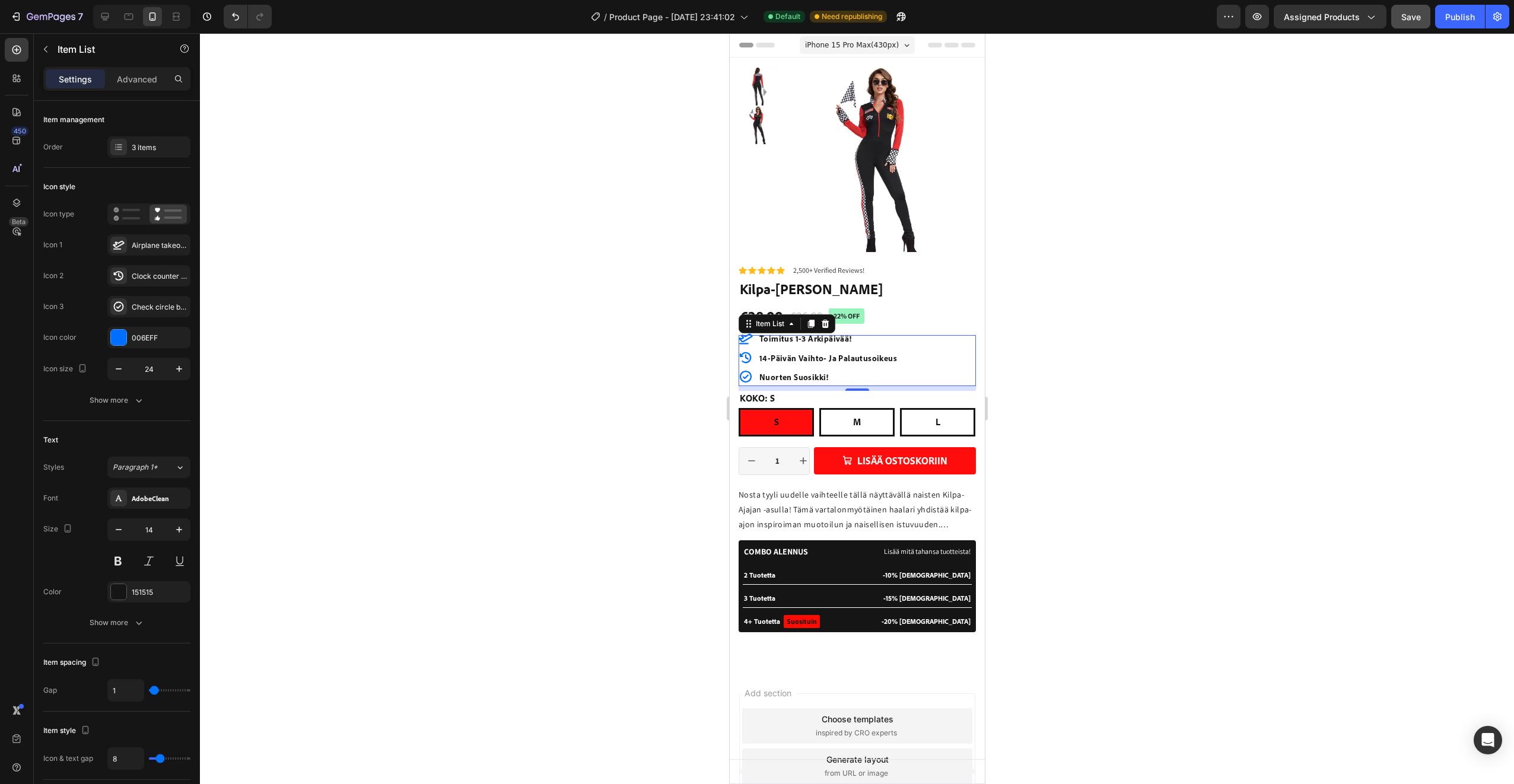
click at [745, 341] on icon at bounding box center [745, 338] width 14 height 14
click at [130, 244] on div "Airplane takeoff bold" at bounding box center [148, 244] width 83 height 22
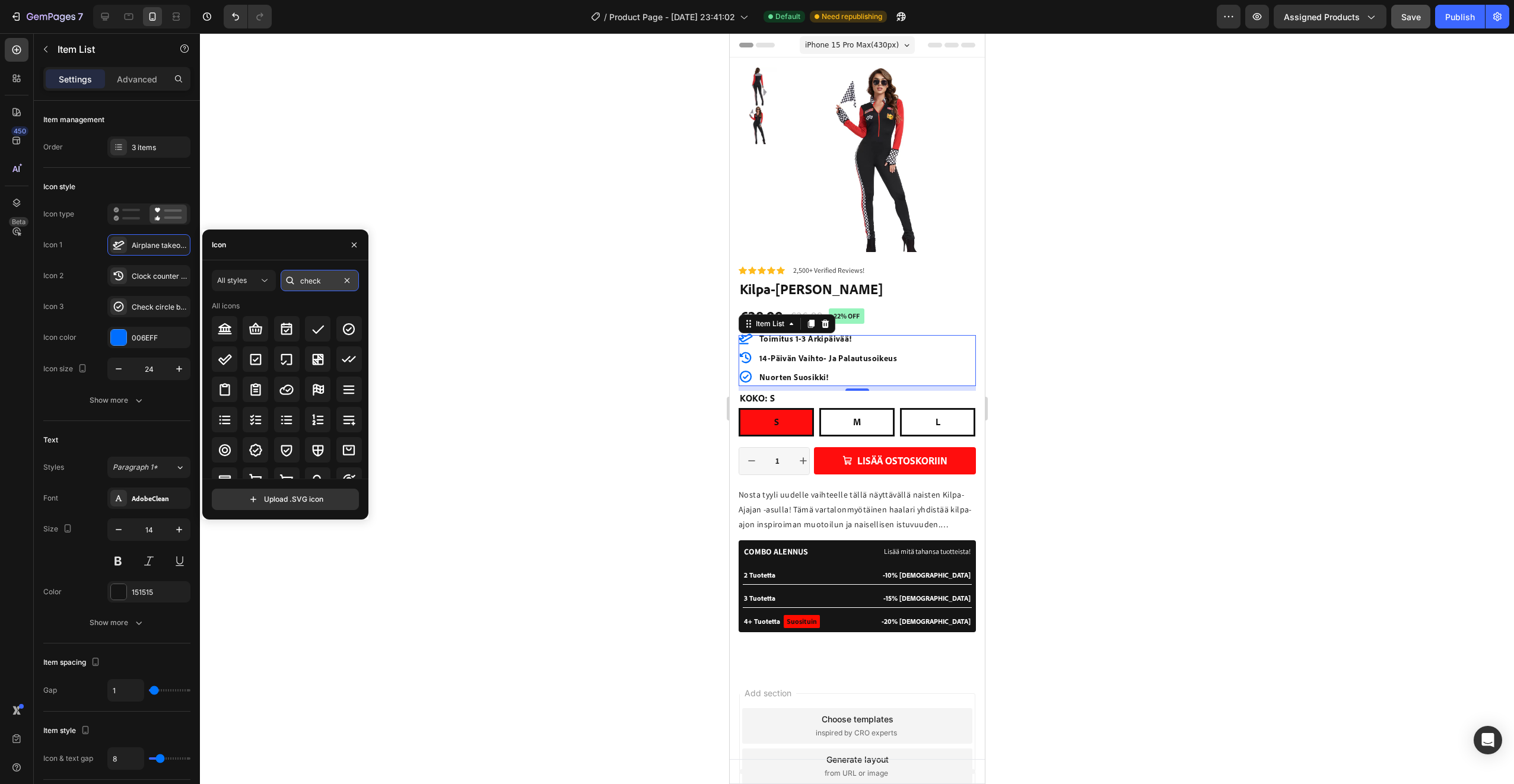
click at [324, 284] on input "check" at bounding box center [319, 280] width 78 height 22
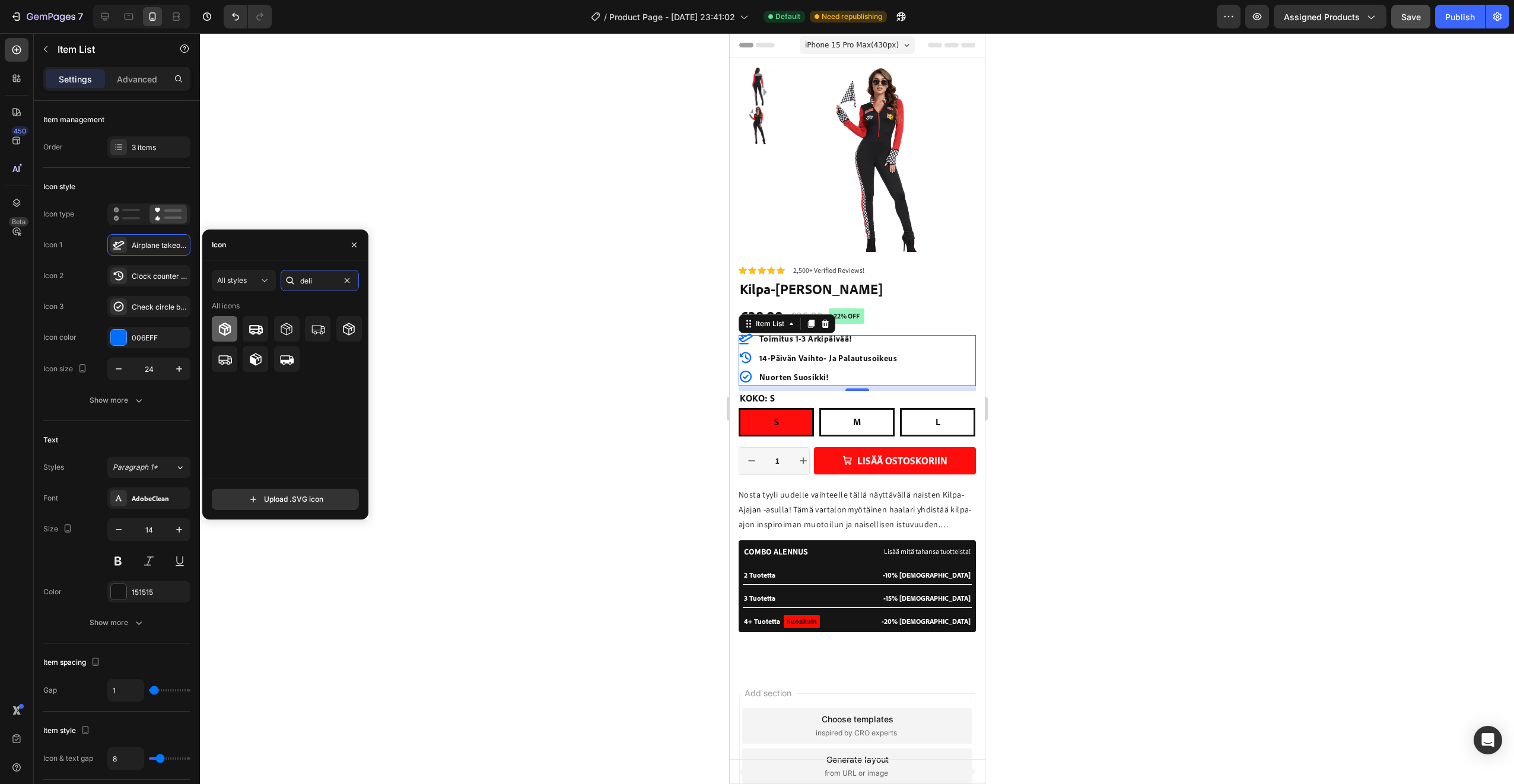
type input "deli"
click at [227, 327] on icon at bounding box center [224, 329] width 12 height 13
click at [568, 437] on div at bounding box center [857, 408] width 1314 height 750
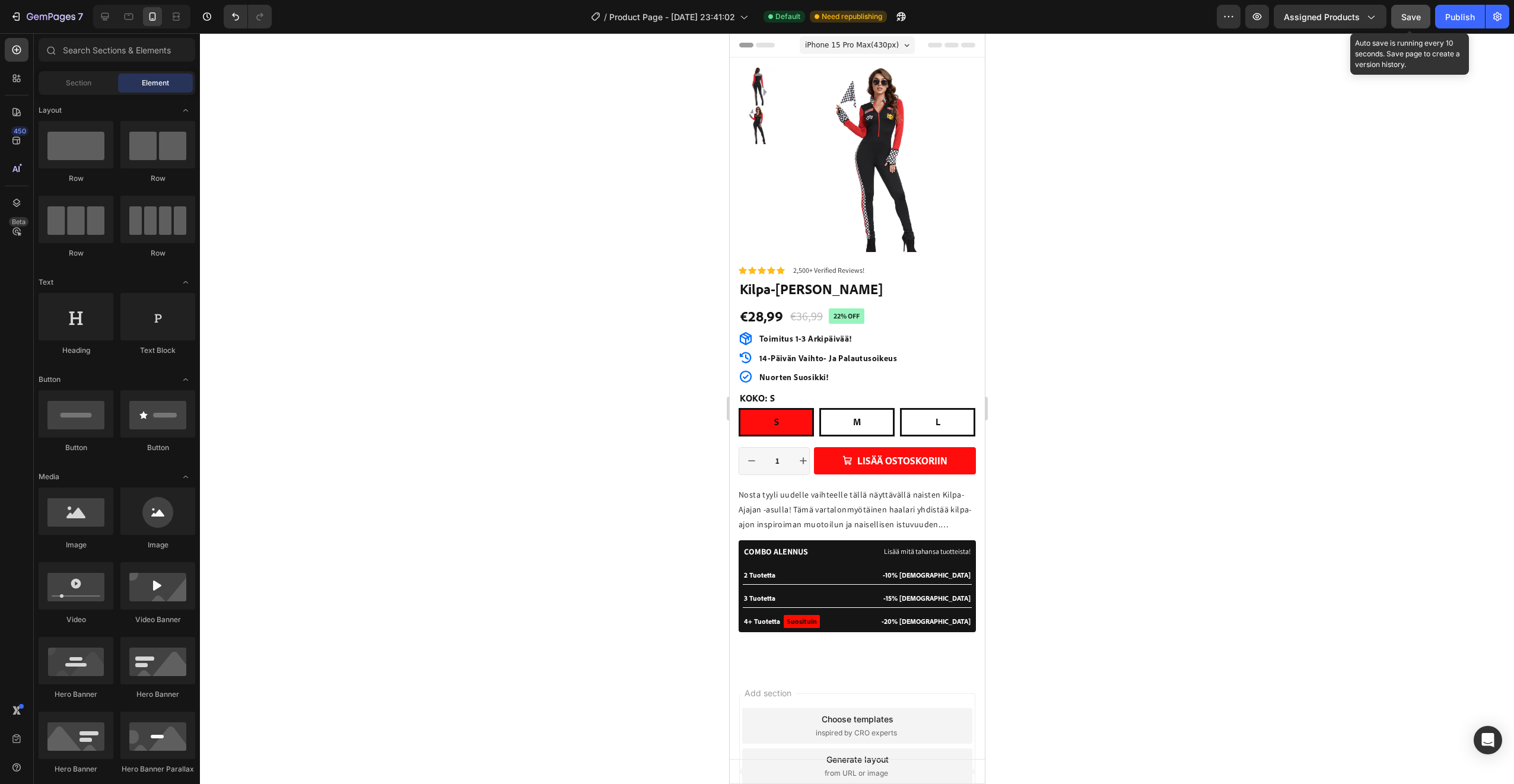
click at [1410, 16] on span "Save" at bounding box center [1411, 17] width 19 height 10
click at [109, 21] on icon at bounding box center [105, 16] width 12 height 12
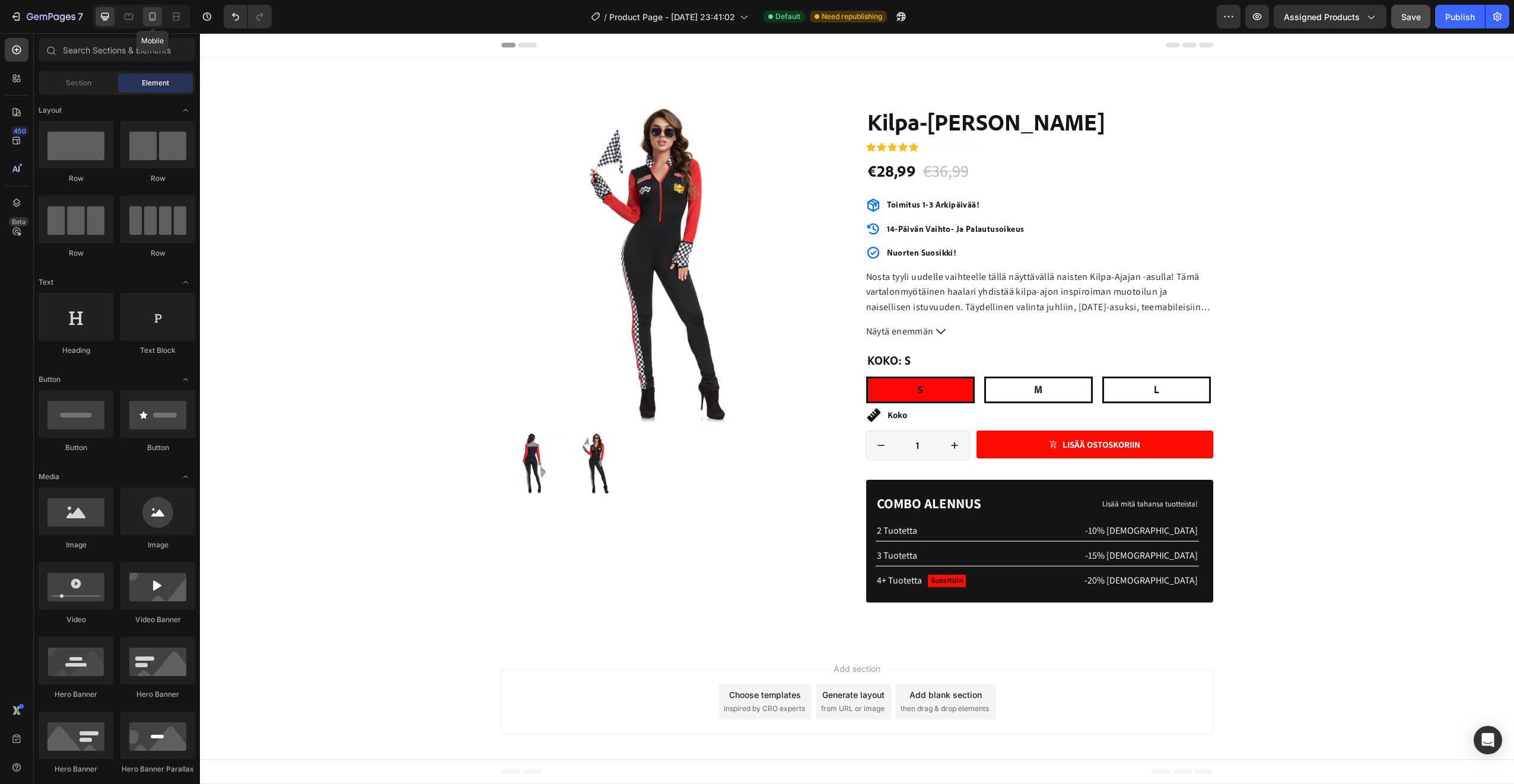
click at [153, 16] on icon at bounding box center [153, 16] width 12 height 12
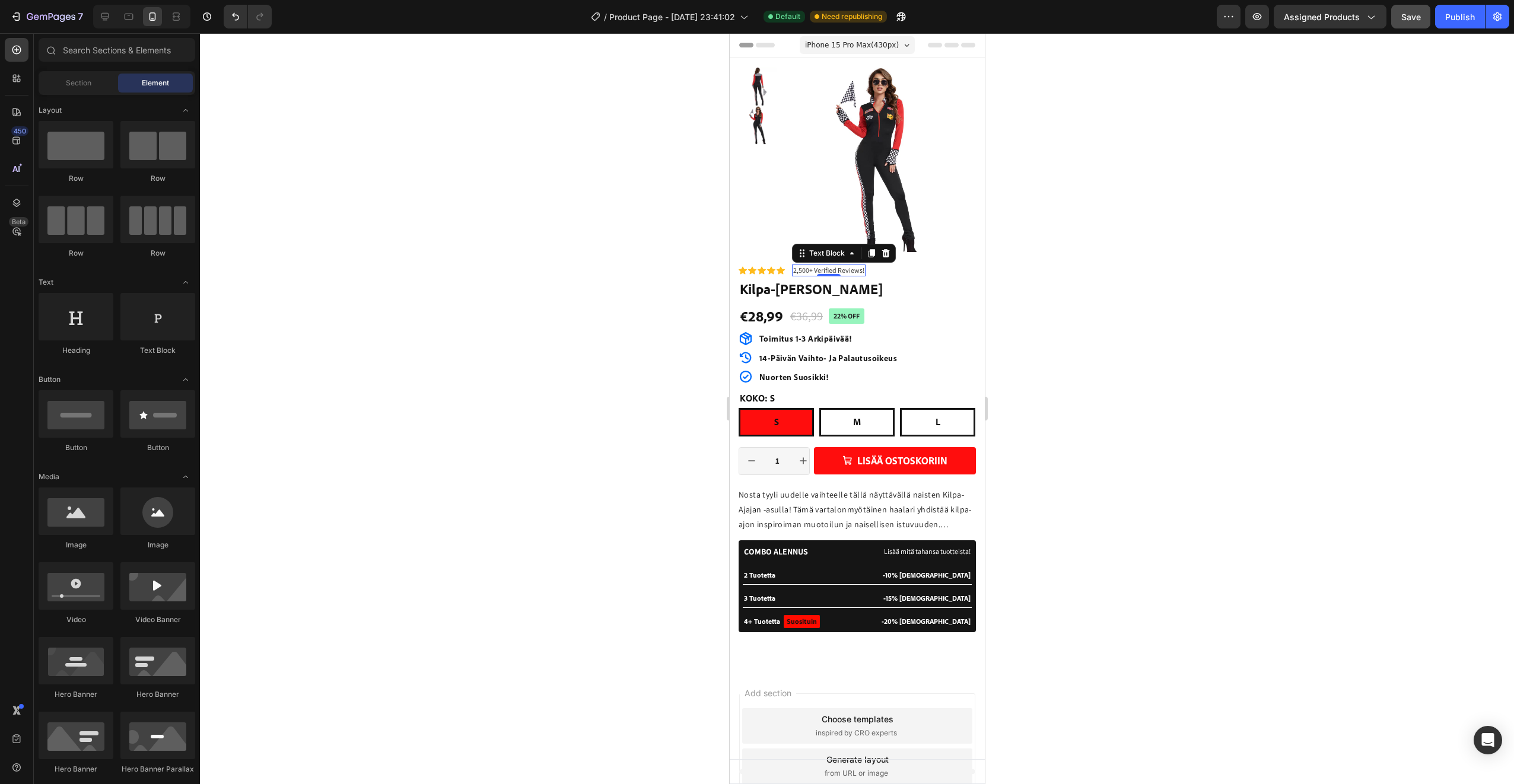
click at [812, 268] on p "2,500+ Verified Reviews!" at bounding box center [827, 270] width 71 height 10
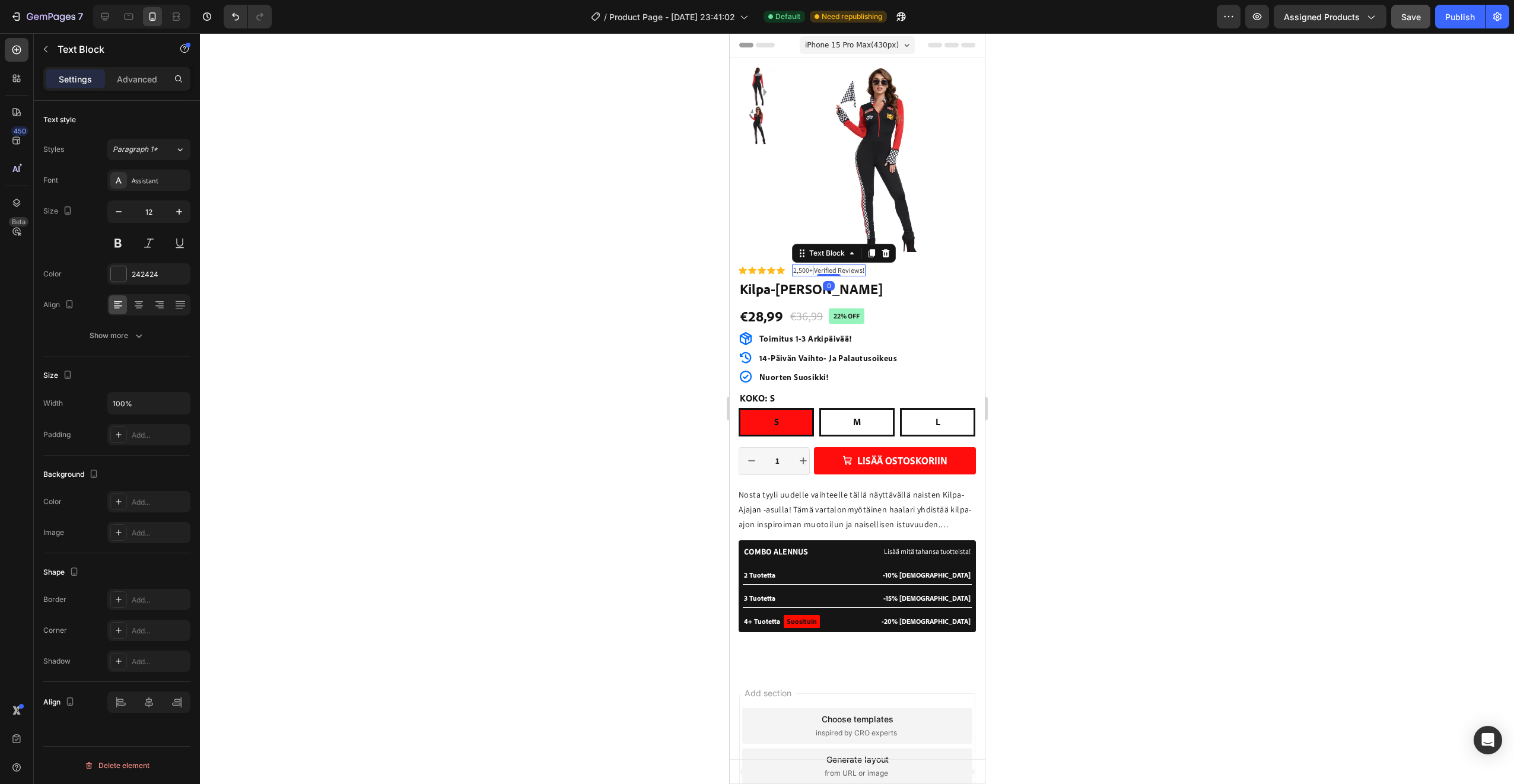
click at [812, 268] on p "2,500+ Verified Reviews!" at bounding box center [827, 270] width 71 height 10
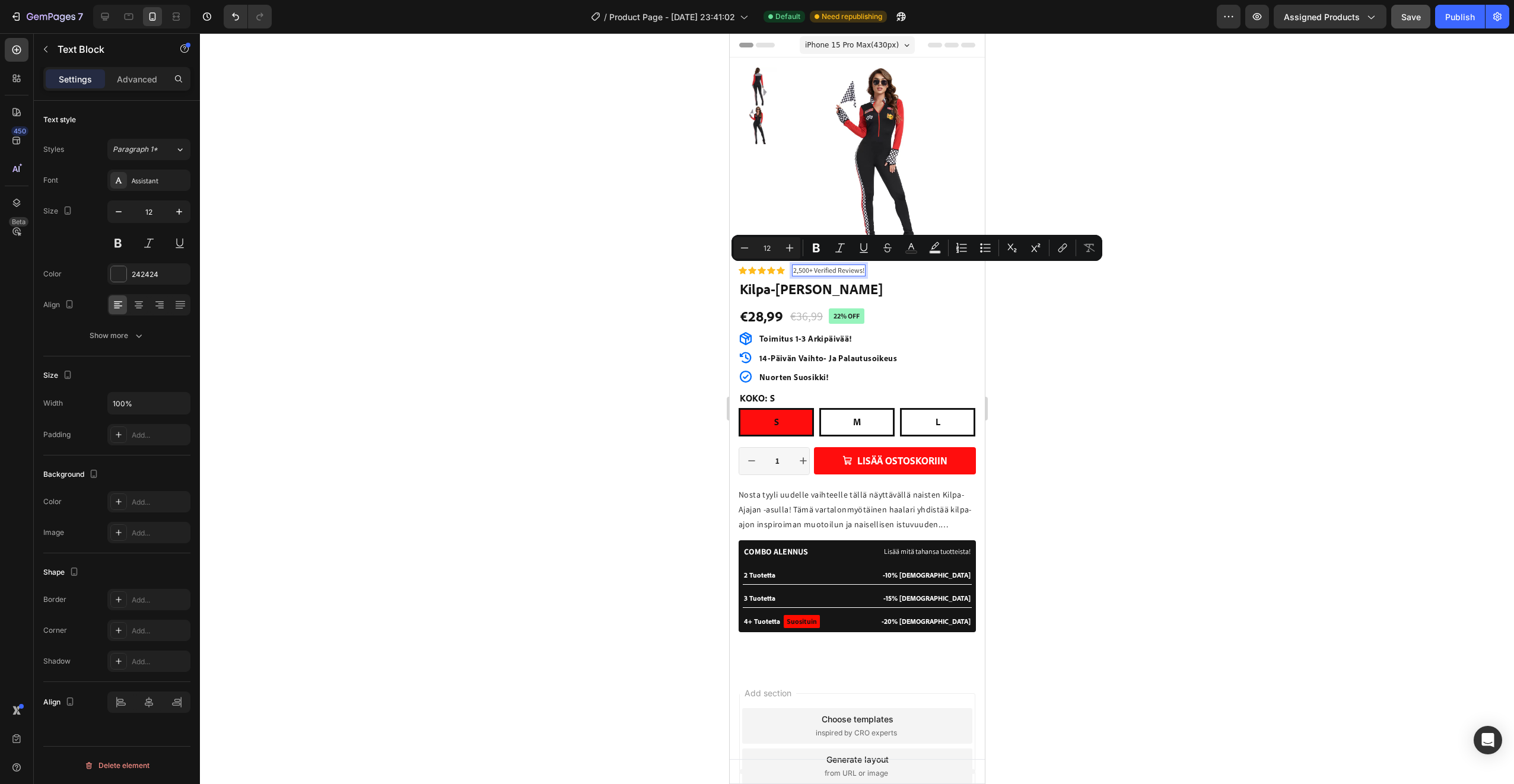
click at [807, 270] on p "2,500+ Verified Reviews!" at bounding box center [827, 270] width 71 height 10
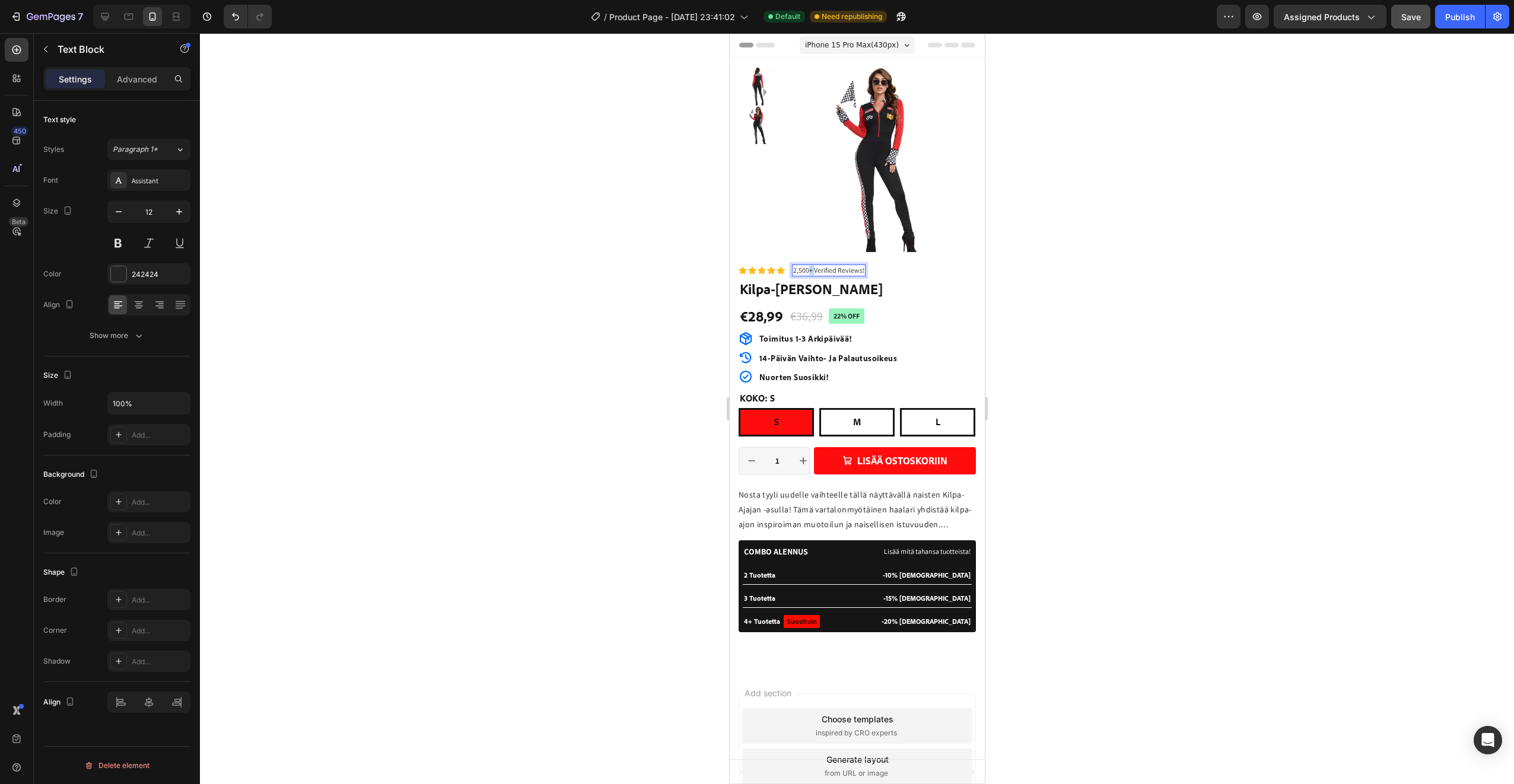
click at [807, 270] on p "2,500+ Verified Reviews!" at bounding box center [827, 270] width 71 height 10
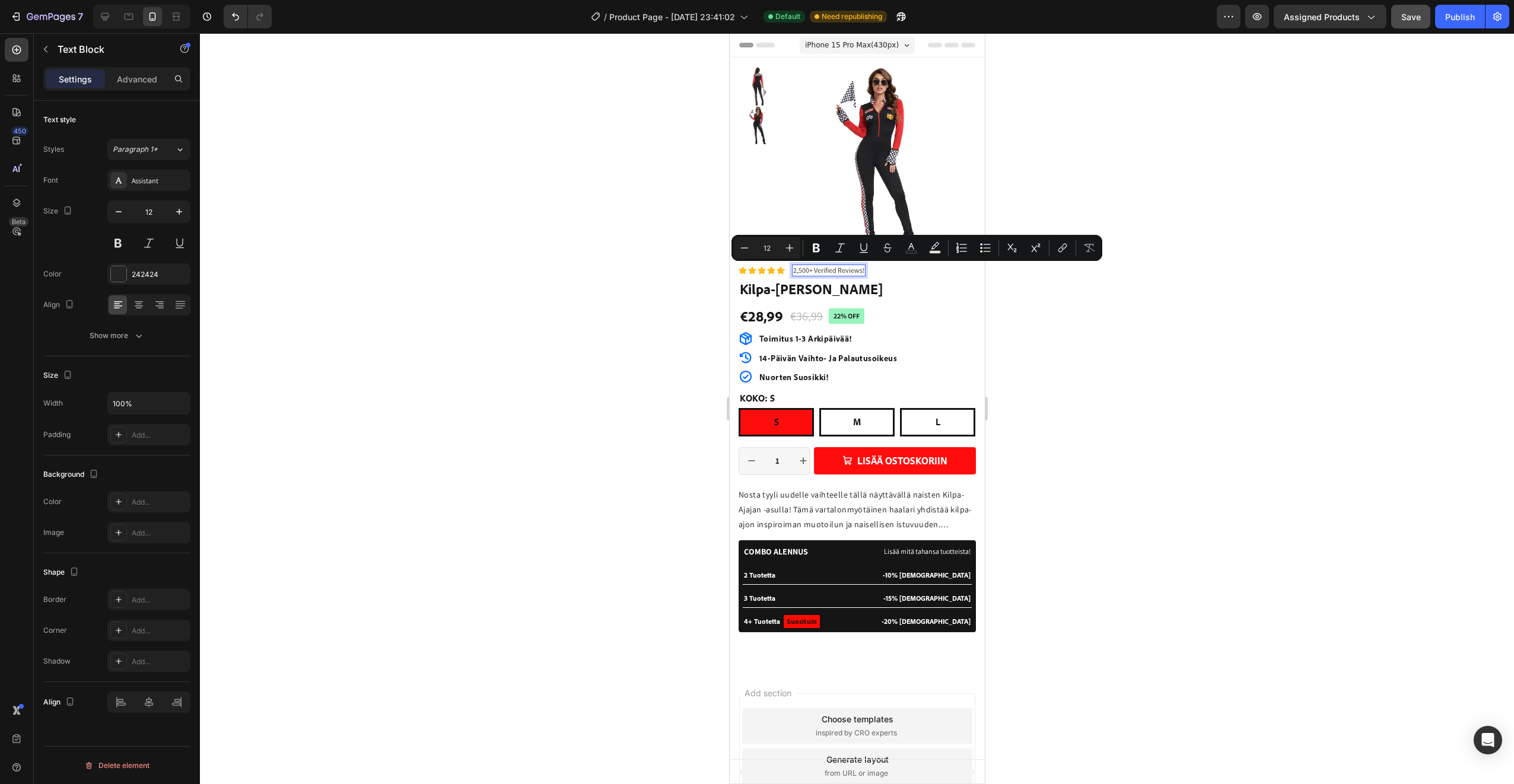
click at [818, 271] on p "2,500+ Verified Reviews!" at bounding box center [827, 270] width 71 height 10
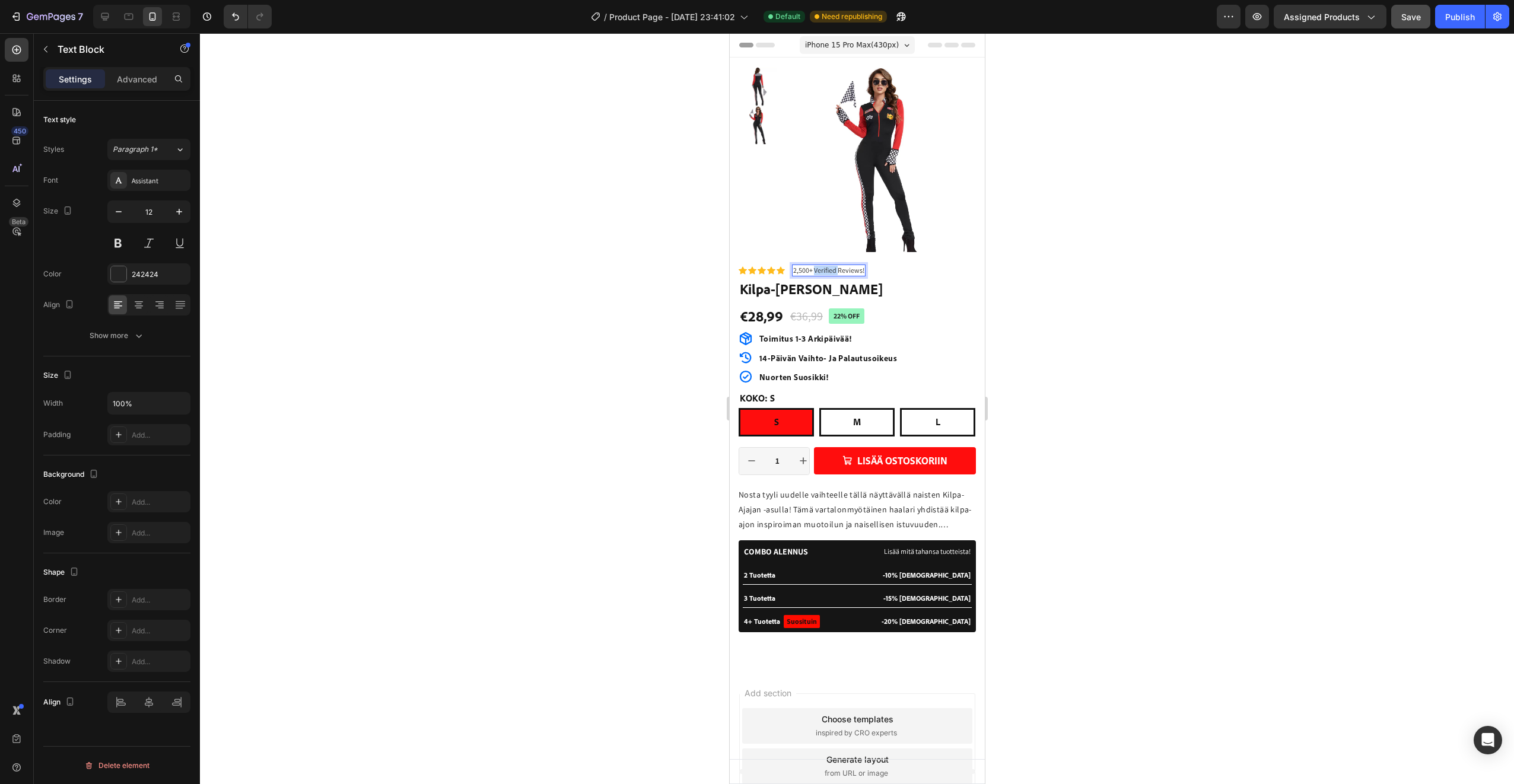
click at [818, 271] on p "2,500+ Verified Reviews!" at bounding box center [827, 270] width 71 height 10
click at [858, 271] on p "2,500+ Verified Reviews!" at bounding box center [827, 270] width 71 height 10
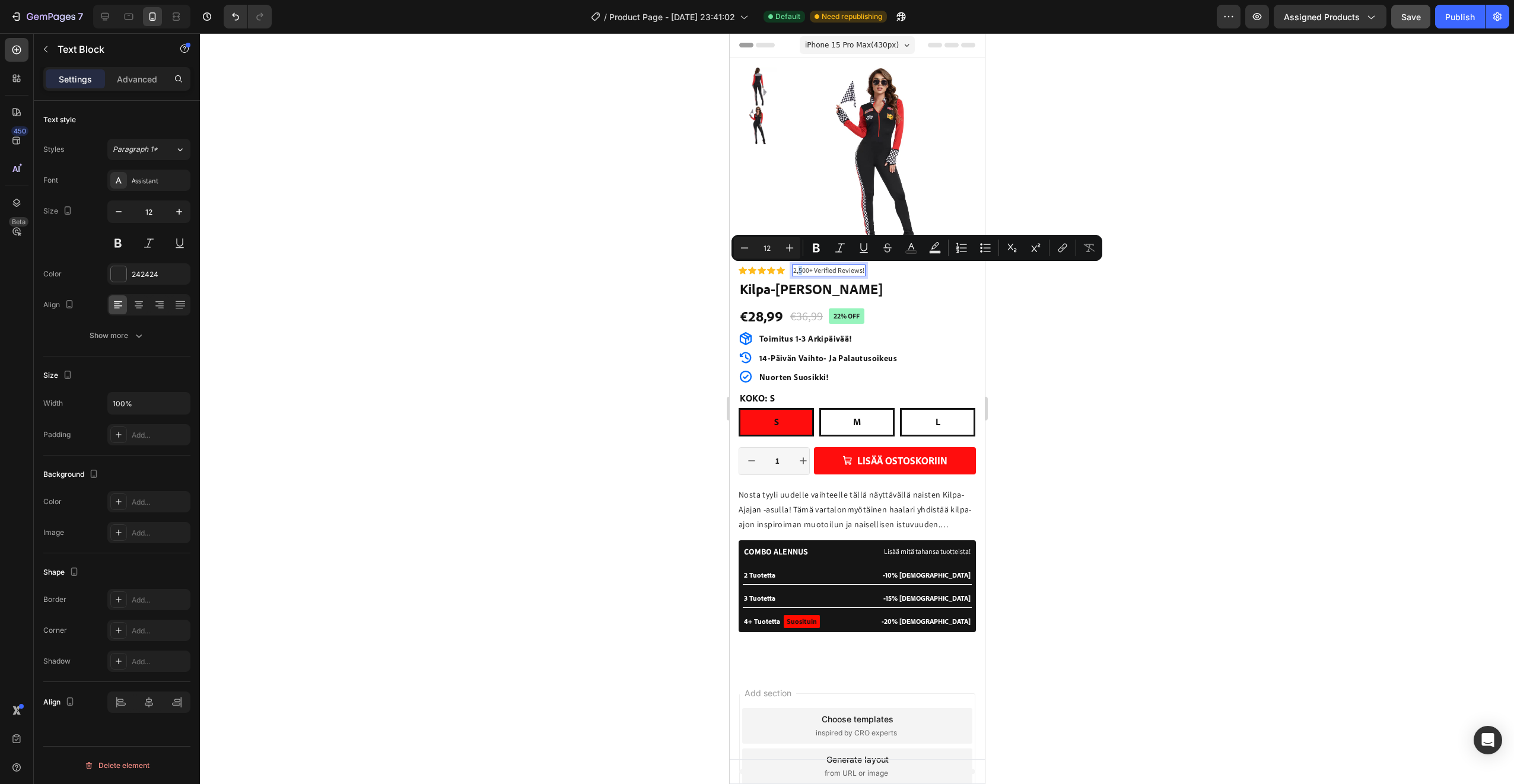
click at [801, 271] on p "2,500+ Verified Reviews!" at bounding box center [827, 270] width 71 height 10
drag, startPoint x: 794, startPoint y: 271, endPoint x: 807, endPoint y: 271, distance: 13.0
click at [807, 271] on p "2,500+ Verified Reviews!" at bounding box center [827, 270] width 71 height 10
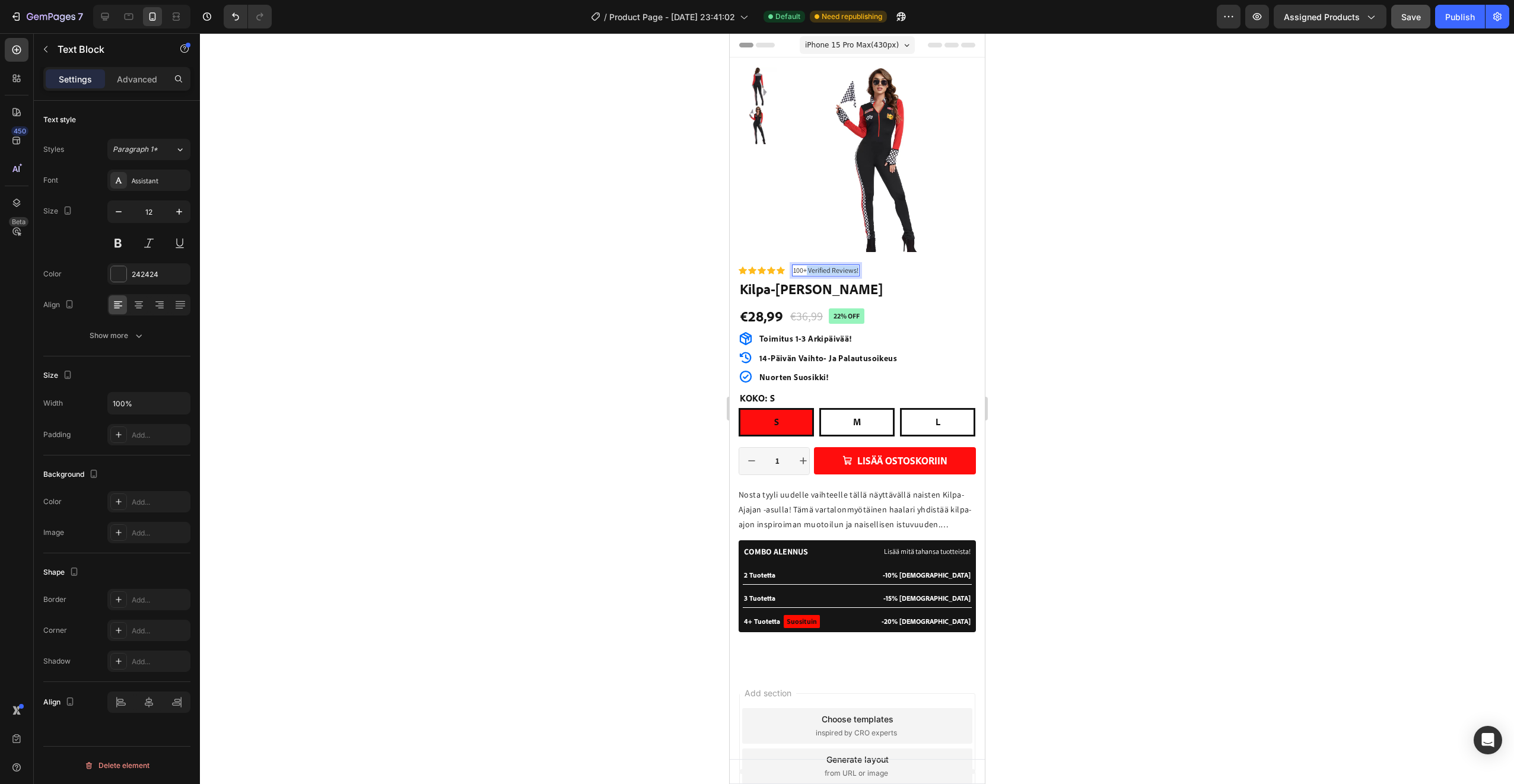
drag, startPoint x: 806, startPoint y: 271, endPoint x: 858, endPoint y: 273, distance: 52.0
click at [858, 273] on div "100+ Verified Reviews!" at bounding box center [825, 271] width 68 height 12
click at [803, 271] on p "100+ Arvostelua" at bounding box center [815, 270] width 45 height 10
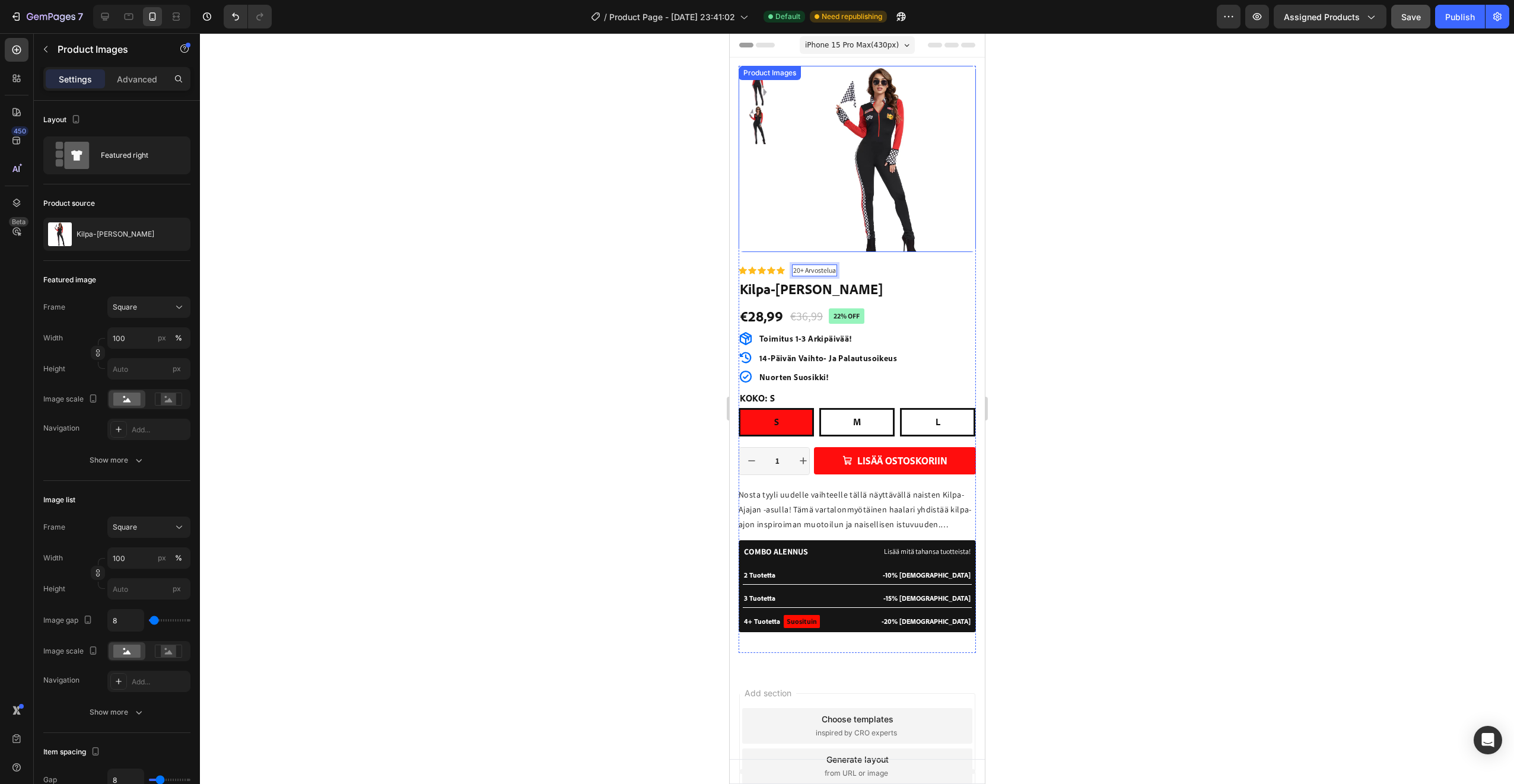
click at [819, 244] on img at bounding box center [878, 162] width 194 height 194
click at [110, 16] on icon at bounding box center [105, 16] width 12 height 12
type input "16"
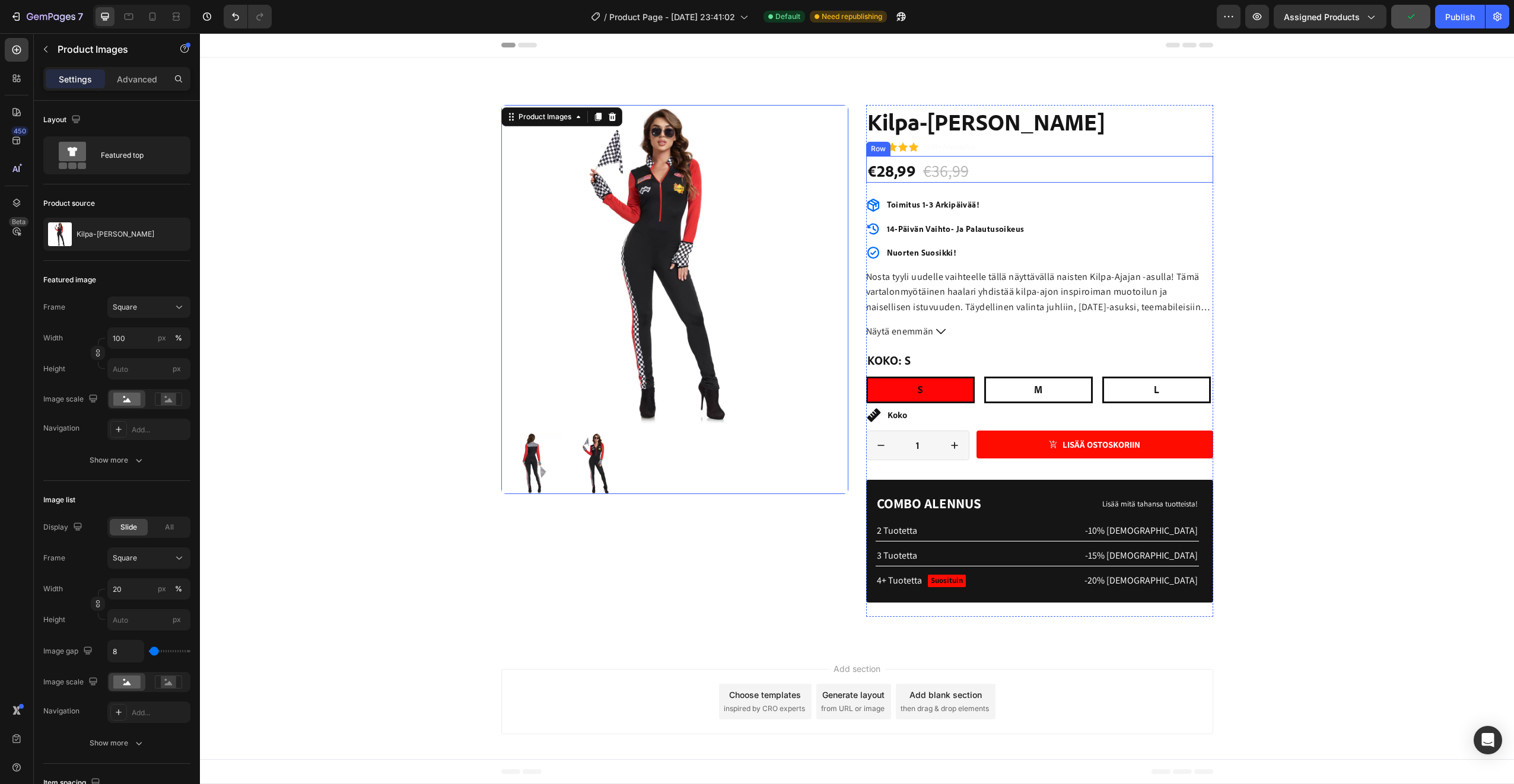
click at [981, 171] on div "€28,99 Product Price Product Price €36,99 Product Price Product Price 22% off P…" at bounding box center [1040, 169] width 347 height 27
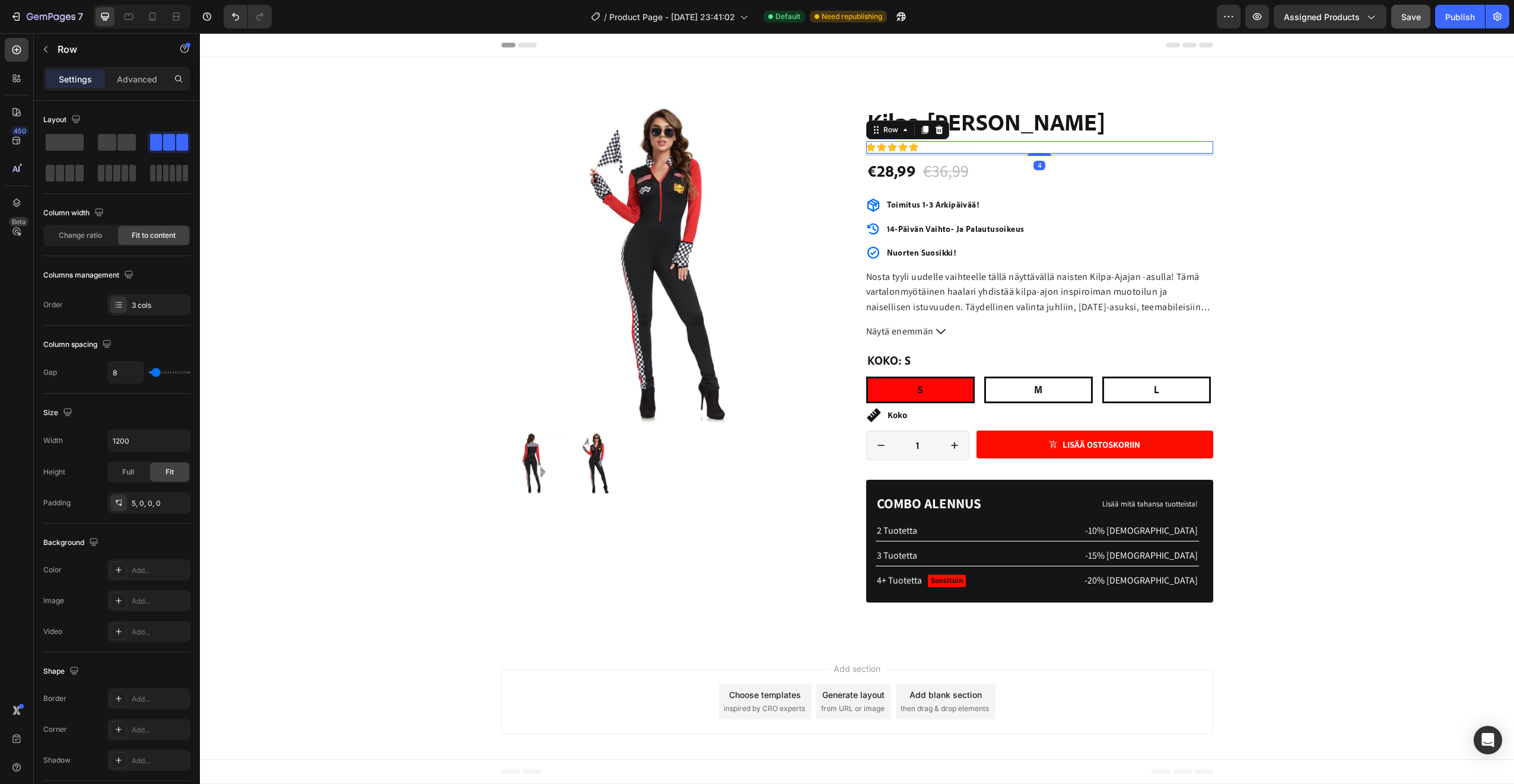
click at [1086, 146] on div "Icon Icon Icon Icon Icon Icon List 100+ Arvostelua Text Block Row 4" at bounding box center [1040, 147] width 347 height 13
click at [933, 152] on p "100+ Arvostelua" at bounding box center [951, 148] width 49 height 10
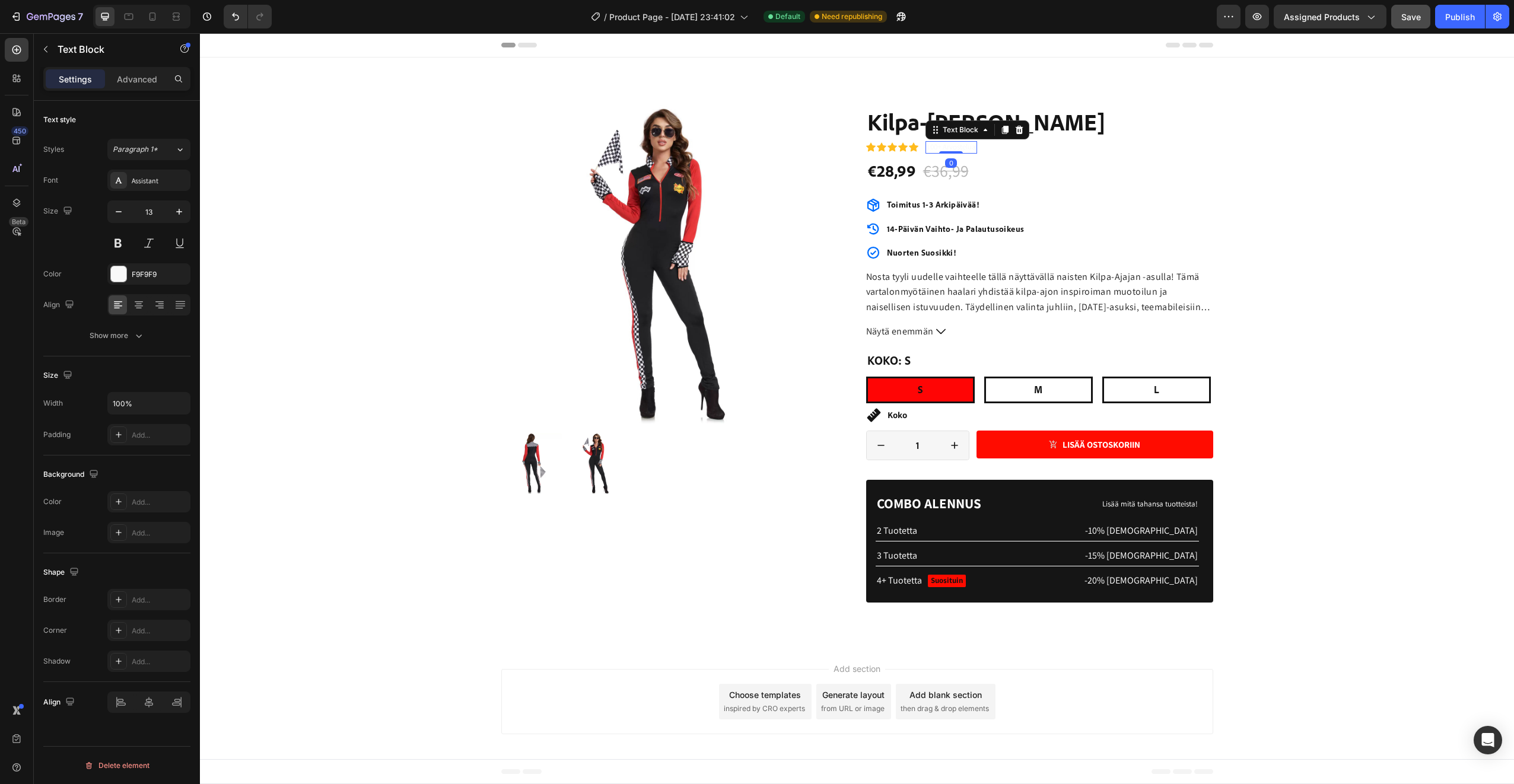
click at [938, 146] on p "100+ Arvostelua" at bounding box center [951, 148] width 49 height 10
click at [934, 147] on p "100+ Arvostelua" at bounding box center [951, 148] width 49 height 10
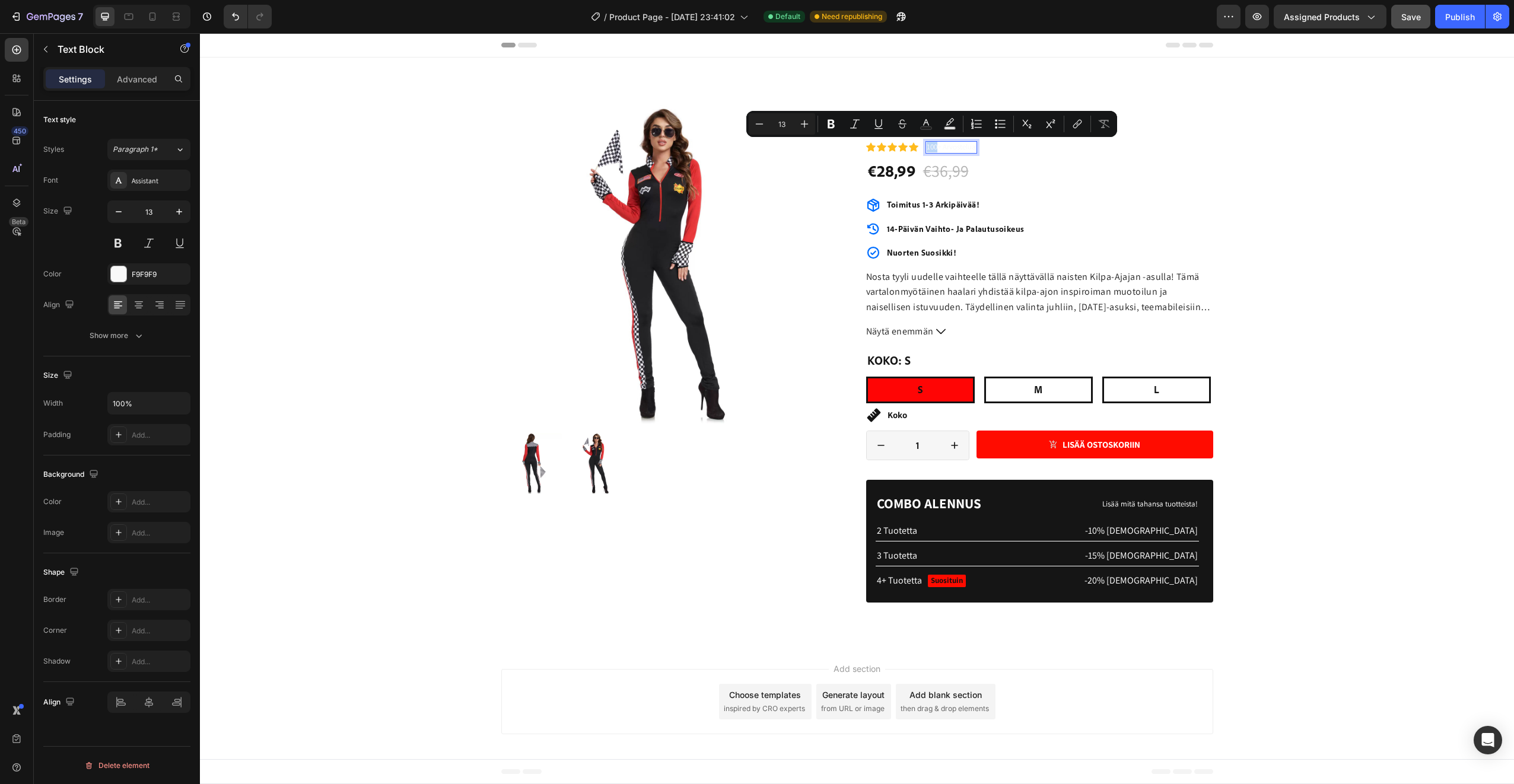
click at [935, 146] on p "100+ Arvostelua" at bounding box center [951, 148] width 49 height 10
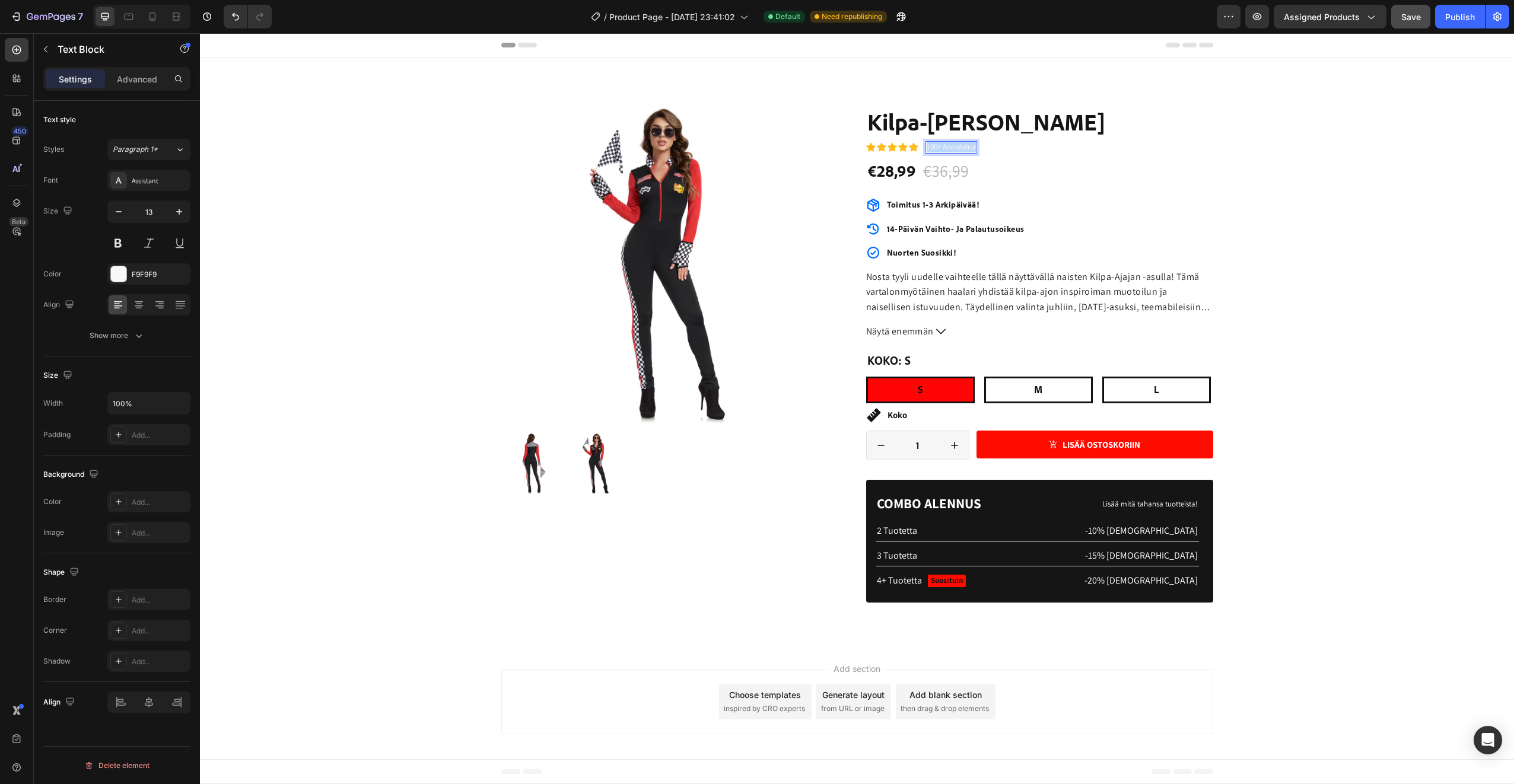
click at [935, 146] on p "100+ Arvostelua" at bounding box center [951, 148] width 49 height 10
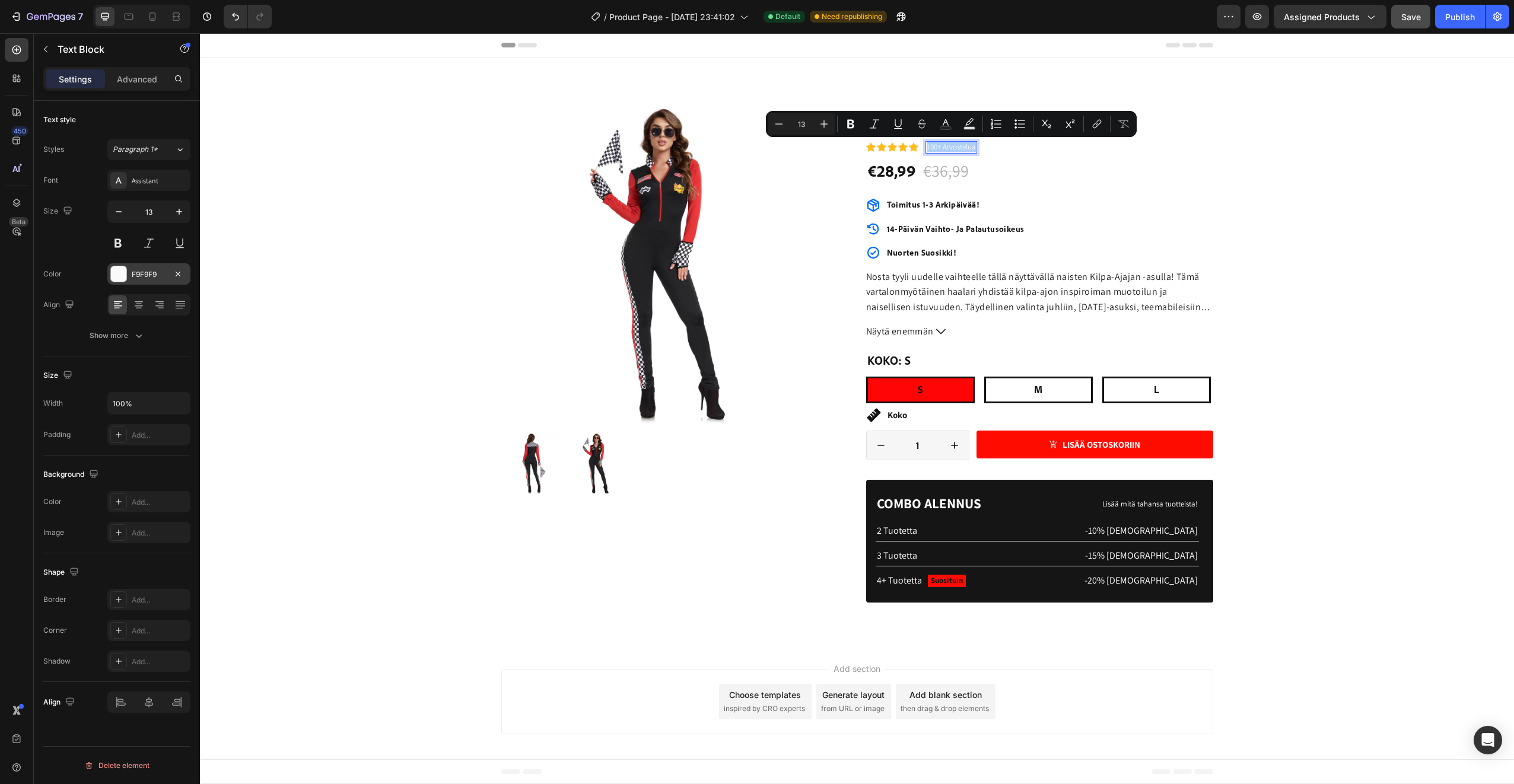
click at [122, 272] on div at bounding box center [119, 274] width 16 height 16
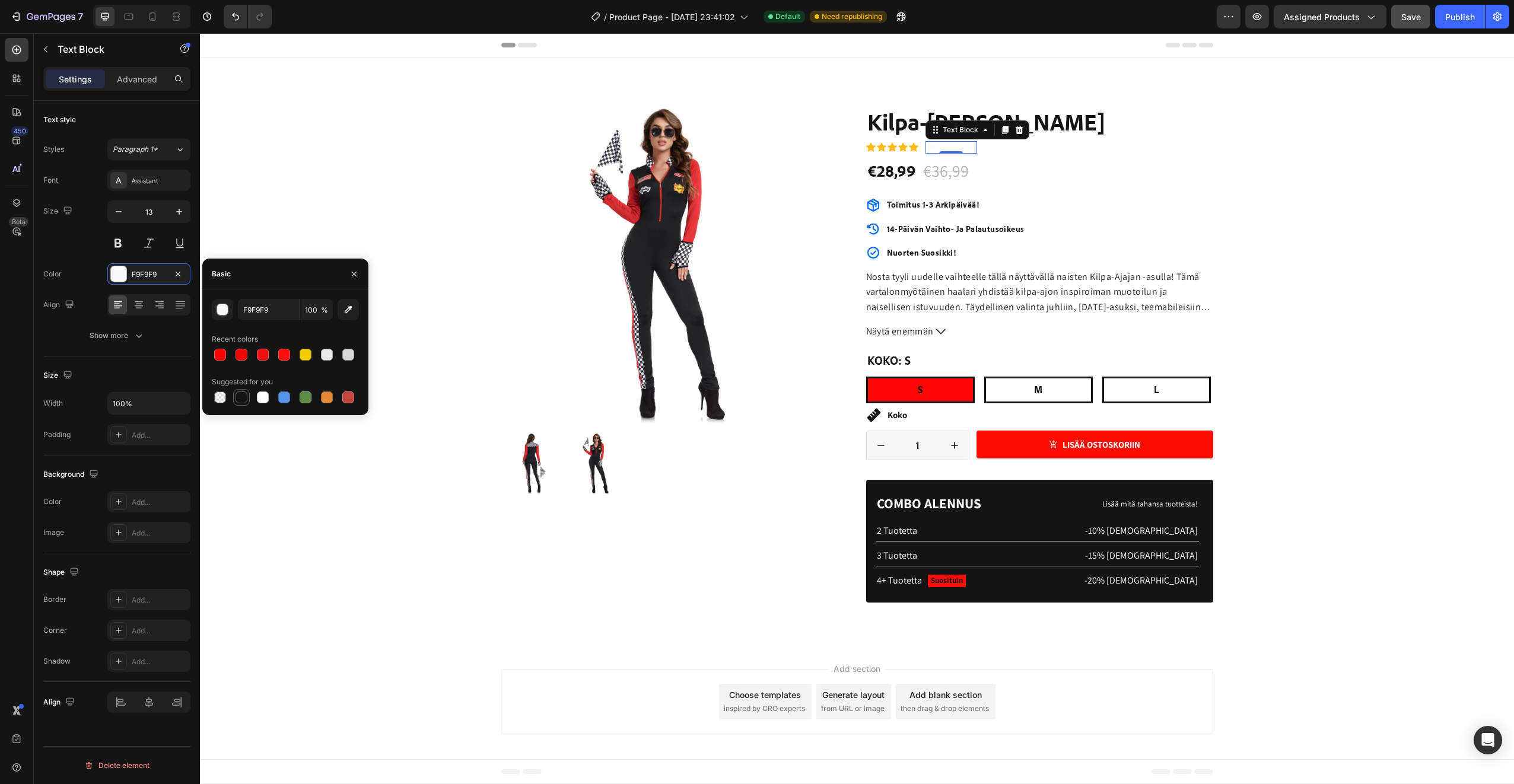
drag, startPoint x: 239, startPoint y: 398, endPoint x: 355, endPoint y: 297, distance: 153.8
click at [239, 398] on div at bounding box center [242, 397] width 12 height 12
type input "151515"
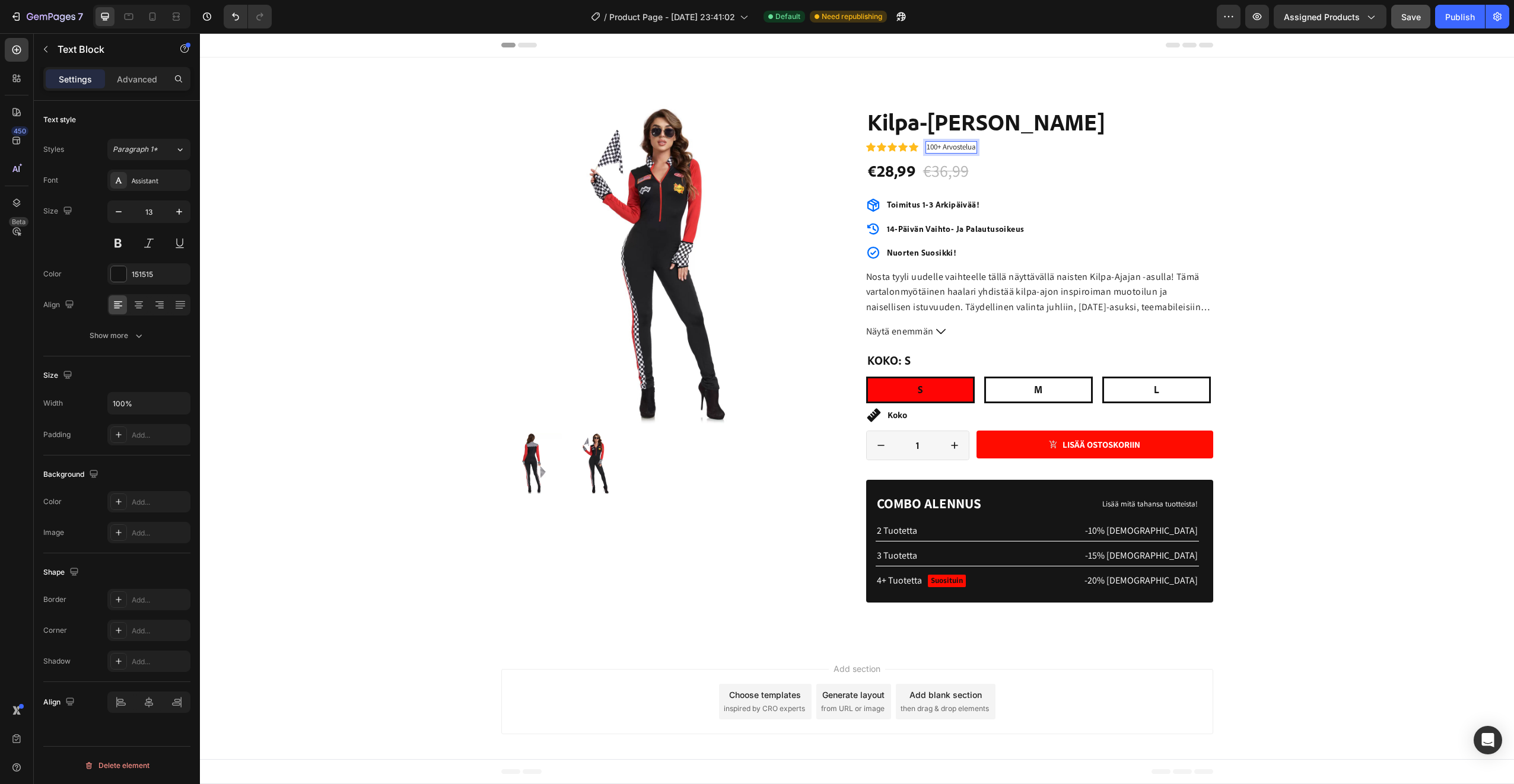
click at [938, 147] on p "100+ Arvostelua" at bounding box center [951, 148] width 49 height 10
click at [1291, 180] on div "Product Images Koko Taulukko Toimitus Tuotetiedot Accordion Icon Icon Icon Icon…" at bounding box center [857, 361] width 1296 height 512
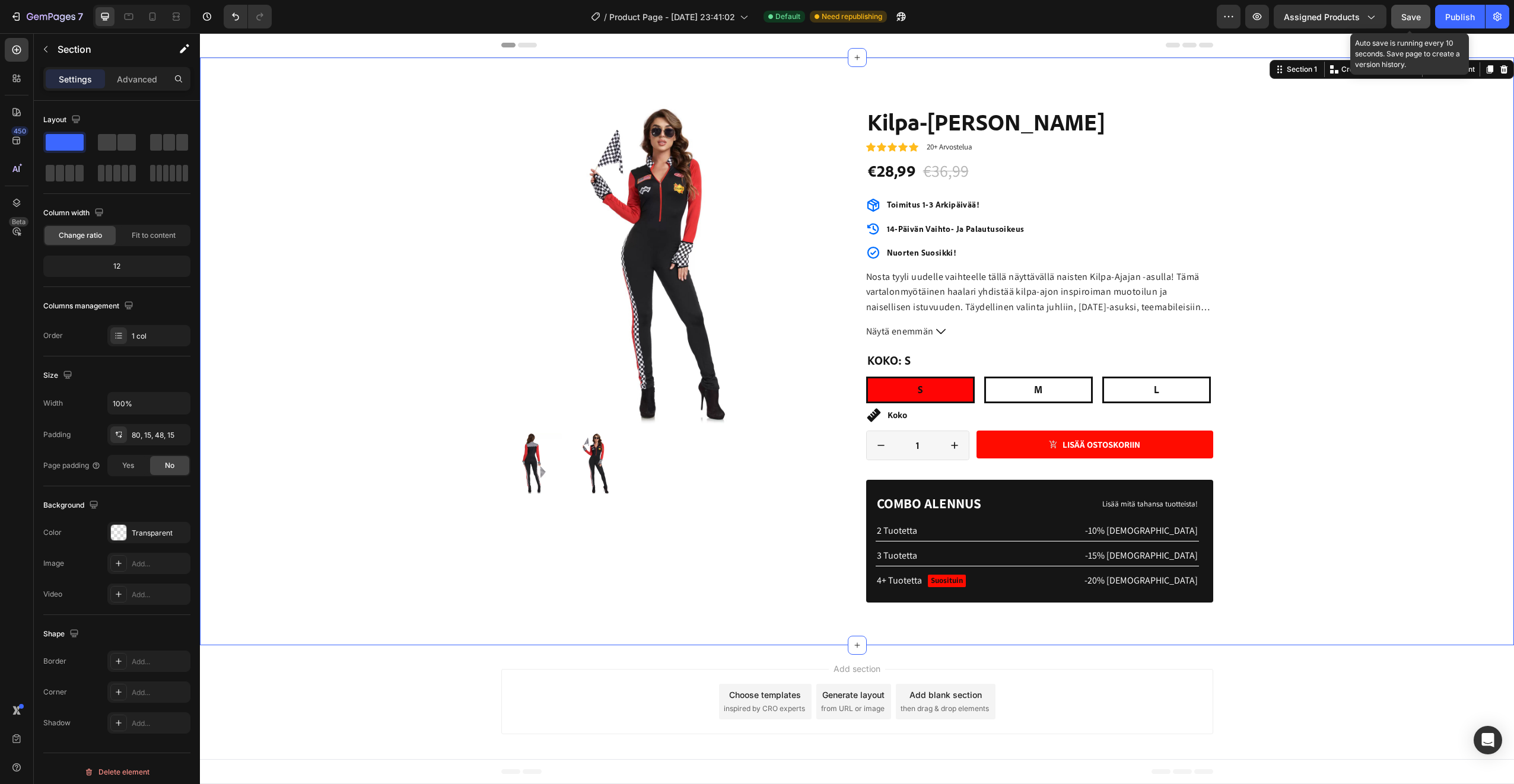
click at [1411, 25] on button "Save" at bounding box center [1410, 16] width 40 height 24
click at [1450, 19] on div "Publish" at bounding box center [1460, 16] width 30 height 13
